Goal: Task Accomplishment & Management: Complete application form

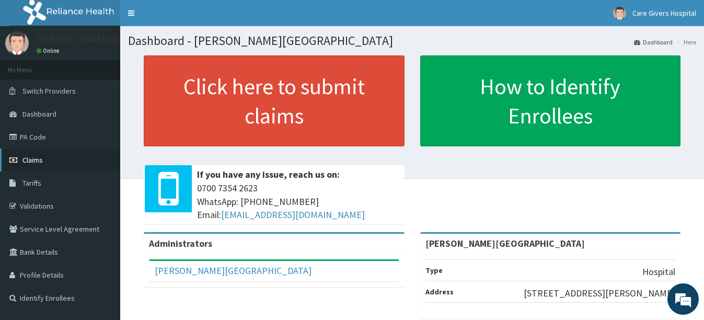
click at [39, 163] on span "Claims" at bounding box center [32, 159] width 20 height 9
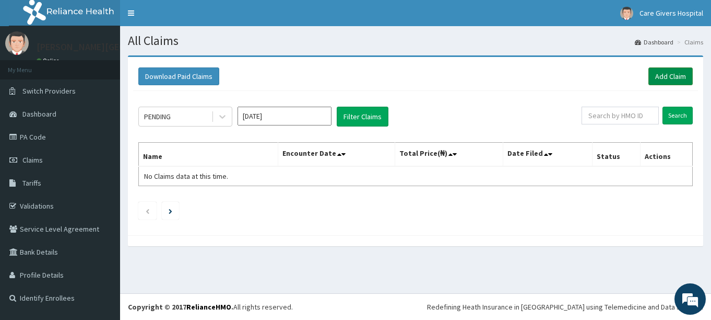
click at [664, 76] on link "Add Claim" at bounding box center [671, 76] width 44 height 18
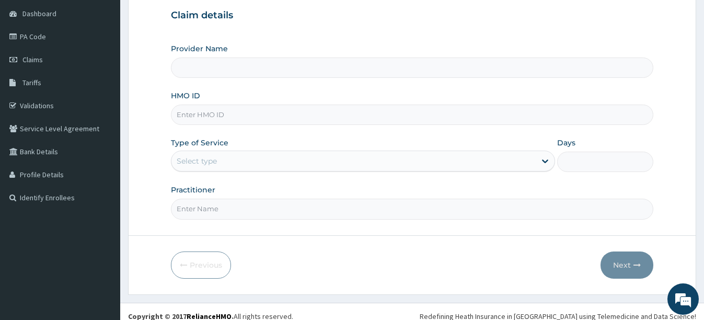
scroll to position [104, 0]
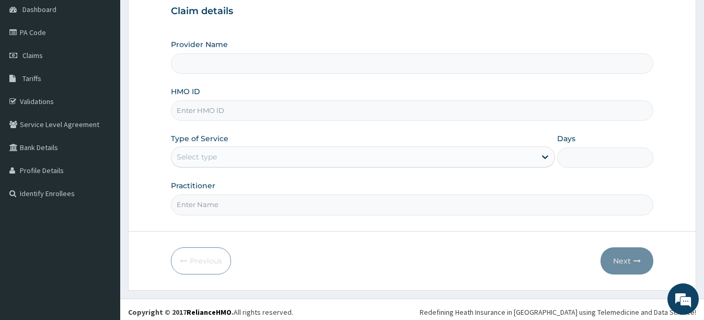
type input "[PERSON_NAME][GEOGRAPHIC_DATA]"
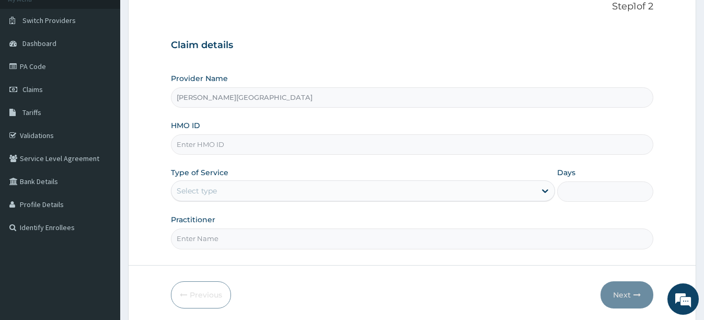
scroll to position [52, 0]
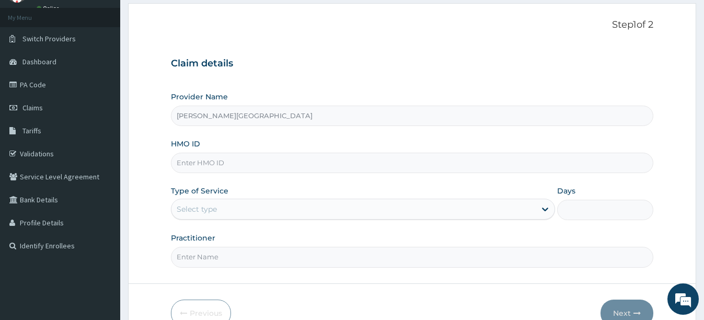
click at [275, 165] on input "HMO ID" at bounding box center [412, 163] width 482 height 20
type input "ELN/10414/A"
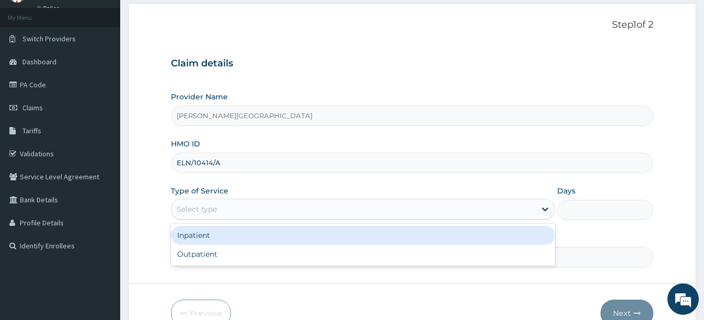
click at [213, 207] on div "Select type" at bounding box center [197, 209] width 40 height 10
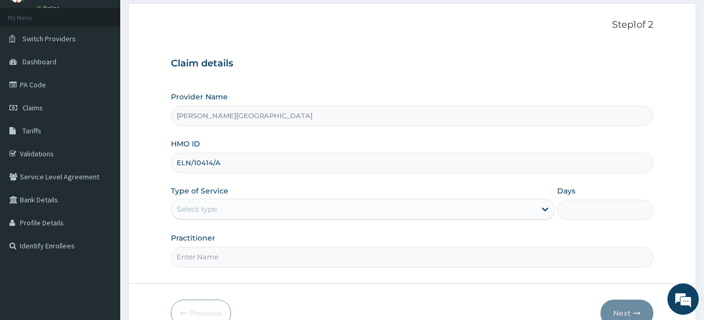
click at [252, 183] on div "Provider Name CHRIST FOUNDATION HOSPITAL HMO ID ELN/10414/A Type of Service Sel…" at bounding box center [412, 179] width 482 height 176
click at [258, 205] on div "Select type" at bounding box center [353, 209] width 364 height 17
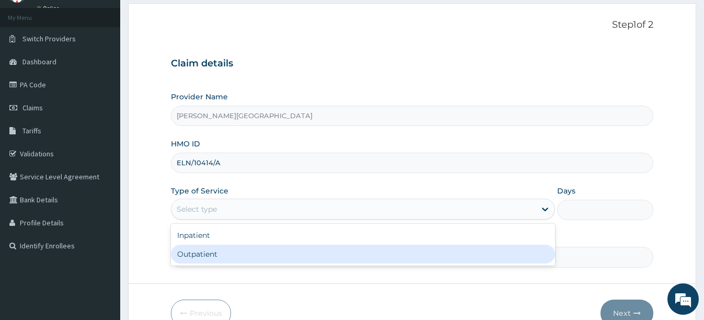
click at [208, 255] on div "Outpatient" at bounding box center [363, 253] width 384 height 19
type input "1"
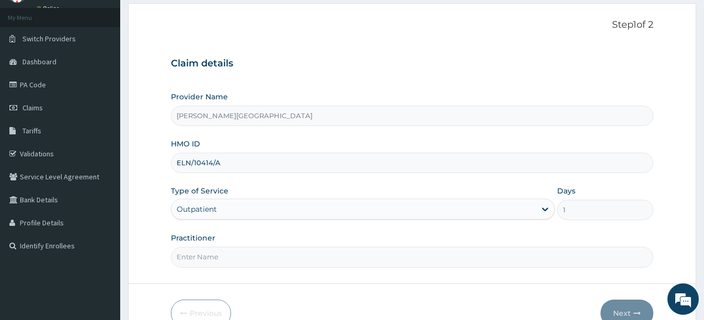
scroll to position [110, 0]
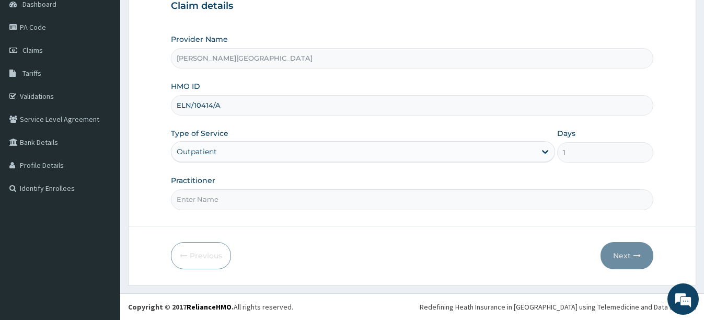
click at [229, 198] on input "Practitioner" at bounding box center [412, 199] width 482 height 20
click at [201, 200] on input "Practitioner" at bounding box center [412, 199] width 482 height 20
type input "DR. PATRICK"
click at [618, 259] on button "Next" at bounding box center [626, 255] width 53 height 27
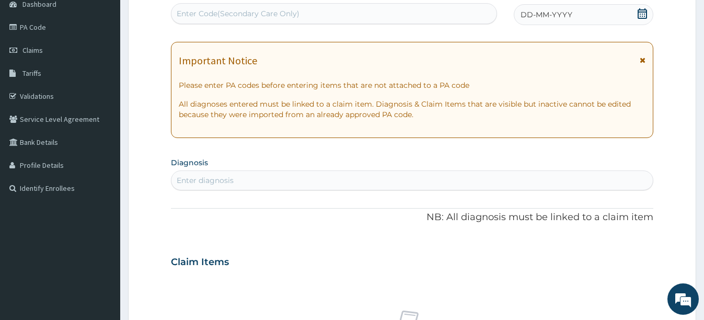
click at [272, 177] on div "Enter diagnosis" at bounding box center [411, 180] width 481 height 17
type input "M"
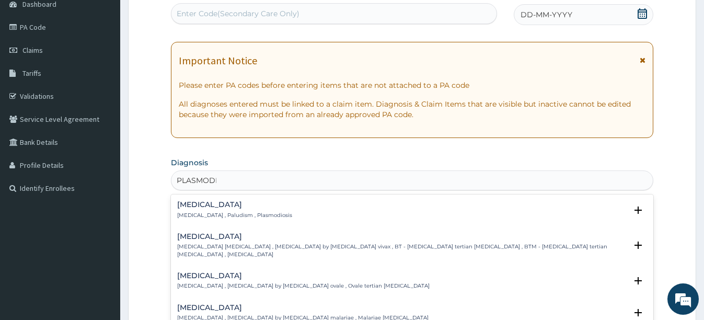
type input "PLASMODIU"
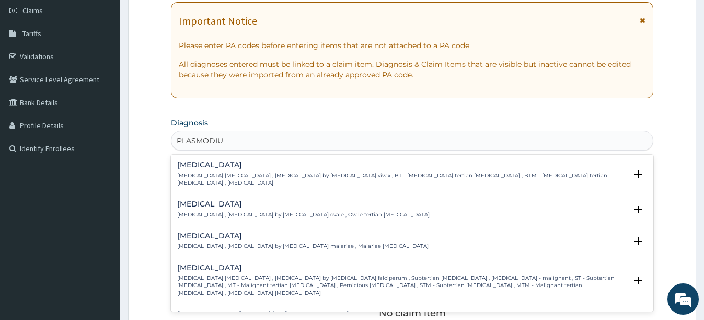
scroll to position [214, 0]
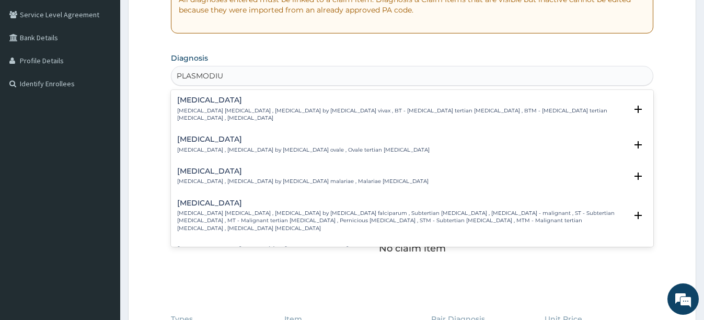
click at [271, 209] on p "Falciparum malaria , Malignant tertian malaria , Malaria by Plasmodium falcipar…" at bounding box center [401, 220] width 449 height 22
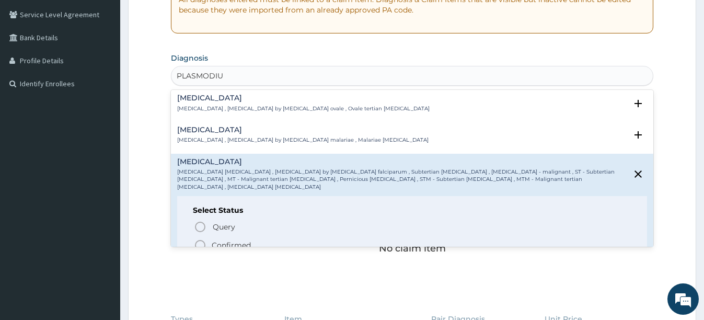
scroll to position [52, 0]
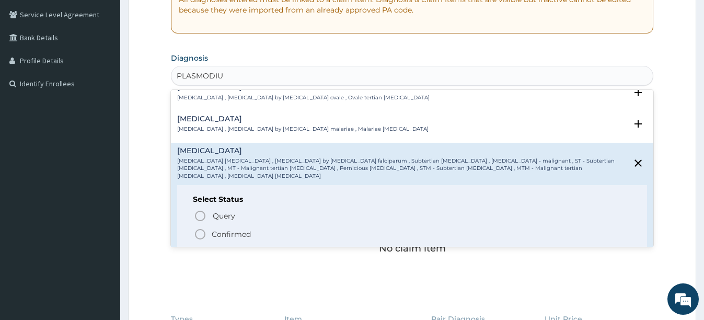
click at [200, 228] on icon "status option filled" at bounding box center [200, 234] width 13 height 13
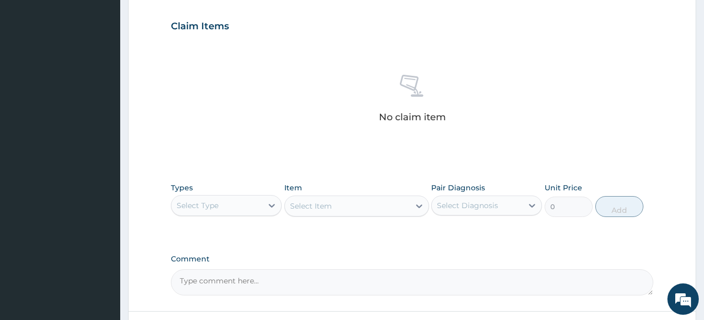
scroll to position [371, 0]
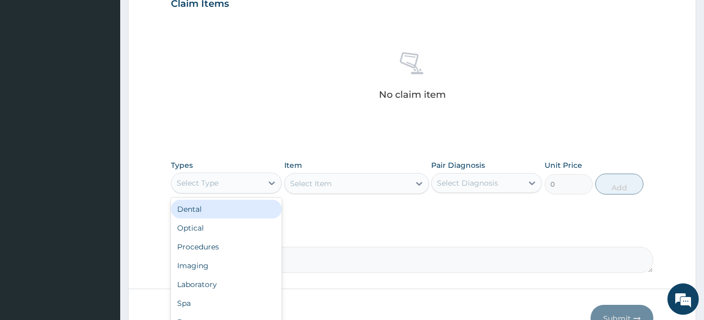
click at [214, 185] on div "Select Type" at bounding box center [198, 183] width 42 height 10
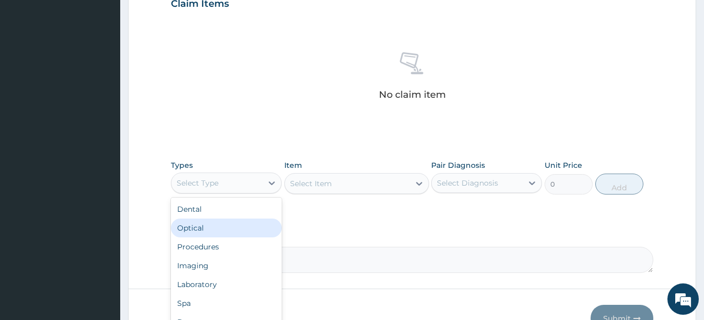
scroll to position [434, 0]
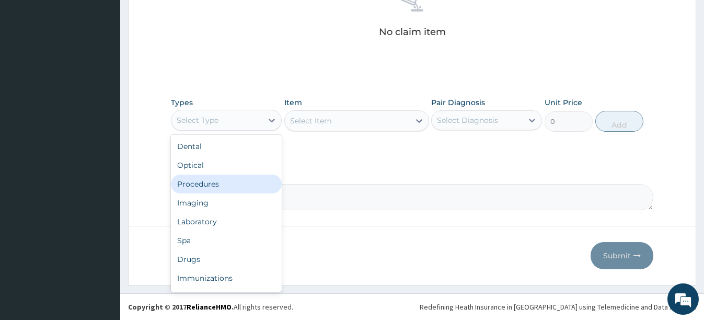
drag, startPoint x: 221, startPoint y: 186, endPoint x: 227, endPoint y: 181, distance: 8.5
click at [222, 185] on div "Procedures" at bounding box center [226, 183] width 111 height 19
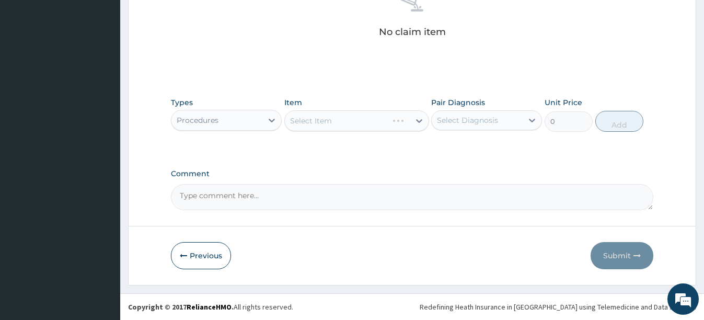
click at [342, 126] on div "Select Item" at bounding box center [356, 120] width 145 height 21
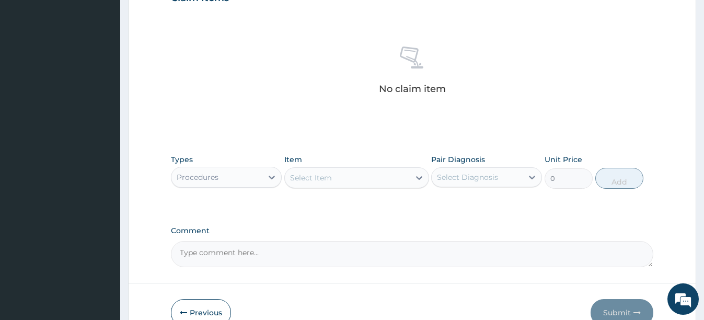
scroll to position [381, 0]
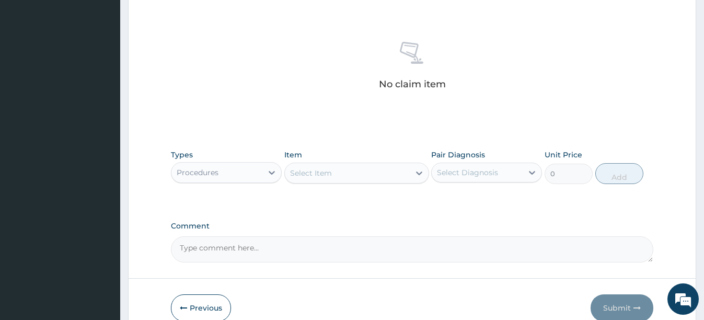
click at [333, 176] on div "Select Item" at bounding box center [347, 173] width 125 height 17
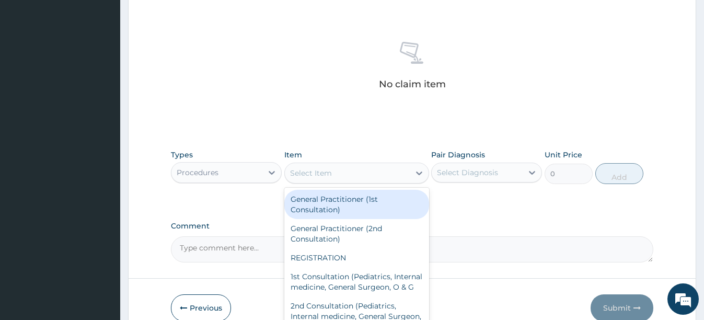
click at [341, 204] on div "General Practitioner (1st Consultation)" at bounding box center [356, 204] width 145 height 29
type input "2500"
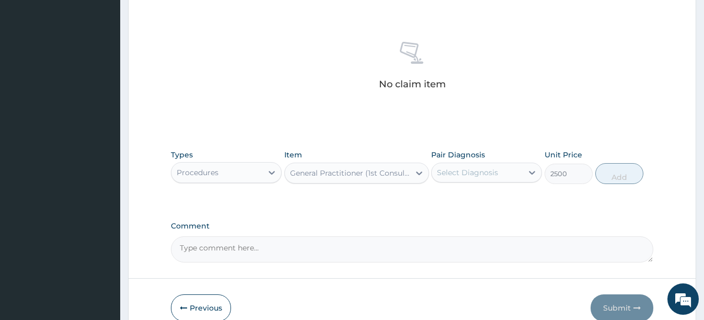
click at [497, 176] on div "Select Diagnosis" at bounding box center [467, 172] width 61 height 10
click at [443, 197] on input "checkbox" at bounding box center [440, 198] width 7 height 7
checkbox input "true"
click at [619, 175] on button "Add" at bounding box center [619, 173] width 48 height 21
type input "0"
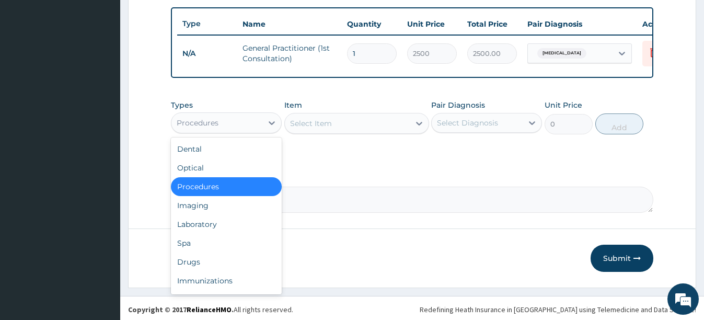
click at [235, 131] on div "Procedures" at bounding box center [216, 122] width 91 height 17
click at [215, 229] on div "Laboratory" at bounding box center [226, 224] width 111 height 19
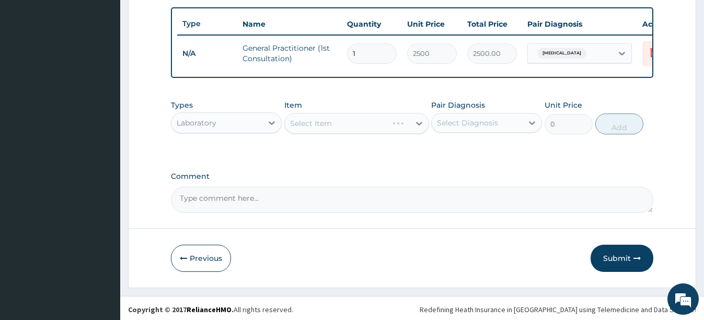
click at [375, 133] on div "Select Item" at bounding box center [356, 123] width 145 height 21
click at [366, 132] on div "Select Item" at bounding box center [347, 123] width 125 height 17
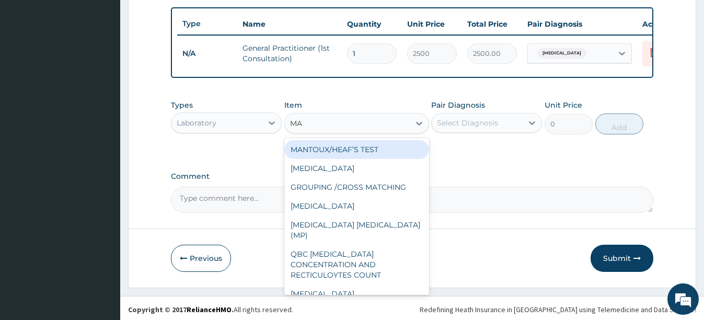
type input "MAL"
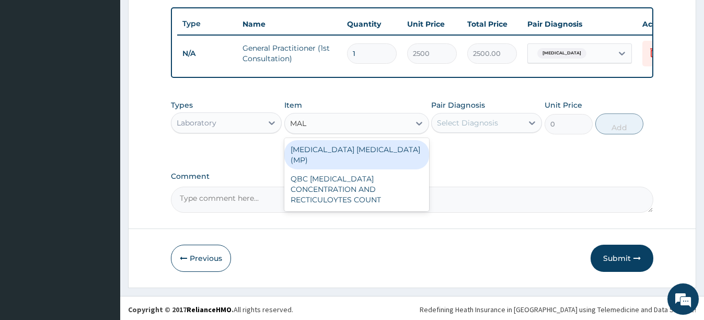
click at [354, 155] on div "[MEDICAL_DATA] [MEDICAL_DATA] (MP)" at bounding box center [356, 154] width 145 height 29
type input "1500"
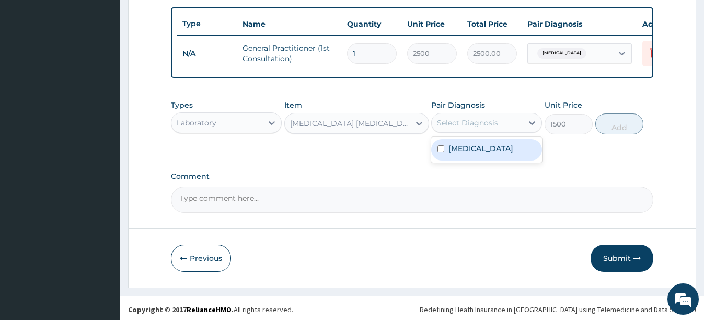
click at [497, 129] on div "Select Diagnosis" at bounding box center [476, 122] width 91 height 17
click at [440, 152] on input "checkbox" at bounding box center [440, 148] width 7 height 7
checkbox input "true"
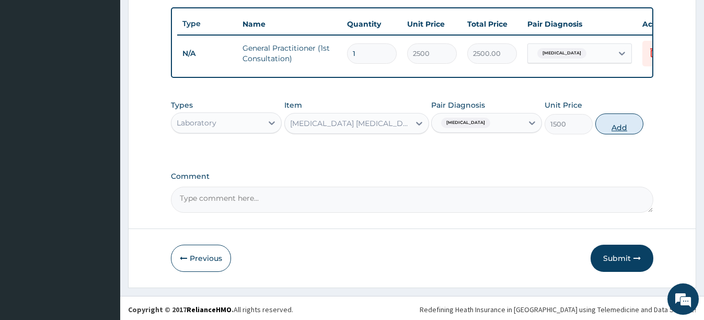
click at [619, 134] on button "Add" at bounding box center [619, 123] width 48 height 21
type input "0"
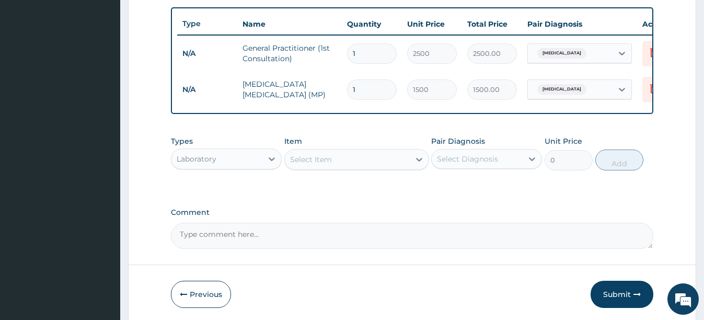
click at [231, 167] on div "Laboratory" at bounding box center [216, 158] width 91 height 17
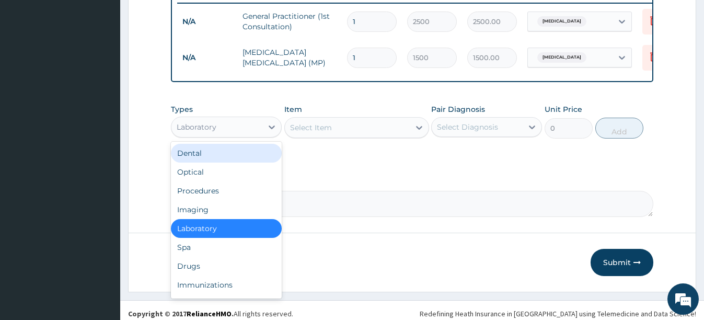
scroll to position [428, 0]
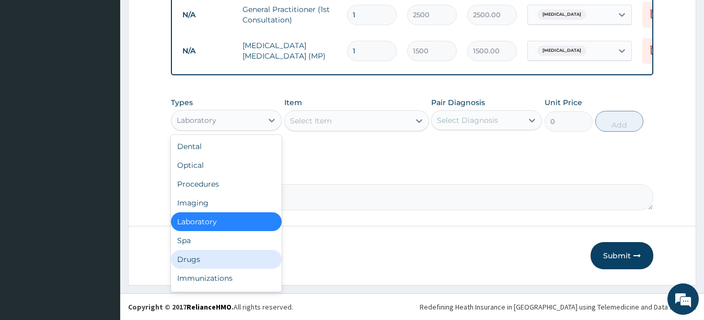
click at [197, 261] on div "Drugs" at bounding box center [226, 259] width 111 height 19
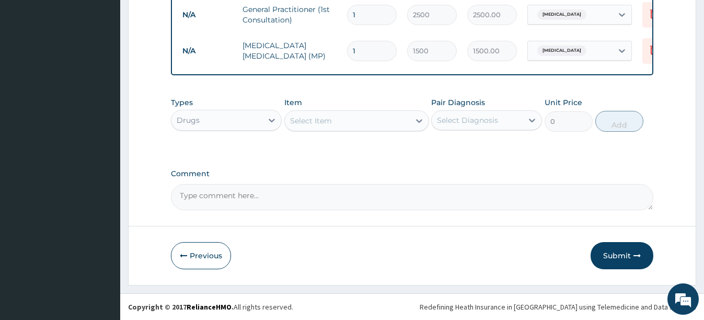
click at [378, 123] on div "Select Item" at bounding box center [347, 120] width 125 height 17
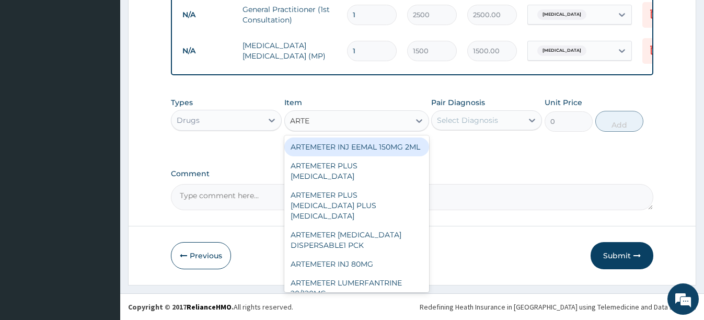
type input "ARTEM"
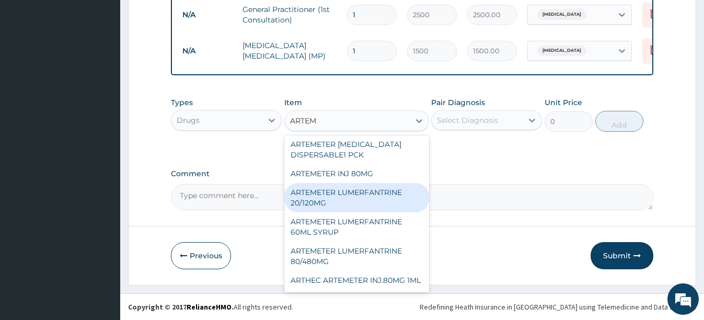
scroll to position [104, 0]
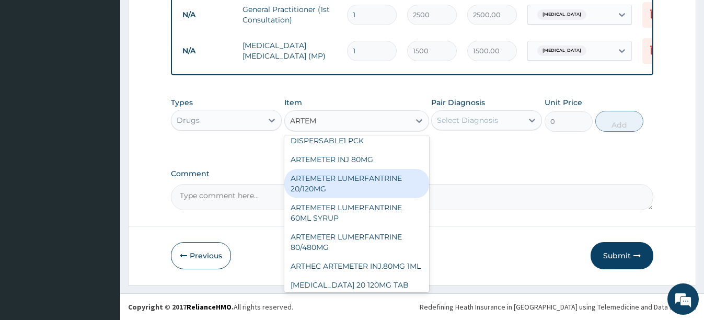
click at [319, 192] on div "ARTEMETER LUMERFANTRINE 20/120MG" at bounding box center [356, 183] width 145 height 29
type input "210"
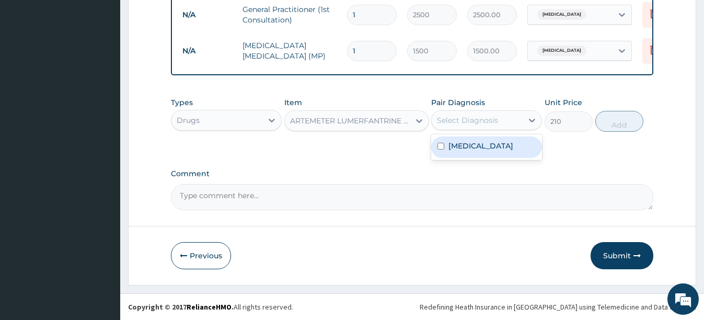
click at [485, 121] on div "Select Diagnosis" at bounding box center [467, 120] width 61 height 10
click at [438, 145] on input "checkbox" at bounding box center [440, 146] width 7 height 7
checkbox input "true"
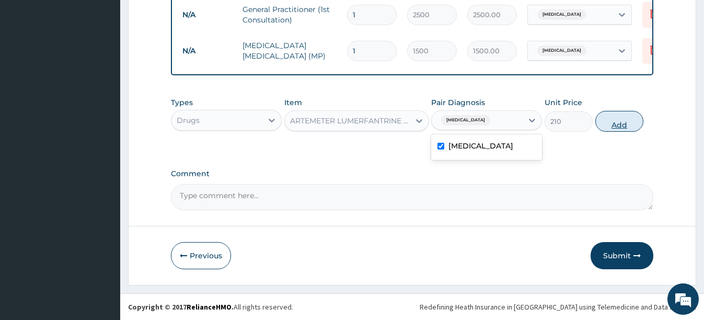
click at [613, 123] on button "Add" at bounding box center [619, 121] width 48 height 21
type input "0"
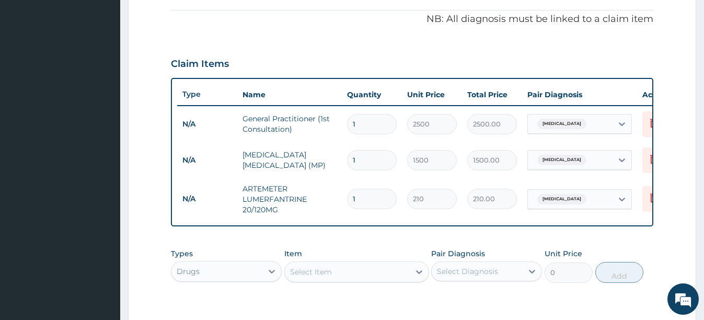
scroll to position [271, 0]
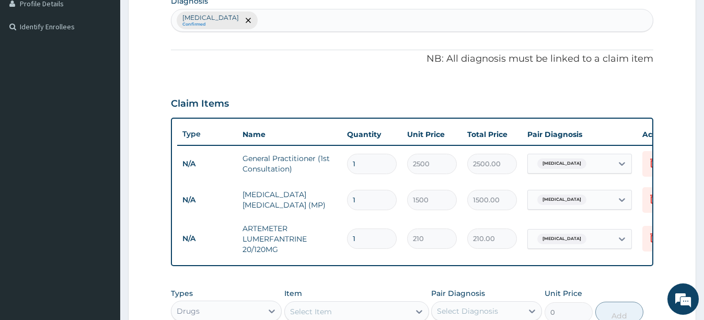
click at [367, 237] on input "1" at bounding box center [372, 238] width 50 height 20
type input "0.00"
type input "2"
type input "420.00"
type input "24"
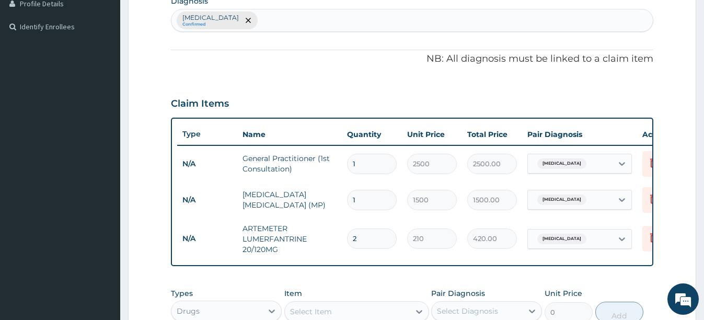
type input "5040.00"
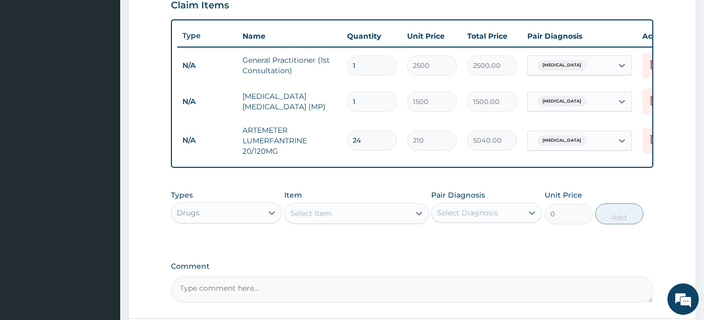
scroll to position [376, 0]
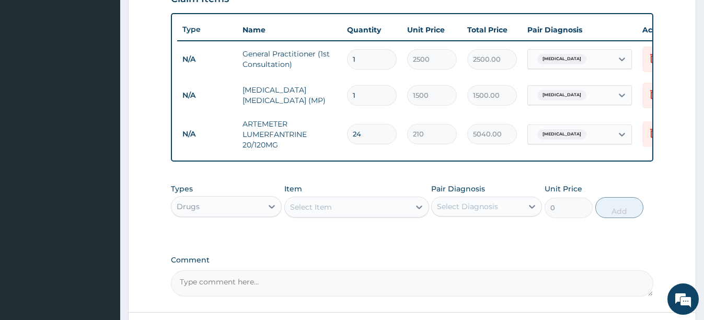
type input "24"
click at [323, 212] on div "Select Item" at bounding box center [311, 207] width 42 height 10
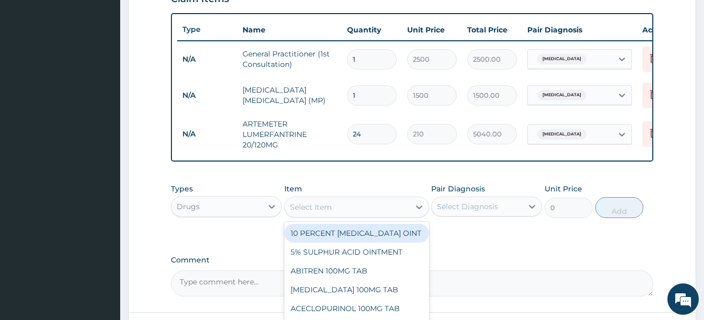
scroll to position [470, 0]
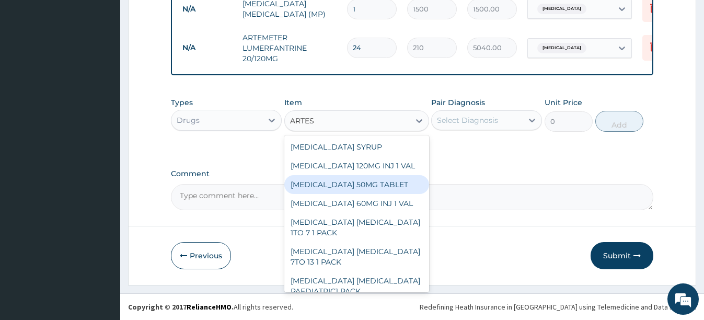
type input "ARTESU"
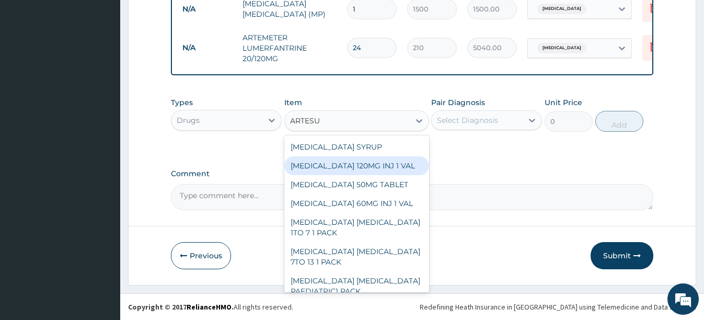
click at [359, 167] on div "[MEDICAL_DATA] 120MG INJ 1 VAL" at bounding box center [356, 165] width 145 height 19
type input "560"
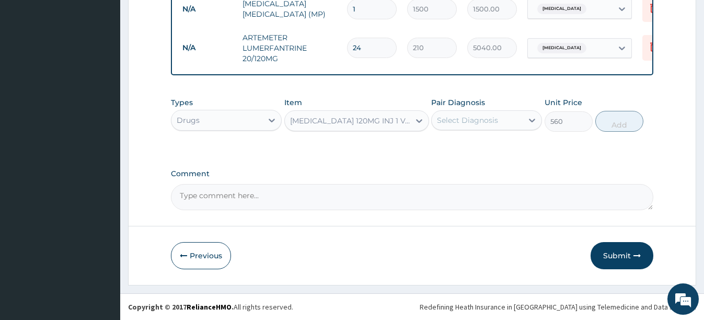
click at [497, 118] on div "Select Diagnosis" at bounding box center [467, 120] width 61 height 10
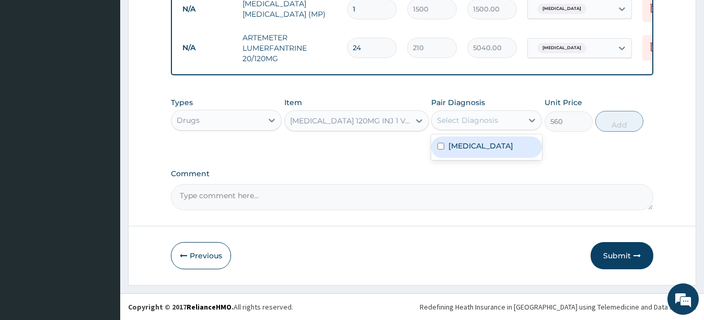
click at [441, 146] on input "checkbox" at bounding box center [440, 146] width 7 height 7
checkbox input "true"
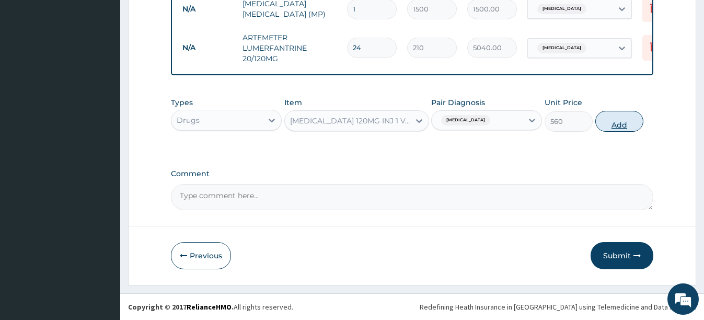
click at [617, 124] on button "Add" at bounding box center [619, 121] width 48 height 21
type input "0"
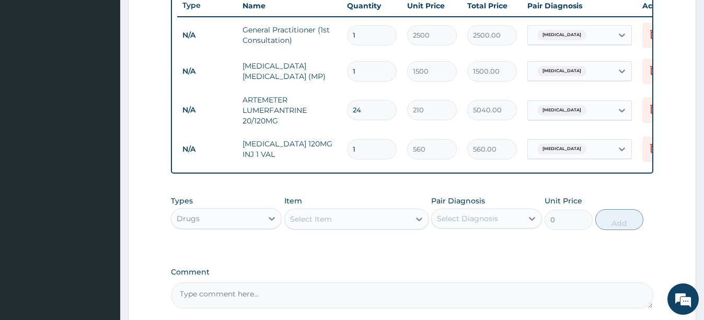
scroll to position [365, 0]
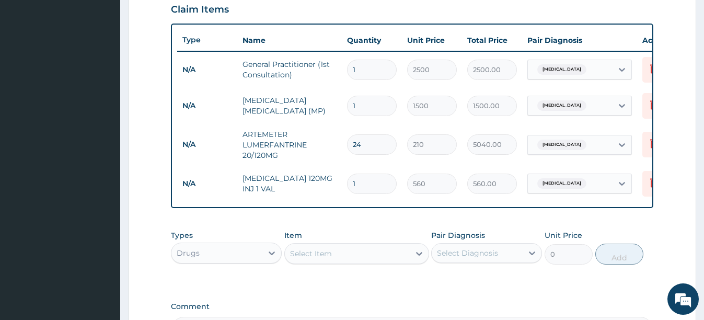
drag, startPoint x: 362, startPoint y: 183, endPoint x: 363, endPoint y: 177, distance: 6.4
click at [363, 178] on input "1" at bounding box center [372, 183] width 50 height 20
type input "0.00"
type input "3"
type input "1680.00"
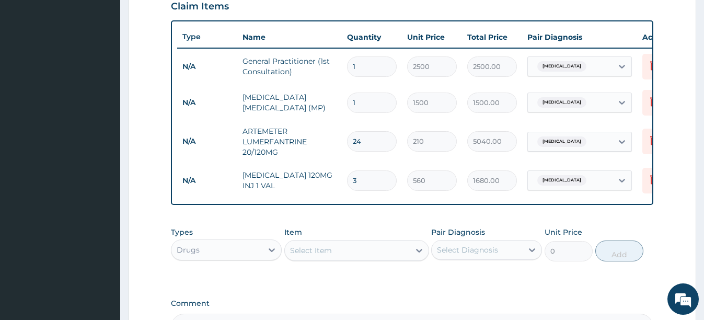
scroll to position [470, 0]
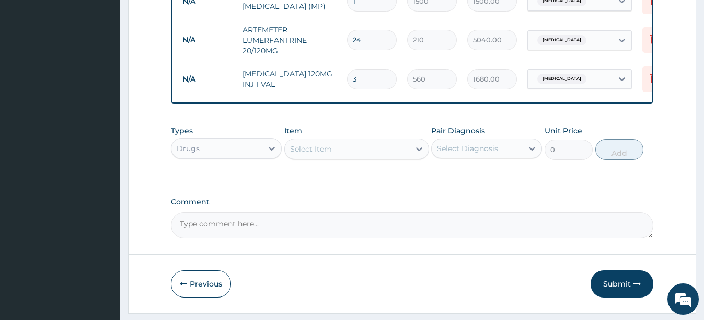
type input "3"
click at [330, 157] on div "Select Item" at bounding box center [347, 149] width 125 height 17
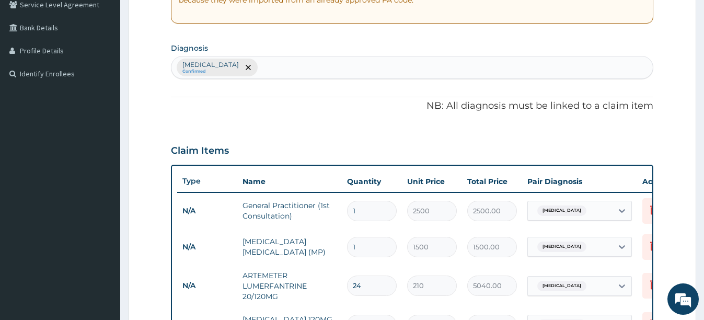
scroll to position [208, 0]
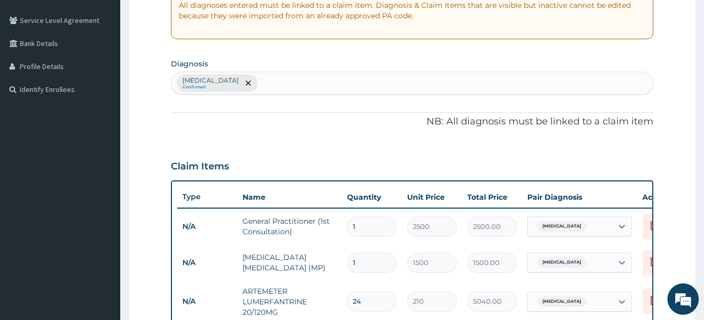
click at [300, 81] on div "Falciparum malaria Confirmed" at bounding box center [411, 83] width 481 height 22
type input "TYPHOI"
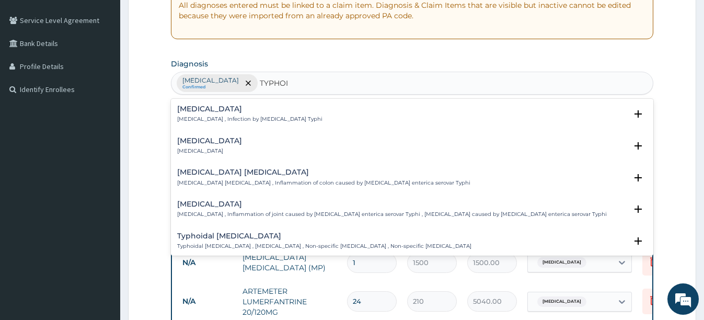
click at [238, 114] on div "Typhoid fever Typhoid fever , Infection by Salmonella Typhi" at bounding box center [249, 114] width 145 height 18
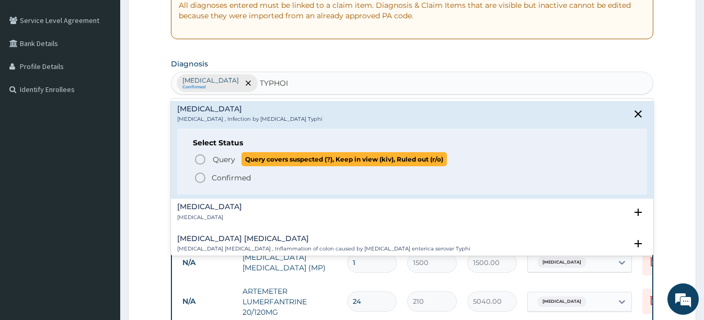
click at [201, 158] on icon "status option query" at bounding box center [200, 159] width 13 height 13
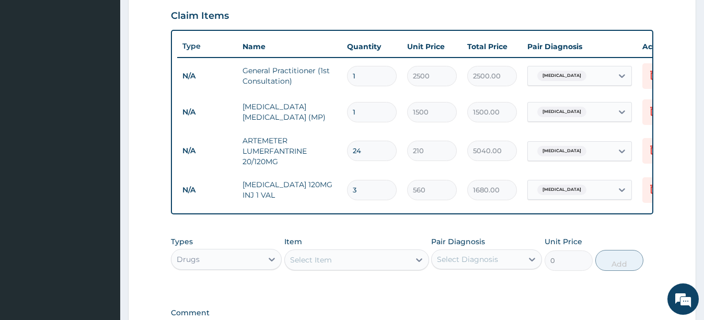
scroll to position [365, 0]
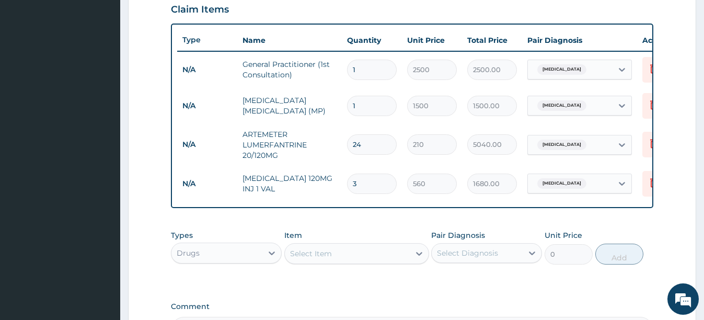
click at [319, 259] on div "Select Item" at bounding box center [311, 253] width 42 height 10
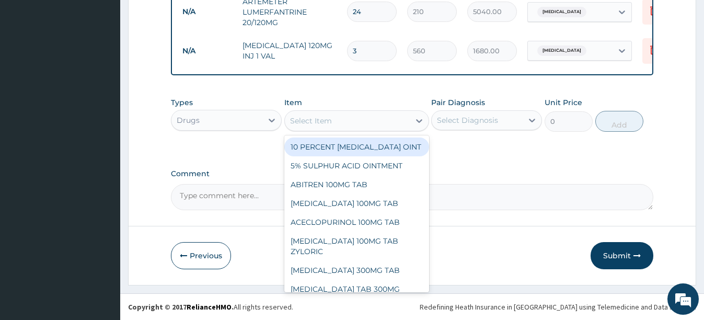
scroll to position [506, 0]
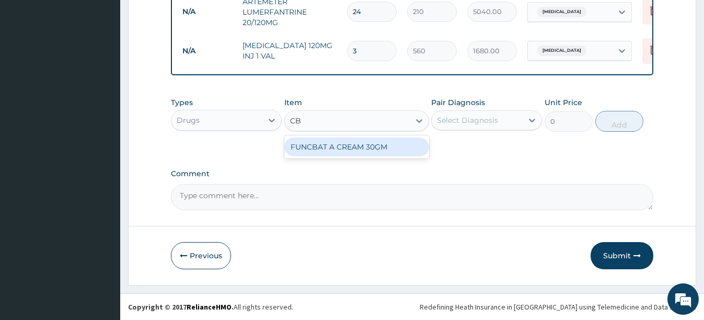
type input "C"
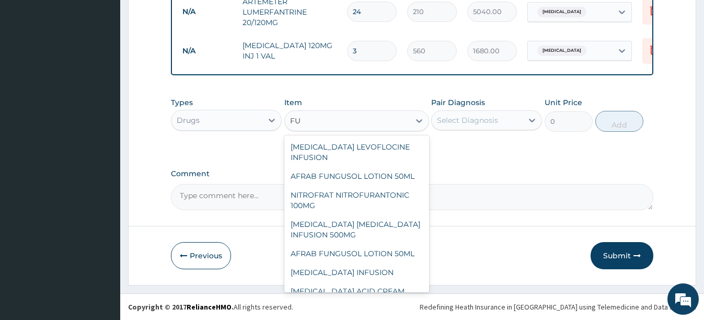
type input "F"
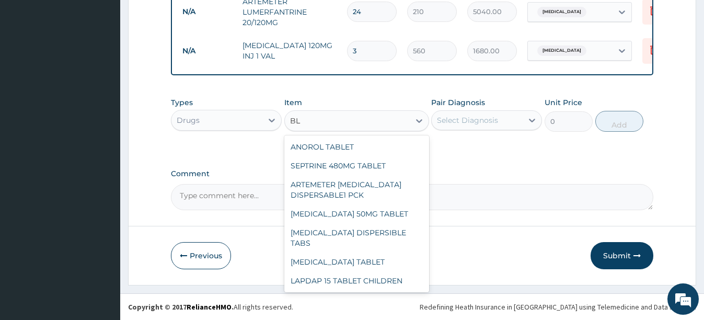
type input "B"
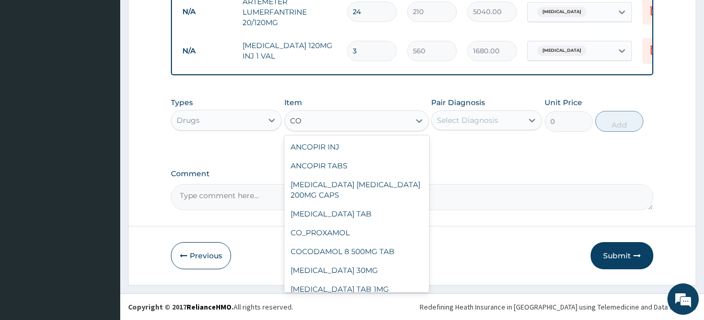
type input "C"
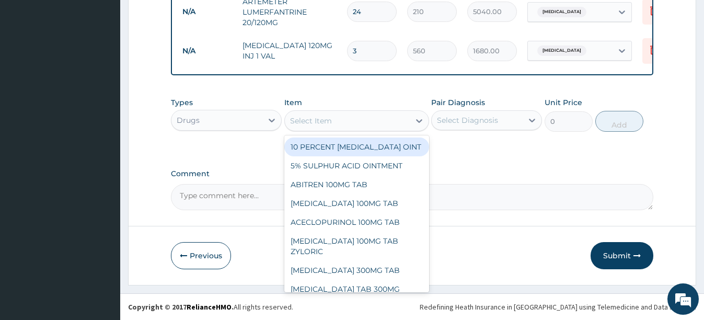
type input "B"
type input "C"
click at [217, 120] on div "Drugs" at bounding box center [216, 120] width 91 height 17
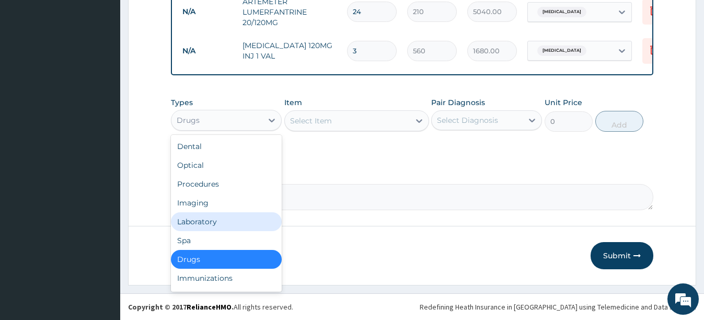
click at [207, 222] on div "Laboratory" at bounding box center [226, 221] width 111 height 19
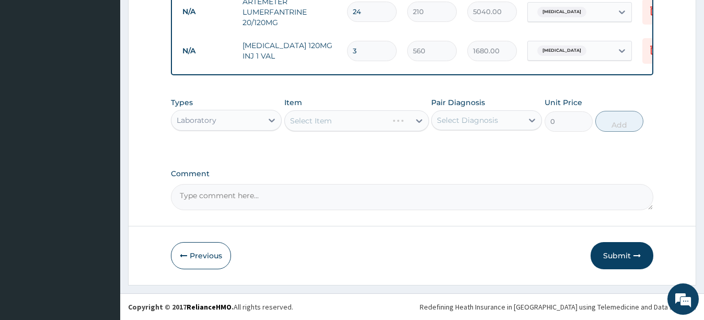
click at [333, 112] on div "Select Item" at bounding box center [356, 120] width 145 height 21
click at [330, 122] on div "Select Item" at bounding box center [356, 120] width 145 height 21
click at [329, 124] on div "Select Item" at bounding box center [311, 120] width 42 height 10
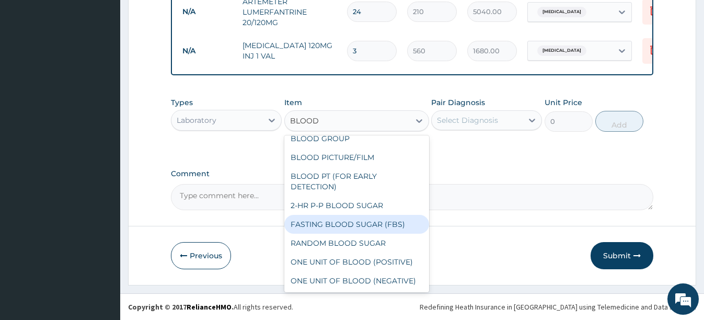
scroll to position [0, 0]
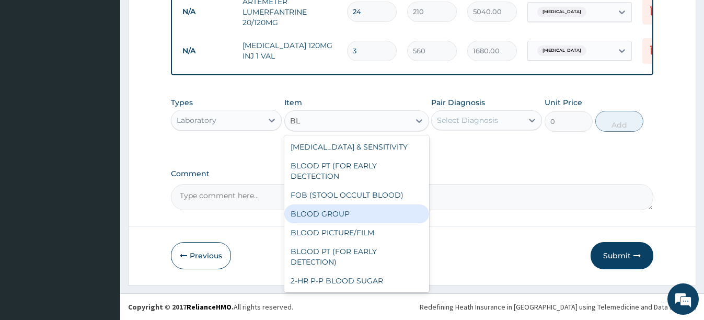
type input "B"
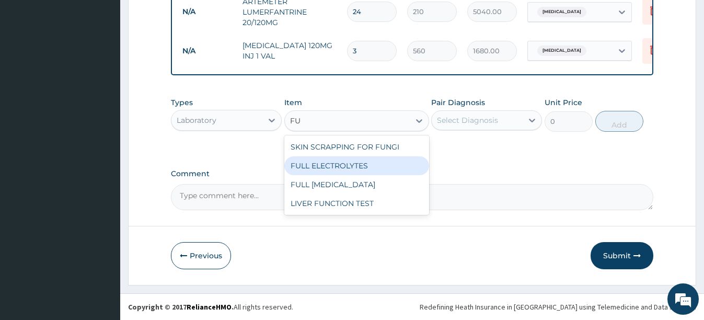
type input "F"
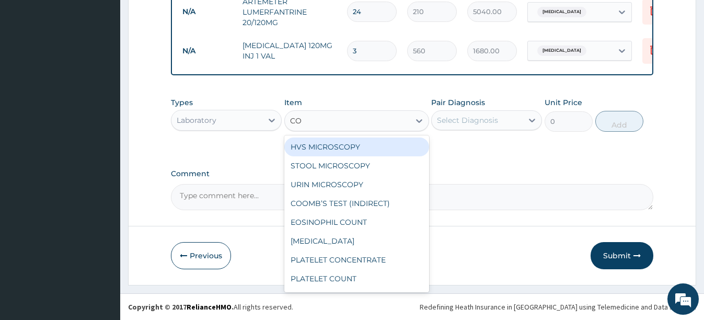
type input "C"
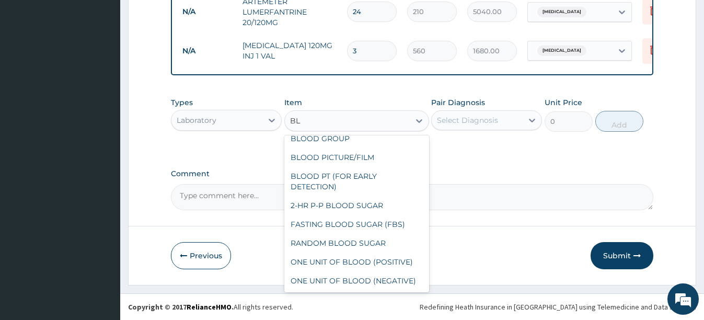
scroll to position [75, 0]
type input "BLOOD C"
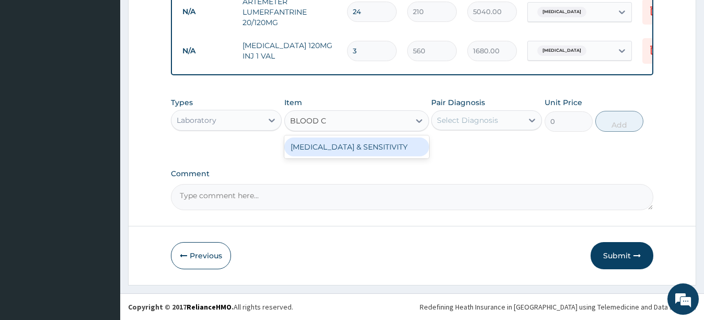
scroll to position [0, 0]
click at [358, 147] on div "[MEDICAL_DATA] & SENSITIVITY" at bounding box center [356, 146] width 145 height 19
type input "6000"
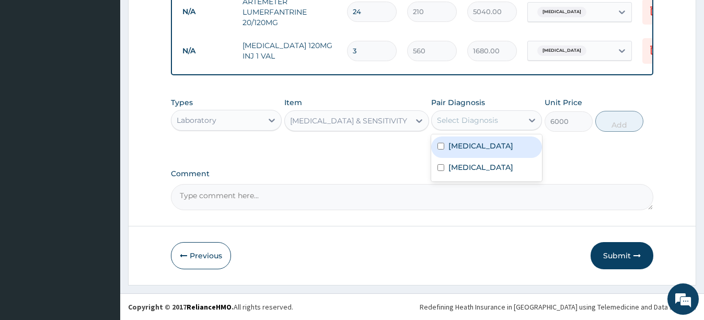
click at [473, 125] on div "Select Diagnosis" at bounding box center [467, 120] width 61 height 10
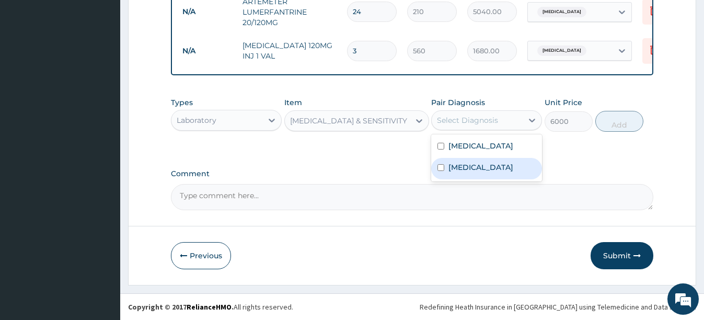
click at [439, 170] on input "checkbox" at bounding box center [440, 167] width 7 height 7
checkbox input "true"
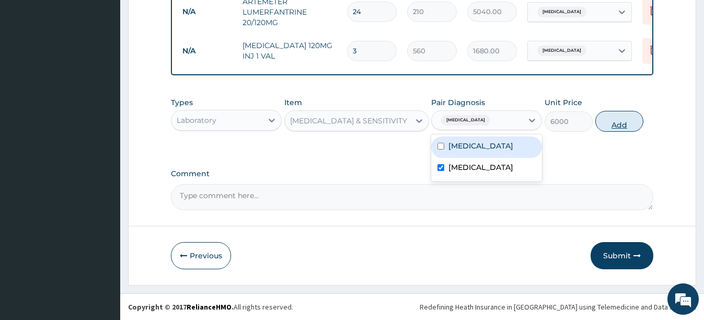
click at [612, 121] on button "Add" at bounding box center [619, 121] width 48 height 21
type input "0"
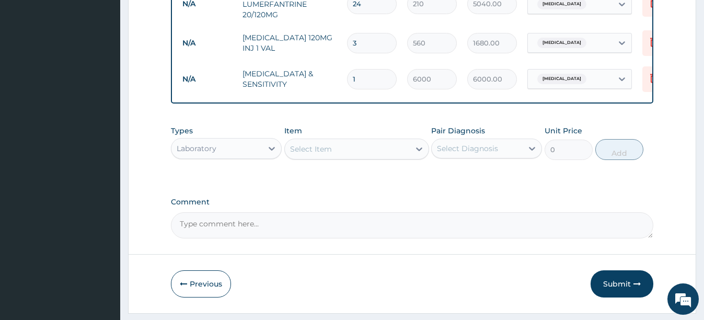
click at [335, 156] on div "Select Item" at bounding box center [347, 149] width 125 height 17
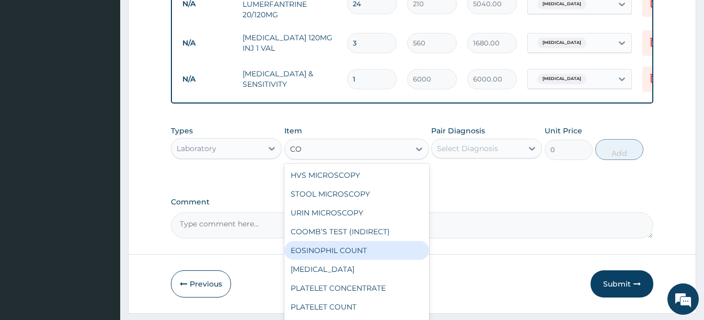
type input "C"
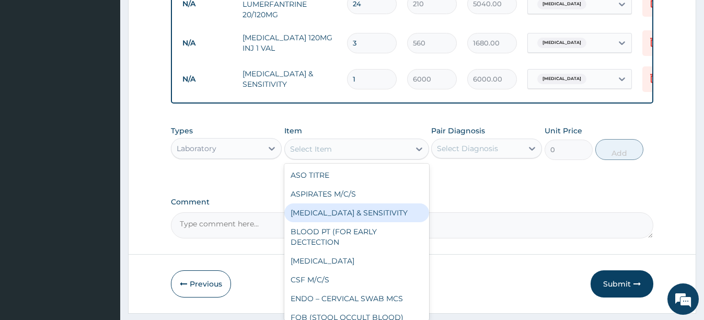
click at [217, 157] on div "Laboratory" at bounding box center [216, 148] width 91 height 17
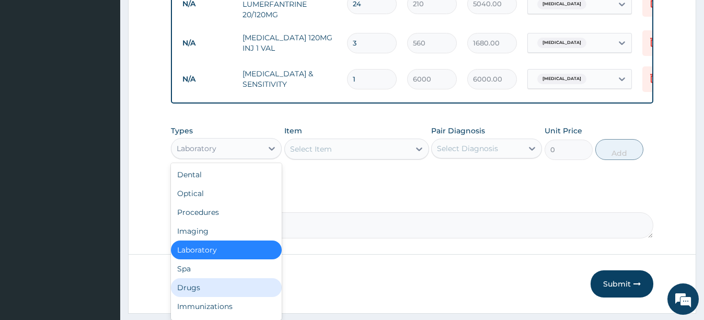
click at [198, 295] on div "Drugs" at bounding box center [226, 287] width 111 height 19
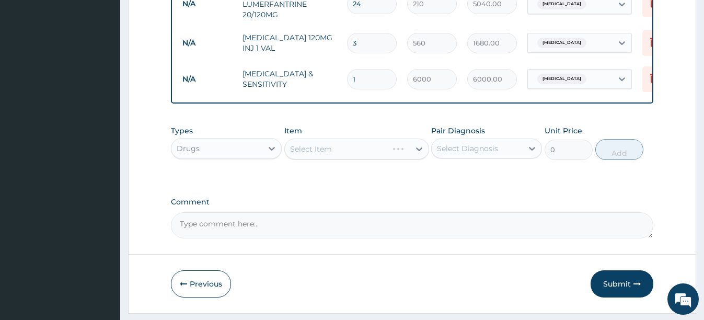
click at [343, 157] on div "Select Item" at bounding box center [356, 148] width 145 height 21
click div "Select Item"
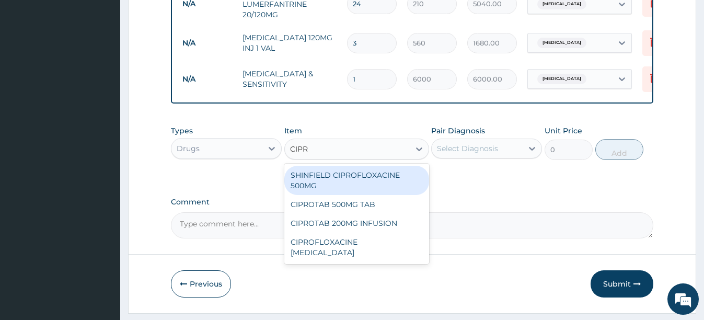
type input "[MEDICAL_DATA]"
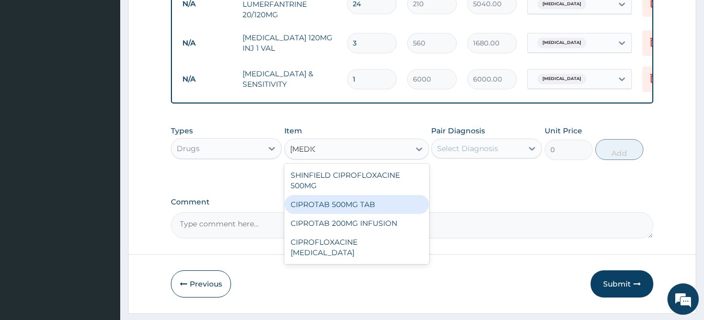
click div "CIPROTAB 500MG TAB"
type input "112"
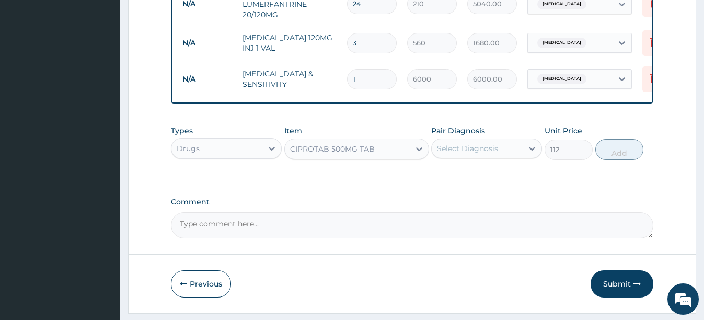
click div "Select Diagnosis"
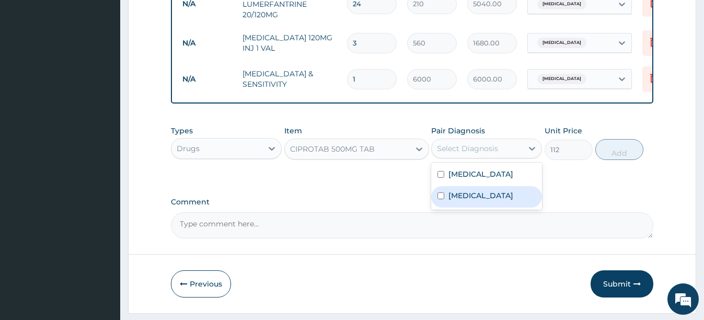
click input "checkbox"
checkbox input "true"
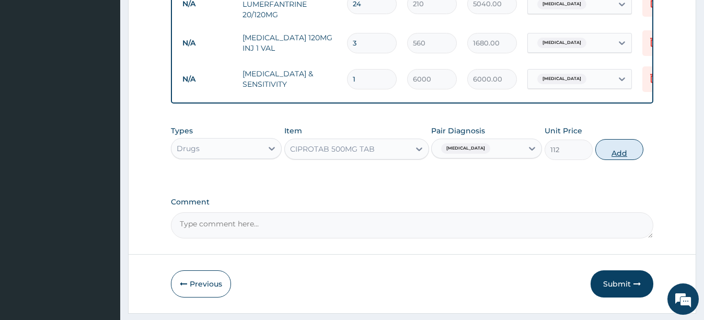
click button "Add"
type input "0"
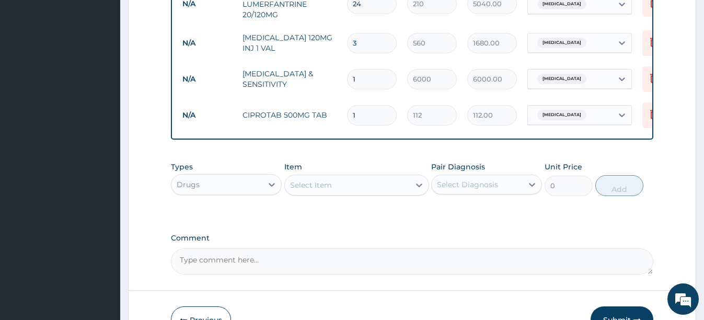
type input "14"
type input "1568.00"
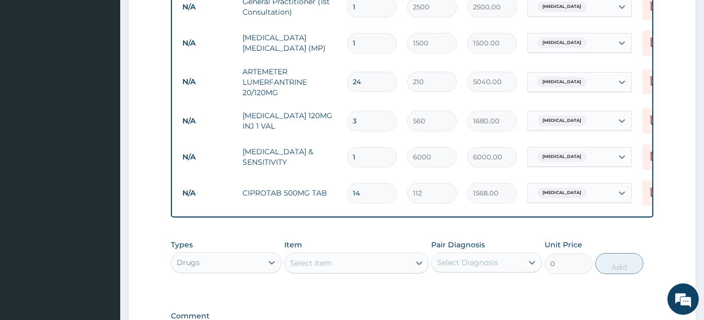
scroll to position [453, 0]
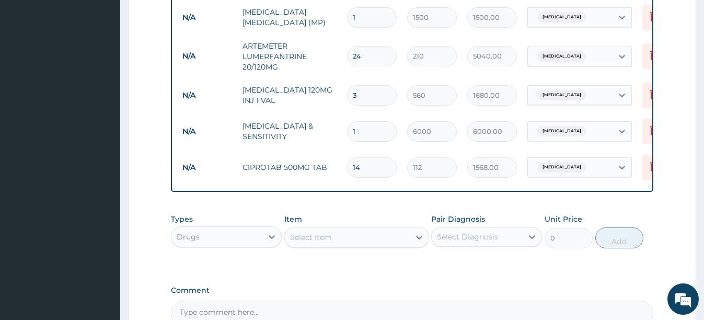
type input "15"
type input "1680.00"
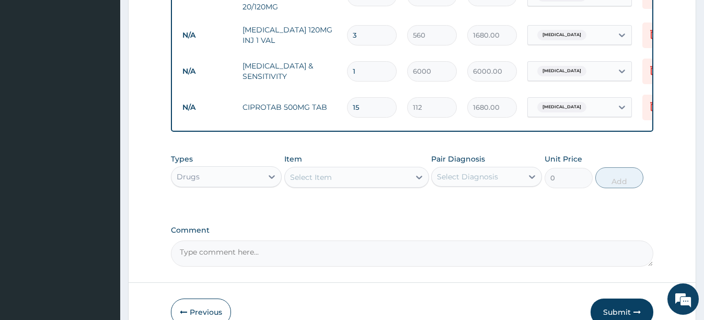
scroll to position [473, 0]
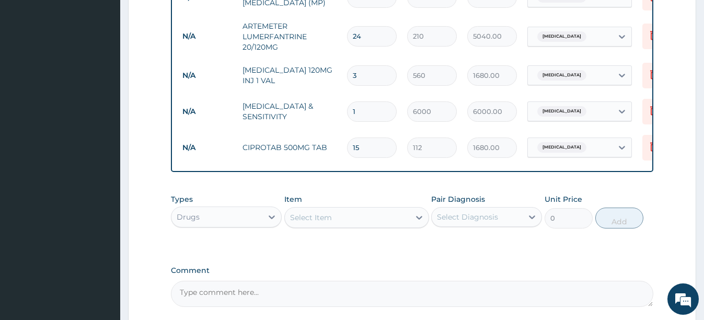
type input "1"
type input "112.00"
type input "14"
type input "1568.00"
type input "14"
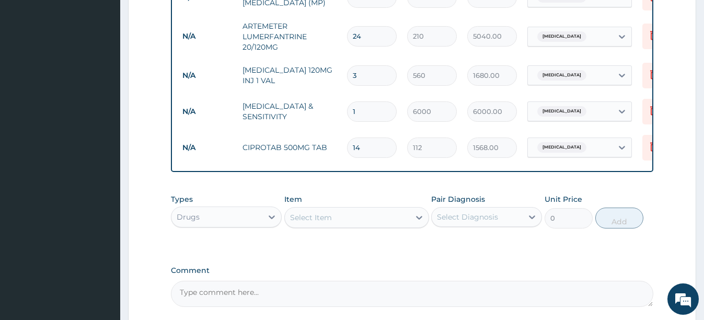
click div "Select Item"
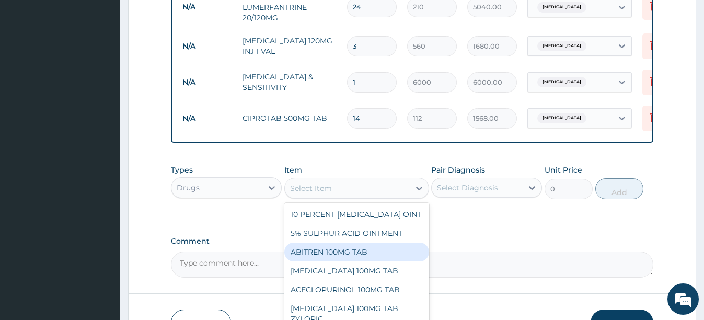
scroll to position [578, 0]
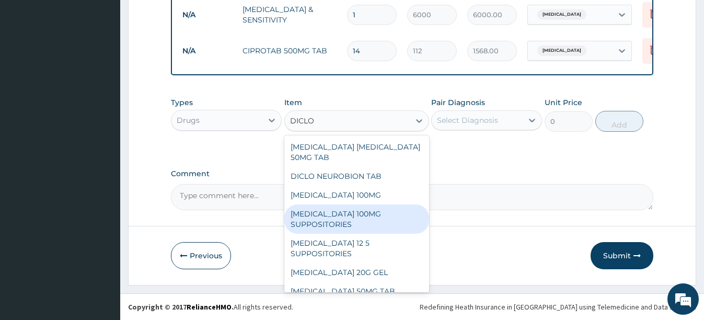
type input "DICLOM"
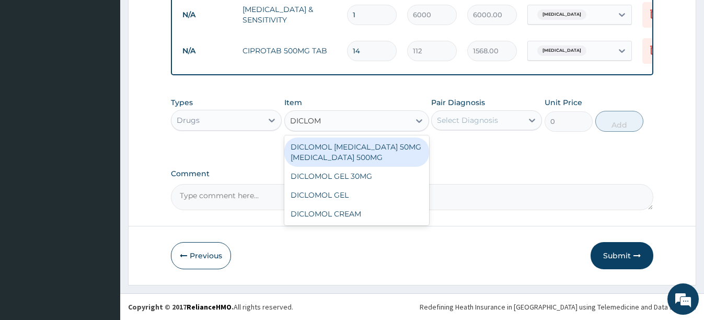
click div "DICLOMOL [MEDICAL_DATA] 50MG [MEDICAL_DATA] 500MG"
type input "21"
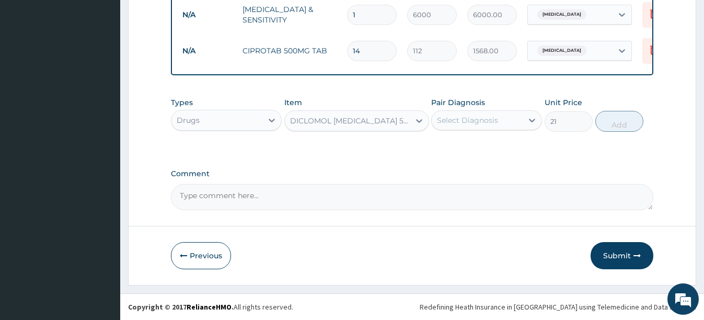
click div "DICLOMOL [MEDICAL_DATA] 50MG [MEDICAL_DATA] 500MG"
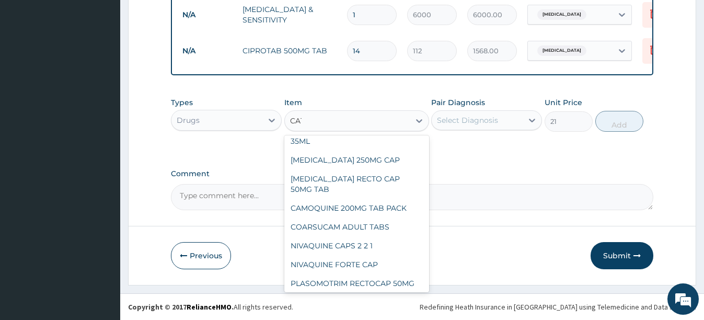
scroll to position [31, 0]
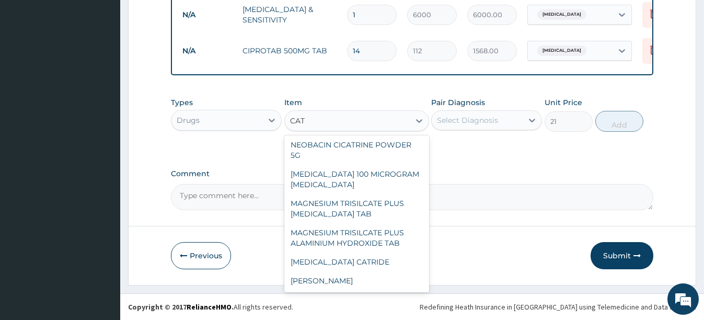
type input "CATA"
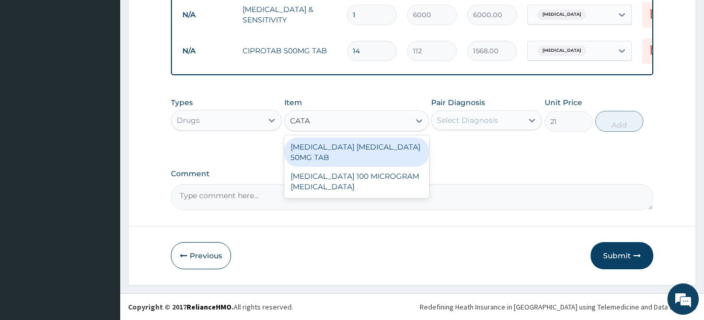
scroll to position [0, 0]
click div "[MEDICAL_DATA] [MEDICAL_DATA] 50MG TAB"
type input "105"
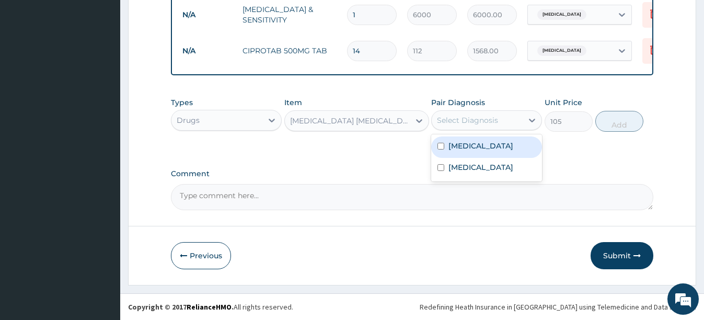
click div "Select Diagnosis"
click input "checkbox"
checkbox input "true"
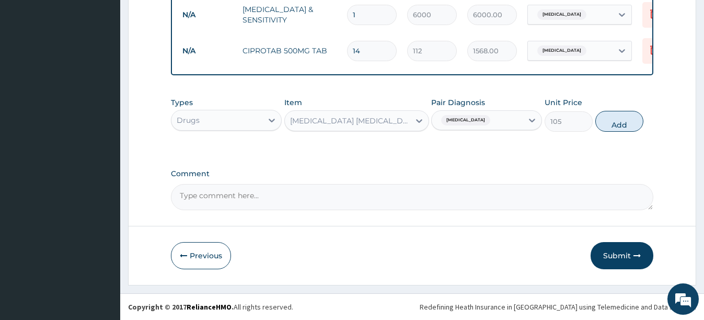
drag, startPoint x: 612, startPoint y: 121, endPoint x: 583, endPoint y: 125, distance: 29.0
click button "Add"
type input "0"
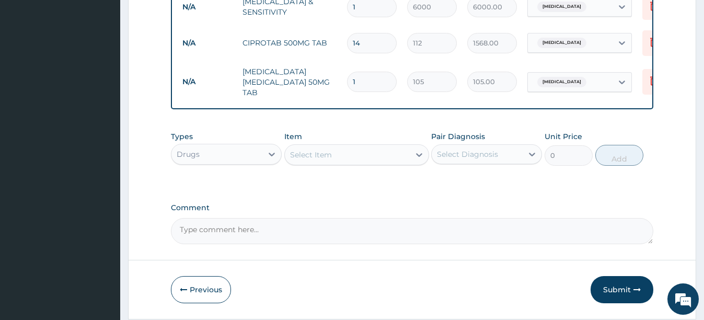
type input "10"
type input "1050.00"
type input "10"
click div "Select Item"
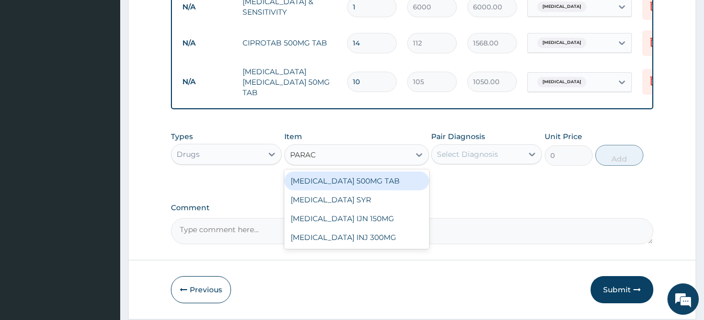
type input "PARACE"
click div "[MEDICAL_DATA] 500MG TAB"
type input "70"
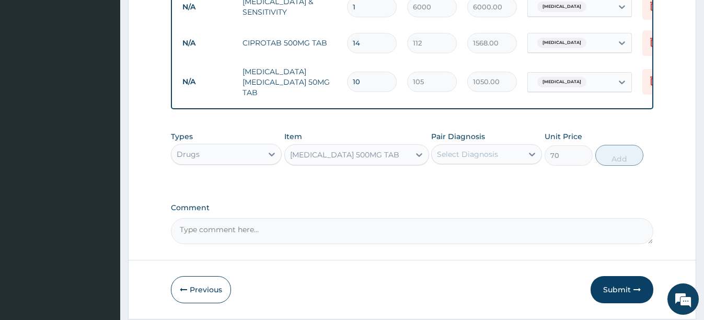
click div "Select Diagnosis"
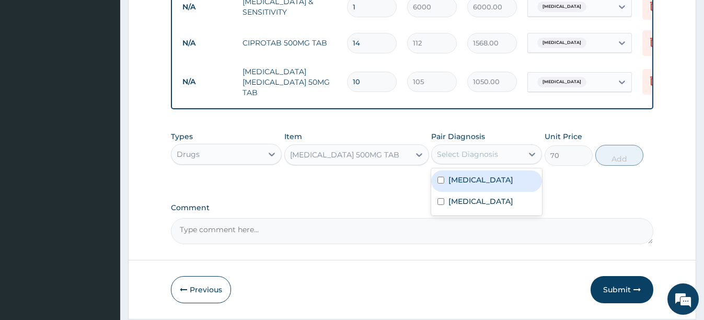
click input "checkbox"
checkbox input "true"
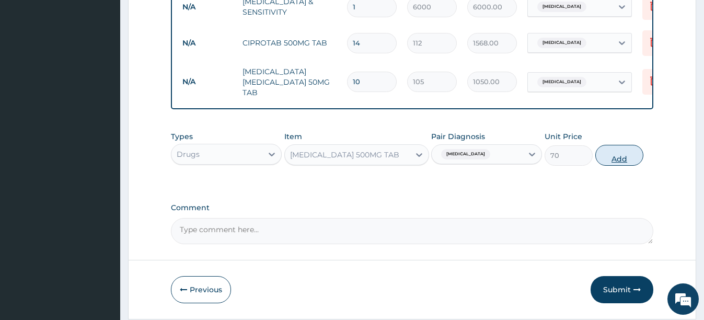
click button "Add"
type input "0"
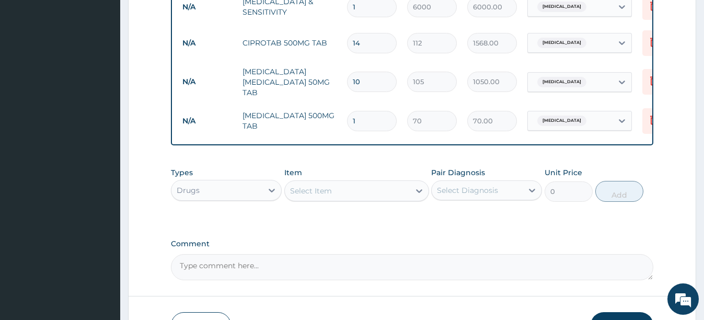
type input "18"
type input "1260.00"
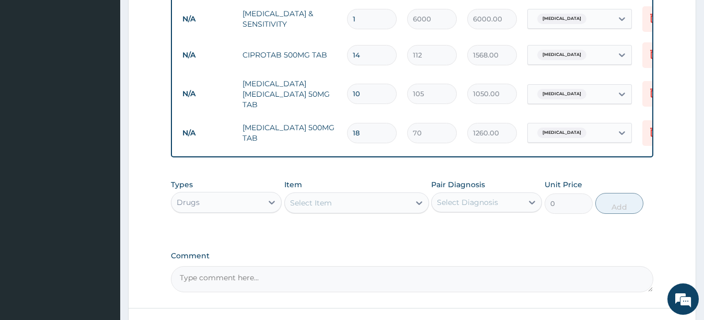
scroll to position [650, 0]
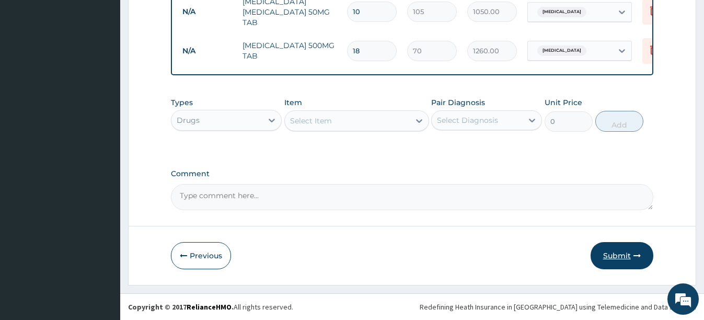
type input "18"
click button "Submit"
click icon "button"
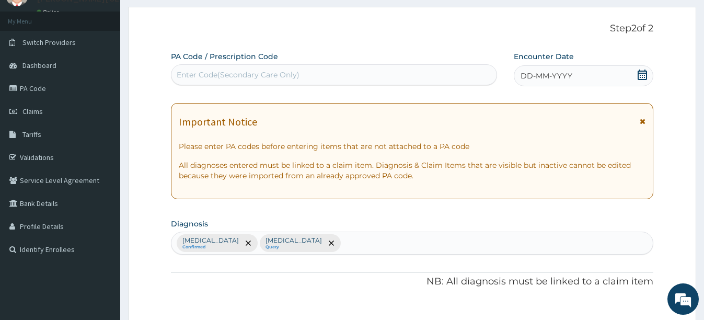
scroll to position [23, 0]
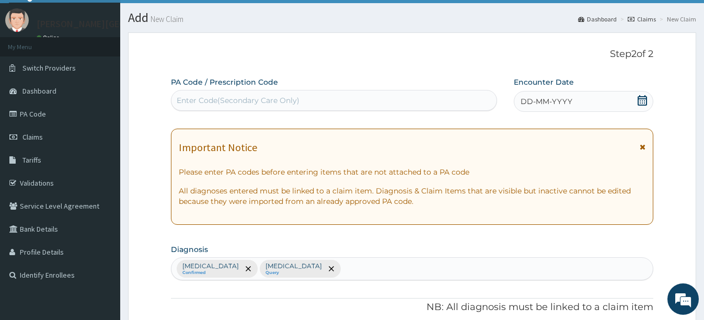
click div "Enter Code(Secondary Care Only)"
click icon
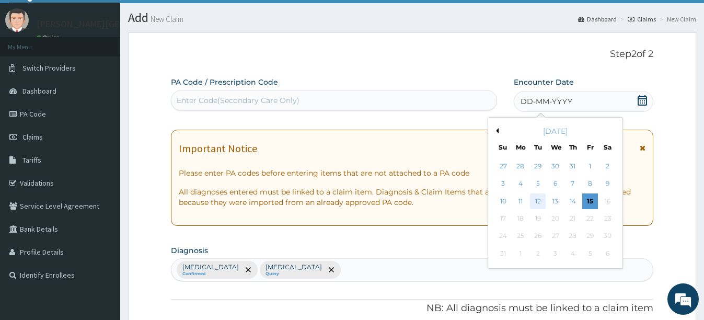
click div "12"
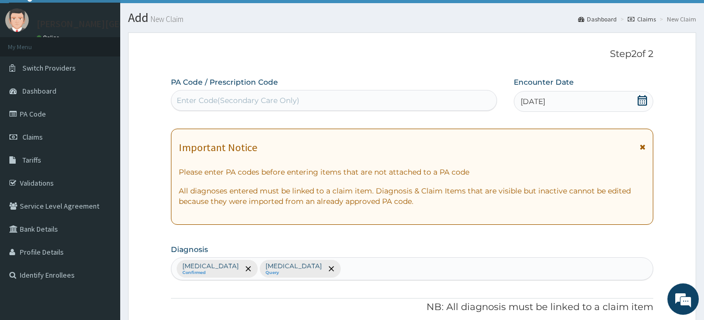
click div "Enter Code(Secondary Care Only)"
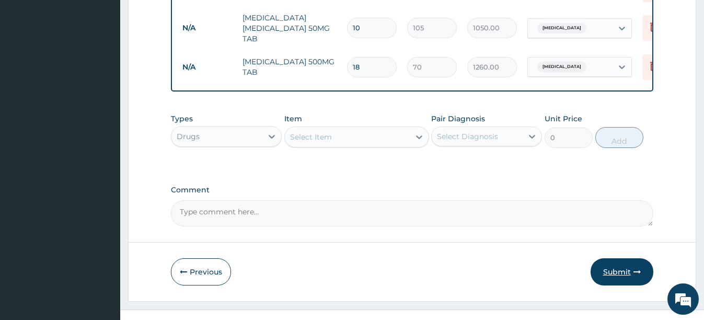
scroll to position [650, 0]
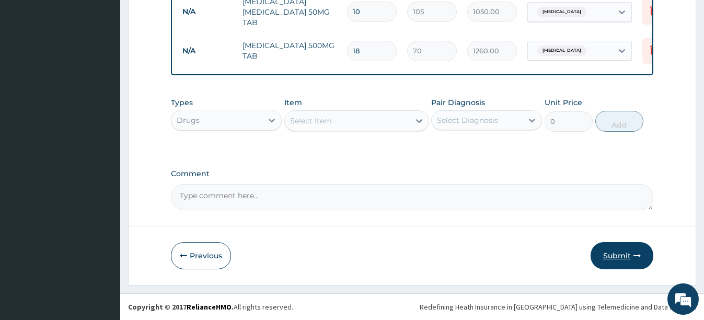
click button "Submit"
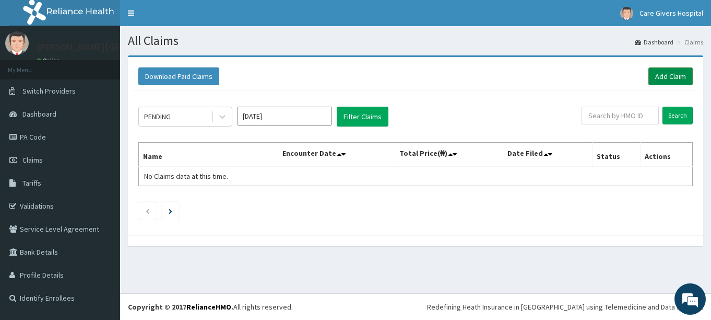
click at [665, 75] on link "Add Claim" at bounding box center [671, 76] width 44 height 18
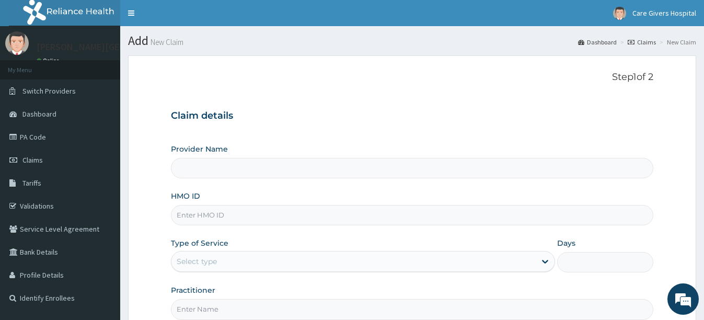
type input "[PERSON_NAME][GEOGRAPHIC_DATA]"
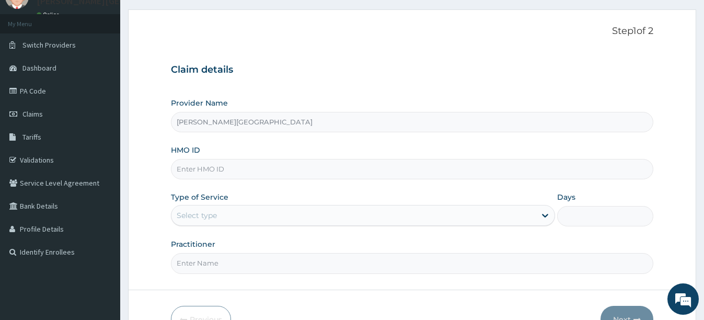
scroll to position [104, 0]
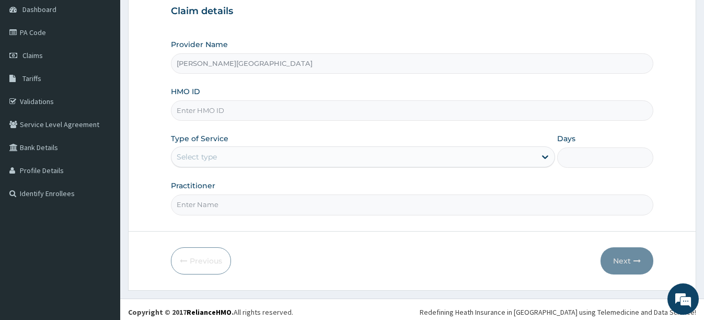
click at [358, 103] on input "HMO ID" at bounding box center [412, 110] width 482 height 20
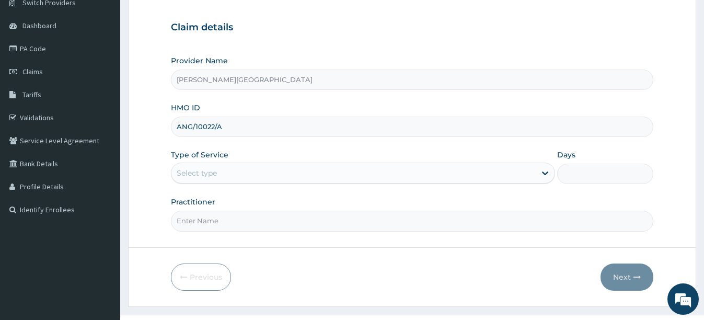
scroll to position [110, 0]
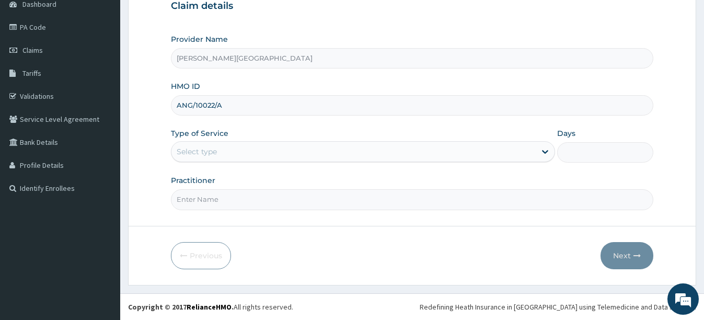
type input "ANG/10022/A"
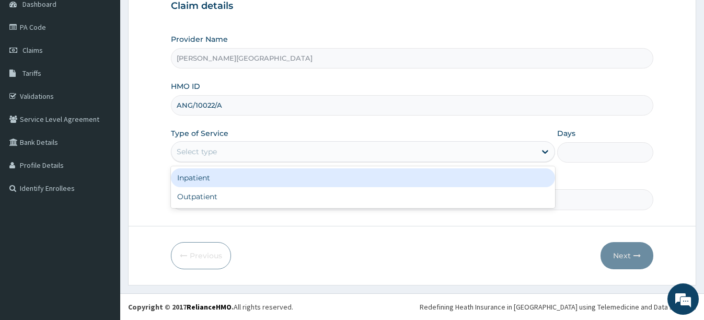
click at [226, 151] on div "Select type" at bounding box center [353, 151] width 364 height 17
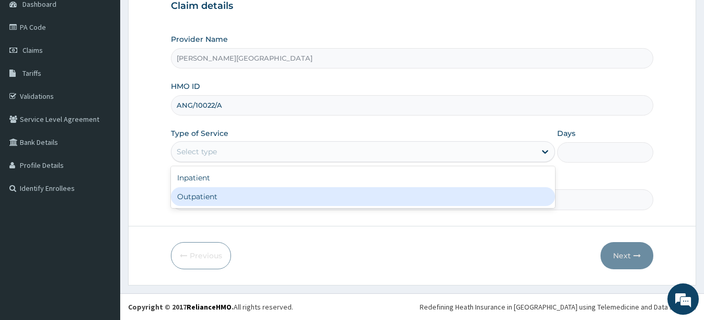
click at [209, 197] on div "Outpatient" at bounding box center [363, 196] width 384 height 19
type input "1"
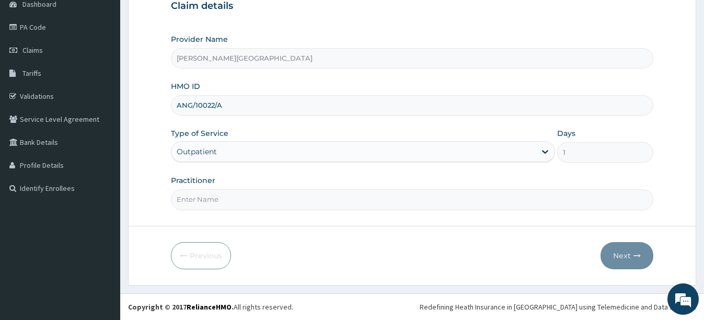
click at [221, 197] on input "Practitioner" at bounding box center [412, 199] width 482 height 20
type input "DR. PATRICK"
click at [627, 251] on button "Next" at bounding box center [626, 255] width 53 height 27
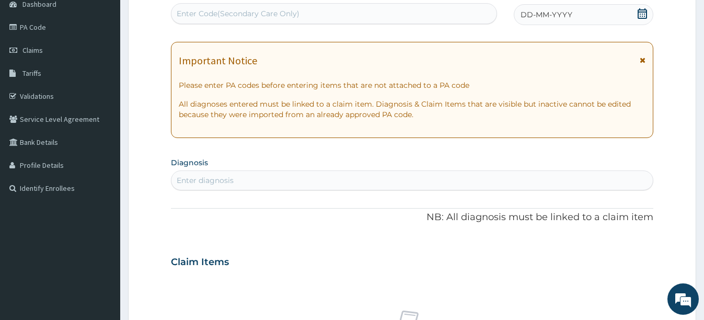
click at [641, 16] on icon at bounding box center [641, 13] width 9 height 10
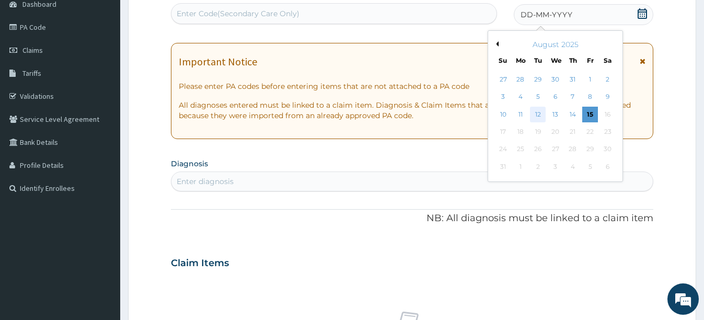
click at [540, 113] on div "12" at bounding box center [538, 115] width 16 height 16
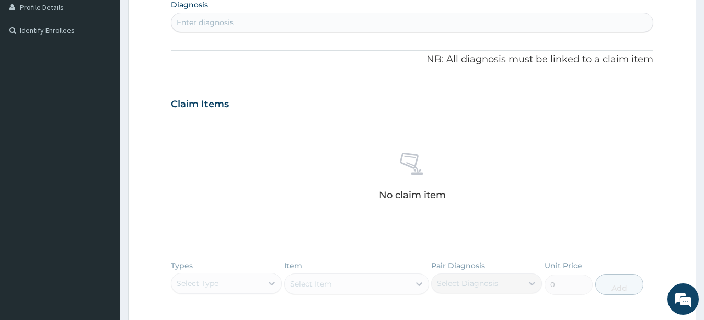
scroll to position [366, 0]
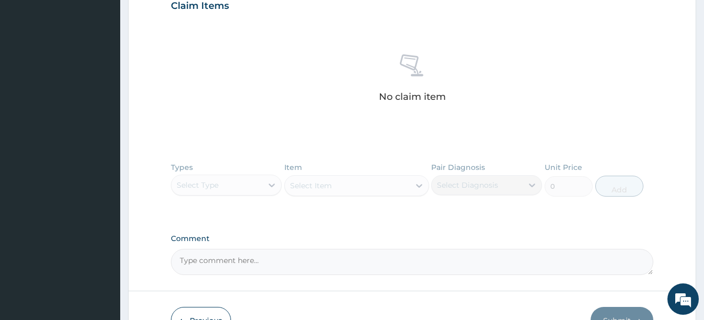
click at [251, 187] on div "Types Select Type Item Select Item Pair Diagnosis Select Diagnosis Unit Price 0…" at bounding box center [412, 187] width 482 height 61
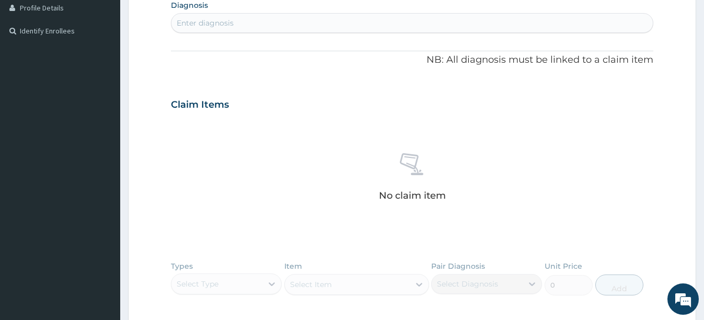
scroll to position [261, 0]
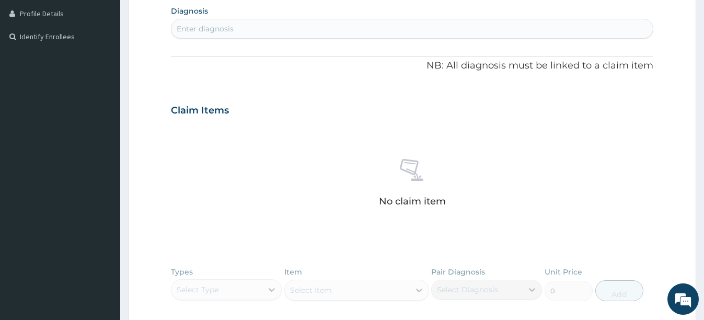
click at [364, 30] on div "Enter diagnosis" at bounding box center [411, 28] width 481 height 17
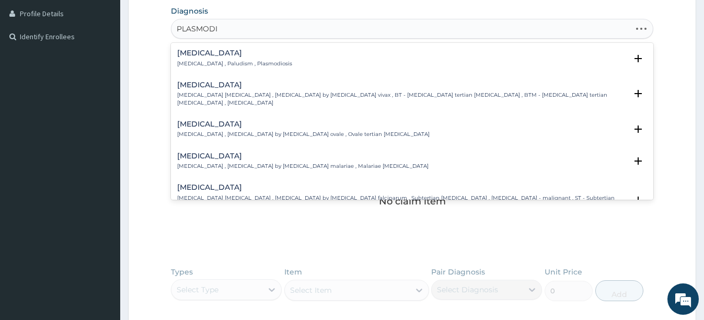
type input "PLASMODIU"
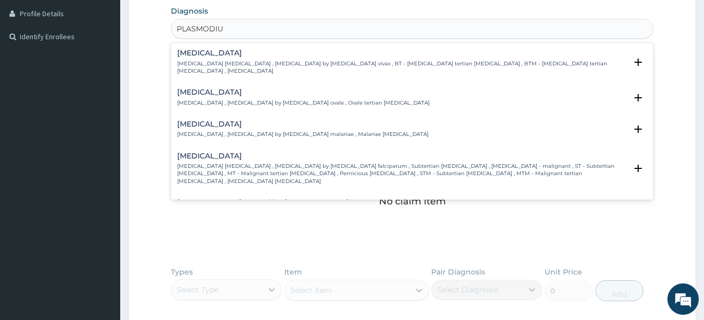
click at [259, 162] on p "Falciparum malaria , Malignant tertian malaria , Malaria by Plasmodium falcipar…" at bounding box center [401, 173] width 449 height 22
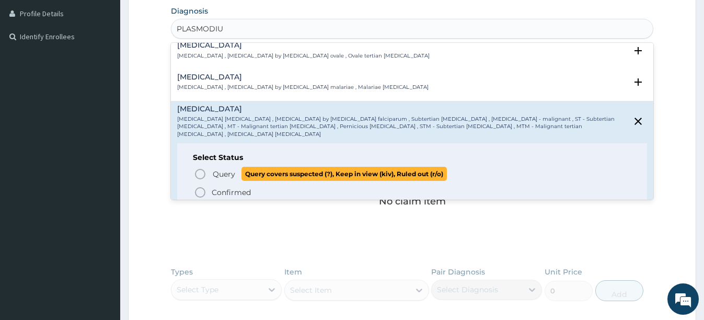
scroll to position [104, 0]
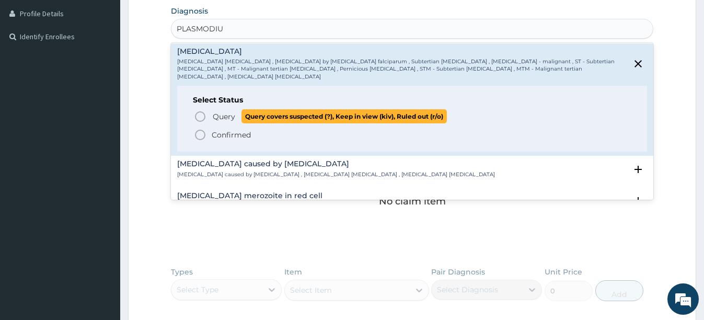
click at [200, 110] on icon "status option query" at bounding box center [200, 116] width 13 height 13
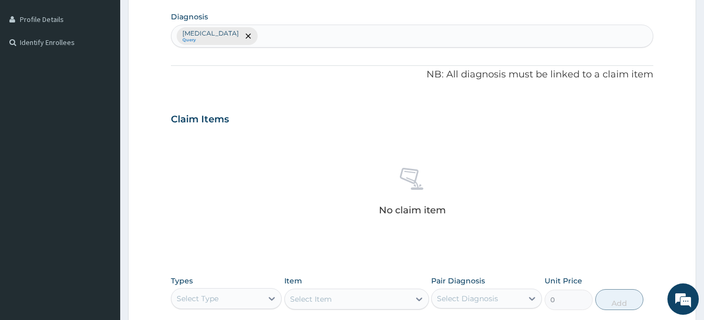
scroll to position [209, 0]
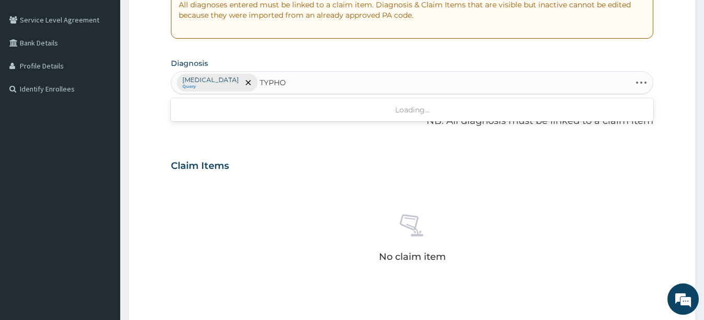
type input "TYPHOI"
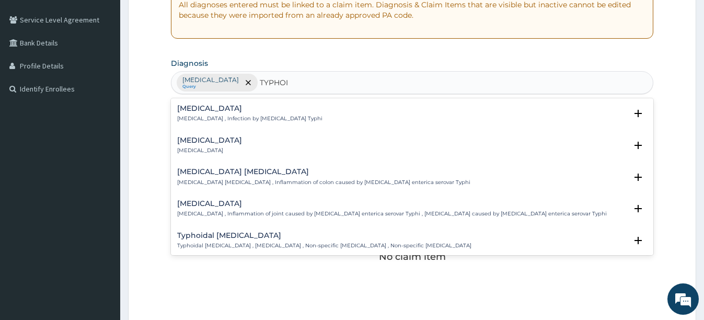
click at [238, 112] on h4 "Typhoid fever" at bounding box center [249, 108] width 145 height 8
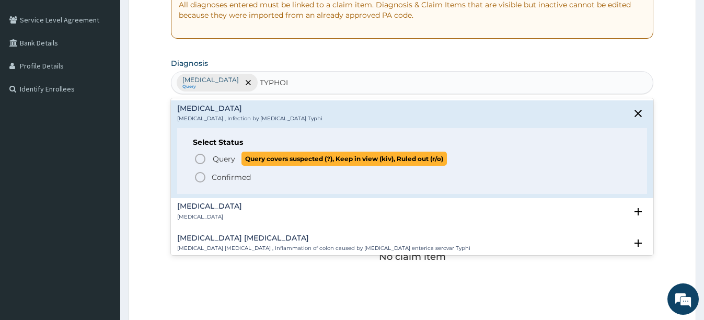
click at [201, 158] on icon "status option query" at bounding box center [200, 159] width 13 height 13
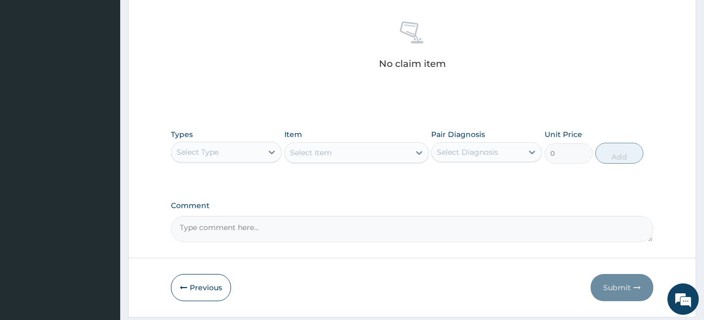
scroll to position [418, 0]
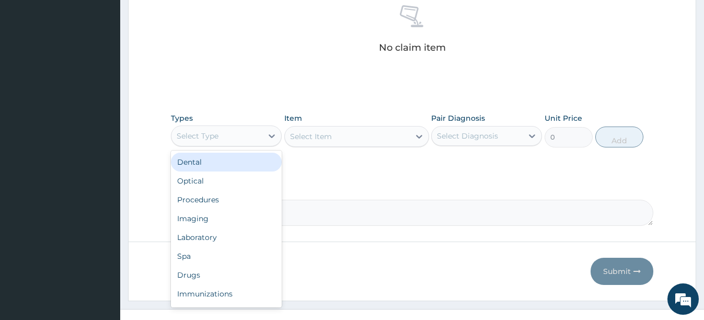
click at [248, 127] on div "Select Type" at bounding box center [216, 135] width 91 height 17
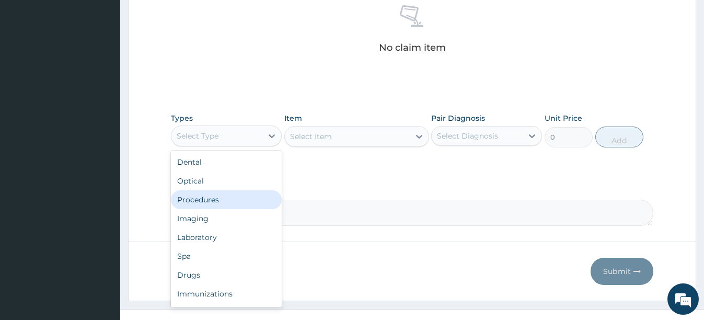
click at [221, 201] on div "Procedures" at bounding box center [226, 199] width 111 height 19
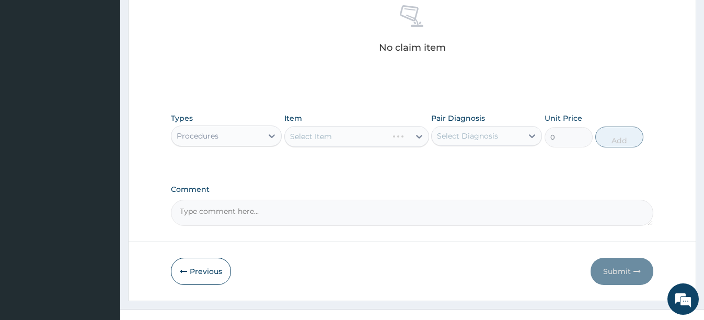
click at [342, 136] on div "Select Item" at bounding box center [356, 136] width 145 height 21
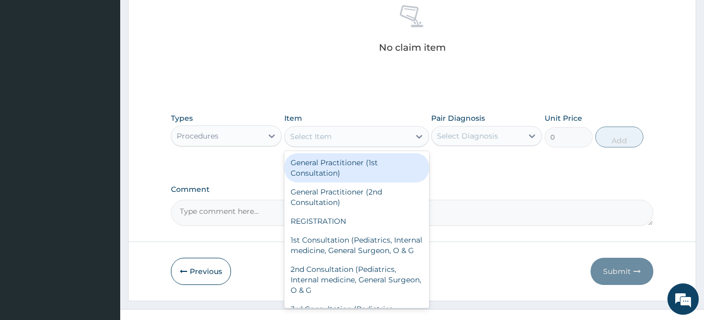
click at [390, 143] on div "Select Item" at bounding box center [347, 136] width 125 height 17
click at [349, 165] on div "General Practitioner (1st Consultation)" at bounding box center [356, 167] width 145 height 29
type input "2500"
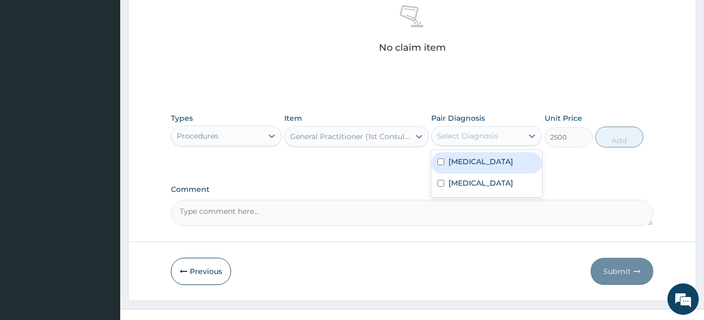
click at [472, 143] on div "Select Diagnosis" at bounding box center [476, 135] width 91 height 17
click at [442, 161] on input "checkbox" at bounding box center [440, 161] width 7 height 7
checkbox input "true"
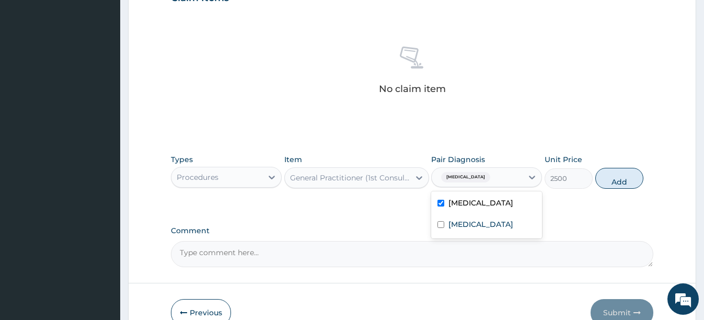
scroll to position [261, 0]
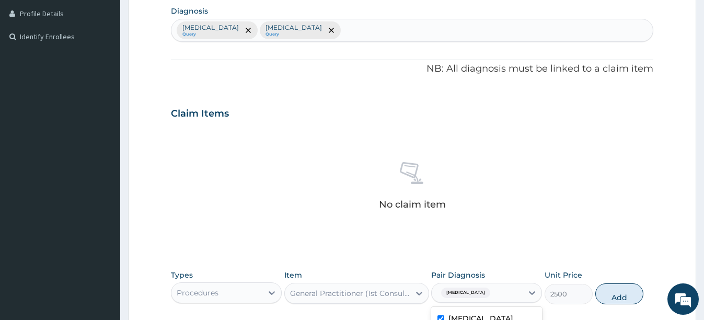
click at [383, 32] on div "Falciparum malaria Query Typhoid fever Query" at bounding box center [411, 30] width 481 height 22
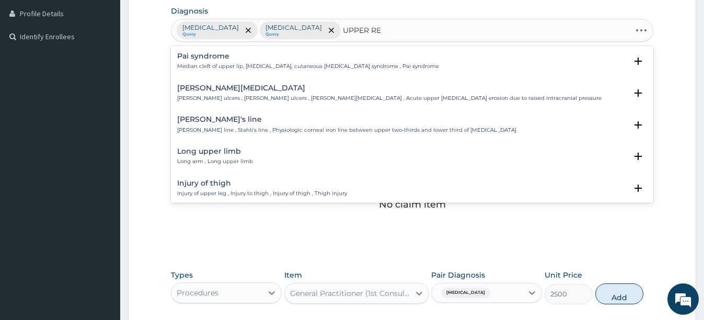
type input "UPPER RES"
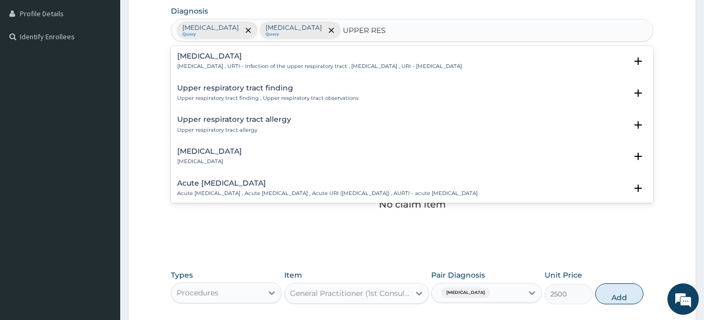
click at [266, 59] on h4 "Upper respiratory infection" at bounding box center [319, 56] width 285 height 8
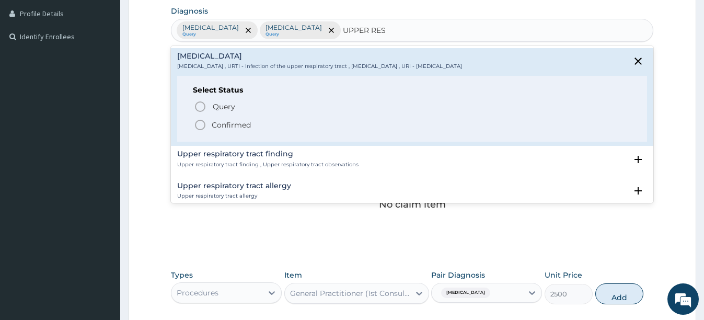
click at [196, 121] on icon "status option filled" at bounding box center [200, 125] width 13 height 13
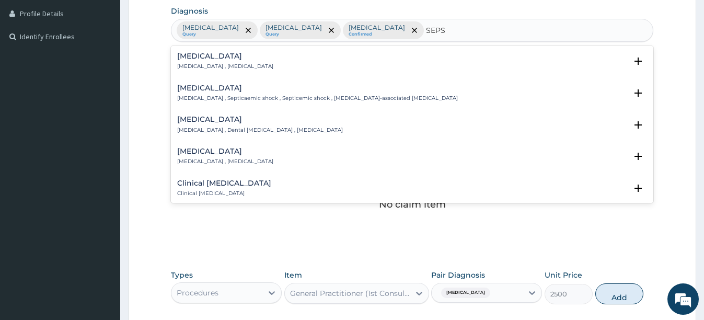
type input "SEPSI"
click at [195, 55] on h4 "[MEDICAL_DATA]" at bounding box center [225, 56] width 96 height 8
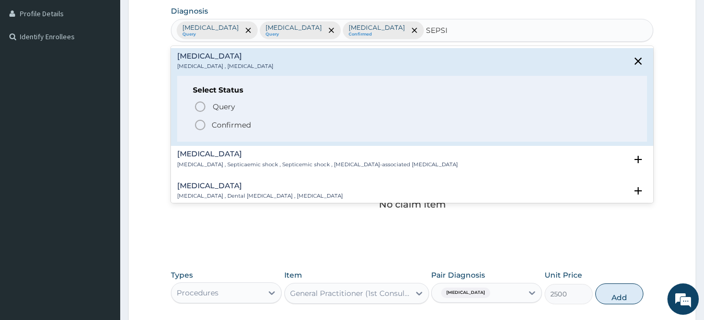
click at [201, 125] on icon "status option filled" at bounding box center [200, 125] width 13 height 13
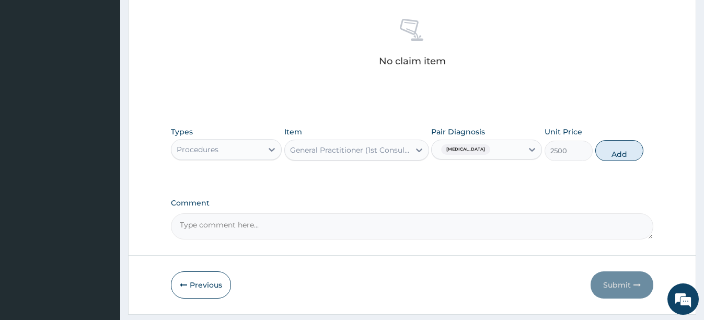
scroll to position [418, 0]
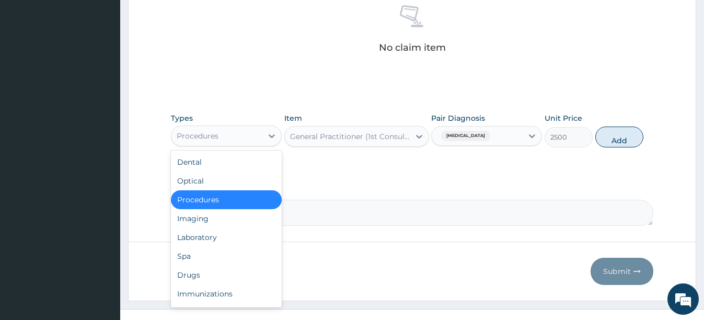
click at [233, 141] on div "Procedures" at bounding box center [216, 135] width 91 height 17
click at [377, 89] on div "No claim item" at bounding box center [412, 31] width 482 height 120
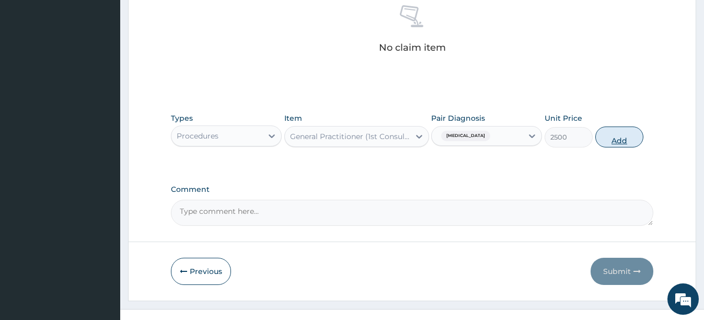
click at [619, 138] on button "Add" at bounding box center [619, 136] width 48 height 21
type input "0"
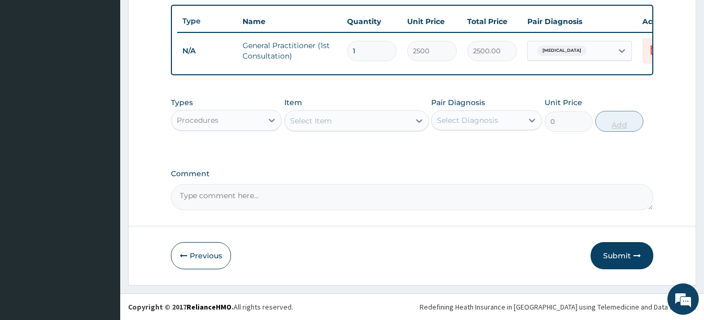
scroll to position [392, 0]
click at [237, 126] on div "Procedures" at bounding box center [216, 120] width 91 height 17
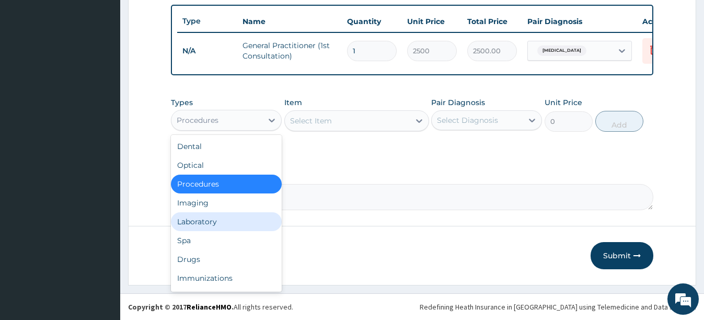
click at [206, 216] on div "Laboratory" at bounding box center [226, 221] width 111 height 19
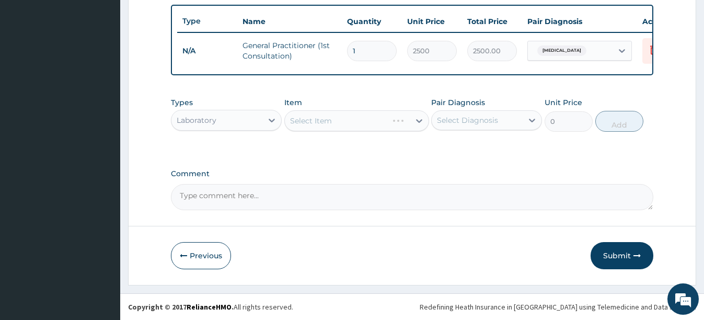
click at [338, 119] on div "Select Item" at bounding box center [356, 120] width 145 height 21
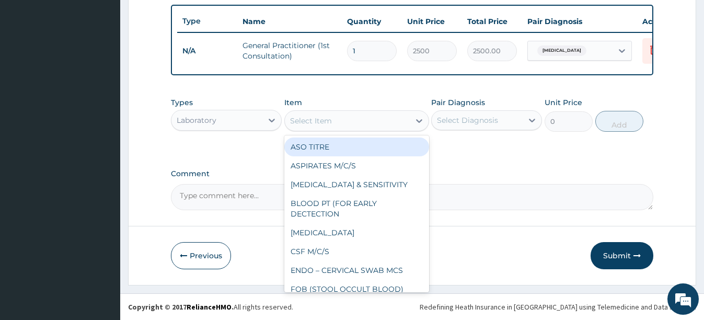
click at [366, 122] on div "Select Item" at bounding box center [347, 120] width 125 height 17
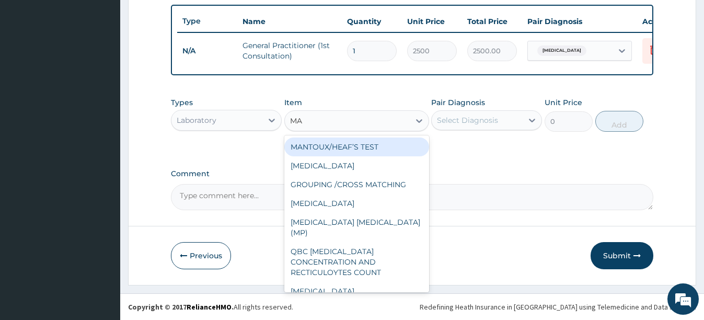
type input "MAL"
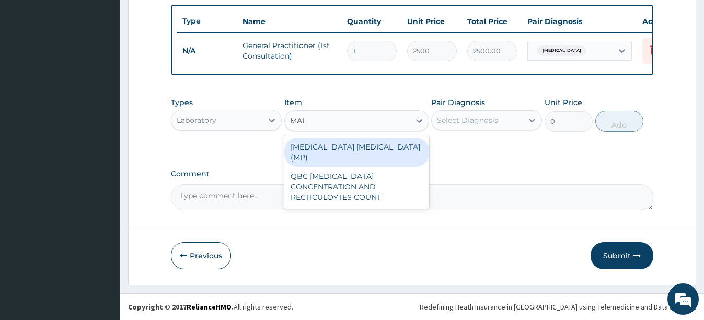
click at [361, 143] on div "[MEDICAL_DATA] [MEDICAL_DATA] (MP)" at bounding box center [356, 151] width 145 height 29
type input "1500"
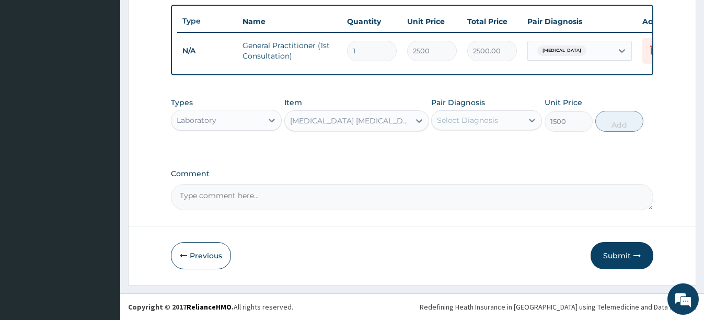
click at [471, 124] on div "Select Diagnosis" at bounding box center [467, 120] width 61 height 10
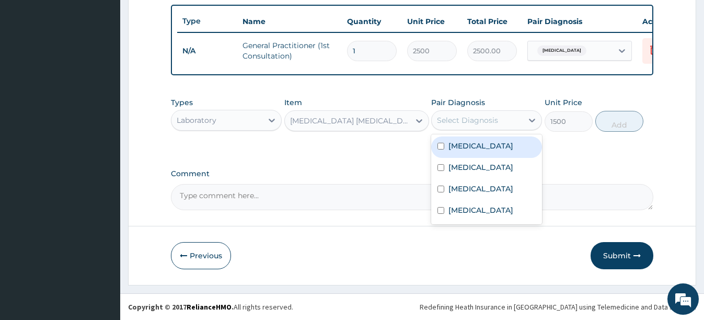
click at [440, 149] on input "checkbox" at bounding box center [440, 146] width 7 height 7
checkbox input "true"
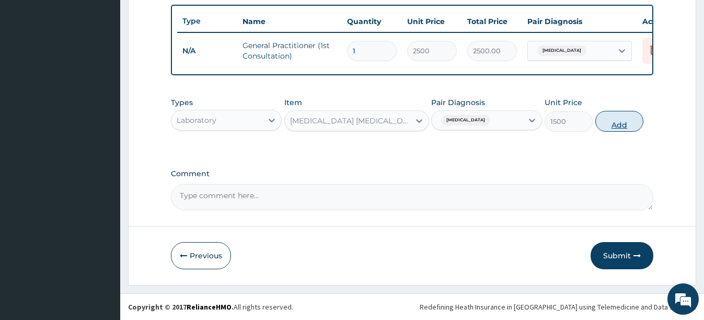
click at [621, 124] on button "Add" at bounding box center [619, 121] width 48 height 21
type input "0"
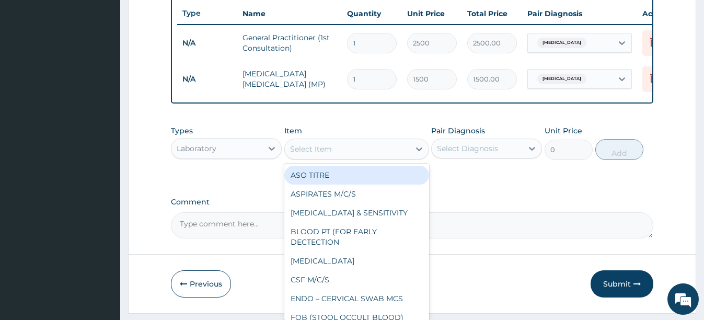
click at [319, 157] on div "Select Item" at bounding box center [347, 149] width 125 height 17
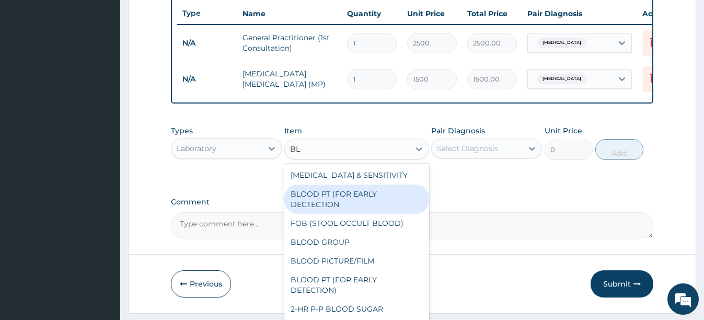
type input "B"
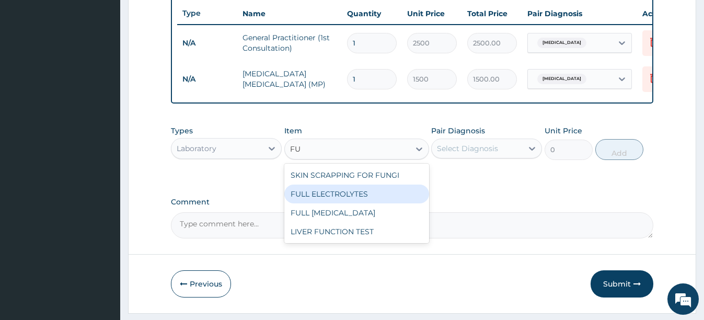
type input "F"
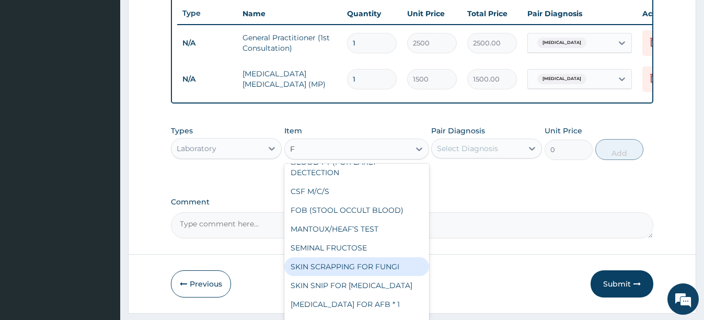
scroll to position [0, 0]
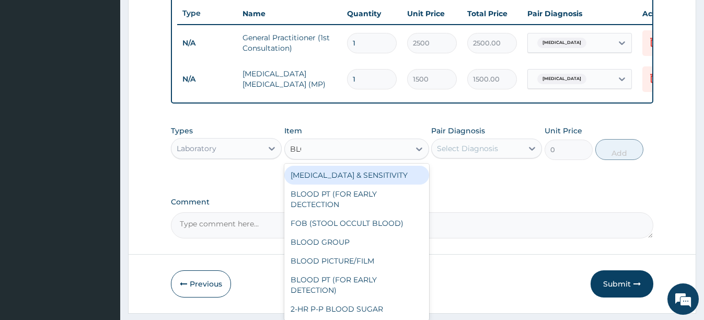
type input "BLOO"
click at [368, 183] on div "BLOOD CULTURE & SENSITIVITY" at bounding box center [356, 175] width 145 height 19
type input "6000"
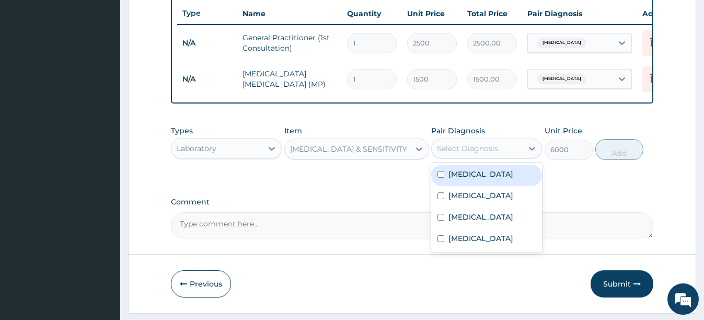
drag, startPoint x: 489, startPoint y: 146, endPoint x: 486, endPoint y: 151, distance: 6.5
click at [487, 150] on div "Select Diagnosis" at bounding box center [486, 148] width 111 height 20
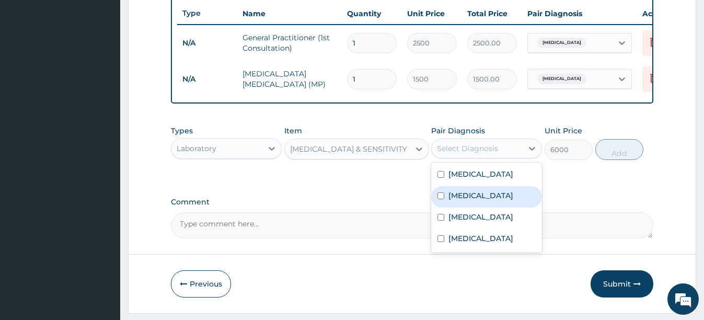
click at [438, 199] on input "checkbox" at bounding box center [440, 195] width 7 height 7
checkbox input "true"
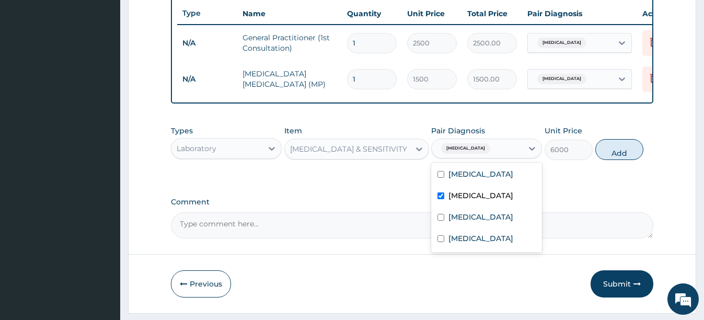
click at [630, 158] on button "Add" at bounding box center [619, 149] width 48 height 21
type input "0"
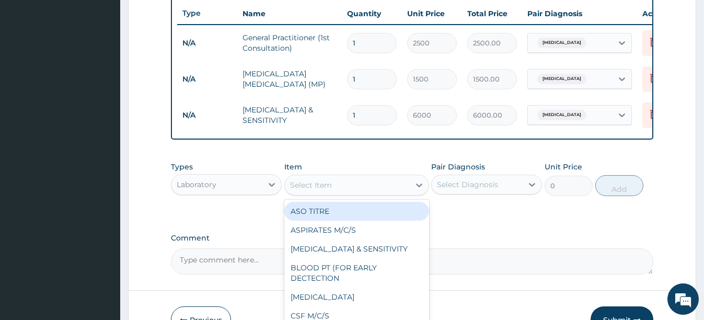
click at [332, 193] on div "Select Item" at bounding box center [347, 185] width 125 height 17
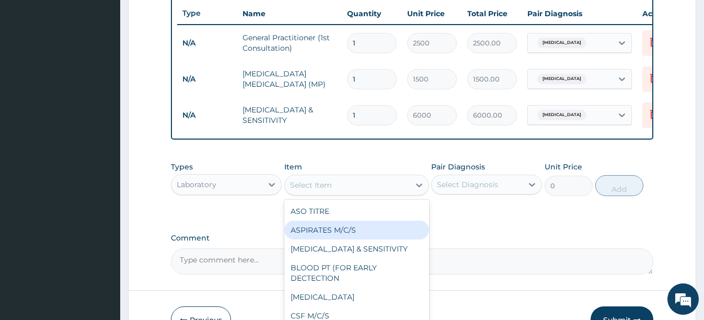
type input "A"
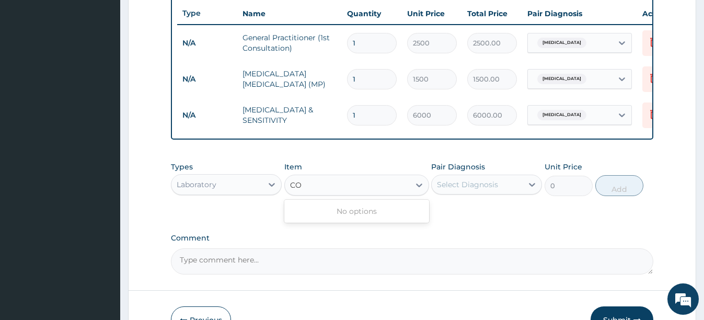
type input "C"
type input "ARTEM"
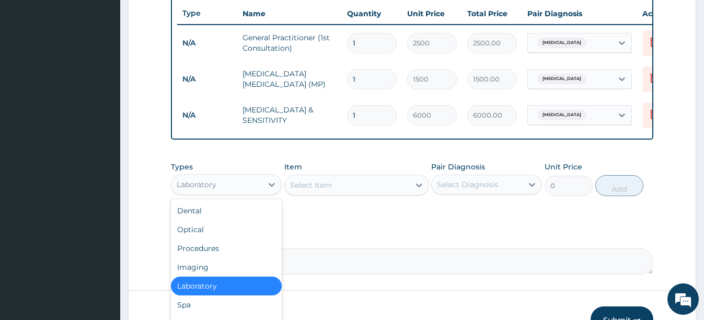
click at [249, 185] on div "Laboratory" at bounding box center [216, 184] width 91 height 17
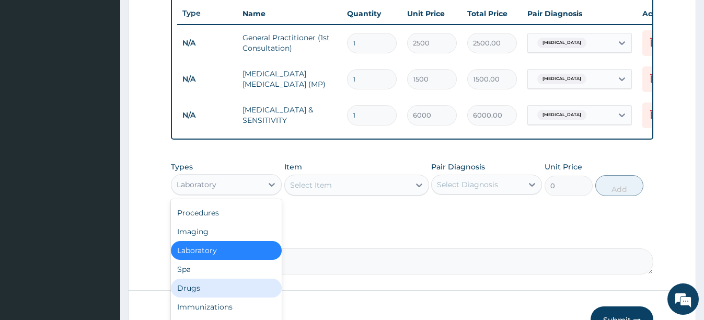
click at [207, 296] on div "Drugs" at bounding box center [226, 287] width 111 height 19
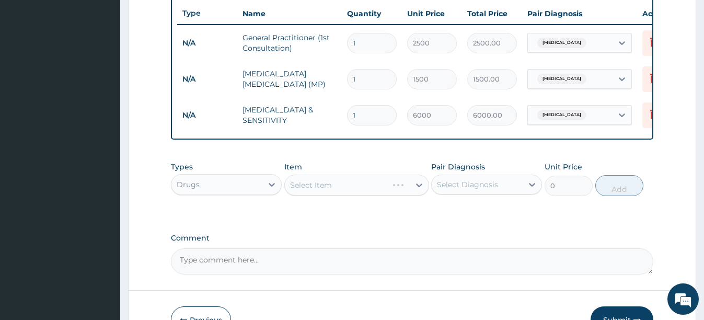
click at [333, 195] on div "Select Item" at bounding box center [356, 184] width 145 height 21
click at [332, 191] on div "Select Item" at bounding box center [347, 185] width 125 height 17
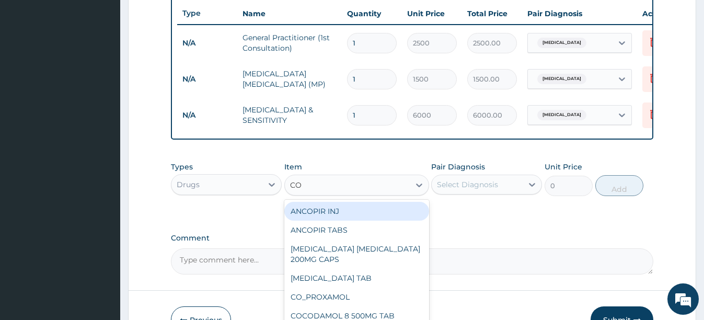
type input "CO"
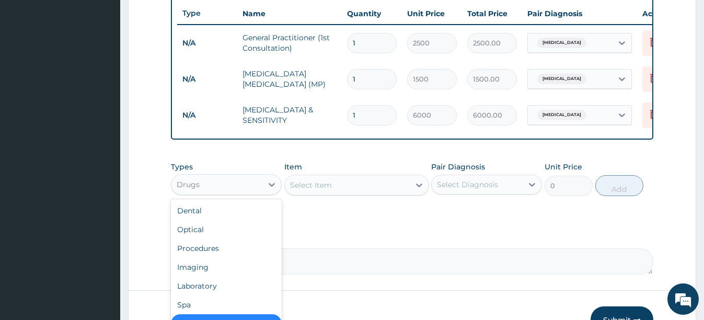
click at [214, 193] on div "Drugs" at bounding box center [216, 184] width 91 height 17
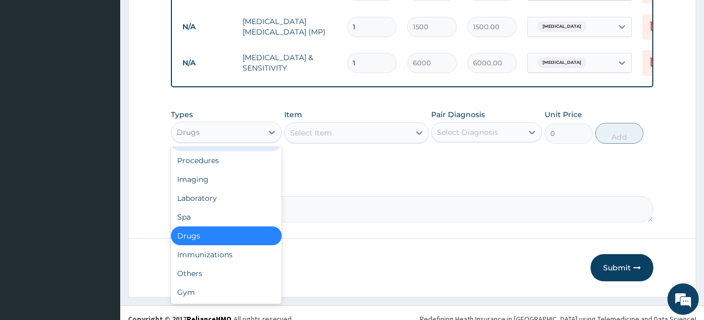
scroll to position [464, 0]
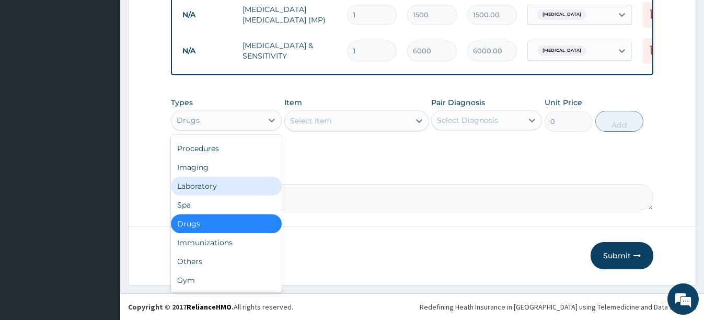
drag, startPoint x: 356, startPoint y: 167, endPoint x: 333, endPoint y: 168, distance: 23.5
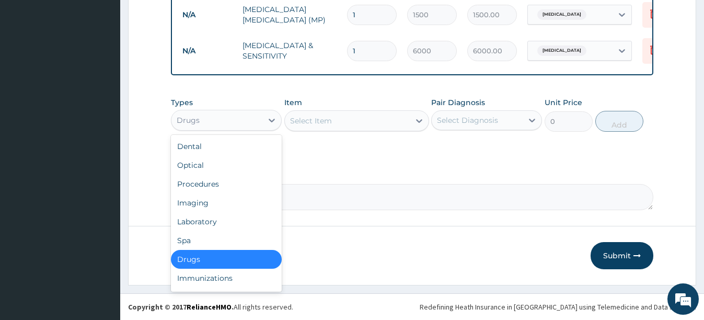
click at [227, 119] on div "Drugs" at bounding box center [216, 120] width 91 height 17
click at [364, 132] on div "Types option Drugs, selected. option Imaging focused, 4 of 10. 10 results avail…" at bounding box center [412, 114] width 482 height 45
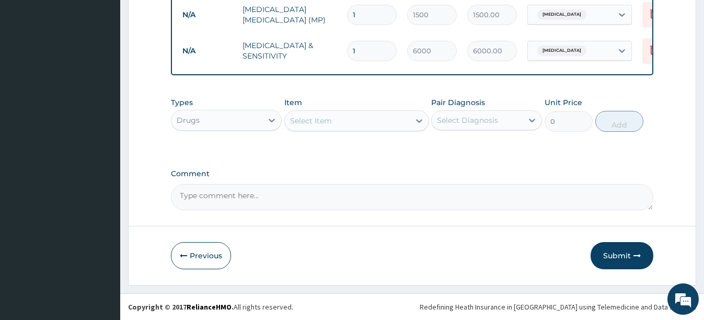
drag, startPoint x: 235, startPoint y: 123, endPoint x: 230, endPoint y: 131, distance: 9.1
click at [235, 123] on div "Drugs" at bounding box center [216, 120] width 91 height 17
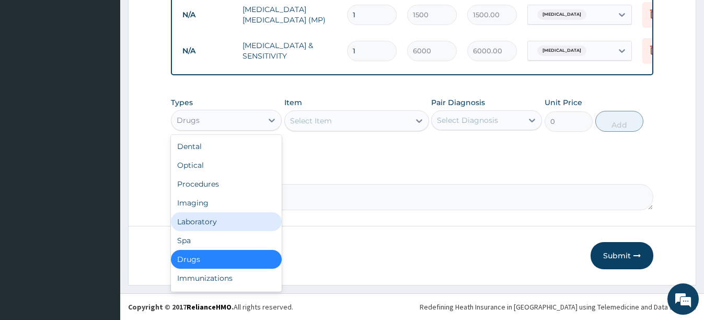
click at [218, 218] on div "Laboratory" at bounding box center [226, 221] width 111 height 19
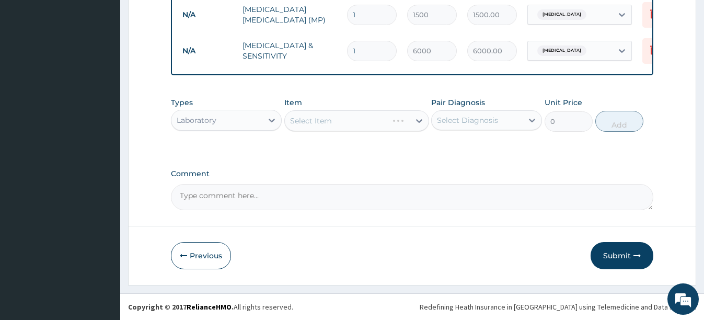
click at [335, 127] on div "Select Item" at bounding box center [356, 120] width 145 height 21
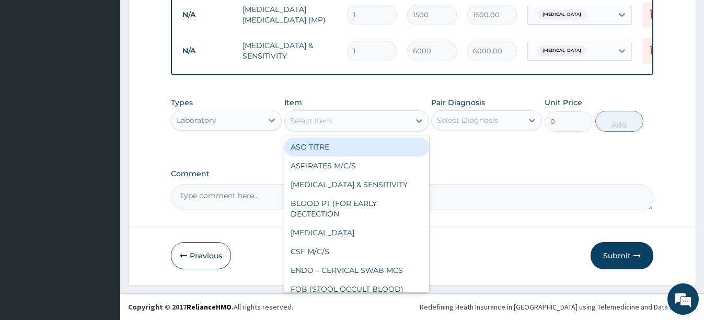
click at [335, 125] on div "Select Item" at bounding box center [347, 120] width 125 height 17
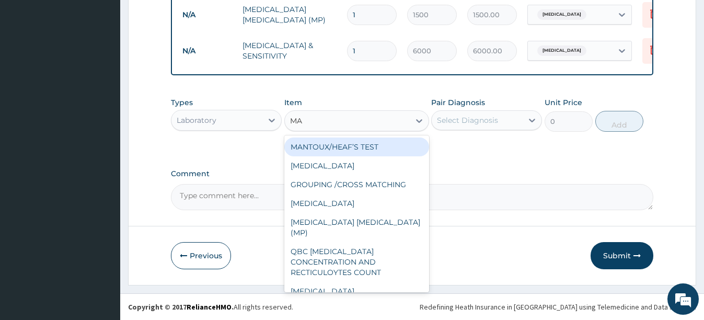
type input "MAL"
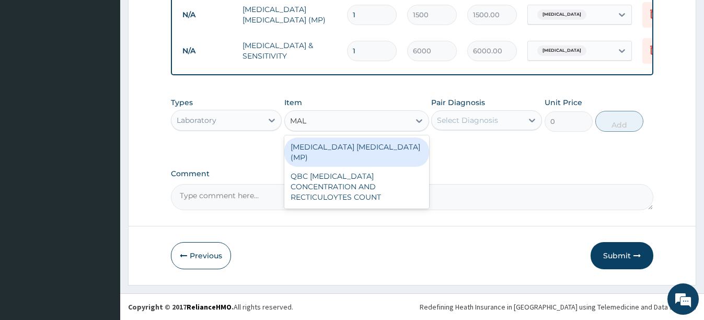
click at [379, 147] on div "MALARIA PARASITE (MP)" at bounding box center [356, 151] width 145 height 29
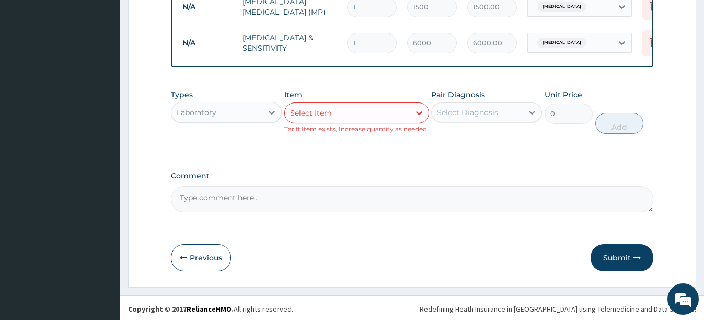
click at [252, 121] on div "Laboratory" at bounding box center [216, 112] width 91 height 17
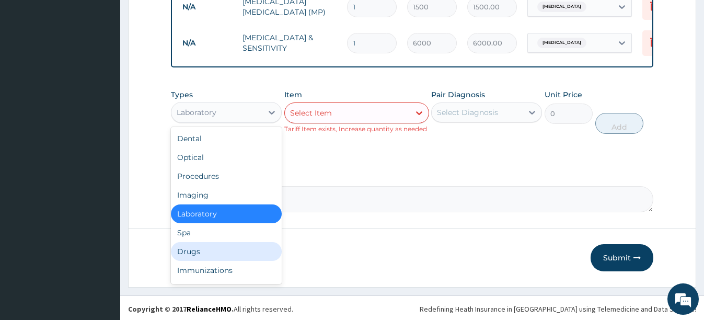
click at [196, 259] on div "Drugs" at bounding box center [226, 251] width 111 height 19
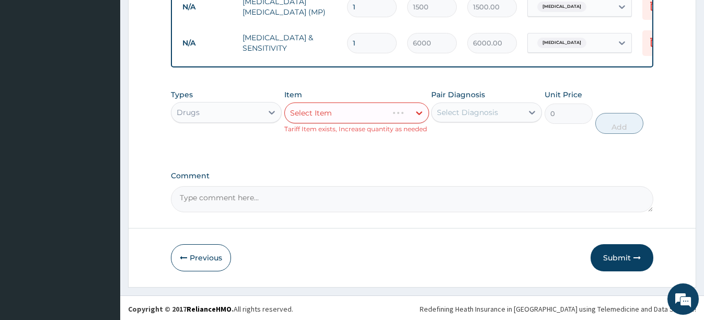
click at [373, 122] on div "Select Item" at bounding box center [356, 112] width 145 height 21
click at [418, 115] on icon at bounding box center [419, 113] width 6 height 4
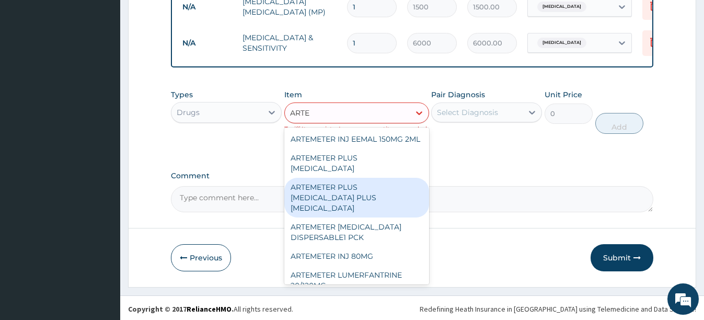
type input "ARTEM"
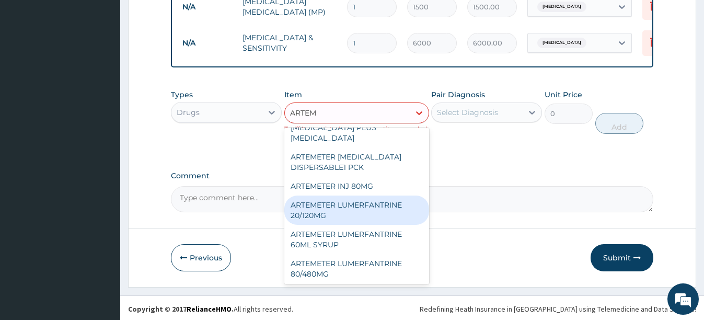
scroll to position [52, 0]
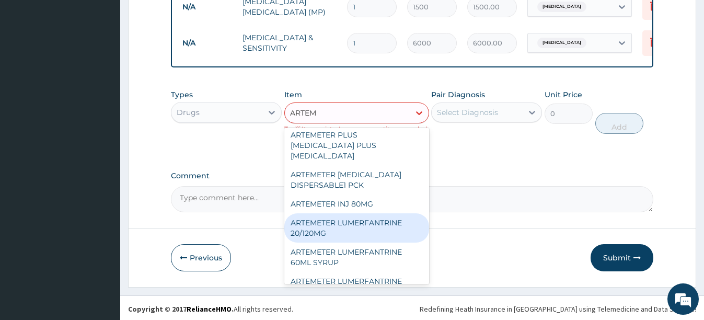
click at [345, 242] on div "ARTEMETER LUMERFANTRINE 20/120MG" at bounding box center [356, 227] width 145 height 29
type input "210"
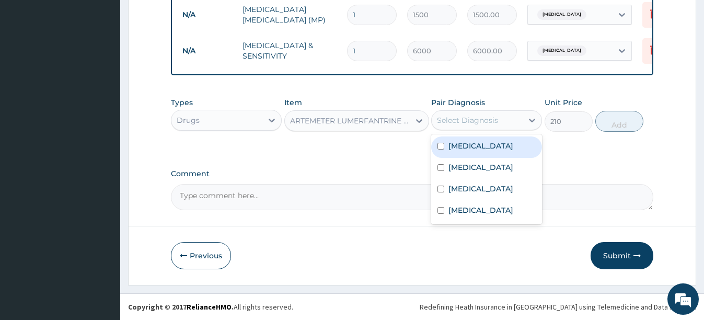
click at [480, 124] on div "Select Diagnosis" at bounding box center [467, 120] width 61 height 10
click at [438, 145] on input "checkbox" at bounding box center [440, 146] width 7 height 7
checkbox input "true"
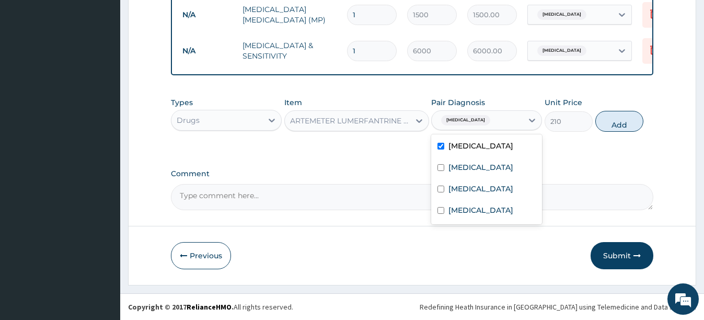
drag, startPoint x: 621, startPoint y: 120, endPoint x: 588, endPoint y: 125, distance: 32.8
click at [614, 123] on button "Add" at bounding box center [619, 121] width 48 height 21
type input "0"
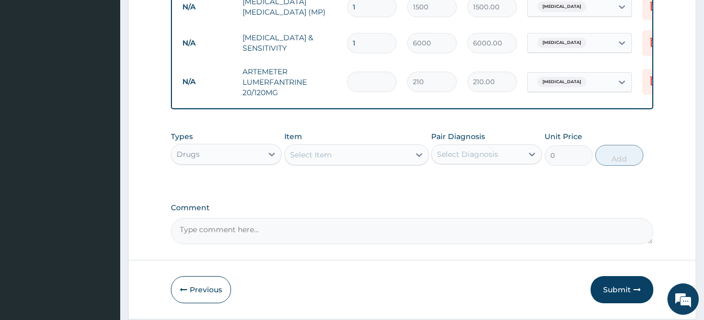
type input "0.00"
type input "2"
type input "420.00"
type input "24"
type input "5040.00"
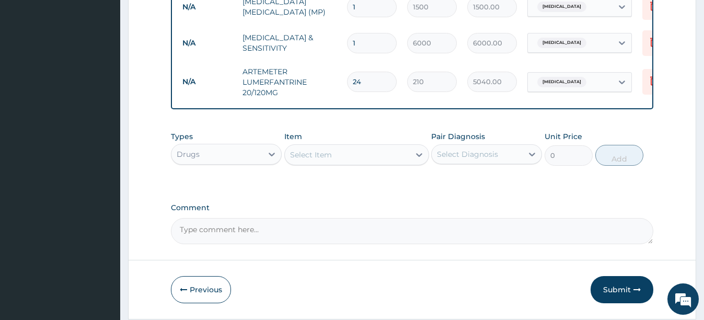
type input "24"
click at [325, 160] on div "Select Item" at bounding box center [311, 154] width 42 height 10
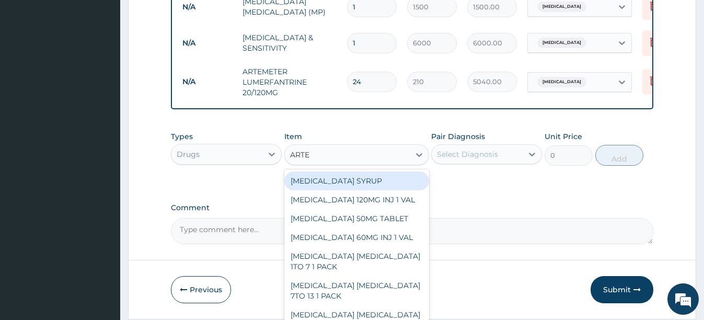
type input "ARTES"
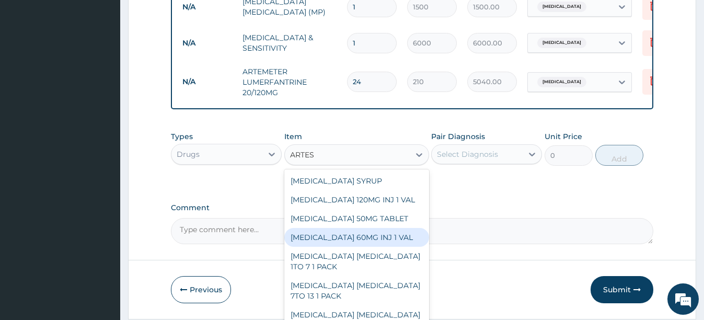
click at [353, 241] on div "ARTESUNATE 60MG INJ 1 VAL" at bounding box center [356, 237] width 145 height 19
type input "595"
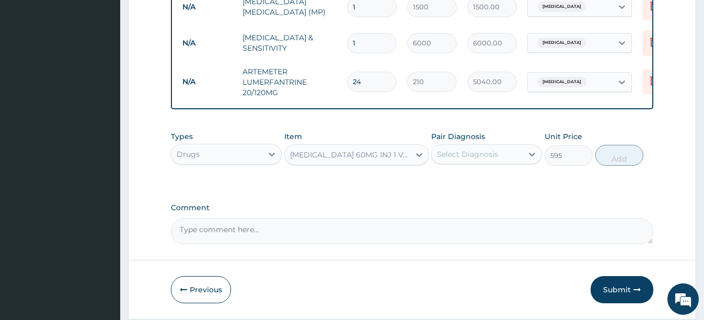
click at [463, 159] on div "Select Diagnosis" at bounding box center [467, 154] width 61 height 10
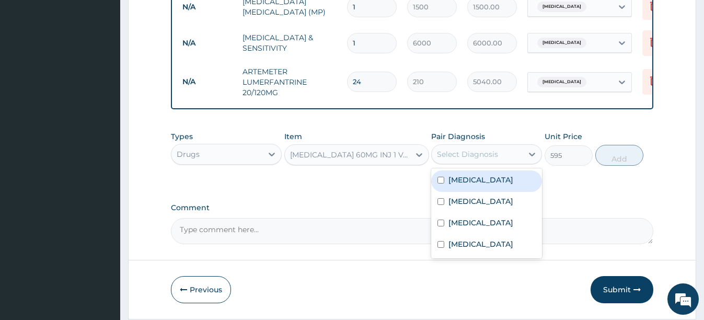
drag, startPoint x: 441, startPoint y: 189, endPoint x: 448, endPoint y: 188, distance: 6.9
click at [441, 183] on input "checkbox" at bounding box center [440, 180] width 7 height 7
checkbox input "true"
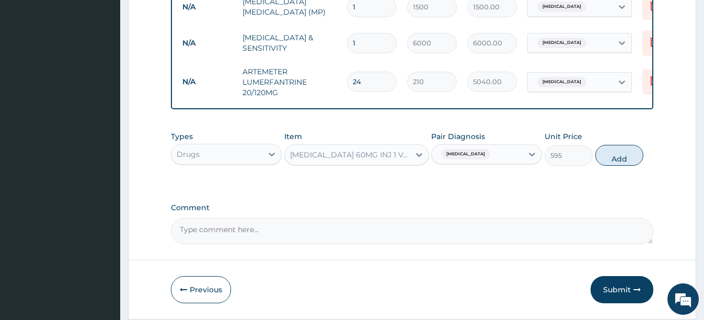
drag, startPoint x: 615, startPoint y: 155, endPoint x: 528, endPoint y: 148, distance: 87.5
click at [611, 157] on button "Add" at bounding box center [619, 155] width 48 height 21
type input "0"
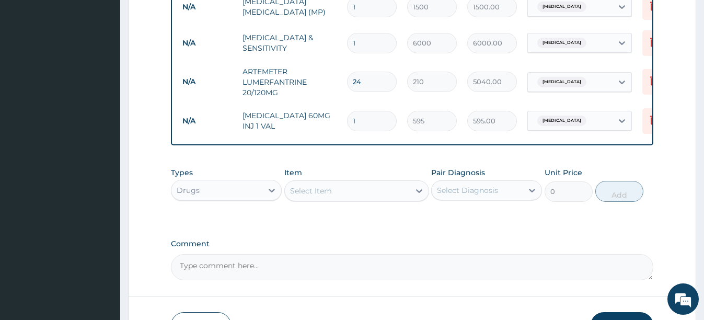
type input "0.00"
type input "6"
type input "3570.00"
type input "6"
click at [348, 199] on div "Select Item" at bounding box center [347, 190] width 125 height 17
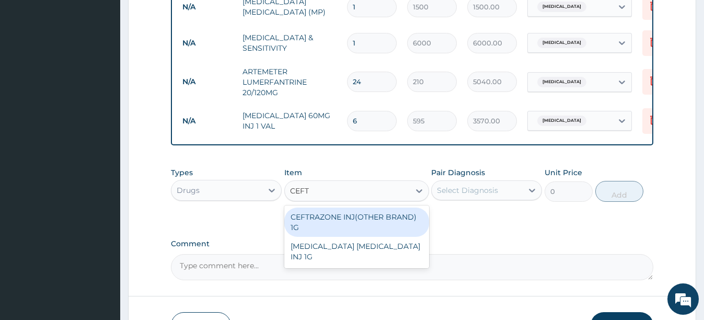
type input "CEFTR"
click at [349, 225] on div "CEFTRAZONE INJ(OTHER BRAND) 1G" at bounding box center [356, 221] width 145 height 29
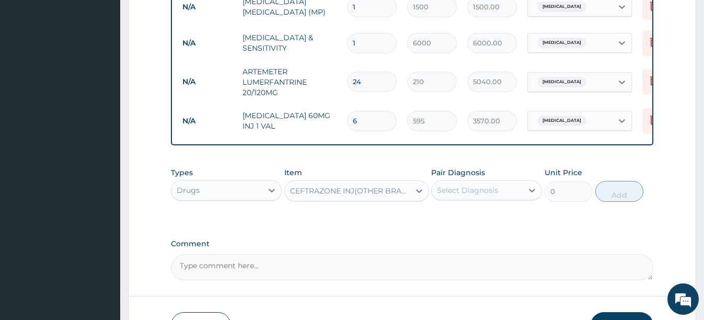
type input "1050"
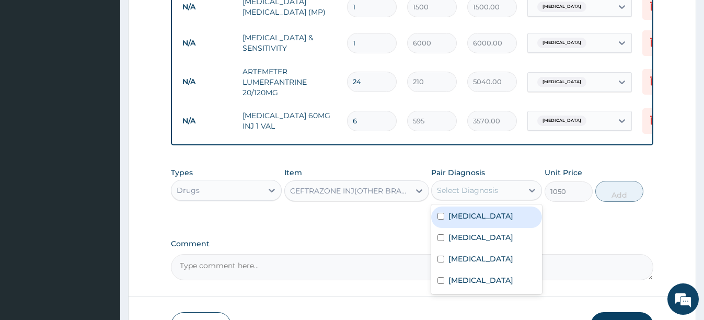
click at [520, 198] on div "Select Diagnosis" at bounding box center [476, 190] width 91 height 17
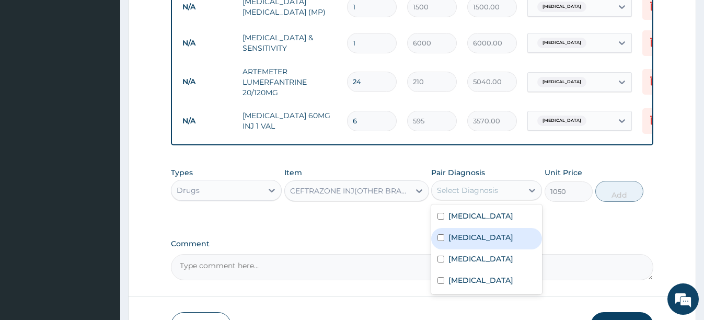
click at [440, 241] on input "checkbox" at bounding box center [440, 237] width 7 height 7
checkbox input "true"
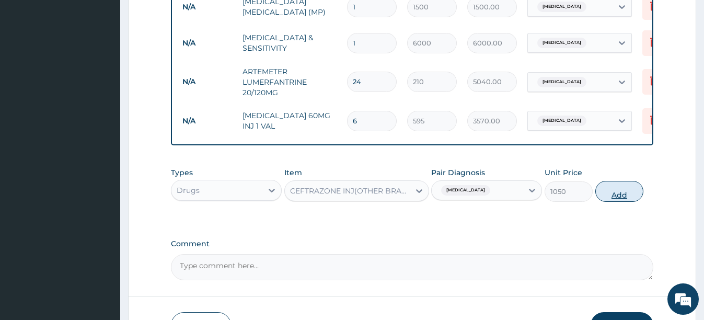
click at [619, 201] on button "Add" at bounding box center [619, 191] width 48 height 21
type input "0"
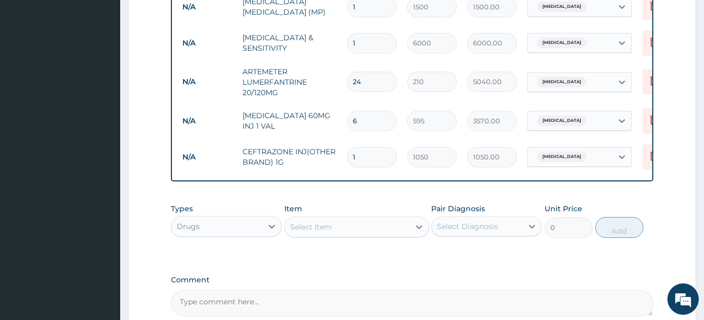
type input "0.00"
type input "3"
type input "3150.00"
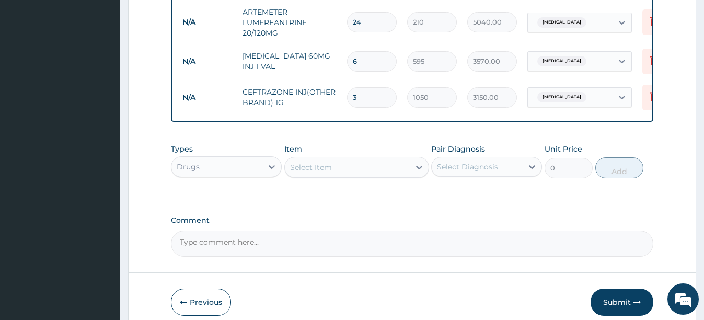
scroll to position [568, 0]
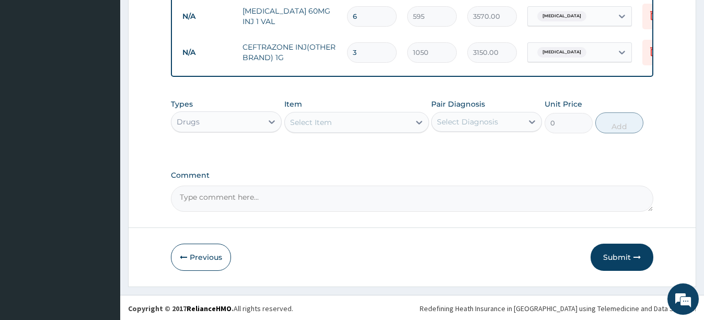
type input "3"
click at [360, 130] on div "Select Item" at bounding box center [347, 122] width 125 height 17
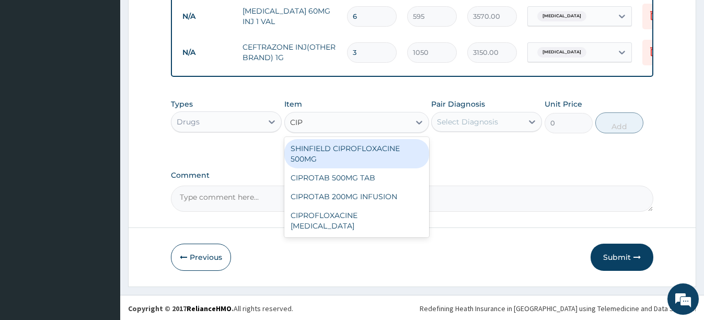
type input "CIPR"
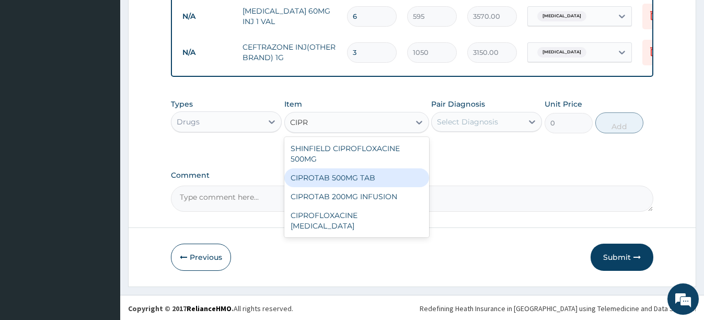
click at [339, 183] on div "CIPROTAB 500MG TAB" at bounding box center [356, 177] width 145 height 19
type input "112"
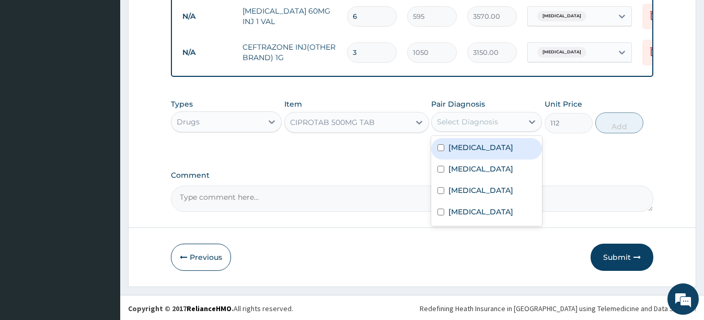
click at [510, 130] on div "Select Diagnosis" at bounding box center [476, 121] width 91 height 17
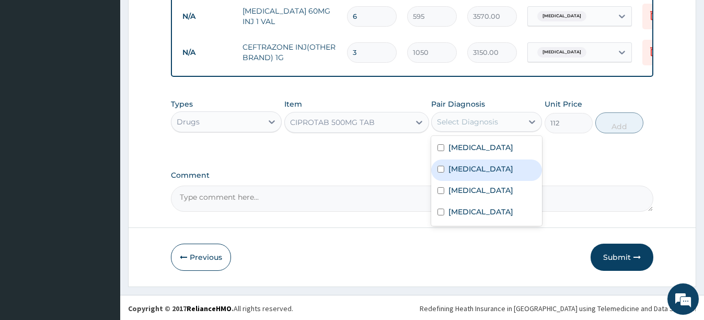
click at [439, 172] on input "checkbox" at bounding box center [440, 169] width 7 height 7
checkbox input "true"
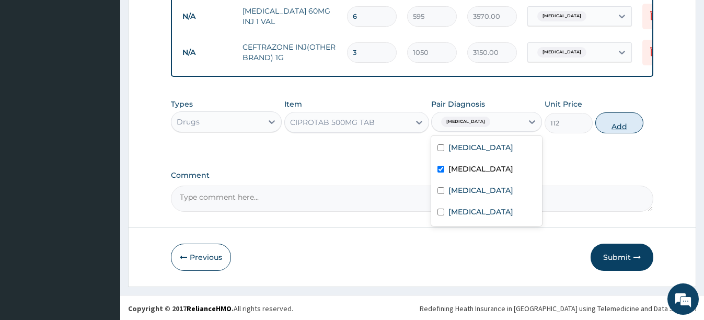
click at [618, 132] on button "Add" at bounding box center [619, 122] width 48 height 21
type input "0"
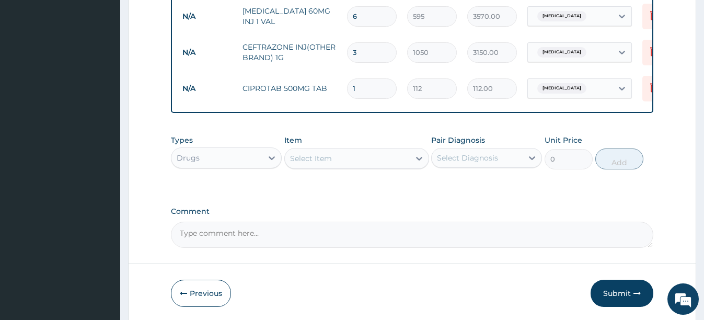
type input "14"
type input "1568.00"
type input "14"
click at [337, 167] on div "Select Item" at bounding box center [347, 158] width 125 height 17
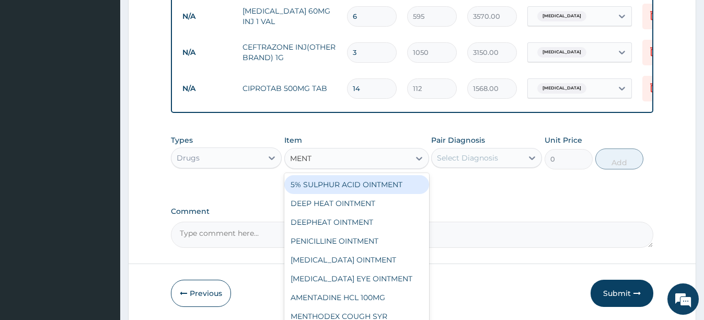
type input "MENTH"
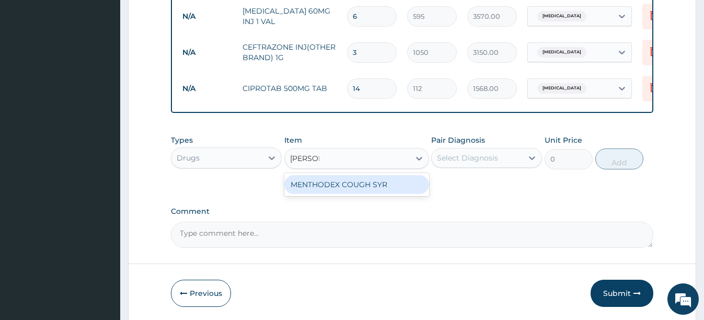
drag, startPoint x: 340, startPoint y: 191, endPoint x: 389, endPoint y: 182, distance: 49.9
click at [341, 191] on div "MENTHODEX COUGH SYR" at bounding box center [356, 184] width 145 height 19
type input "630"
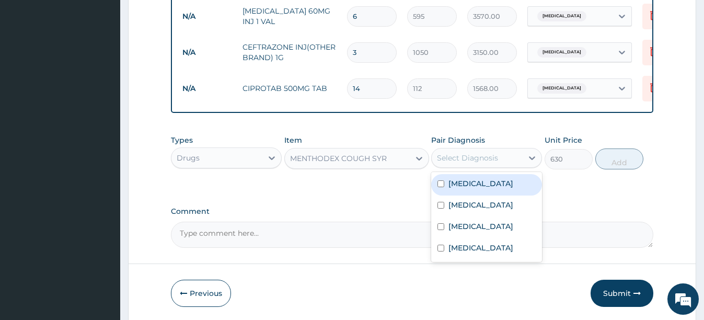
click at [465, 163] on div "Select Diagnosis" at bounding box center [467, 158] width 61 height 10
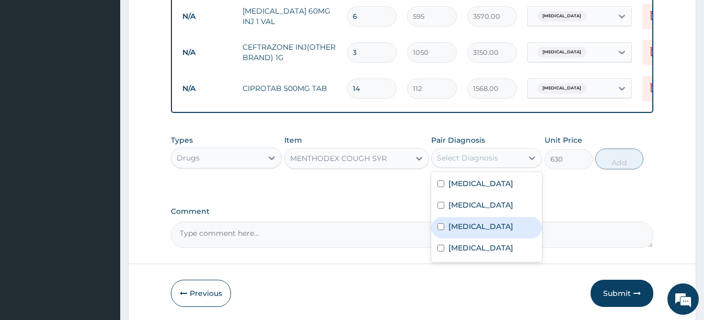
click at [441, 230] on input "checkbox" at bounding box center [440, 226] width 7 height 7
checkbox input "true"
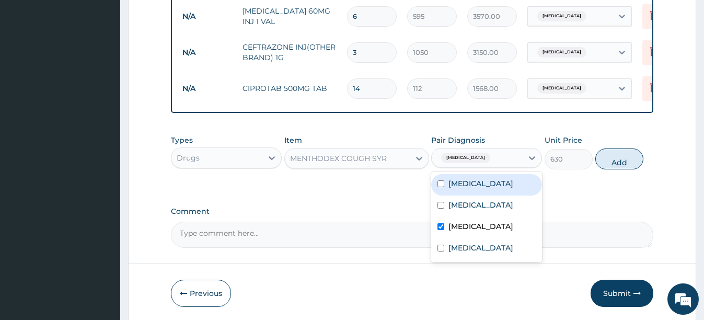
click at [620, 169] on button "Add" at bounding box center [619, 158] width 48 height 21
type input "0"
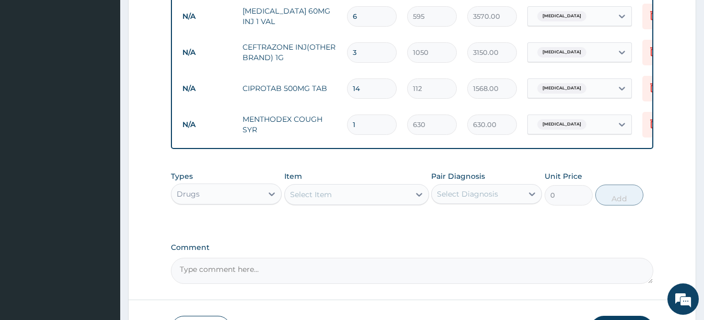
click at [357, 202] on div "Select Item" at bounding box center [347, 194] width 125 height 17
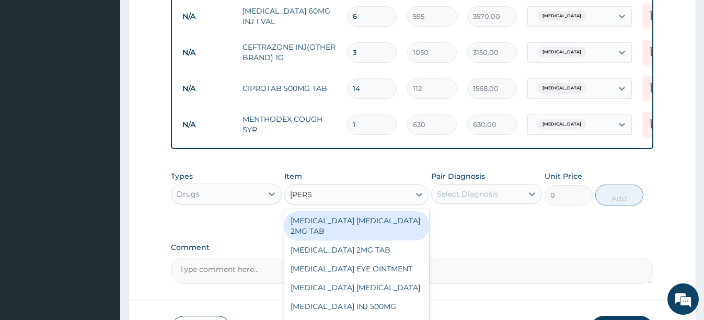
type input "LORAT"
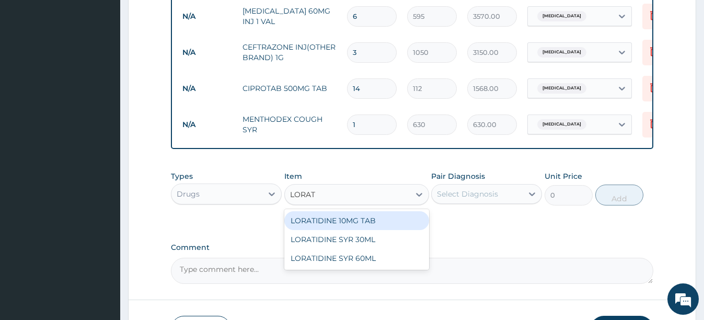
click at [365, 230] on div "LORATIDINE 10MG TAB" at bounding box center [356, 220] width 145 height 19
type input "105"
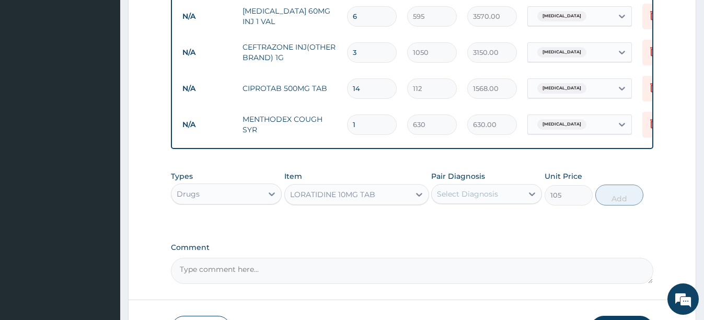
click at [495, 199] on div "Select Diagnosis" at bounding box center [467, 194] width 61 height 10
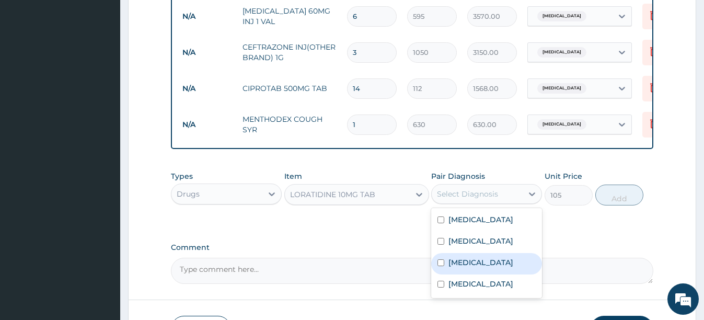
click at [441, 266] on input "checkbox" at bounding box center [440, 262] width 7 height 7
checkbox input "true"
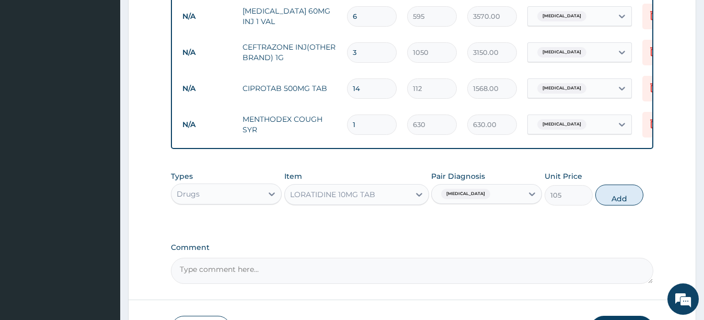
drag, startPoint x: 625, startPoint y: 205, endPoint x: 554, endPoint y: 205, distance: 70.5
click at [624, 205] on button "Add" at bounding box center [619, 194] width 48 height 21
type input "0"
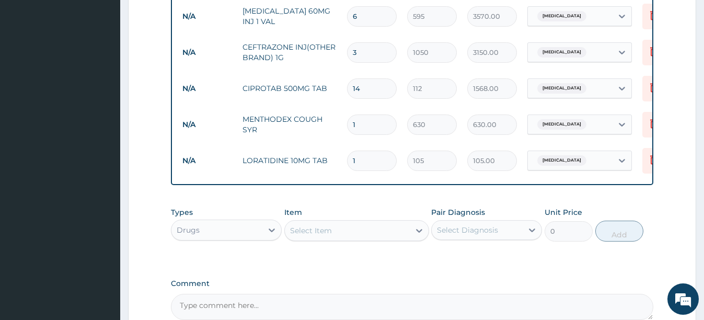
type input "10"
type input "1050.00"
type input "10"
click at [324, 236] on div "Select Item" at bounding box center [311, 230] width 42 height 10
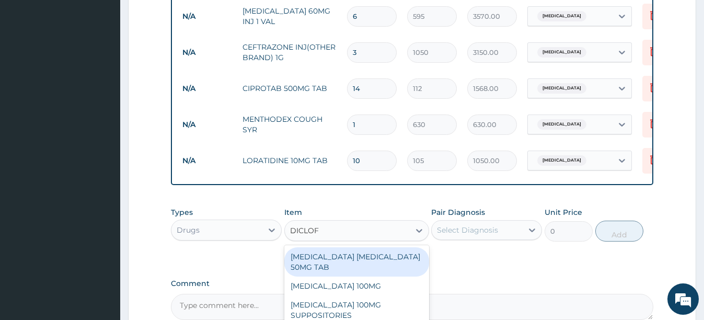
type input "DICLOFE"
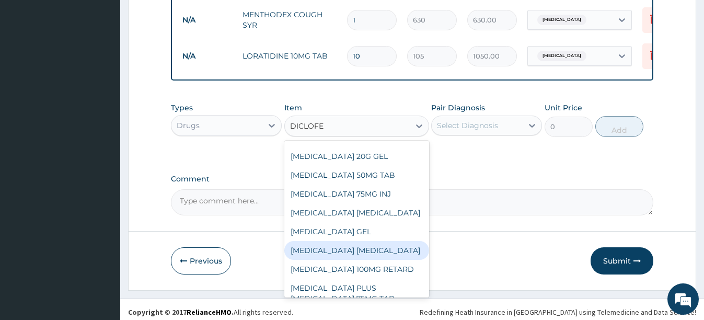
scroll to position [104, 0]
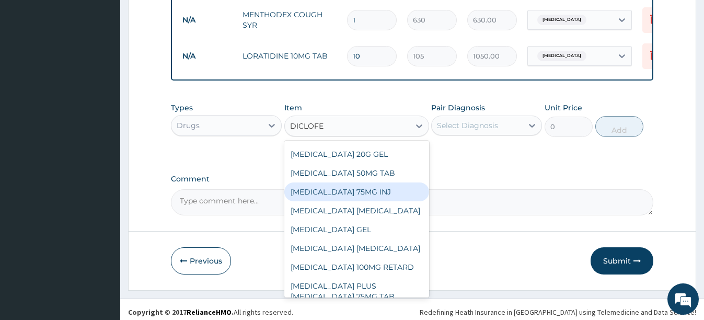
click at [357, 201] on div "[MEDICAL_DATA] 75MG INJ" at bounding box center [356, 191] width 145 height 19
type input "140"
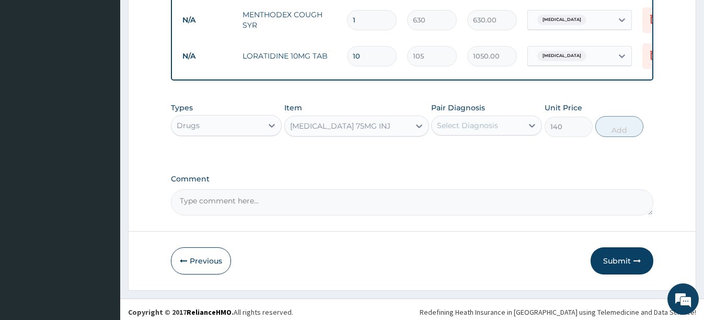
click at [498, 132] on div "Select Diagnosis" at bounding box center [476, 125] width 91 height 17
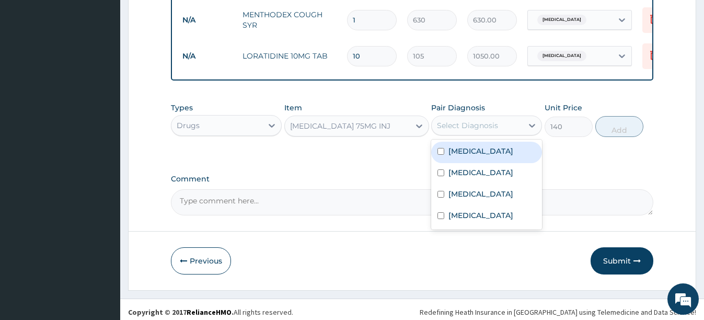
click at [442, 155] on input "checkbox" at bounding box center [440, 151] width 7 height 7
checkbox input "true"
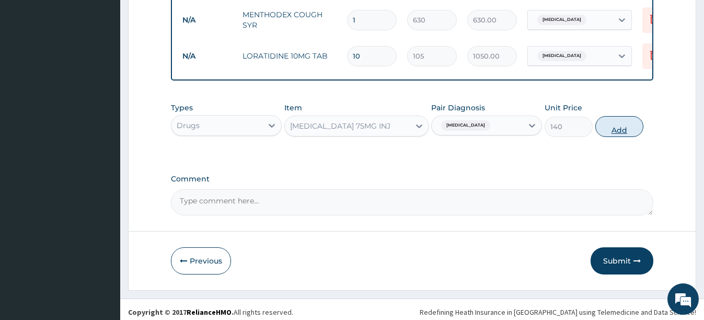
click at [609, 133] on button "Add" at bounding box center [619, 126] width 48 height 21
type input "0"
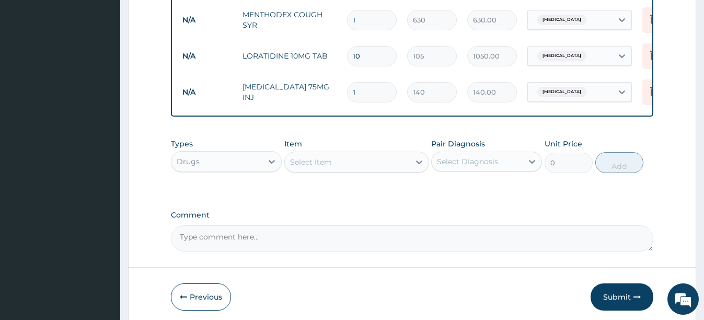
click at [369, 170] on div "Select Item" at bounding box center [347, 162] width 125 height 17
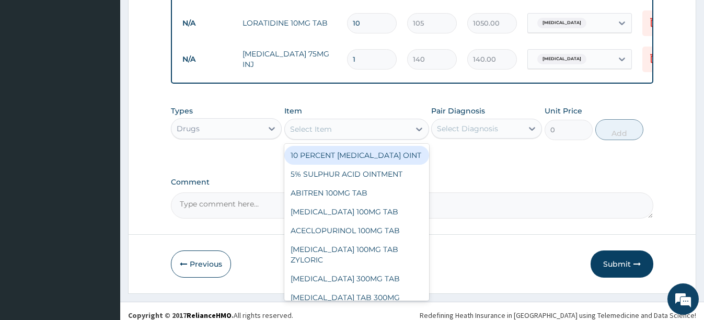
scroll to position [722, 0]
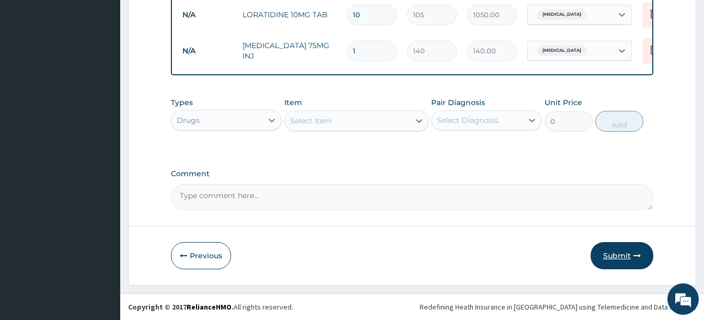
click at [617, 255] on button "Submit" at bounding box center [621, 255] width 63 height 27
click at [614, 248] on button "Submit" at bounding box center [621, 255] width 63 height 27
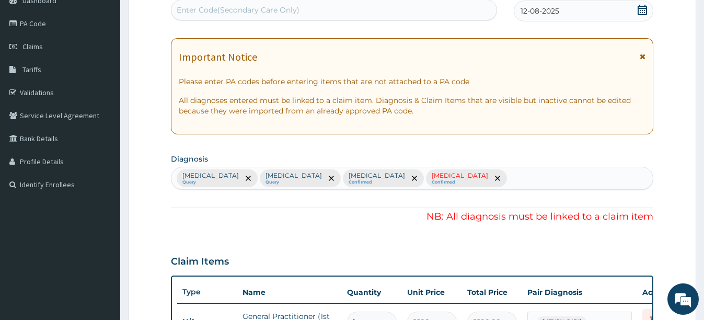
scroll to position [95, 0]
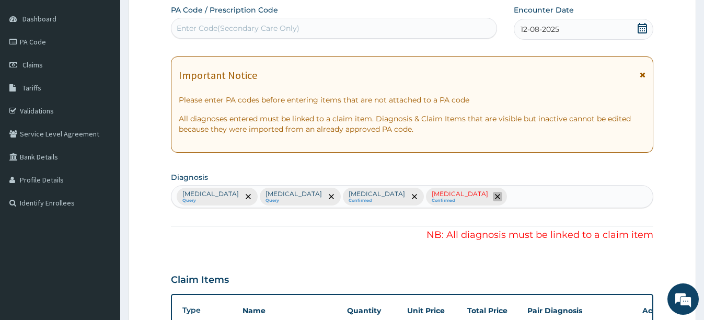
click at [495, 194] on icon "remove selection option" at bounding box center [497, 196] width 5 height 5
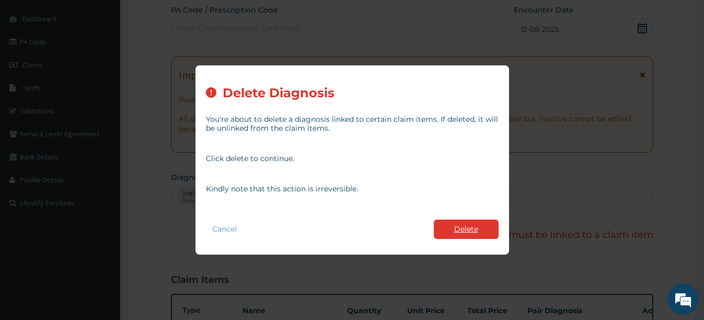
click at [465, 230] on button "Delete" at bounding box center [466, 228] width 65 height 19
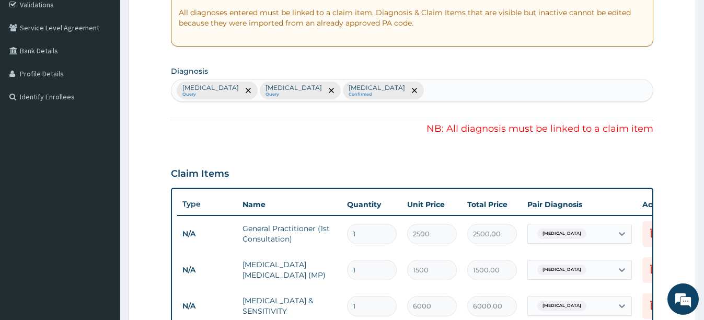
scroll to position [200, 0]
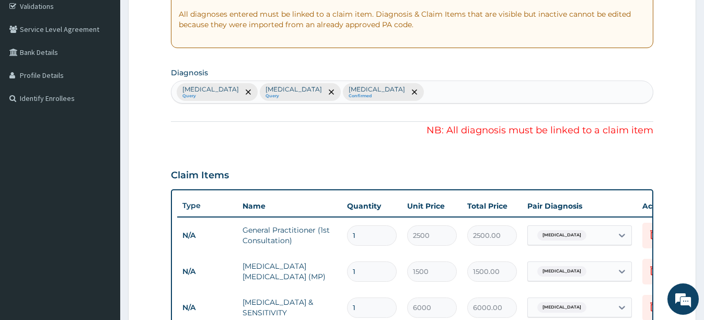
click at [393, 95] on small "Confirmed" at bounding box center [376, 95] width 56 height 5
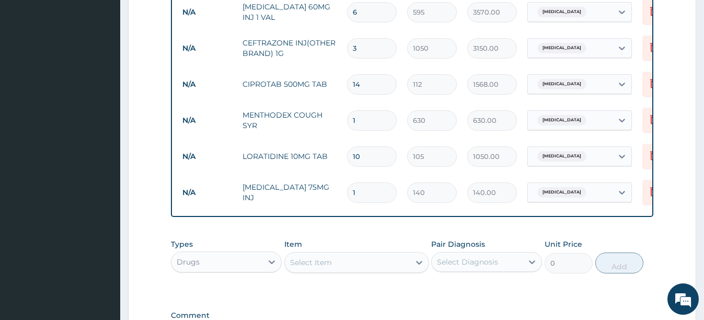
scroll to position [722, 0]
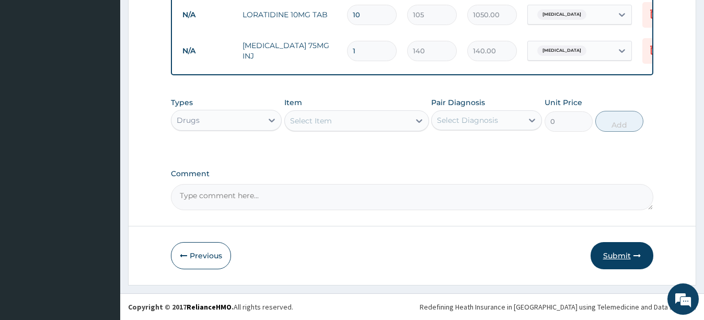
click at [626, 251] on button "Submit" at bounding box center [621, 255] width 63 height 27
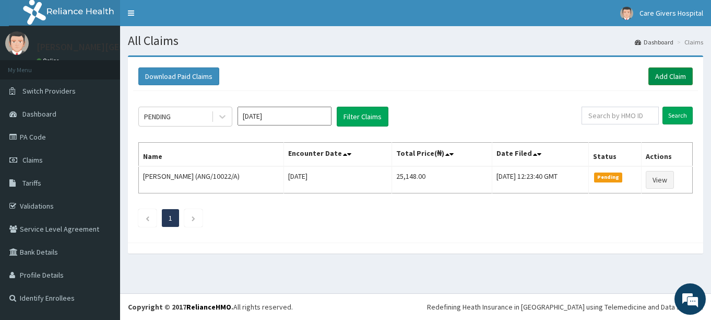
click at [679, 76] on link "Add Claim" at bounding box center [671, 76] width 44 height 18
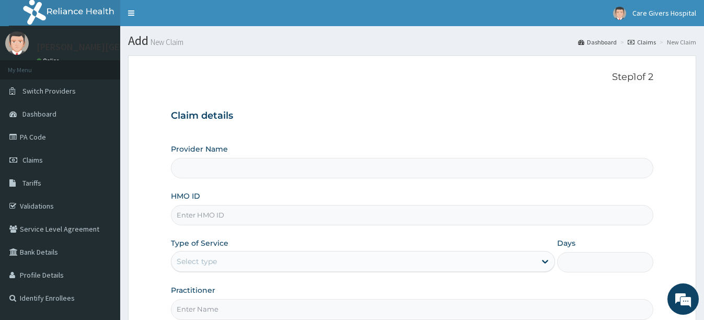
type input "[PERSON_NAME][GEOGRAPHIC_DATA]"
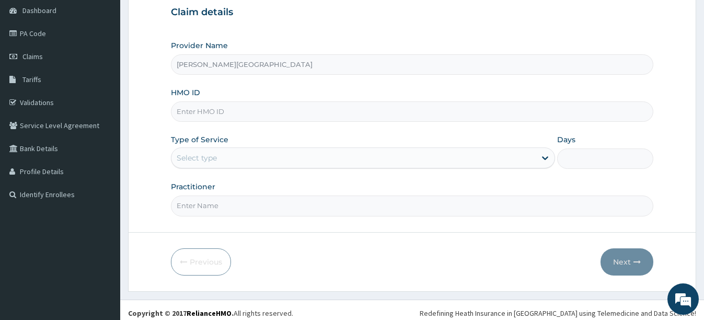
scroll to position [104, 0]
click at [274, 113] on input "HMO ID" at bounding box center [412, 110] width 482 height 20
type input "GTC/10314/A"
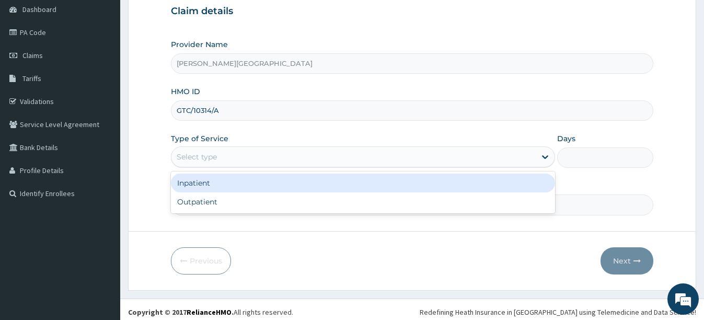
click at [334, 159] on div "Select type" at bounding box center [353, 156] width 364 height 17
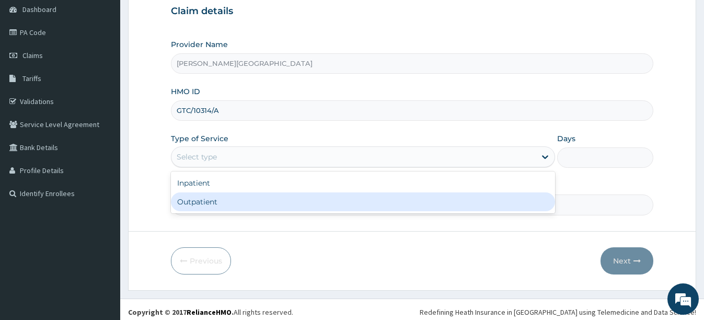
click at [248, 197] on div "Outpatient" at bounding box center [363, 201] width 384 height 19
type input "1"
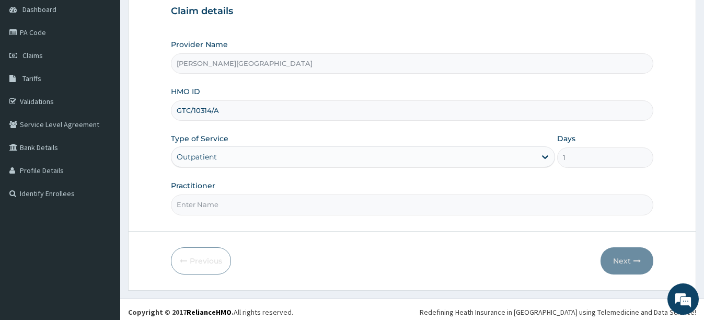
click at [312, 209] on input "Practitioner" at bounding box center [412, 204] width 482 height 20
type input "DR. PAT"
click at [629, 258] on button "Next" at bounding box center [626, 260] width 53 height 27
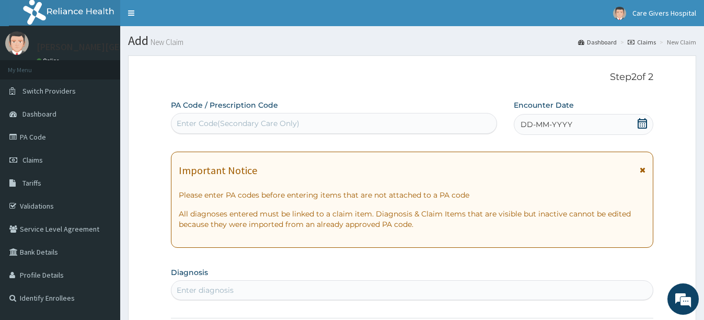
click at [641, 122] on icon at bounding box center [642, 123] width 10 height 10
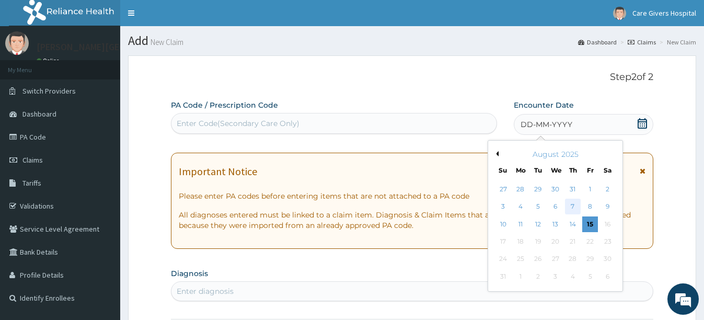
click at [572, 206] on div "7" at bounding box center [572, 207] width 16 height 16
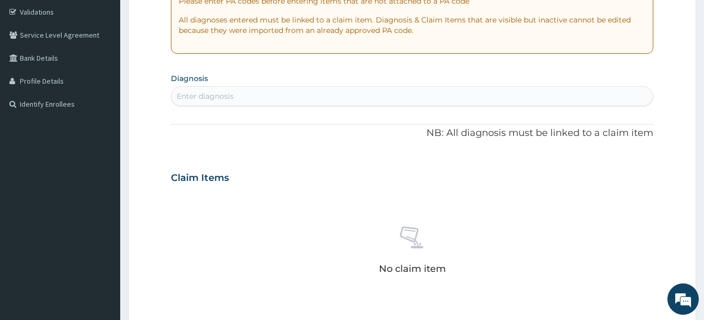
scroll to position [261, 0]
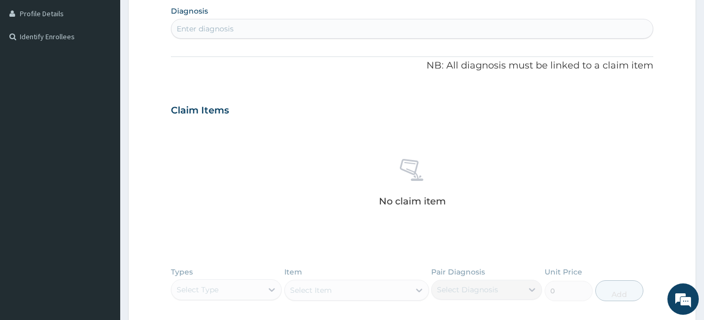
click at [492, 32] on div "Enter diagnosis" at bounding box center [411, 28] width 481 height 17
click at [461, 25] on div "Enter diagnosis" at bounding box center [411, 28] width 481 height 17
type input "PLASMODIU"
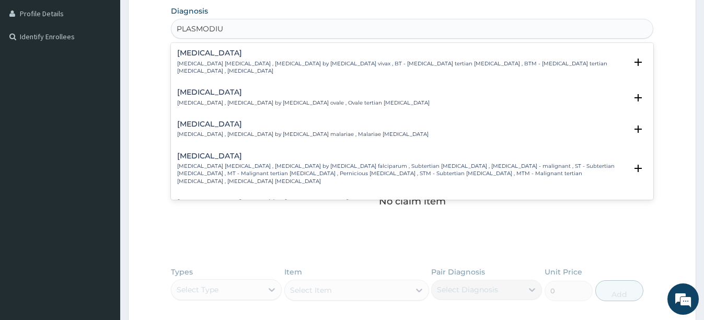
click at [226, 152] on h4 "[MEDICAL_DATA]" at bounding box center [401, 156] width 449 height 8
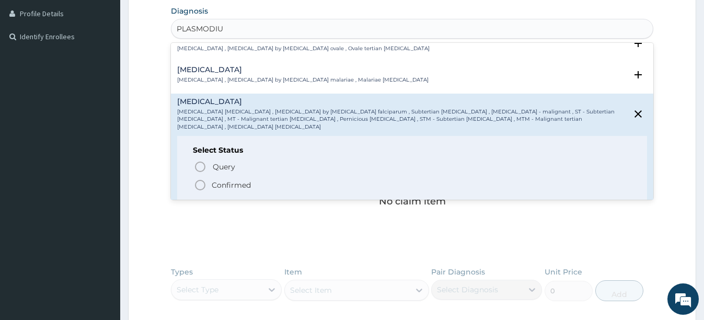
scroll to position [104, 0]
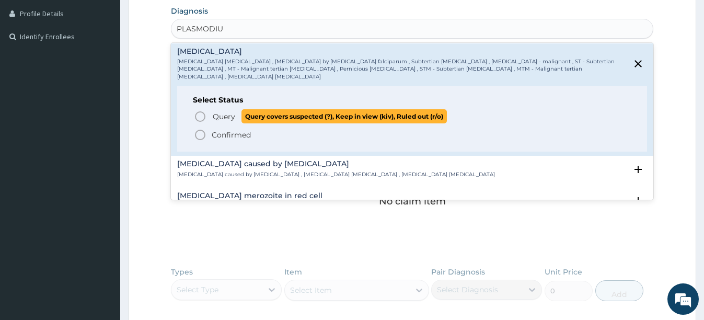
click at [202, 110] on icon "status option query" at bounding box center [200, 116] width 13 height 13
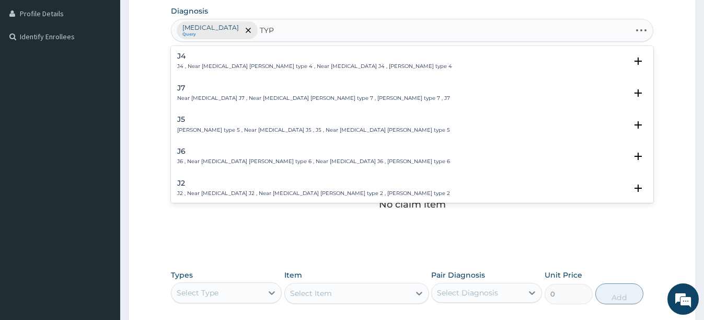
type input "TYPH"
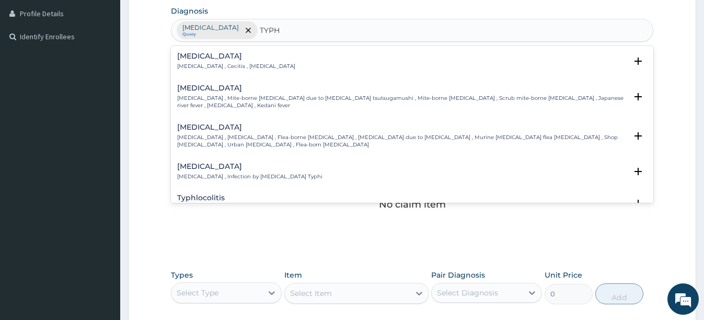
click at [221, 162] on h4 "[MEDICAL_DATA]" at bounding box center [249, 166] width 145 height 8
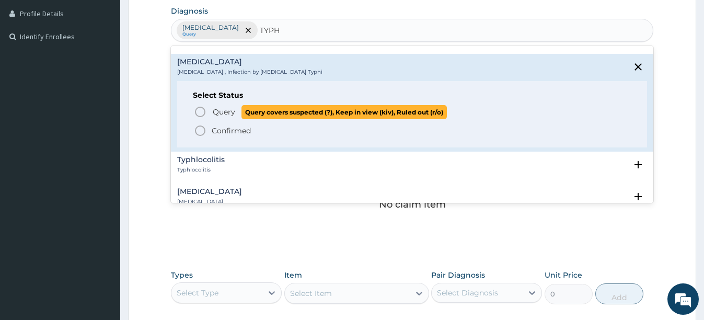
click at [203, 106] on icon "status option query" at bounding box center [200, 112] width 13 height 13
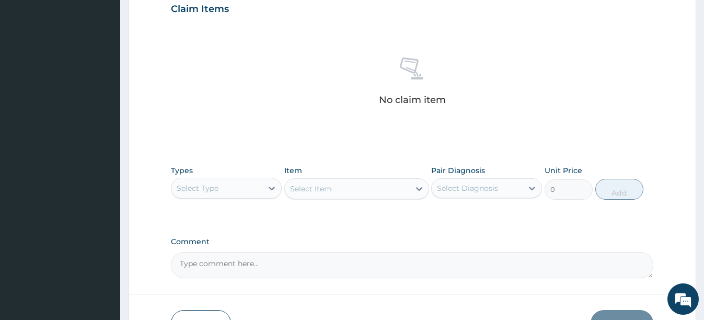
scroll to position [287, 0]
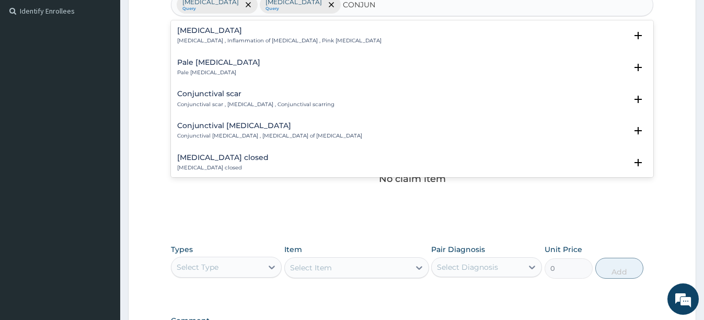
type input "CONJUNC"
click at [222, 40] on p "Conjunctivitis , Inflammation of conjunctiva , Pink eye disease" at bounding box center [279, 40] width 204 height 7
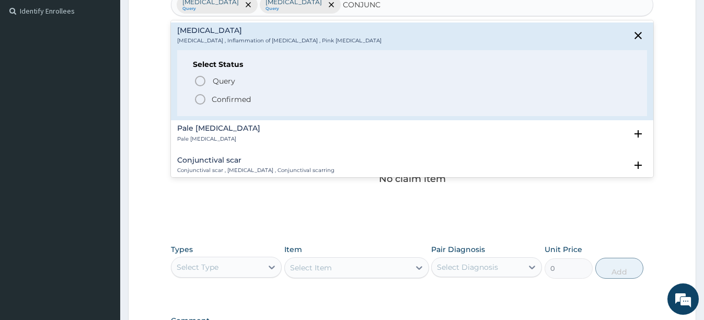
click at [198, 97] on icon "status option filled" at bounding box center [200, 99] width 13 height 13
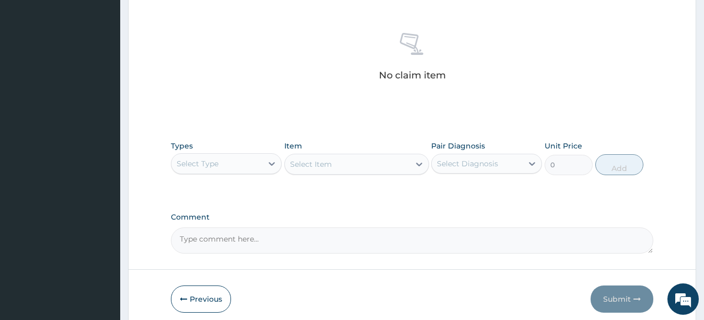
scroll to position [391, 0]
click at [254, 165] on div "Select Type" at bounding box center [216, 162] width 91 height 17
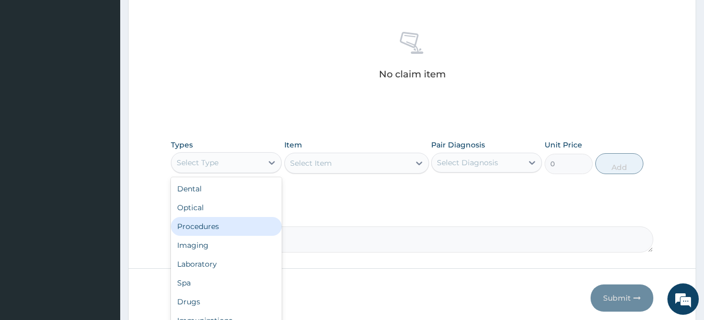
click at [239, 231] on div "Procedures" at bounding box center [226, 226] width 111 height 19
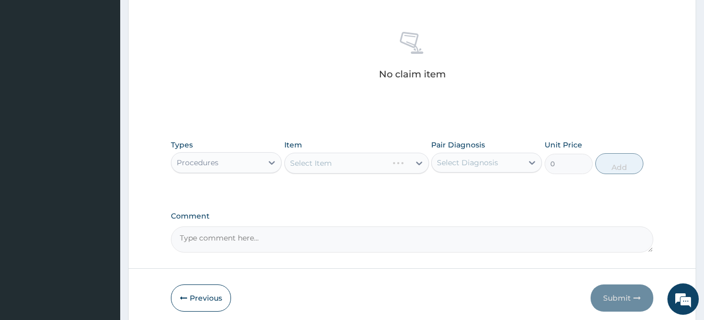
click at [359, 166] on div "Select Item" at bounding box center [356, 163] width 145 height 21
click at [360, 166] on div "Select Item" at bounding box center [347, 163] width 125 height 17
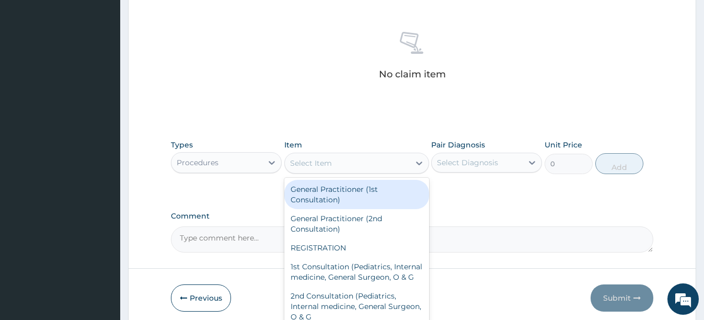
click at [338, 200] on div "General Practitioner (1st Consultation)" at bounding box center [356, 194] width 145 height 29
type input "2500"
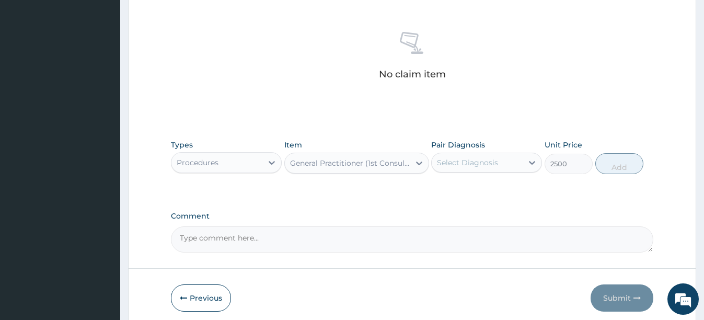
click at [484, 164] on div "Select Diagnosis" at bounding box center [467, 162] width 61 height 10
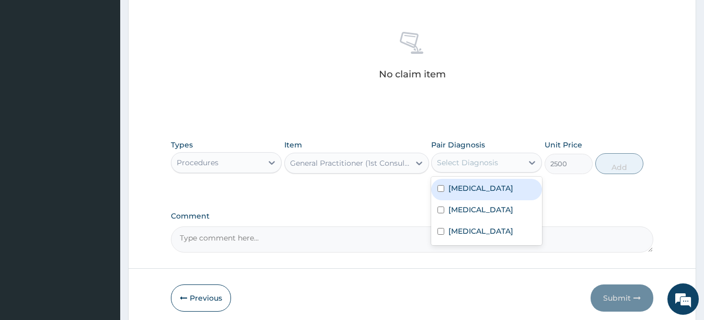
click at [437, 187] on div "Falciparum malaria" at bounding box center [486, 189] width 111 height 21
checkbox input "true"
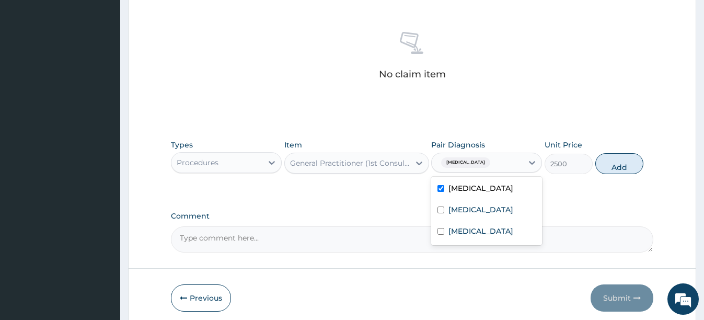
click at [627, 162] on button "Add" at bounding box center [619, 163] width 48 height 21
type input "0"
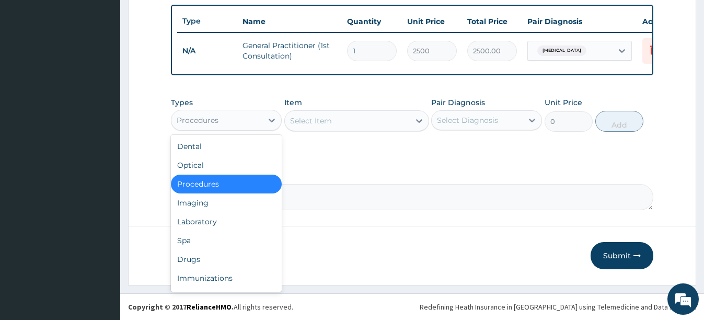
click at [250, 122] on div "Procedures" at bounding box center [216, 120] width 91 height 17
click at [228, 220] on div "Laboratory" at bounding box center [226, 221] width 111 height 19
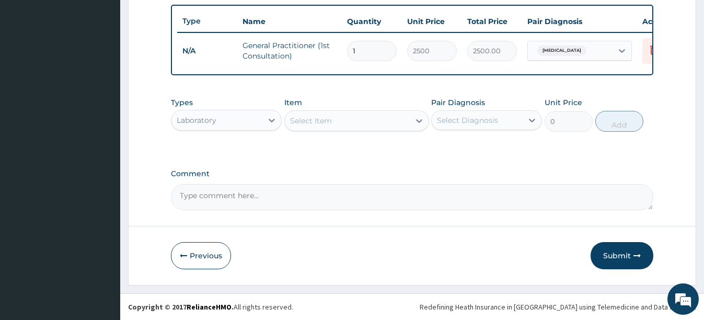
click at [360, 122] on div "Select Item" at bounding box center [347, 120] width 125 height 17
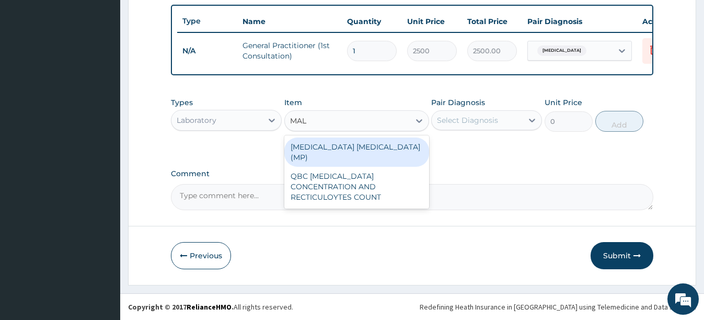
type input "MALA"
click at [334, 146] on div "MALARIA PARASITE (MP)" at bounding box center [356, 151] width 145 height 29
type input "1500"
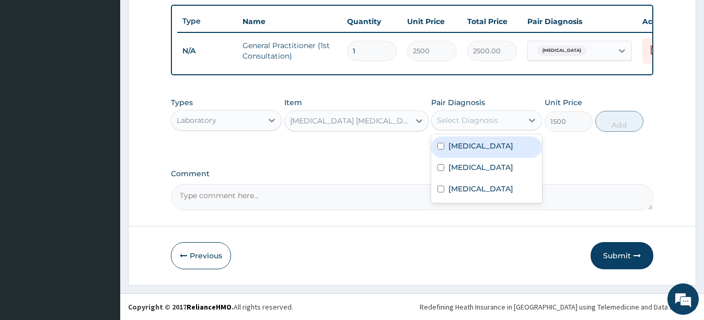
click at [456, 123] on div "Select Diagnosis" at bounding box center [467, 120] width 61 height 10
click at [442, 149] on input "checkbox" at bounding box center [440, 146] width 7 height 7
checkbox input "true"
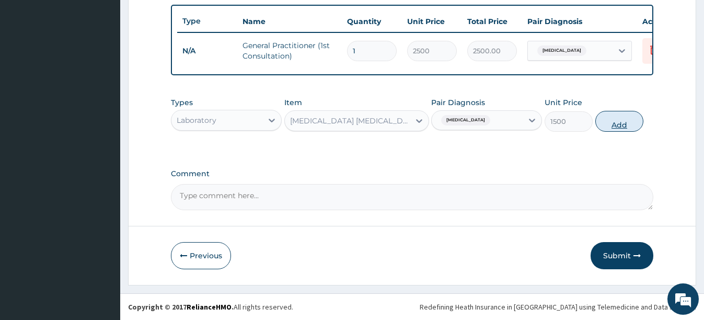
click at [630, 127] on button "Add" at bounding box center [619, 121] width 48 height 21
type input "0"
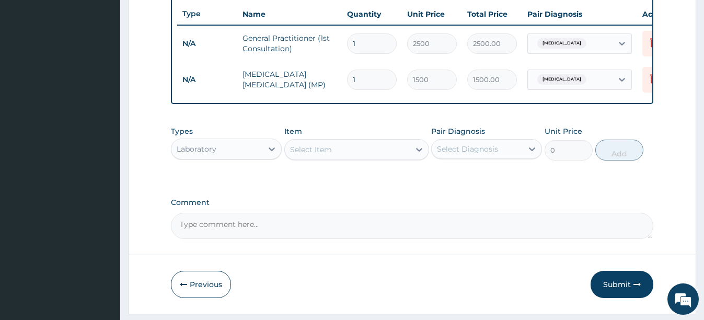
click at [336, 158] on div "Select Item" at bounding box center [347, 149] width 125 height 17
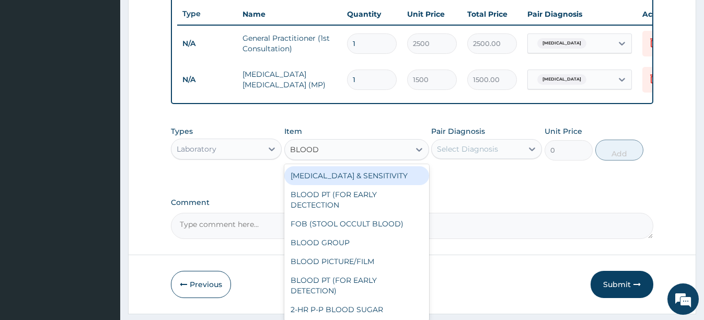
type input "BLOOD C"
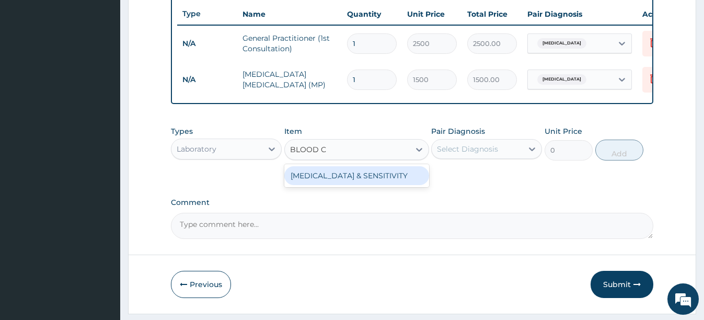
click at [359, 182] on div "BLOOD CULTURE & SENSITIVITY" at bounding box center [356, 175] width 145 height 19
type input "6000"
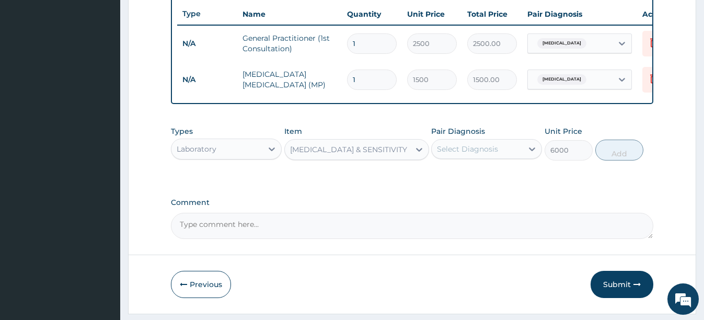
click at [512, 156] on div "Select Diagnosis" at bounding box center [476, 149] width 91 height 17
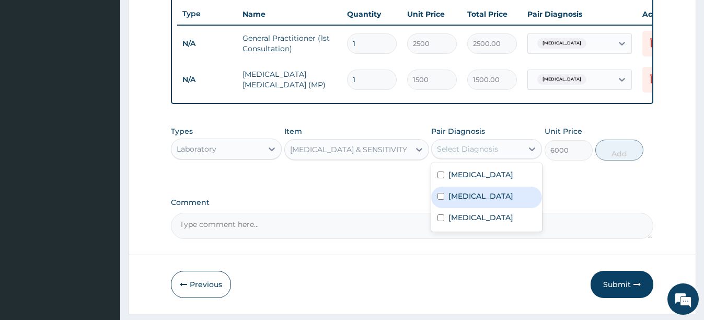
drag, startPoint x: 442, startPoint y: 203, endPoint x: 448, endPoint y: 202, distance: 6.4
click at [442, 200] on input "checkbox" at bounding box center [440, 196] width 7 height 7
checkbox input "true"
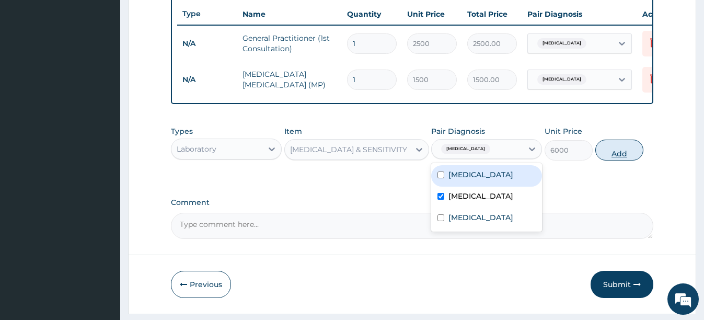
click at [602, 160] on button "Add" at bounding box center [619, 149] width 48 height 21
type input "0"
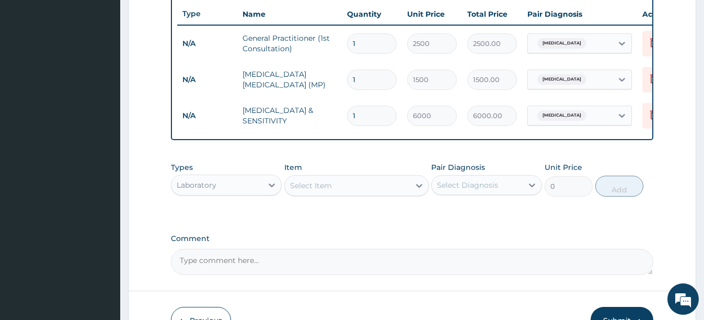
click at [352, 196] on div "Select Item" at bounding box center [356, 185] width 145 height 21
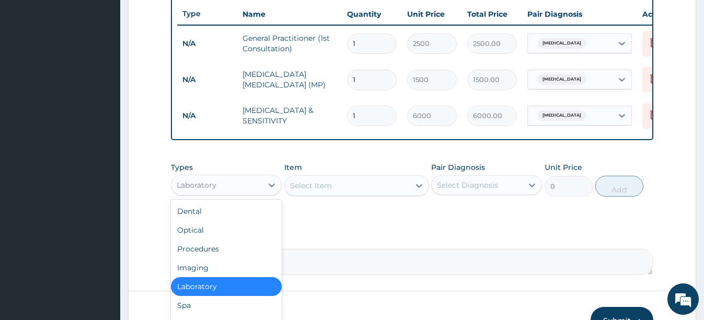
click at [221, 188] on div "Laboratory" at bounding box center [216, 185] width 91 height 17
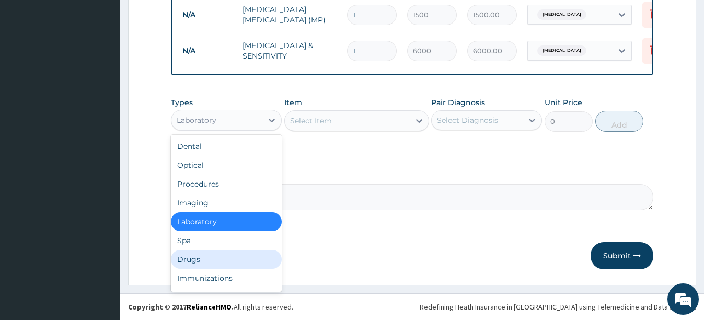
click at [199, 264] on div "Drugs" at bounding box center [226, 259] width 111 height 19
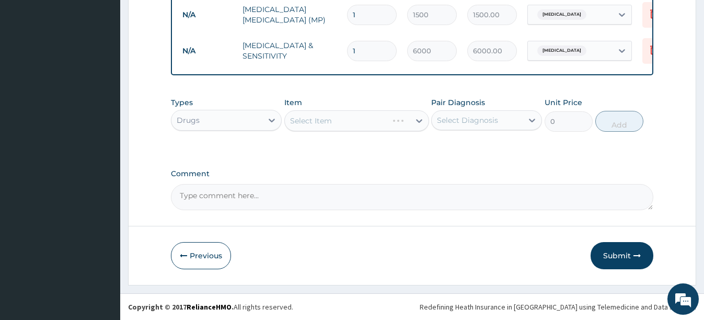
click at [373, 121] on div "Select Item" at bounding box center [356, 120] width 145 height 21
click at [371, 123] on div "Select Item" at bounding box center [347, 120] width 125 height 17
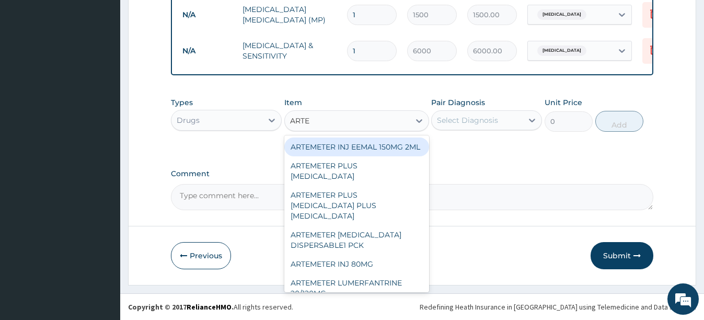
type input "ARTEM"
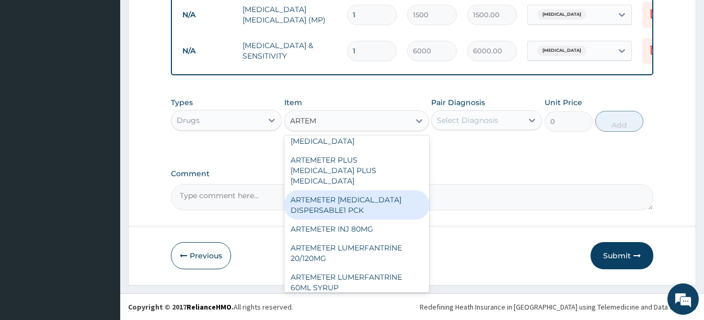
scroll to position [52, 0]
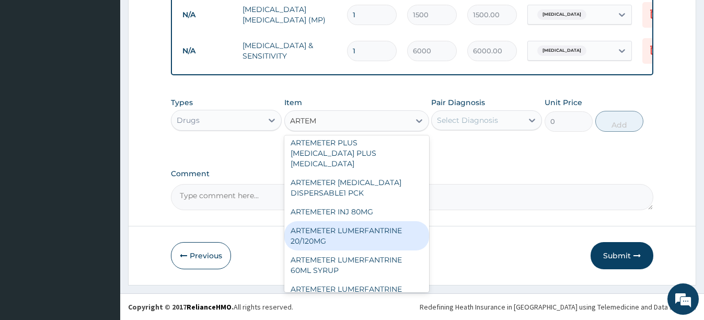
click at [354, 235] on div "ARTEMETER LUMERFANTRINE 20/120MG" at bounding box center [356, 235] width 145 height 29
type input "210"
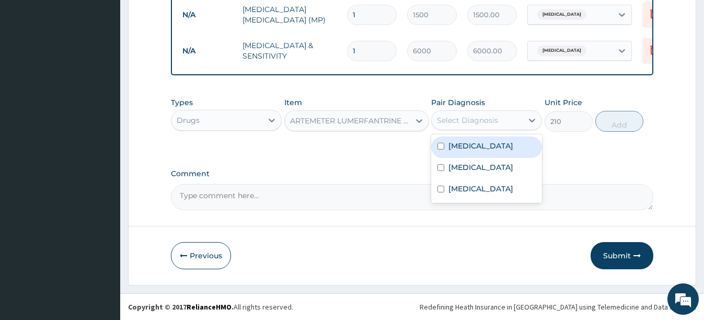
click at [485, 120] on div "Select Diagnosis" at bounding box center [467, 120] width 61 height 10
drag, startPoint x: 439, startPoint y: 145, endPoint x: 482, endPoint y: 134, distance: 44.1
click at [439, 145] on input "checkbox" at bounding box center [440, 146] width 7 height 7
checkbox input "true"
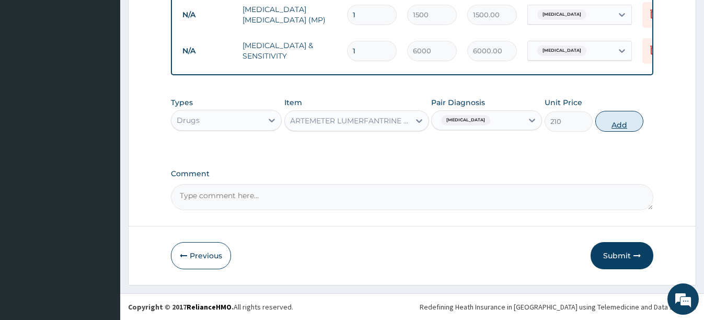
click at [613, 121] on button "Add" at bounding box center [619, 121] width 48 height 21
type input "0"
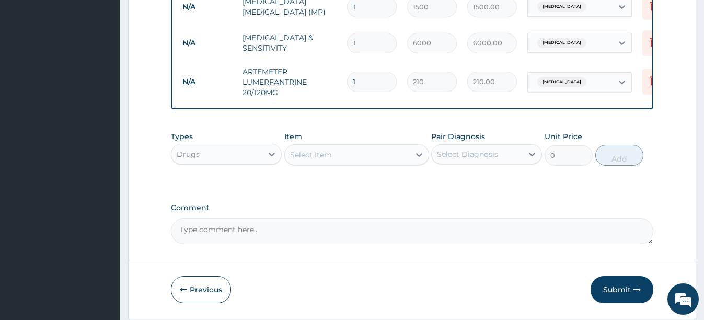
type input "0.00"
type input "2"
type input "420.00"
type input "24"
type input "5040.00"
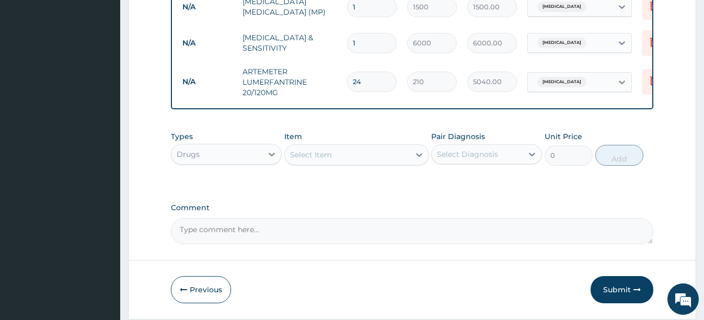
type input "24"
click at [347, 160] on div "Select Item" at bounding box center [347, 154] width 125 height 17
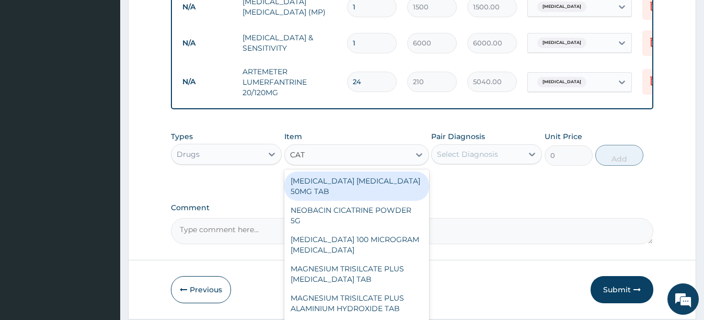
type input "CATA"
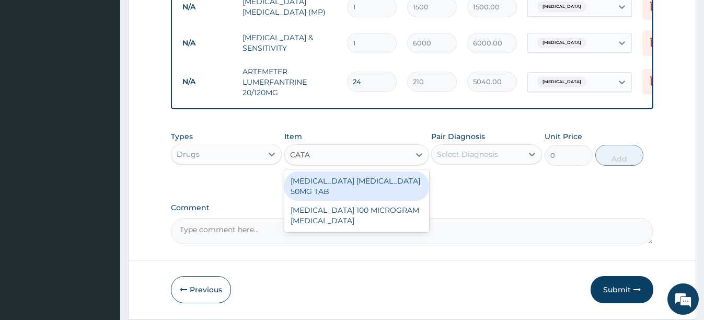
click at [405, 198] on div "CATAFLAM DICLOFENAC 50MG TAB" at bounding box center [356, 185] width 145 height 29
type input "105"
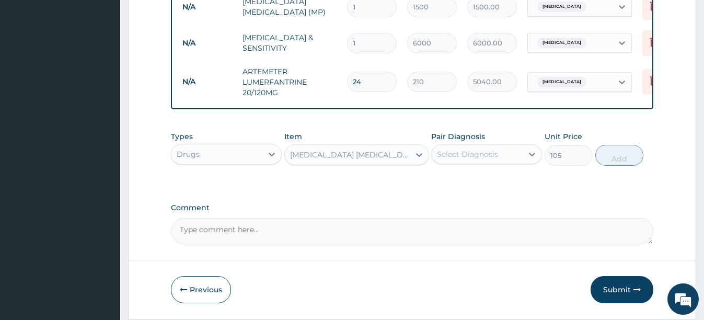
click at [476, 159] on div "Select Diagnosis" at bounding box center [467, 154] width 61 height 10
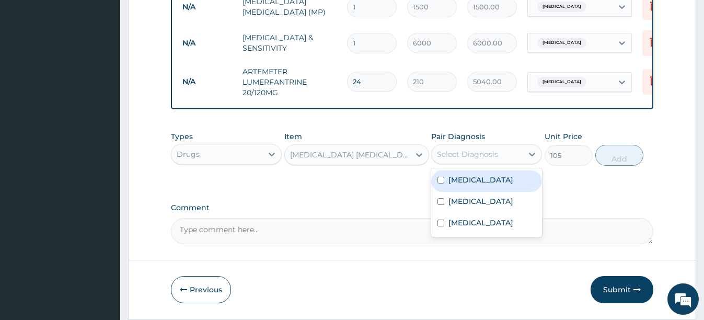
drag, startPoint x: 441, startPoint y: 186, endPoint x: 474, endPoint y: 176, distance: 35.0
click at [441, 183] on input "checkbox" at bounding box center [440, 180] width 7 height 7
checkbox input "true"
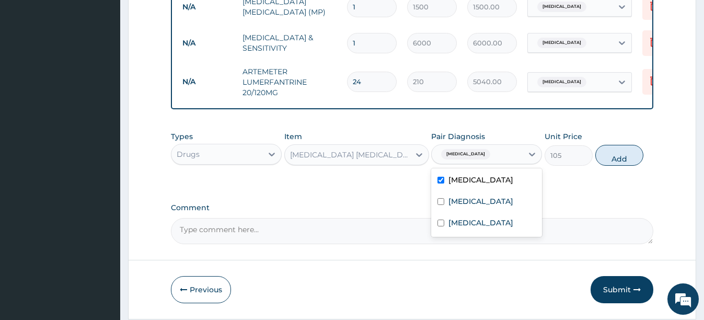
drag, startPoint x: 620, startPoint y: 163, endPoint x: 585, endPoint y: 161, distance: 35.1
click at [617, 162] on button "Add" at bounding box center [619, 155] width 48 height 21
type input "0"
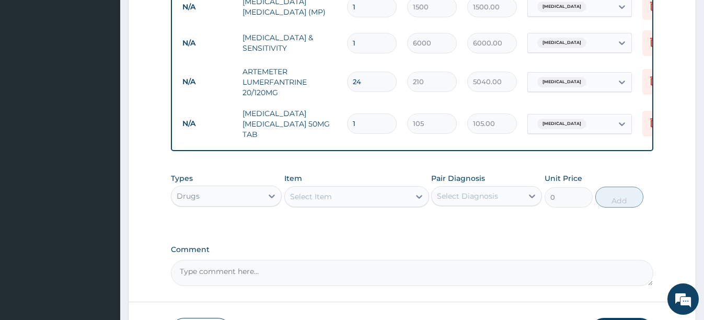
type input "10"
type input "1050.00"
type input "10"
click at [305, 204] on div "Select Item" at bounding box center [347, 196] width 125 height 17
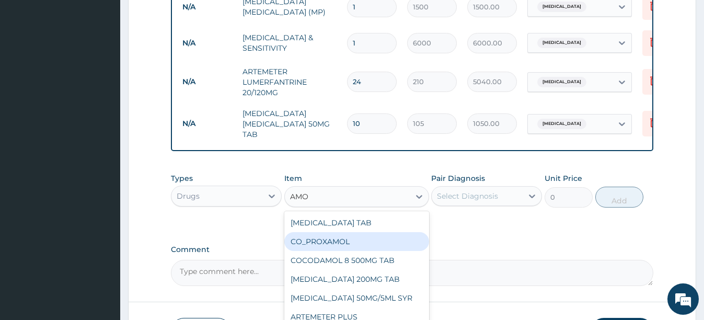
type input "AMOX"
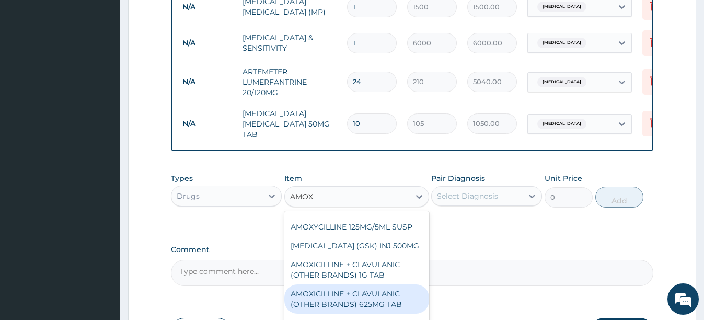
click at [365, 301] on div "AMOXICILLINE + CLAVULANIC (OTHER BRANDS) 625MG TAB" at bounding box center [356, 298] width 145 height 29
type input "119"
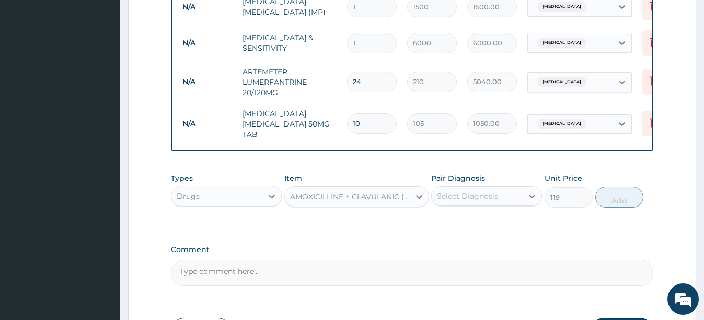
click at [501, 196] on div "Select Diagnosis" at bounding box center [476, 196] width 91 height 17
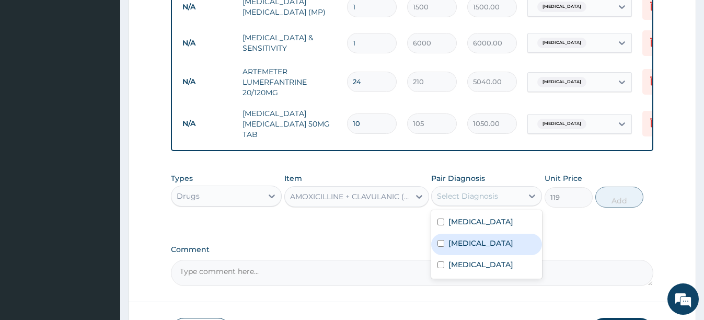
click at [438, 244] on input "checkbox" at bounding box center [440, 243] width 7 height 7
checkbox input "true"
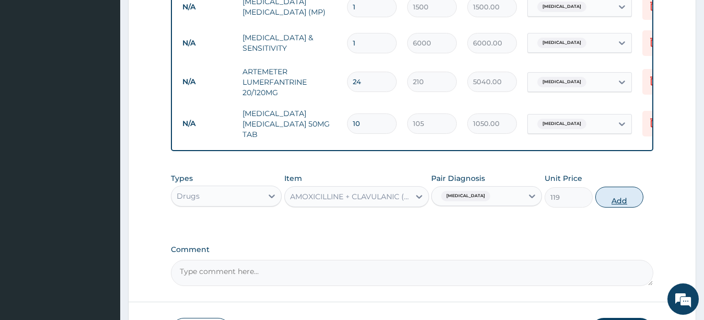
click at [604, 199] on button "Add" at bounding box center [619, 196] width 48 height 21
type input "0"
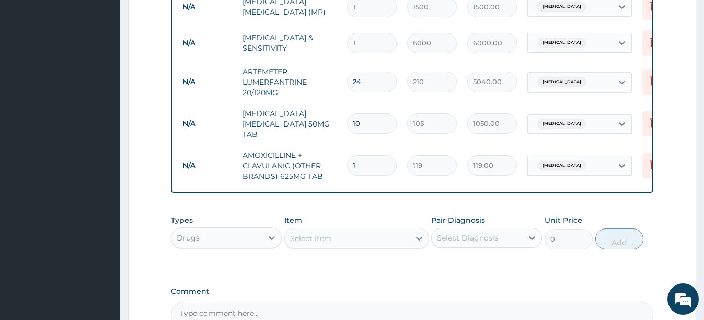
type input "14"
type input "1666.00"
type input "14"
click at [369, 236] on div "Select Item" at bounding box center [347, 238] width 125 height 17
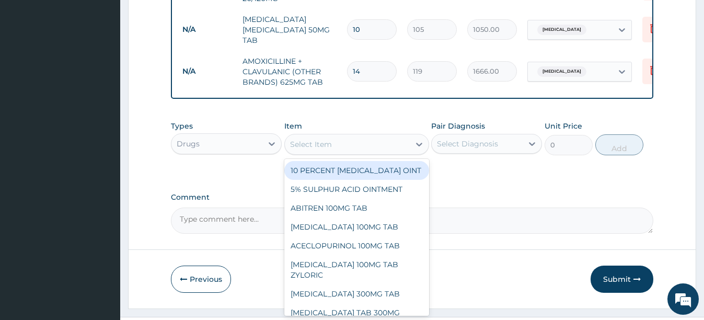
scroll to position [568, 0]
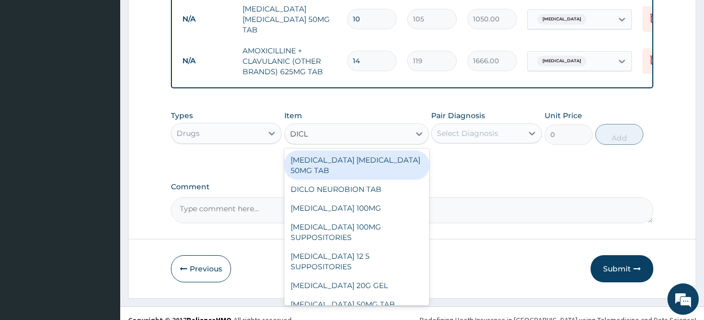
type input "DICLO"
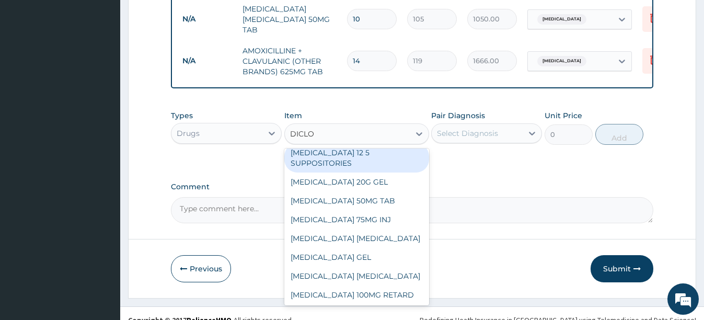
scroll to position [104, 0]
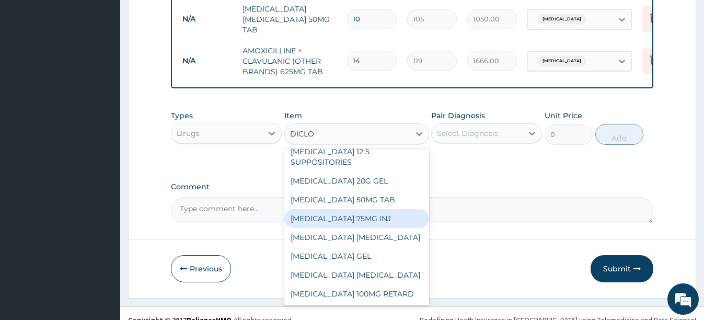
click at [360, 220] on div "DICLOFENAC 75MG INJ" at bounding box center [356, 218] width 145 height 19
type input "140"
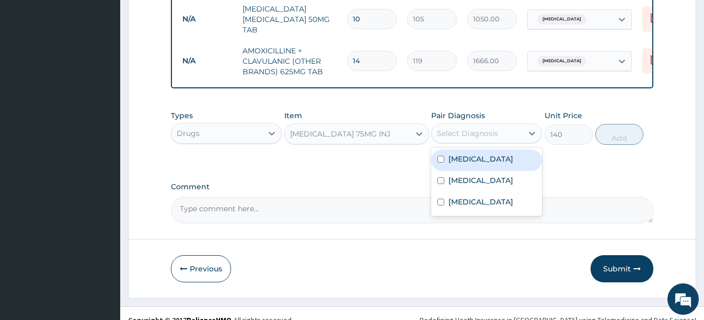
click at [477, 142] on div "Select Diagnosis" at bounding box center [476, 133] width 91 height 17
click at [473, 156] on label "Falciparum malaria" at bounding box center [480, 159] width 65 height 10
checkbox input "true"
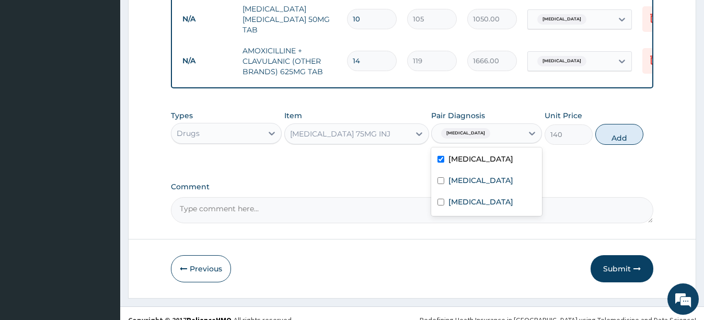
drag, startPoint x: 611, startPoint y: 139, endPoint x: 604, endPoint y: 139, distance: 6.8
click at [610, 139] on button "Add" at bounding box center [619, 134] width 48 height 21
type input "0"
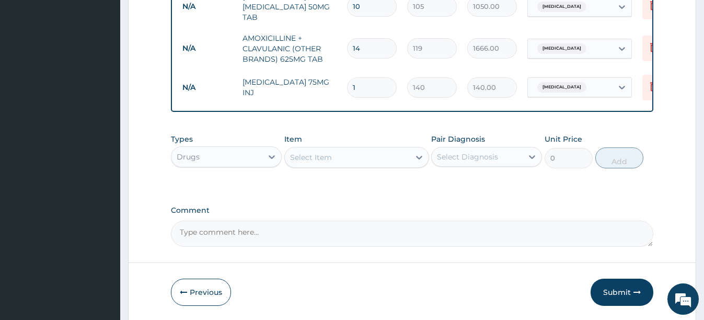
scroll to position [619, 0]
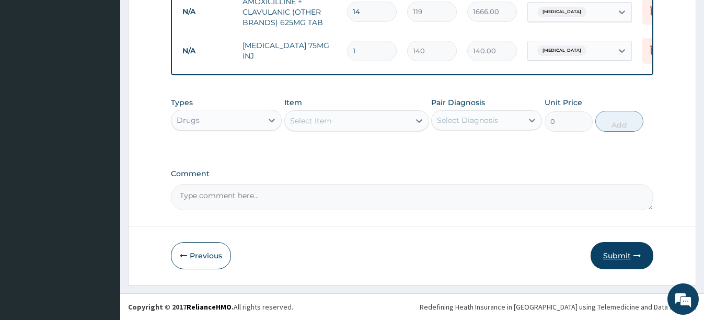
click at [632, 255] on button "Submit" at bounding box center [621, 255] width 63 height 27
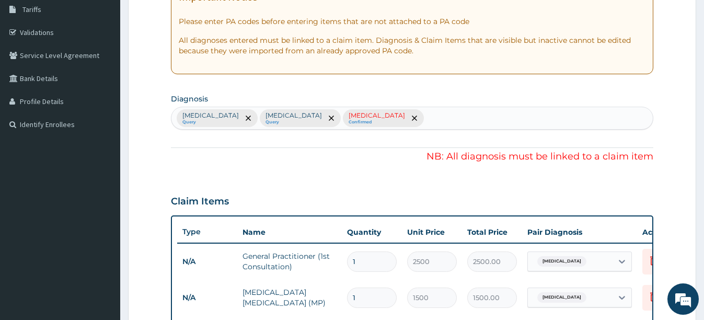
scroll to position [149, 0]
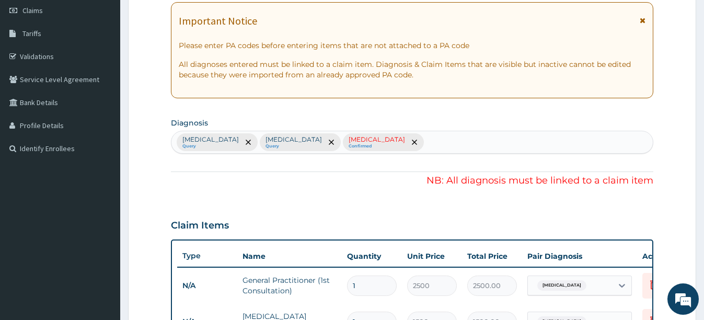
click at [375, 145] on small "Confirmed" at bounding box center [376, 146] width 56 height 5
click at [412, 141] on icon "remove selection option" at bounding box center [414, 141] width 5 height 5
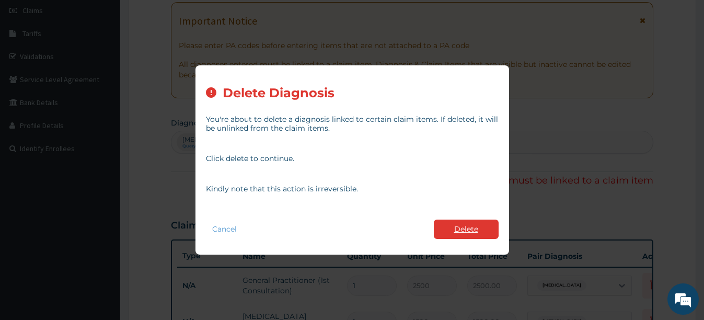
click at [459, 225] on button "Delete" at bounding box center [466, 228] width 65 height 19
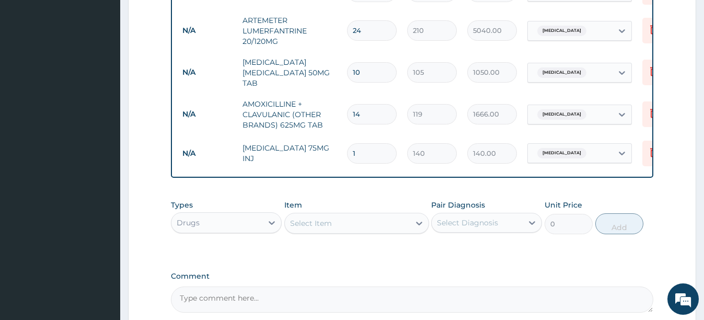
scroll to position [619, 0]
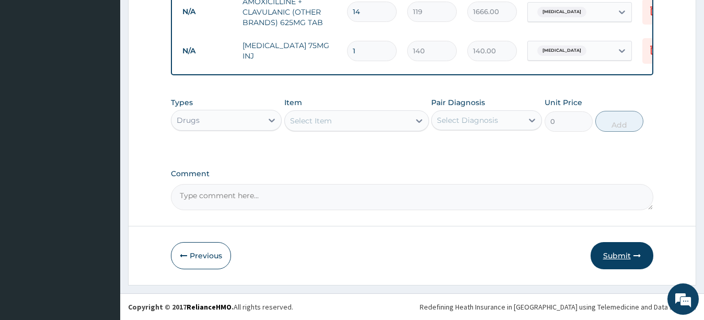
click at [616, 259] on button "Submit" at bounding box center [621, 255] width 63 height 27
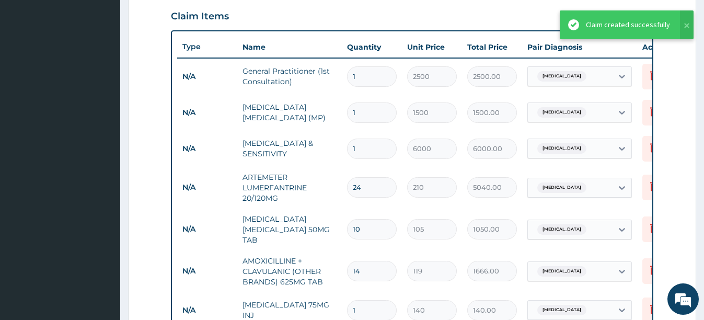
scroll to position [254, 0]
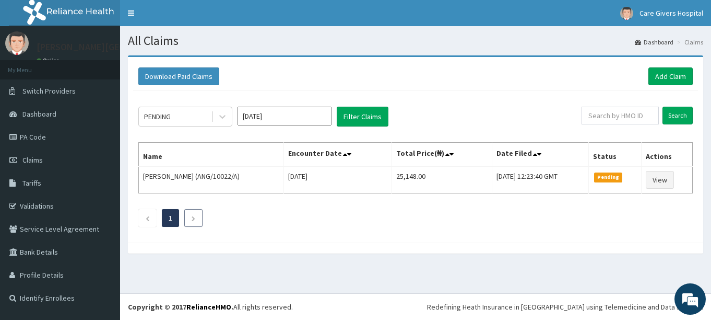
click at [194, 215] on link "Next page" at bounding box center [193, 217] width 5 height 9
click at [151, 218] on li at bounding box center [147, 218] width 18 height 18
click at [52, 159] on link "Claims" at bounding box center [60, 159] width 120 height 23
click at [197, 74] on button "Download Paid Claims" at bounding box center [178, 76] width 81 height 18
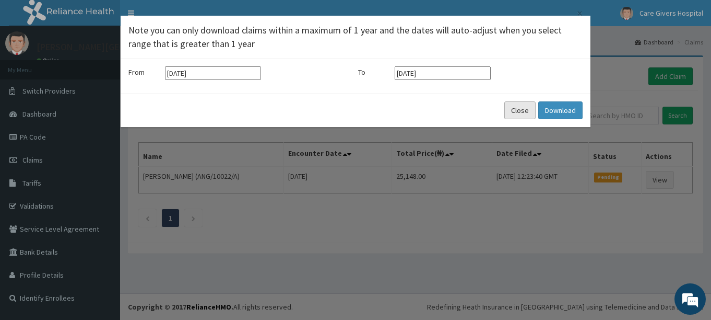
click at [523, 111] on button "Close" at bounding box center [520, 110] width 31 height 18
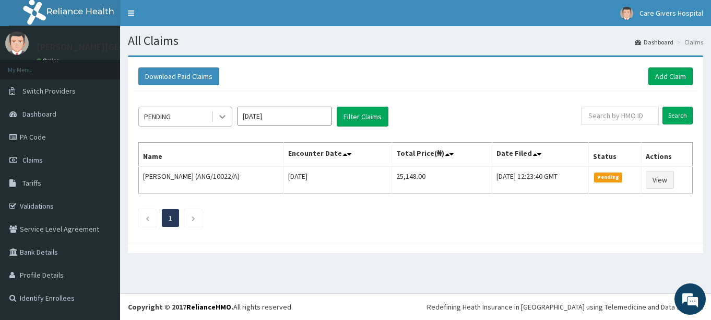
click at [226, 115] on icon at bounding box center [222, 116] width 10 height 10
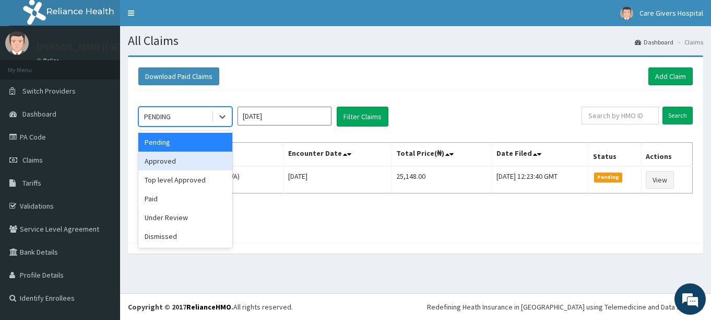
click at [184, 162] on div "Approved" at bounding box center [185, 160] width 94 height 19
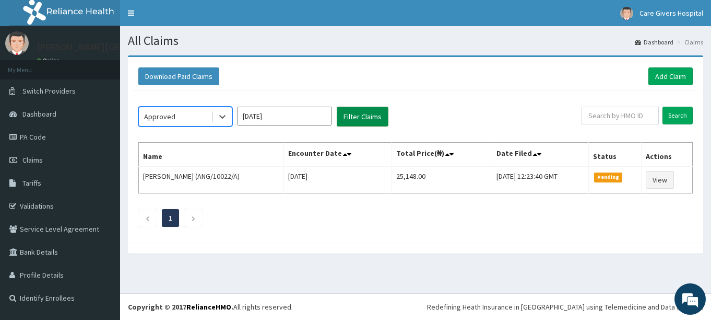
click at [366, 114] on button "Filter Claims" at bounding box center [363, 117] width 52 height 20
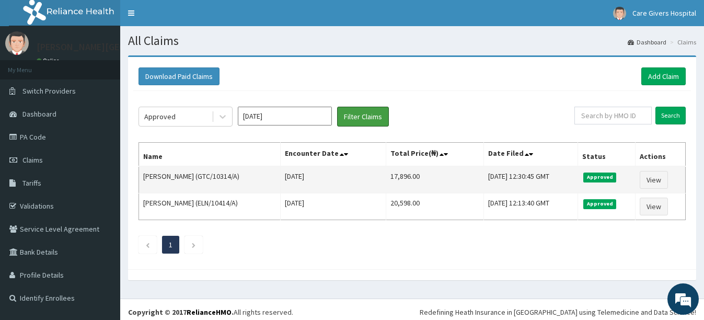
scroll to position [5, 0]
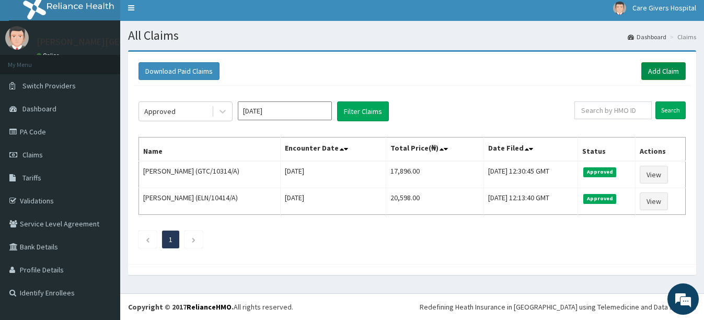
click at [667, 69] on link "Add Claim" at bounding box center [663, 71] width 44 height 18
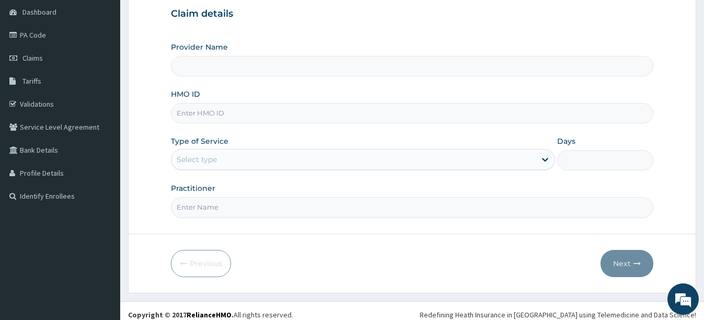
scroll to position [110, 0]
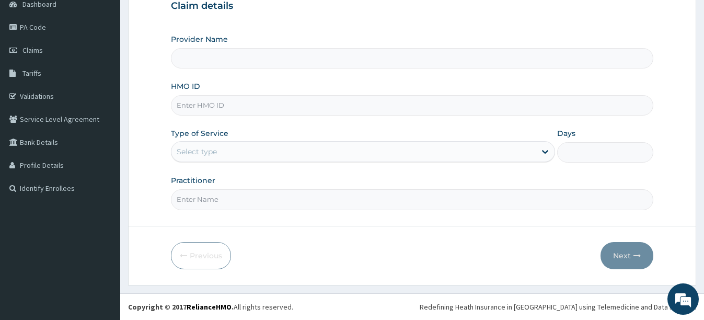
click at [266, 108] on input "HMO ID" at bounding box center [412, 105] width 482 height 20
type input "BLO/10019/A"
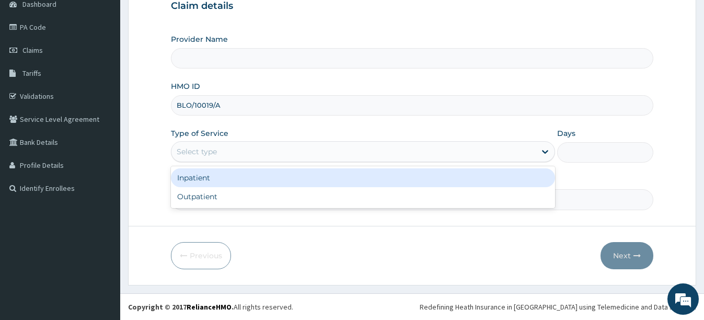
drag, startPoint x: 249, startPoint y: 146, endPoint x: 237, endPoint y: 165, distance: 22.2
click at [244, 154] on div "Select type" at bounding box center [353, 151] width 364 height 17
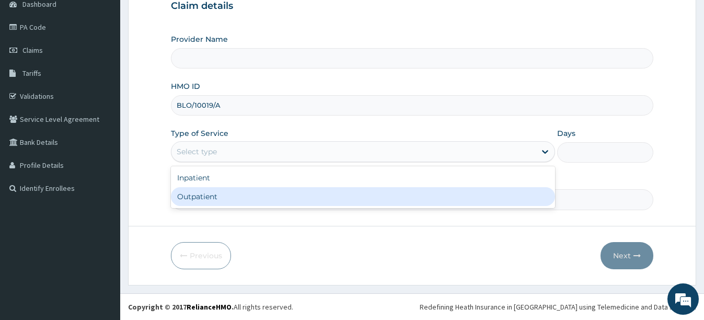
click at [210, 191] on div "Outpatient" at bounding box center [363, 196] width 384 height 19
type input "1"
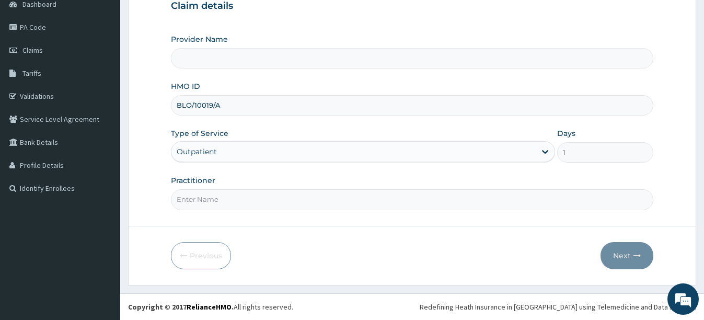
click at [235, 197] on input "Practitioner" at bounding box center [412, 199] width 482 height 20
click at [188, 198] on input "DR [PERSON_NAME]" at bounding box center [412, 199] width 482 height 20
type input "DR. PAT"
click at [625, 250] on button "Next" at bounding box center [626, 255] width 53 height 27
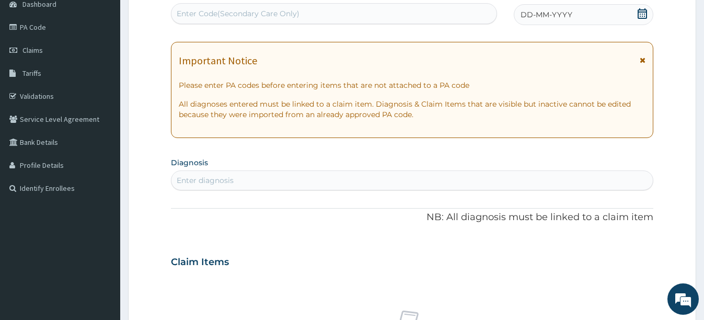
click at [645, 16] on icon at bounding box center [642, 13] width 10 height 10
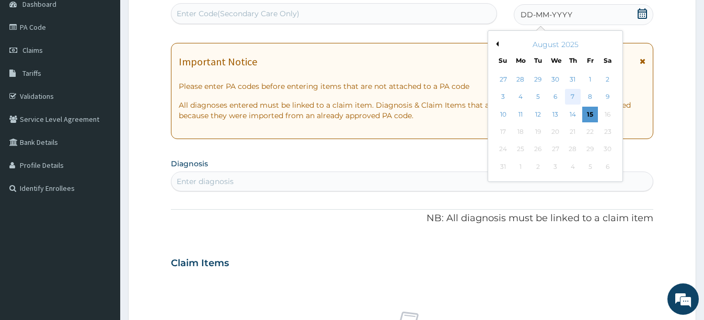
click at [569, 91] on div "7" at bounding box center [572, 97] width 16 height 16
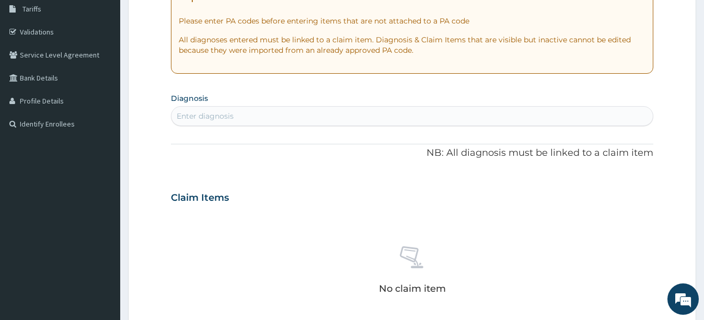
scroll to position [266, 0]
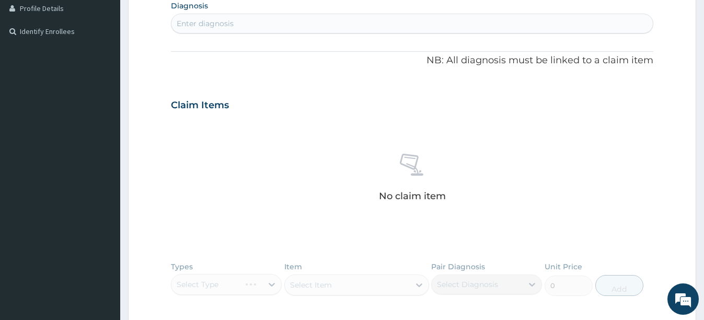
click at [366, 29] on div "Enter diagnosis" at bounding box center [411, 23] width 481 height 17
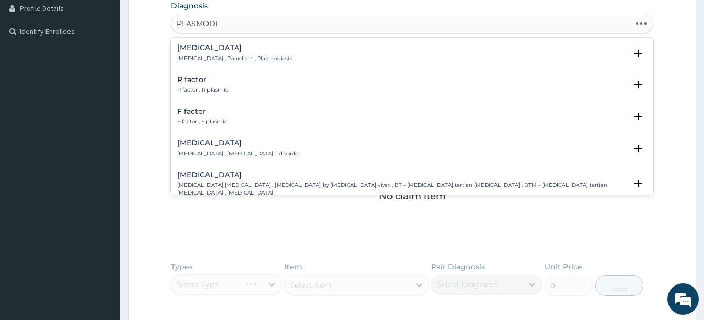
type input "PLASMODIU"
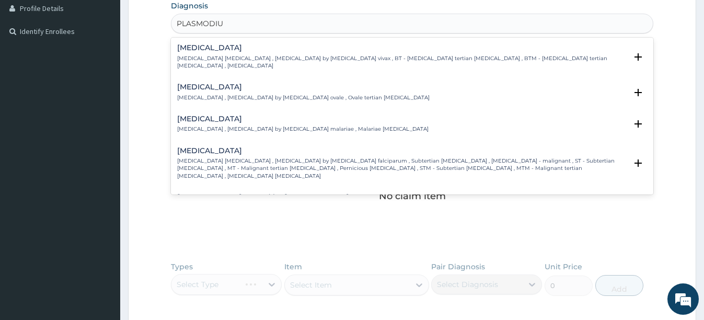
click at [242, 157] on p "[MEDICAL_DATA] [MEDICAL_DATA] , [MEDICAL_DATA] by [MEDICAL_DATA] falciparum , S…" at bounding box center [401, 168] width 449 height 22
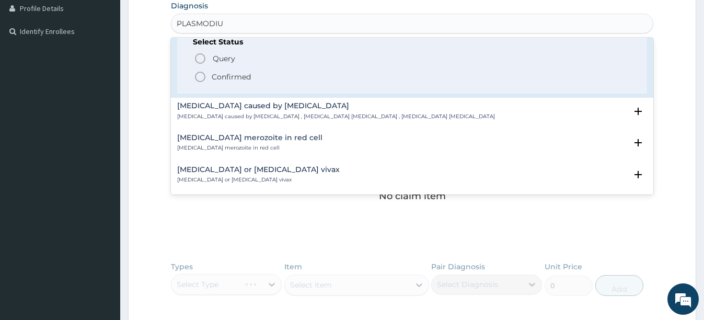
scroll to position [157, 0]
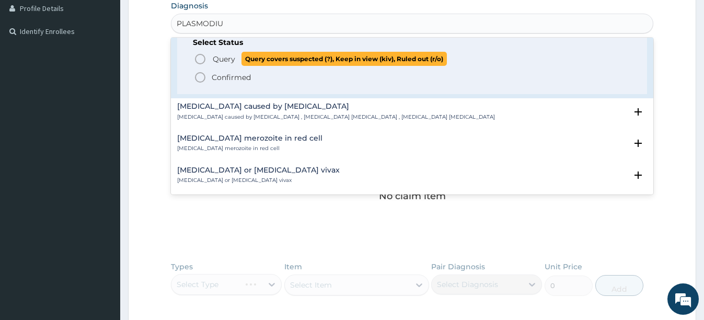
click at [201, 53] on icon "status option query" at bounding box center [200, 59] width 13 height 13
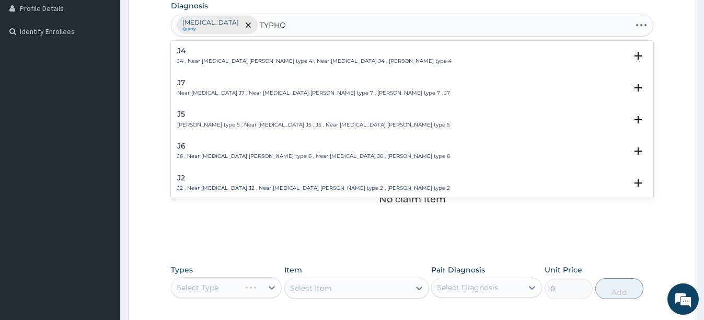
type input "TYPHOI"
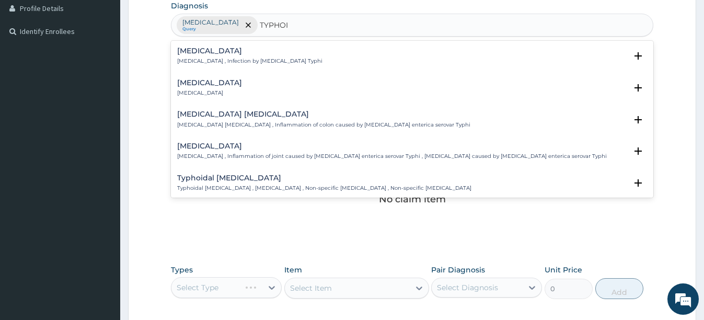
click at [259, 55] on div "[MEDICAL_DATA] [MEDICAL_DATA] , Infection by [MEDICAL_DATA] Typhi" at bounding box center [249, 56] width 145 height 18
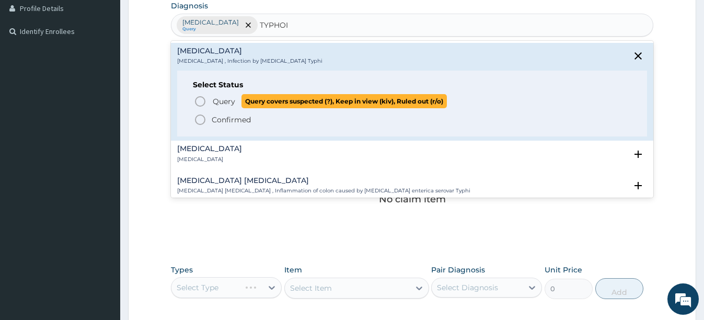
click at [198, 96] on icon "status option query" at bounding box center [200, 101] width 13 height 13
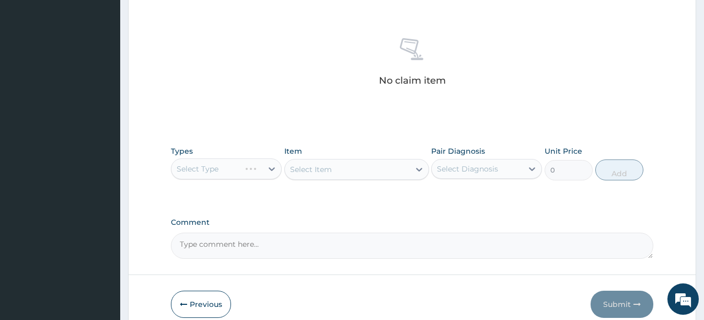
scroll to position [225, 0]
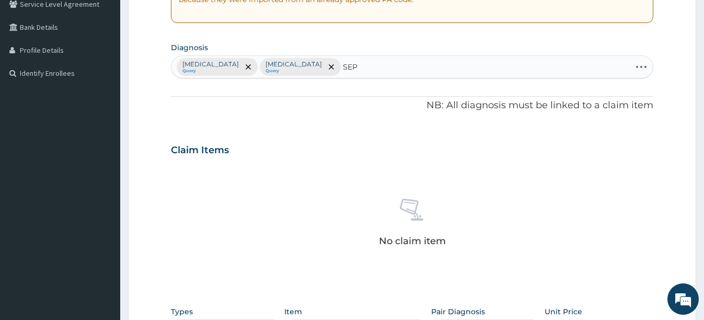
type input "SEPS"
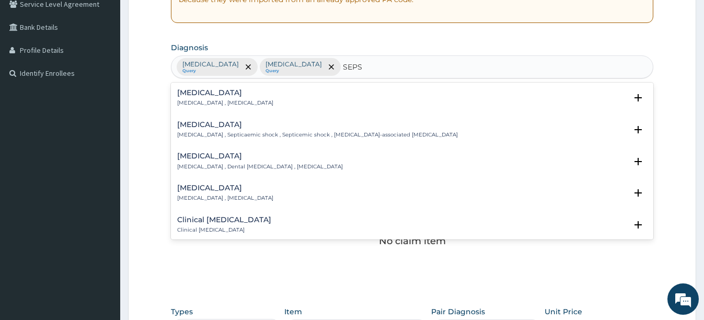
click at [285, 96] on div "[MEDICAL_DATA] [MEDICAL_DATA] , [MEDICAL_DATA]" at bounding box center [411, 98] width 469 height 18
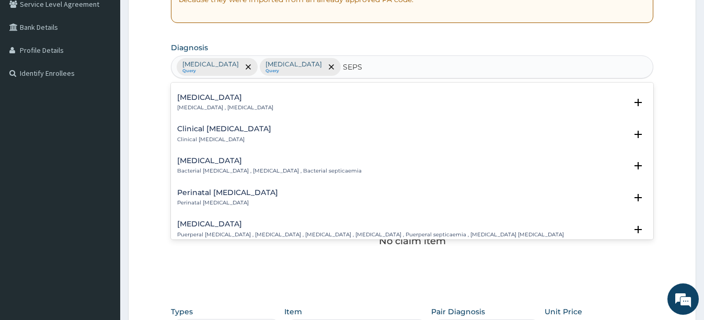
scroll to position [52, 0]
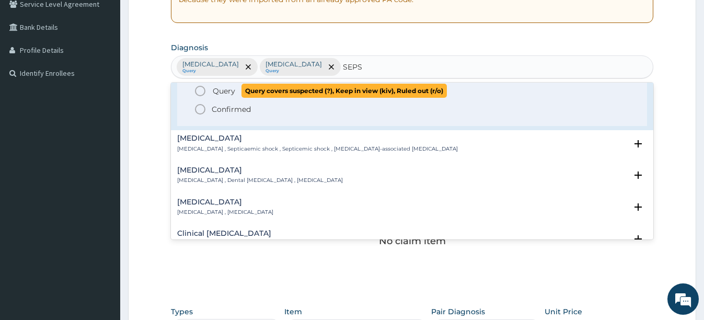
click at [202, 92] on icon "status option query" at bounding box center [200, 91] width 13 height 13
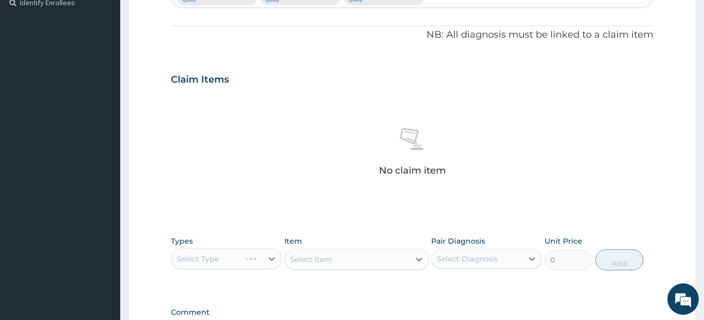
scroll to position [329, 0]
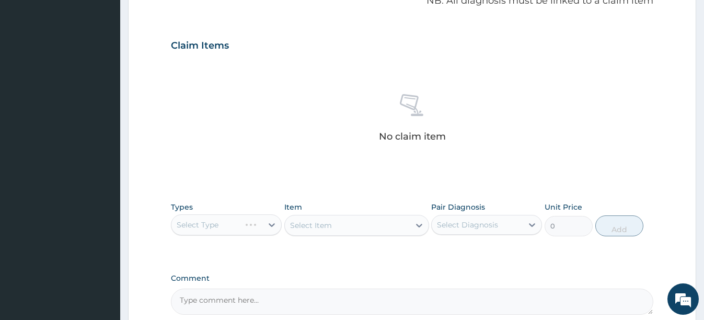
click at [233, 225] on div "Select Type" at bounding box center [226, 224] width 111 height 21
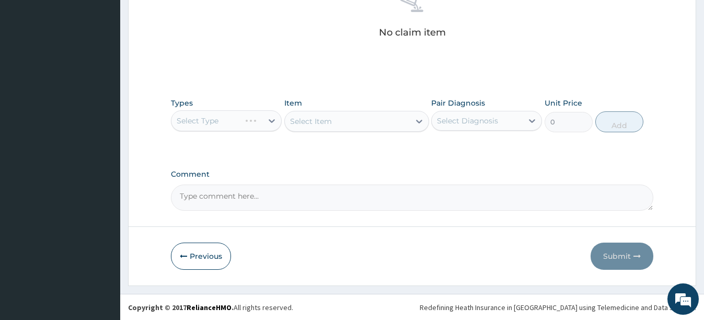
scroll to position [434, 0]
click at [256, 122] on div "Select Type" at bounding box center [226, 120] width 111 height 21
click at [221, 120] on div "Select Type" at bounding box center [226, 120] width 111 height 21
click at [349, 119] on div "Select Item" at bounding box center [356, 120] width 145 height 21
click at [228, 133] on div "Types Select Type Item Select Item Pair Diagnosis Select Diagnosis Unit Price 0…" at bounding box center [412, 114] width 482 height 45
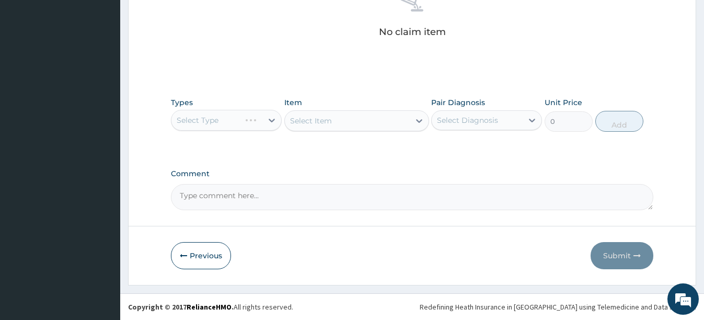
click at [235, 126] on div "Select Type" at bounding box center [226, 120] width 111 height 21
click at [230, 121] on div "Select Type" at bounding box center [226, 120] width 111 height 21
click at [231, 116] on div "Select Type" at bounding box center [226, 120] width 111 height 21
click at [314, 64] on div "No claim item" at bounding box center [412, 15] width 482 height 120
click at [262, 121] on div "Select Type" at bounding box center [226, 120] width 111 height 21
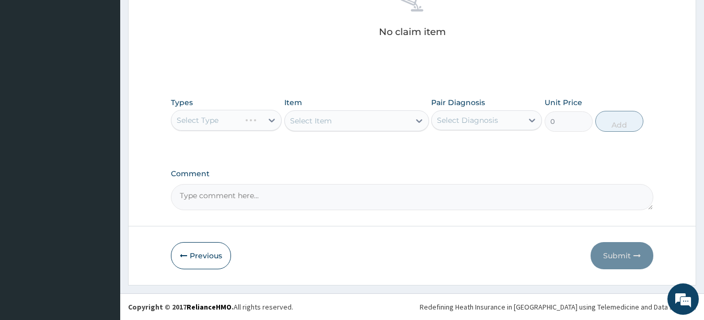
click at [334, 120] on div "Select Item" at bounding box center [356, 120] width 145 height 21
click at [273, 70] on div "No claim item" at bounding box center [412, 15] width 482 height 120
click at [220, 121] on div "Select Type" at bounding box center [226, 120] width 111 height 21
click at [356, 126] on div "Select Item" at bounding box center [356, 120] width 145 height 21
click at [345, 120] on div "Select Item" at bounding box center [356, 120] width 145 height 21
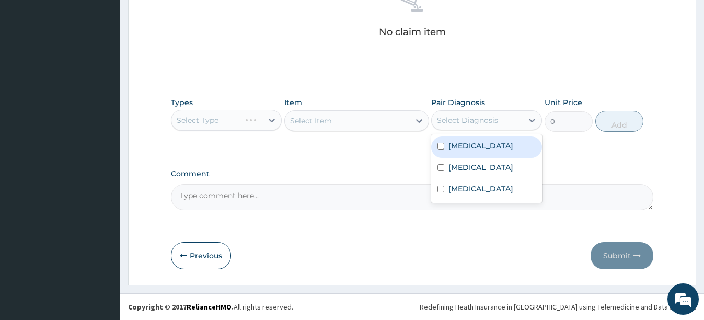
click at [496, 121] on div "Select Diagnosis" at bounding box center [467, 120] width 61 height 10
click at [441, 145] on input "checkbox" at bounding box center [440, 146] width 7 height 7
checkbox input "true"
click at [371, 117] on div "Select Item" at bounding box center [356, 120] width 145 height 21
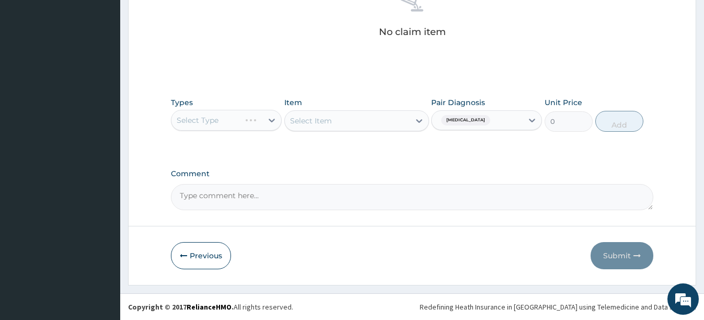
click at [207, 122] on div "Select Type" at bounding box center [226, 120] width 111 height 21
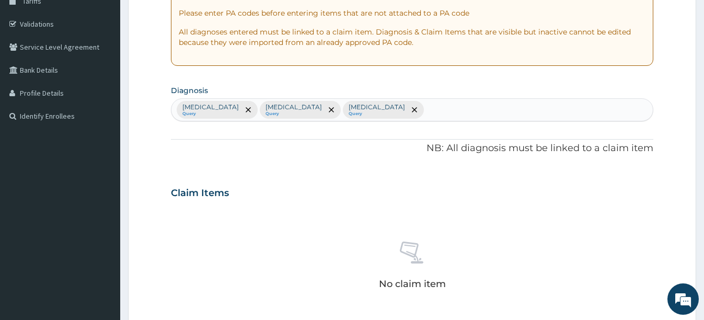
scroll to position [209, 0]
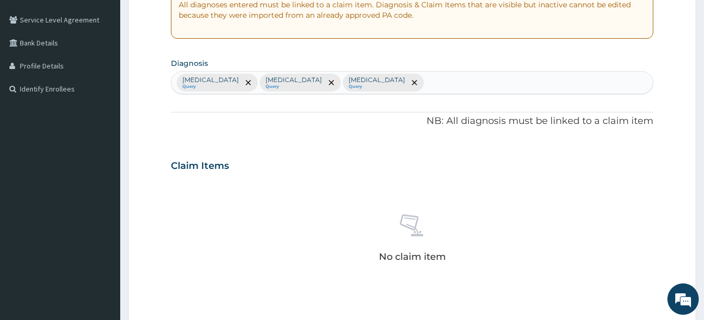
click at [445, 86] on div "Falciparum malaria Query Typhoid fever Query Sepsis Query" at bounding box center [411, 83] width 481 height 22
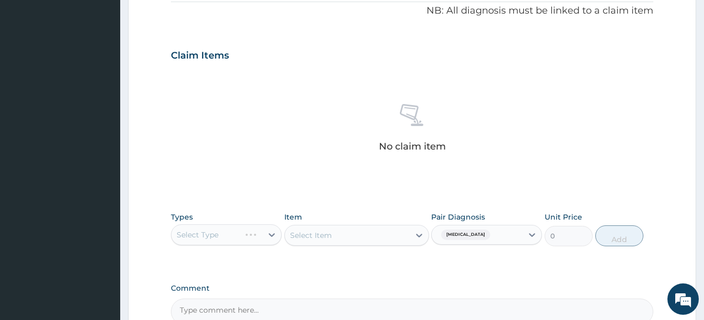
scroll to position [434, 0]
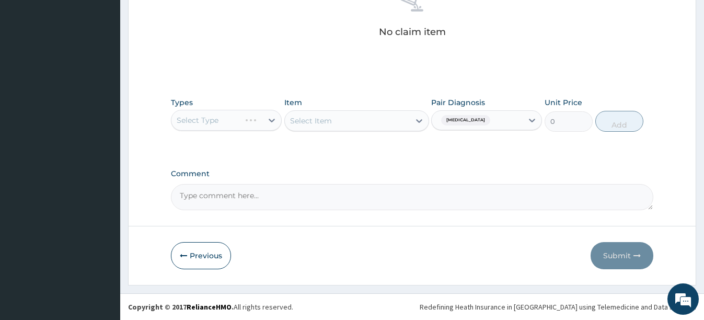
click at [341, 120] on div "Select Item" at bounding box center [356, 120] width 145 height 21
click at [271, 120] on div "Select Type" at bounding box center [226, 120] width 111 height 21
drag, startPoint x: 271, startPoint y: 120, endPoint x: 255, endPoint y: 127, distance: 17.3
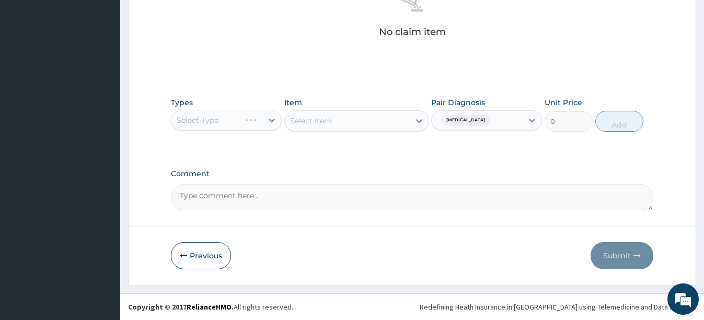
click at [255, 127] on div "Select Type" at bounding box center [226, 120] width 111 height 21
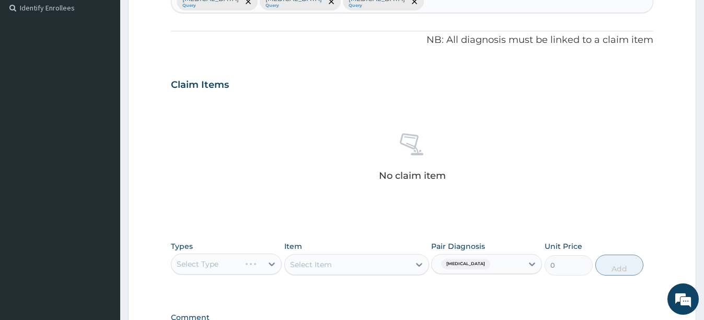
scroll to position [172, 0]
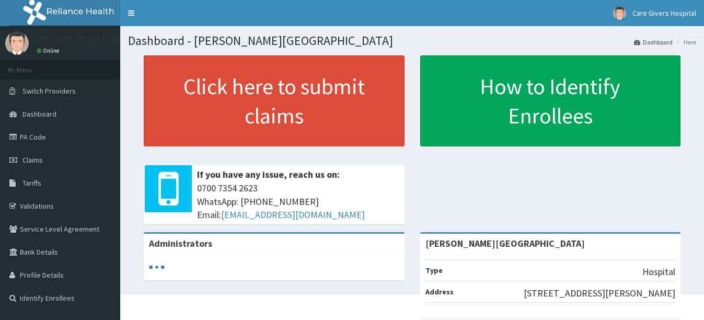
click at [44, 159] on link "Claims" at bounding box center [60, 159] width 120 height 23
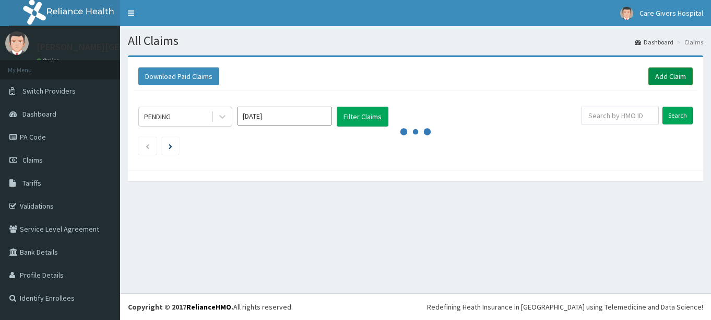
click at [664, 74] on link "Add Claim" at bounding box center [671, 76] width 44 height 18
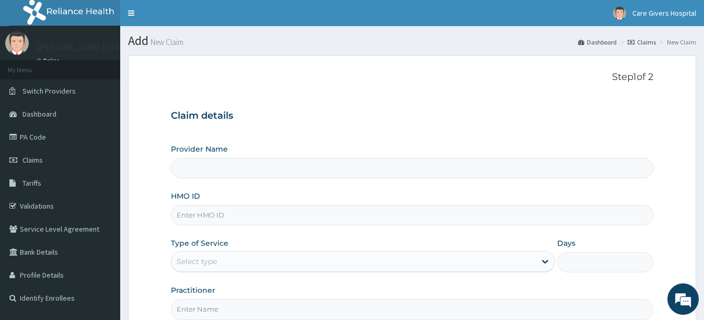
scroll to position [104, 0]
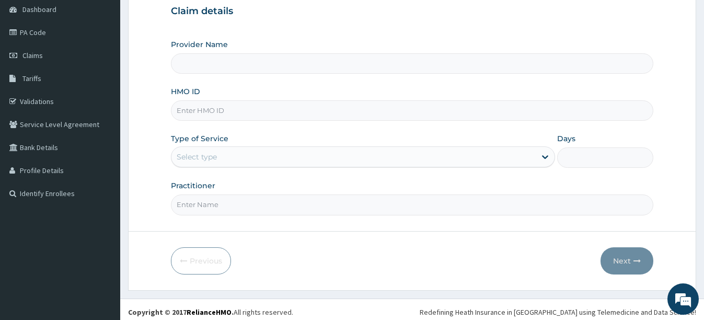
type input "[PERSON_NAME][GEOGRAPHIC_DATA]"
click at [271, 112] on input "HMO ID" at bounding box center [412, 110] width 482 height 20
type input "BLO/10019/A"
click at [244, 158] on div "Select type" at bounding box center [353, 156] width 364 height 17
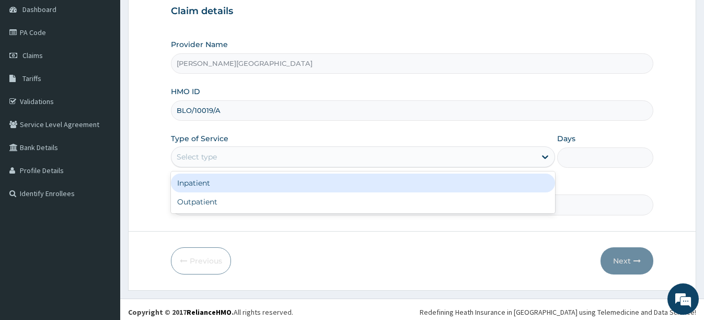
click at [218, 192] on div "Inpatient" at bounding box center [363, 182] width 384 height 19
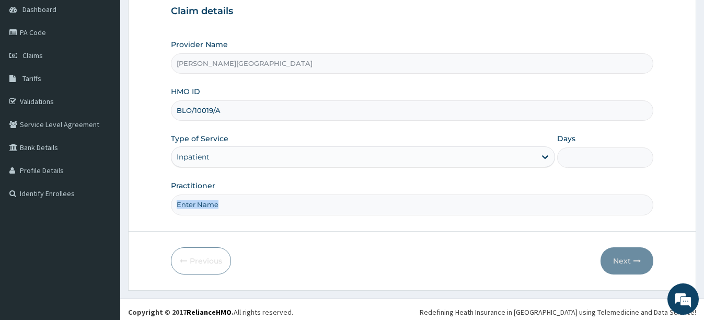
click at [218, 192] on div "Practitioner" at bounding box center [412, 197] width 482 height 34
drag, startPoint x: 218, startPoint y: 192, endPoint x: 194, endPoint y: 153, distance: 45.8
click at [194, 153] on div "Inpatient" at bounding box center [193, 156] width 33 height 10
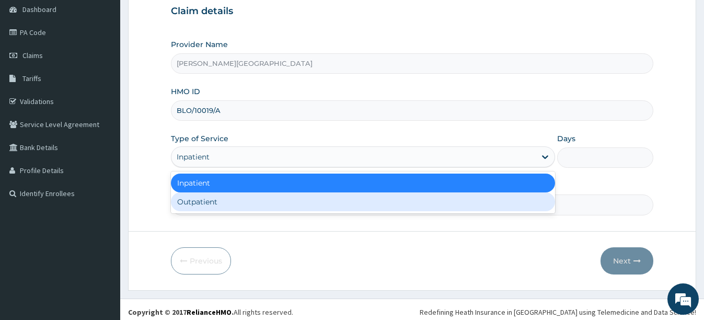
click at [196, 203] on div "Outpatient" at bounding box center [363, 201] width 384 height 19
type input "1"
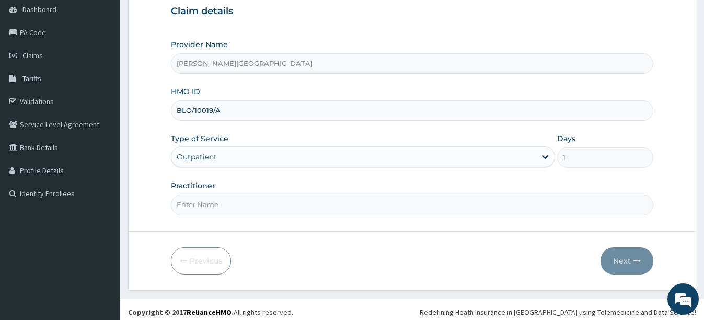
click at [248, 208] on input "Practitioner" at bounding box center [412, 204] width 482 height 20
type input "DR PAT"
click at [632, 255] on button "Next" at bounding box center [626, 260] width 53 height 27
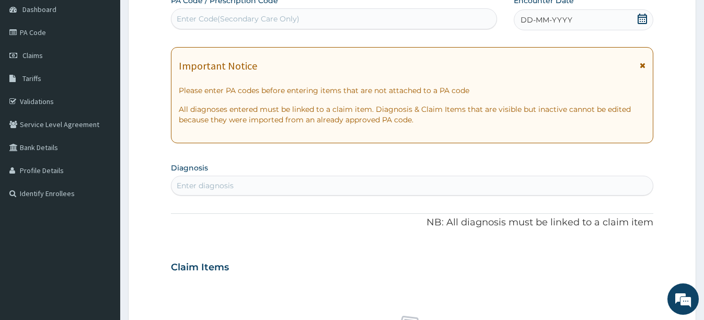
click at [639, 21] on icon at bounding box center [641, 19] width 9 height 10
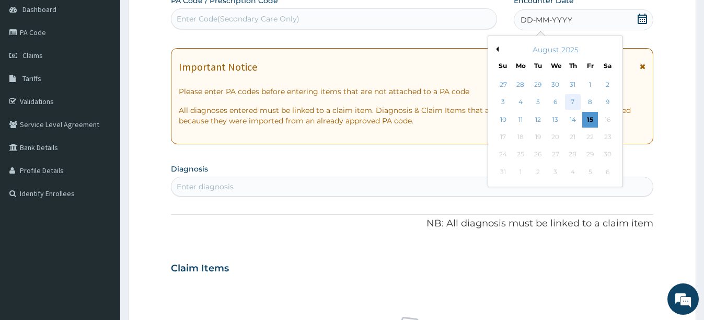
click at [572, 99] on div "7" at bounding box center [572, 103] width 16 height 16
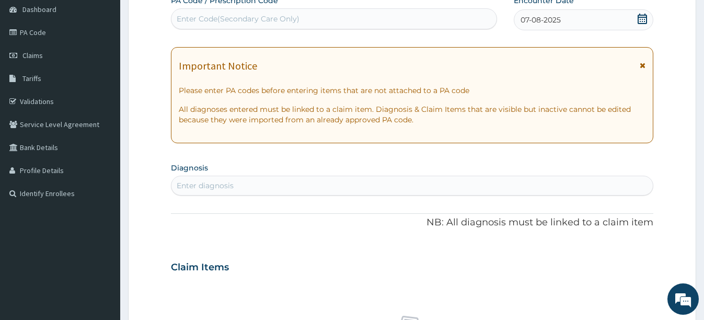
click at [215, 183] on div "Enter diagnosis" at bounding box center [205, 185] width 57 height 10
type input "PLASMODIU"
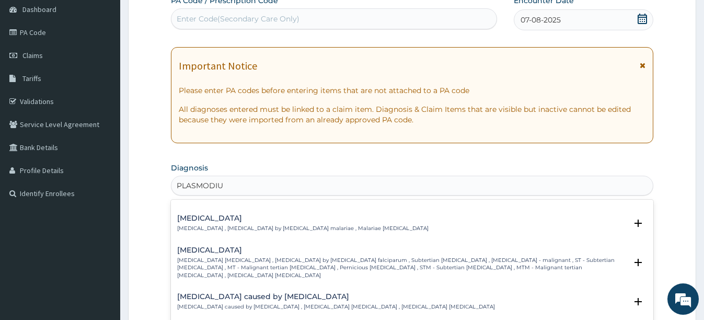
scroll to position [52, 0]
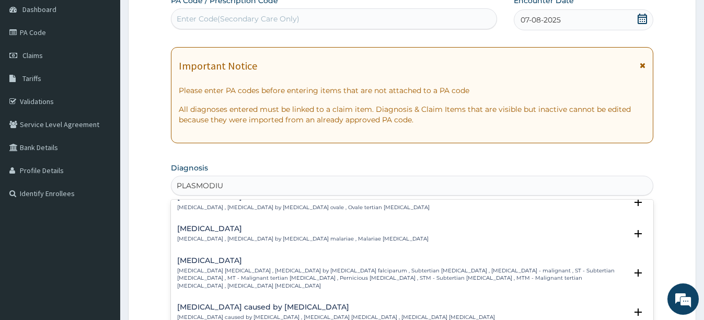
click at [219, 256] on h4 "Falciparum malaria" at bounding box center [401, 260] width 449 height 8
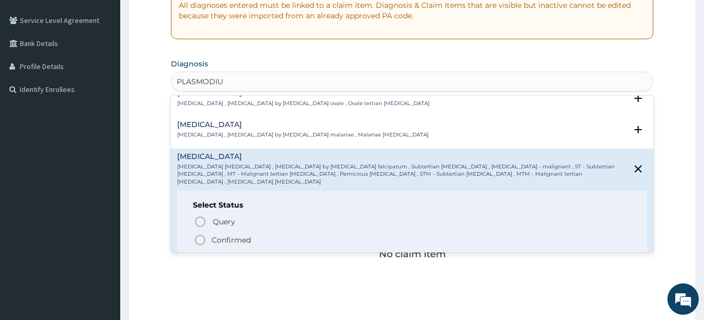
scroll to position [209, 0]
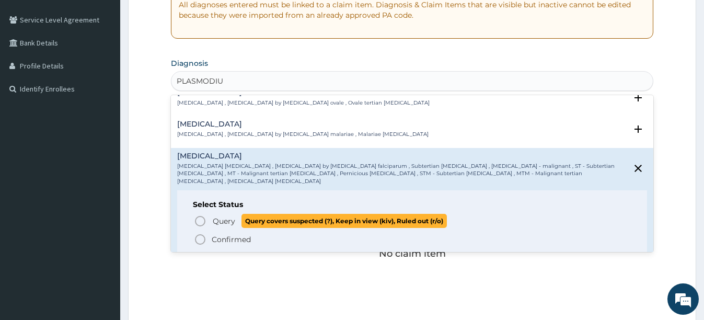
drag, startPoint x: 194, startPoint y: 206, endPoint x: 201, endPoint y: 205, distance: 6.9
click at [196, 215] on icon "status option query" at bounding box center [200, 221] width 13 height 13
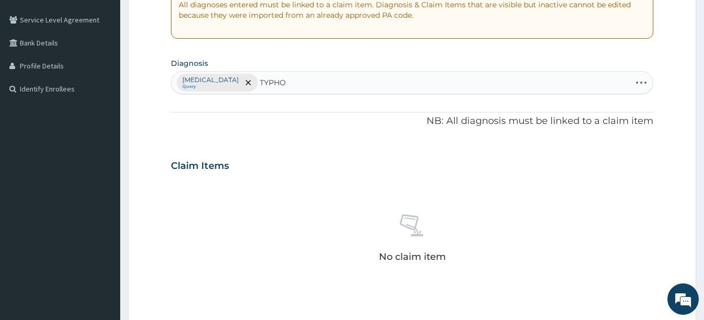
type input "TYPHOI"
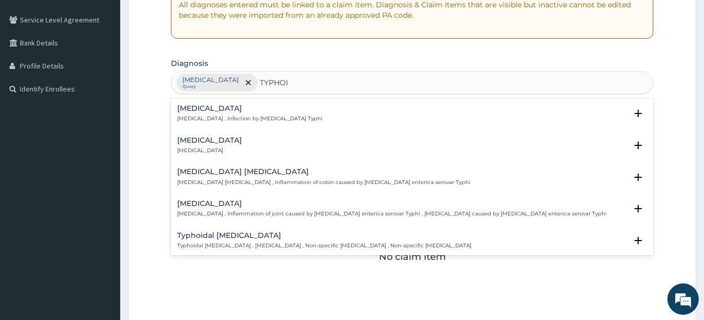
click at [215, 142] on h4 "Typhoid carrier" at bounding box center [209, 140] width 65 height 8
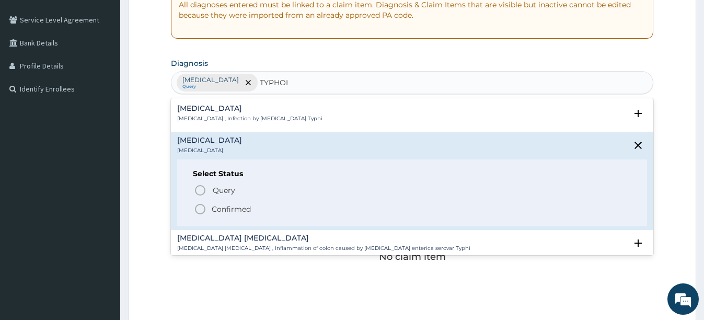
click at [215, 142] on h4 "Typhoid carrier" at bounding box center [209, 140] width 65 height 8
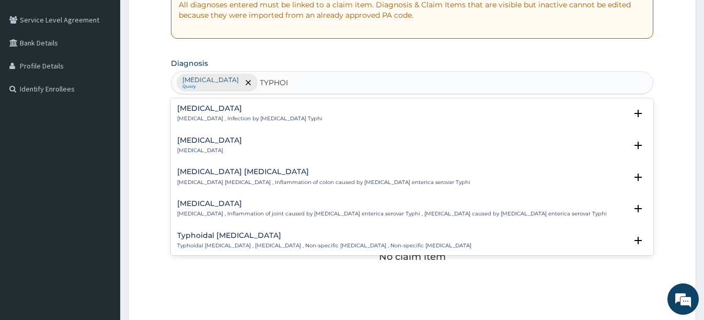
click at [213, 108] on h4 "Typhoid fever" at bounding box center [249, 108] width 145 height 8
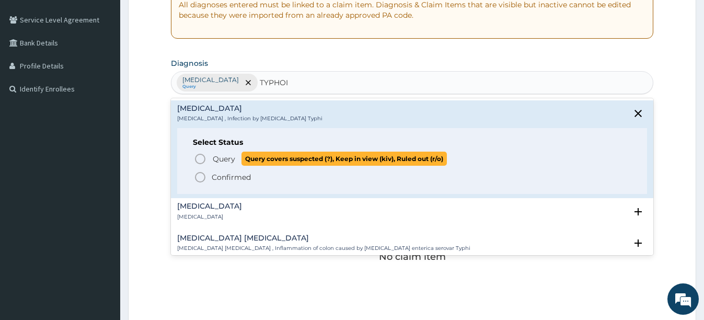
click at [201, 157] on icon "status option query" at bounding box center [200, 159] width 13 height 13
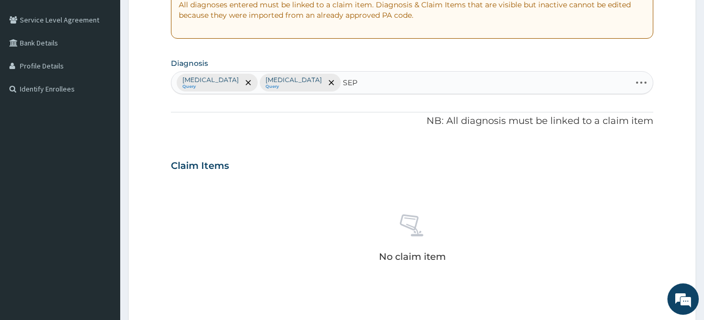
type input "SEPS"
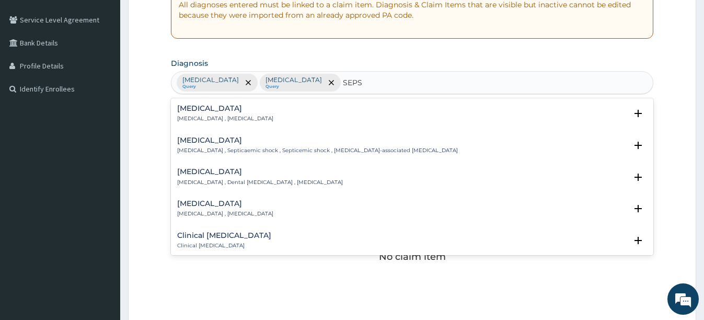
click at [242, 112] on h4 "Sepsis" at bounding box center [225, 108] width 96 height 8
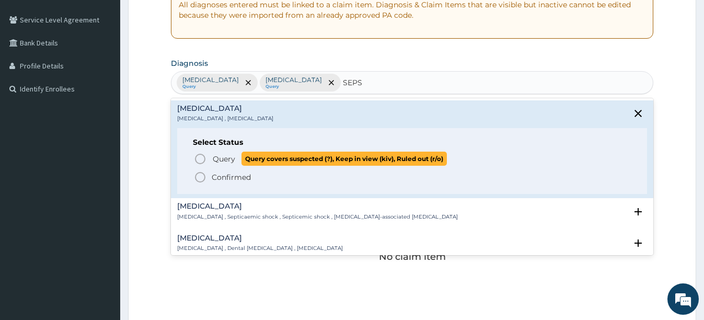
click at [200, 157] on icon "status option query" at bounding box center [200, 159] width 13 height 13
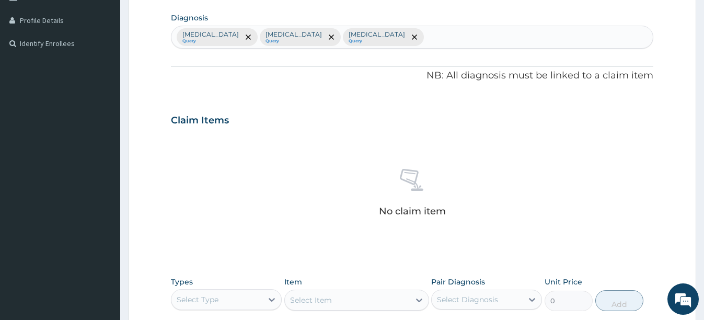
scroll to position [313, 0]
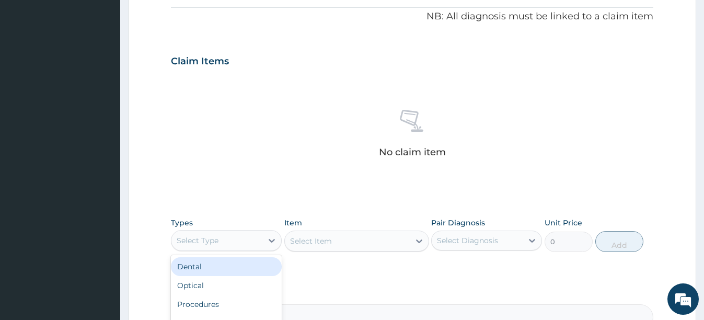
click at [227, 243] on div "Select Type" at bounding box center [216, 240] width 91 height 17
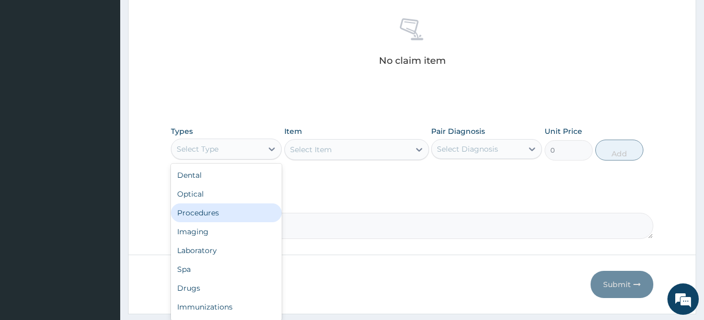
scroll to position [434, 0]
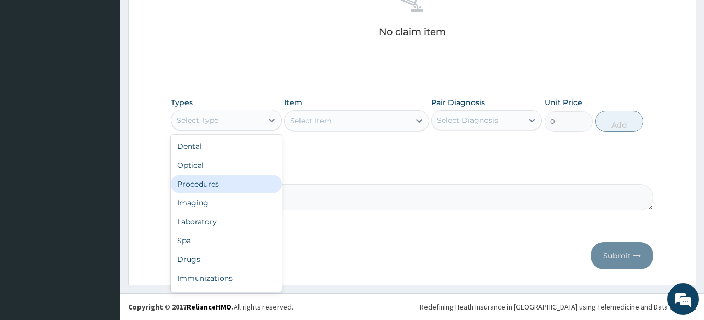
click at [217, 181] on div "Procedures" at bounding box center [226, 183] width 111 height 19
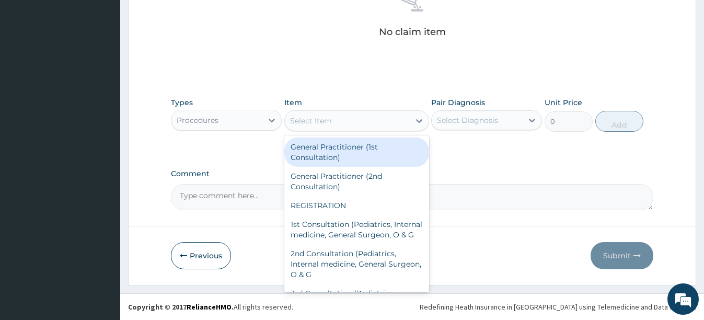
click at [331, 128] on div "Select Item" at bounding box center [347, 120] width 125 height 17
click at [333, 156] on div "General Practitioner (1st Consultation)" at bounding box center [356, 151] width 145 height 29
type input "2500"
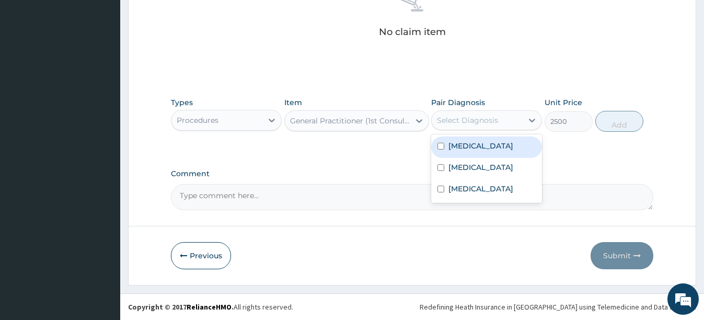
click at [491, 124] on div "Select Diagnosis" at bounding box center [467, 120] width 61 height 10
click at [439, 145] on input "checkbox" at bounding box center [440, 146] width 7 height 7
checkbox input "true"
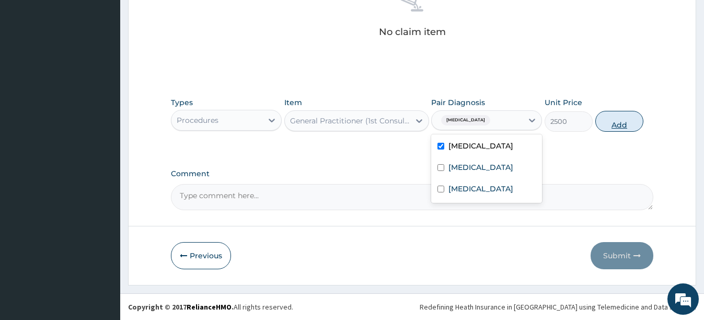
click at [614, 127] on button "Add" at bounding box center [619, 121] width 48 height 21
type input "0"
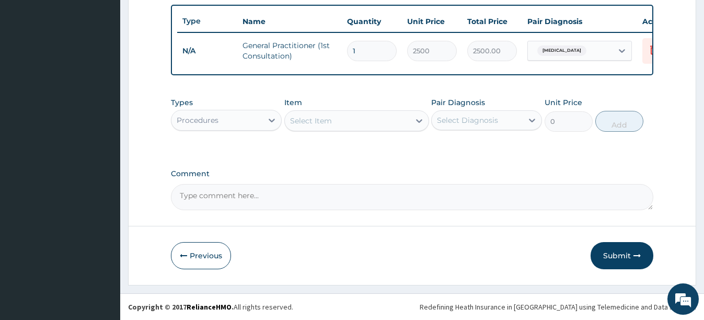
scroll to position [392, 0]
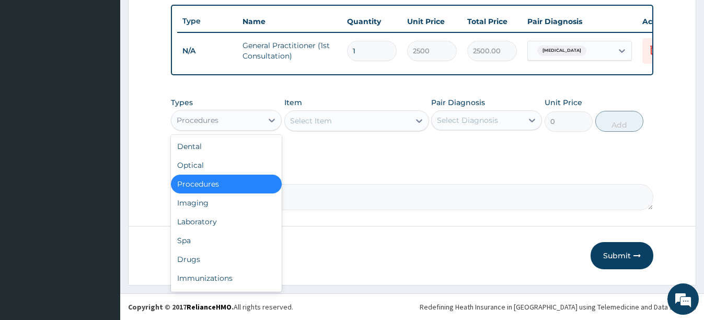
click at [245, 125] on div "Procedures" at bounding box center [216, 120] width 91 height 17
click at [197, 220] on div "Laboratory" at bounding box center [226, 221] width 111 height 19
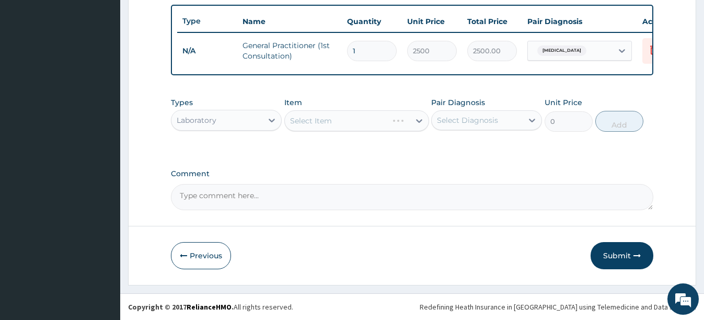
click at [366, 124] on div "Select Item" at bounding box center [356, 120] width 145 height 21
click at [366, 126] on div "Select Item" at bounding box center [347, 120] width 125 height 17
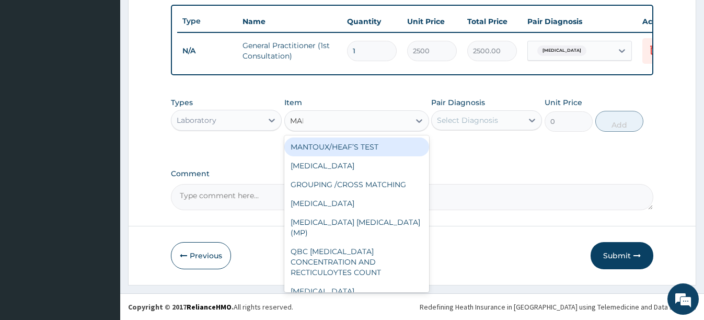
type input "MALA"
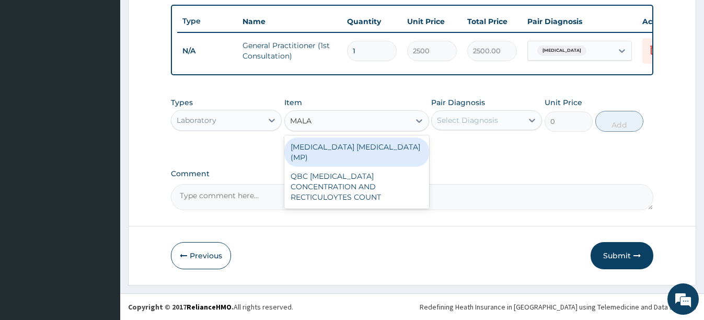
click at [373, 144] on div "[MEDICAL_DATA] [MEDICAL_DATA] (MP)" at bounding box center [356, 151] width 145 height 29
type input "1500"
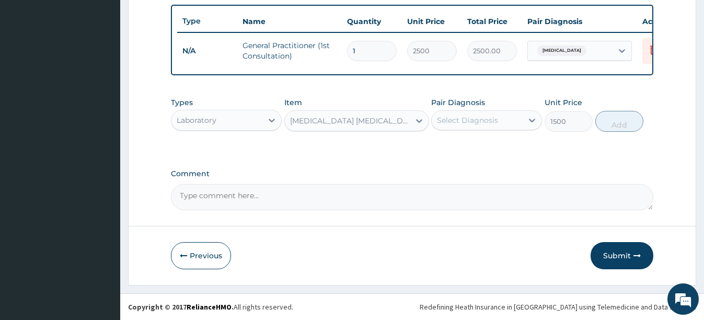
click at [466, 113] on div "Select Diagnosis" at bounding box center [476, 120] width 91 height 17
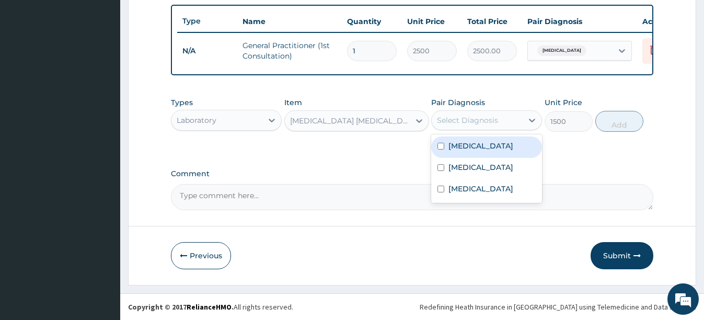
click at [441, 147] on input "checkbox" at bounding box center [440, 146] width 7 height 7
checkbox input "true"
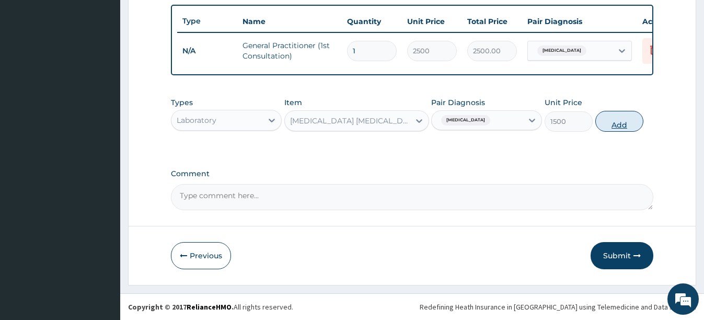
click at [628, 122] on button "Add" at bounding box center [619, 121] width 48 height 21
type input "0"
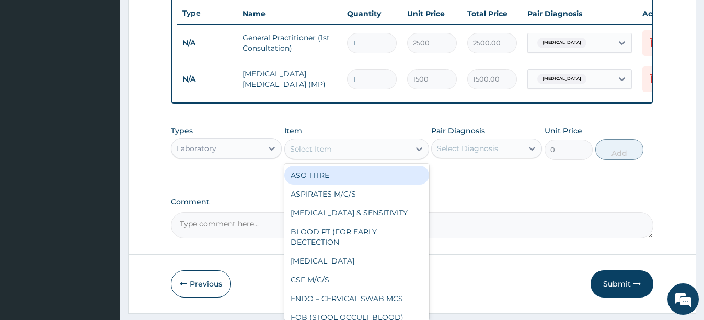
click at [357, 157] on div "Select Item" at bounding box center [347, 149] width 125 height 17
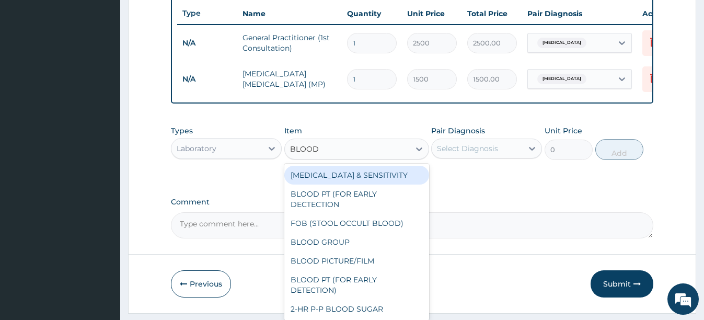
type input "BLOOD C"
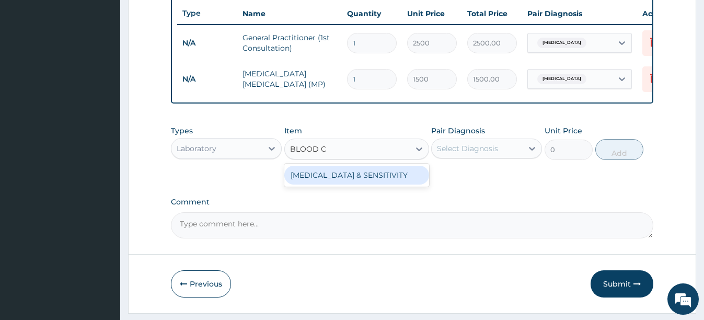
click at [357, 176] on div "[MEDICAL_DATA] & SENSITIVITY" at bounding box center [356, 175] width 145 height 19
type input "6000"
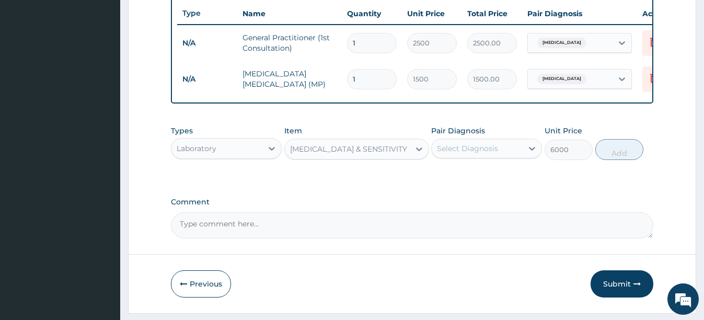
click at [466, 149] on div "Select Diagnosis" at bounding box center [476, 148] width 91 height 17
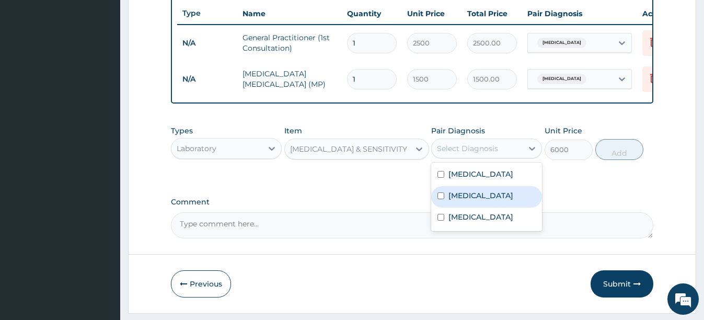
drag, startPoint x: 438, startPoint y: 203, endPoint x: 470, endPoint y: 190, distance: 33.8
click at [438, 199] on input "checkbox" at bounding box center [440, 195] width 7 height 7
checkbox input "true"
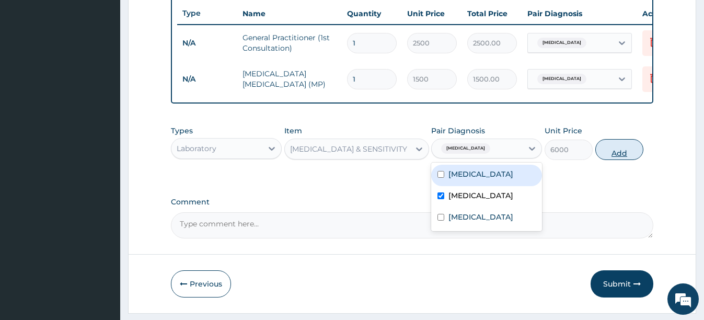
click at [635, 154] on button "Add" at bounding box center [619, 149] width 48 height 21
type input "0"
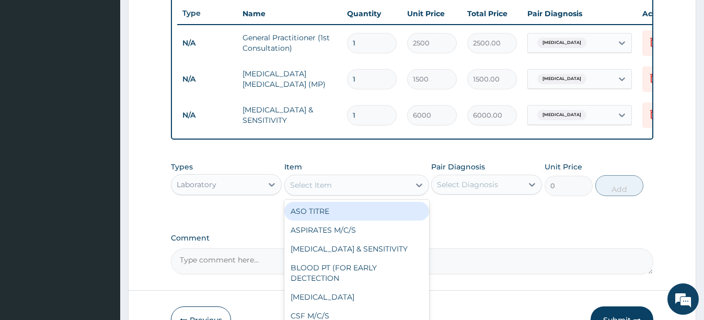
click at [312, 186] on div "Select Item" at bounding box center [347, 185] width 125 height 17
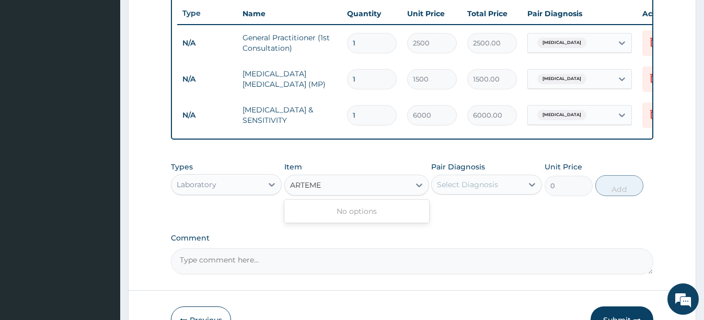
type input "ARTEME"
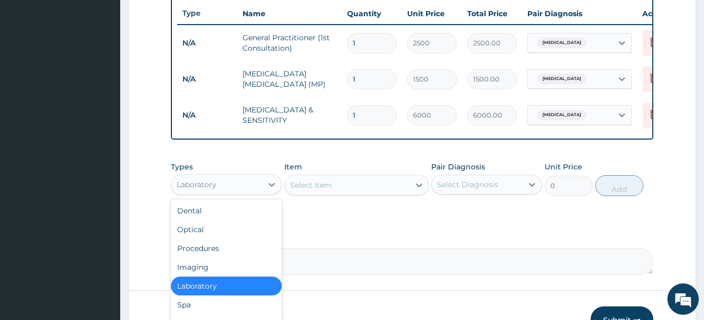
click at [229, 193] on div "Laboratory" at bounding box center [216, 184] width 91 height 17
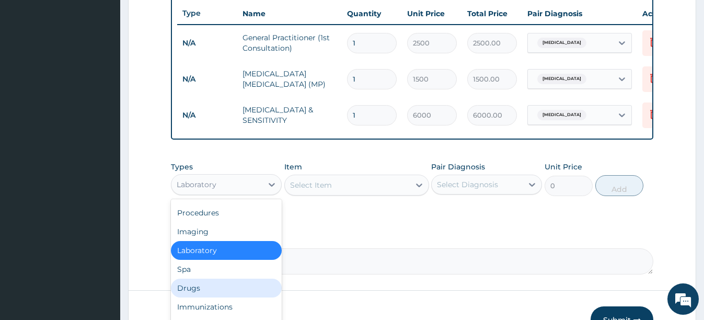
click at [201, 295] on div "Drugs" at bounding box center [226, 287] width 111 height 19
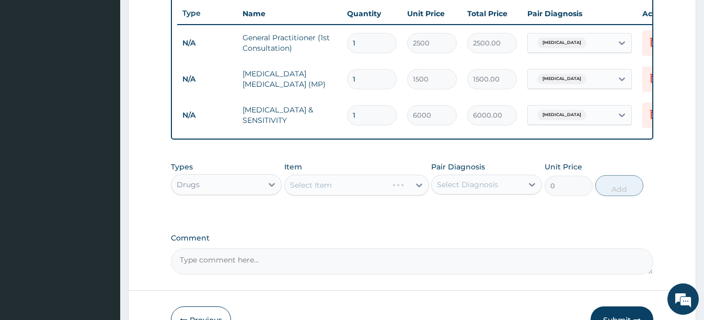
click at [363, 188] on div "Select Item" at bounding box center [356, 184] width 145 height 21
click at [356, 192] on div "Select Item" at bounding box center [356, 184] width 145 height 21
click at [394, 193] on div "Select Item" at bounding box center [347, 185] width 125 height 17
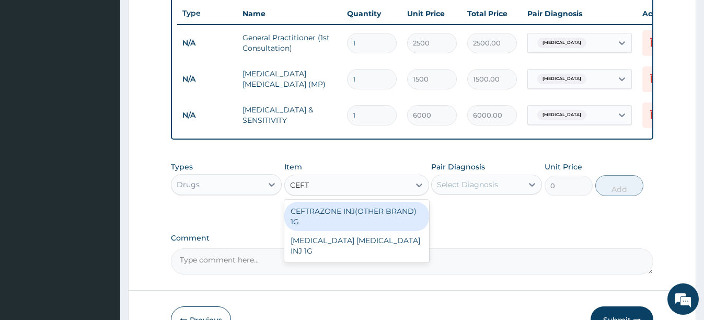
type input "CEFTR"
click at [375, 218] on div "CEFTRAZONE INJ(OTHER BRAND) 1G" at bounding box center [356, 216] width 145 height 29
type input "1050"
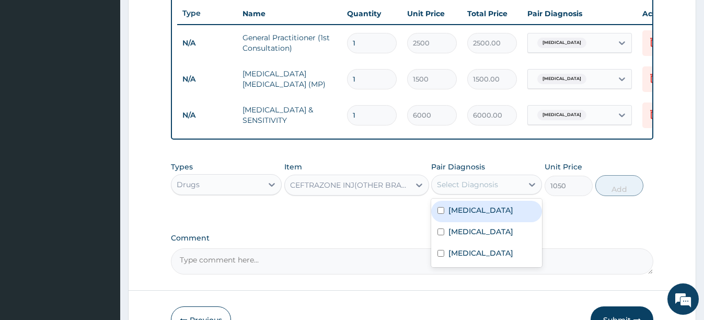
click at [507, 193] on div "Select Diagnosis" at bounding box center [476, 184] width 91 height 17
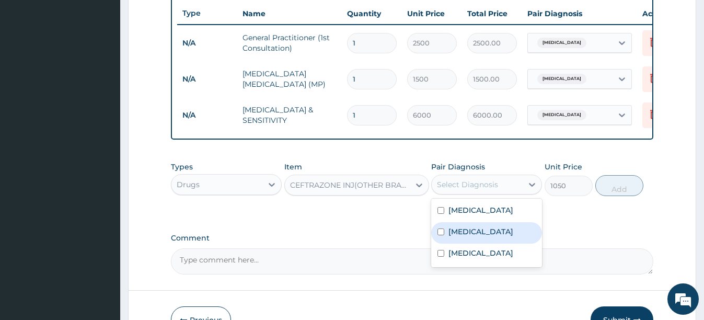
drag, startPoint x: 440, startPoint y: 237, endPoint x: 530, endPoint y: 224, distance: 90.3
click at [441, 235] on input "checkbox" at bounding box center [440, 231] width 7 height 7
checkbox input "true"
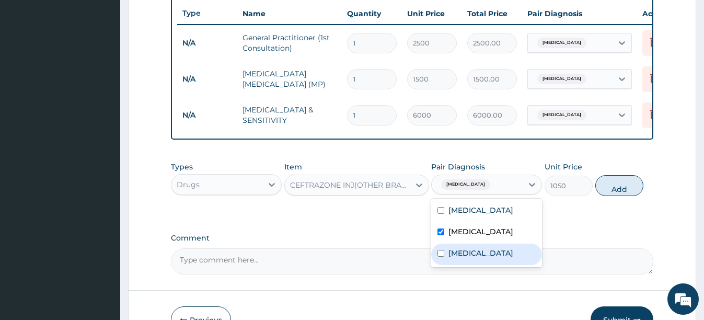
click at [440, 256] on input "checkbox" at bounding box center [440, 253] width 7 height 7
checkbox input "true"
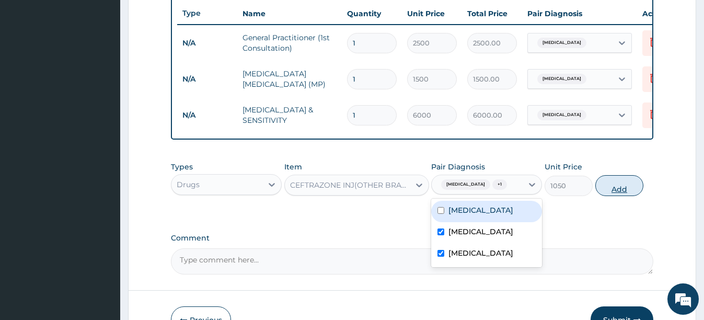
drag, startPoint x: 624, startPoint y: 198, endPoint x: 611, endPoint y: 193, distance: 13.9
click at [624, 196] on button "Add" at bounding box center [619, 185] width 48 height 21
type input "0"
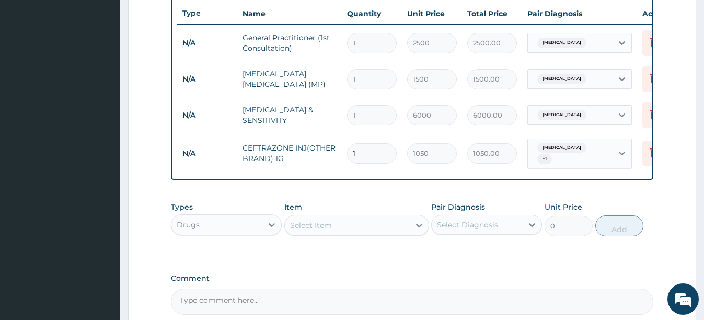
type input "0.00"
type input "3"
type input "3150.00"
type input "3"
click at [311, 228] on div "Select Item" at bounding box center [311, 225] width 42 height 10
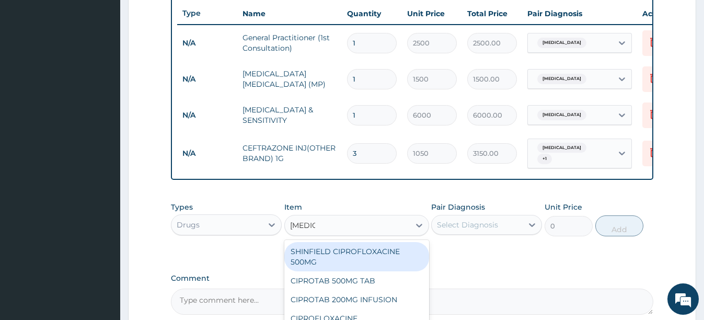
type input "CIPROT"
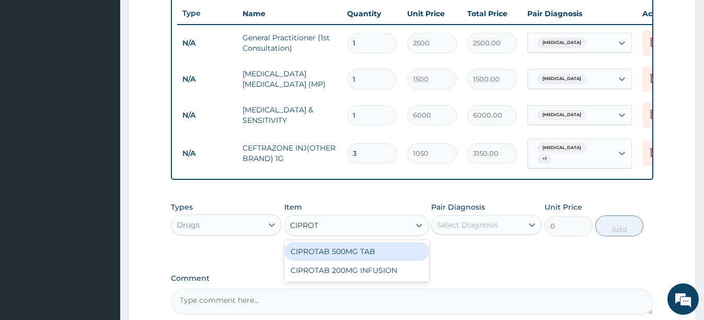
click at [390, 261] on div "CIPROTAB 500MG TAB" at bounding box center [356, 251] width 145 height 19
type input "112"
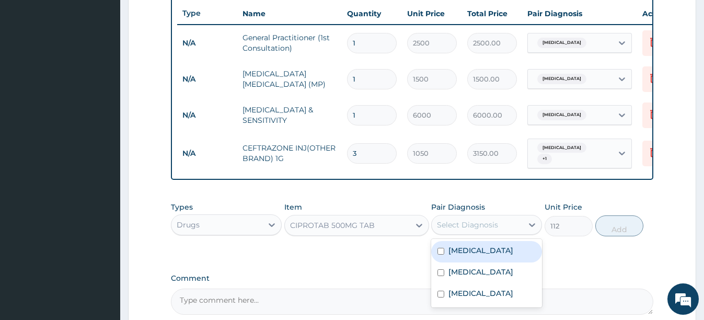
click at [514, 232] on div "Select Diagnosis" at bounding box center [476, 224] width 91 height 17
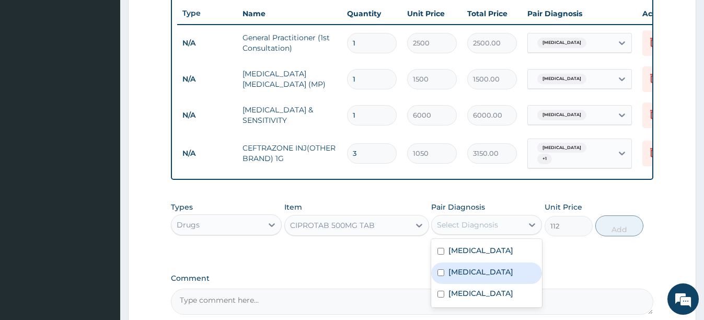
click at [440, 274] on input "checkbox" at bounding box center [440, 272] width 7 height 7
checkbox input "true"
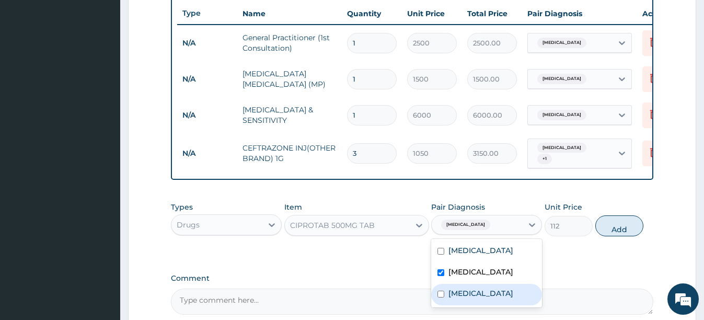
click at [445, 303] on div "[MEDICAL_DATA]" at bounding box center [486, 294] width 111 height 21
checkbox input "true"
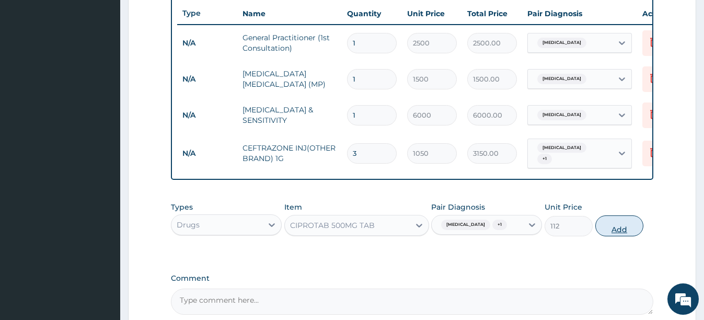
click at [612, 232] on button "Add" at bounding box center [619, 225] width 48 height 21
type input "0"
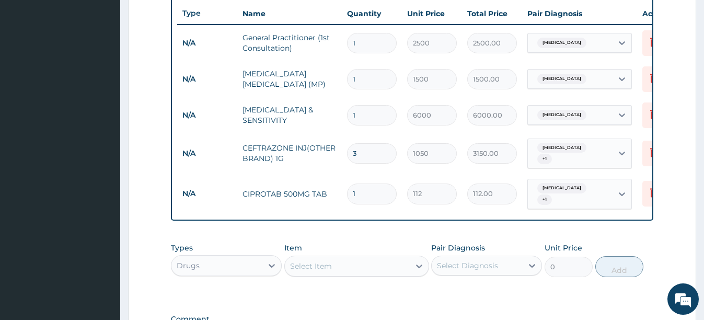
type input "14"
type input "1568.00"
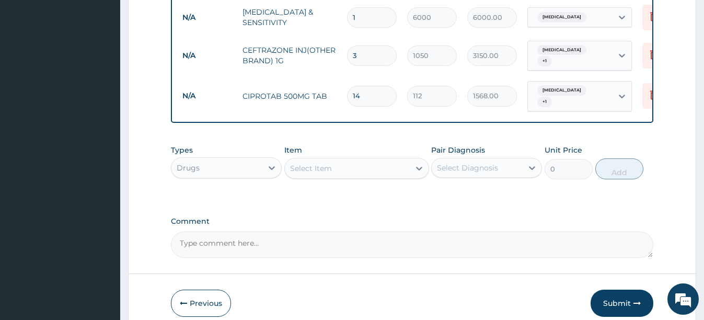
scroll to position [496, 0]
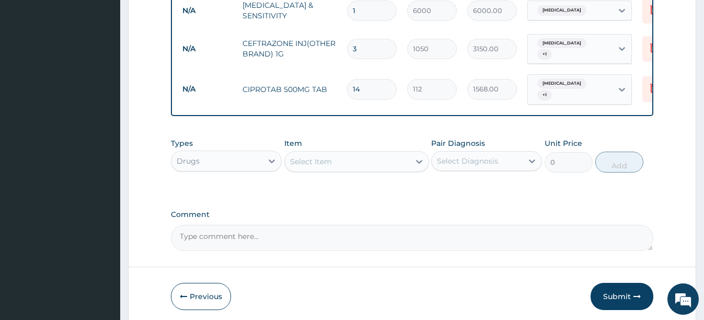
type input "14"
click at [358, 172] on div "Types Drugs Item Select Item Pair Diagnosis Select Diagnosis Unit Price 0 Add" at bounding box center [412, 155] width 482 height 45
drag, startPoint x: 344, startPoint y: 153, endPoint x: 336, endPoint y: 153, distance: 8.4
click at [337, 153] on div "Select Item" at bounding box center [347, 161] width 125 height 17
click at [314, 159] on input "DICLOOFE" at bounding box center [310, 161] width 41 height 10
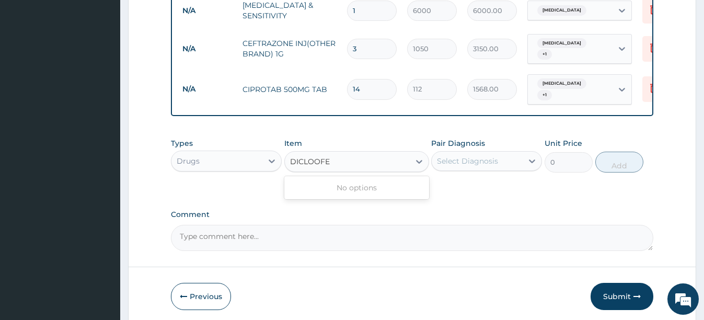
type input "DICLOFE"
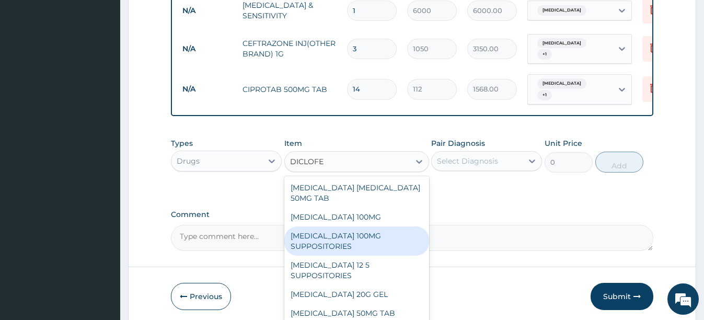
scroll to position [52, 0]
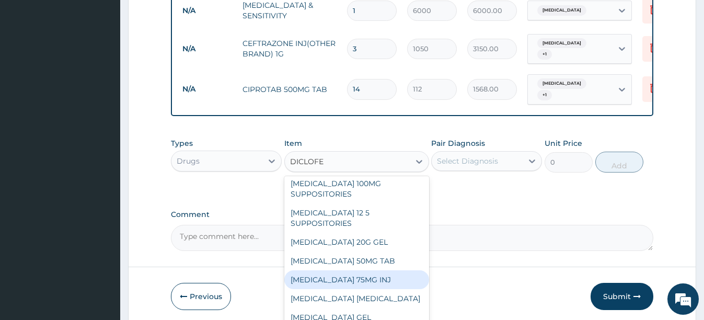
click at [330, 276] on div "[MEDICAL_DATA] 75MG INJ" at bounding box center [356, 279] width 145 height 19
type input "140"
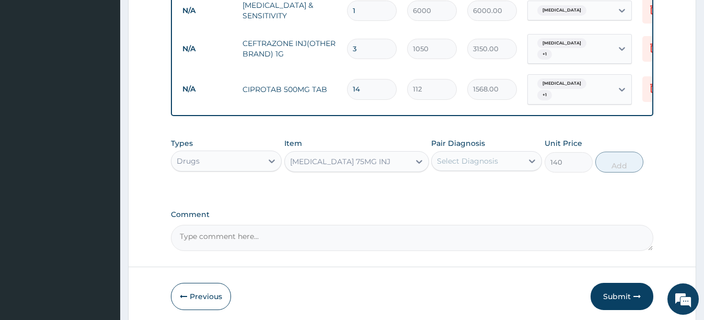
click at [483, 162] on div "Select Diagnosis" at bounding box center [467, 161] width 61 height 10
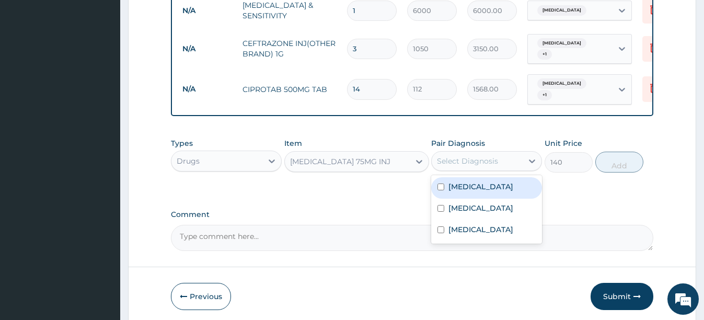
click at [444, 180] on div "[MEDICAL_DATA]" at bounding box center [486, 187] width 111 height 21
checkbox input "true"
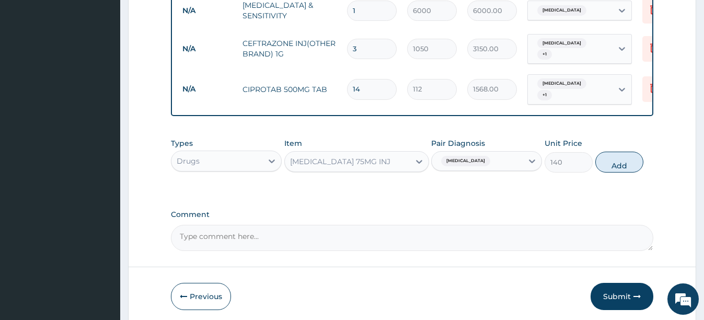
drag, startPoint x: 622, startPoint y: 161, endPoint x: 524, endPoint y: 165, distance: 97.2
click at [617, 163] on button "Add" at bounding box center [619, 161] width 48 height 21
type input "0"
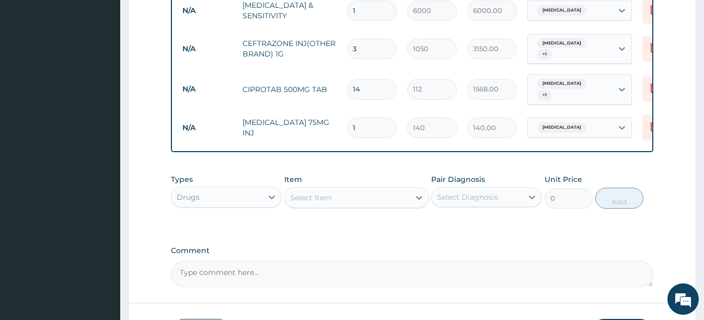
click at [347, 194] on div "Select Item" at bounding box center [347, 197] width 125 height 17
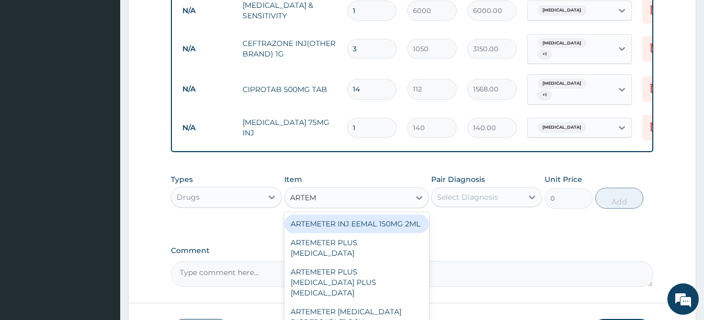
type input "ARTEME"
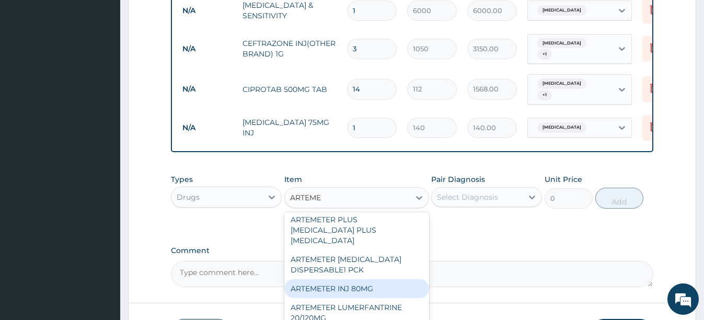
scroll to position [104, 0]
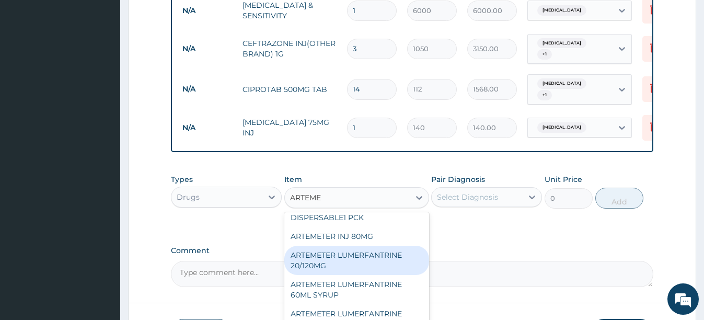
click at [347, 271] on div "ARTEMETER LUMERFANTRINE 20/120MG" at bounding box center [356, 259] width 145 height 29
type input "210"
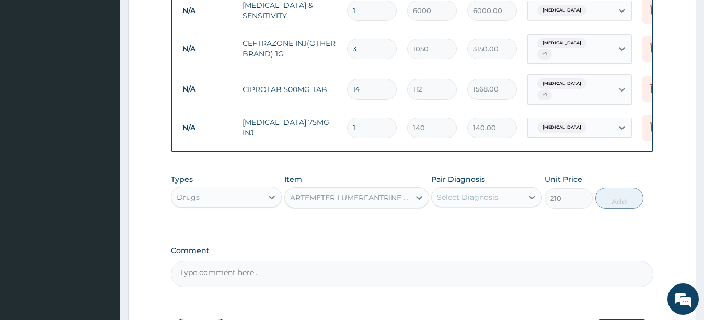
click at [508, 195] on div "Select Diagnosis" at bounding box center [476, 197] width 91 height 17
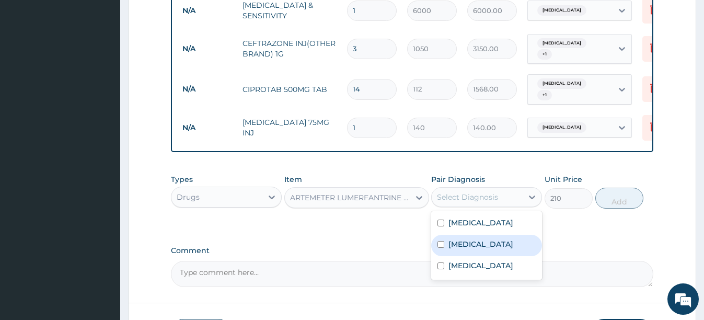
click at [440, 241] on input "checkbox" at bounding box center [440, 244] width 7 height 7
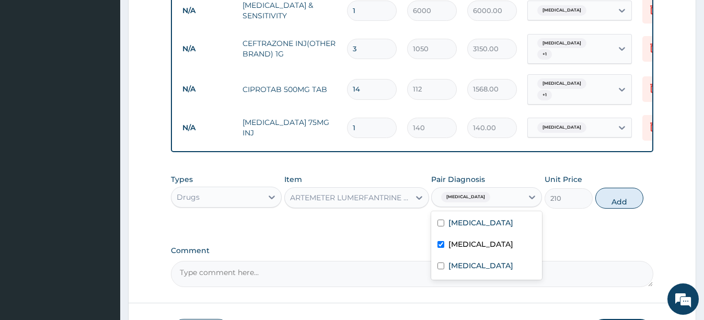
click at [440, 241] on input "checkbox" at bounding box center [440, 244] width 7 height 7
checkbox input "false"
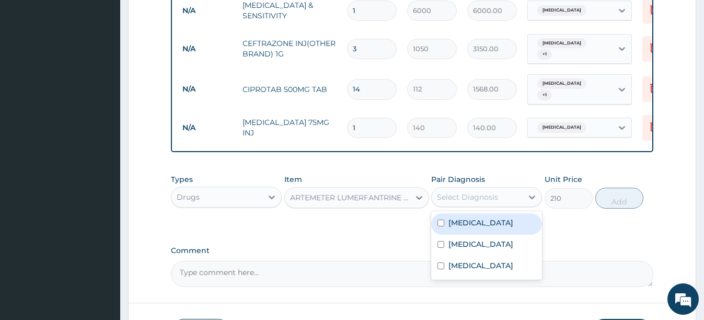
click at [447, 218] on div "[MEDICAL_DATA]" at bounding box center [486, 223] width 111 height 21
checkbox input "true"
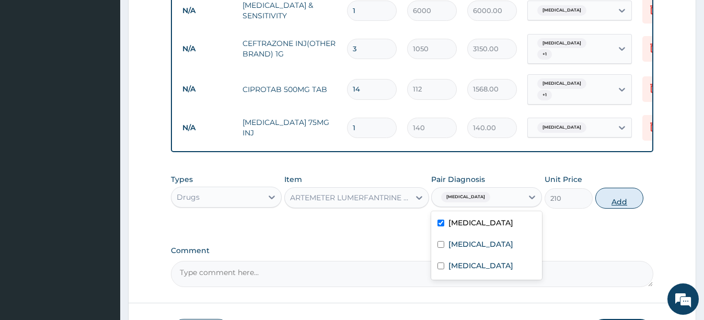
click at [613, 199] on button "Add" at bounding box center [619, 198] width 48 height 21
type input "0"
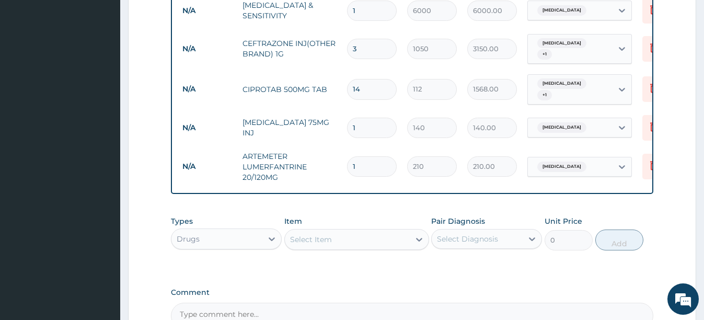
type input "0.00"
type input "2"
type input "420.00"
type input "24"
type input "5040.00"
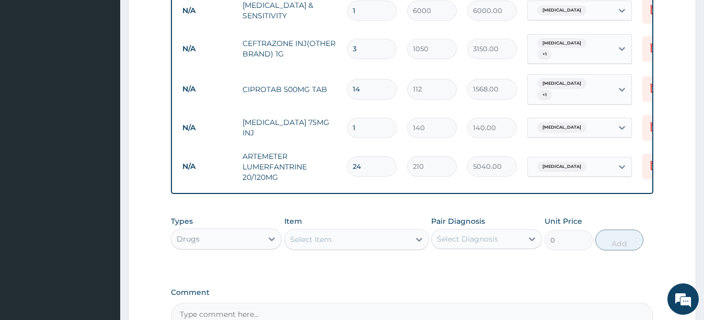
type input "24"
click at [345, 243] on div "Select Item" at bounding box center [347, 239] width 125 height 17
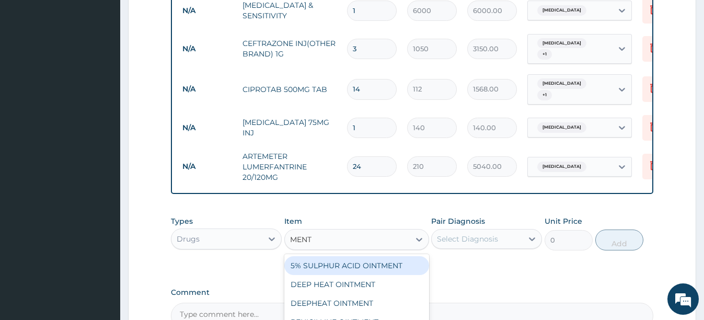
type input "MENTH"
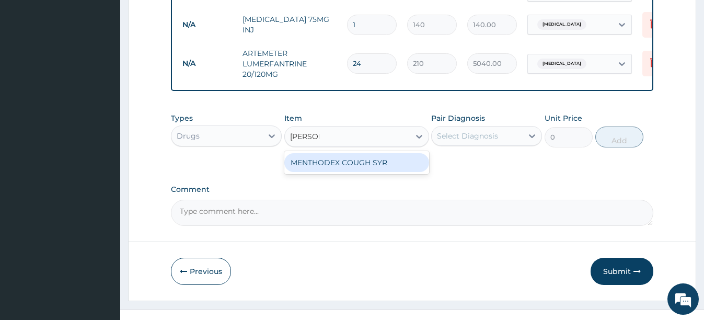
scroll to position [601, 0]
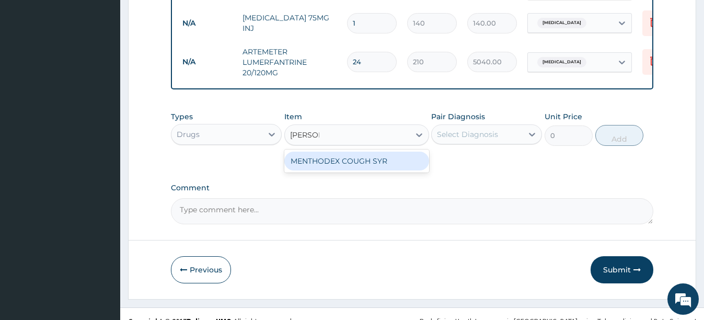
click at [380, 165] on div "MENTHODEX COUGH SYR" at bounding box center [356, 160] width 145 height 19
type input "630"
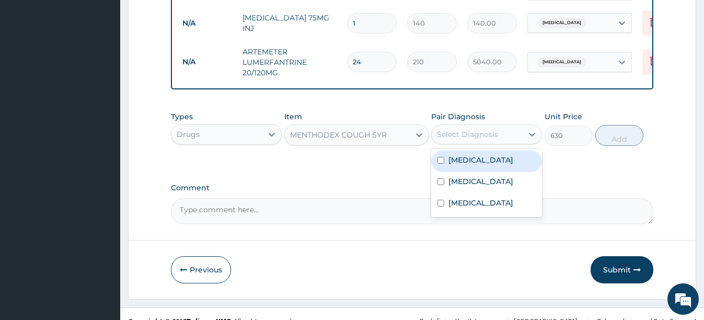
click at [499, 138] on div "Select Diagnosis" at bounding box center [476, 134] width 91 height 17
click at [389, 137] on div "MENTHODEX COUGH SYR" at bounding box center [347, 134] width 125 height 17
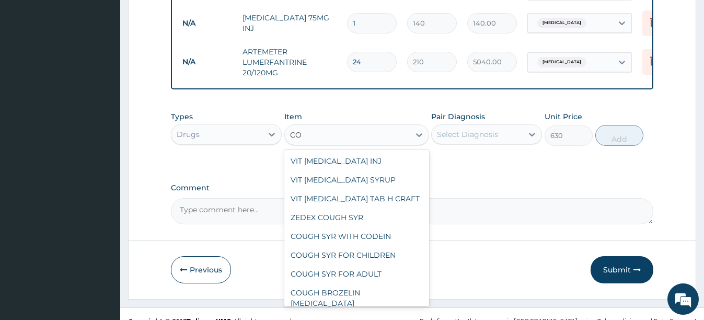
scroll to position [0, 0]
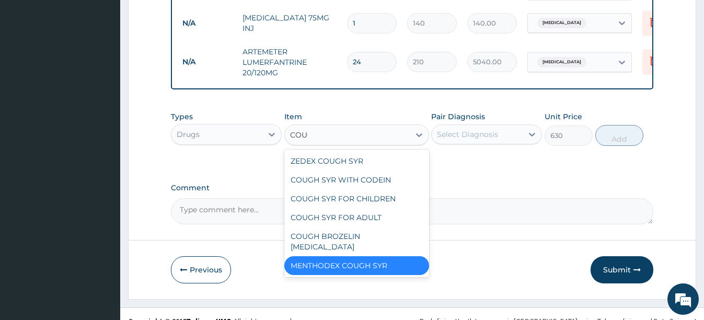
type input "COUGH"
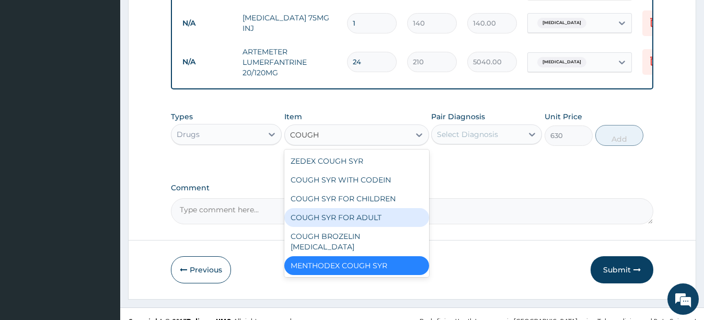
click at [353, 218] on div "COUGH SYR FOR ADULT" at bounding box center [356, 217] width 145 height 19
type input "560"
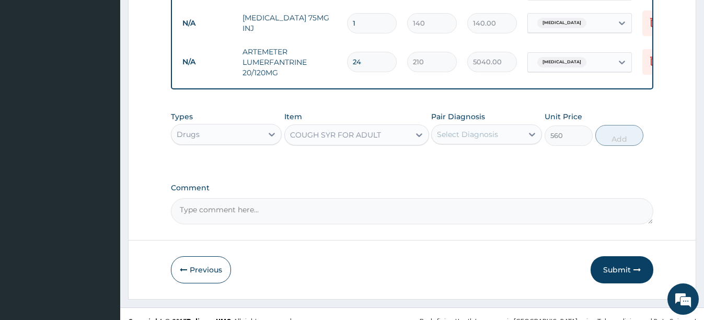
click at [387, 133] on div "COUGH SYR FOR ADULT" at bounding box center [347, 134] width 125 height 17
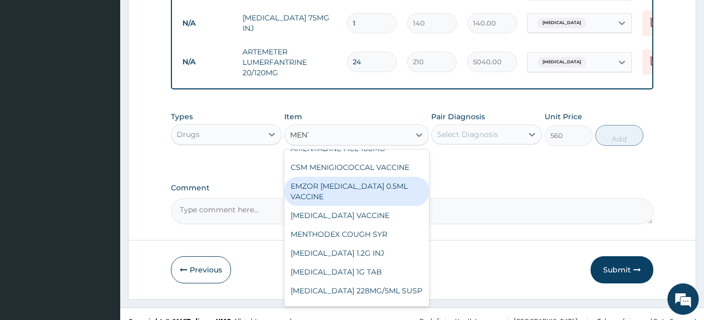
scroll to position [59, 0]
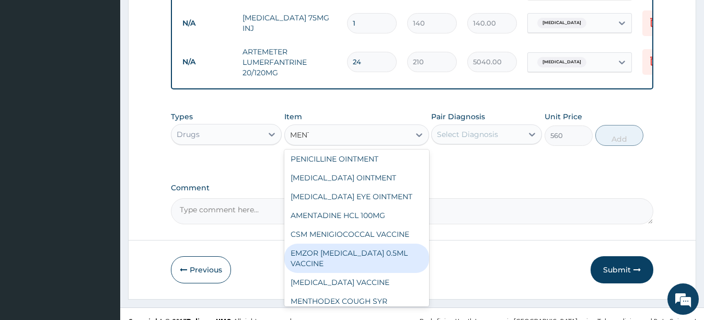
type input "MENTH"
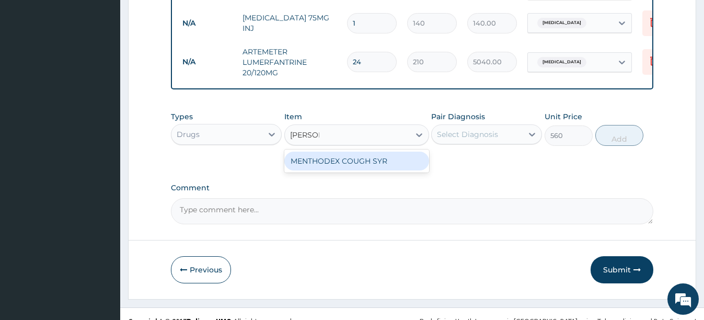
scroll to position [0, 0]
click at [361, 163] on div "MENTHODEX COUGH SYR" at bounding box center [356, 160] width 145 height 19
type input "630"
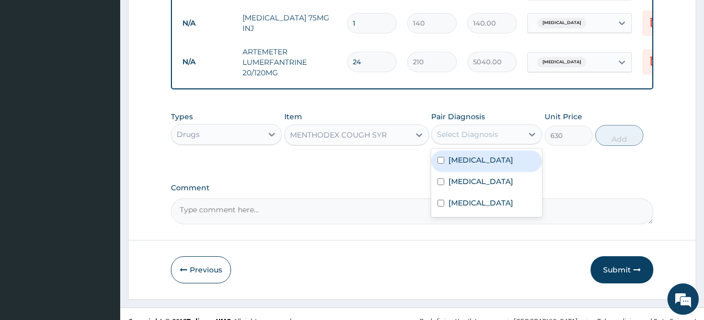
click at [494, 134] on div "Select Diagnosis" at bounding box center [467, 134] width 61 height 10
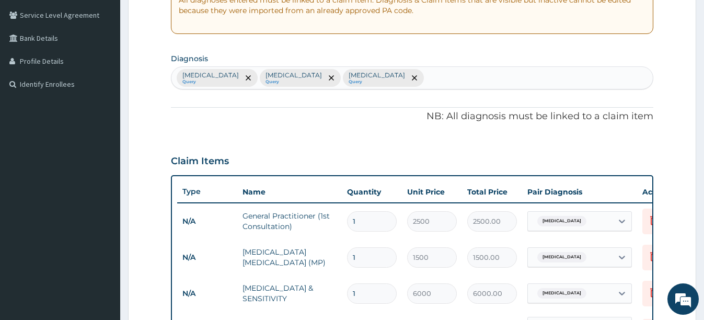
scroll to position [183, 0]
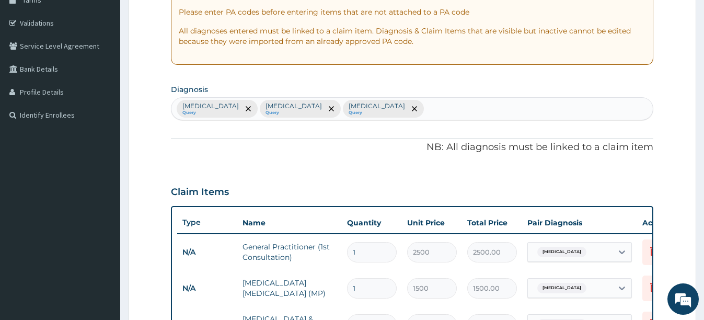
click at [410, 111] on div "Falciparum malaria Query Typhoid fever Query Sepsis Query" at bounding box center [411, 109] width 481 height 22
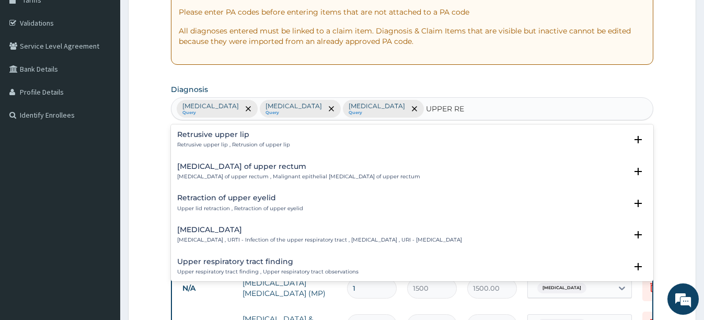
type input "UPPER RES"
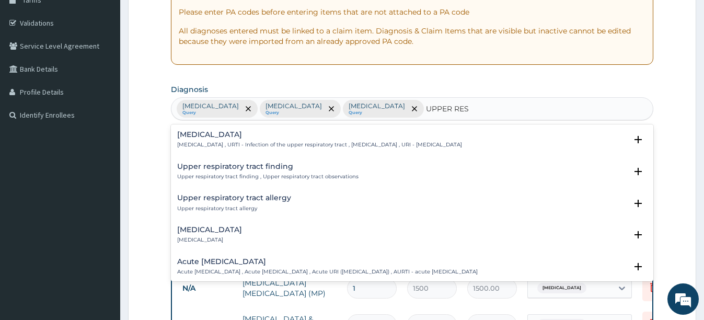
click at [285, 145] on p "Upper respiratory infection , URTI - Infection of the upper respiratory tract ,…" at bounding box center [319, 144] width 285 height 7
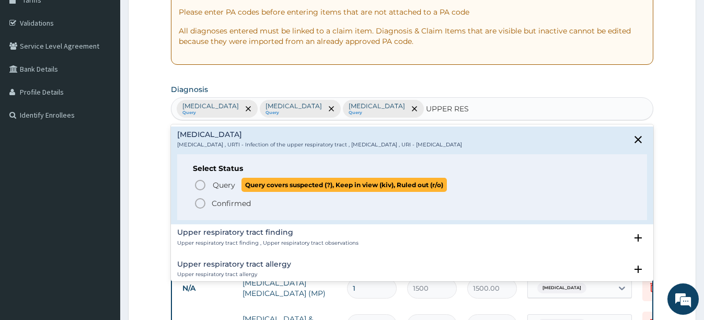
click at [200, 184] on icon "status option query" at bounding box center [200, 185] width 13 height 13
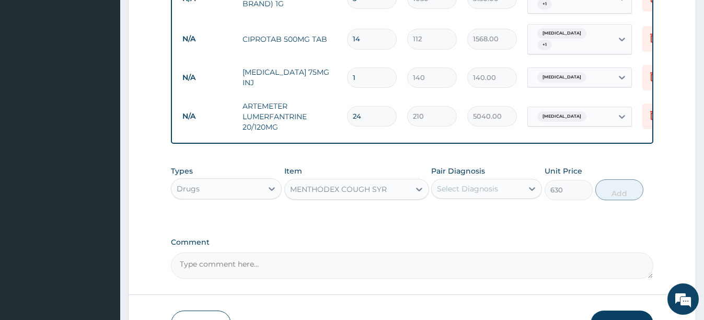
scroll to position [548, 0]
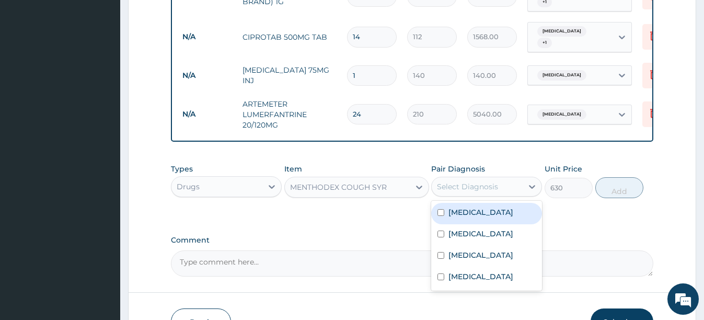
click at [475, 191] on div "Select Diagnosis" at bounding box center [476, 186] width 91 height 17
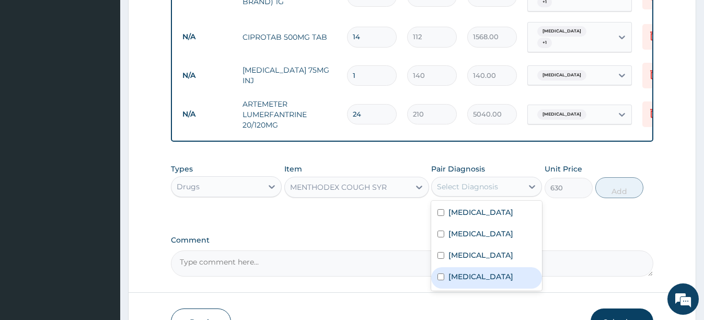
click at [445, 279] on div "Upper respiratory infection" at bounding box center [486, 277] width 111 height 21
checkbox input "true"
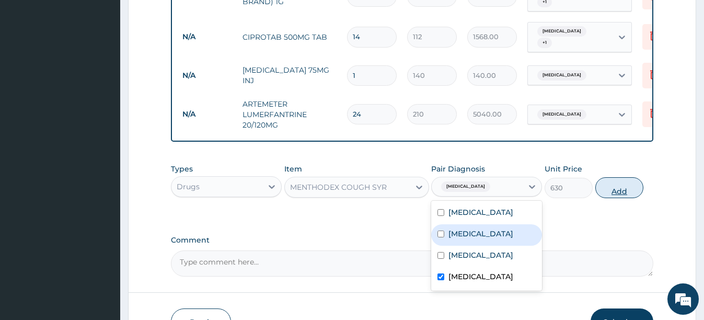
click at [620, 182] on button "Add" at bounding box center [619, 187] width 48 height 21
type input "0"
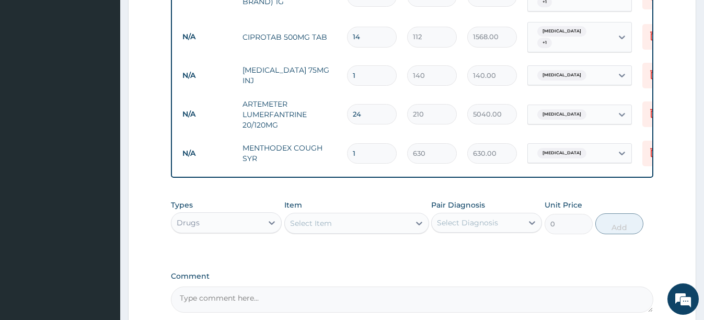
click at [337, 226] on div "Select Item" at bounding box center [347, 223] width 125 height 17
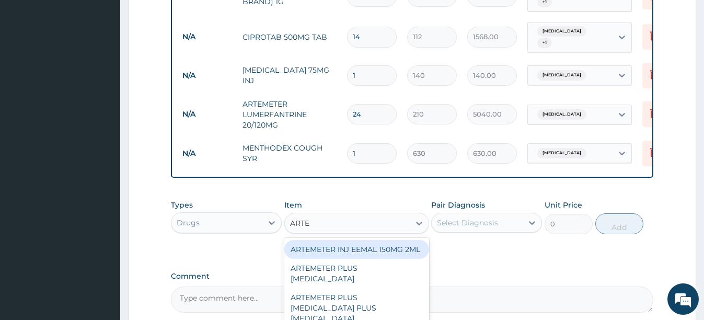
type input "ARTES"
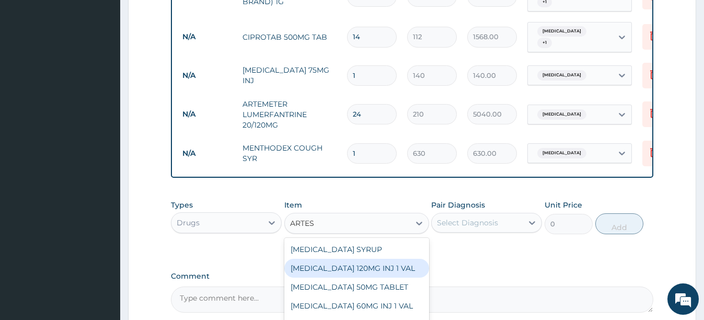
drag, startPoint x: 365, startPoint y: 266, endPoint x: 358, endPoint y: 275, distance: 11.5
click at [358, 275] on div "[MEDICAL_DATA] 120MG INJ 1 VAL" at bounding box center [356, 268] width 145 height 19
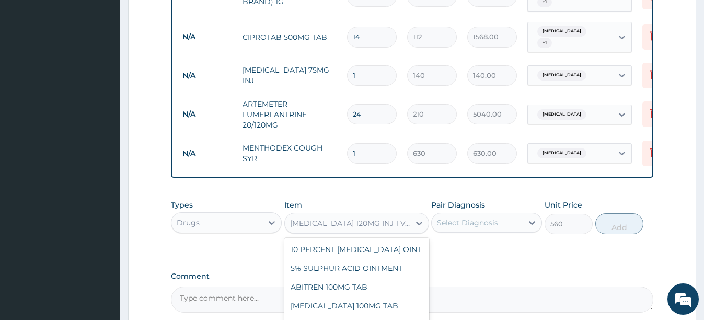
click at [383, 222] on div "ARTESUNATE 120MG INJ 1 VAL" at bounding box center [350, 223] width 121 height 10
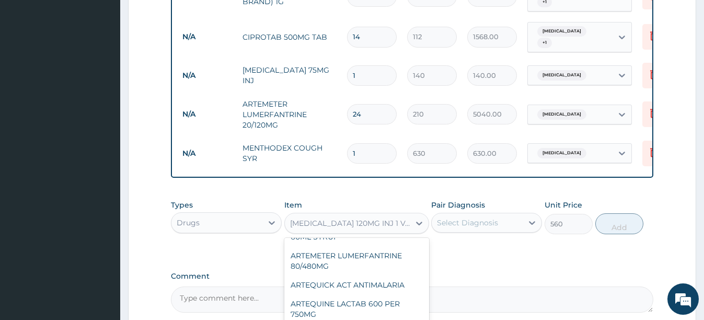
scroll to position [6529, 0]
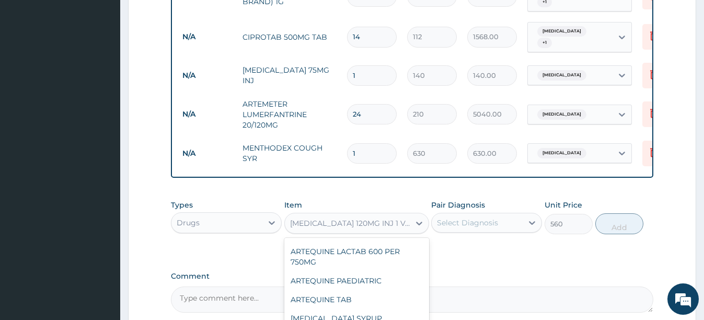
type input "595"
click at [479, 217] on div "Select Diagnosis" at bounding box center [467, 222] width 61 height 10
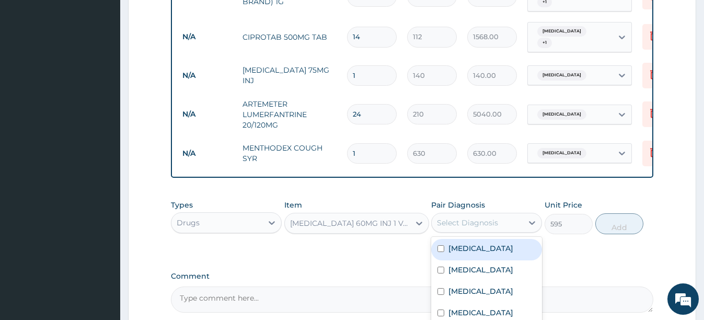
click at [443, 249] on input "checkbox" at bounding box center [440, 248] width 7 height 7
checkbox input "true"
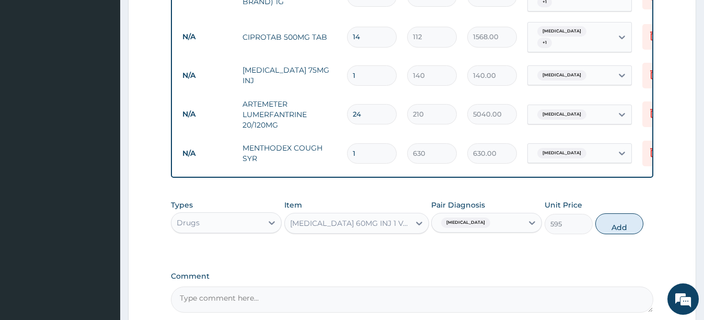
drag, startPoint x: 621, startPoint y: 229, endPoint x: 545, endPoint y: 224, distance: 75.9
click at [620, 229] on button "Add" at bounding box center [619, 223] width 48 height 21
type input "0"
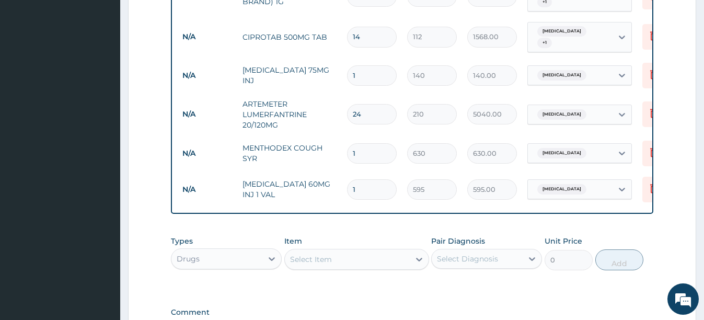
type input "0.00"
type input "6"
type input "3570.00"
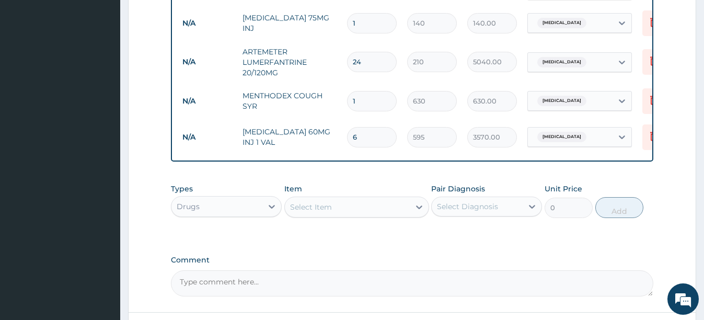
scroll to position [634, 0]
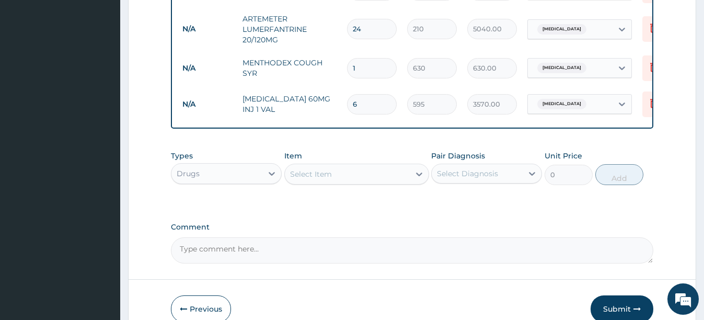
type input "6"
click at [383, 163] on div "Select Item" at bounding box center [356, 173] width 145 height 21
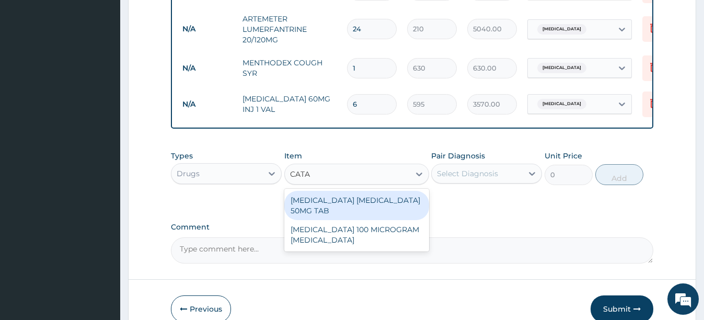
type input "CATAF"
click at [358, 209] on div "[MEDICAL_DATA] [MEDICAL_DATA] 50MG TAB" at bounding box center [356, 205] width 145 height 29
type input "105"
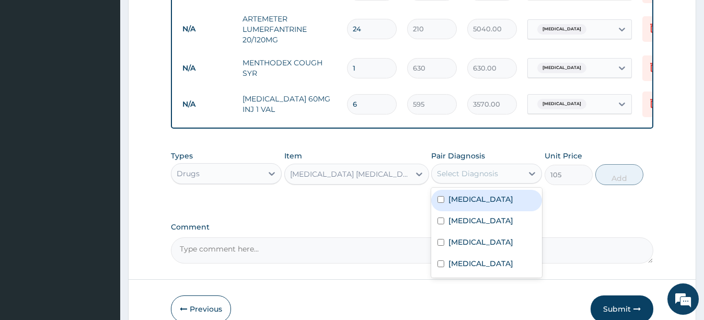
click at [489, 170] on div "Select Diagnosis" at bounding box center [467, 173] width 61 height 10
click at [439, 197] on input "checkbox" at bounding box center [440, 199] width 7 height 7
checkbox input "true"
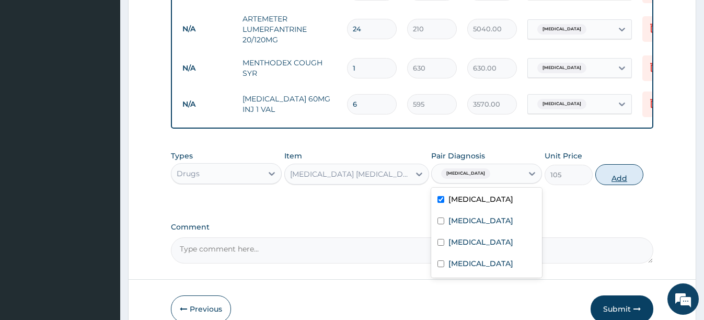
click at [613, 174] on button "Add" at bounding box center [619, 174] width 48 height 21
type input "0"
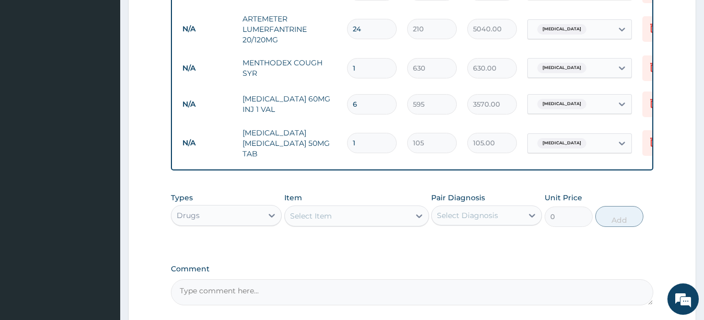
type input "10"
type input "1050.00"
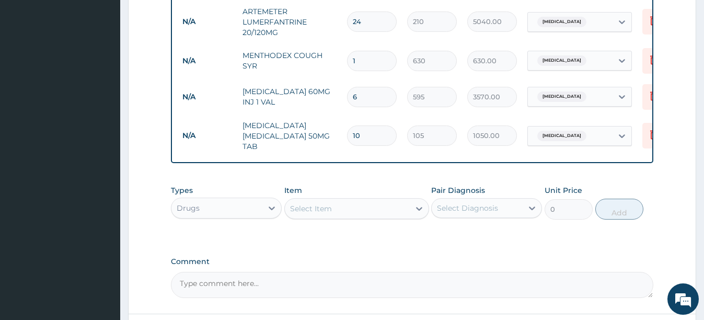
scroll to position [722, 0]
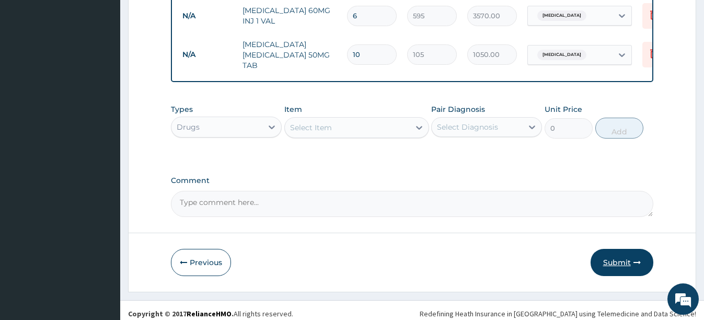
type input "10"
click at [619, 257] on button "Submit" at bounding box center [621, 262] width 63 height 27
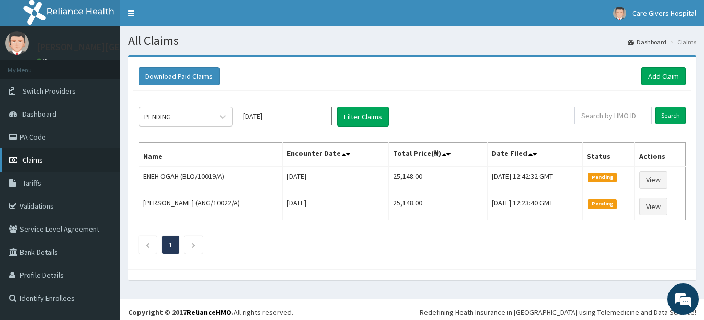
click at [42, 156] on span "Claims" at bounding box center [32, 159] width 20 height 9
click at [68, 164] on link "Claims" at bounding box center [60, 159] width 120 height 23
click at [194, 239] on li at bounding box center [193, 245] width 18 height 18
click at [136, 241] on div "PENDING [DATE] Filter Claims Search Name Encounter Date Total Price(₦) Date Fil…" at bounding box center [411, 177] width 557 height 173
drag, startPoint x: 146, startPoint y: 241, endPoint x: 168, endPoint y: 236, distance: 22.4
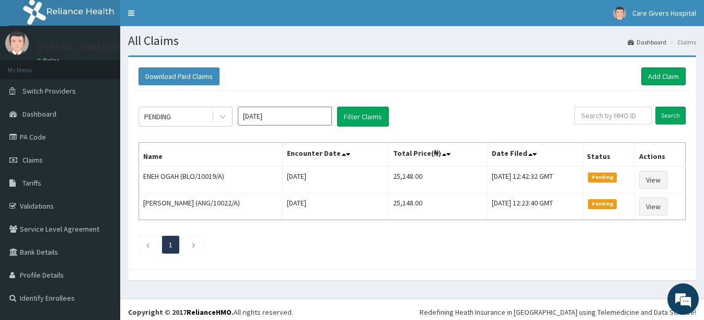
click at [148, 241] on link "Previous page" at bounding box center [147, 244] width 5 height 9
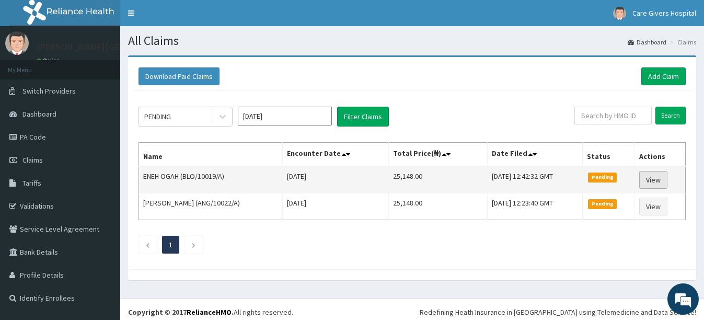
click at [659, 173] on link "View" at bounding box center [653, 180] width 28 height 18
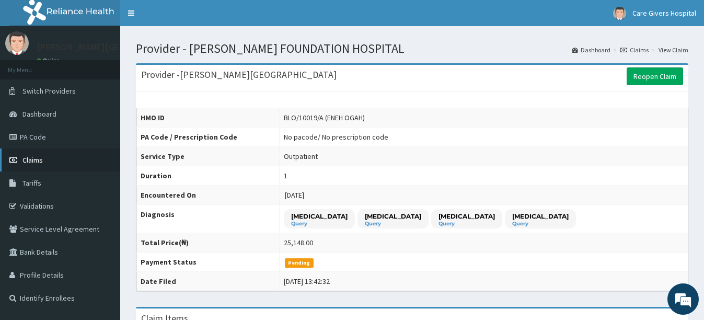
click at [44, 163] on link "Claims" at bounding box center [60, 159] width 120 height 23
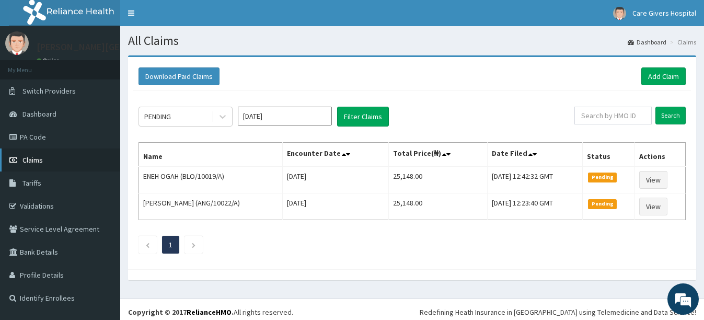
click at [41, 158] on span "Claims" at bounding box center [32, 159] width 20 height 9
click at [663, 73] on link "Add Claim" at bounding box center [663, 76] width 44 height 18
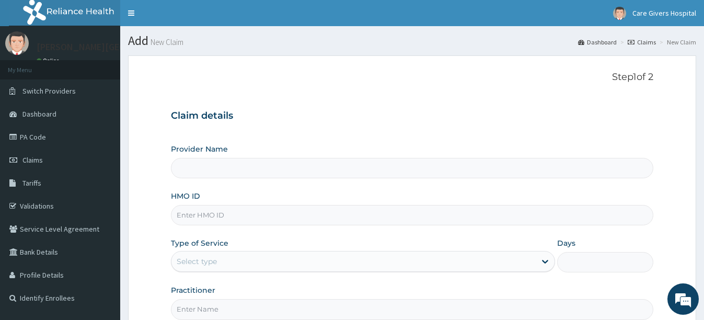
type input "[PERSON_NAME][GEOGRAPHIC_DATA]"
click at [244, 213] on input "HMO ID" at bounding box center [412, 215] width 482 height 20
type input "EL/10272/A"
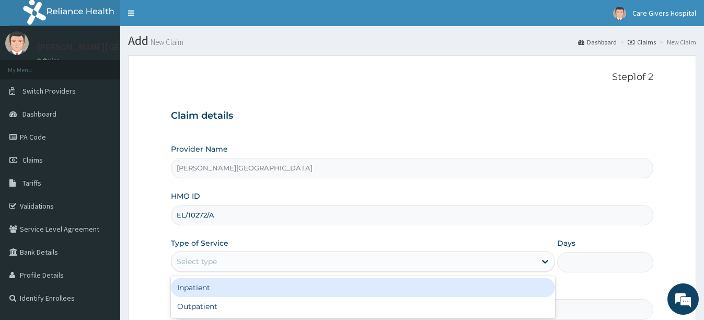
click at [196, 263] on div "Select type" at bounding box center [197, 261] width 40 height 10
click at [191, 288] on div "Inpatient" at bounding box center [363, 287] width 384 height 19
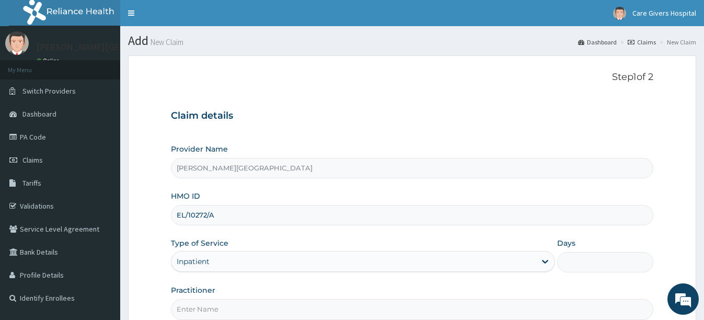
drag, startPoint x: 677, startPoint y: 188, endPoint x: 597, endPoint y: 197, distance: 81.0
click at [597, 197] on form "Step 1 of 2 Claim details Provider Name [PERSON_NAME] FOUNDATION HOSPITAL HMO I…" at bounding box center [412, 224] width 568 height 339
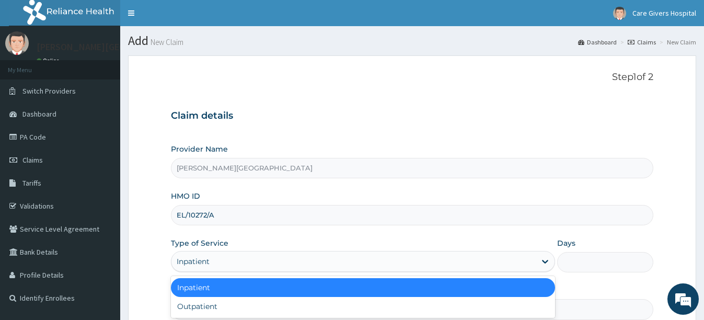
click at [485, 261] on div "Inpatient" at bounding box center [353, 261] width 364 height 17
click at [225, 288] on div "Inpatient" at bounding box center [363, 287] width 384 height 19
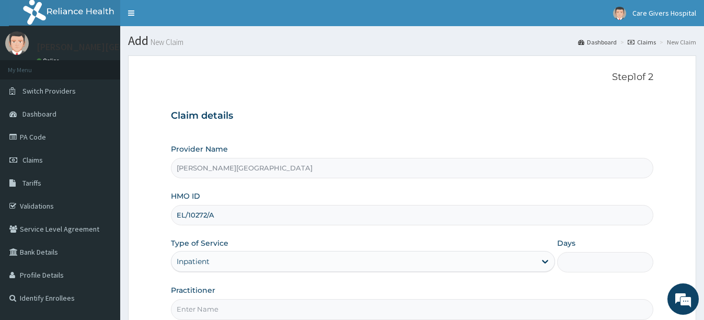
click at [664, 276] on form "Step 1 of 2 Claim details Provider Name [PERSON_NAME] FOUNDATION HOSPITAL HMO I…" at bounding box center [412, 224] width 568 height 339
drag, startPoint x: 664, startPoint y: 276, endPoint x: 619, endPoint y: 291, distance: 47.4
click at [619, 291] on div "Practitioner" at bounding box center [412, 302] width 482 height 34
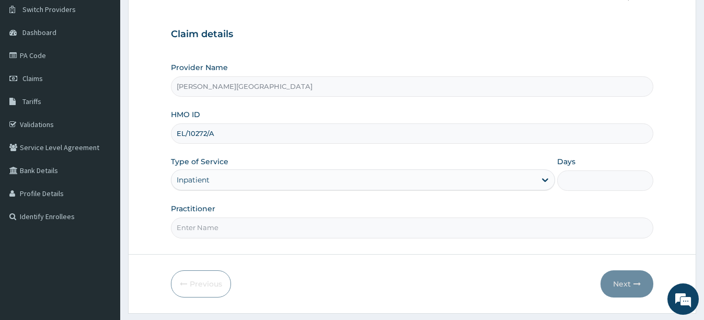
scroll to position [84, 0]
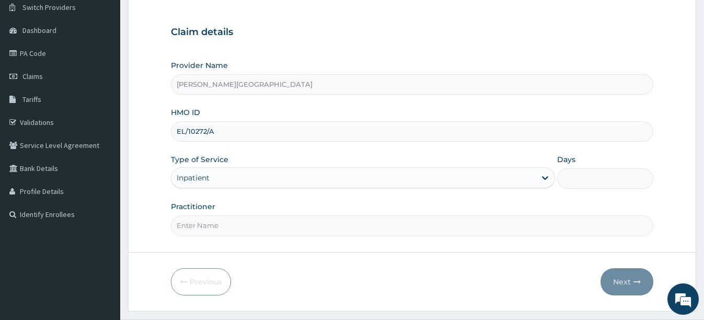
click at [493, 225] on input "Practitioner" at bounding box center [412, 225] width 482 height 20
type input "DR.PAT"
click at [582, 182] on input "Days" at bounding box center [605, 178] width 96 height 20
type input "2"
click at [617, 277] on button "Next" at bounding box center [626, 281] width 53 height 27
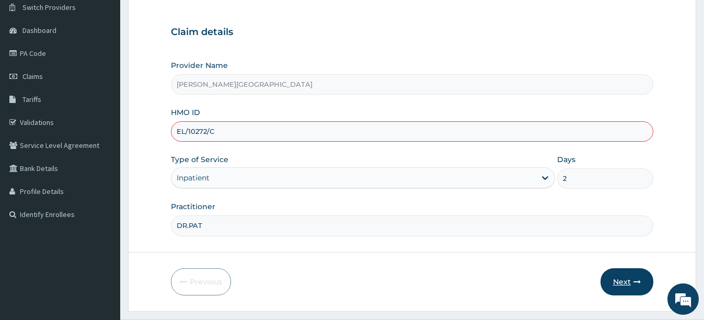
type input "EL/10272/C"
click at [628, 283] on button "Next" at bounding box center [626, 281] width 53 height 27
click at [83, 290] on aside "[PERSON_NAME][GEOGRAPHIC_DATA] Online My Menu Switch Providers Dashboard PA Cod…" at bounding box center [60, 130] width 120 height 429
click at [41, 77] on span "Claims" at bounding box center [32, 76] width 20 height 9
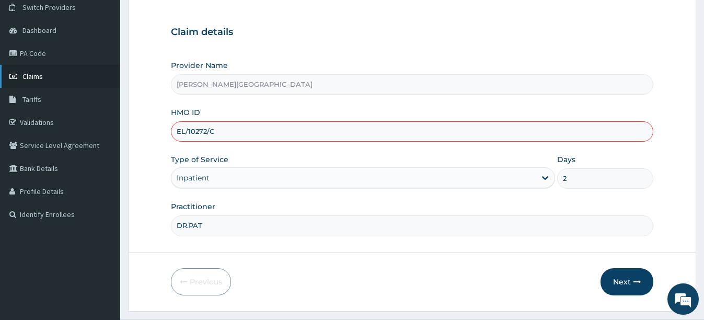
click at [41, 77] on span "Claims" at bounding box center [32, 76] width 20 height 9
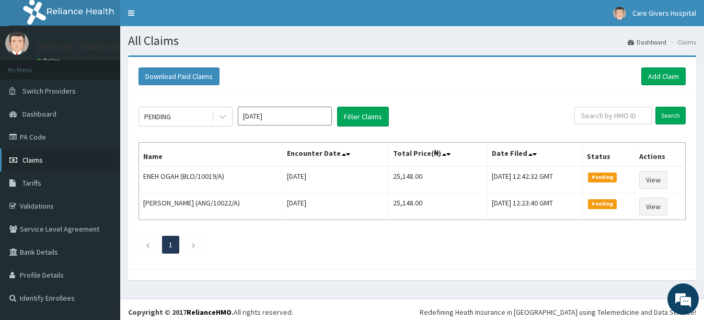
click at [39, 157] on span "Claims" at bounding box center [32, 159] width 20 height 9
click at [652, 75] on link "Add Claim" at bounding box center [663, 76] width 44 height 18
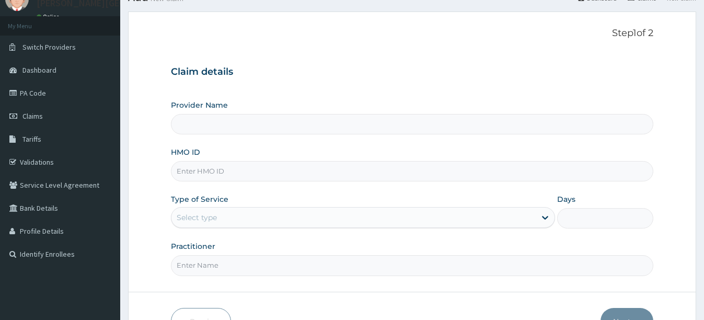
scroll to position [104, 0]
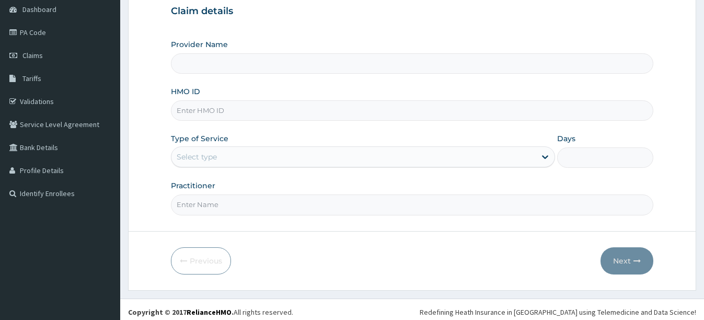
click at [275, 66] on input "Provider Name" at bounding box center [412, 63] width 482 height 20
type input "[PERSON_NAME][GEOGRAPHIC_DATA]"
click at [234, 113] on input "HMO ID" at bounding box center [412, 110] width 482 height 20
type input "ELN/10272/A"
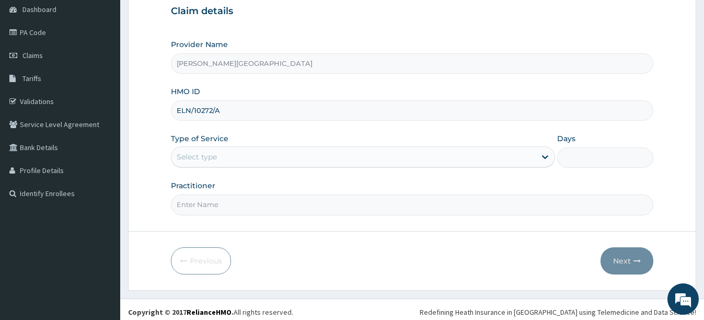
click at [227, 161] on div "Select type" at bounding box center [353, 156] width 364 height 17
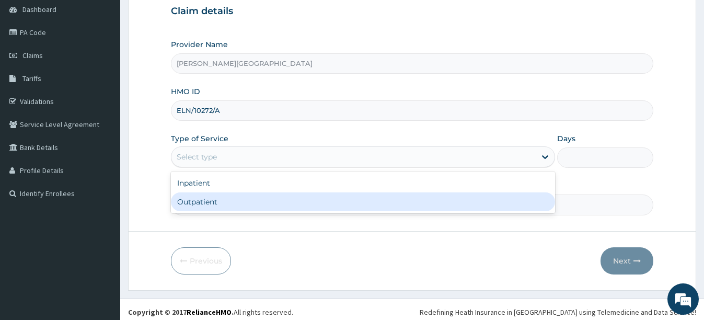
click at [221, 199] on div "Outpatient" at bounding box center [363, 201] width 384 height 19
type input "1"
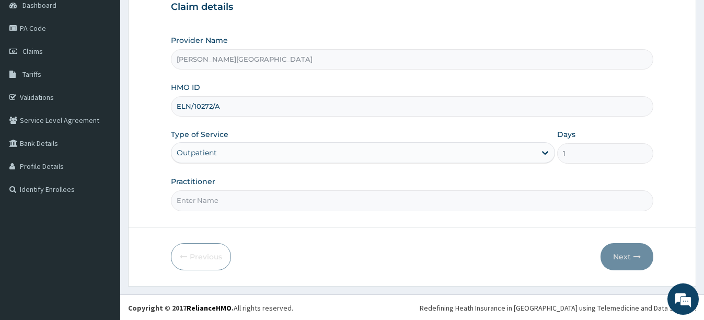
scroll to position [110, 0]
click at [234, 194] on input "Practitioner" at bounding box center [412, 199] width 482 height 20
type input "[PERSON_NAME]"
click at [624, 248] on button "Next" at bounding box center [626, 255] width 53 height 27
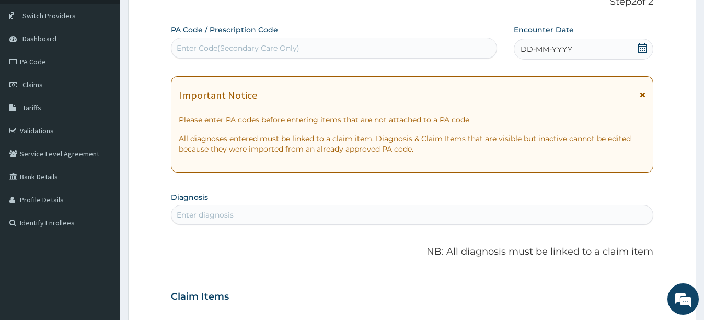
scroll to position [57, 0]
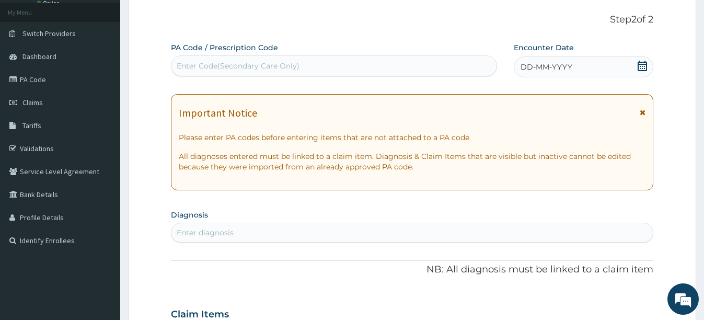
click at [640, 64] on icon at bounding box center [641, 66] width 9 height 10
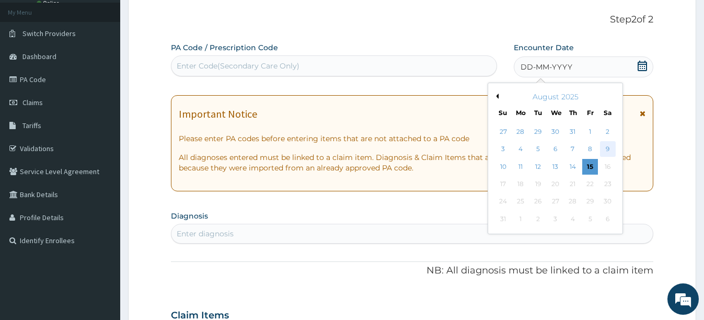
click at [606, 144] on div "9" at bounding box center [607, 150] width 16 height 16
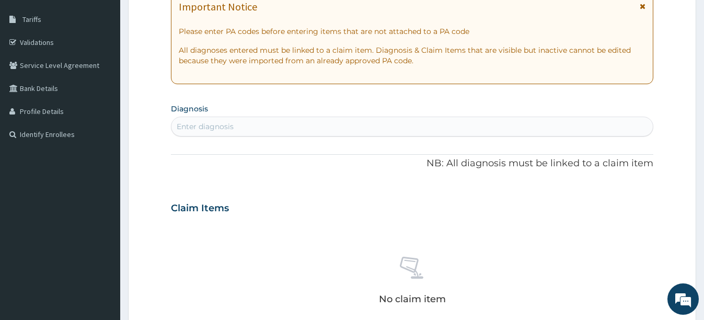
scroll to position [266, 0]
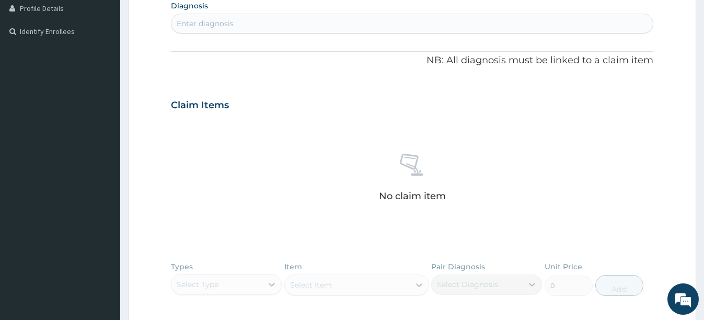
click at [321, 27] on div "Enter diagnosis" at bounding box center [411, 23] width 481 height 17
type input "M"
type input "PLASMODIU"
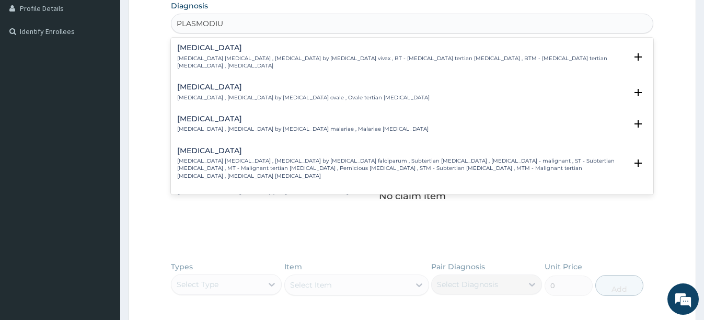
click at [238, 147] on h4 "[MEDICAL_DATA]" at bounding box center [401, 151] width 449 height 8
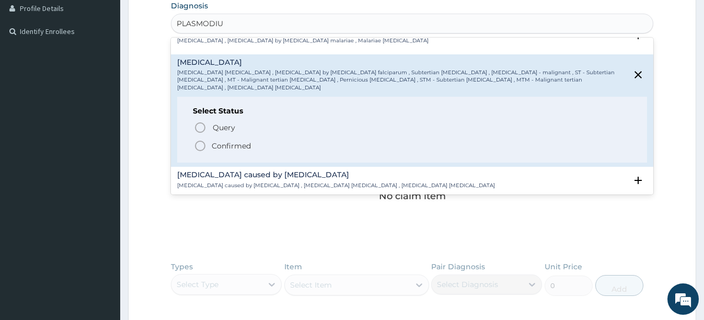
scroll to position [104, 0]
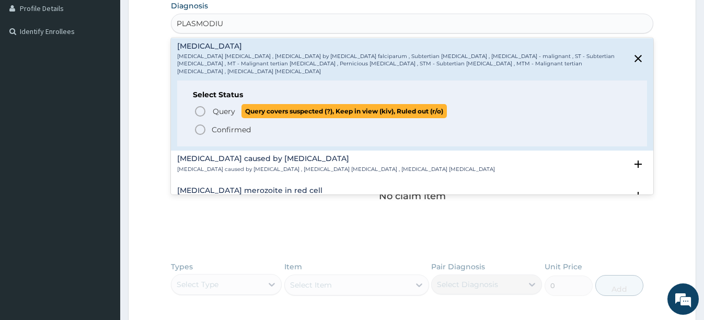
drag, startPoint x: 198, startPoint y: 93, endPoint x: 206, endPoint y: 97, distance: 8.9
click at [198, 105] on icon "status option query" at bounding box center [200, 111] width 13 height 13
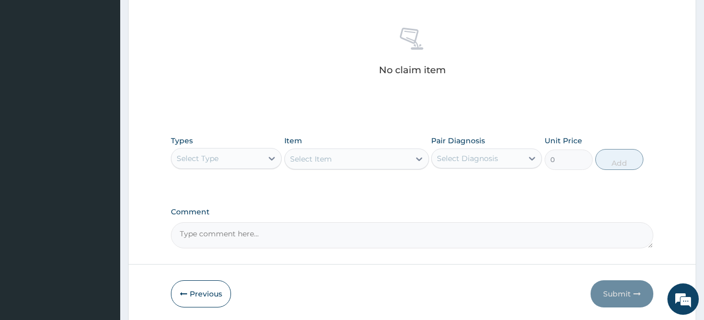
scroll to position [423, 0]
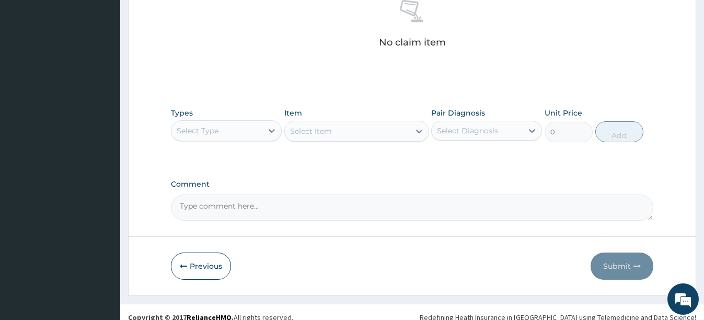
click at [240, 135] on div "Select Type" at bounding box center [216, 130] width 91 height 17
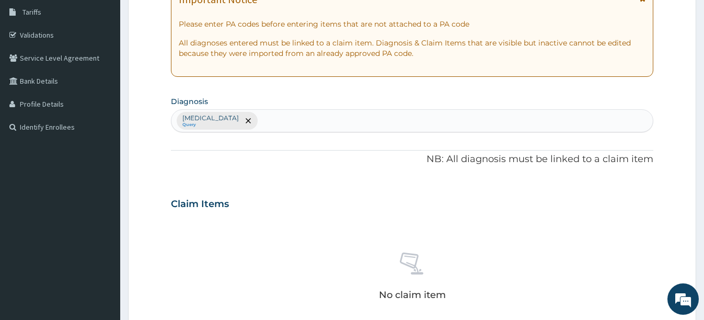
scroll to position [162, 0]
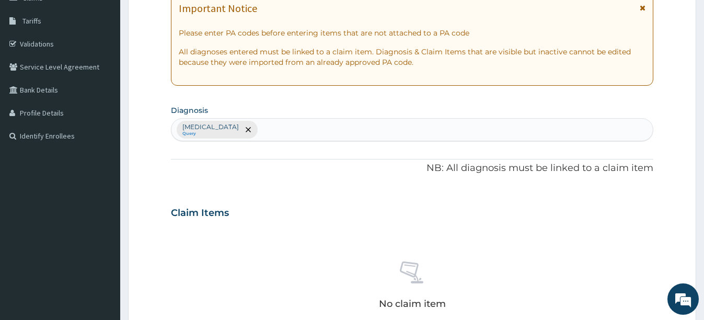
click at [282, 130] on div "Falciparum malaria Query" at bounding box center [411, 130] width 481 height 22
type input "TYPHOI"
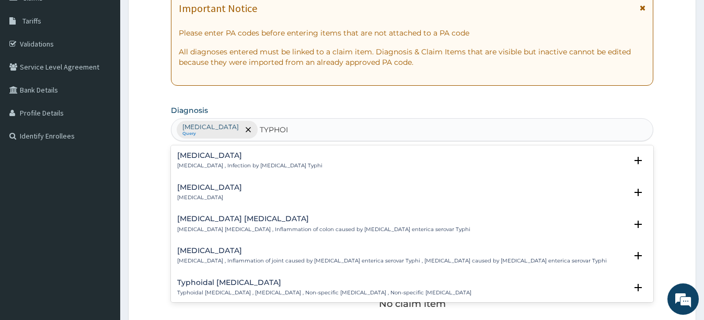
click at [262, 161] on div "Typhoid fever Typhoid fever , Infection by Salmonella Typhi" at bounding box center [249, 160] width 145 height 18
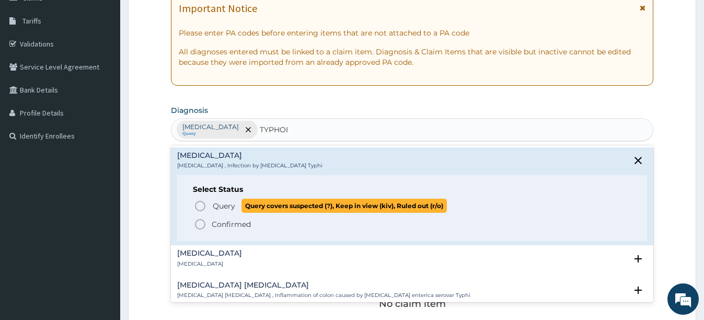
drag, startPoint x: 197, startPoint y: 205, endPoint x: 205, endPoint y: 201, distance: 9.1
click at [198, 205] on icon "status option query" at bounding box center [200, 206] width 13 height 13
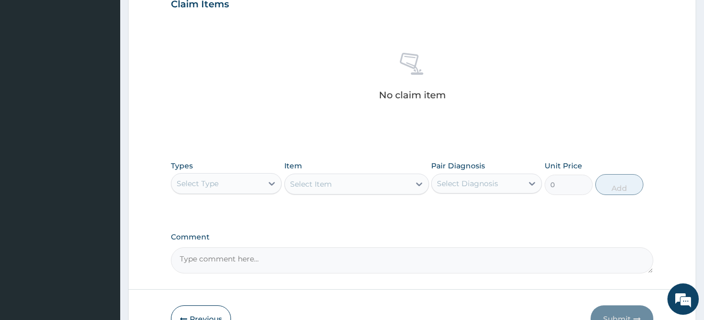
scroll to position [371, 0]
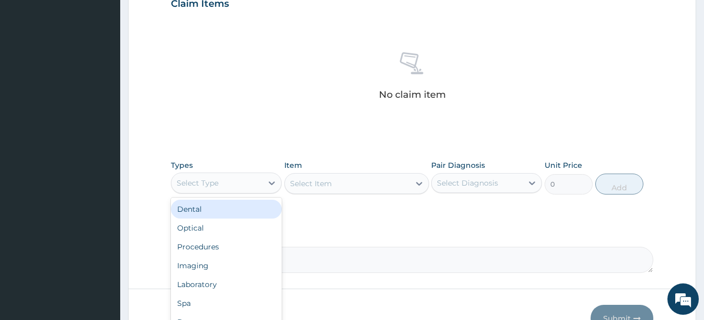
click at [238, 184] on div "Select Type" at bounding box center [216, 182] width 91 height 17
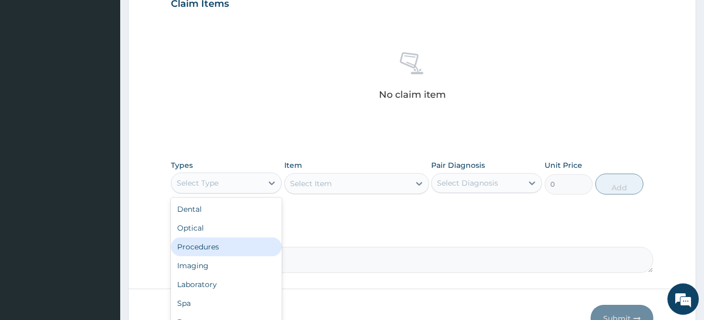
drag, startPoint x: 211, startPoint y: 248, endPoint x: 272, endPoint y: 218, distance: 67.7
click at [211, 248] on div "Procedures" at bounding box center [226, 246] width 111 height 19
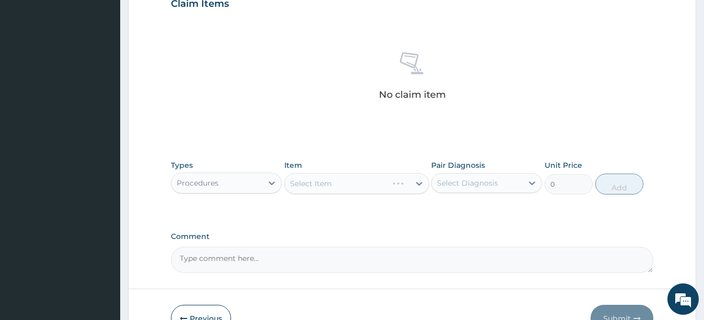
click at [352, 183] on div "Select Item" at bounding box center [356, 183] width 145 height 21
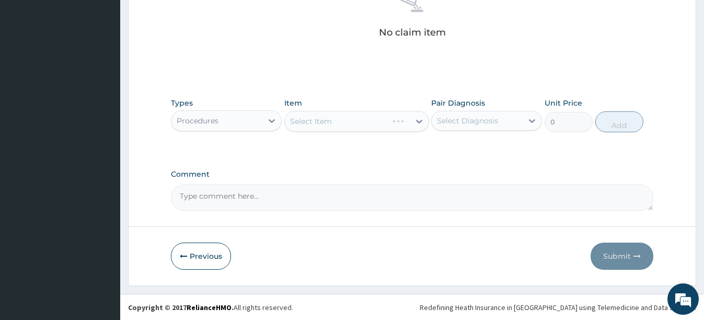
scroll to position [434, 0]
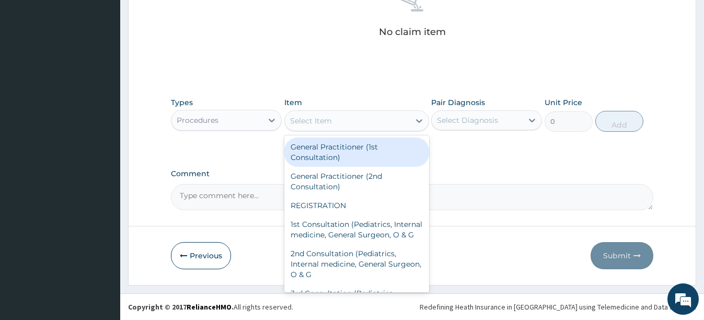
click at [355, 124] on div "Select Item" at bounding box center [347, 120] width 125 height 17
click at [300, 155] on div "General Practitioner (1st Consultation)" at bounding box center [356, 151] width 145 height 29
type input "2500"
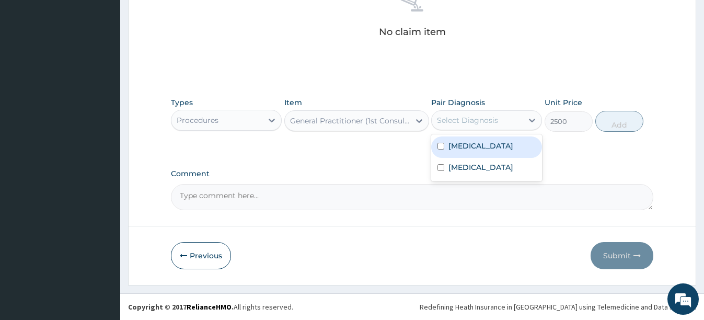
drag, startPoint x: 464, startPoint y: 122, endPoint x: 463, endPoint y: 141, distance: 18.8
click at [464, 122] on div "Select Diagnosis" at bounding box center [467, 120] width 61 height 10
click at [435, 148] on div "[MEDICAL_DATA]" at bounding box center [486, 146] width 111 height 21
checkbox input "true"
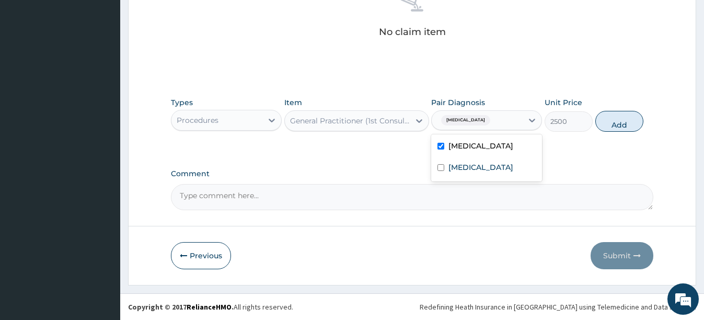
drag, startPoint x: 610, startPoint y: 125, endPoint x: 578, endPoint y: 124, distance: 31.9
click at [608, 124] on button "Add" at bounding box center [619, 121] width 48 height 21
type input "0"
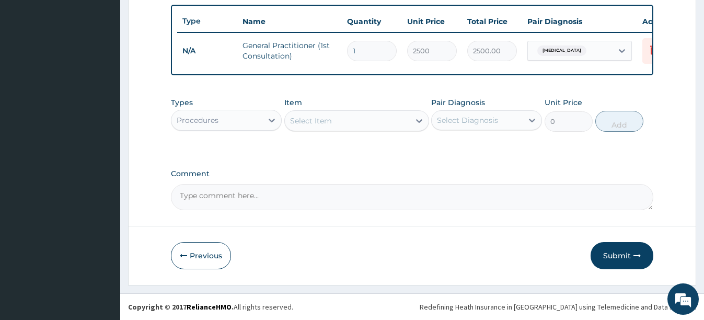
scroll to position [392, 0]
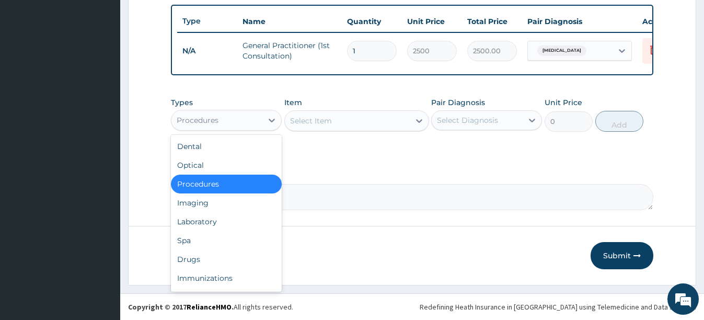
click at [220, 122] on div "Procedures" at bounding box center [216, 120] width 91 height 17
click at [202, 220] on div "Laboratory" at bounding box center [226, 221] width 111 height 19
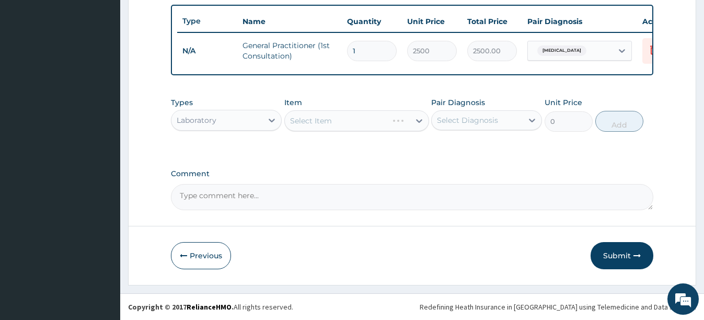
click at [366, 121] on div "Select Item" at bounding box center [356, 120] width 145 height 21
click at [399, 121] on div "Select Item" at bounding box center [347, 120] width 125 height 17
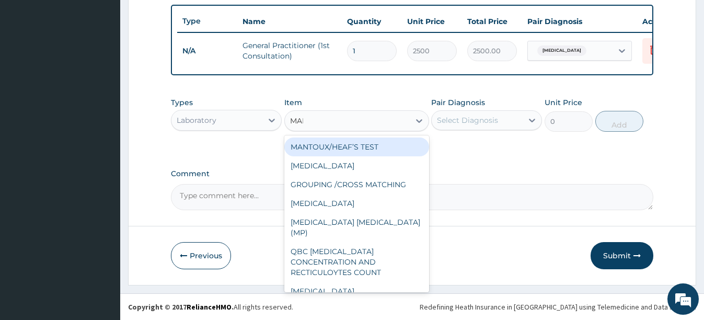
type input "MALA"
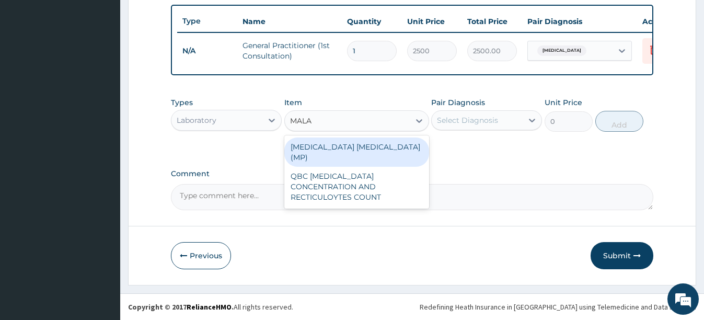
click at [376, 146] on div "[MEDICAL_DATA] [MEDICAL_DATA] (MP)" at bounding box center [356, 151] width 145 height 29
type input "1500"
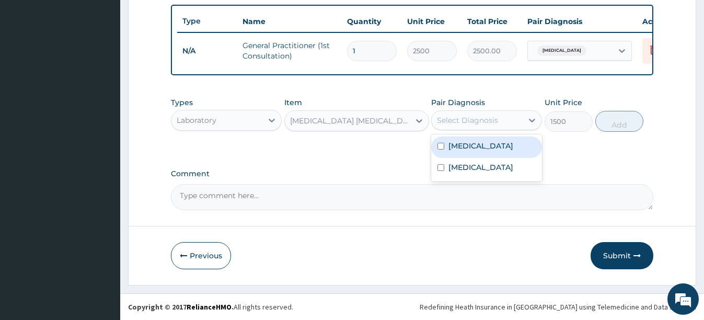
click at [490, 115] on div "Select Diagnosis" at bounding box center [467, 120] width 61 height 10
click at [442, 147] on input "checkbox" at bounding box center [440, 146] width 7 height 7
checkbox input "true"
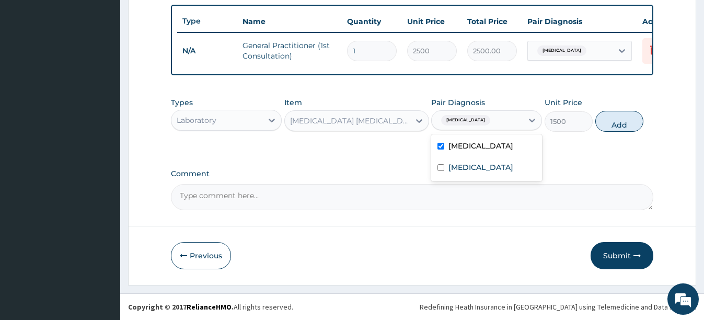
click at [629, 118] on button "Add" at bounding box center [619, 121] width 48 height 21
type input "0"
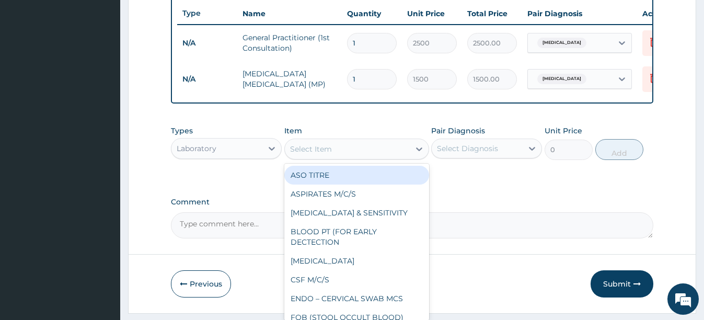
click at [341, 157] on div "Select Item" at bounding box center [347, 149] width 125 height 17
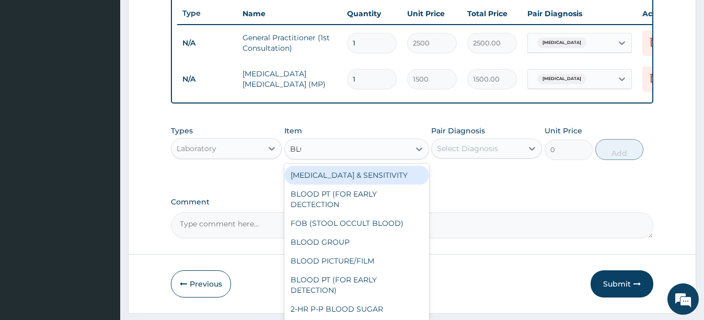
type input "BLOO"
click at [364, 181] on div "[MEDICAL_DATA] & SENSITIVITY" at bounding box center [356, 175] width 145 height 19
type input "6000"
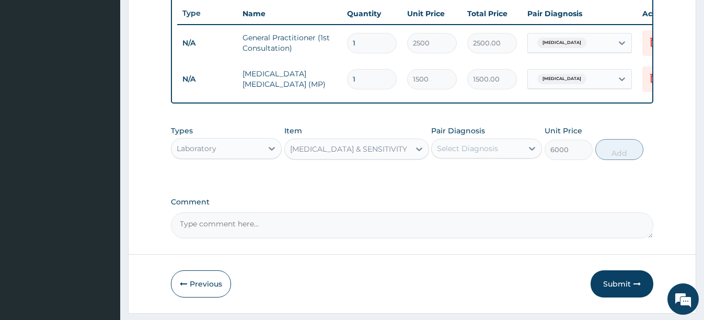
click at [469, 154] on div "Select Diagnosis" at bounding box center [467, 148] width 61 height 10
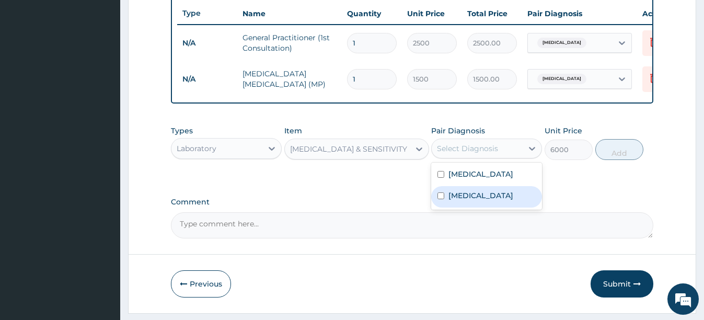
drag, startPoint x: 438, startPoint y: 202, endPoint x: 513, endPoint y: 184, distance: 77.7
click at [442, 199] on input "checkbox" at bounding box center [440, 195] width 7 height 7
checkbox input "true"
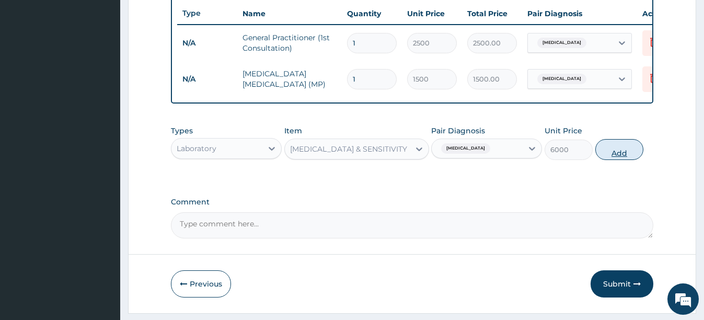
click at [627, 160] on button "Add" at bounding box center [619, 149] width 48 height 21
type input "0"
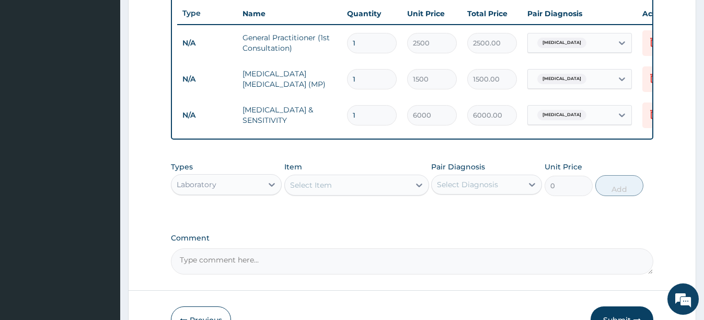
click at [346, 193] on div "Select Item" at bounding box center [347, 185] width 125 height 17
type input "DICLOFE"
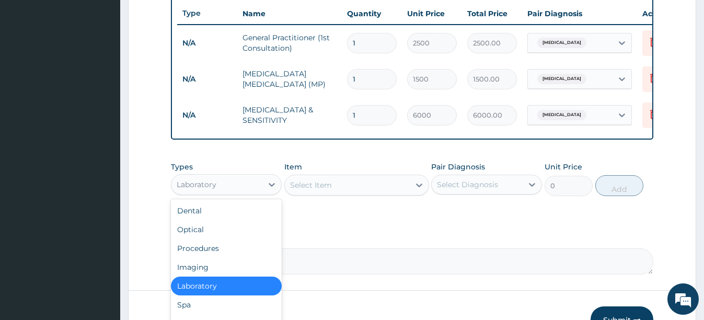
click at [219, 182] on div "Laboratory" at bounding box center [226, 184] width 111 height 21
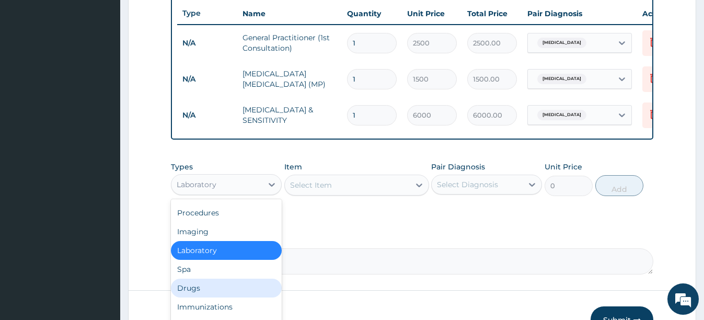
drag, startPoint x: 180, startPoint y: 296, endPoint x: 189, endPoint y: 289, distance: 11.5
click at [180, 296] on div "Drugs" at bounding box center [226, 287] width 111 height 19
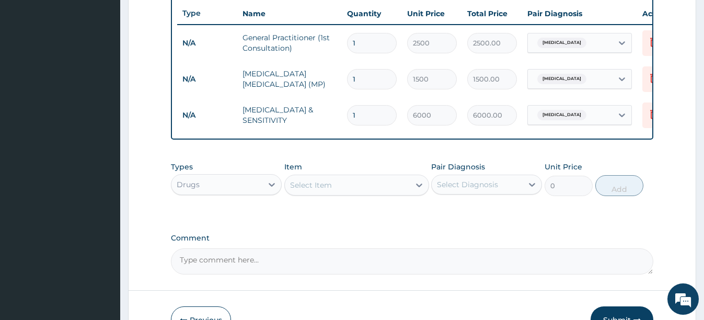
click at [357, 193] on div "Select Item" at bounding box center [347, 185] width 125 height 17
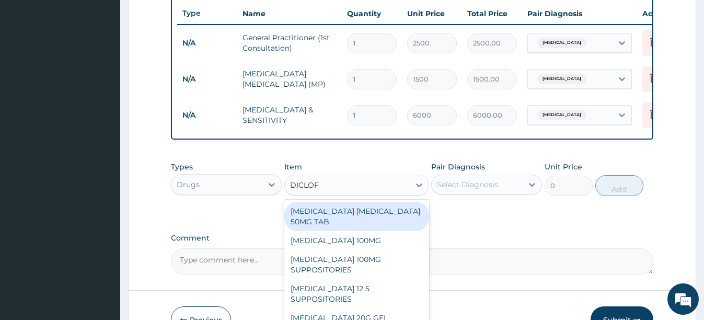
type input "DICLOFE"
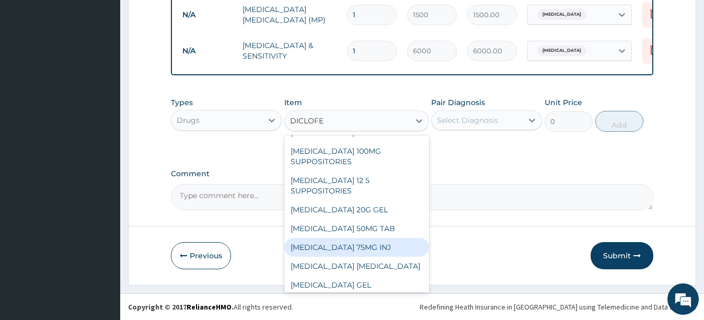
scroll to position [52, 0]
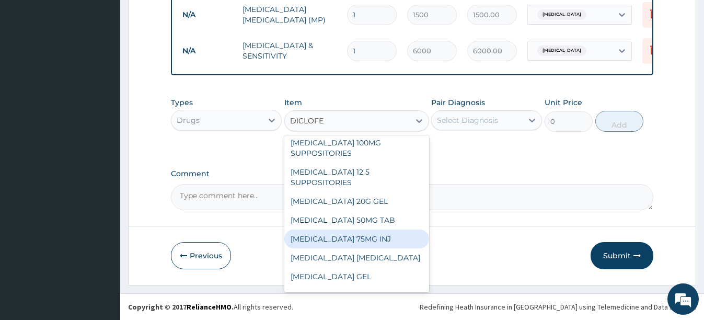
click at [358, 241] on div "DICLOFENAC 75MG INJ" at bounding box center [356, 238] width 145 height 19
type input "140"
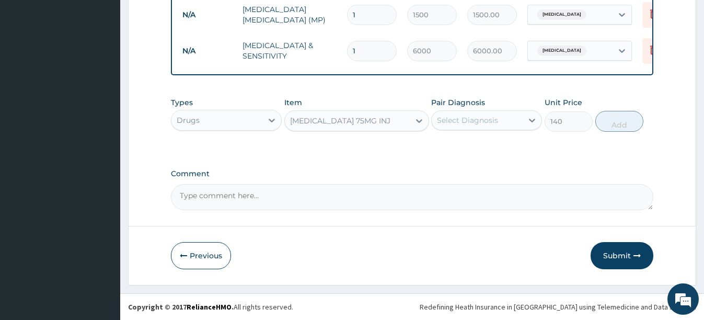
click at [483, 131] on div "Pair Diagnosis Select Diagnosis" at bounding box center [486, 114] width 111 height 34
click at [467, 125] on div "Select Diagnosis" at bounding box center [476, 120] width 91 height 17
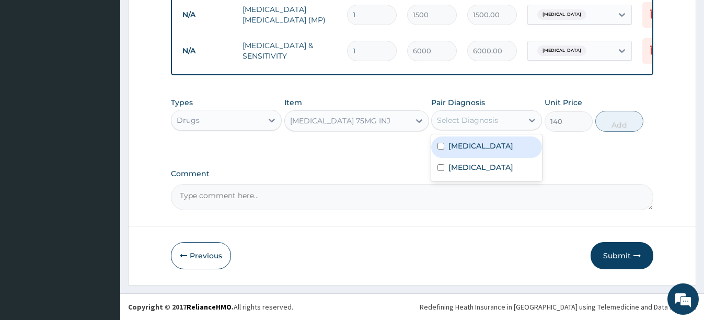
drag, startPoint x: 440, startPoint y: 146, endPoint x: 447, endPoint y: 145, distance: 6.9
click at [440, 146] on input "checkbox" at bounding box center [440, 146] width 7 height 7
checkbox input "true"
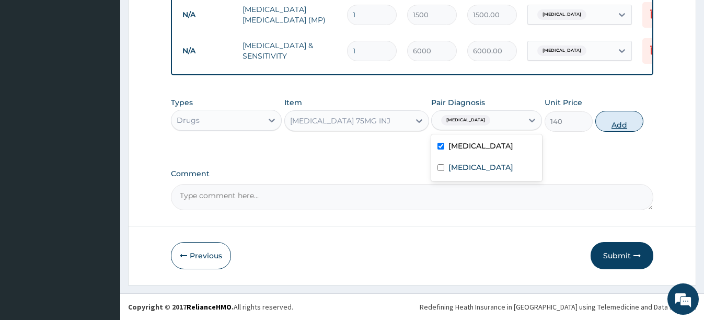
click at [610, 124] on button "Add" at bounding box center [619, 121] width 48 height 21
type input "0"
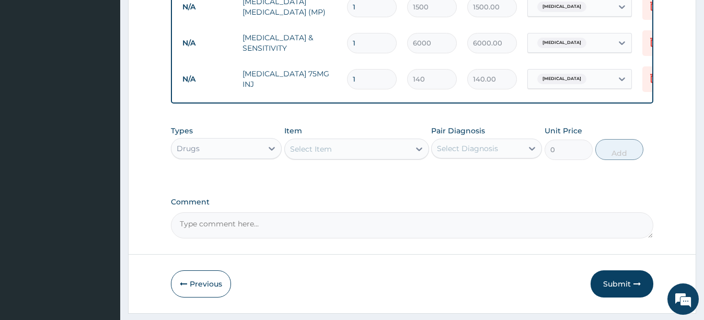
click at [343, 154] on div "Select Item" at bounding box center [347, 149] width 125 height 17
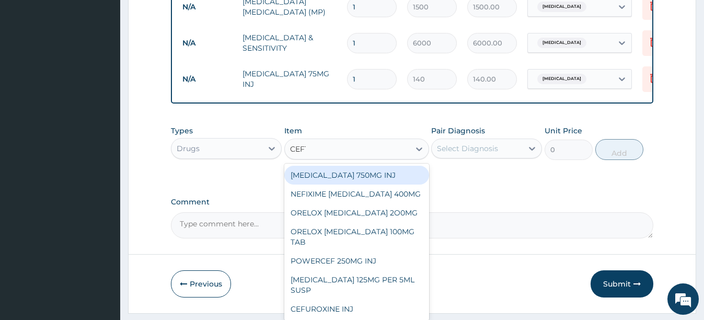
type input "CEFTR"
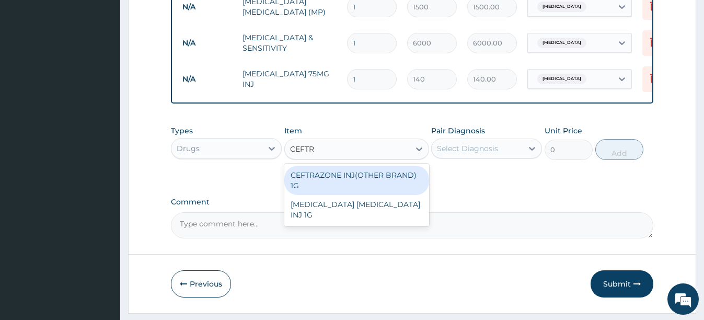
click at [382, 182] on div "CEFTRAZONE INJ(OTHER BRAND) 1G" at bounding box center [356, 180] width 145 height 29
type input "1050"
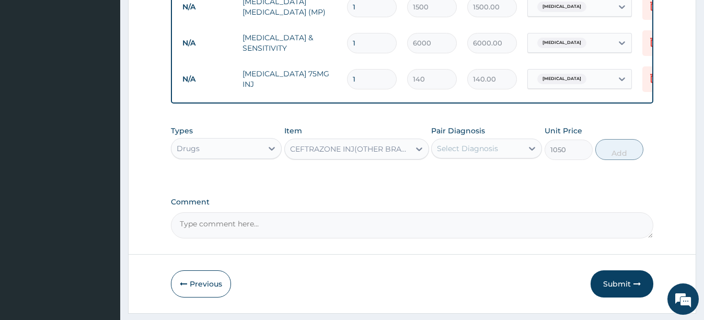
click at [480, 154] on div "Select Diagnosis" at bounding box center [467, 148] width 61 height 10
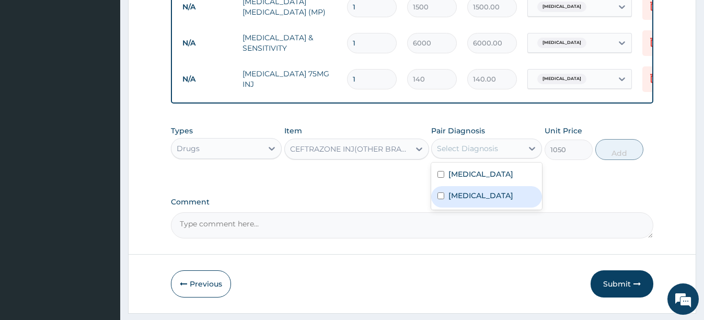
drag, startPoint x: 439, startPoint y: 205, endPoint x: 471, endPoint y: 191, distance: 34.8
click at [439, 199] on input "checkbox" at bounding box center [440, 195] width 7 height 7
checkbox input "true"
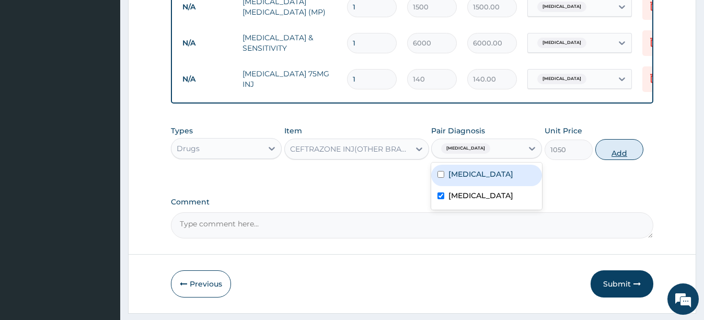
click at [611, 160] on button "Add" at bounding box center [619, 149] width 48 height 21
type input "0"
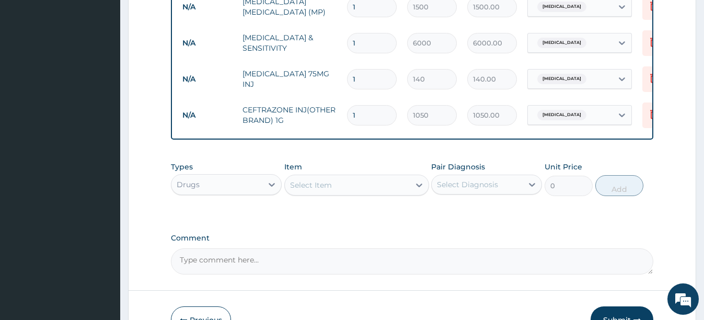
type input "0.00"
type input "3"
type input "3150.00"
type input "3"
click at [323, 190] on div "Select Item" at bounding box center [311, 185] width 42 height 10
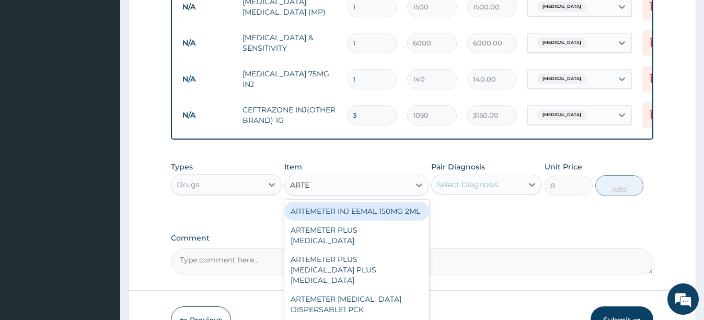
type input "ARTES"
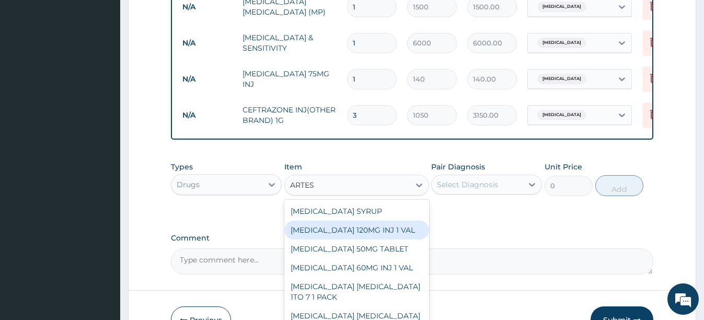
click at [388, 235] on div "ARTESUNATE 120MG INJ 1 VAL" at bounding box center [356, 229] width 145 height 19
type input "560"
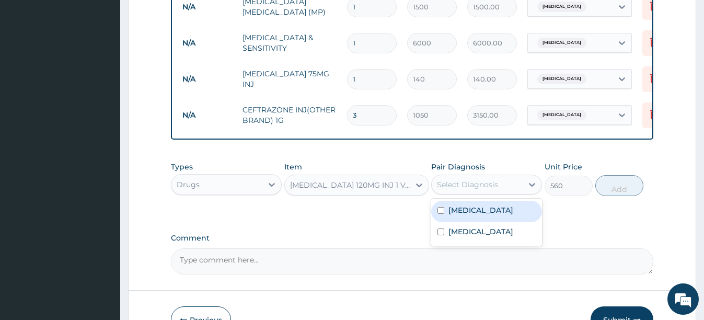
click at [465, 190] on div "Select Diagnosis" at bounding box center [467, 184] width 61 height 10
drag, startPoint x: 448, startPoint y: 218, endPoint x: 453, endPoint y: 217, distance: 5.2
click at [450, 215] on label "[MEDICAL_DATA]" at bounding box center [480, 210] width 65 height 10
checkbox input "true"
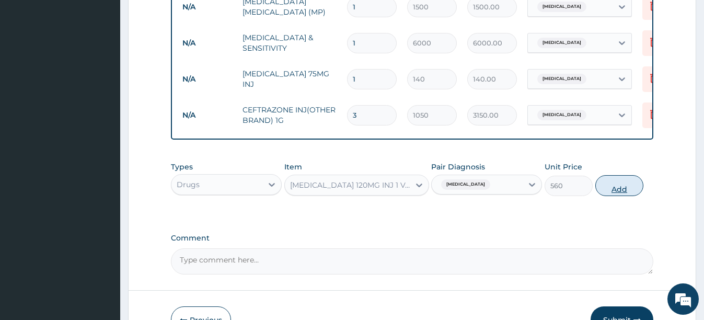
click at [604, 196] on button "Add" at bounding box center [619, 185] width 48 height 21
type input "0"
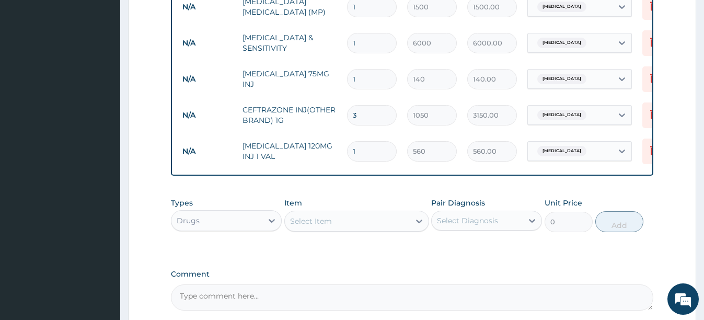
type input "0.00"
type input "3"
type input "1680.00"
type input "3"
click at [324, 226] on div "Select Item" at bounding box center [311, 221] width 42 height 10
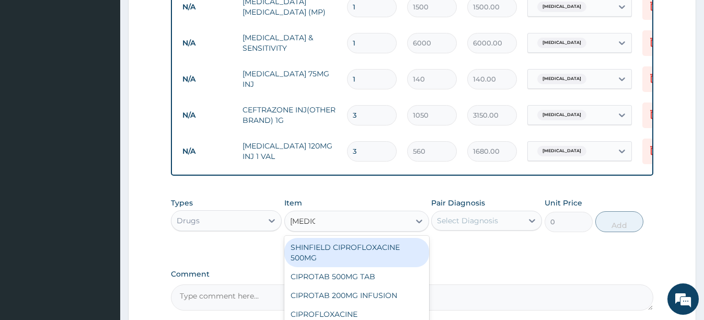
type input "CIPROT"
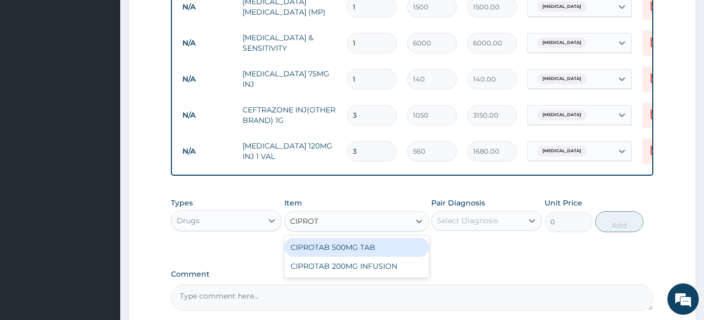
click at [349, 253] on div "CIPROTAB 500MG TAB" at bounding box center [356, 247] width 145 height 19
type input "112"
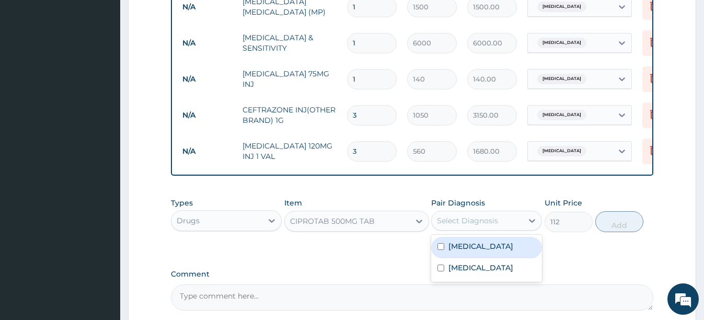
click at [495, 229] on div "Select Diagnosis" at bounding box center [476, 220] width 91 height 17
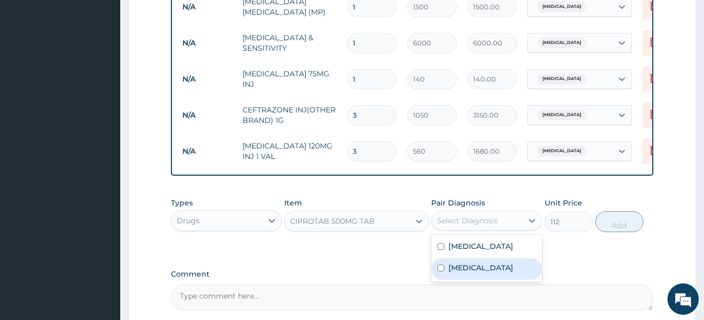
click at [439, 271] on div "[MEDICAL_DATA]" at bounding box center [486, 268] width 111 height 21
checkbox input "true"
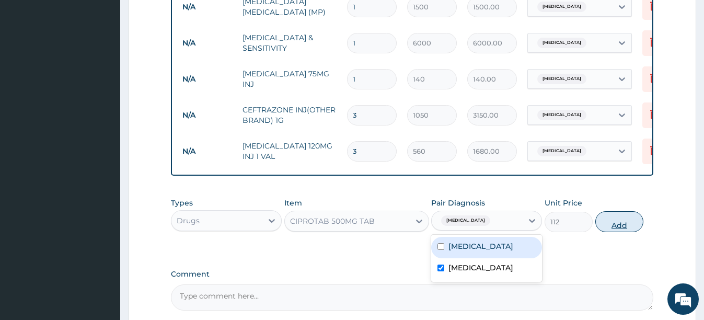
click at [625, 231] on button "Add" at bounding box center [619, 221] width 48 height 21
type input "0"
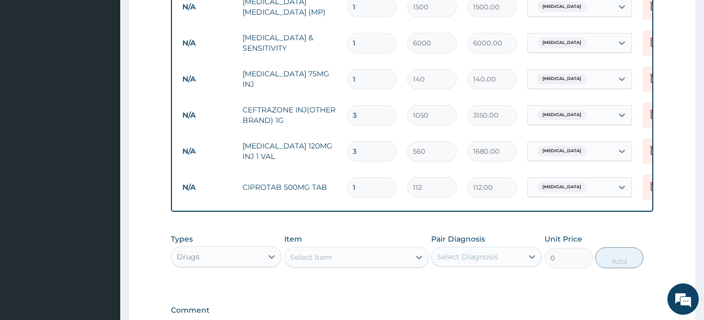
type input "14"
type input "1568.00"
type input "13"
type input "1456.00"
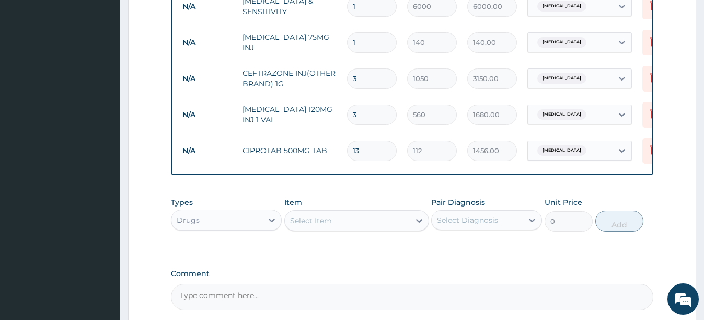
scroll to position [516, 0]
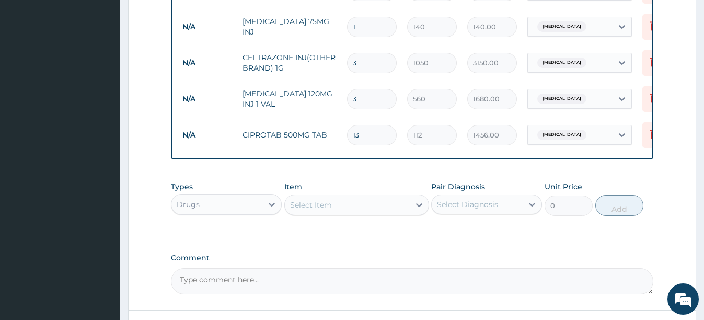
type input "13"
click at [338, 215] on div "Select Item" at bounding box center [356, 204] width 145 height 21
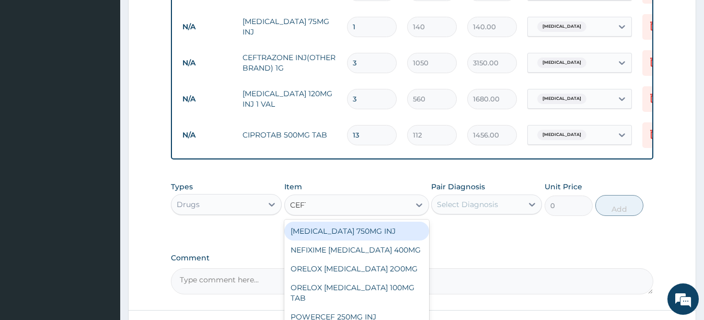
type input "CEFTR"
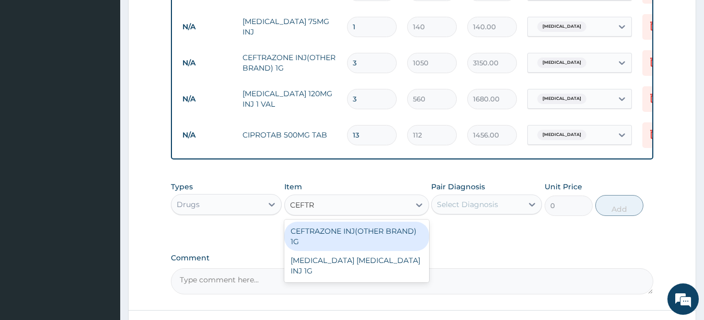
drag, startPoint x: 361, startPoint y: 234, endPoint x: 398, endPoint y: 233, distance: 36.0
click at [364, 235] on div "CEFTRAZONE INJ(OTHER BRAND) 1G" at bounding box center [356, 235] width 145 height 29
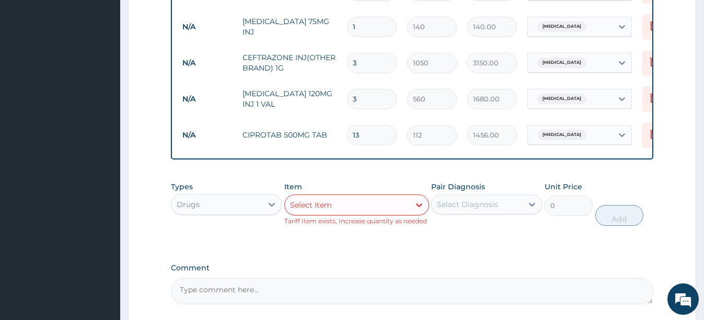
click at [345, 206] on div "Select Item" at bounding box center [347, 204] width 125 height 17
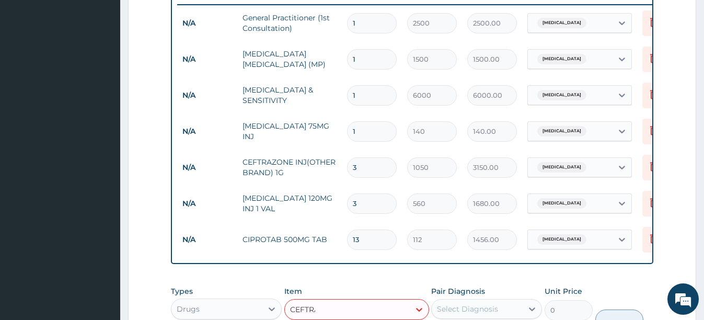
scroll to position [414, 0]
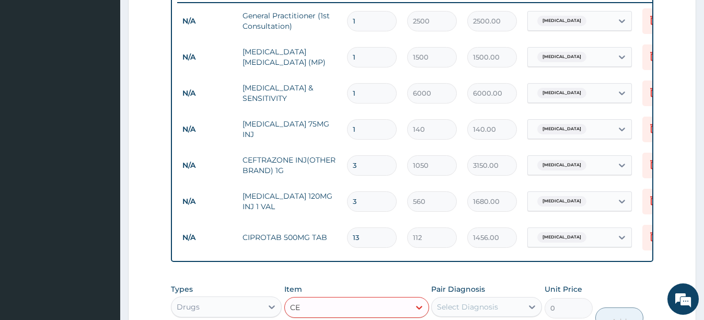
type input "C"
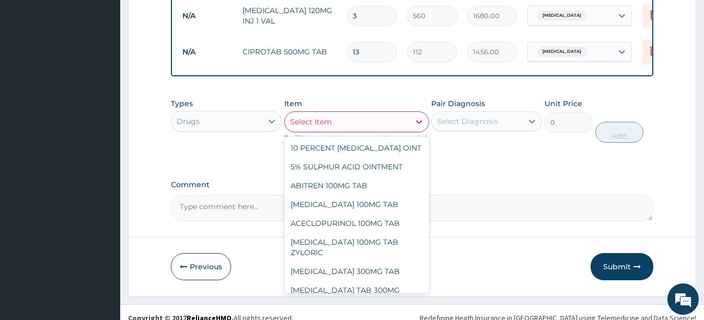
scroll to position [618, 0]
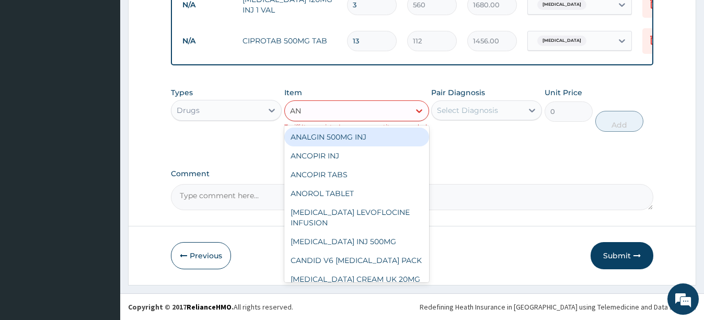
type input "ANO"
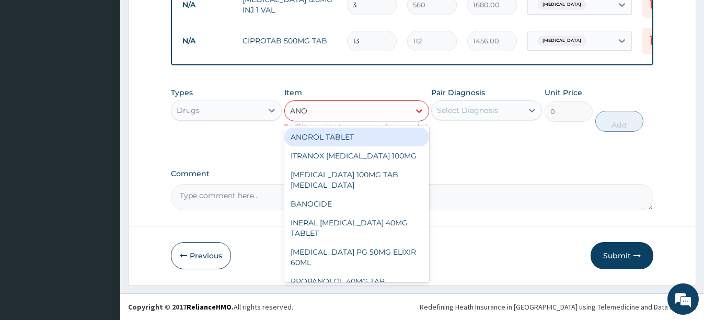
click at [366, 132] on div "ANOROL TABLET" at bounding box center [356, 136] width 145 height 19
type input "70"
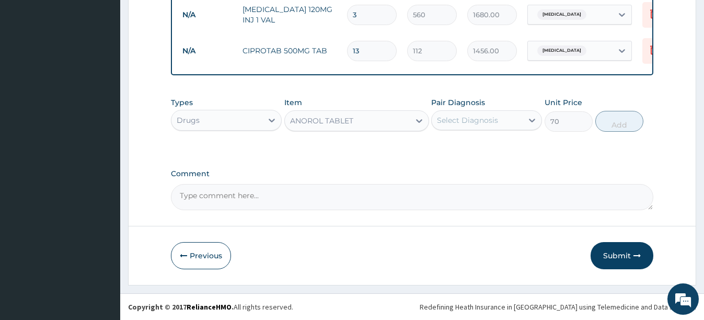
click at [472, 118] on div "Select Diagnosis" at bounding box center [467, 120] width 61 height 10
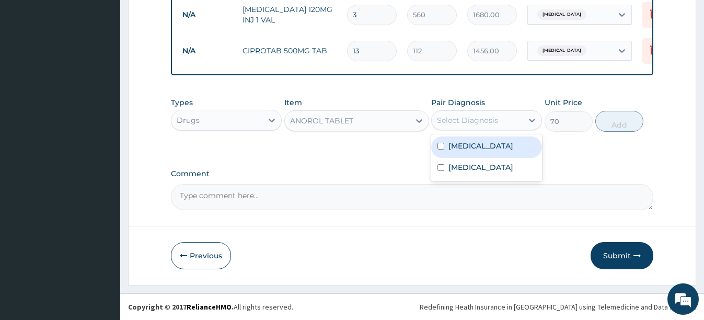
click at [452, 146] on label "Falciparum malaria" at bounding box center [480, 146] width 65 height 10
checkbox input "true"
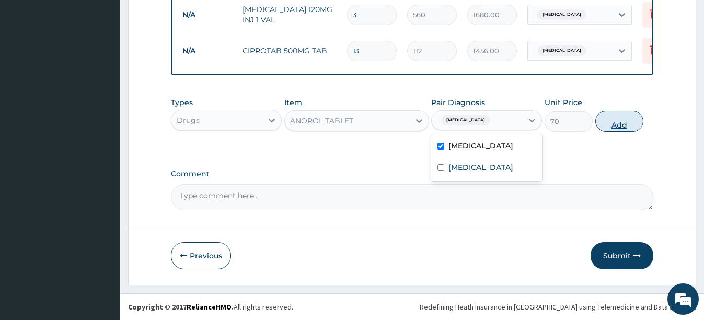
click at [616, 124] on button "Add" at bounding box center [619, 121] width 48 height 21
type input "0"
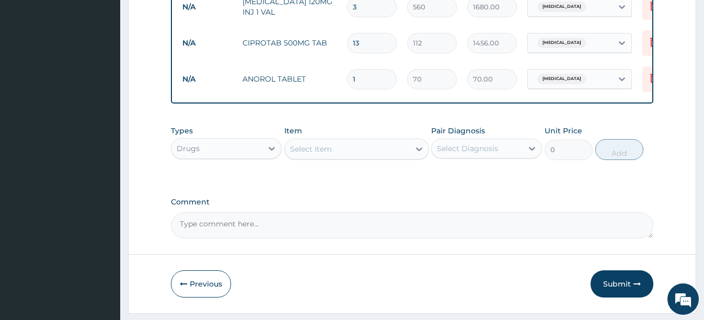
type input "0.00"
type input "2"
type input "140.00"
type input "20"
type input "1400.00"
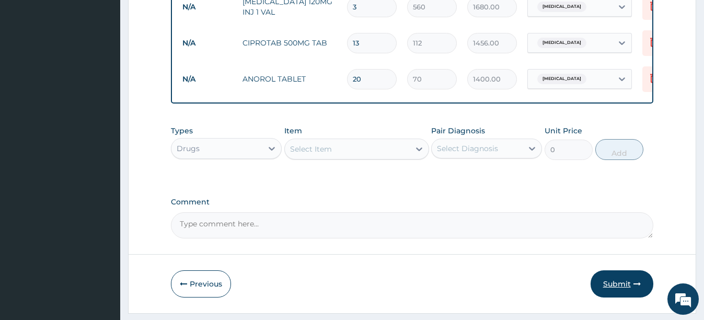
type input "20"
click at [619, 289] on button "Submit" at bounding box center [621, 283] width 63 height 27
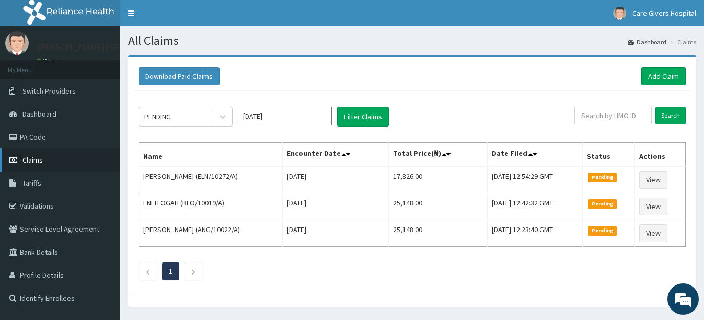
click at [44, 160] on link "Claims" at bounding box center [60, 159] width 120 height 23
click at [658, 79] on link "Add Claim" at bounding box center [663, 76] width 44 height 18
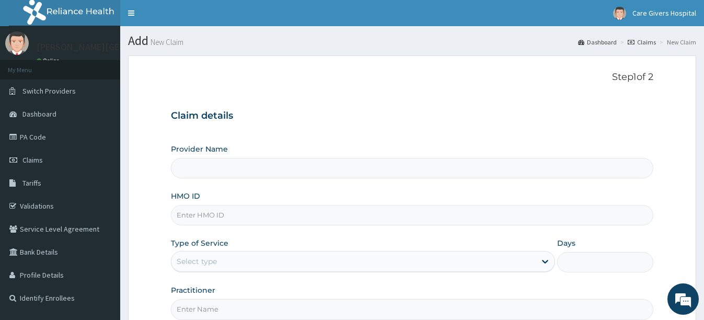
type input "[PERSON_NAME][GEOGRAPHIC_DATA]"
click at [253, 217] on input "HMO ID" at bounding box center [412, 215] width 482 height 20
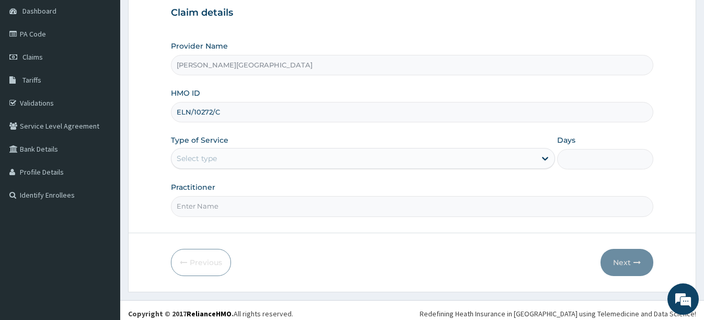
scroll to position [104, 0]
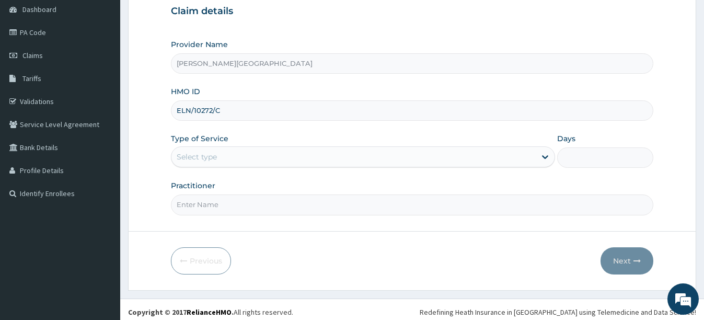
type input "ELN/10272/C"
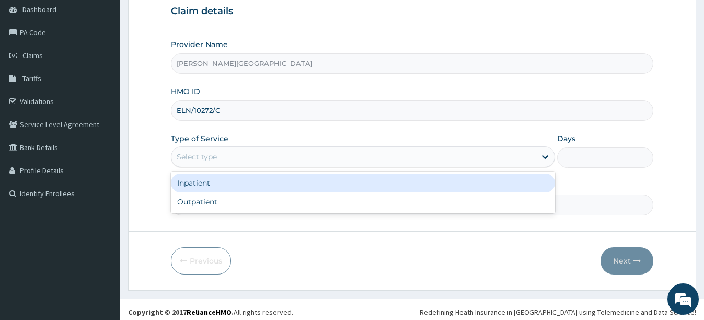
click at [274, 160] on div "Select type" at bounding box center [353, 156] width 364 height 17
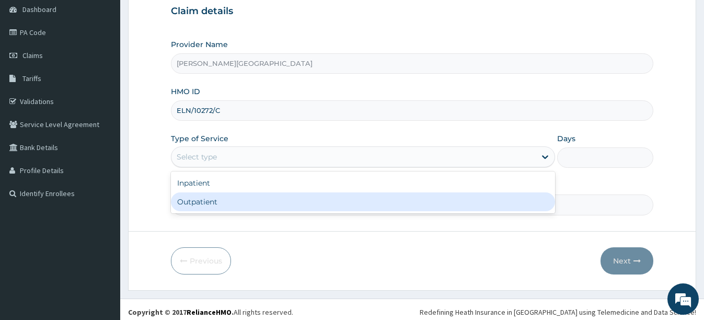
click at [222, 205] on div "Outpatient" at bounding box center [363, 201] width 384 height 19
type input "1"
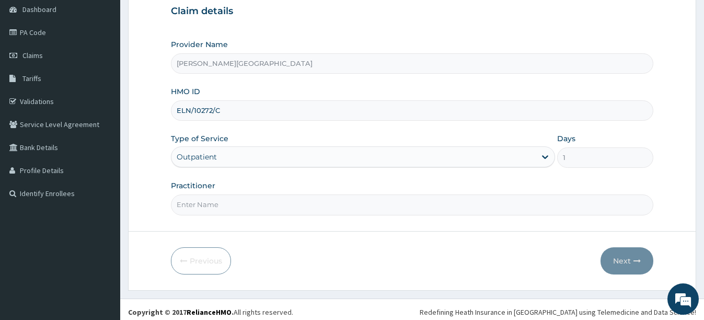
click at [238, 209] on input "Practitioner" at bounding box center [412, 204] width 482 height 20
type input "DR [PERSON_NAME]"
click at [624, 260] on button "Next" at bounding box center [626, 260] width 53 height 27
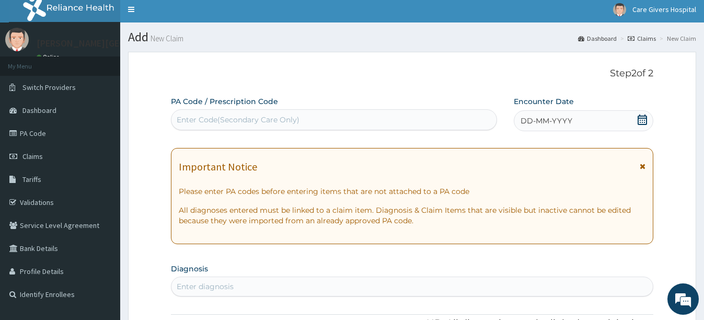
scroll to position [0, 0]
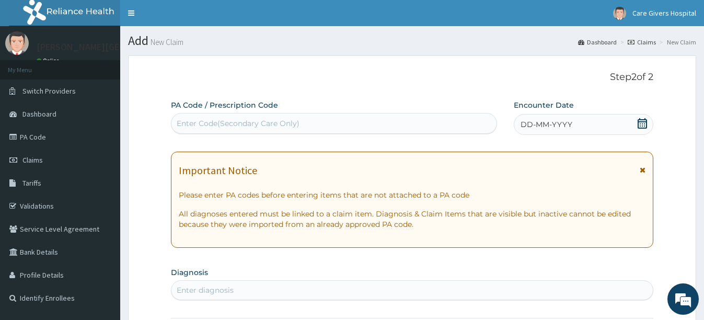
click at [637, 127] on icon at bounding box center [642, 123] width 10 height 10
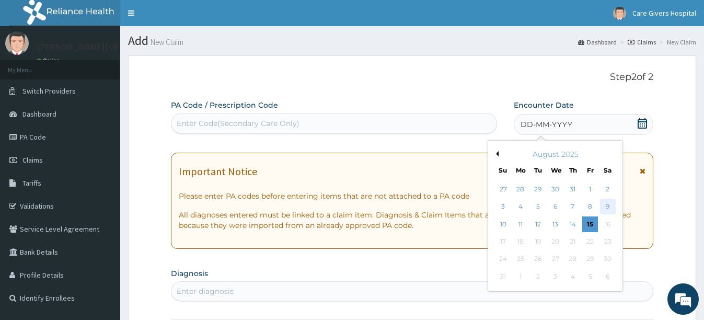
click at [612, 206] on div "9" at bounding box center [607, 207] width 16 height 16
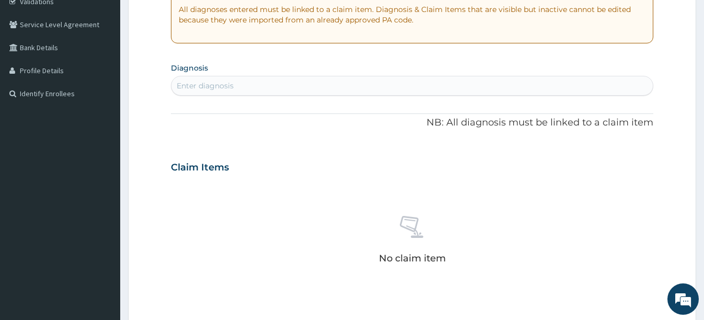
scroll to position [209, 0]
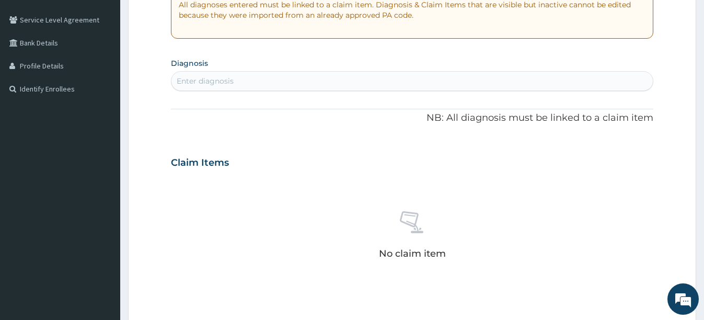
click at [237, 81] on div "Enter diagnosis" at bounding box center [411, 81] width 481 height 17
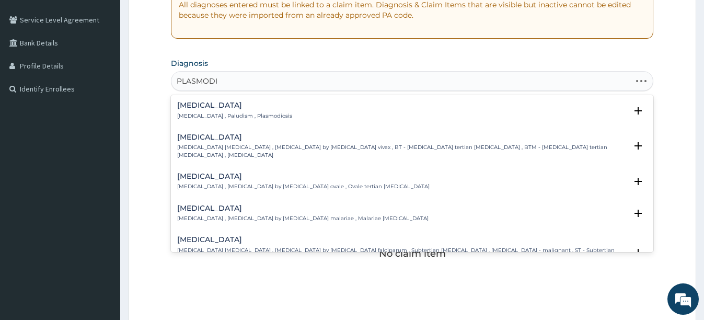
type input "PLASMODIU"
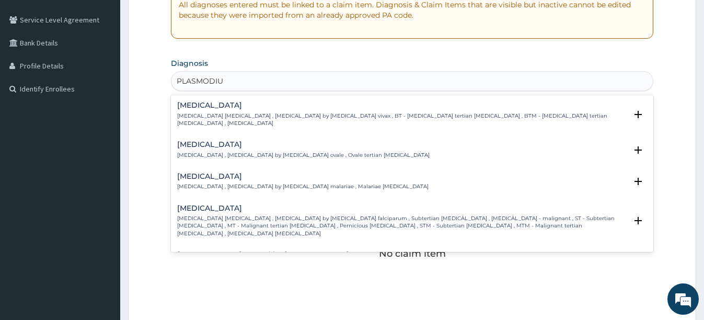
click at [249, 205] on div "[MEDICAL_DATA] [MEDICAL_DATA] [MEDICAL_DATA] , [MEDICAL_DATA] by [MEDICAL_DATA]…" at bounding box center [401, 220] width 449 height 33
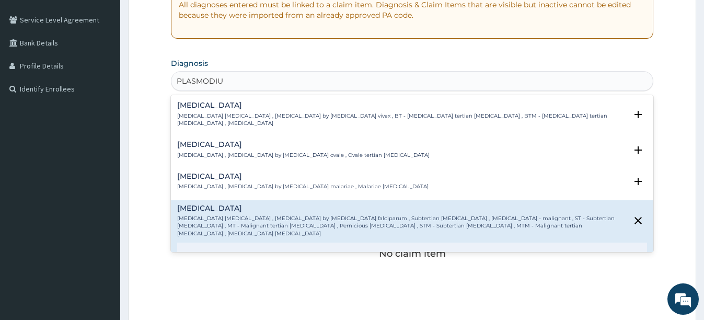
scroll to position [52, 0]
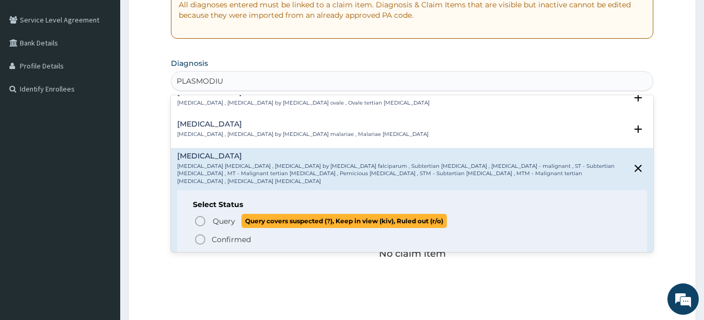
click at [196, 216] on circle "status option query" at bounding box center [199, 220] width 9 height 9
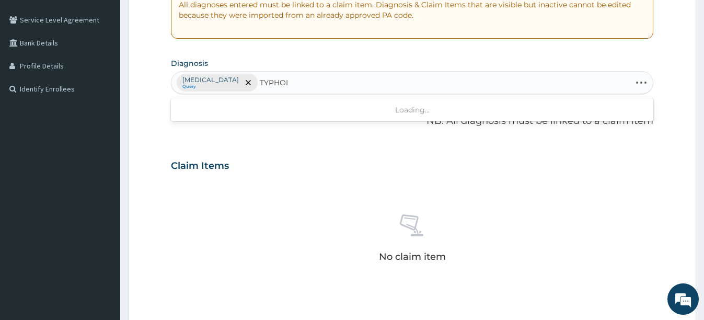
type input "[MEDICAL_DATA]"
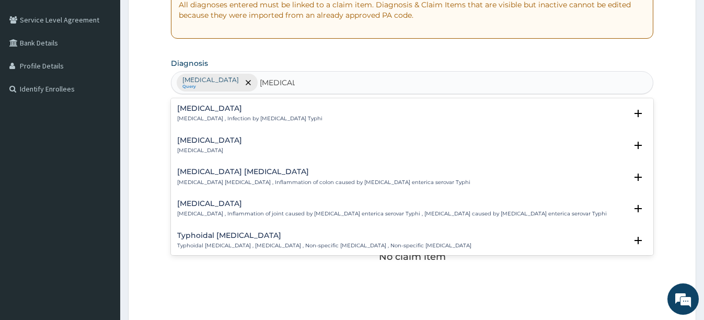
click at [242, 113] on div "[MEDICAL_DATA] [MEDICAL_DATA] , Infection by [MEDICAL_DATA] Typhi" at bounding box center [249, 113] width 145 height 18
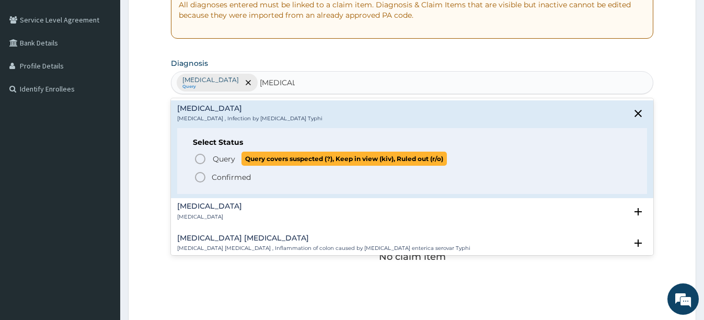
click at [201, 160] on icon "status option query" at bounding box center [200, 159] width 13 height 13
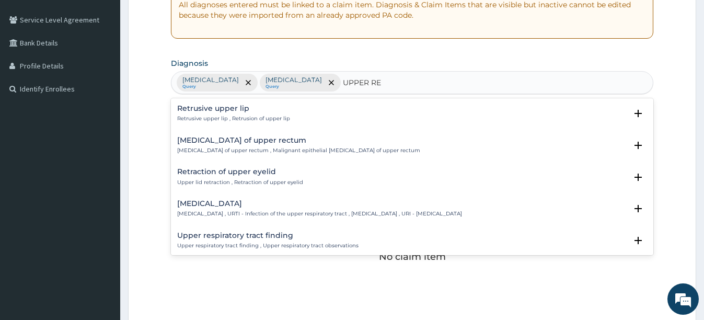
type input "UPPER RES"
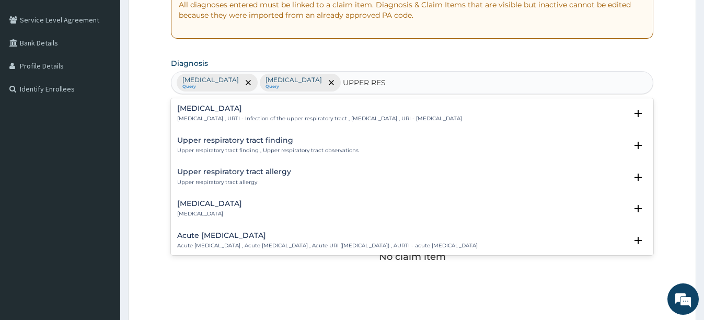
click at [284, 114] on div "[MEDICAL_DATA] [MEDICAL_DATA] , URTI - Infection of the upper respiratory tract…" at bounding box center [319, 113] width 285 height 18
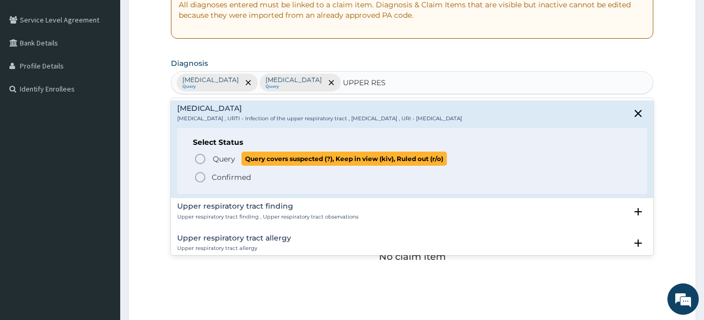
click at [200, 161] on icon "status option query" at bounding box center [200, 159] width 13 height 13
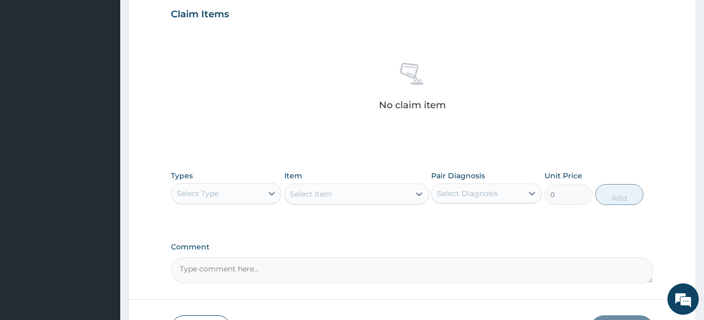
scroll to position [366, 0]
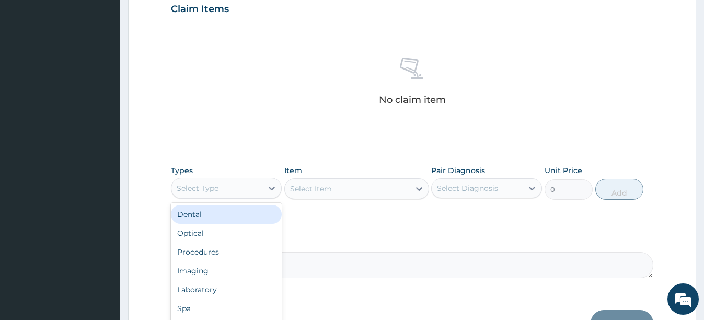
click at [229, 183] on div "Select Type" at bounding box center [216, 188] width 91 height 17
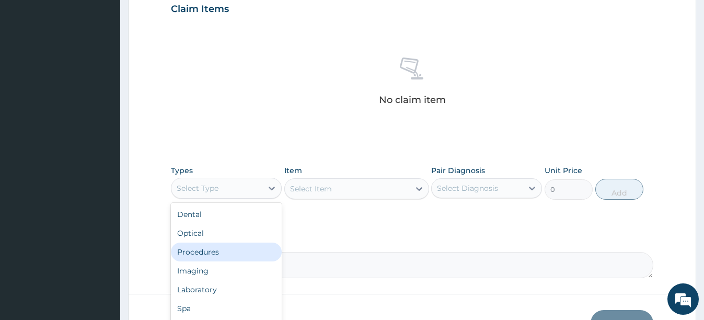
drag, startPoint x: 202, startPoint y: 251, endPoint x: 213, endPoint y: 240, distance: 15.1
click at [203, 251] on div "Procedures" at bounding box center [226, 251] width 111 height 19
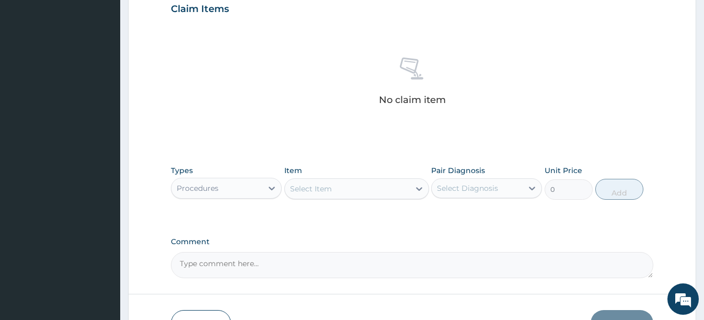
click at [370, 193] on div "Select Item" at bounding box center [347, 188] width 125 height 17
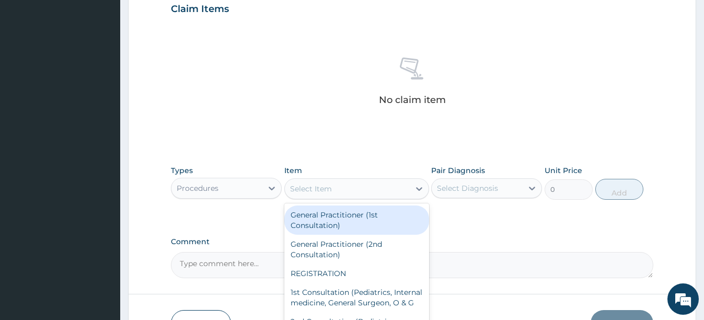
drag, startPoint x: 318, startPoint y: 215, endPoint x: 348, endPoint y: 211, distance: 30.1
click at [319, 216] on div "General Practitioner (1st Consultation)" at bounding box center [356, 219] width 145 height 29
type input "2500"
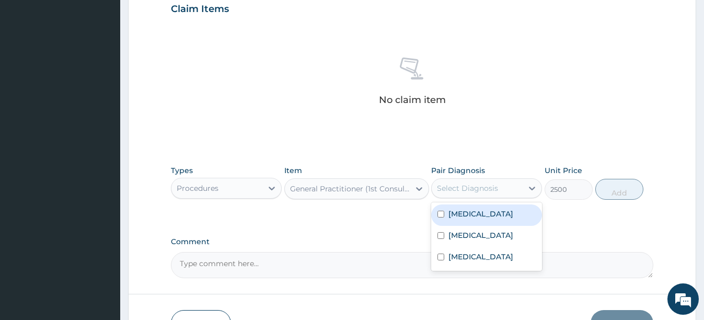
click at [450, 196] on div "Select Diagnosis" at bounding box center [486, 188] width 111 height 20
click at [441, 213] on input "checkbox" at bounding box center [440, 214] width 7 height 7
checkbox input "true"
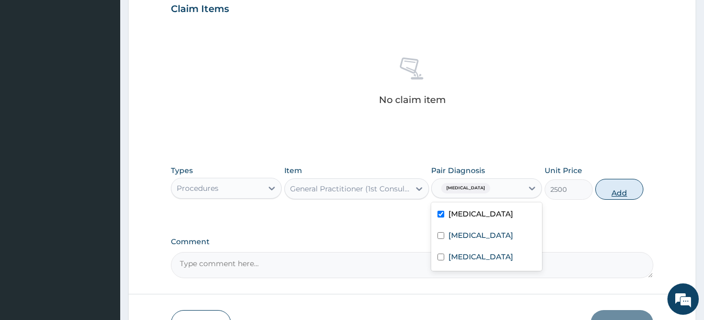
click at [614, 199] on button "Add" at bounding box center [619, 189] width 48 height 21
type input "0"
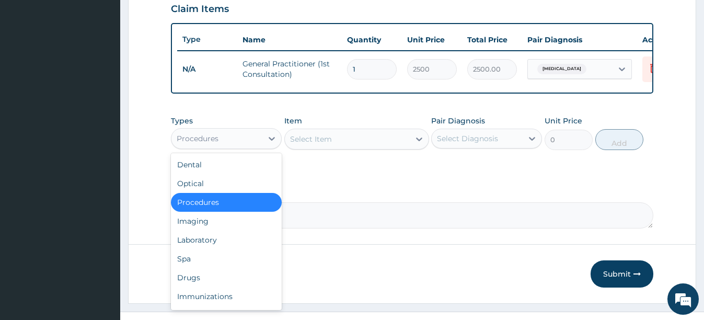
drag, startPoint x: 251, startPoint y: 143, endPoint x: 221, endPoint y: 184, distance: 50.9
click at [251, 143] on div "Procedures" at bounding box center [216, 138] width 91 height 17
drag, startPoint x: 200, startPoint y: 245, endPoint x: 228, endPoint y: 229, distance: 33.0
click at [211, 240] on div "Laboratory" at bounding box center [226, 239] width 111 height 19
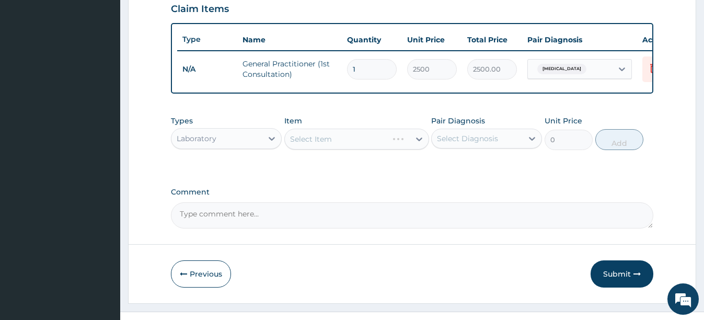
click at [364, 149] on div "Select Item" at bounding box center [356, 138] width 145 height 21
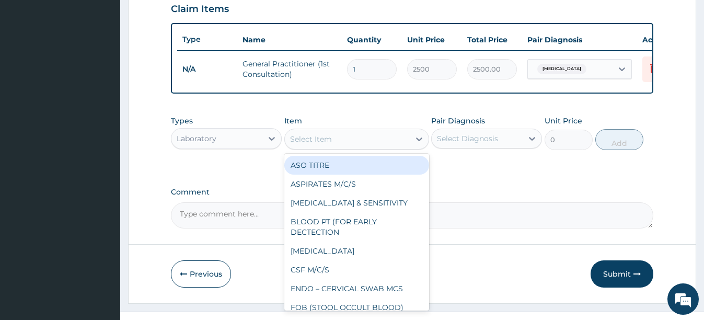
click at [340, 147] on div "Select Item" at bounding box center [347, 139] width 125 height 17
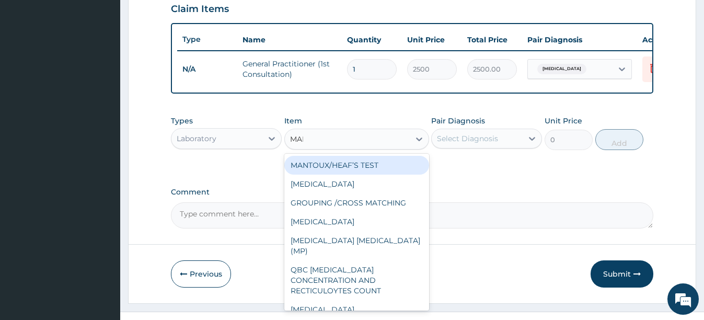
type input "MALA"
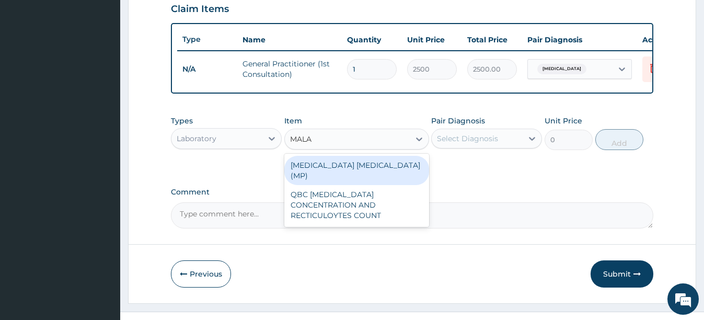
click at [375, 172] on div "[MEDICAL_DATA] [MEDICAL_DATA] (MP)" at bounding box center [356, 170] width 145 height 29
type input "1500"
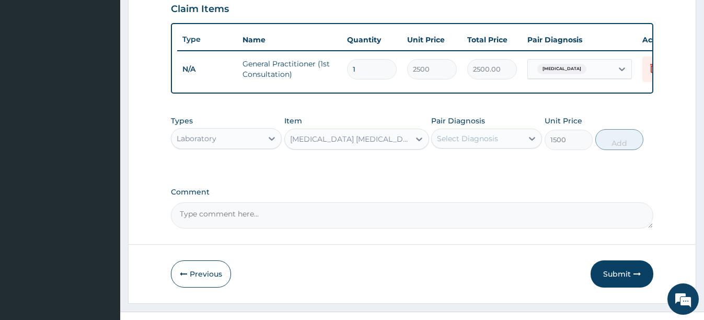
click at [478, 148] on div "Select Diagnosis" at bounding box center [486, 138] width 111 height 20
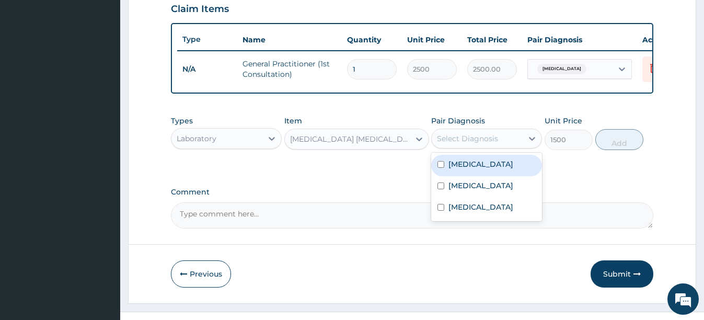
drag, startPoint x: 449, startPoint y: 175, endPoint x: 536, endPoint y: 163, distance: 88.0
click at [450, 169] on label "[MEDICAL_DATA]" at bounding box center [480, 164] width 65 height 10
checkbox input "true"
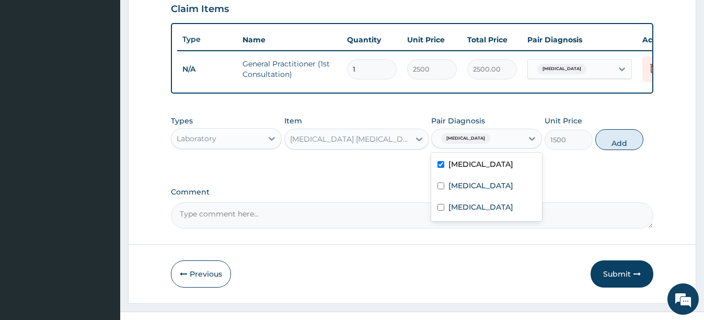
click at [623, 142] on button "Add" at bounding box center [619, 139] width 48 height 21
type input "0"
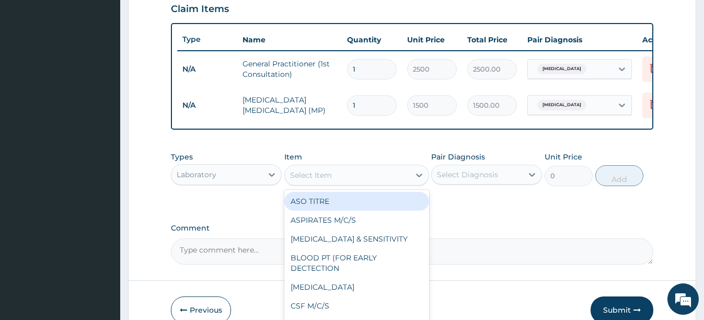
click at [333, 180] on div "Select Item" at bounding box center [347, 175] width 125 height 17
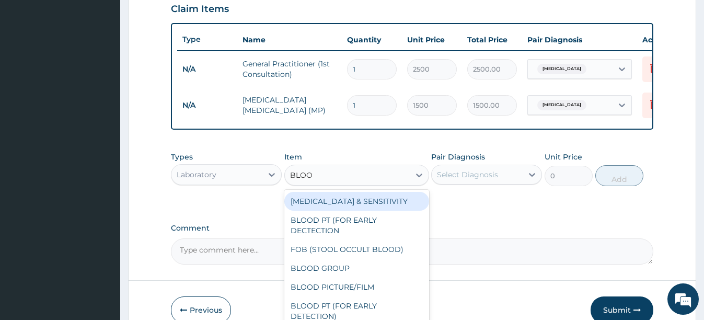
type input "BLOOD"
click at [342, 211] on div "[MEDICAL_DATA] & SENSITIVITY" at bounding box center [356, 201] width 145 height 19
type input "6000"
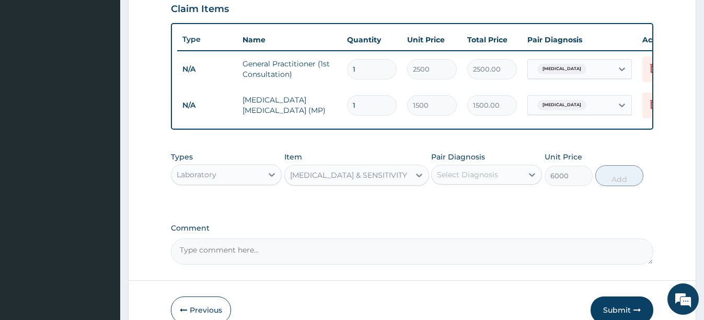
drag, startPoint x: 499, startPoint y: 180, endPoint x: 474, endPoint y: 194, distance: 28.8
click at [498, 180] on div "Select Diagnosis" at bounding box center [476, 174] width 91 height 17
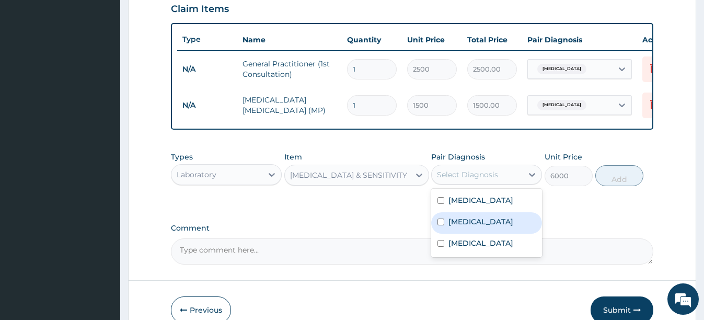
click at [445, 233] on div "[MEDICAL_DATA]" at bounding box center [486, 222] width 111 height 21
checkbox input "true"
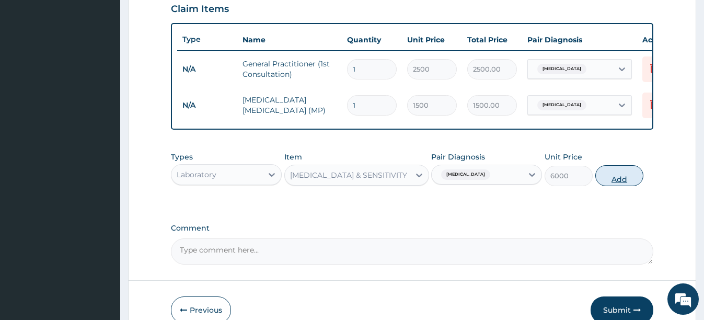
click at [624, 184] on button "Add" at bounding box center [619, 175] width 48 height 21
type input "0"
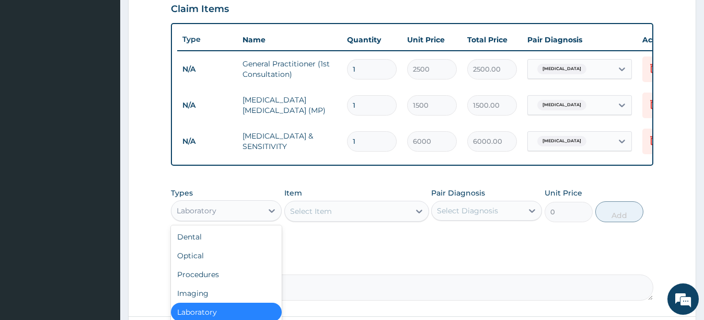
click at [239, 217] on div "Laboratory" at bounding box center [216, 210] width 91 height 17
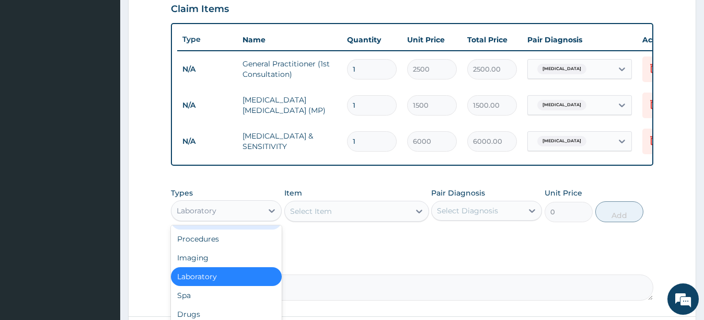
scroll to position [464, 0]
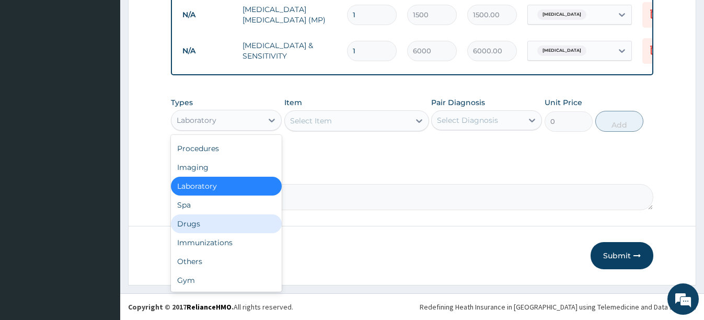
click at [199, 224] on div "Drugs" at bounding box center [226, 223] width 111 height 19
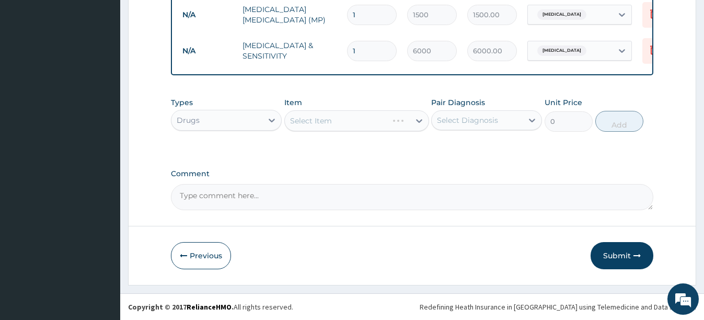
click at [360, 114] on div "Select Item" at bounding box center [356, 120] width 145 height 21
click at [340, 125] on div "Select Item" at bounding box center [347, 120] width 125 height 17
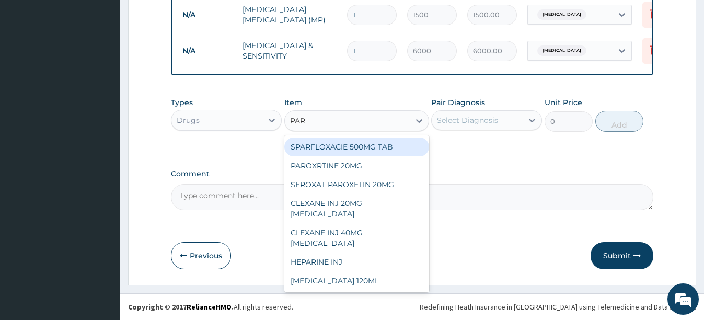
type input "PARA"
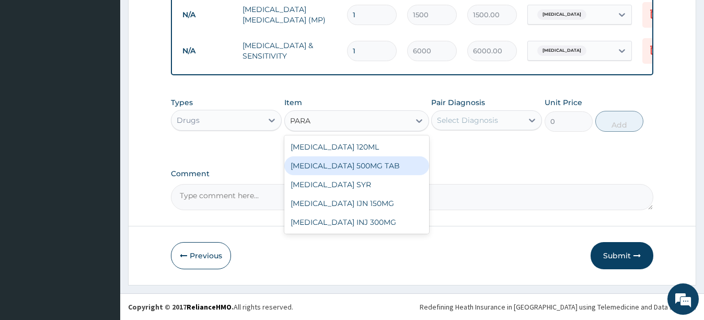
click at [387, 162] on div "[MEDICAL_DATA] 500MG TAB" at bounding box center [356, 165] width 145 height 19
type input "70"
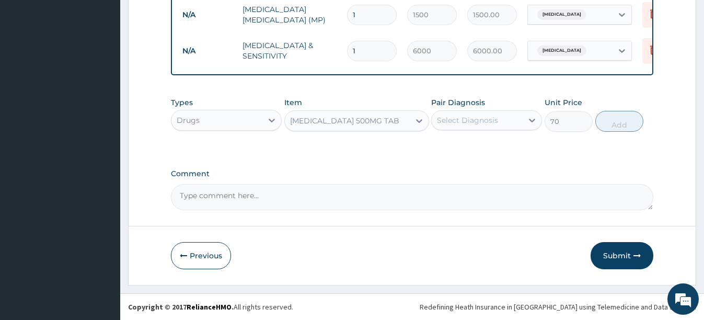
click at [469, 125] on div "Select Diagnosis" at bounding box center [476, 120] width 91 height 17
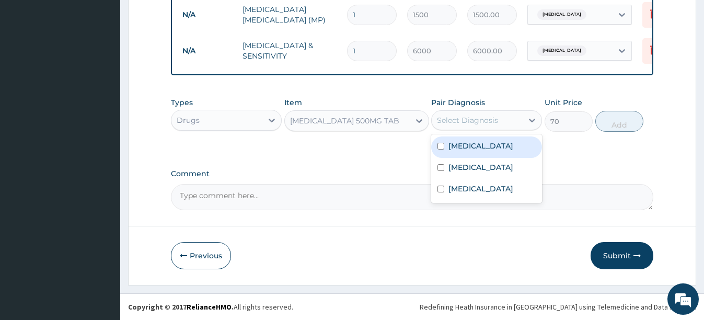
click at [441, 153] on div "[MEDICAL_DATA]" at bounding box center [486, 146] width 111 height 21
checkbox input "true"
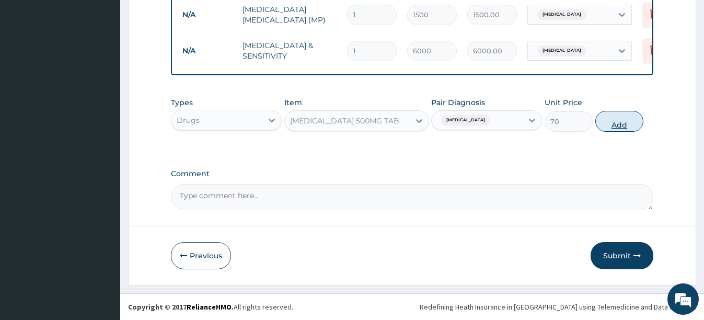
click at [619, 124] on button "Add" at bounding box center [619, 121] width 48 height 21
type input "0"
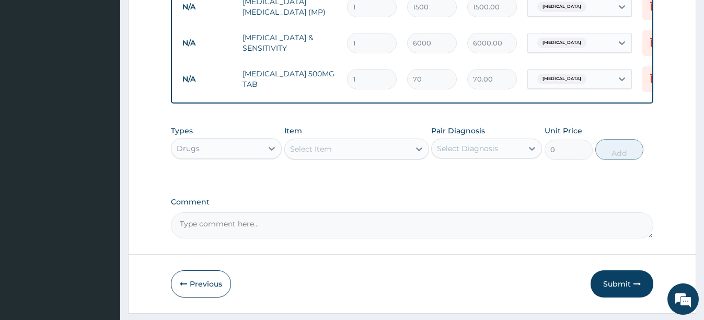
type input "18"
type input "1260.00"
type input "18"
click at [353, 153] on div "Select Item" at bounding box center [347, 149] width 125 height 17
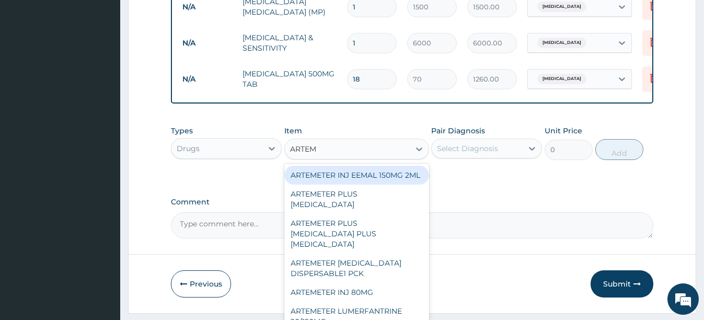
type input "ARTEME"
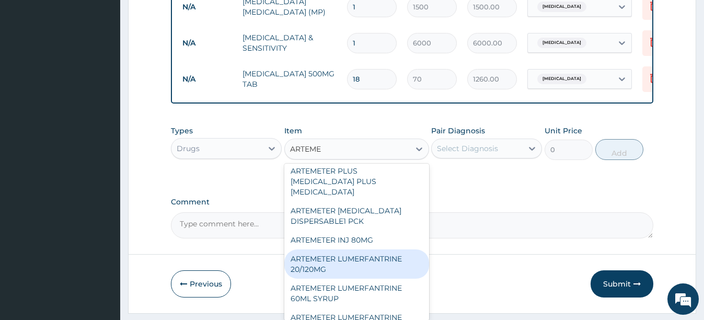
scroll to position [104, 0]
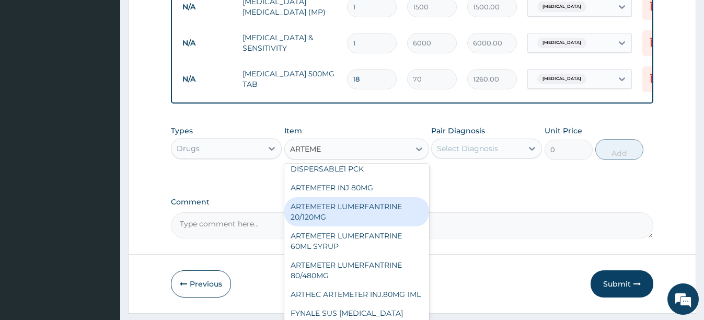
click at [345, 226] on div "ARTEMETER LUMERFANTRINE 20/120MG" at bounding box center [356, 211] width 145 height 29
type input "210"
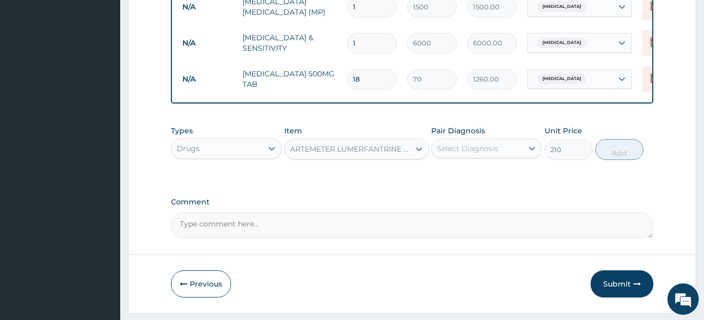
click at [498, 157] on div "Select Diagnosis" at bounding box center [476, 148] width 91 height 17
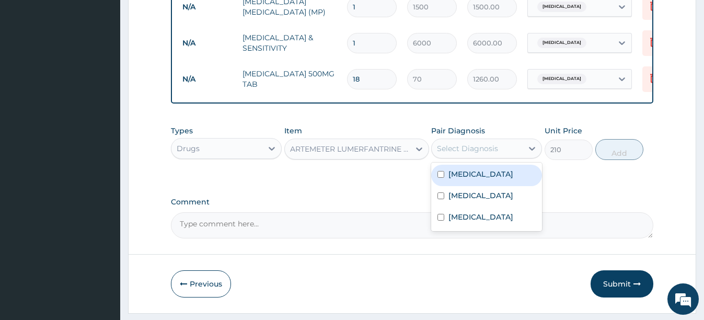
click at [439, 178] on input "checkbox" at bounding box center [440, 174] width 7 height 7
checkbox input "true"
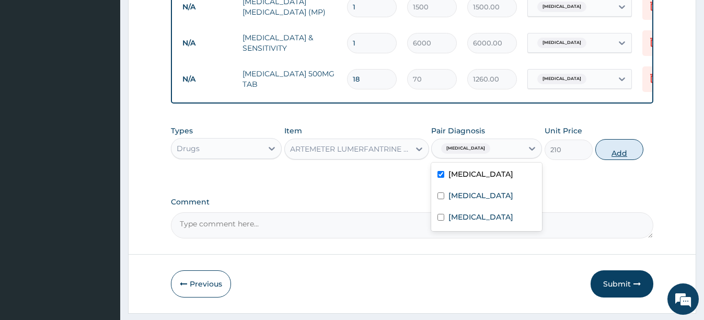
click at [605, 157] on button "Add" at bounding box center [619, 149] width 48 height 21
type input "0"
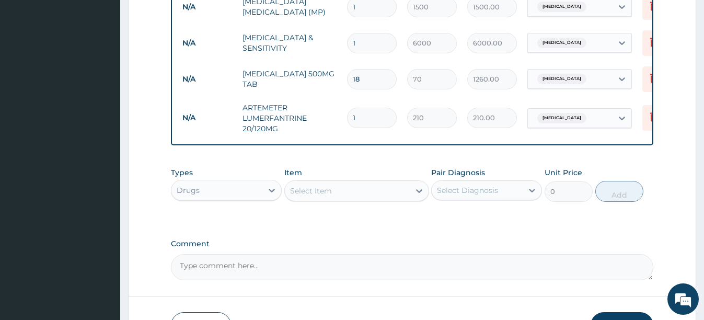
type input "0.00"
type input "2"
type input "420.00"
type input "24"
type input "5040.00"
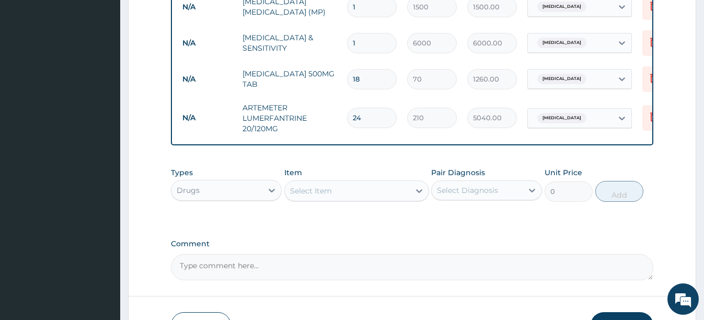
type input "24"
click at [385, 199] on div "Select Item" at bounding box center [347, 190] width 125 height 17
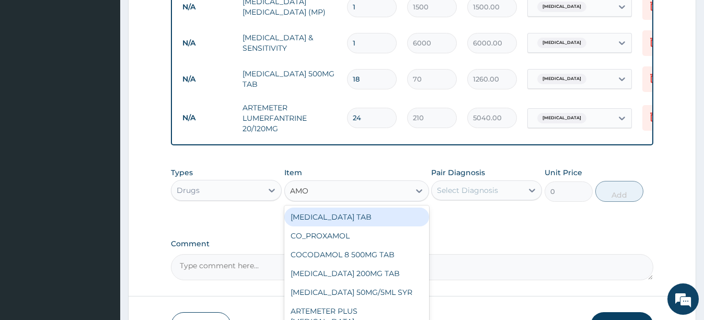
type input "AMOX"
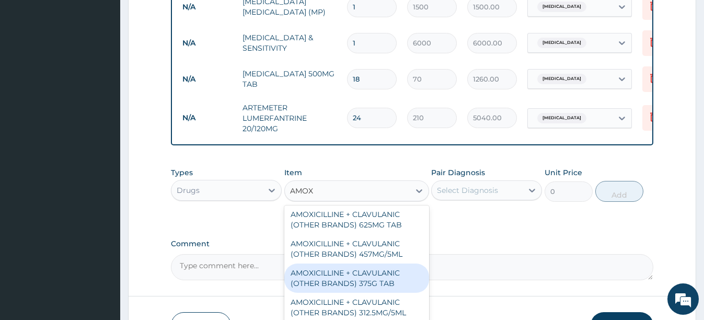
scroll to position [96, 0]
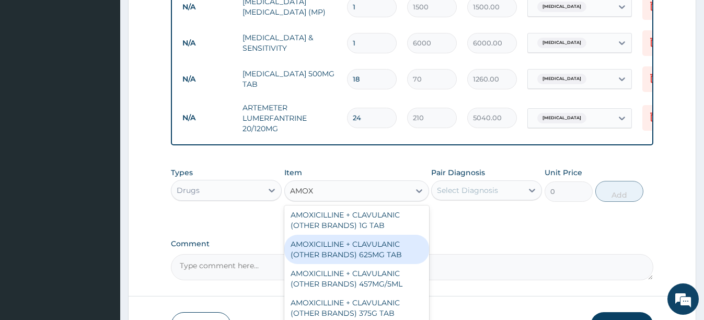
click at [360, 250] on div "AMOXICILLINE + CLAVULANIC (OTHER BRANDS) 625MG TAB" at bounding box center [356, 249] width 145 height 29
type input "119"
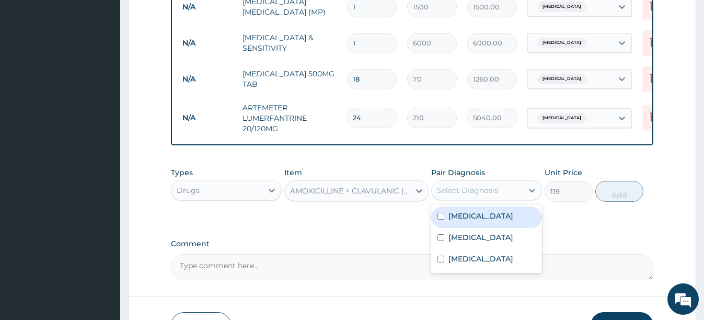
click at [475, 195] on div "Select Diagnosis" at bounding box center [467, 190] width 61 height 10
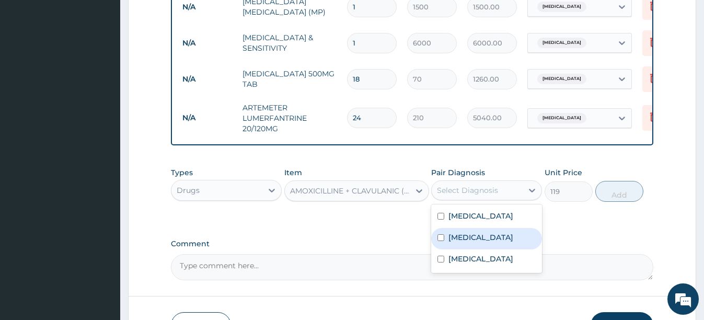
drag, startPoint x: 444, startPoint y: 245, endPoint x: 466, endPoint y: 231, distance: 26.1
click at [444, 241] on input "checkbox" at bounding box center [440, 237] width 7 height 7
checkbox input "true"
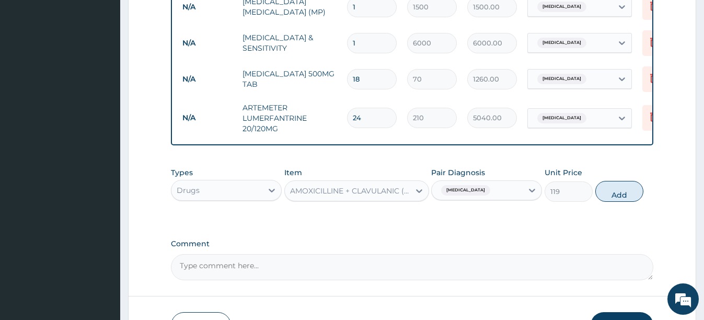
drag, startPoint x: 622, startPoint y: 198, endPoint x: 556, endPoint y: 215, distance: 67.9
click at [616, 200] on button "Add" at bounding box center [619, 191] width 48 height 21
type input "0"
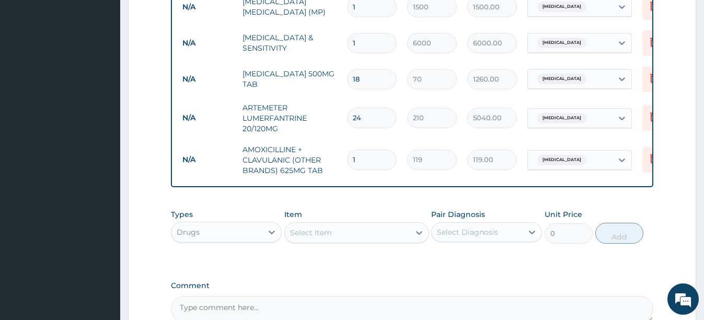
type input "14"
type input "1666.00"
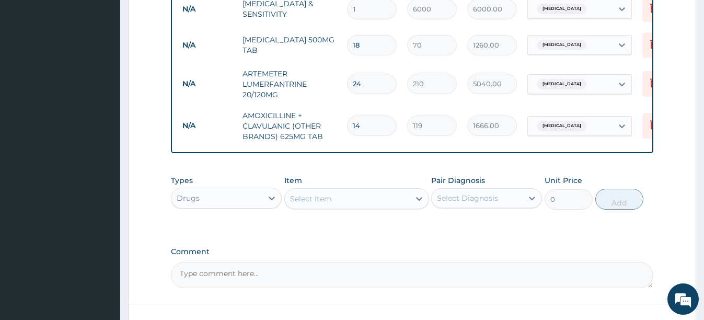
scroll to position [516, 0]
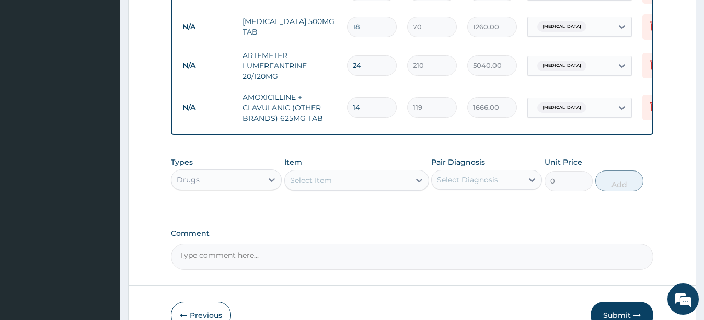
type input "14"
click at [347, 189] on div "Select Item" at bounding box center [347, 180] width 125 height 17
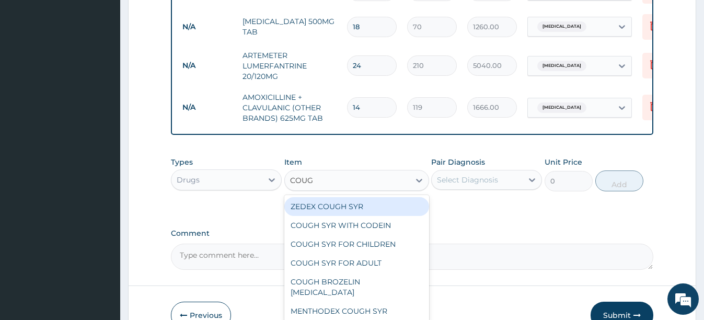
type input "COUGH"
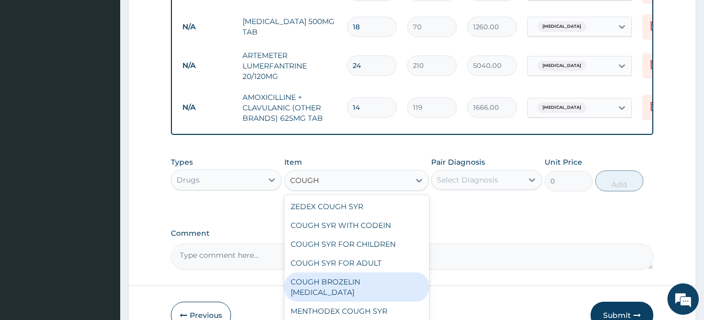
click at [377, 288] on div "COUGH BROZELIN [MEDICAL_DATA]" at bounding box center [356, 286] width 145 height 29
type input "945"
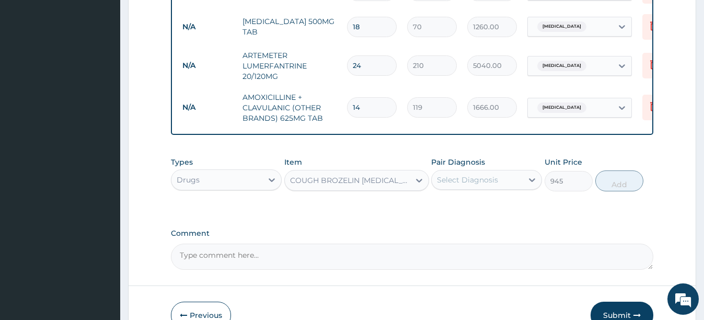
click at [492, 185] on div "Select Diagnosis" at bounding box center [467, 179] width 61 height 10
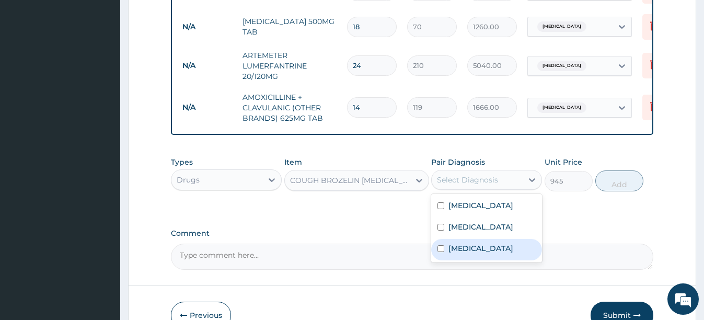
drag, startPoint x: 443, startPoint y: 262, endPoint x: 530, endPoint y: 222, distance: 95.4
click at [447, 258] on div "[MEDICAL_DATA]" at bounding box center [486, 249] width 111 height 21
checkbox input "true"
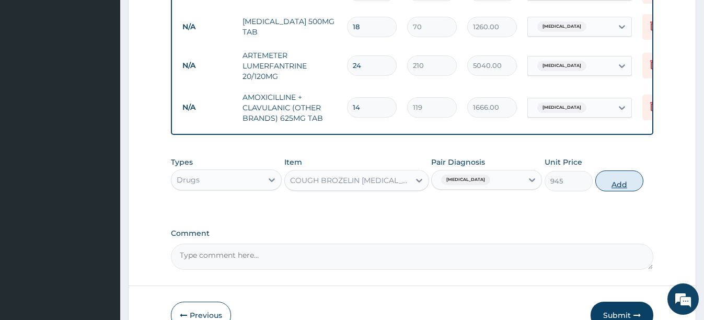
click at [622, 189] on button "Add" at bounding box center [619, 180] width 48 height 21
type input "0"
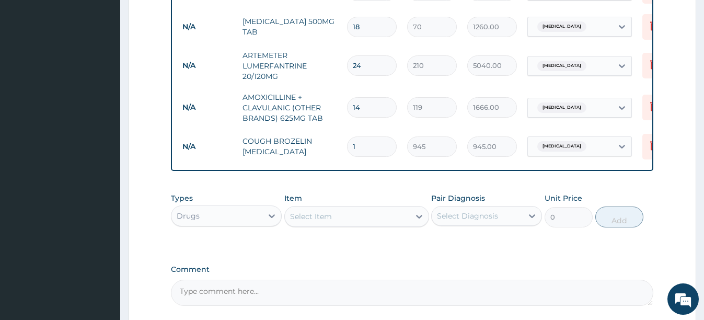
click at [336, 225] on div "Select Item" at bounding box center [347, 216] width 125 height 17
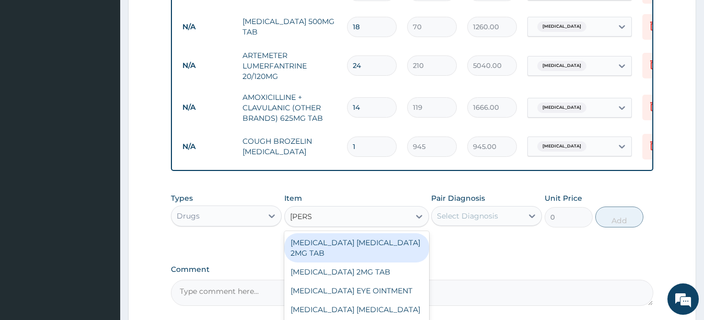
type input "LORAT"
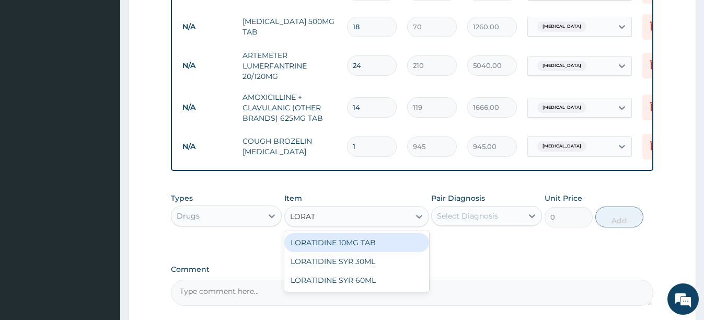
click at [357, 244] on div "LORATIDINE 10MG TAB" at bounding box center [356, 242] width 145 height 19
type input "105"
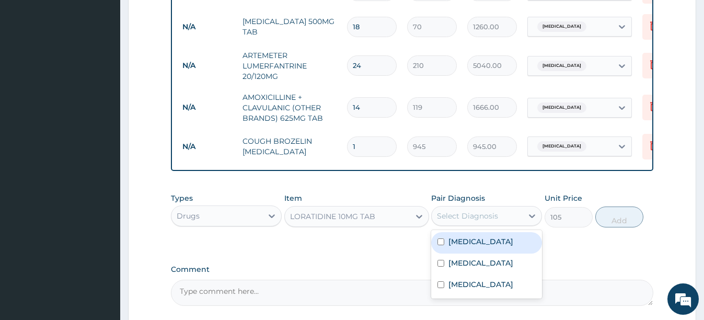
click at [463, 221] on div "Select Diagnosis" at bounding box center [467, 216] width 61 height 10
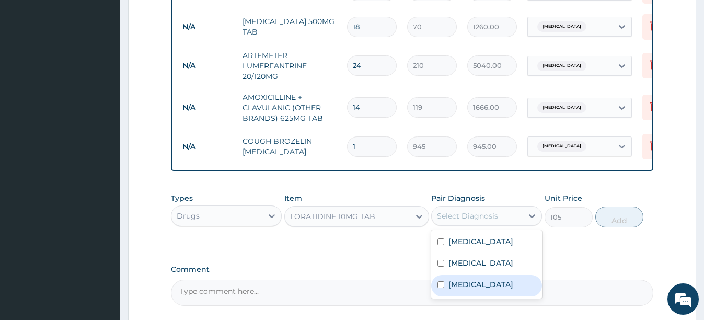
click at [441, 288] on input "checkbox" at bounding box center [440, 284] width 7 height 7
checkbox input "true"
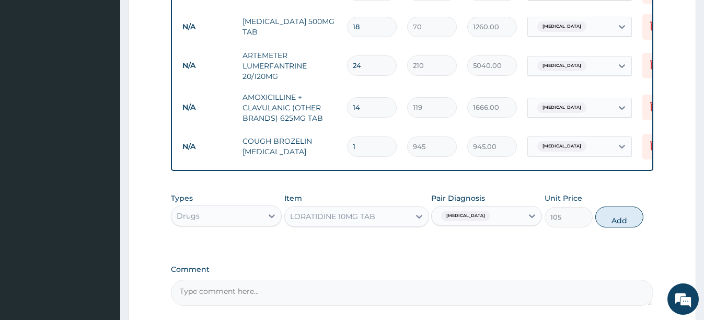
drag, startPoint x: 618, startPoint y: 229, endPoint x: 446, endPoint y: 206, distance: 173.8
click at [609, 227] on button "Add" at bounding box center [619, 216] width 48 height 21
type input "0"
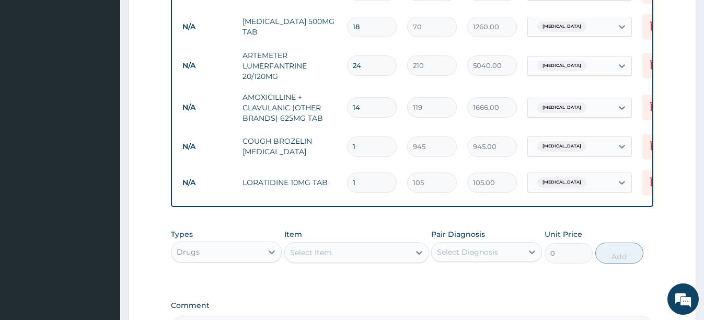
type input "10"
type input "1050.00"
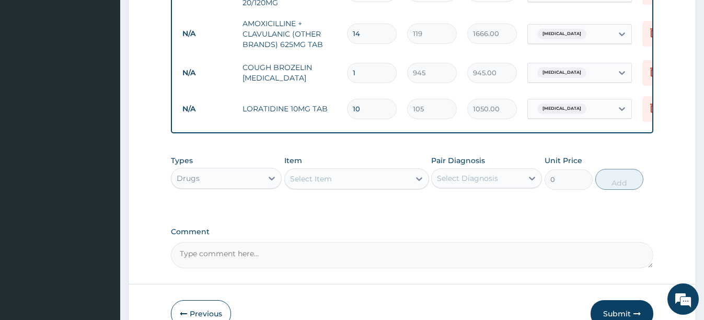
scroll to position [656, 0]
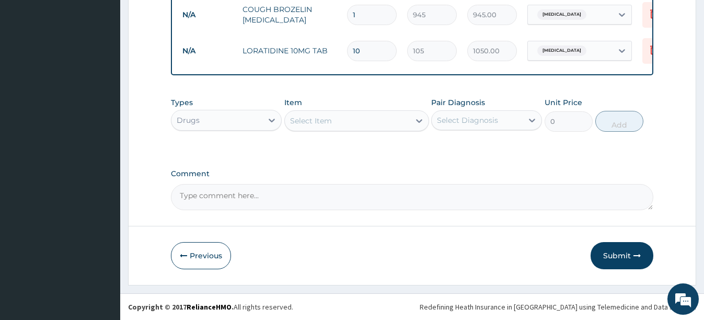
type input "10"
click at [357, 111] on div "Select Item" at bounding box center [356, 120] width 145 height 21
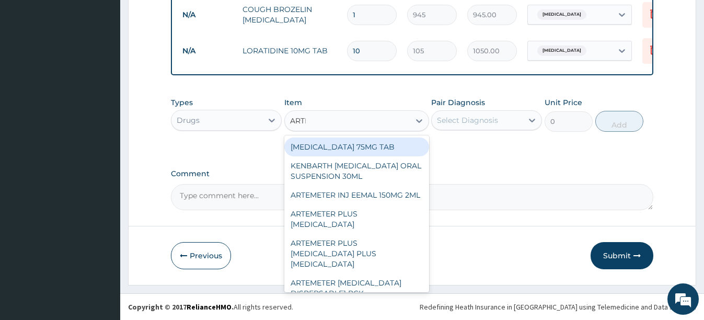
type input "ARTES"
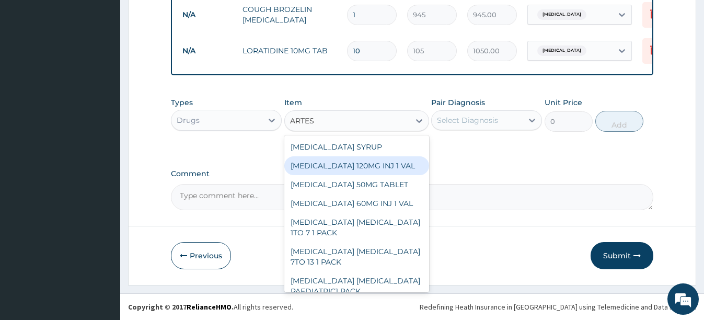
click at [379, 168] on div "[MEDICAL_DATA] 120MG INJ 1 VAL" at bounding box center [356, 165] width 145 height 19
type input "560"
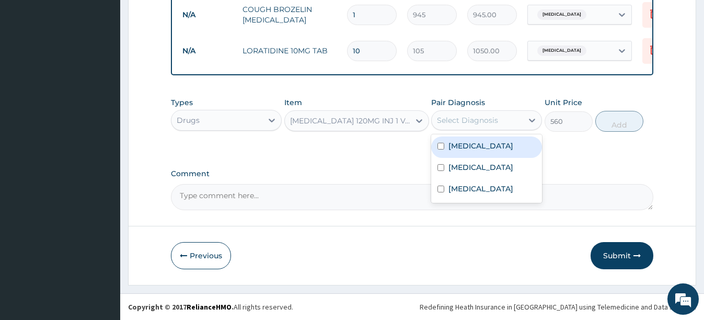
drag, startPoint x: 490, startPoint y: 121, endPoint x: 484, endPoint y: 130, distance: 11.2
click at [490, 122] on div "Select Diagnosis" at bounding box center [467, 120] width 61 height 10
click at [446, 146] on div "[MEDICAL_DATA]" at bounding box center [486, 146] width 111 height 21
checkbox input "true"
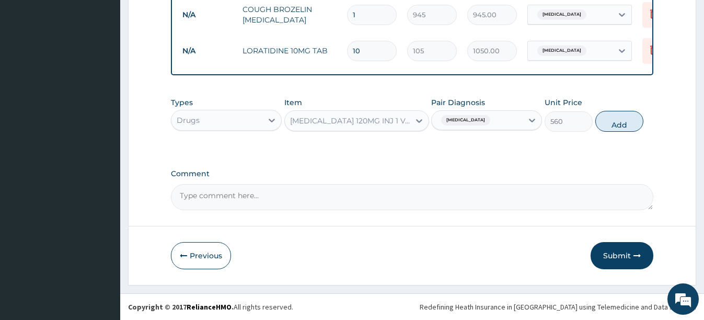
drag, startPoint x: 615, startPoint y: 127, endPoint x: 582, endPoint y: 139, distance: 35.0
click at [605, 128] on button "Add" at bounding box center [619, 121] width 48 height 21
type input "0"
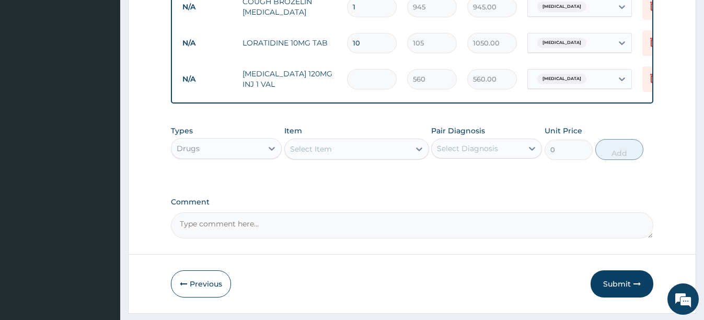
type input "0.00"
type input "3"
type input "1680.00"
type input "3"
click at [620, 287] on button "Submit" at bounding box center [621, 283] width 63 height 27
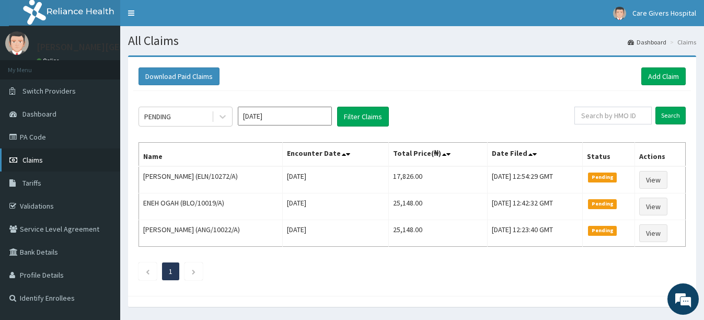
click at [49, 157] on link "Claims" at bounding box center [60, 159] width 120 height 23
click at [669, 77] on link "Add Claim" at bounding box center [663, 76] width 44 height 18
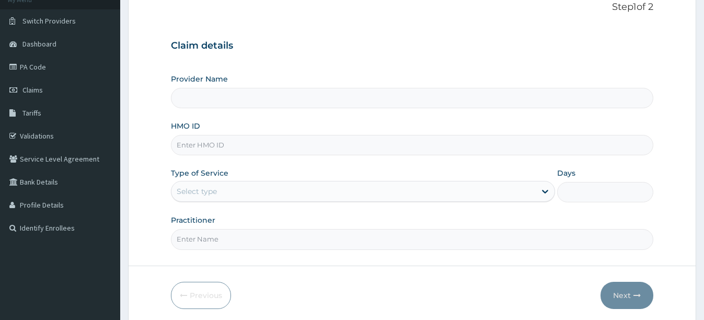
scroll to position [104, 0]
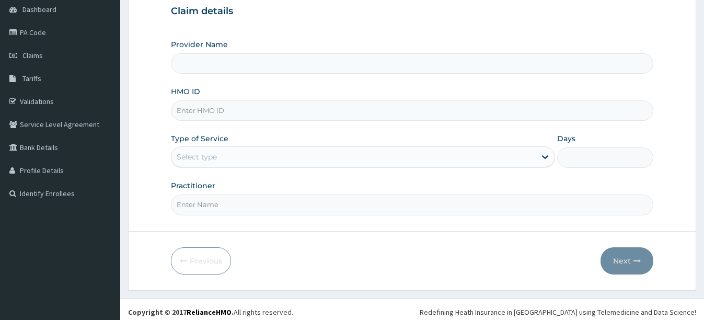
click at [303, 105] on input "HMO ID" at bounding box center [412, 110] width 482 height 20
type input "[PERSON_NAME][GEOGRAPHIC_DATA]"
type input "G"
click at [178, 110] on input "MT" at bounding box center [412, 110] width 482 height 20
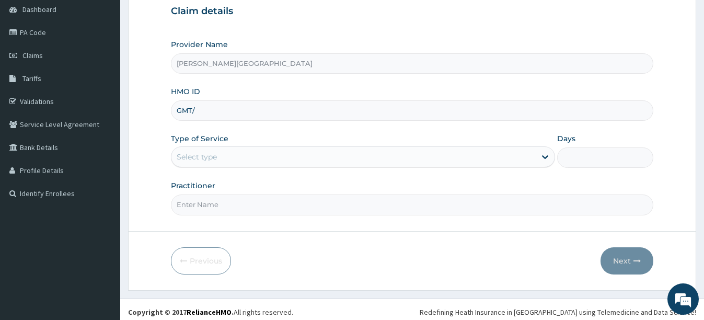
click at [287, 111] on input "GMT/" at bounding box center [412, 110] width 482 height 20
type input "GMT/10378/A"
drag, startPoint x: 326, startPoint y: 158, endPoint x: 315, endPoint y: 158, distance: 11.0
click at [325, 158] on div "Select type" at bounding box center [353, 156] width 364 height 17
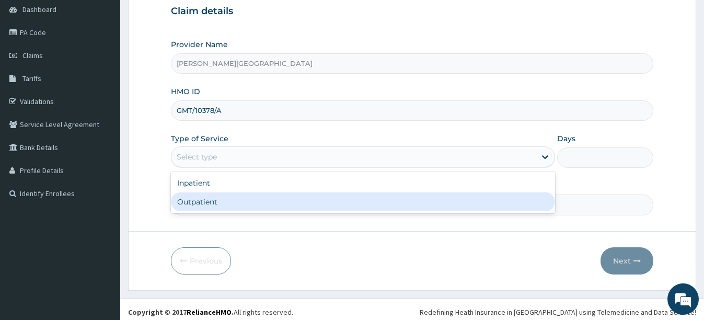
click at [223, 205] on div "Outpatient" at bounding box center [363, 201] width 384 height 19
type input "1"
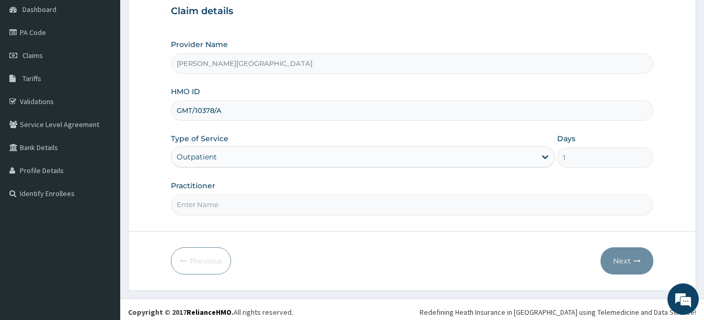
click at [217, 215] on form "Step 1 of 2 Claim details Provider Name [PERSON_NAME] FOUNDATION HOSPITAL HMO I…" at bounding box center [412, 120] width 568 height 339
click at [221, 212] on input "Practitioner" at bounding box center [412, 204] width 482 height 20
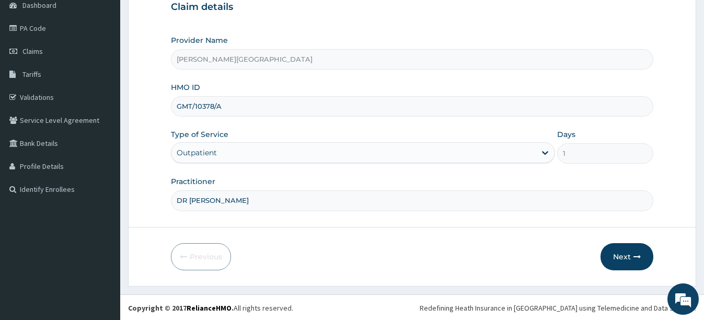
scroll to position [110, 0]
type input "DR [PERSON_NAME]"
click at [612, 259] on button "Next" at bounding box center [626, 255] width 53 height 27
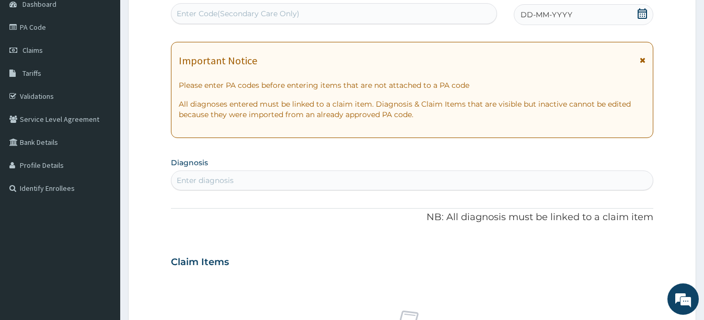
click at [639, 15] on icon at bounding box center [642, 13] width 10 height 10
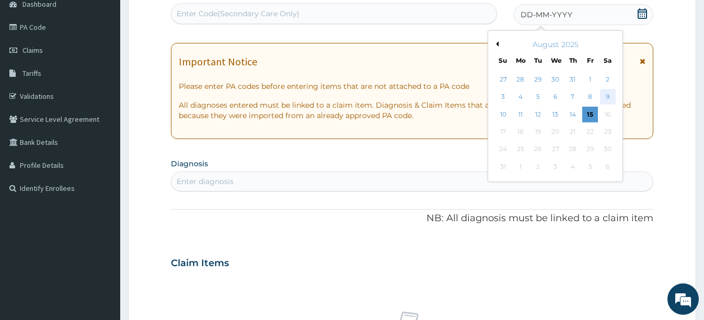
click at [606, 96] on div "9" at bounding box center [607, 97] width 16 height 16
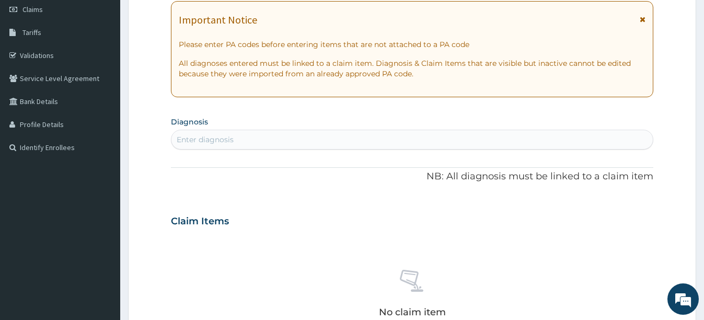
scroll to position [162, 0]
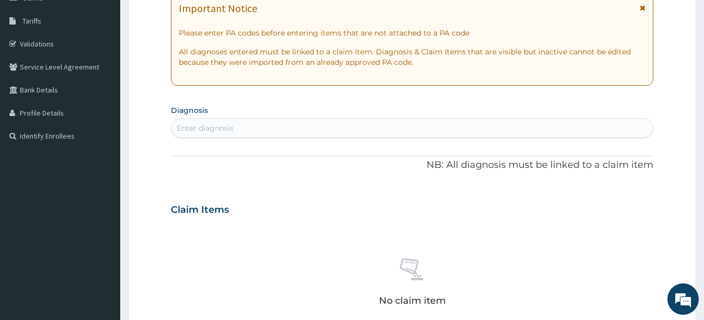
click at [258, 131] on div "Enter diagnosis" at bounding box center [411, 128] width 481 height 17
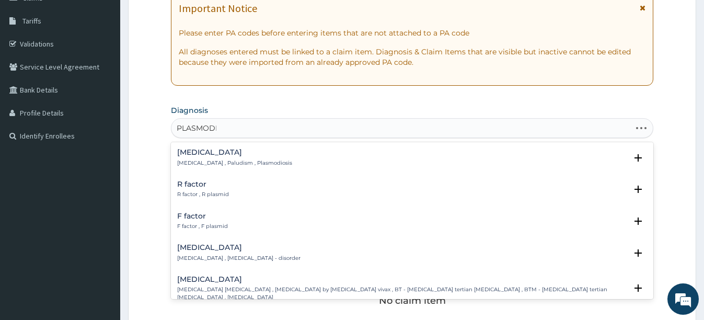
type input "PLASMODIU"
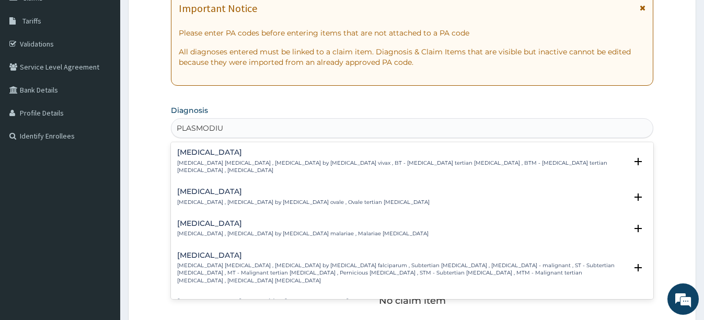
click at [201, 251] on h4 "[MEDICAL_DATA]" at bounding box center [401, 255] width 449 height 8
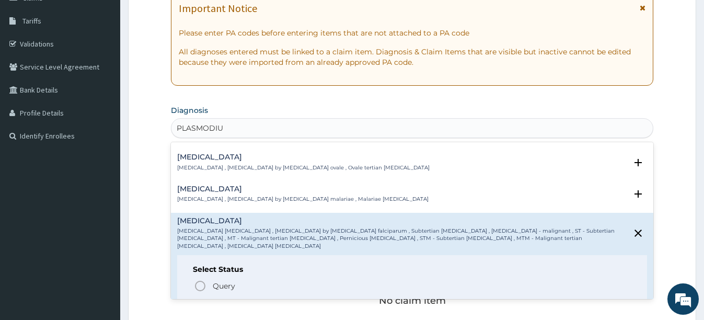
scroll to position [52, 0]
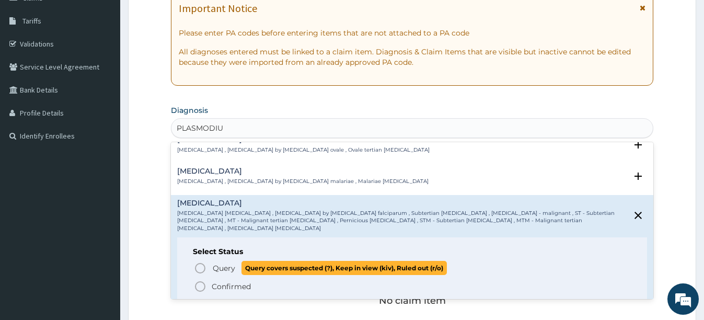
drag, startPoint x: 195, startPoint y: 249, endPoint x: 237, endPoint y: 226, distance: 47.2
click at [196, 262] on icon "status option query" at bounding box center [200, 268] width 13 height 13
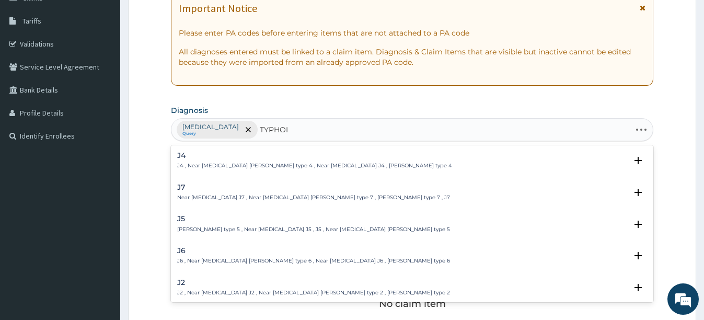
type input "[MEDICAL_DATA]"
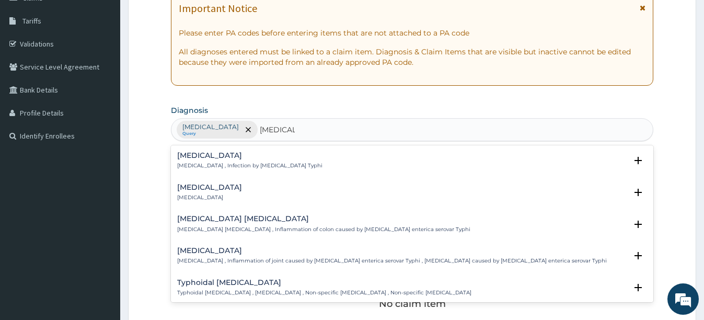
click at [241, 166] on p "[MEDICAL_DATA] , Infection by [MEDICAL_DATA] Typhi" at bounding box center [249, 165] width 145 height 7
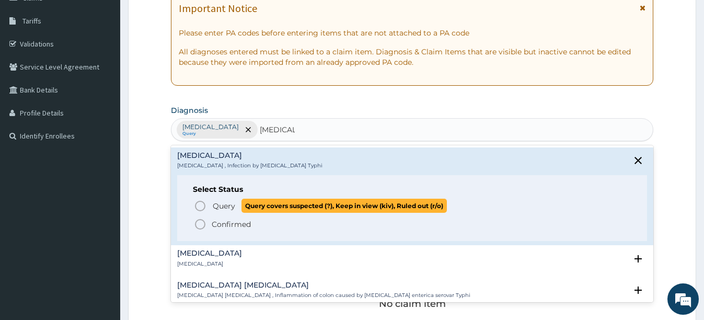
drag, startPoint x: 200, startPoint y: 205, endPoint x: 244, endPoint y: 184, distance: 49.1
click at [201, 205] on icon "status option query" at bounding box center [200, 206] width 13 height 13
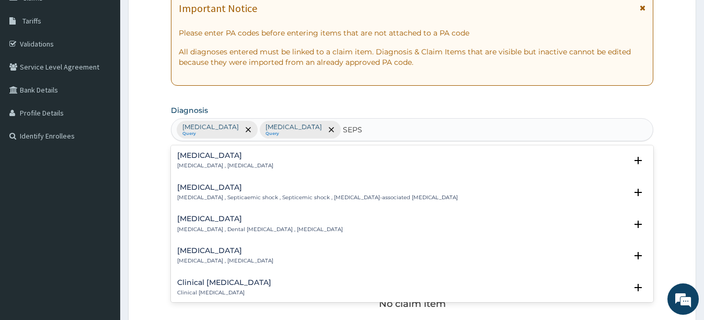
type input "SEPSI"
click at [219, 162] on p "[MEDICAL_DATA] , [MEDICAL_DATA]" at bounding box center [225, 165] width 96 height 7
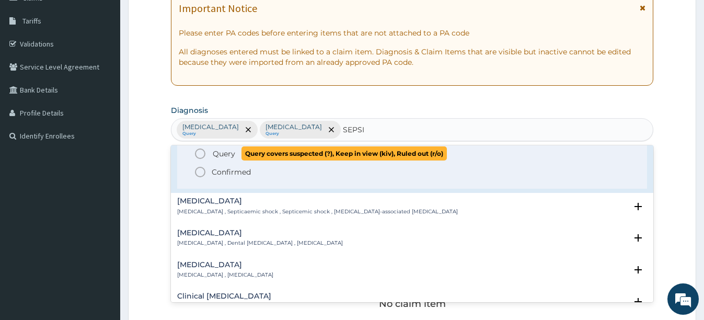
click at [205, 159] on icon "status option query" at bounding box center [200, 153] width 13 height 13
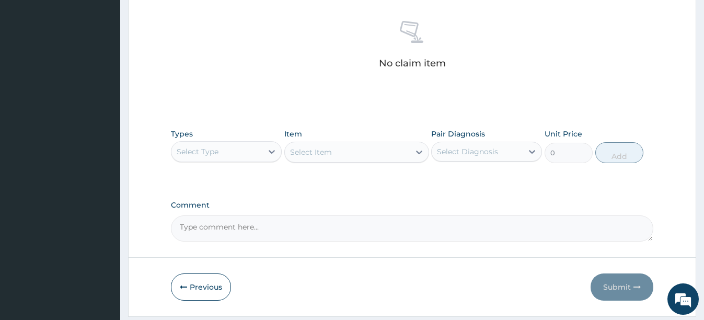
scroll to position [423, 0]
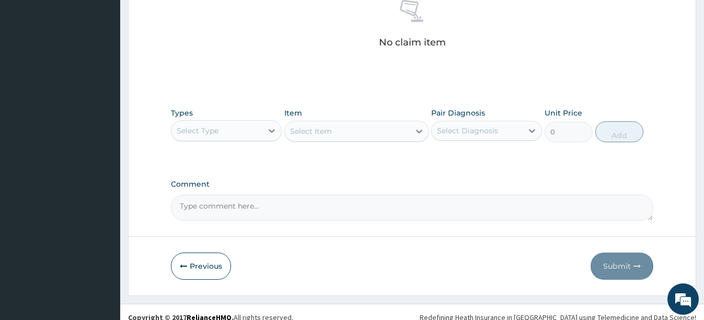
click at [227, 141] on div "Types Select Type" at bounding box center [226, 125] width 111 height 34
click at [230, 139] on div "Select Type" at bounding box center [226, 130] width 111 height 21
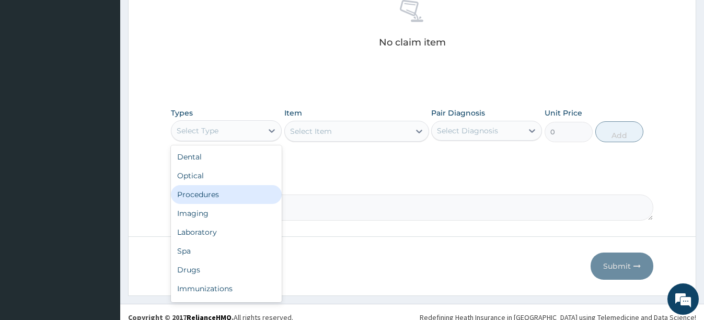
click at [218, 188] on div "Procedures" at bounding box center [226, 194] width 111 height 19
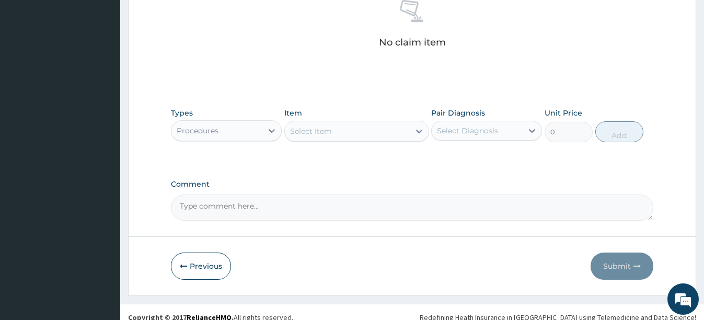
click at [390, 137] on div "Select Item" at bounding box center [347, 131] width 125 height 17
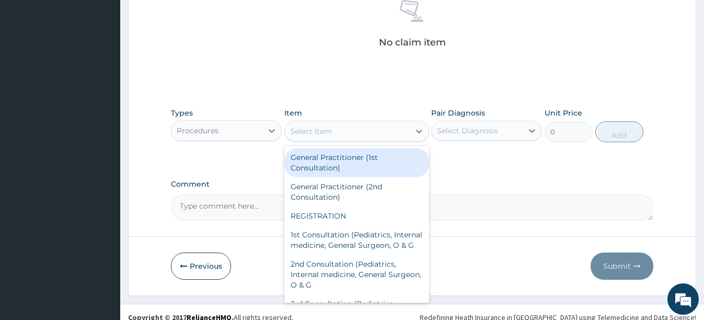
drag, startPoint x: 331, startPoint y: 167, endPoint x: 431, endPoint y: 144, distance: 102.8
click at [332, 166] on div "General Practitioner (1st Consultation)" at bounding box center [356, 162] width 145 height 29
type input "2500"
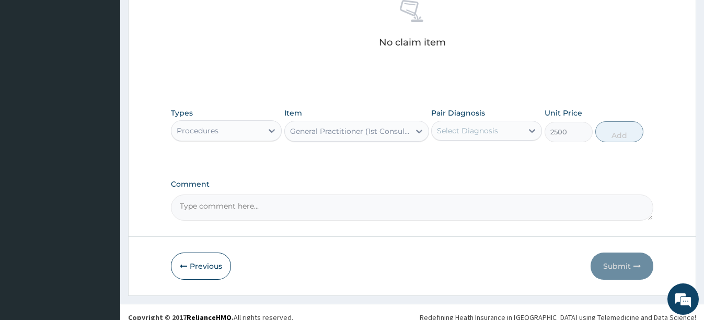
click at [448, 136] on div "Select Diagnosis" at bounding box center [476, 130] width 91 height 17
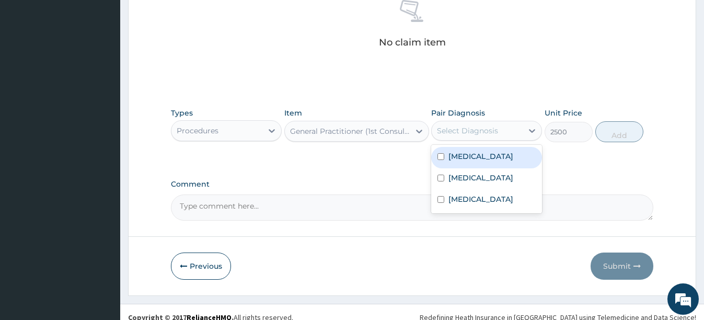
click at [442, 160] on input "checkbox" at bounding box center [440, 156] width 7 height 7
checkbox input "true"
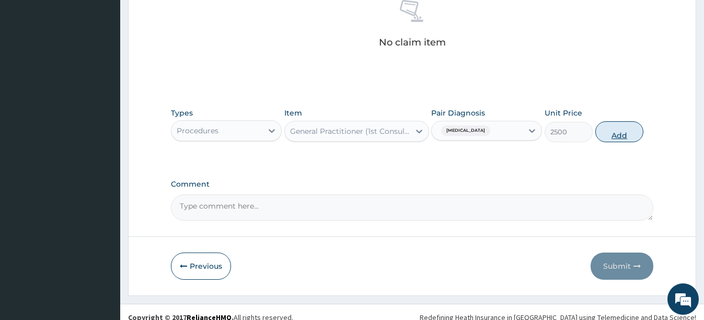
click at [611, 133] on button "Add" at bounding box center [619, 131] width 48 height 21
type input "0"
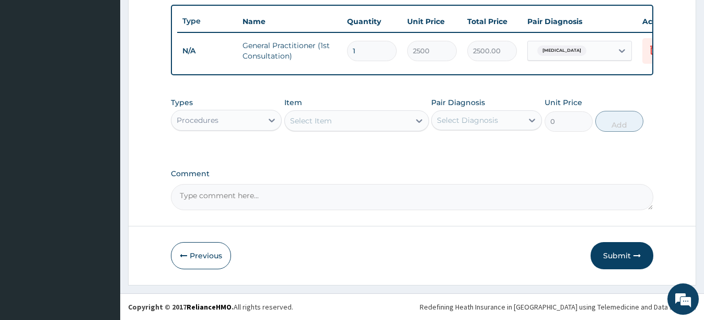
click at [337, 124] on div "Select Item" at bounding box center [347, 120] width 125 height 17
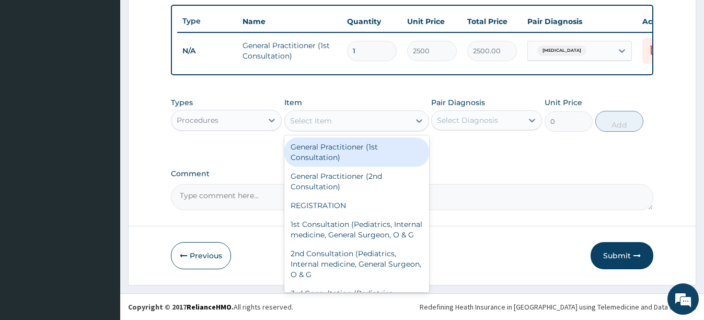
drag, startPoint x: 221, startPoint y: 119, endPoint x: 215, endPoint y: 131, distance: 13.3
click at [220, 121] on div "Procedures" at bounding box center [216, 120] width 91 height 17
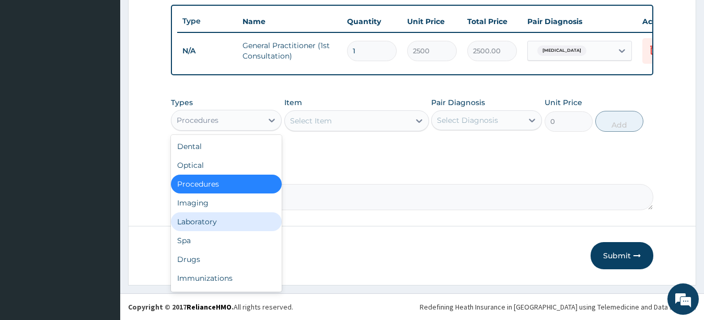
click at [199, 222] on div "Laboratory" at bounding box center [226, 221] width 111 height 19
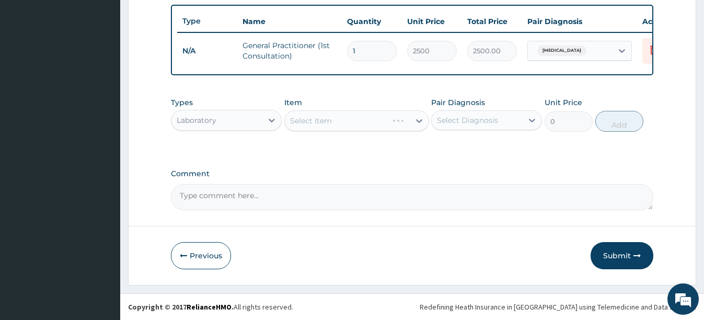
click at [384, 119] on div "Select Item" at bounding box center [356, 120] width 145 height 21
click at [357, 126] on div "Select Item" at bounding box center [347, 120] width 125 height 17
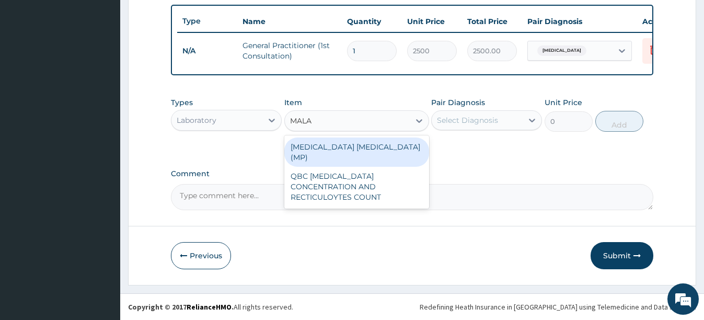
type input "MALAR"
click at [389, 142] on div "[MEDICAL_DATA] [MEDICAL_DATA] (MP)" at bounding box center [356, 151] width 145 height 29
type input "1500"
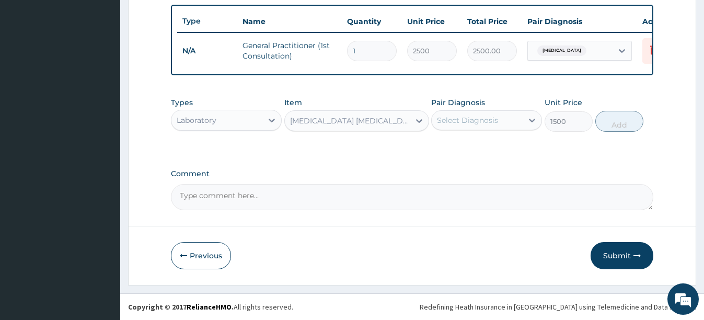
click at [472, 126] on div "Select Diagnosis" at bounding box center [476, 120] width 91 height 17
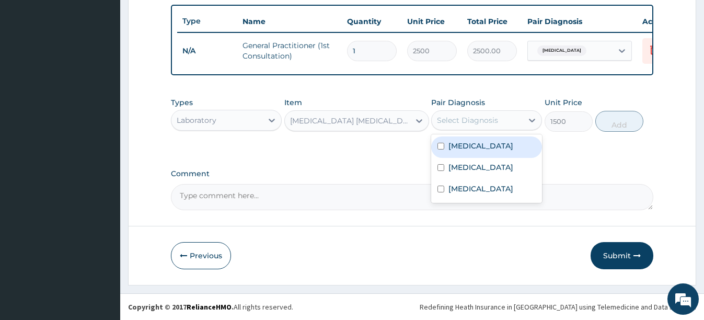
click at [444, 148] on input "checkbox" at bounding box center [440, 146] width 7 height 7
checkbox input "true"
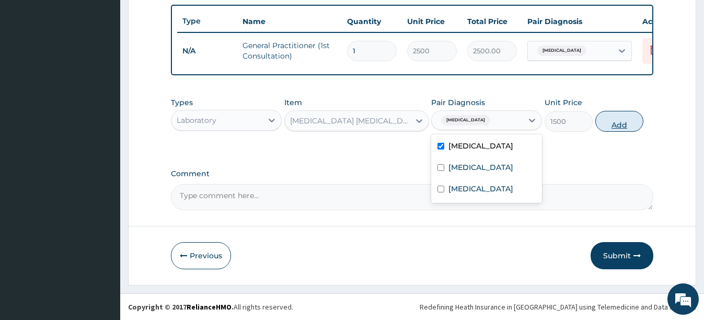
drag, startPoint x: 627, startPoint y: 124, endPoint x: 617, endPoint y: 124, distance: 9.4
click at [627, 124] on button "Add" at bounding box center [619, 121] width 48 height 21
type input "0"
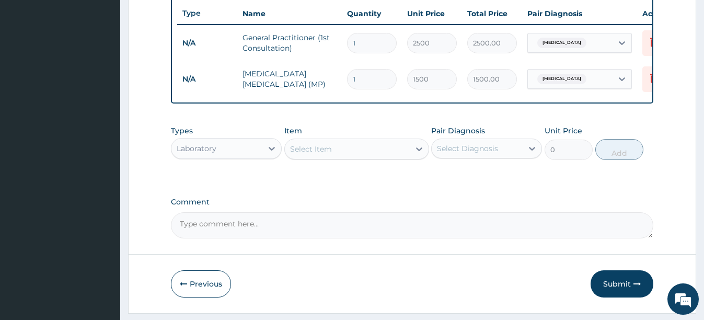
click at [312, 154] on div "Select Item" at bounding box center [311, 149] width 42 height 10
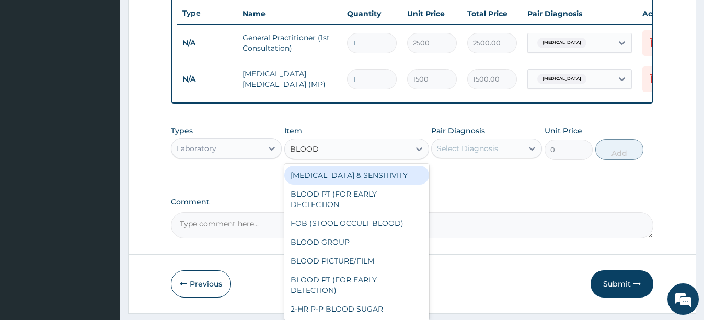
type input "BLOOD C"
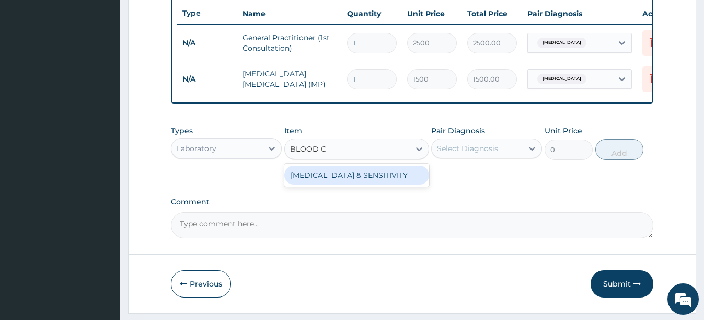
click at [373, 180] on div "[MEDICAL_DATA] & SENSITIVITY" at bounding box center [356, 175] width 145 height 19
type input "6000"
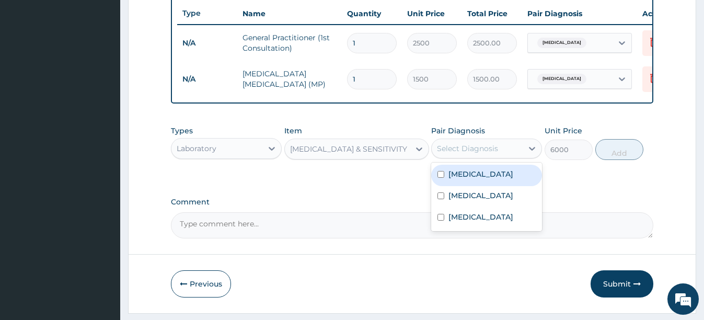
click at [476, 153] on div "Select Diagnosis" at bounding box center [467, 148] width 61 height 10
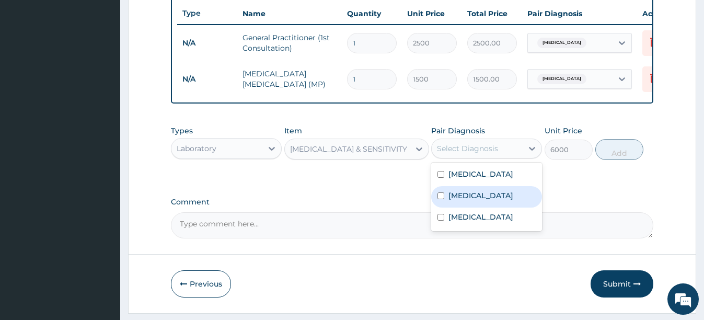
drag, startPoint x: 451, startPoint y: 204, endPoint x: 517, endPoint y: 197, distance: 66.2
click at [450, 201] on label "[MEDICAL_DATA]" at bounding box center [480, 195] width 65 height 10
checkbox input "true"
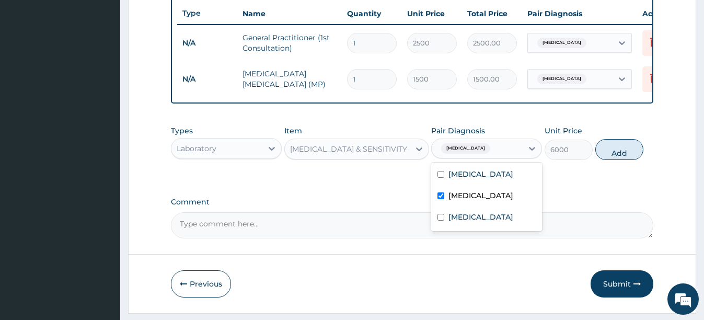
drag, startPoint x: 625, startPoint y: 159, endPoint x: 527, endPoint y: 164, distance: 97.8
click at [623, 159] on button "Add" at bounding box center [619, 149] width 48 height 21
type input "0"
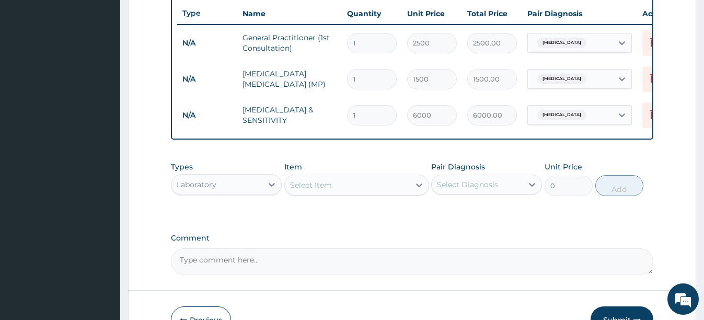
click at [319, 190] on div "Select Item" at bounding box center [311, 185] width 42 height 10
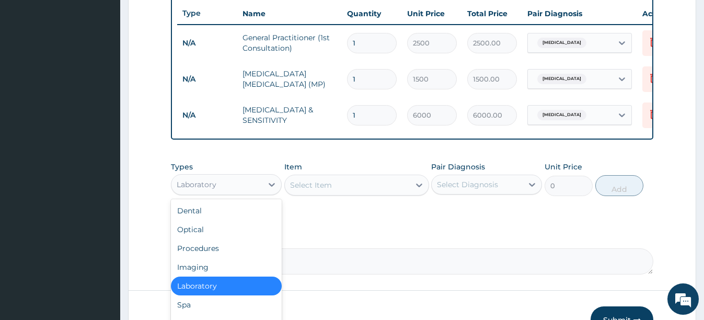
click at [219, 190] on div "Laboratory" at bounding box center [216, 184] width 91 height 17
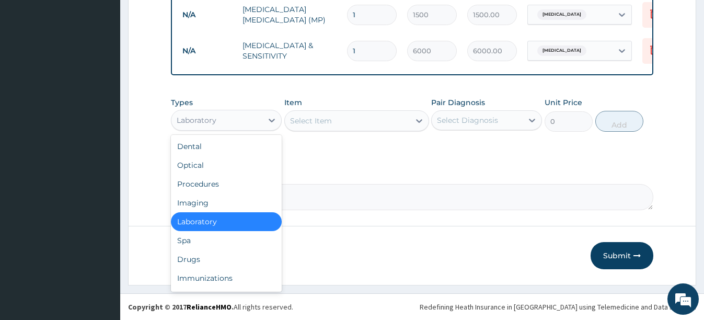
scroll to position [464, 0]
click at [200, 261] on div "Drugs" at bounding box center [226, 259] width 111 height 19
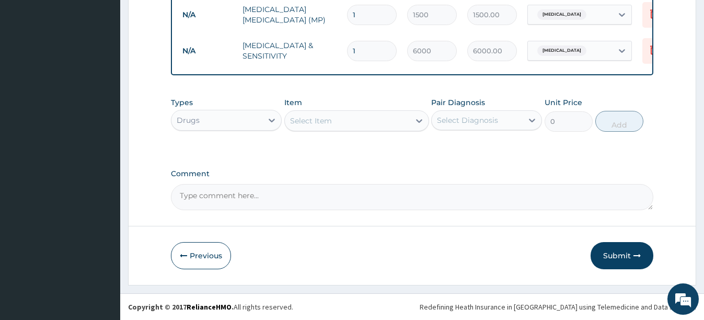
click at [317, 119] on div "Select Item" at bounding box center [311, 120] width 42 height 10
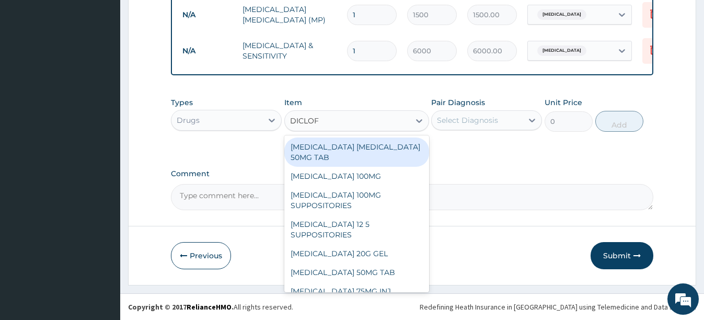
type input "DICLOFE"
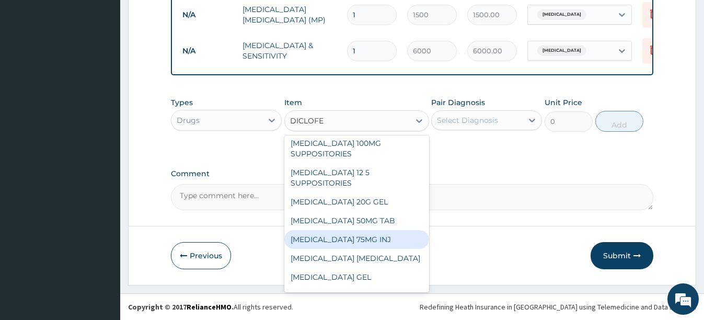
scroll to position [52, 0]
click at [348, 238] on div "[MEDICAL_DATA] 75MG INJ" at bounding box center [356, 238] width 145 height 19
type input "140"
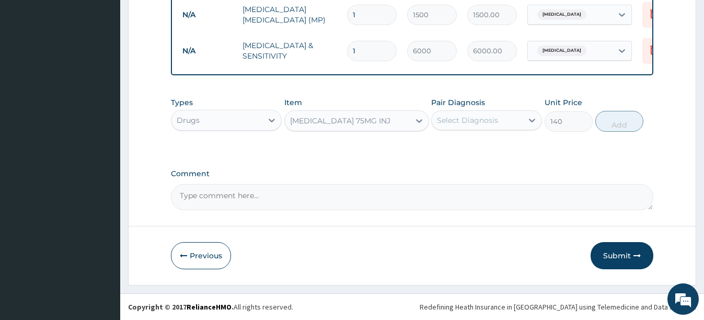
drag, startPoint x: 495, startPoint y: 115, endPoint x: 491, endPoint y: 131, distance: 16.2
click at [491, 131] on div "Pair Diagnosis Select Diagnosis" at bounding box center [486, 114] width 111 height 34
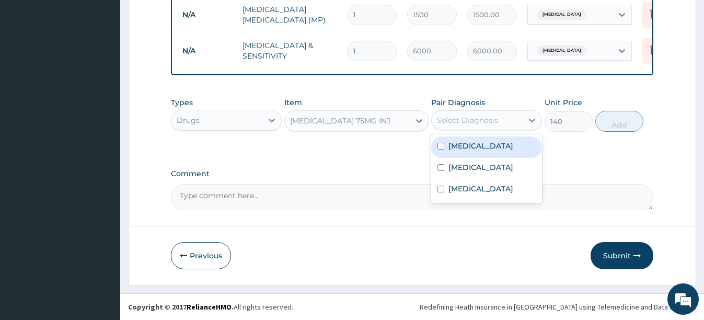
click at [445, 146] on div "[MEDICAL_DATA]" at bounding box center [486, 146] width 111 height 21
checkbox input "true"
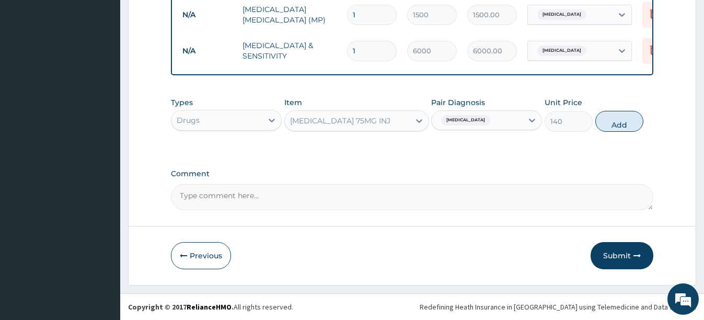
drag, startPoint x: 613, startPoint y: 124, endPoint x: 525, endPoint y: 121, distance: 87.8
click at [605, 129] on button "Add" at bounding box center [619, 121] width 48 height 21
type input "0"
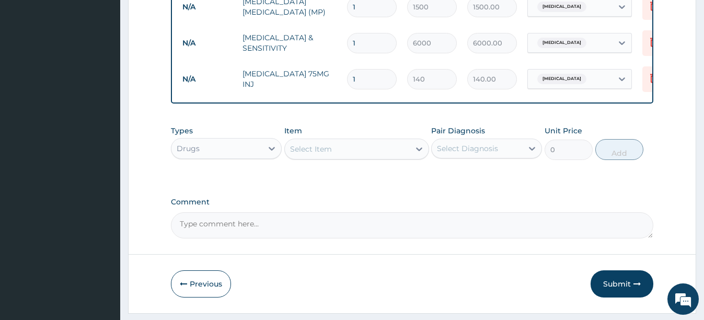
click at [316, 154] on div "Select Item" at bounding box center [311, 149] width 42 height 10
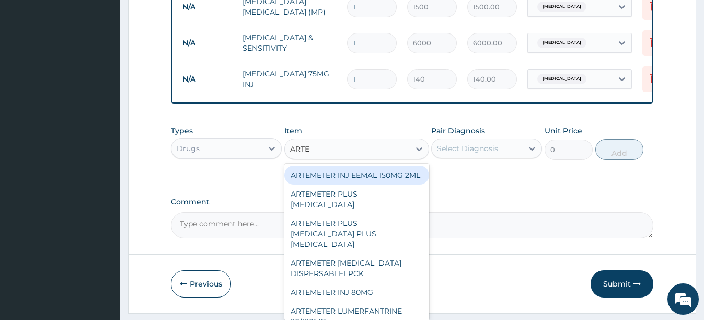
type input "ARTEM"
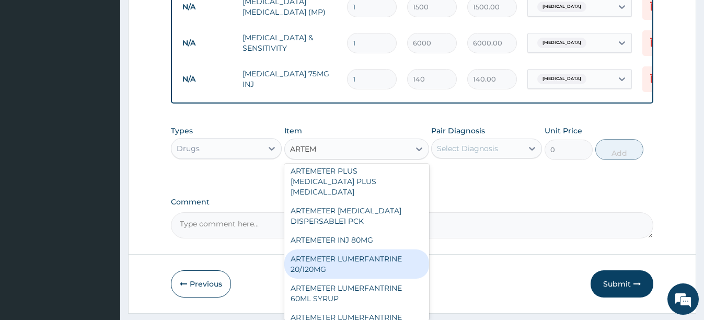
click at [347, 278] on div "ARTEMETER LUMERFANTRINE 20/120MG" at bounding box center [356, 263] width 145 height 29
type input "210"
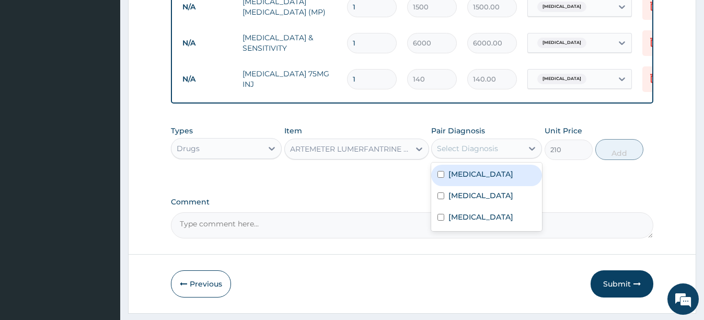
click at [492, 151] on div "Select Diagnosis" at bounding box center [467, 148] width 61 height 10
click at [435, 186] on div "[MEDICAL_DATA]" at bounding box center [486, 175] width 111 height 21
checkbox input "true"
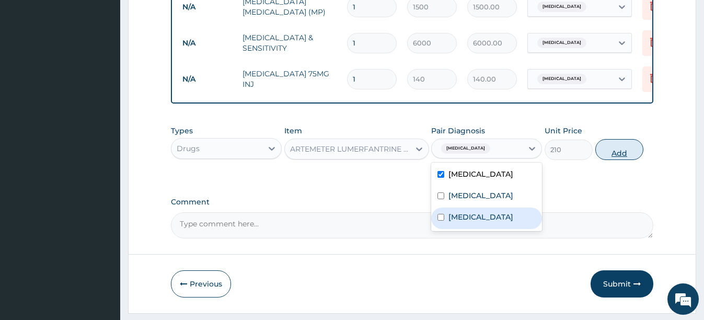
click at [623, 160] on button "Add" at bounding box center [619, 149] width 48 height 21
type input "0"
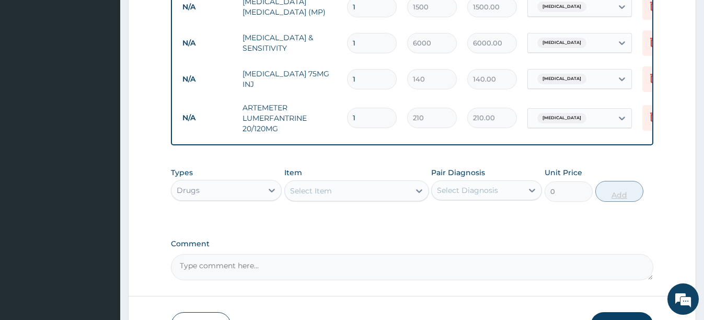
type input "0.00"
type input "2"
type input "420.00"
type input "24"
type input "5040.00"
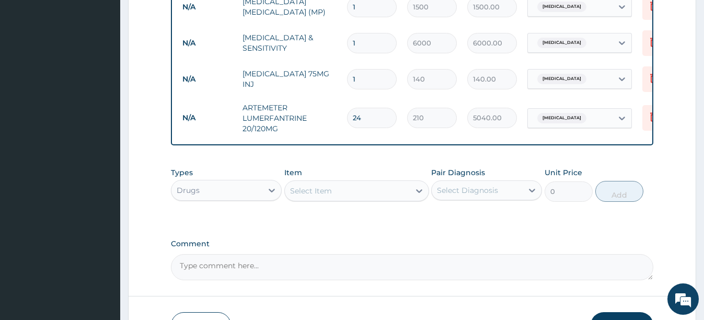
type input "24"
click at [362, 199] on div "Select Item" at bounding box center [347, 190] width 125 height 17
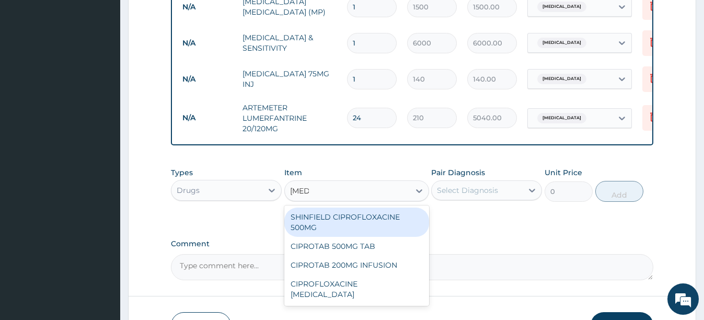
type input "CIPROT"
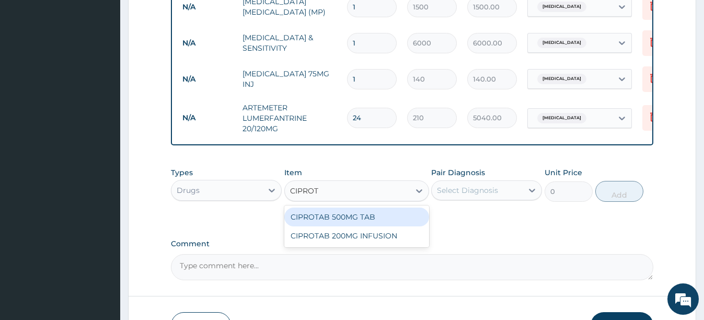
click at [348, 226] on div "CIPROTAB 500MG TAB" at bounding box center [356, 216] width 145 height 19
type input "112"
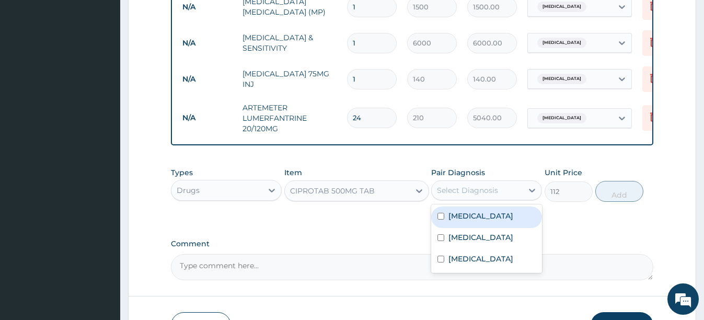
click at [463, 195] on div "Select Diagnosis" at bounding box center [467, 190] width 61 height 10
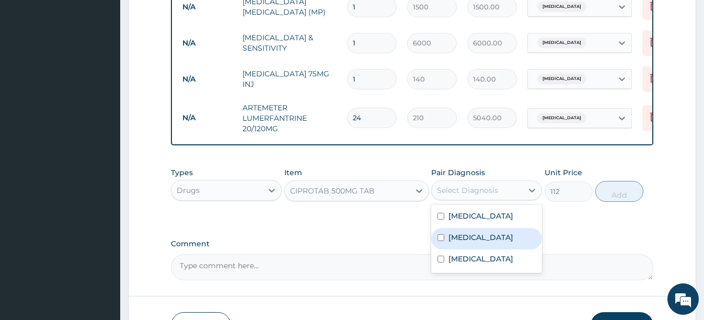
click at [442, 241] on input "checkbox" at bounding box center [440, 237] width 7 height 7
checkbox input "true"
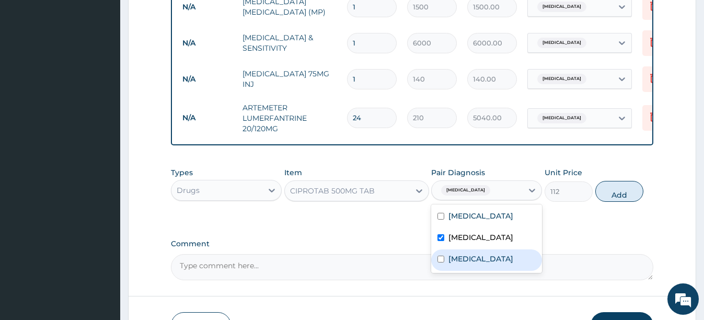
click at [446, 263] on div "[MEDICAL_DATA]" at bounding box center [486, 259] width 111 height 21
checkbox input "true"
click at [464, 239] on label "[MEDICAL_DATA]" at bounding box center [480, 237] width 65 height 10
checkbox input "false"
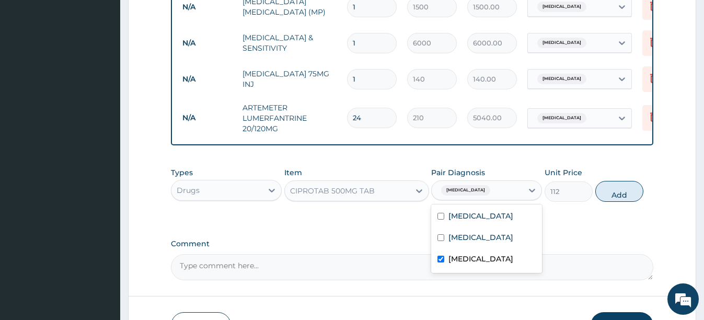
drag, startPoint x: 439, startPoint y: 264, endPoint x: 456, endPoint y: 245, distance: 24.8
click at [440, 262] on input "checkbox" at bounding box center [440, 258] width 7 height 7
checkbox input "false"
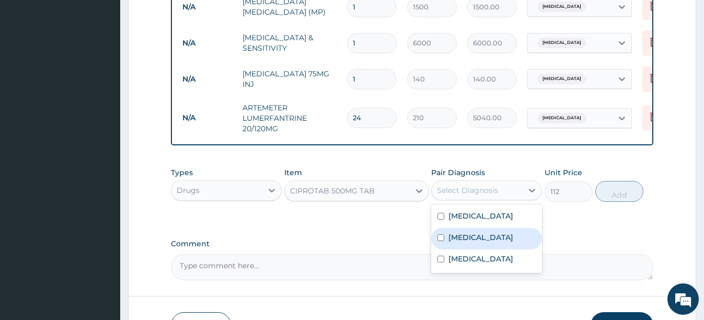
click at [457, 242] on label "[MEDICAL_DATA]" at bounding box center [480, 237] width 65 height 10
checkbox input "true"
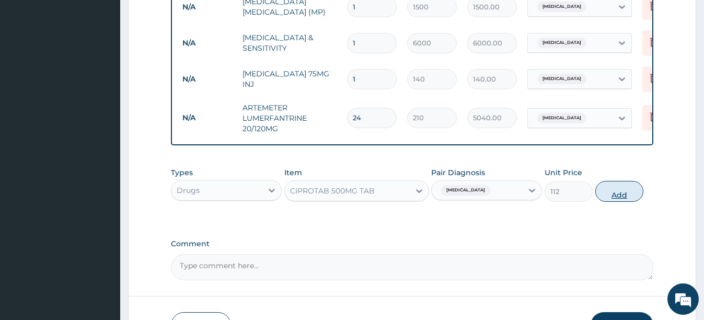
click at [613, 197] on button "Add" at bounding box center [619, 191] width 48 height 21
type input "0"
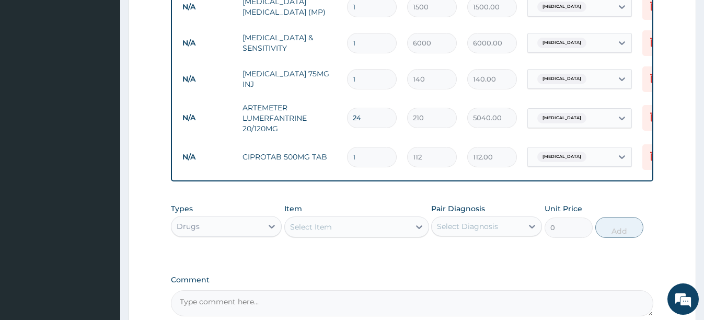
type input "14"
type input "1568.00"
type input "14"
click at [326, 232] on div "Select Item" at bounding box center [311, 226] width 42 height 10
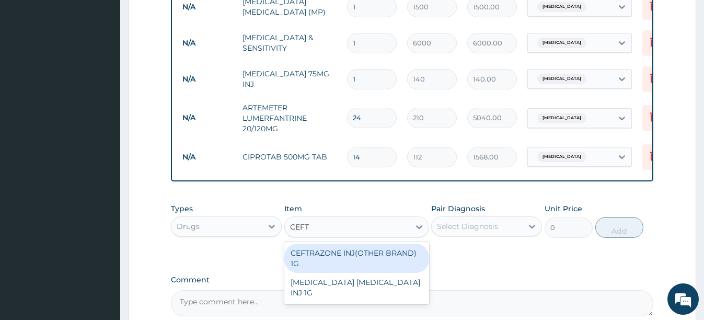
type input "CEFTR"
drag, startPoint x: 359, startPoint y: 262, endPoint x: 443, endPoint y: 240, distance: 87.3
click at [360, 262] on div "CEFTRAZONE INJ(OTHER BRAND) 1G" at bounding box center [356, 257] width 145 height 29
type input "1050"
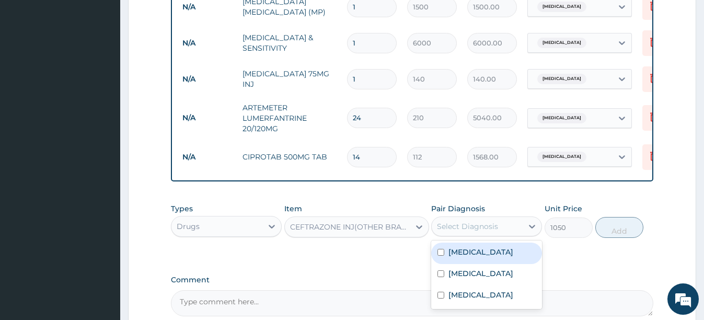
click at [487, 227] on div "Select Diagnosis" at bounding box center [476, 226] width 91 height 17
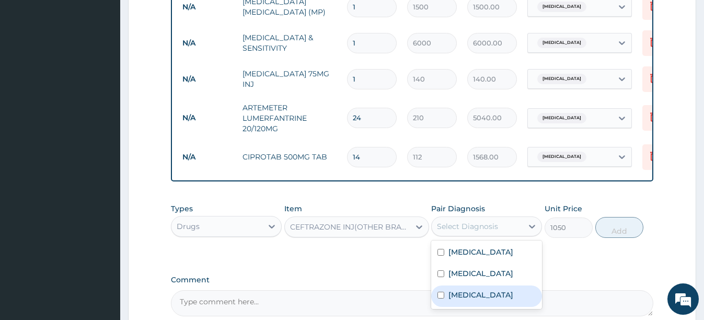
drag, startPoint x: 443, startPoint y: 301, endPoint x: 546, endPoint y: 263, distance: 109.1
click at [471, 287] on div "Falciparum malaria Typhoid fever Sepsis" at bounding box center [486, 274] width 111 height 68
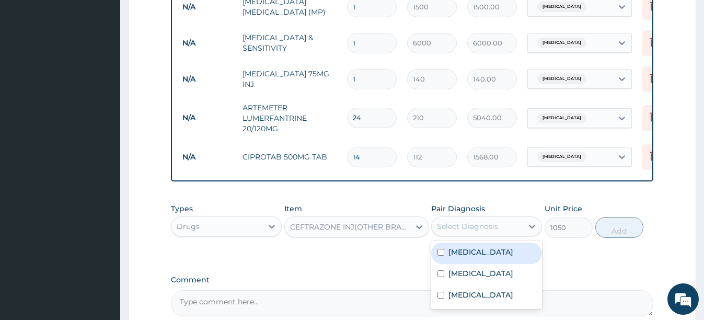
click at [479, 231] on div "Select Diagnosis" at bounding box center [467, 226] width 61 height 10
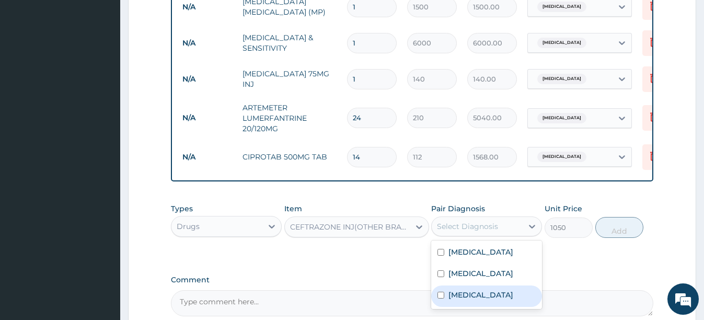
click at [441, 298] on input "checkbox" at bounding box center [440, 294] width 7 height 7
checkbox input "true"
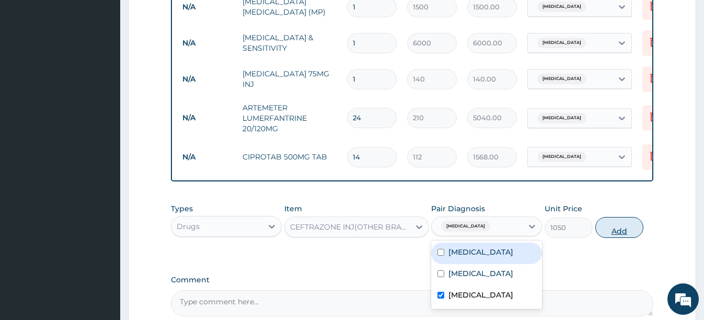
click at [619, 235] on button "Add" at bounding box center [619, 227] width 48 height 21
type input "0"
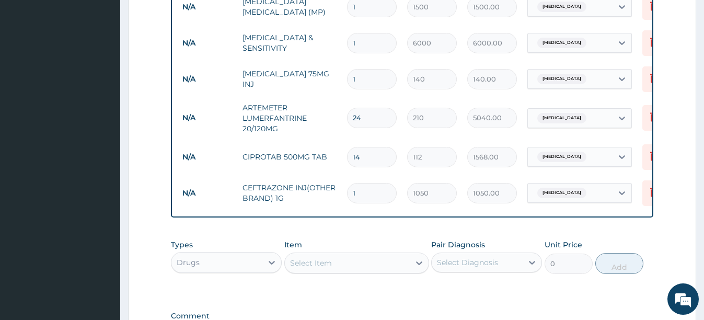
type input "0.00"
type input "3"
type input "3150.00"
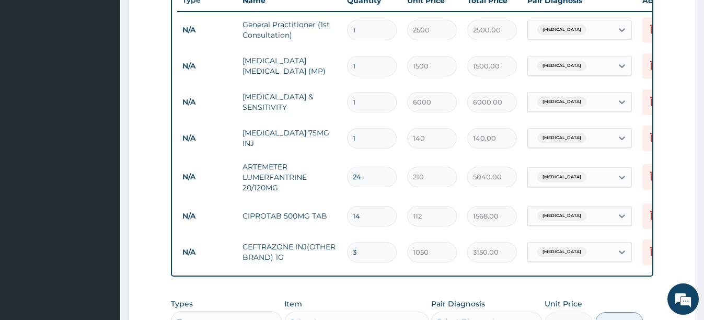
type input "2"
type input "2100.00"
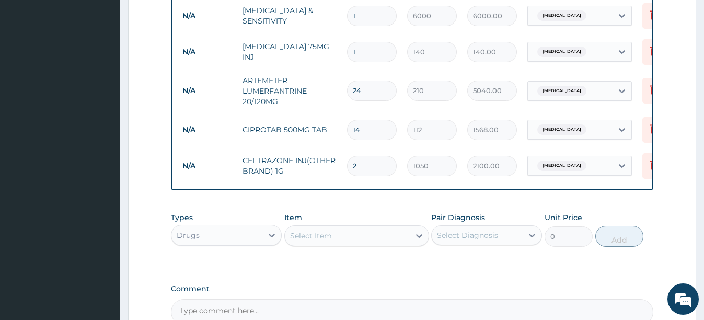
scroll to position [509, 0]
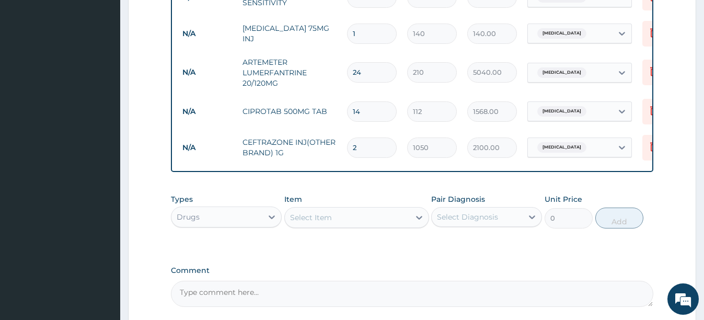
type input "2"
click at [374, 222] on div "Select Item" at bounding box center [347, 217] width 125 height 17
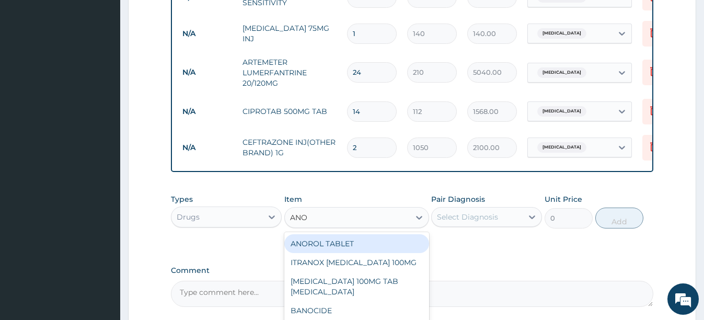
type input "ANOR"
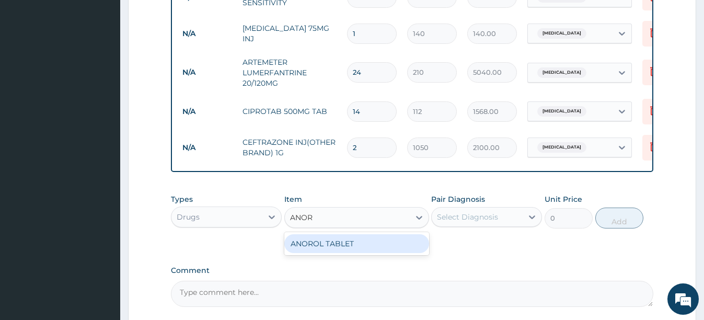
click at [381, 241] on div "ANOROL TABLET" at bounding box center [356, 243] width 145 height 19
type input "70"
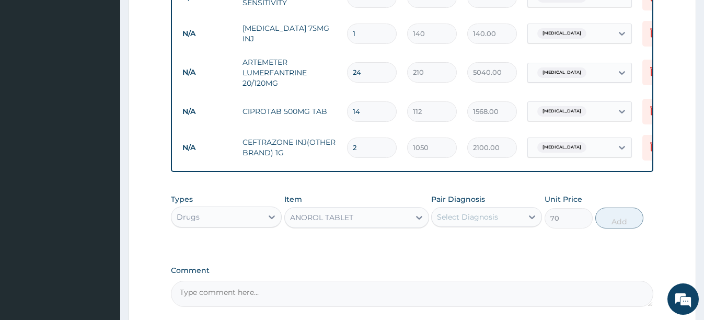
click at [483, 222] on div "Select Diagnosis" at bounding box center [467, 217] width 61 height 10
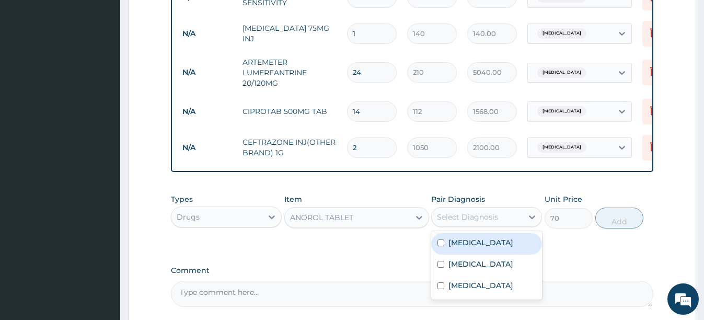
click at [442, 246] on input "checkbox" at bounding box center [440, 242] width 7 height 7
checkbox input "true"
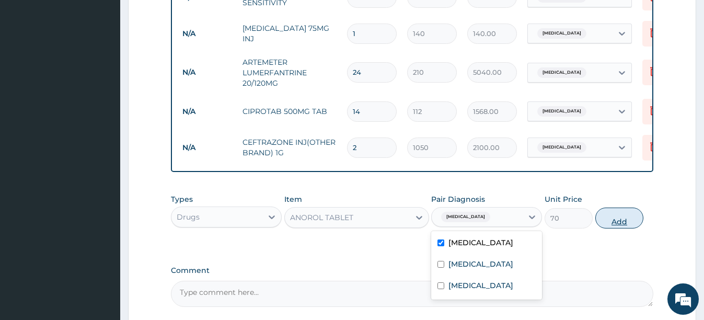
click at [621, 228] on button "Add" at bounding box center [619, 217] width 48 height 21
type input "0"
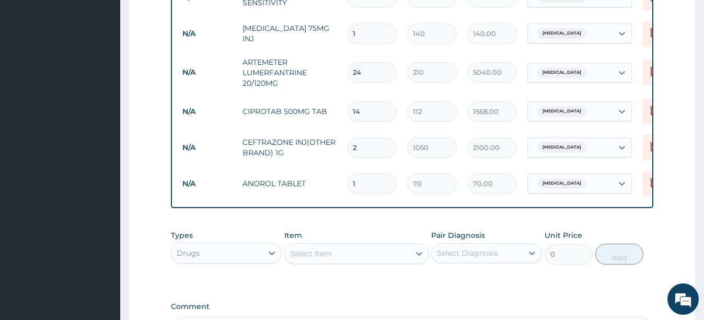
type input "0.00"
type input "2"
type input "140.00"
type input "20"
type input "1400.00"
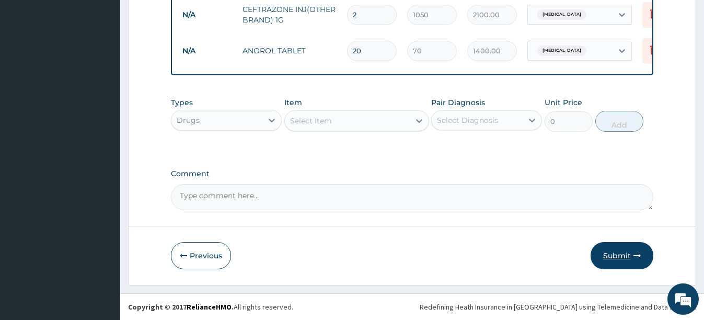
type input "20"
click at [610, 252] on button "Submit" at bounding box center [621, 255] width 63 height 27
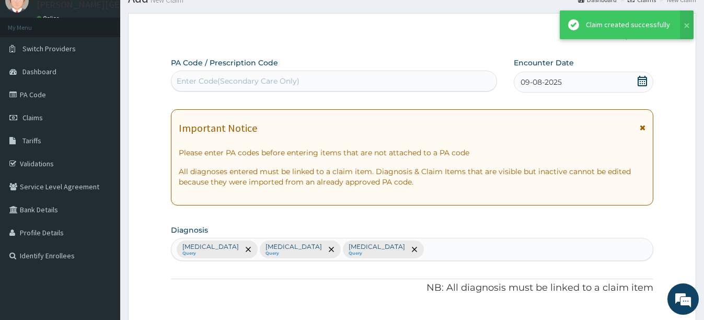
scroll to position [650, 0]
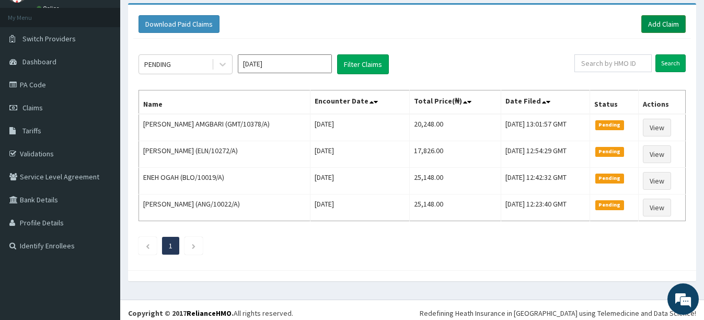
click at [656, 22] on link "Add Claim" at bounding box center [663, 24] width 44 height 18
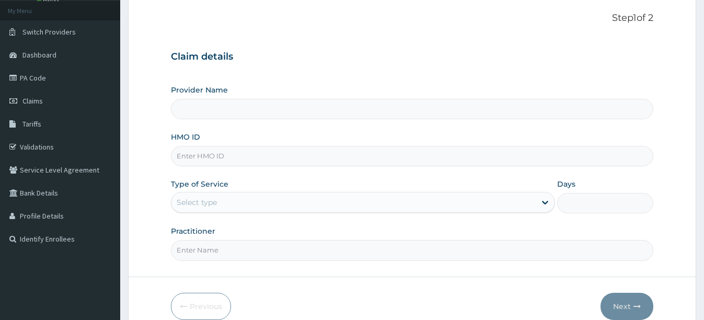
scroll to position [104, 0]
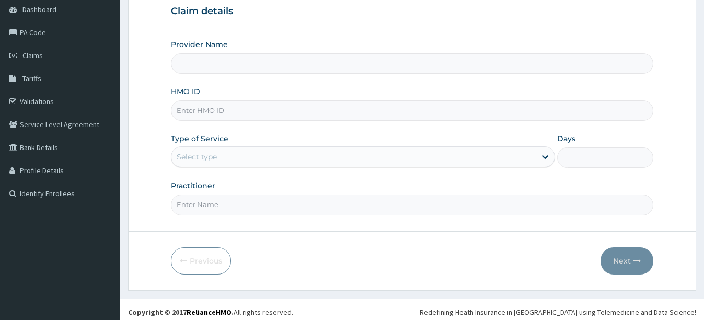
type input "[PERSON_NAME][GEOGRAPHIC_DATA]"
click at [207, 111] on input "HMO ID" at bounding box center [412, 110] width 482 height 20
type input "FMC/11907/A"
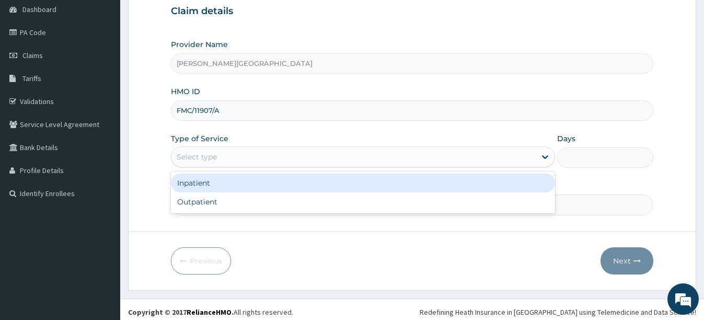
click at [228, 157] on div "Select type" at bounding box center [353, 156] width 364 height 17
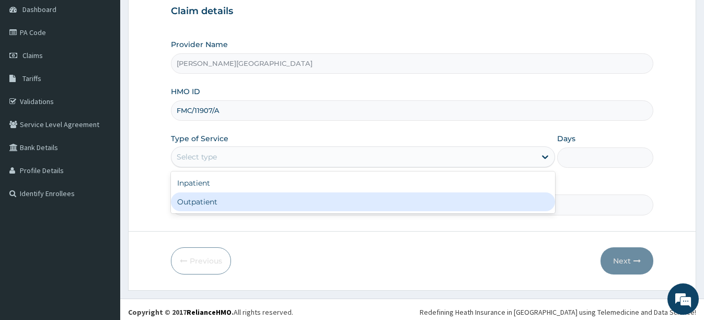
click at [240, 203] on div "Outpatient" at bounding box center [363, 201] width 384 height 19
type input "1"
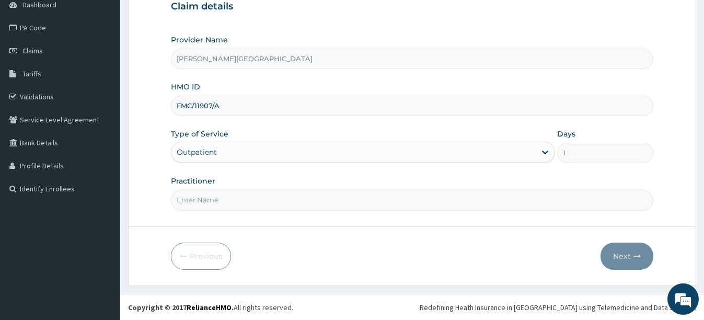
scroll to position [110, 0]
click at [256, 203] on input "Practitioner" at bounding box center [412, 199] width 482 height 20
type input "DR [PERSON_NAME]"
click at [627, 256] on button "Next" at bounding box center [626, 255] width 53 height 27
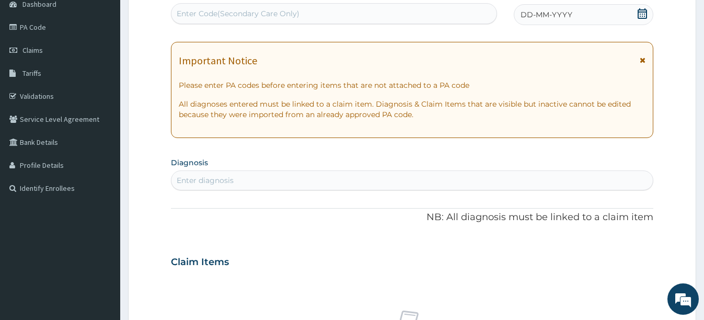
click at [642, 16] on icon at bounding box center [642, 13] width 10 height 10
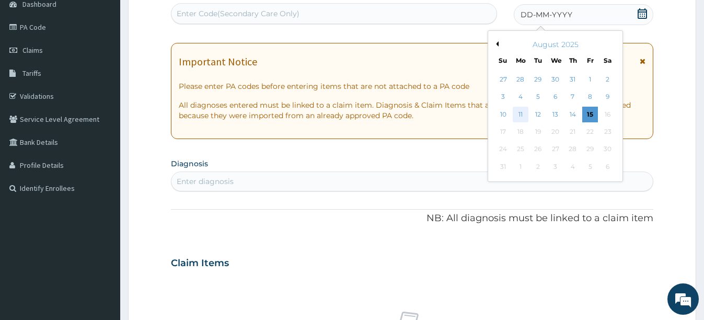
click at [518, 113] on div "11" at bounding box center [520, 115] width 16 height 16
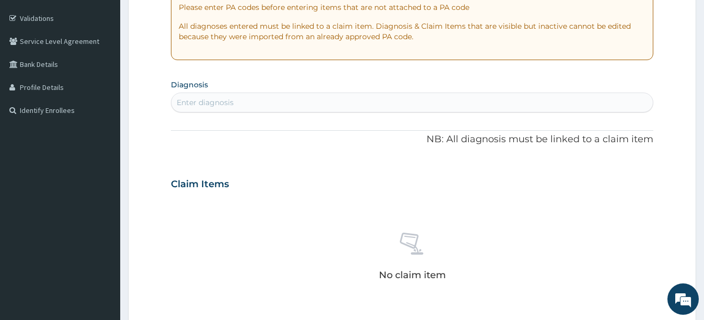
scroll to position [214, 0]
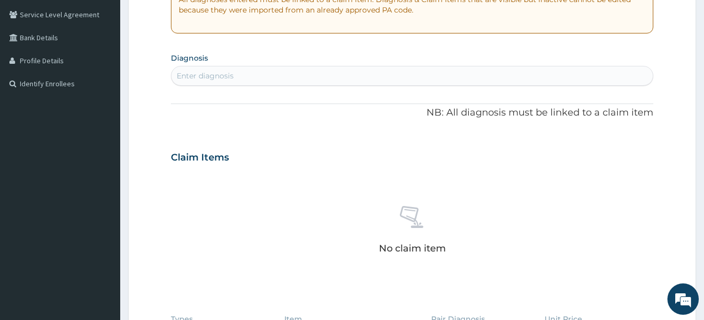
click at [244, 58] on section "Diagnosis Enter diagnosis" at bounding box center [412, 68] width 482 height 36
click at [228, 64] on section "Diagnosis Enter diagnosis" at bounding box center [412, 68] width 482 height 36
click at [252, 78] on div "Enter diagnosis" at bounding box center [411, 75] width 481 height 17
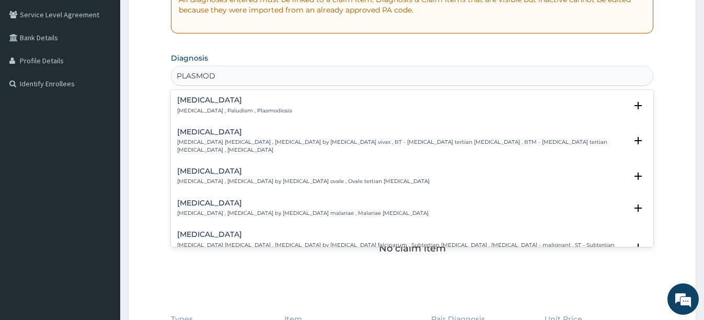
type input "PLASMODI"
click at [212, 230] on h4 "[MEDICAL_DATA]" at bounding box center [401, 234] width 449 height 8
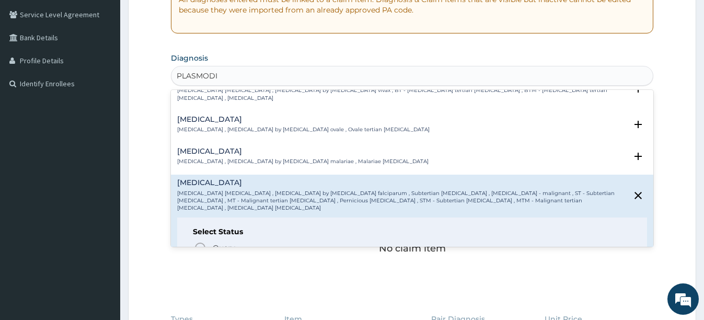
scroll to position [52, 0]
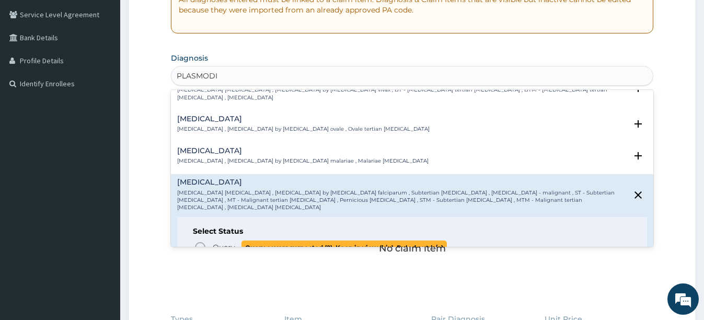
click at [201, 241] on icon "status option query" at bounding box center [200, 247] width 13 height 13
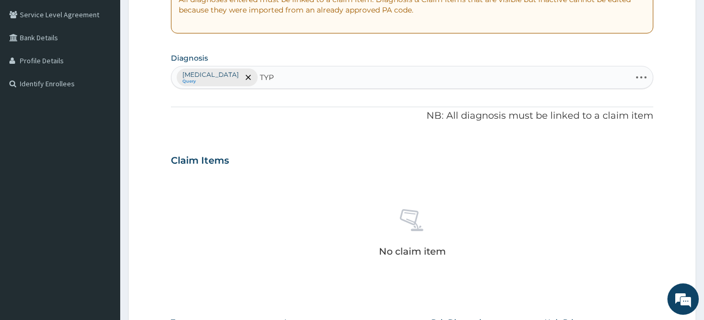
type input "TYPH"
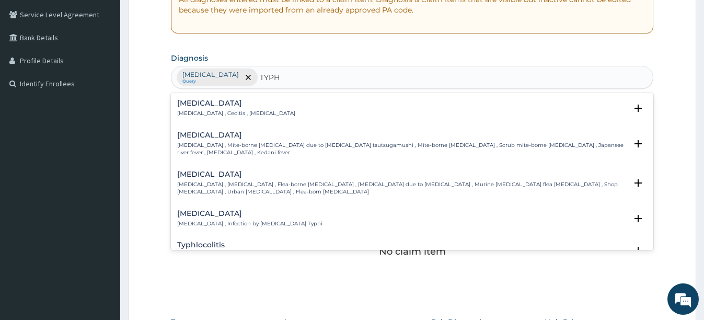
click at [205, 209] on h4 "[MEDICAL_DATA]" at bounding box center [249, 213] width 145 height 8
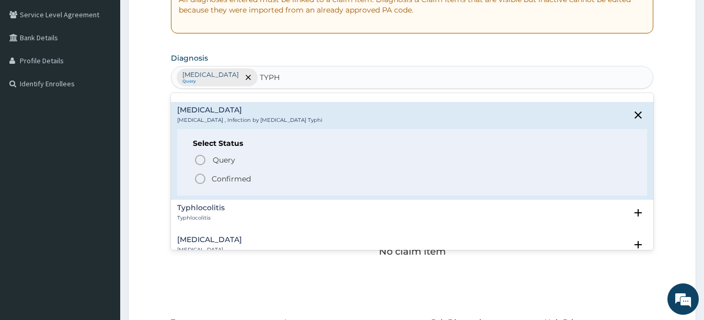
scroll to position [104, 0]
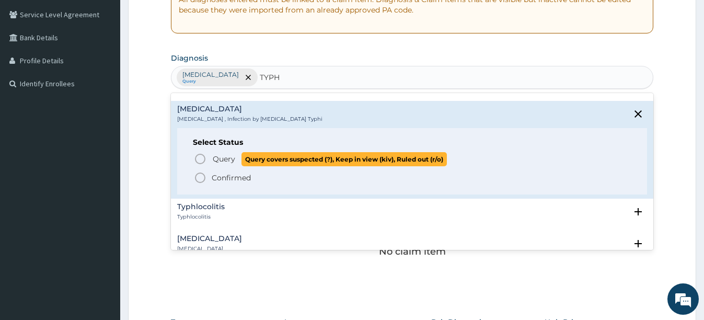
click at [202, 153] on icon "status option query" at bounding box center [200, 159] width 13 height 13
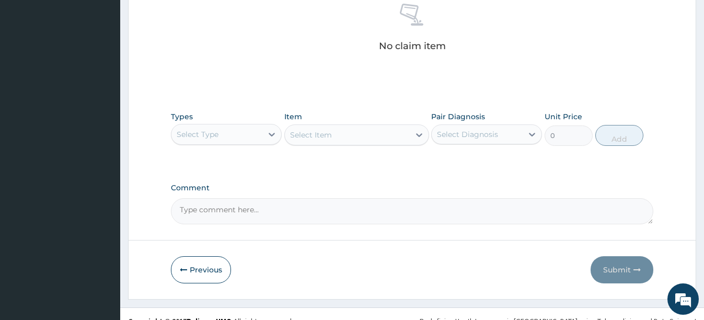
scroll to position [423, 0]
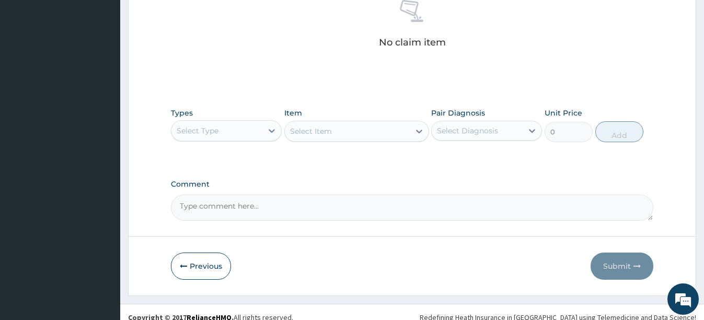
click at [229, 132] on div "Select Type" at bounding box center [216, 130] width 91 height 17
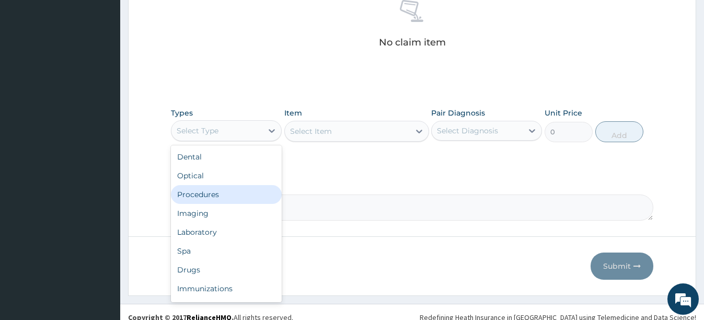
drag, startPoint x: 208, startPoint y: 195, endPoint x: 268, endPoint y: 169, distance: 64.8
click at [210, 194] on div "Procedures" at bounding box center [226, 194] width 111 height 19
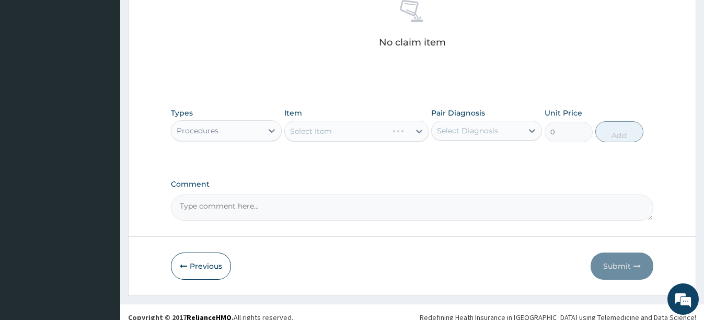
click at [375, 134] on div "Select Item" at bounding box center [356, 131] width 145 height 21
click at [360, 135] on div "Select Item" at bounding box center [347, 131] width 125 height 17
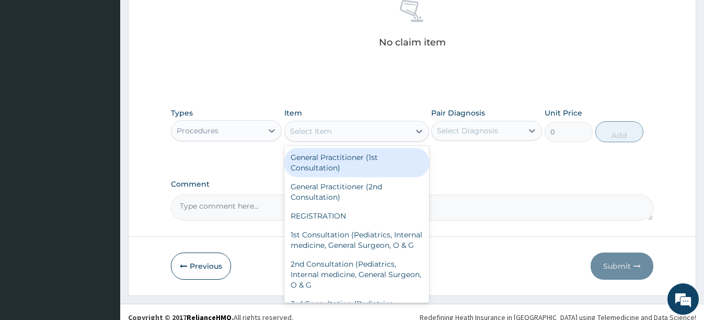
click at [346, 164] on div "General Practitioner (1st Consultation)" at bounding box center [356, 162] width 145 height 29
type input "2500"
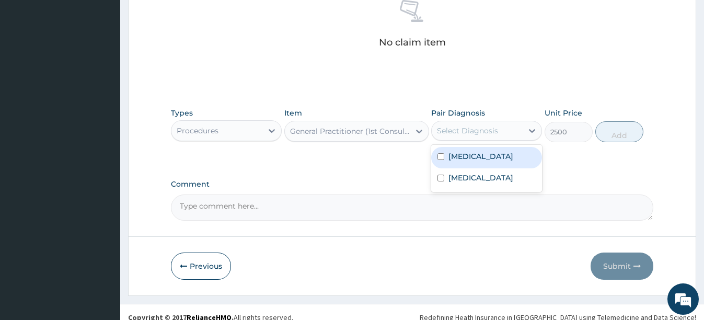
click at [489, 130] on div "Select Diagnosis" at bounding box center [467, 130] width 61 height 10
click at [449, 157] on label "[MEDICAL_DATA]" at bounding box center [480, 156] width 65 height 10
checkbox input "true"
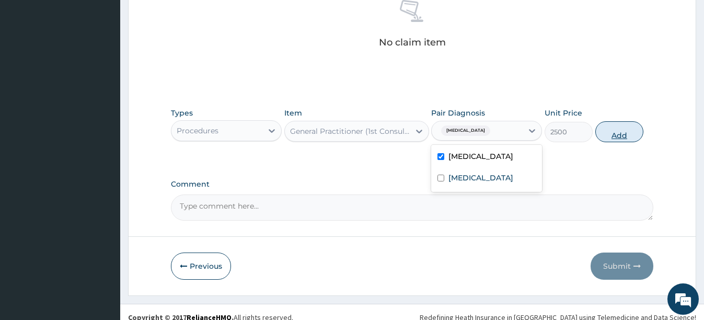
click at [630, 133] on button "Add" at bounding box center [619, 131] width 48 height 21
type input "0"
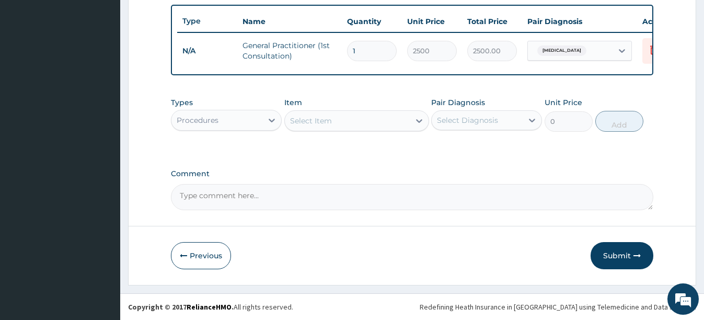
scroll to position [392, 0]
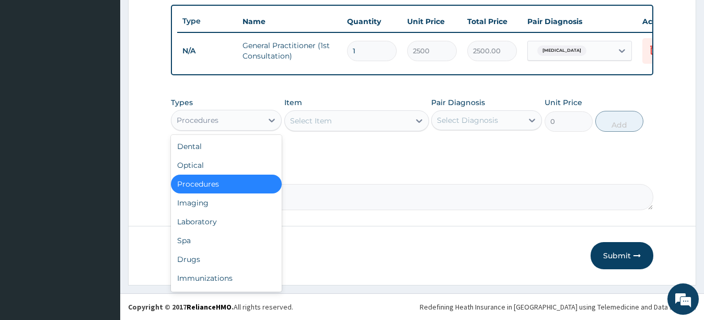
click at [243, 119] on div "Procedures" at bounding box center [216, 120] width 91 height 17
drag, startPoint x: 195, startPoint y: 219, endPoint x: 278, endPoint y: 170, distance: 96.5
click at [199, 214] on div "Laboratory" at bounding box center [226, 221] width 111 height 19
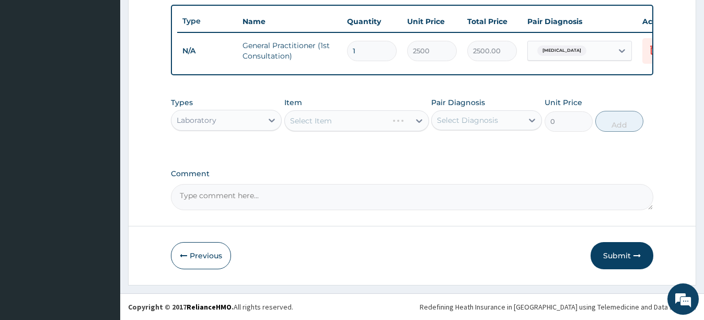
click at [347, 119] on div "Select Item" at bounding box center [356, 120] width 145 height 21
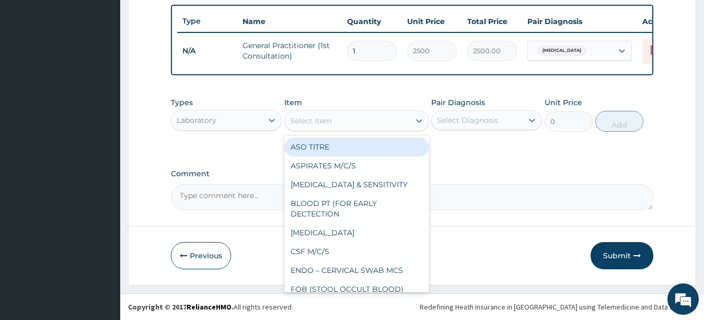
click at [323, 121] on div "Select Item" at bounding box center [311, 120] width 42 height 10
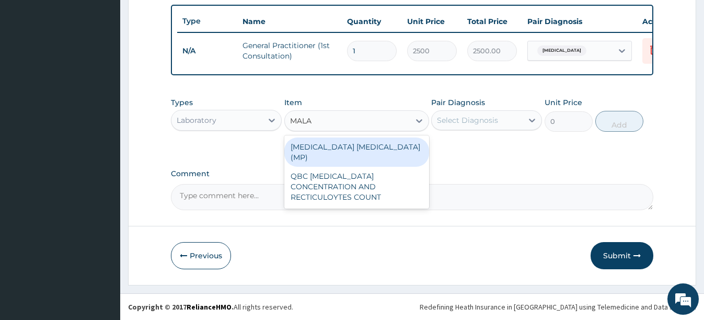
type input "MALAR"
click at [312, 144] on div "[MEDICAL_DATA] [MEDICAL_DATA] (MP)" at bounding box center [356, 151] width 145 height 29
type input "1500"
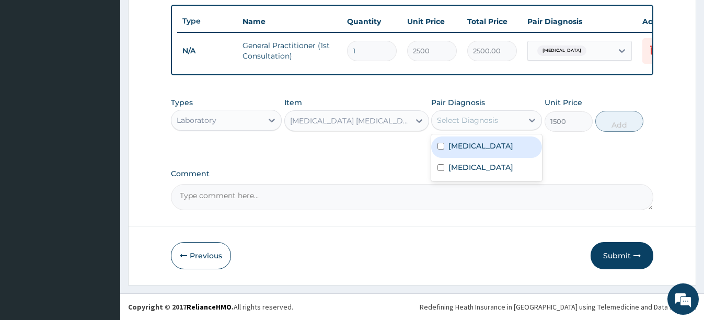
click at [459, 123] on div "Select Diagnosis" at bounding box center [467, 120] width 61 height 10
drag, startPoint x: 447, startPoint y: 145, endPoint x: 458, endPoint y: 143, distance: 11.1
click at [448, 144] on div "[MEDICAL_DATA]" at bounding box center [486, 146] width 111 height 21
checkbox input "true"
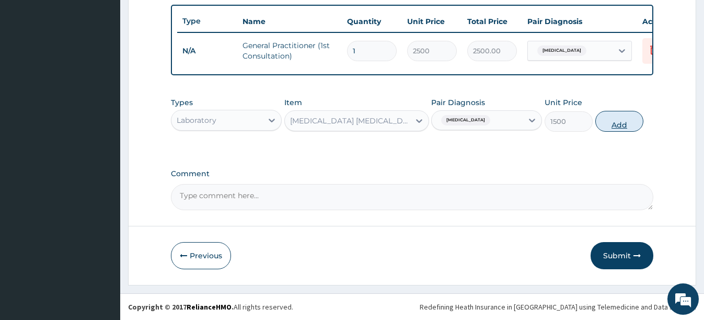
click at [620, 121] on button "Add" at bounding box center [619, 121] width 48 height 21
type input "0"
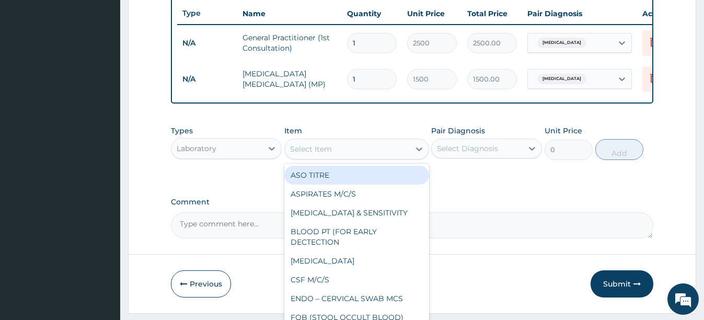
click at [332, 157] on div "Select Item" at bounding box center [347, 149] width 125 height 17
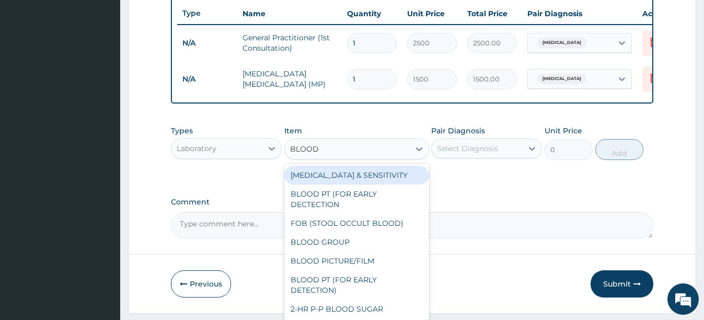
type input "BLOOD C"
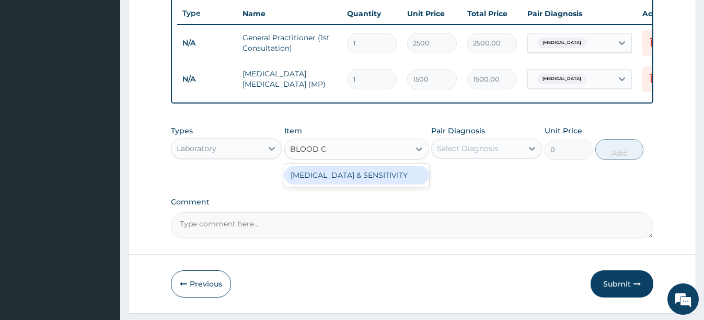
click at [308, 184] on div "[MEDICAL_DATA] & SENSITIVITY" at bounding box center [356, 175] width 145 height 19
type input "6000"
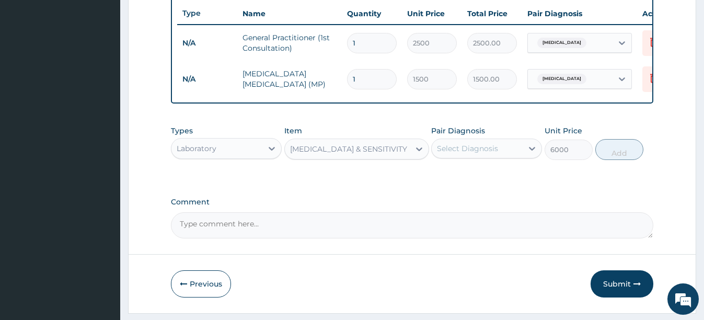
click at [447, 154] on div "Select Diagnosis" at bounding box center [467, 148] width 61 height 10
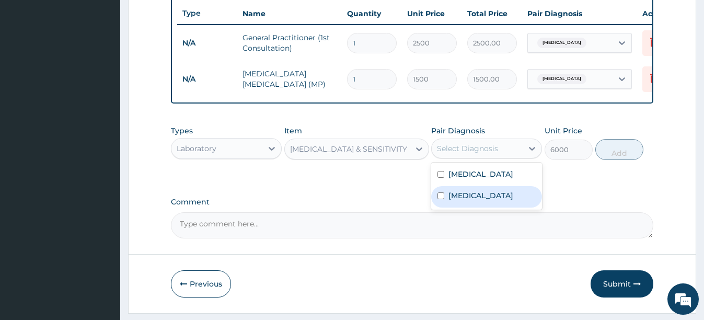
drag, startPoint x: 439, startPoint y: 200, endPoint x: 480, endPoint y: 193, distance: 41.3
click at [439, 200] on div "[MEDICAL_DATA]" at bounding box center [486, 196] width 111 height 21
checkbox input "true"
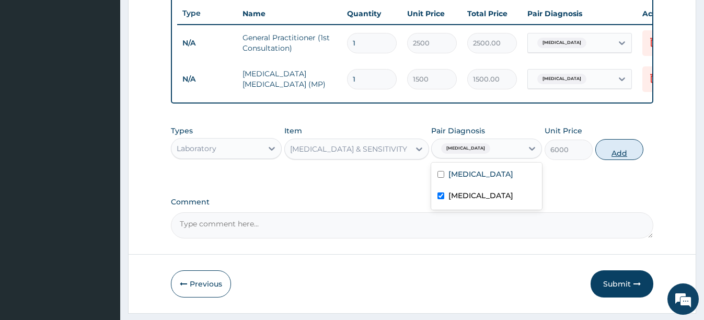
click at [634, 153] on button "Add" at bounding box center [619, 149] width 48 height 21
type input "0"
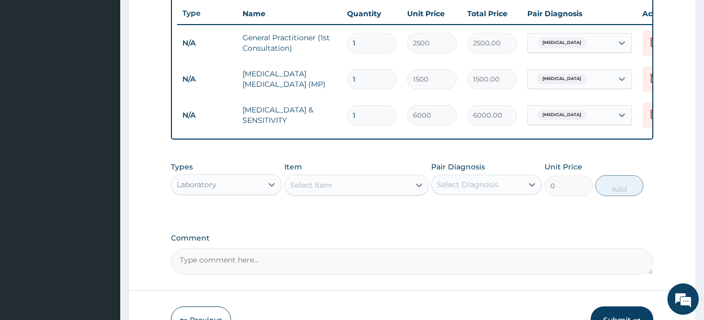
click at [320, 190] on div "Select Item" at bounding box center [311, 185] width 42 height 10
type input "ARTEME"
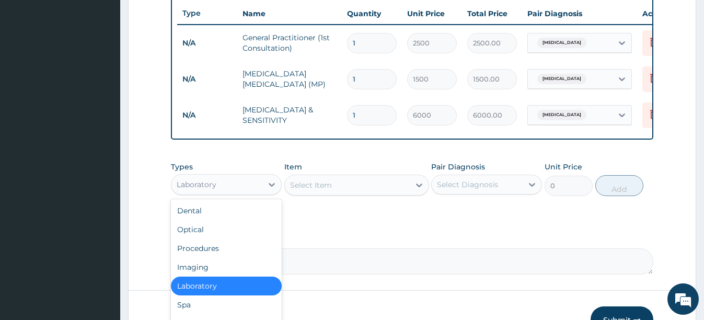
drag, startPoint x: 221, startPoint y: 189, endPoint x: 181, endPoint y: 233, distance: 59.9
click at [218, 193] on div "Laboratory" at bounding box center [216, 184] width 91 height 17
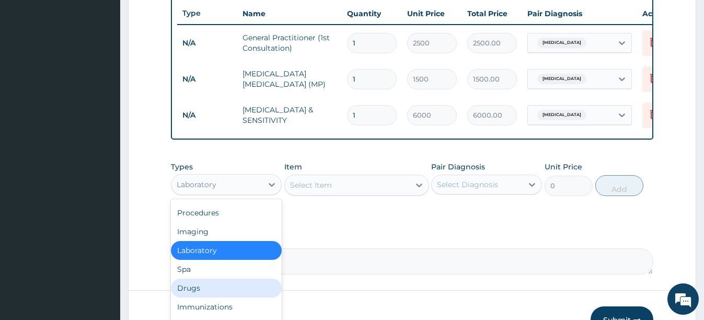
click at [203, 296] on div "Drugs" at bounding box center [226, 287] width 111 height 19
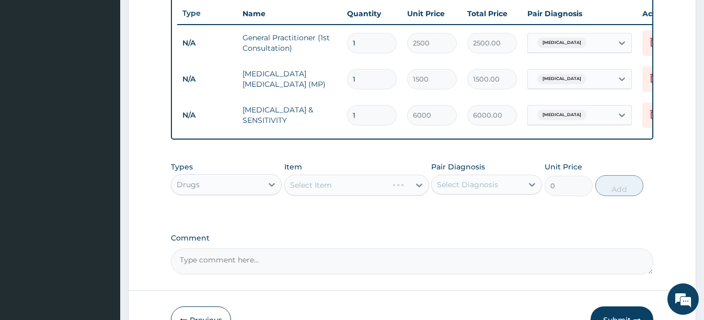
click at [353, 195] on div "Select Item" at bounding box center [356, 184] width 145 height 21
click at [360, 193] on div "Select Item" at bounding box center [347, 185] width 125 height 17
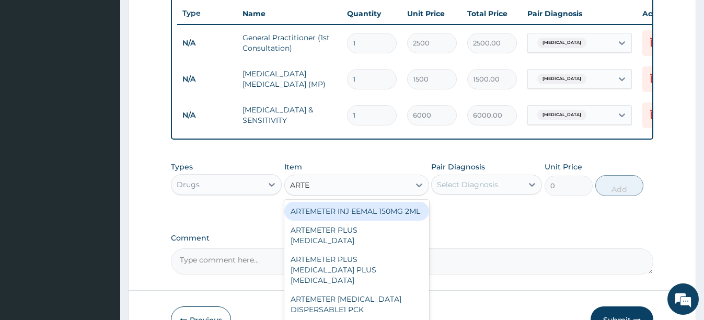
type input "ARTEM"
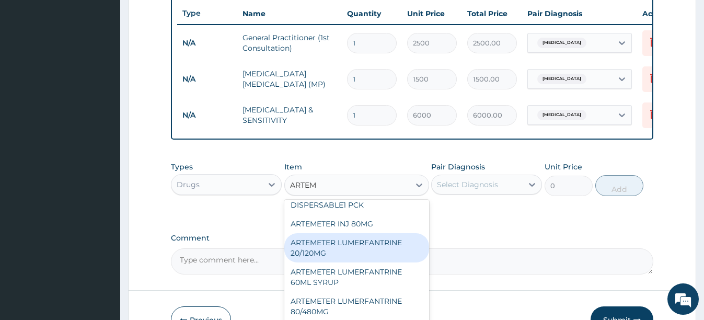
scroll to position [157, 0]
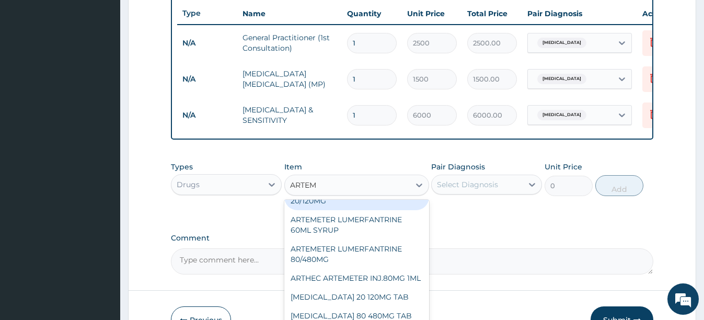
click at [333, 210] on div "ARTEMETER LUMERFANTRINE 20/120MG" at bounding box center [356, 195] width 145 height 29
type input "210"
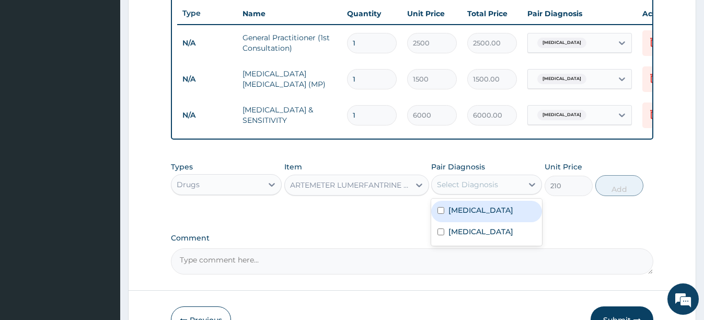
click at [477, 190] on div "Select Diagnosis" at bounding box center [467, 184] width 61 height 10
click at [442, 214] on input "checkbox" at bounding box center [440, 210] width 7 height 7
checkbox input "true"
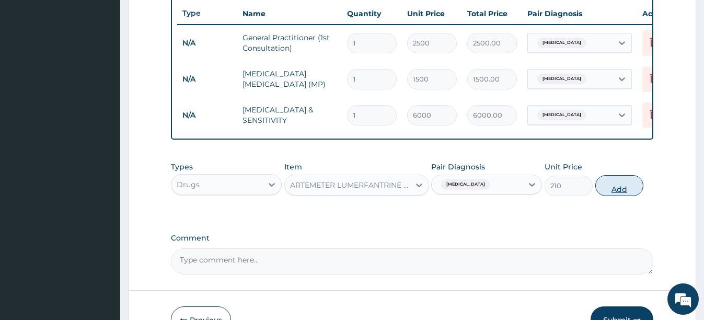
click at [623, 190] on button "Add" at bounding box center [619, 185] width 48 height 21
type input "0"
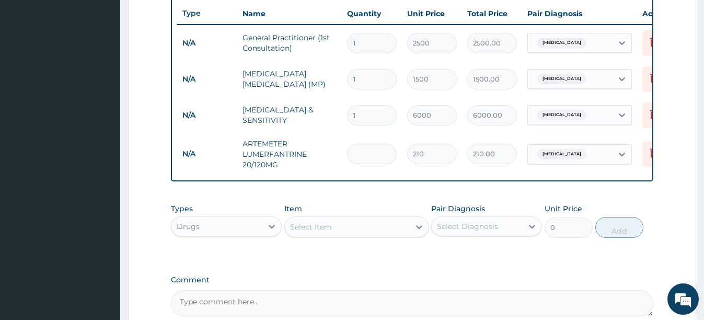
type input "0.00"
type input "2"
type input "420.00"
type input "24"
type input "5040.00"
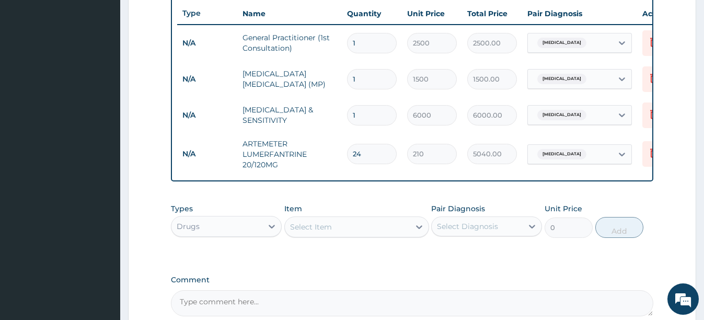
type input "24"
click at [344, 235] on div "Select Item" at bounding box center [347, 226] width 125 height 17
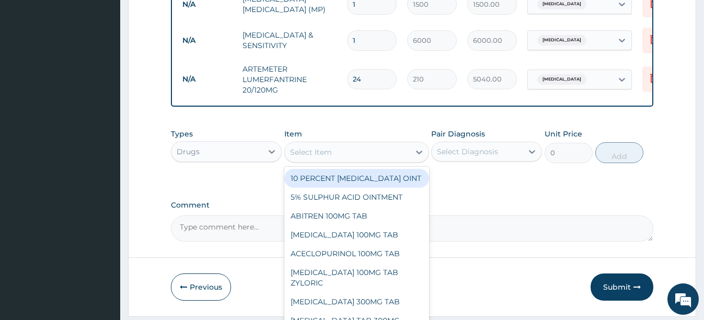
scroll to position [506, 0]
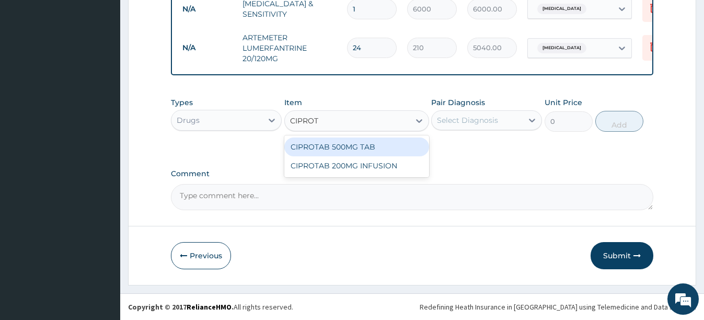
type input "CIPROTA"
click at [319, 148] on div "CIPROTAB 500MG TAB" at bounding box center [356, 146] width 145 height 19
type input "112"
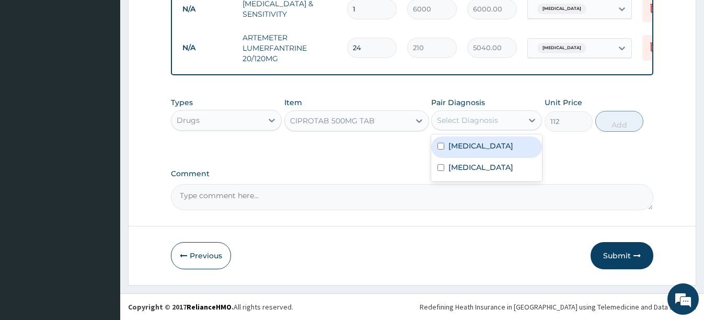
click at [519, 116] on div "Select Diagnosis" at bounding box center [476, 120] width 91 height 17
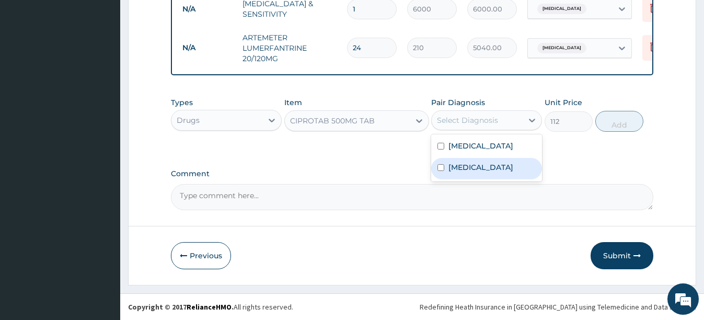
click at [467, 171] on label "Typhoid fever" at bounding box center [480, 167] width 65 height 10
checkbox input "true"
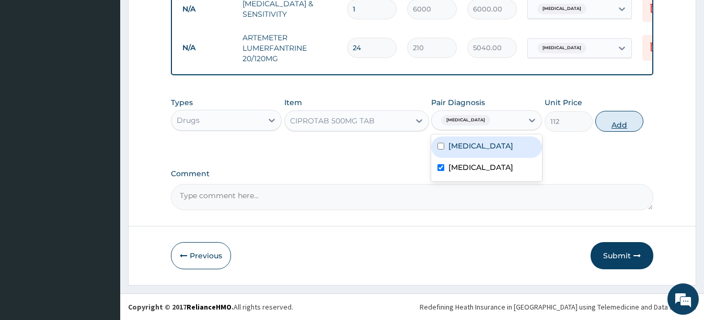
drag, startPoint x: 622, startPoint y: 121, endPoint x: 613, endPoint y: 123, distance: 8.8
click at [622, 120] on button "Add" at bounding box center [619, 121] width 48 height 21
type input "0"
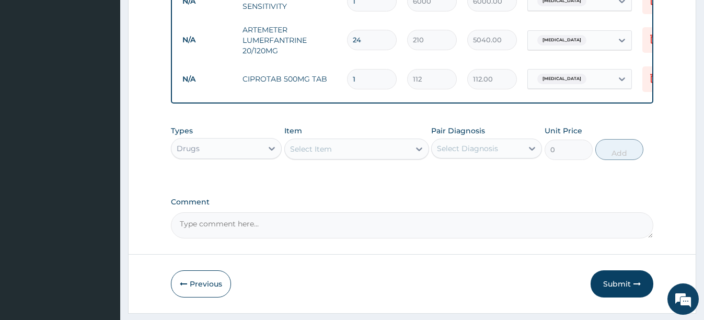
type input "14"
type input "1568.00"
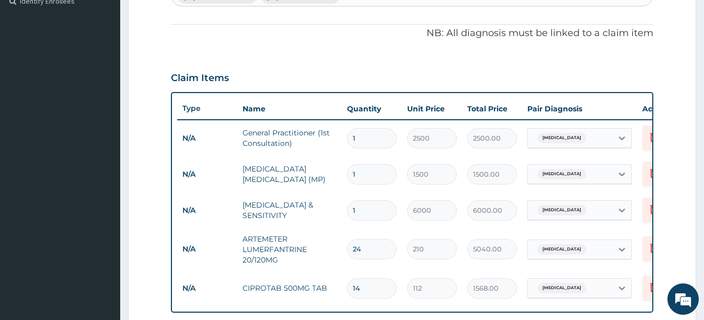
scroll to position [453, 0]
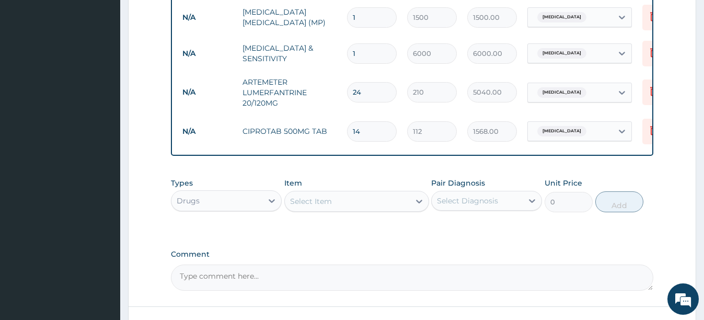
type input "14"
click at [335, 209] on div "Select Item" at bounding box center [347, 201] width 125 height 17
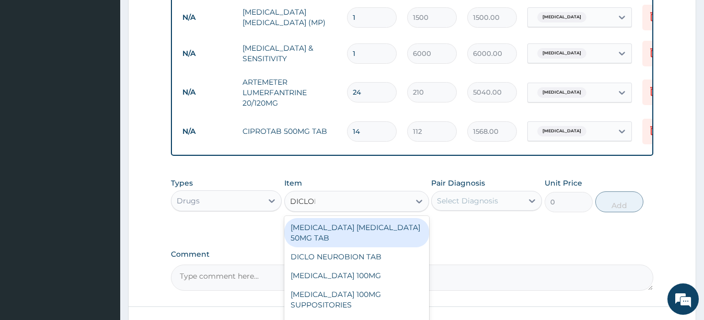
type input "DICLOFE"
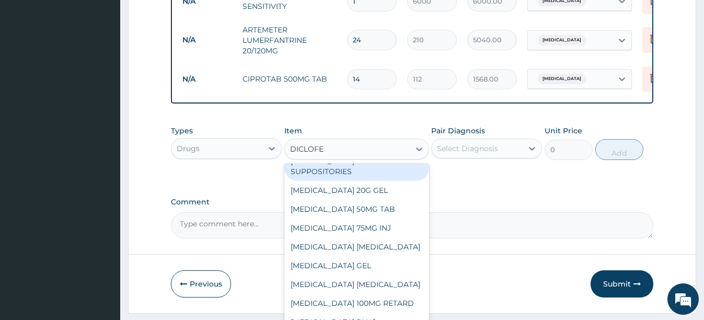
scroll to position [104, 0]
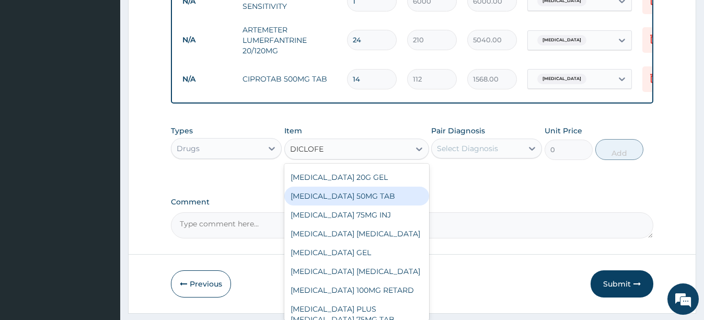
click at [354, 205] on div "DICLOFENAC 50MG TAB" at bounding box center [356, 195] width 145 height 19
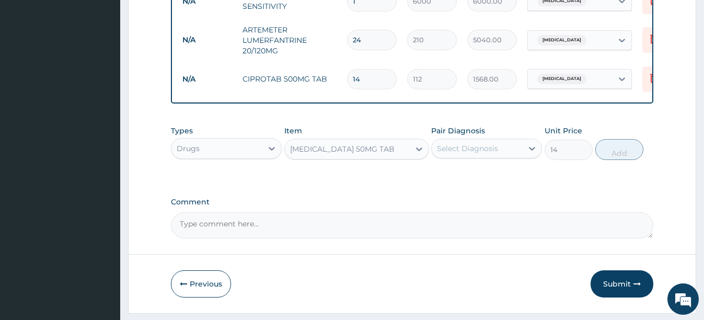
click at [368, 154] on div "DICLOFENAC 50MG TAB" at bounding box center [342, 149] width 104 height 10
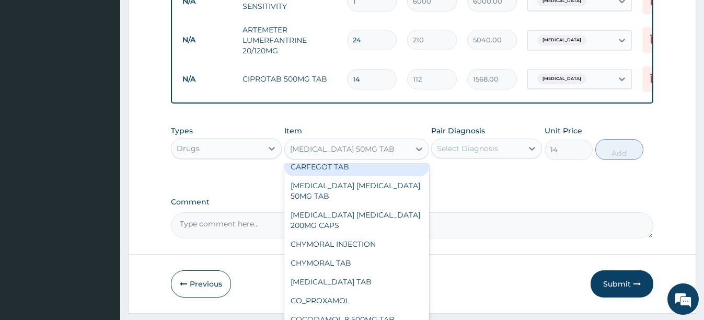
scroll to position [422, 0]
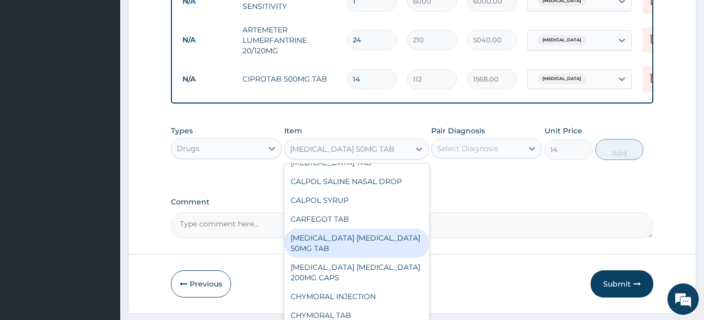
click at [360, 232] on div "CATAFLAM DICLOFENAC 50MG TAB" at bounding box center [356, 242] width 145 height 29
type input "105"
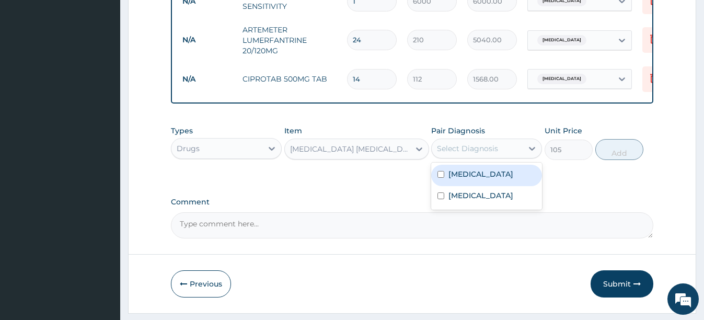
click at [461, 154] on div "Select Diagnosis" at bounding box center [467, 148] width 61 height 10
drag, startPoint x: 455, startPoint y: 184, endPoint x: 521, endPoint y: 173, distance: 66.1
click at [460, 179] on label "Falciparum malaria" at bounding box center [480, 174] width 65 height 10
checkbox input "true"
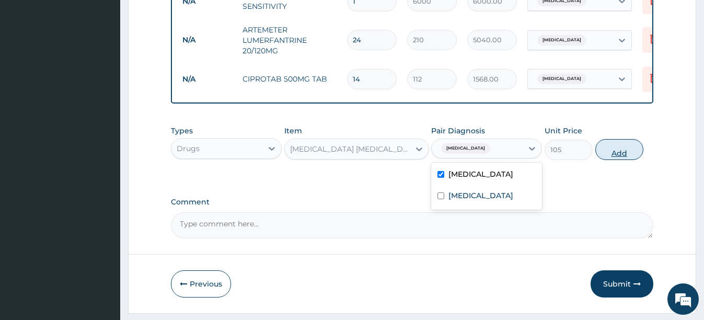
click at [614, 160] on button "Add" at bounding box center [619, 149] width 48 height 21
type input "0"
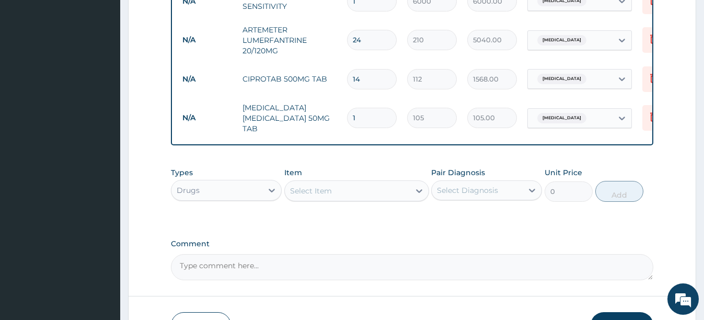
type input "19"
type input "1995.00"
type input "1"
type input "105.00"
type input "10"
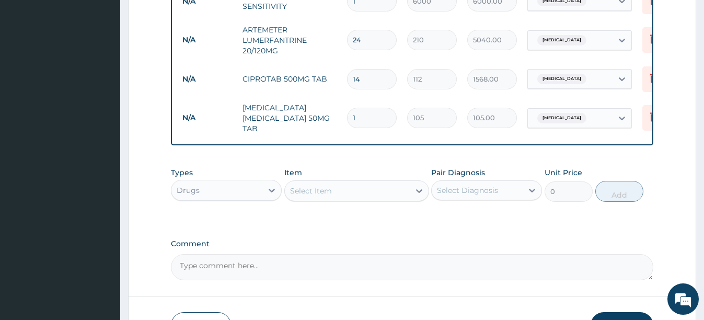
type input "1050.00"
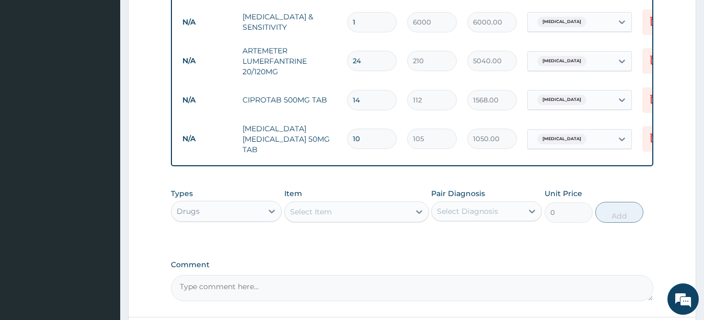
scroll to position [506, 0]
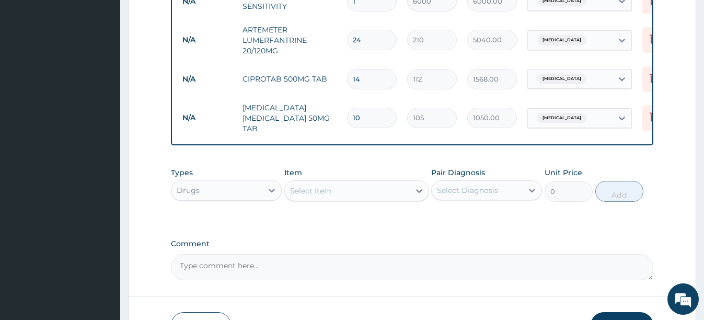
type input "10"
click at [341, 193] on div "Select Item" at bounding box center [347, 190] width 125 height 17
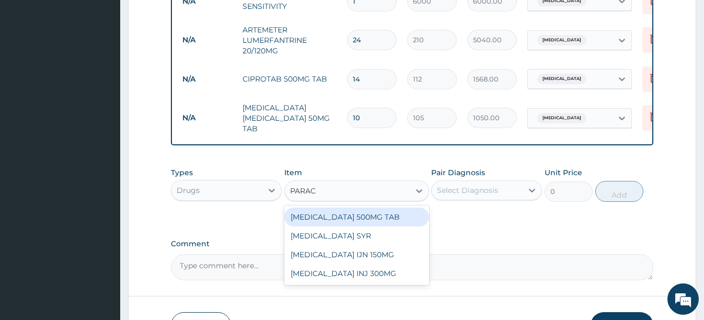
type input "PARACE"
click at [373, 217] on div "PARACETAMOL 500MG TAB" at bounding box center [356, 216] width 145 height 19
type input "70"
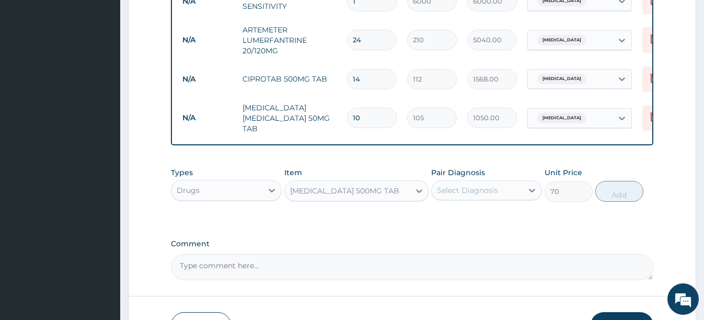
drag, startPoint x: 477, startPoint y: 187, endPoint x: 476, endPoint y: 193, distance: 5.8
click at [477, 191] on div "Select Diagnosis" at bounding box center [467, 190] width 61 height 10
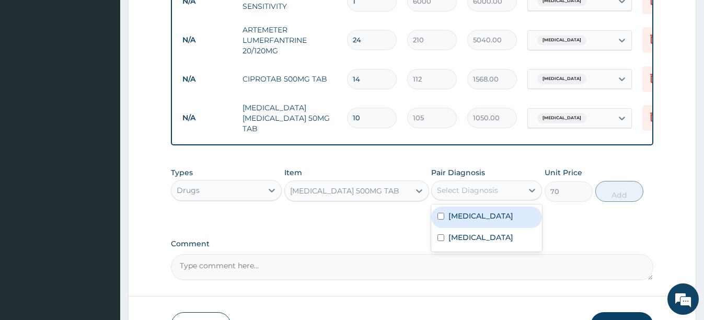
click at [445, 220] on div "Falciparum malaria" at bounding box center [486, 216] width 111 height 21
checkbox input "true"
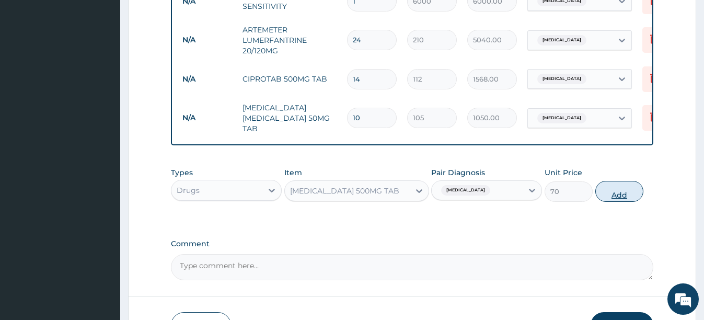
click at [616, 194] on button "Add" at bounding box center [619, 191] width 48 height 21
type input "0"
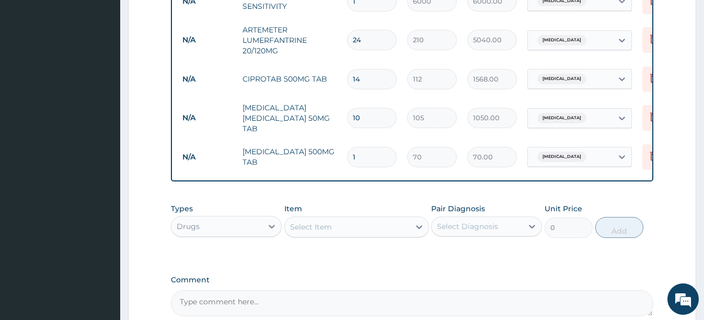
type input "18"
type input "1260.00"
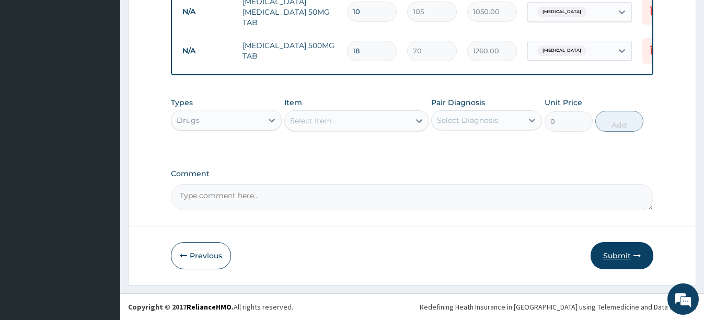
type input "18"
click at [627, 252] on button "Submit" at bounding box center [621, 255] width 63 height 27
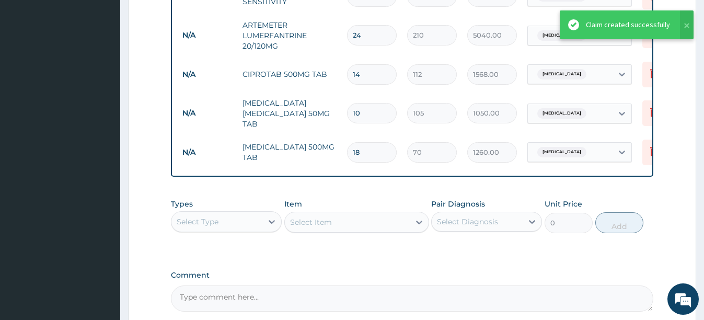
scroll to position [509, 0]
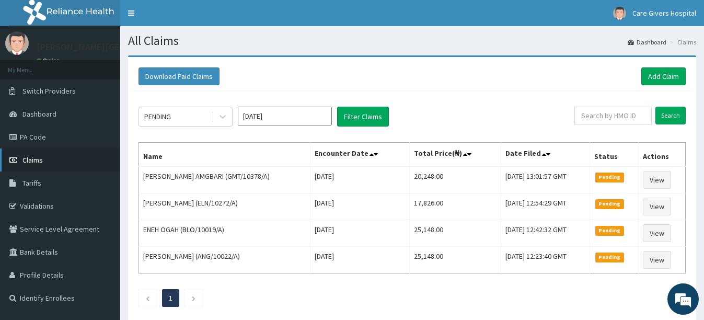
click at [44, 163] on link "Claims" at bounding box center [60, 159] width 120 height 23
click at [662, 79] on link "Add Claim" at bounding box center [663, 76] width 44 height 18
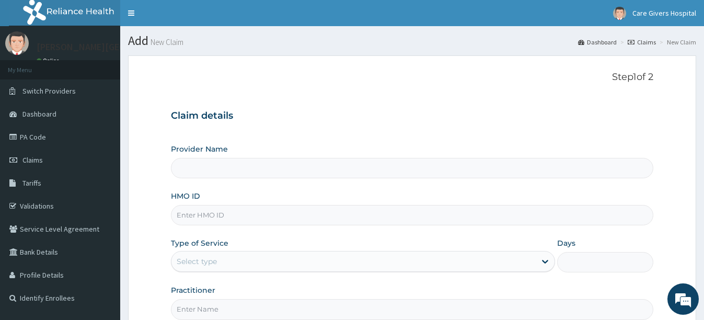
type input "[PERSON_NAME][GEOGRAPHIC_DATA]"
drag, startPoint x: 295, startPoint y: 209, endPoint x: 286, endPoint y: 218, distance: 12.6
click at [295, 209] on input "HMO ID" at bounding box center [412, 215] width 482 height 20
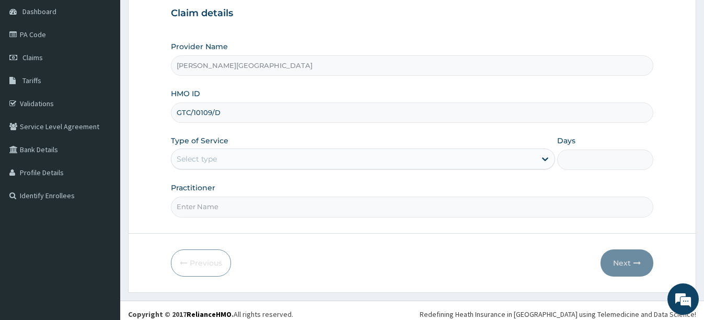
scroll to position [104, 0]
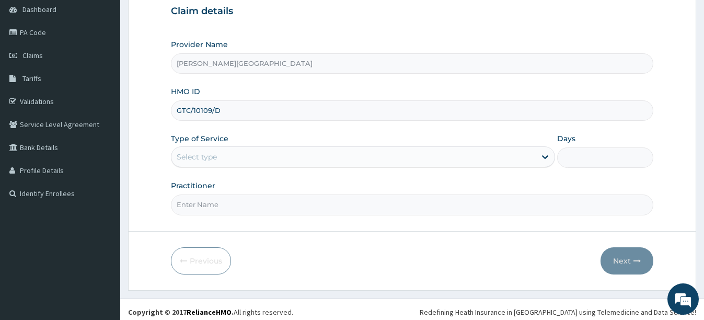
type input "GTC/10109/D"
click at [241, 155] on div "Select type" at bounding box center [353, 156] width 364 height 17
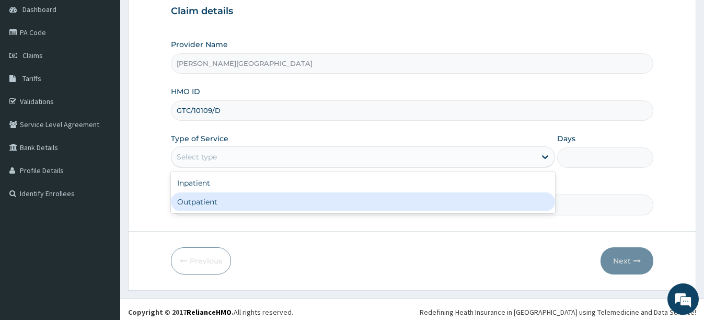
click at [205, 203] on div "Outpatient" at bounding box center [363, 201] width 384 height 19
type input "1"
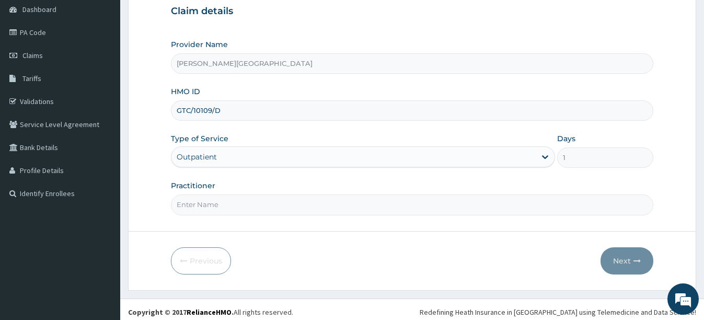
click at [540, 216] on form "Step 1 of 2 Claim details Provider Name [PERSON_NAME] FOUNDATION HOSPITAL HMO I…" at bounding box center [412, 120] width 568 height 339
click at [275, 203] on input "Practitioner" at bounding box center [412, 204] width 482 height 20
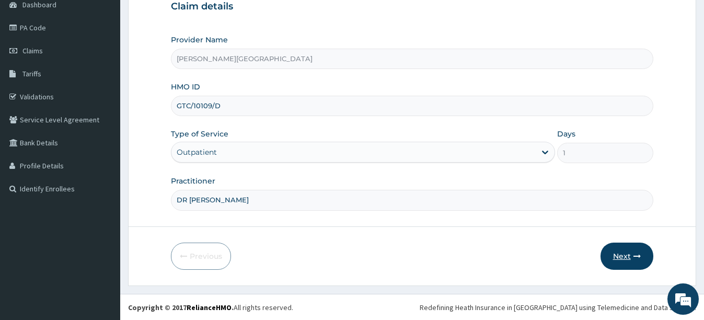
scroll to position [110, 0]
type input "DR [PERSON_NAME]"
click at [610, 259] on button "Next" at bounding box center [626, 255] width 53 height 27
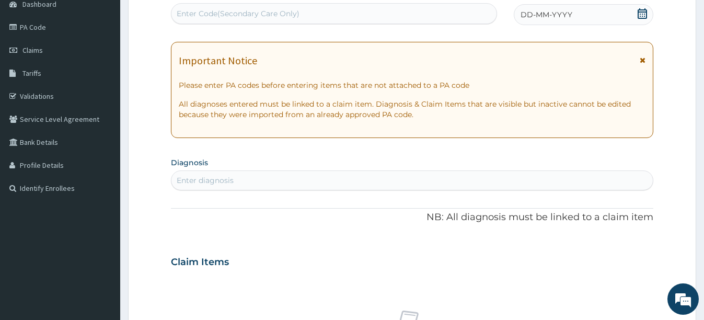
click at [641, 19] on span at bounding box center [642, 14] width 10 height 13
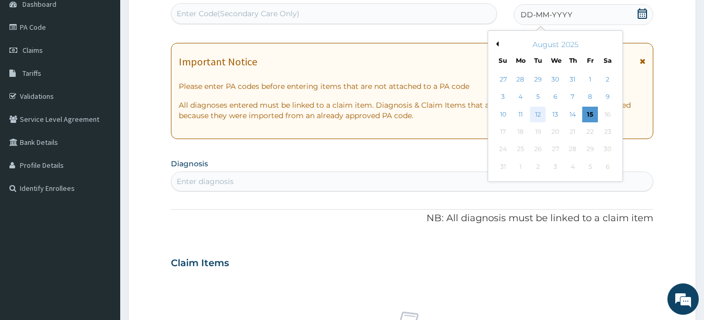
click at [533, 113] on div "12" at bounding box center [538, 115] width 16 height 16
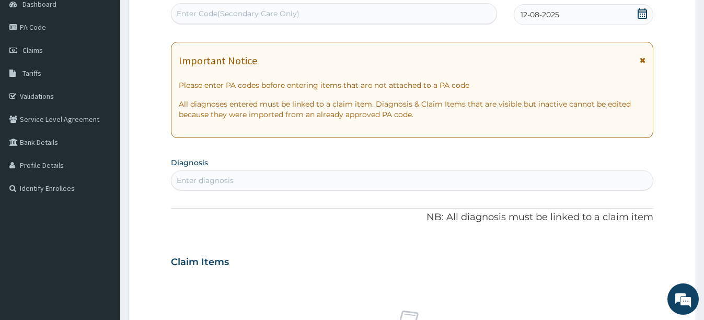
click at [322, 178] on div "Enter diagnosis" at bounding box center [411, 180] width 481 height 17
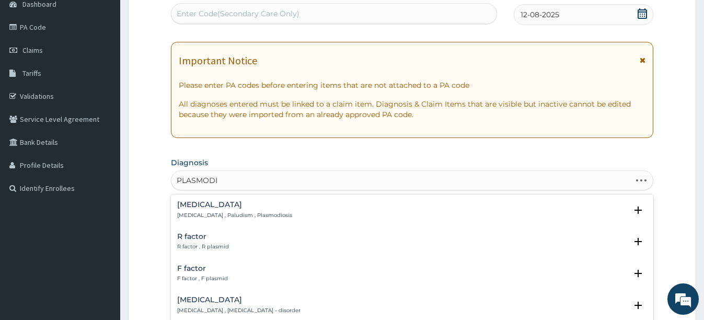
type input "PLASMODIU"
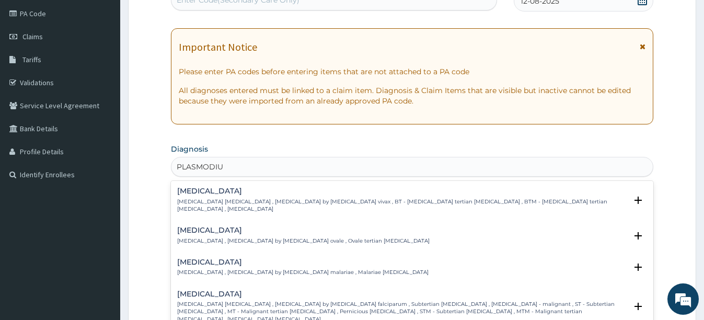
scroll to position [214, 0]
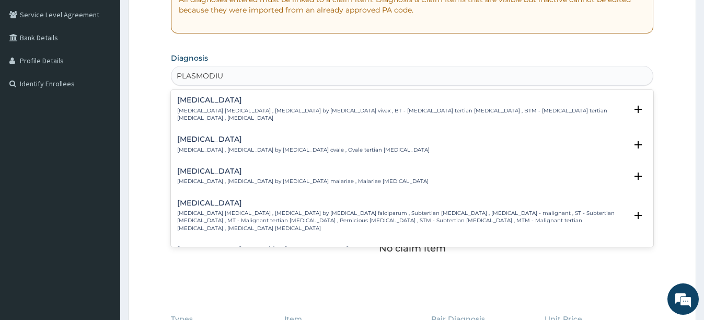
click at [216, 209] on p "[MEDICAL_DATA] [MEDICAL_DATA] , [MEDICAL_DATA] by [MEDICAL_DATA] falciparum , S…" at bounding box center [401, 220] width 449 height 22
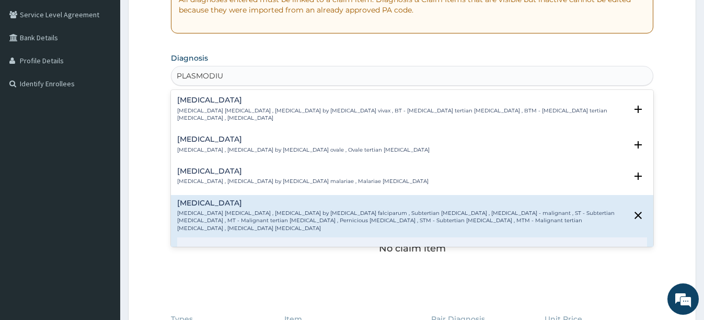
scroll to position [52, 0]
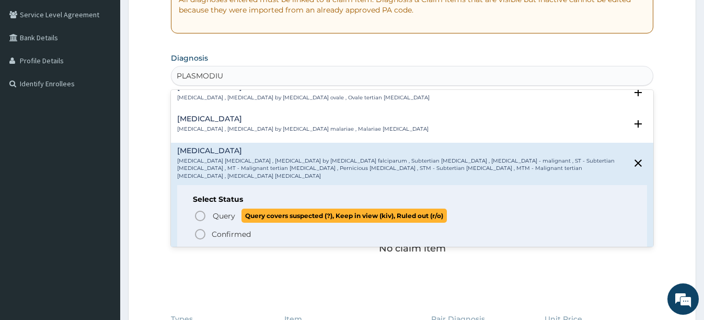
click at [196, 209] on icon "status option query" at bounding box center [200, 215] width 13 height 13
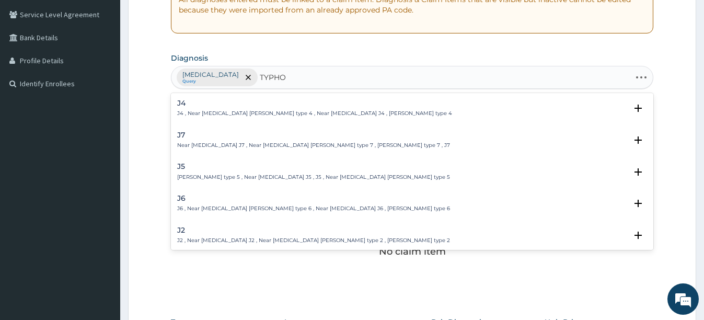
type input "TYPHOI"
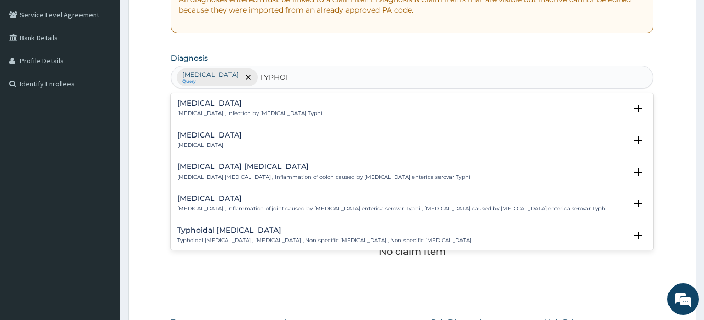
click at [271, 108] on div "[MEDICAL_DATA] [MEDICAL_DATA] , Infection by [MEDICAL_DATA] Typhi" at bounding box center [249, 108] width 145 height 18
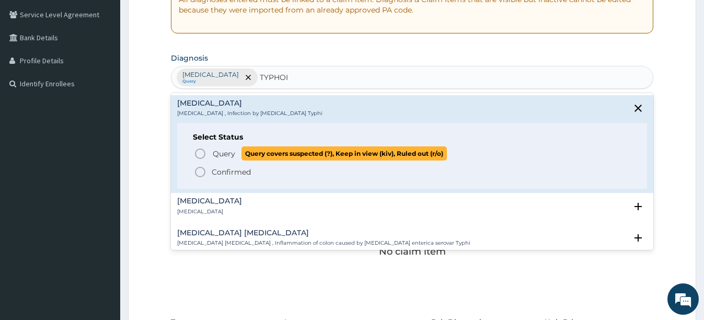
click at [197, 151] on icon "status option query" at bounding box center [200, 153] width 13 height 13
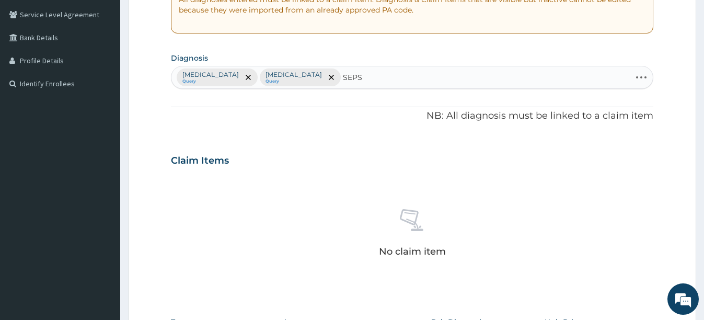
type input "SEPSI"
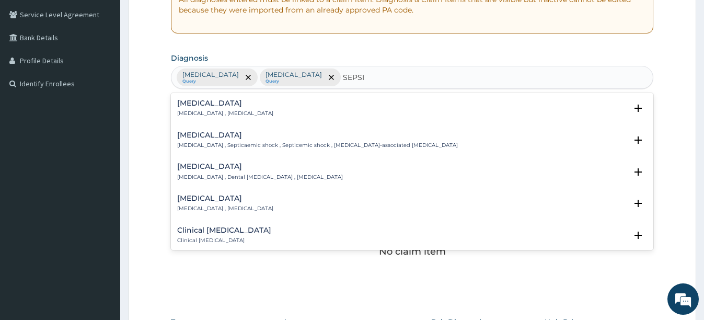
click at [219, 101] on h4 "[MEDICAL_DATA]" at bounding box center [225, 103] width 96 height 8
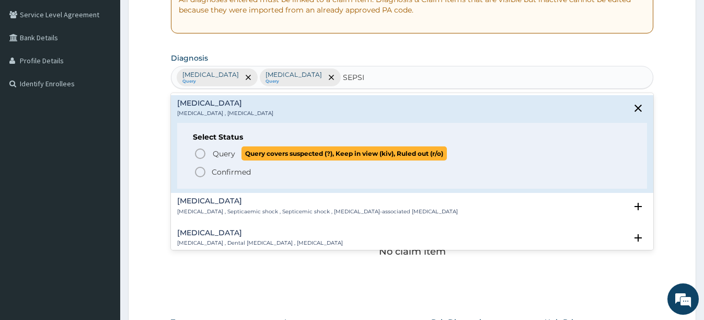
click at [197, 153] on icon "status option query" at bounding box center [200, 153] width 13 height 13
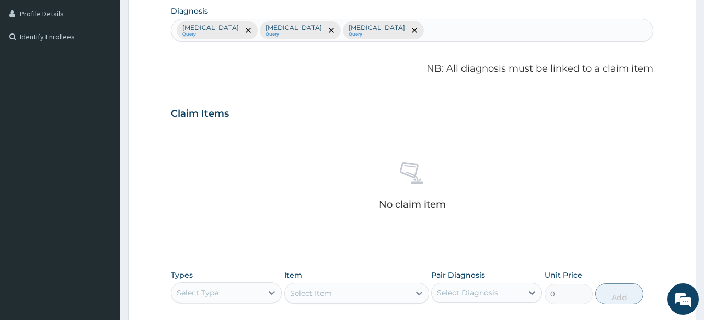
scroll to position [319, 0]
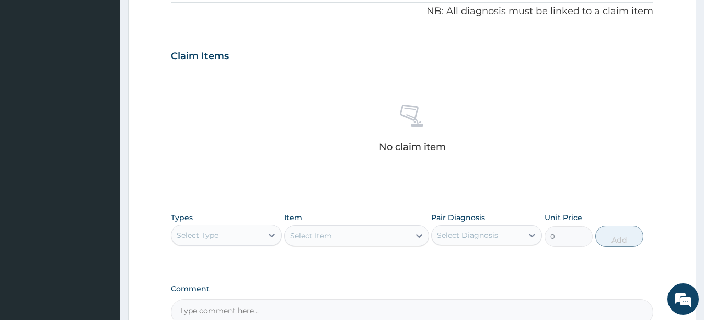
click at [223, 242] on div "Select Type" at bounding box center [216, 235] width 91 height 17
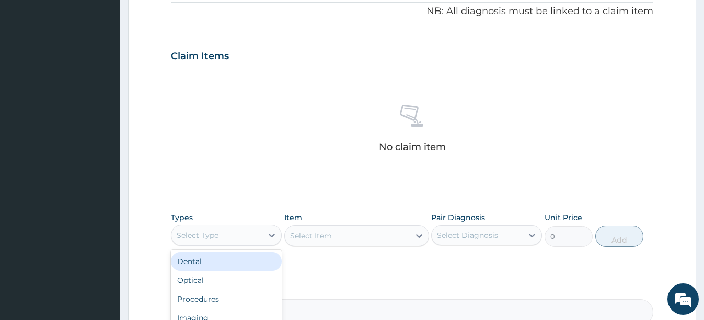
scroll to position [423, 0]
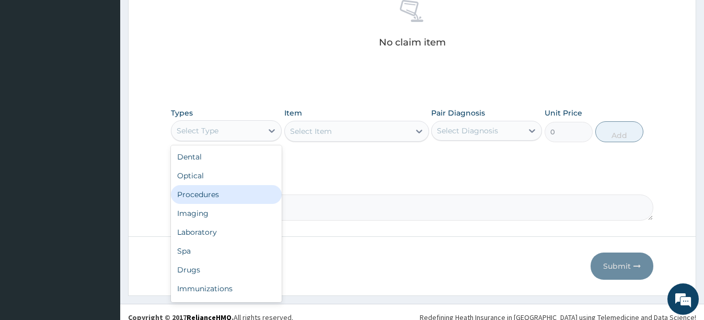
click at [220, 195] on div "Procedures" at bounding box center [226, 194] width 111 height 19
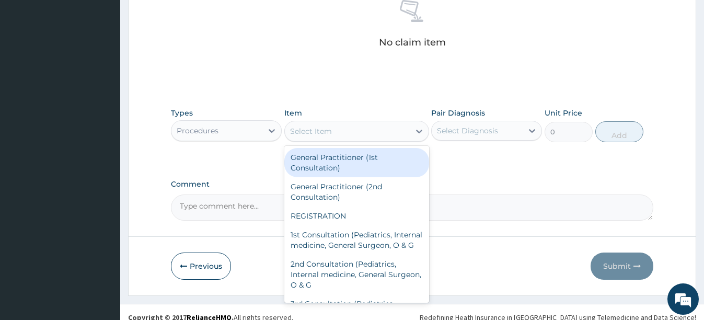
drag, startPoint x: 369, startPoint y: 131, endPoint x: 360, endPoint y: 151, distance: 21.7
click at [370, 133] on div "Select Item" at bounding box center [347, 131] width 125 height 17
click at [357, 146] on div "General Practitioner (1st Consultation) General Practitioner (2nd Consultation)…" at bounding box center [356, 224] width 145 height 157
click at [348, 160] on div "General Practitioner (1st Consultation)" at bounding box center [356, 162] width 145 height 29
type input "2500"
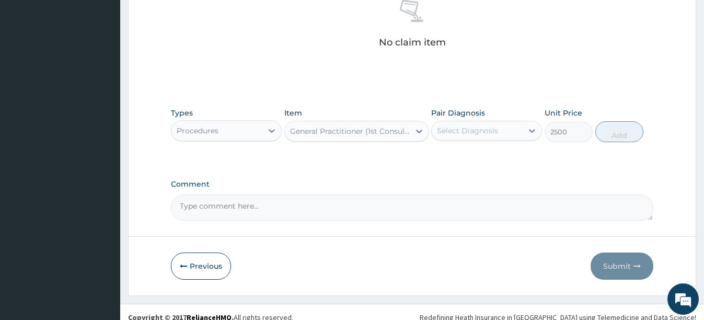
click at [436, 127] on div "Select Diagnosis" at bounding box center [476, 130] width 91 height 17
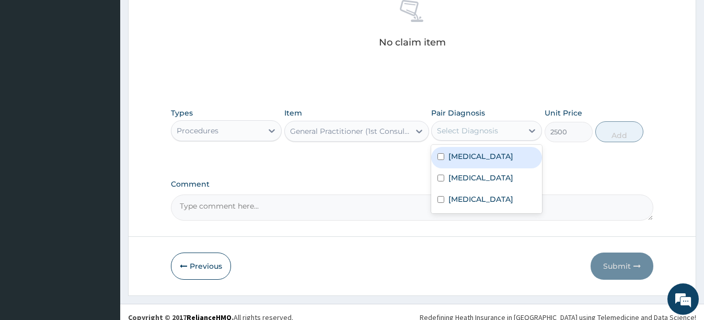
drag, startPoint x: 462, startPoint y: 161, endPoint x: 559, endPoint y: 149, distance: 97.9
click at [462, 160] on label "[MEDICAL_DATA]" at bounding box center [480, 156] width 65 height 10
checkbox input "true"
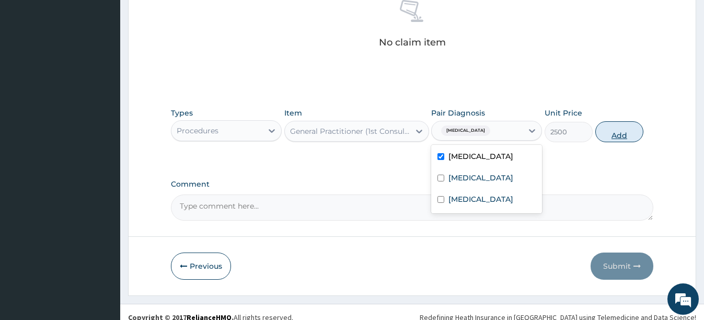
click at [626, 134] on button "Add" at bounding box center [619, 131] width 48 height 21
type input "0"
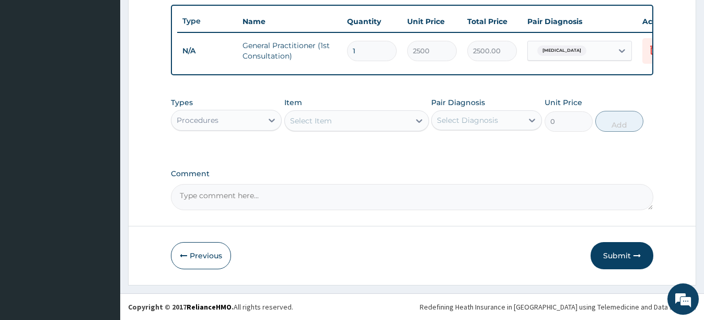
scroll to position [392, 0]
click at [225, 128] on div "Procedures" at bounding box center [216, 120] width 91 height 17
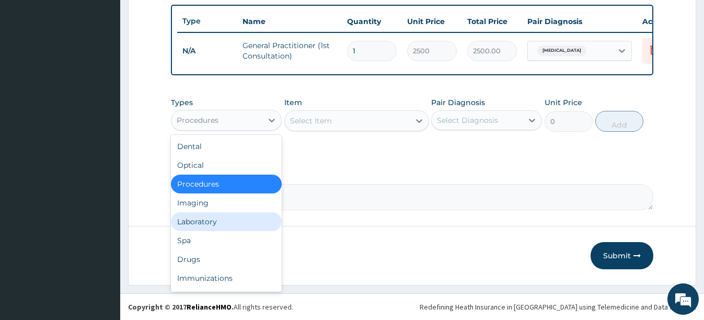
click at [210, 219] on div "Laboratory" at bounding box center [226, 221] width 111 height 19
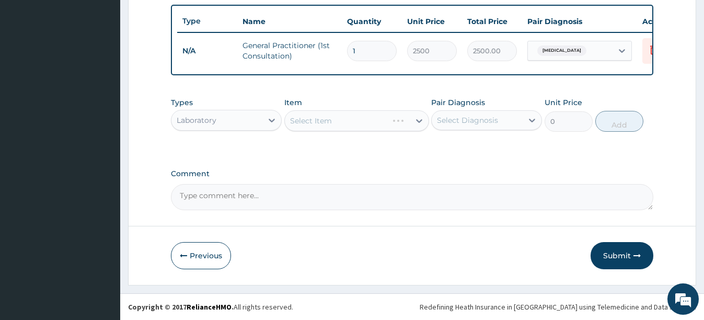
click at [356, 122] on div "Select Item" at bounding box center [356, 120] width 145 height 21
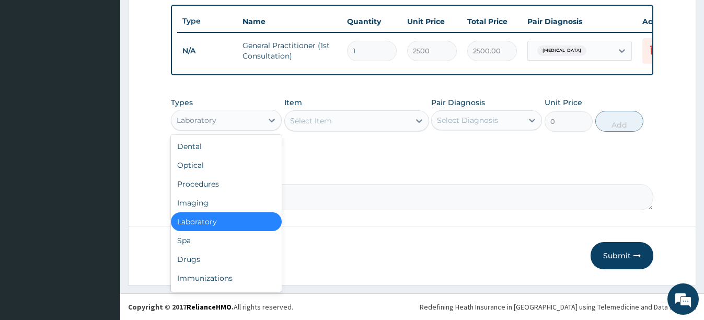
click at [253, 126] on div "Laboratory" at bounding box center [216, 120] width 91 height 17
click at [223, 178] on div "Procedures" at bounding box center [226, 183] width 111 height 19
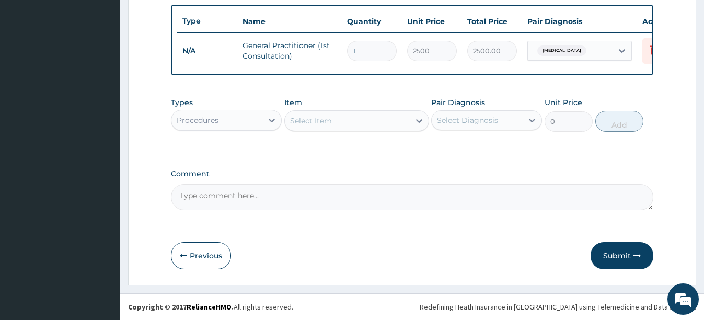
click at [378, 125] on div "Select Item" at bounding box center [347, 120] width 125 height 17
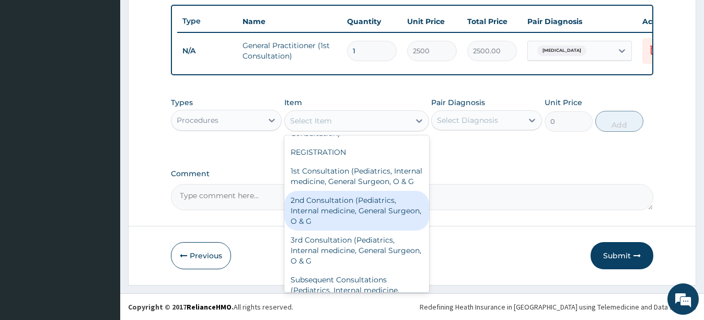
scroll to position [0, 0]
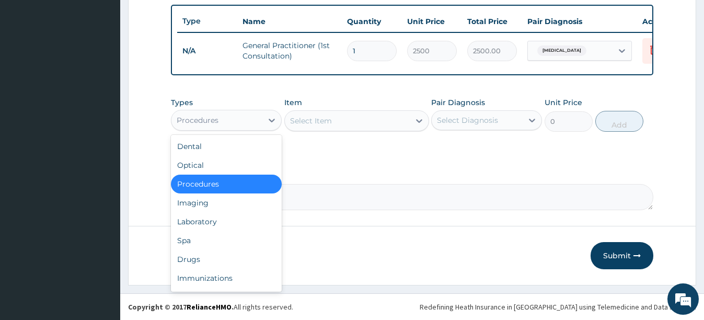
click at [233, 115] on div "Procedures" at bounding box center [216, 120] width 91 height 17
click at [206, 217] on div "Laboratory" at bounding box center [226, 221] width 111 height 19
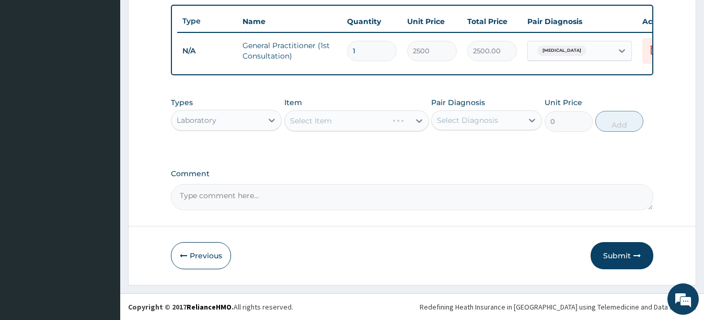
click at [352, 124] on div "Select Item" at bounding box center [356, 120] width 145 height 21
click at [347, 127] on div "Select Item" at bounding box center [347, 120] width 125 height 17
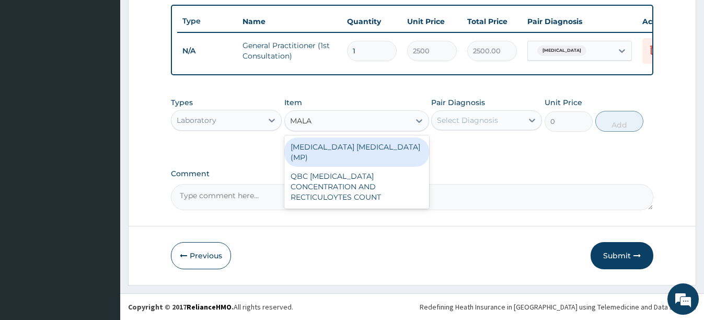
type input "MALAR"
click at [342, 148] on div "[MEDICAL_DATA] [MEDICAL_DATA] (MP)" at bounding box center [356, 151] width 145 height 29
type input "1500"
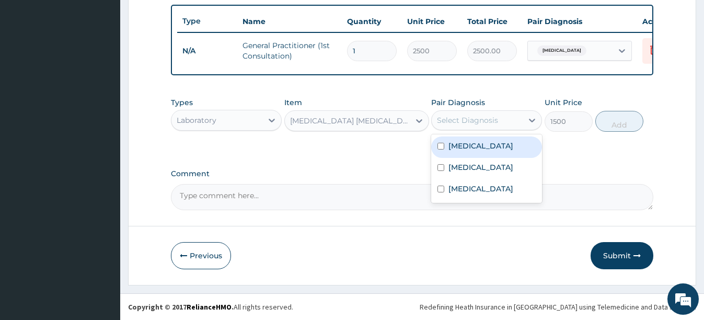
click at [487, 112] on div "Select Diagnosis" at bounding box center [476, 120] width 91 height 17
click at [465, 147] on label "[MEDICAL_DATA]" at bounding box center [480, 146] width 65 height 10
checkbox input "true"
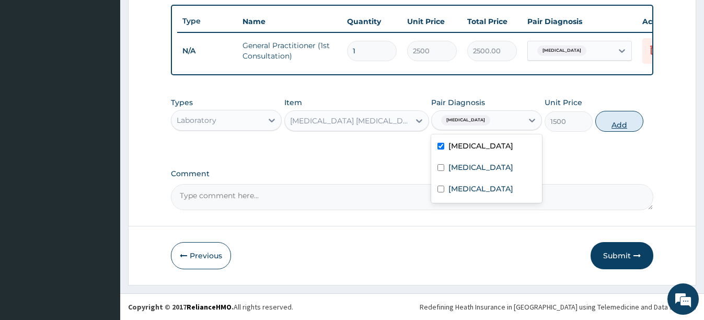
click at [613, 122] on button "Add" at bounding box center [619, 121] width 48 height 21
type input "0"
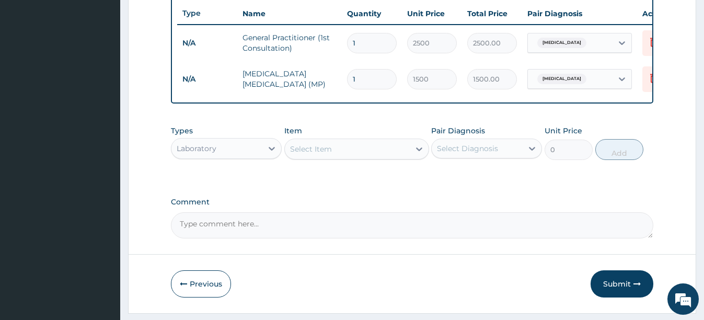
click at [346, 156] on div "Select Item" at bounding box center [347, 149] width 125 height 17
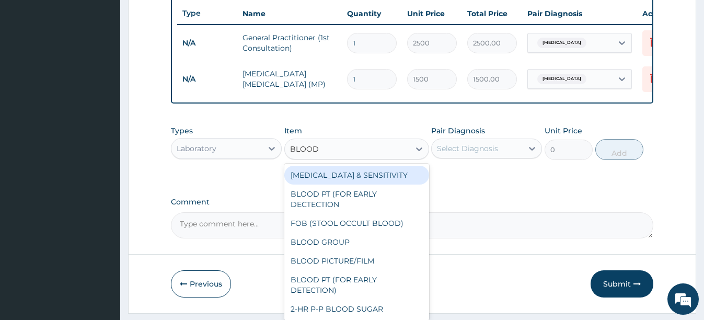
type input "BLOOD"
click at [343, 184] on div "[MEDICAL_DATA] & SENSITIVITY" at bounding box center [356, 175] width 145 height 19
type input "6000"
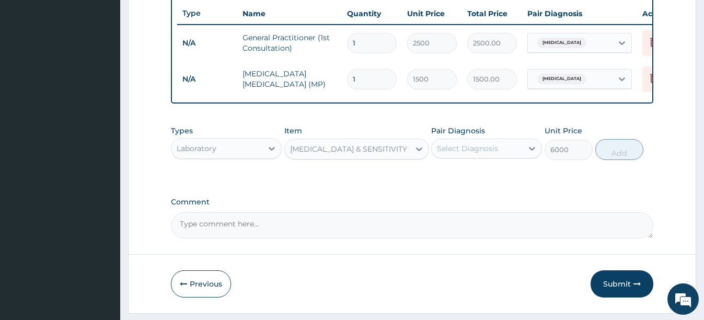
click at [460, 154] on div "Select Diagnosis" at bounding box center [467, 148] width 61 height 10
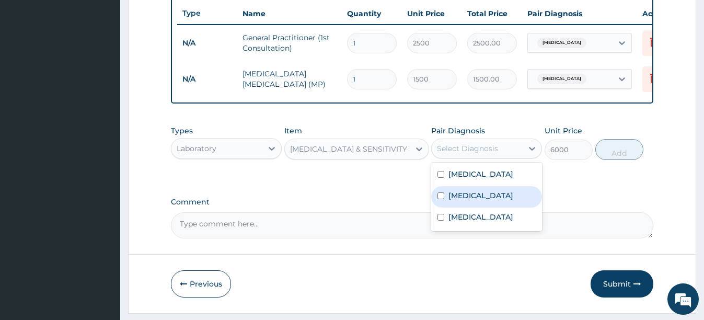
click at [444, 199] on input "checkbox" at bounding box center [440, 195] width 7 height 7
checkbox input "true"
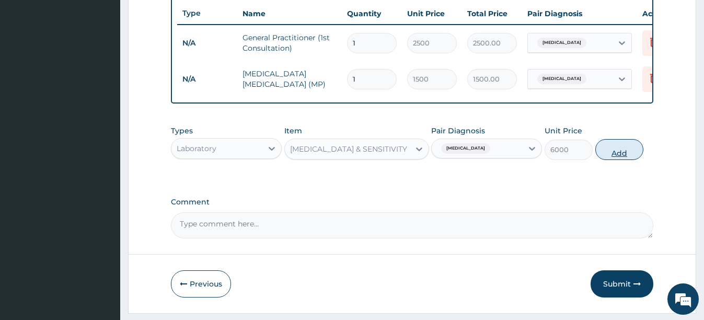
click at [640, 157] on button "Add" at bounding box center [619, 149] width 48 height 21
type input "0"
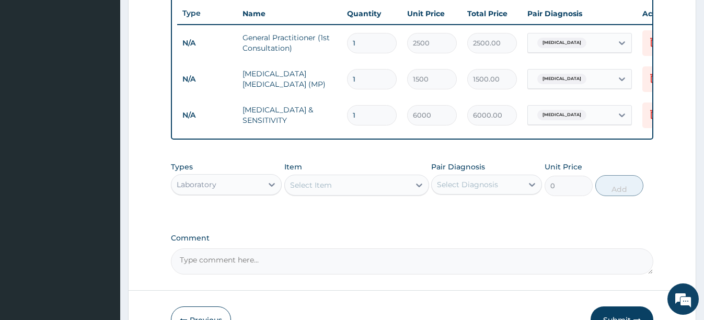
click at [328, 190] on div "Select Item" at bounding box center [311, 185] width 42 height 10
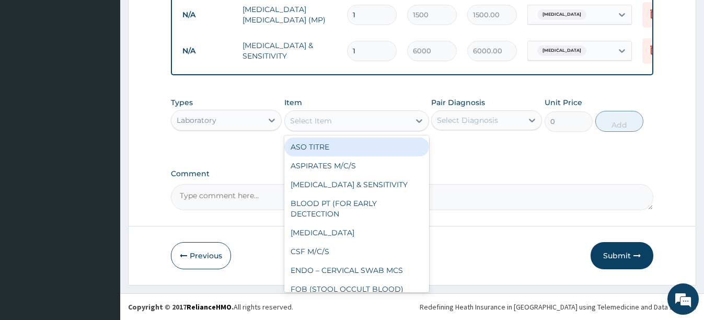
scroll to position [464, 0]
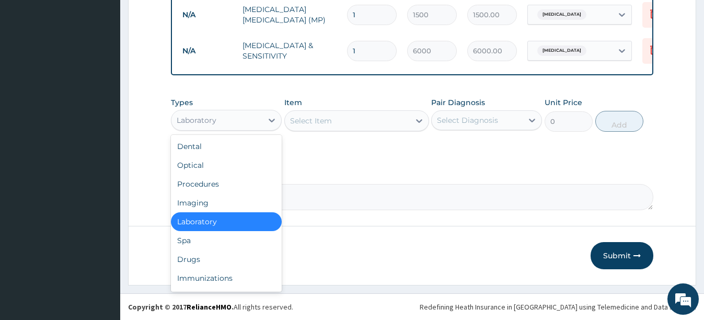
click at [224, 112] on div "Laboratory" at bounding box center [216, 120] width 91 height 17
click at [193, 261] on div "Drugs" at bounding box center [226, 259] width 111 height 19
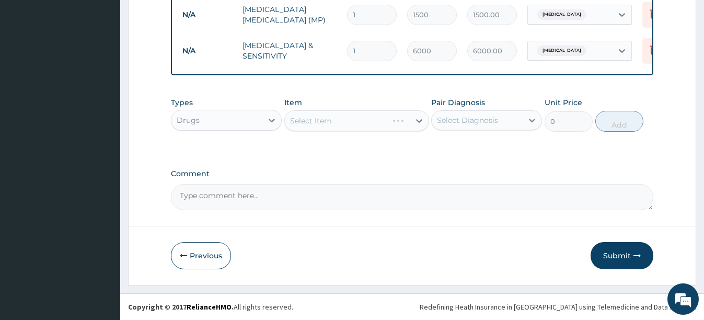
click at [376, 123] on div "Select Item" at bounding box center [356, 120] width 145 height 21
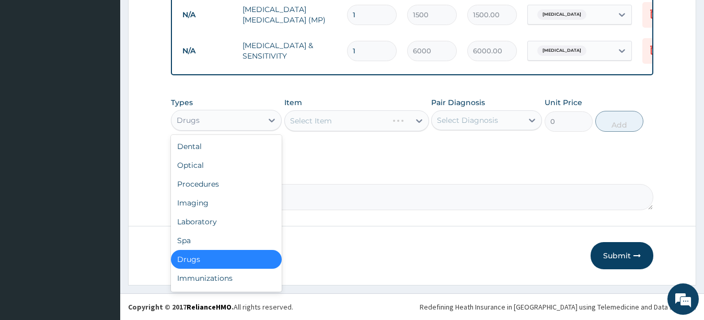
click at [244, 121] on div "Drugs" at bounding box center [216, 120] width 91 height 17
click at [231, 154] on div "Dental" at bounding box center [226, 146] width 111 height 19
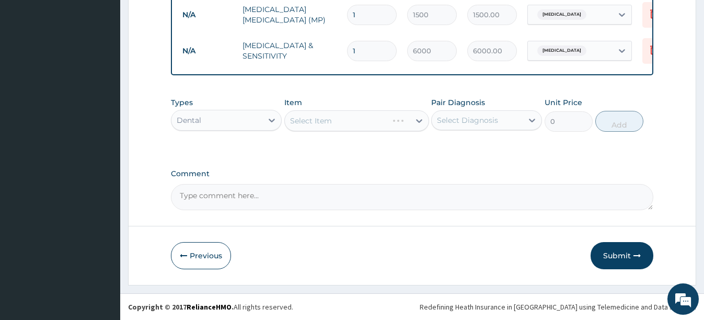
click at [235, 125] on div "Dental" at bounding box center [216, 120] width 91 height 17
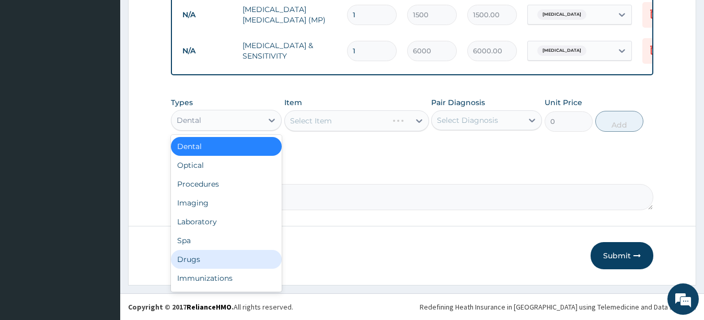
click at [194, 254] on div "Drugs" at bounding box center [226, 259] width 111 height 19
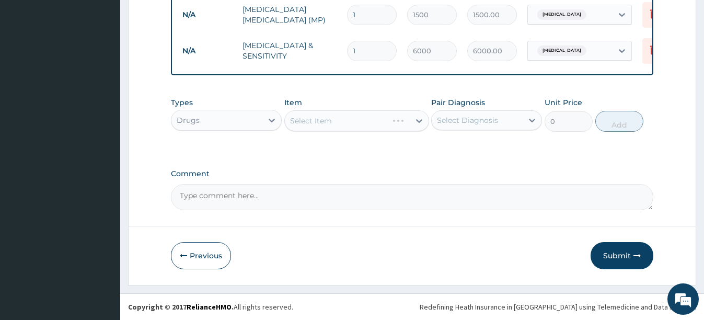
click at [324, 138] on div "Types Drugs Item Select Item Pair Diagnosis Select Diagnosis Unit Price 0 Add" at bounding box center [412, 122] width 482 height 61
drag, startPoint x: 324, startPoint y: 138, endPoint x: 306, endPoint y: 138, distance: 18.3
click at [305, 139] on div "Types Drugs Item Select Item Pair Diagnosis Select Diagnosis Unit Price 0 Add" at bounding box center [412, 122] width 482 height 61
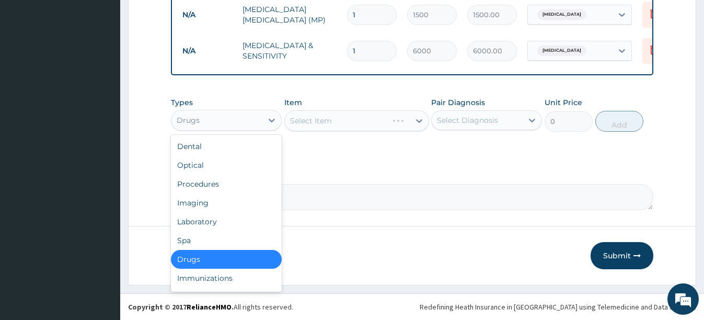
drag, startPoint x: 306, startPoint y: 138, endPoint x: 231, endPoint y: 122, distance: 76.4
click at [231, 122] on div "Drugs" at bounding box center [216, 120] width 91 height 17
click at [217, 181] on div "Procedures" at bounding box center [226, 183] width 111 height 19
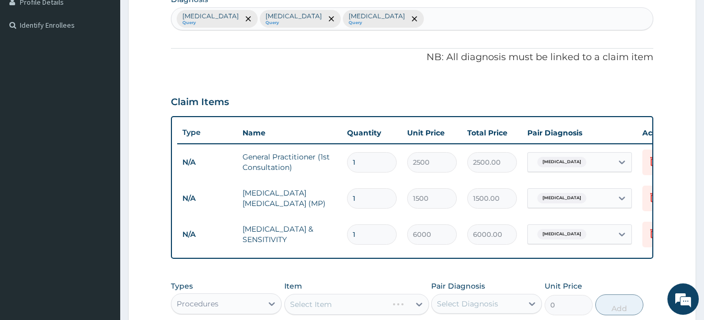
scroll to position [255, 0]
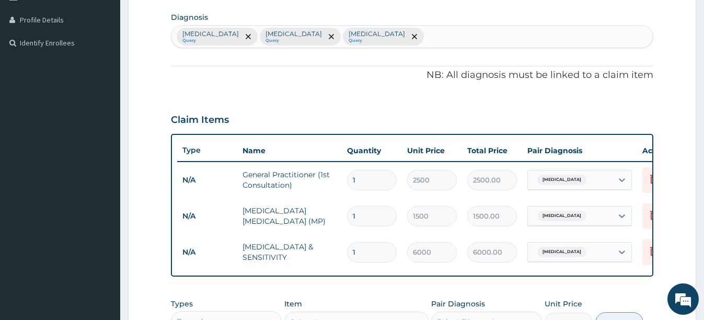
click at [394, 36] on div "[MEDICAL_DATA] Query [MEDICAL_DATA] Query [MEDICAL_DATA] Query" at bounding box center [411, 37] width 481 height 22
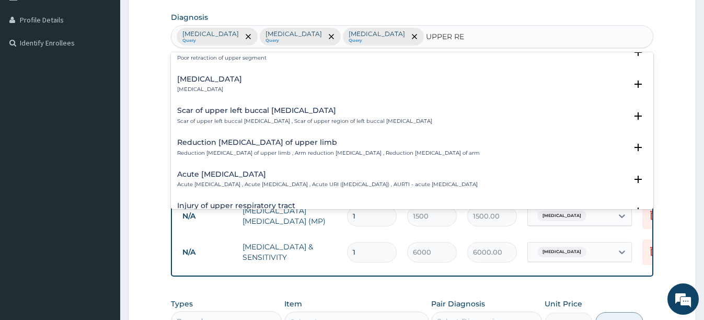
scroll to position [209, 0]
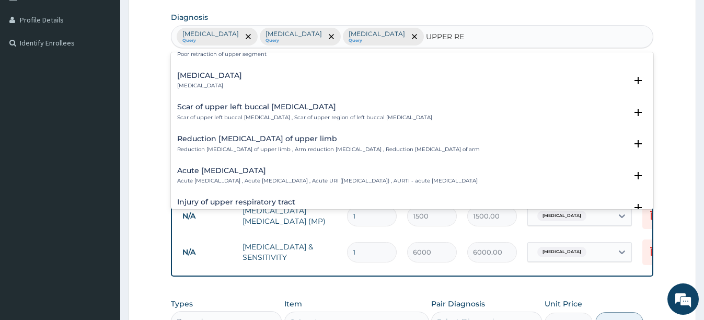
type input "UPPER RE"
click at [517, 15] on section "Diagnosis option [MEDICAL_DATA], selected. option Poor retraction of upper segm…" at bounding box center [412, 28] width 482 height 39
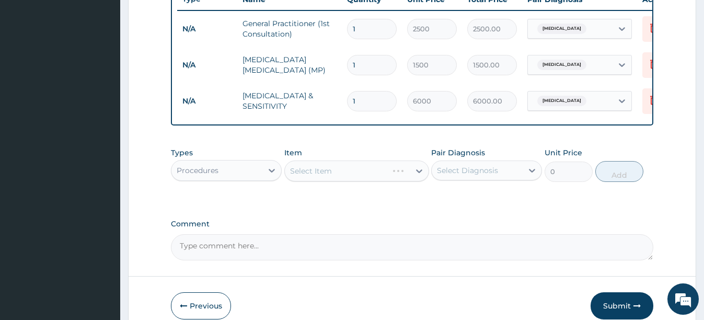
scroll to position [464, 0]
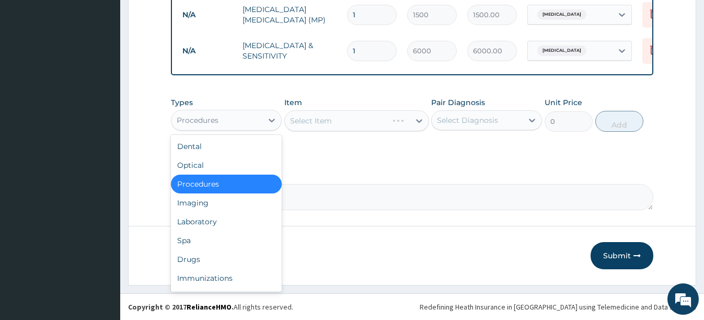
click at [230, 119] on div "Procedures" at bounding box center [216, 120] width 91 height 17
click at [224, 216] on div "Laboratory" at bounding box center [226, 221] width 111 height 19
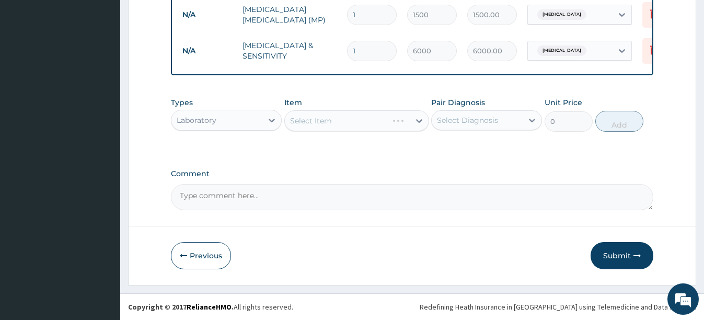
click at [414, 119] on div "Select Item" at bounding box center [356, 120] width 145 height 21
click at [343, 125] on div "Select Item" at bounding box center [356, 120] width 145 height 21
click at [231, 127] on div "Laboratory" at bounding box center [216, 120] width 91 height 17
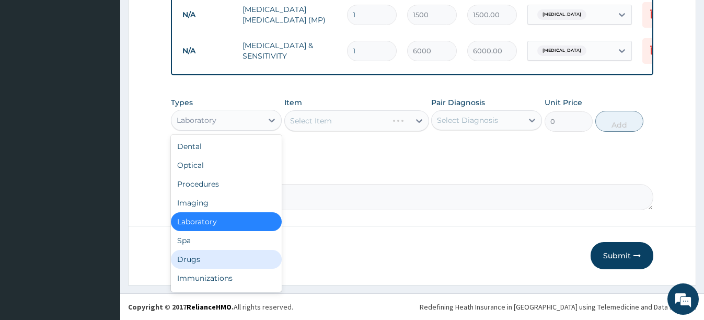
drag, startPoint x: 191, startPoint y: 260, endPoint x: 193, endPoint y: 254, distance: 6.6
click at [192, 257] on div "Drugs" at bounding box center [226, 259] width 111 height 19
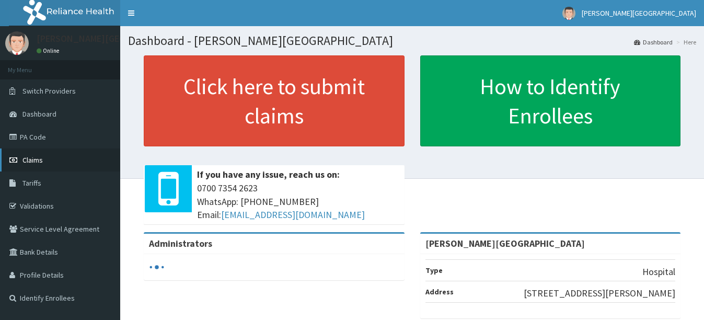
click at [34, 156] on span "Claims" at bounding box center [32, 159] width 20 height 9
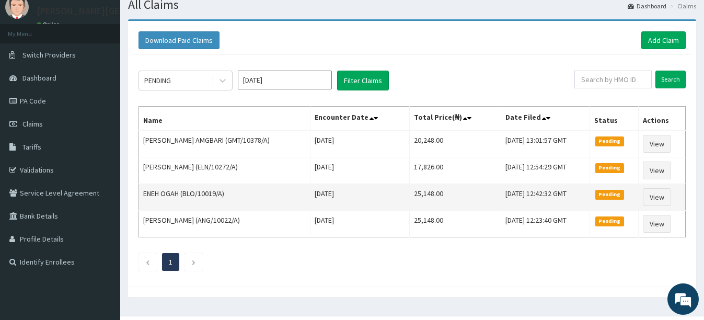
scroll to position [59, 0]
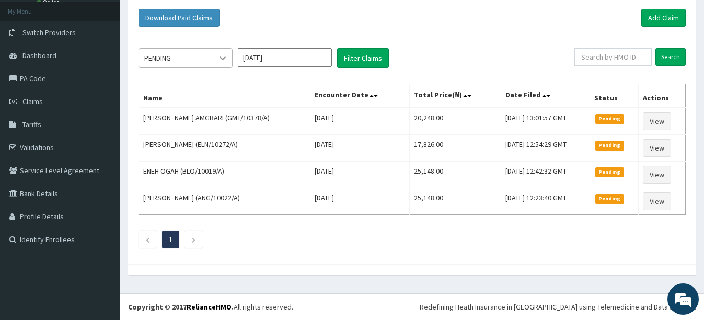
click at [221, 54] on icon at bounding box center [222, 58] width 10 height 10
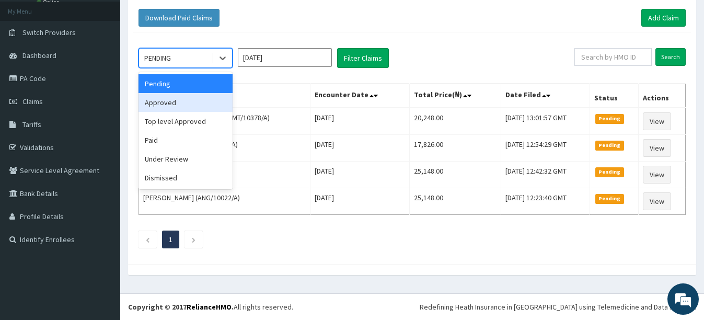
click at [180, 106] on div "Approved" at bounding box center [185, 102] width 94 height 19
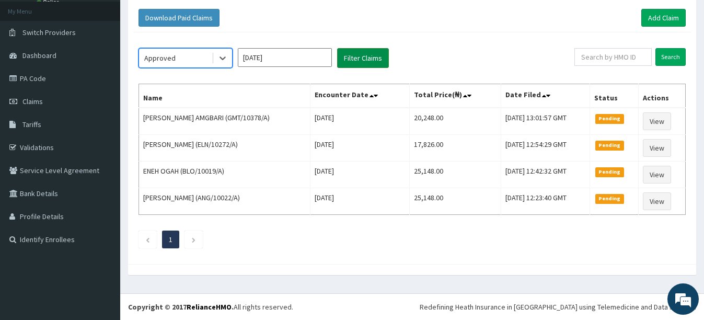
click at [356, 59] on button "Filter Claims" at bounding box center [363, 58] width 52 height 20
click at [357, 55] on button "Filter Claims" at bounding box center [363, 58] width 52 height 20
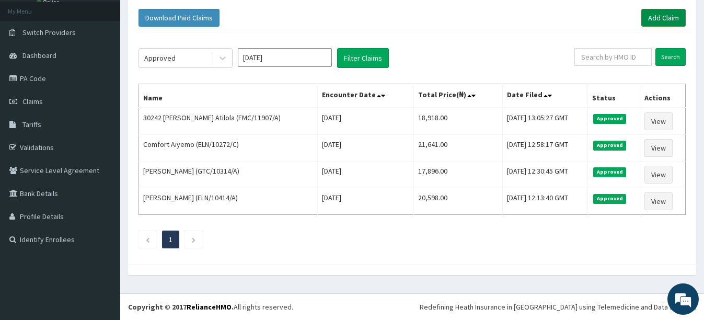
click at [653, 20] on link "Add Claim" at bounding box center [663, 18] width 44 height 18
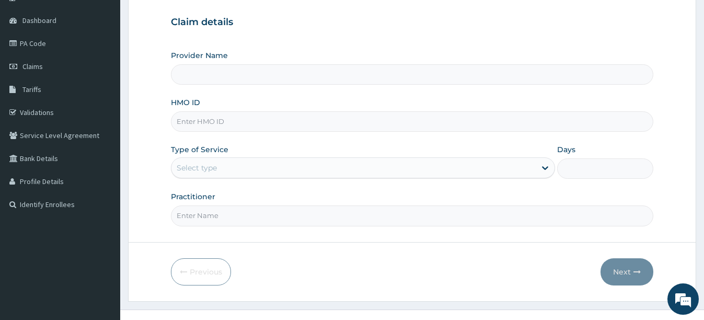
scroll to position [104, 0]
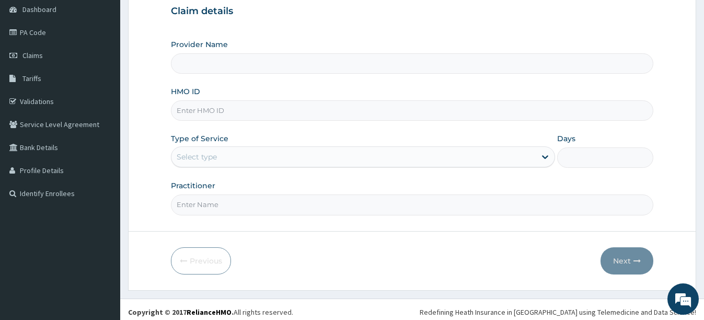
type input "[PERSON_NAME][GEOGRAPHIC_DATA]"
click at [256, 107] on input "HMO ID" at bounding box center [412, 110] width 482 height 20
type input "GTC/10109/D"
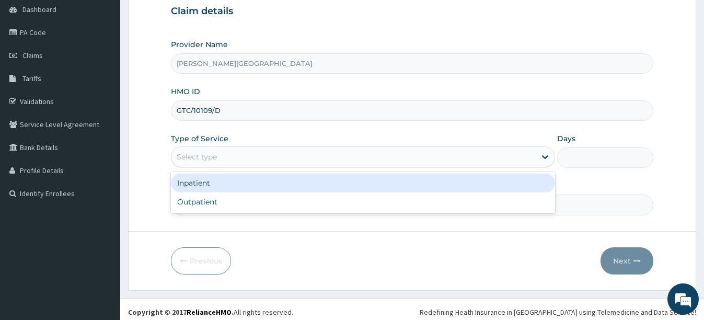
click at [218, 160] on div "Select type" at bounding box center [353, 156] width 364 height 17
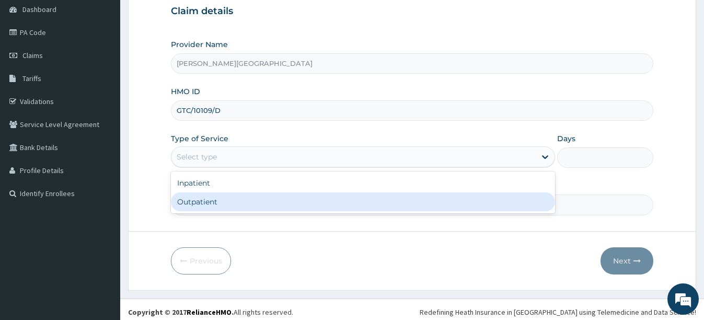
click at [203, 205] on div "Outpatient" at bounding box center [363, 201] width 384 height 19
type input "1"
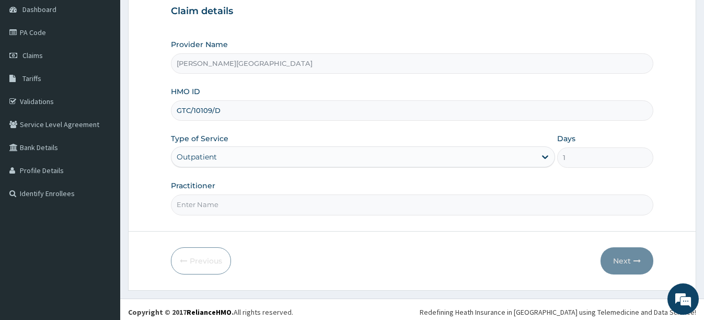
scroll to position [0, 0]
click at [228, 207] on input "Practitioner" at bounding box center [412, 204] width 482 height 20
type input "DR [PERSON_NAME]"
click at [635, 250] on button "Next" at bounding box center [626, 260] width 53 height 27
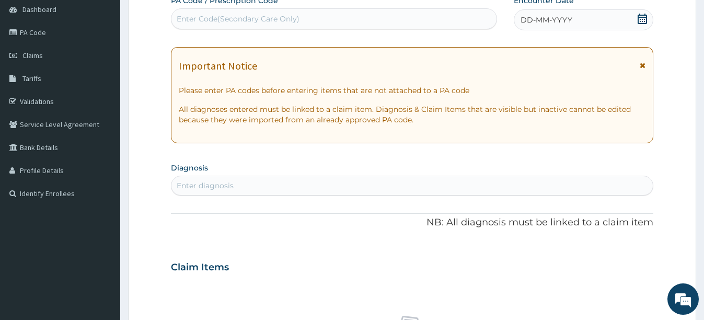
click at [641, 18] on icon at bounding box center [642, 19] width 10 height 10
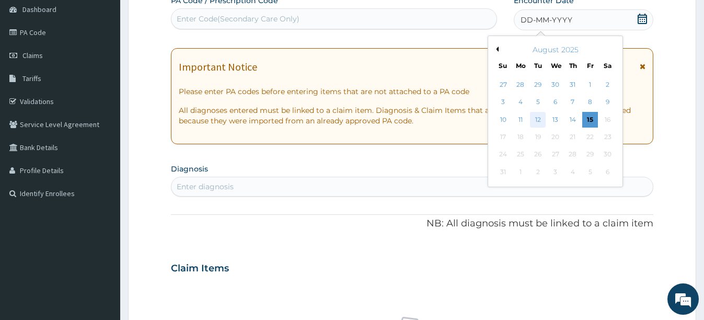
click at [539, 117] on div "12" at bounding box center [538, 120] width 16 height 16
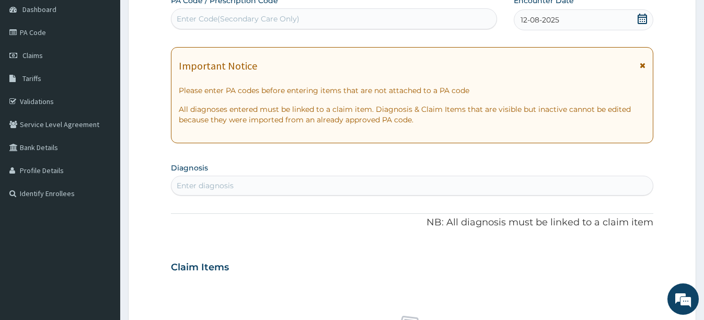
click at [247, 189] on div "Enter diagnosis" at bounding box center [411, 185] width 481 height 17
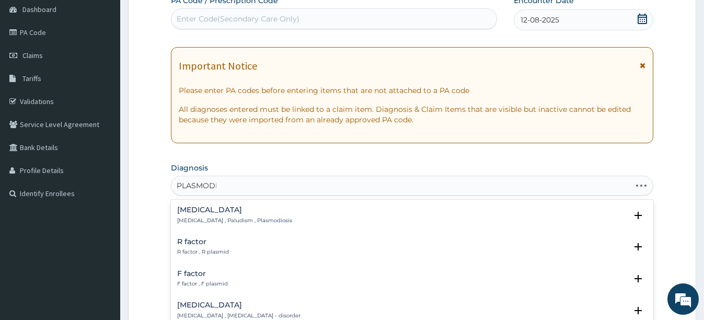
type input "PLASMODIU"
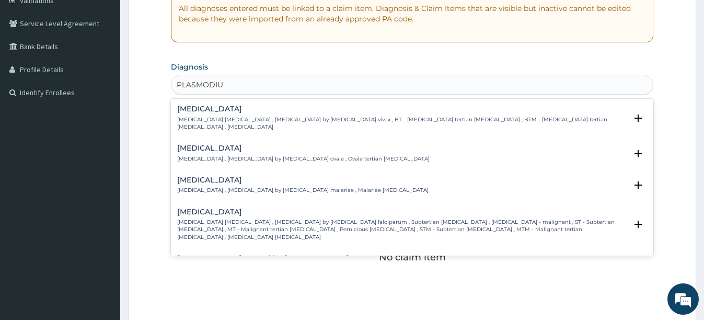
scroll to position [209, 0]
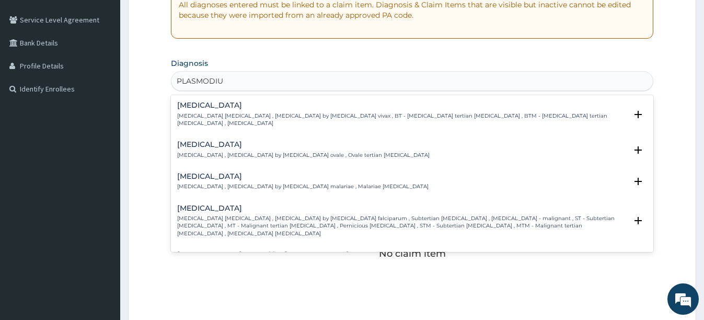
click at [206, 205] on div "[MEDICAL_DATA] [MEDICAL_DATA] [MEDICAL_DATA] , [MEDICAL_DATA] by [MEDICAL_DATA]…" at bounding box center [401, 220] width 449 height 33
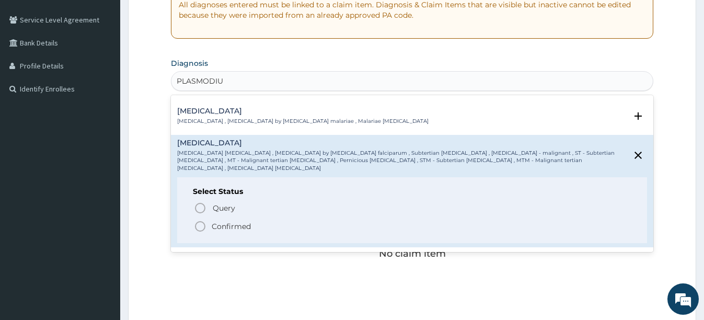
scroll to position [104, 0]
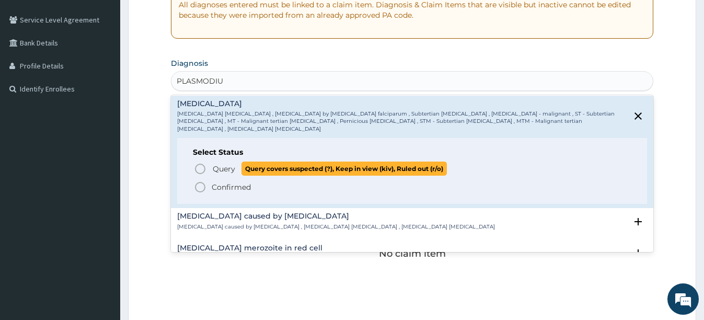
click at [198, 162] on icon "status option query" at bounding box center [200, 168] width 13 height 13
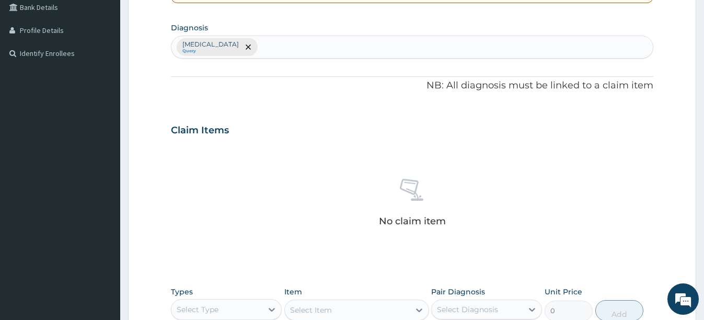
scroll to position [261, 0]
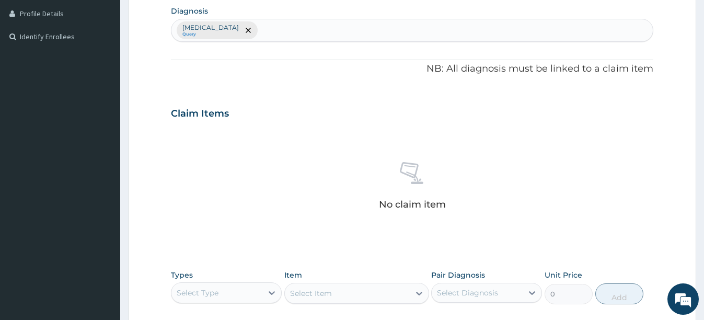
type input "Y"
type input "TYPHOI"
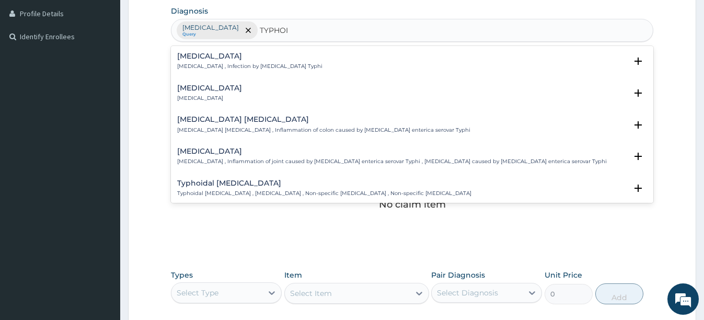
click at [252, 57] on h4 "[MEDICAL_DATA]" at bounding box center [249, 56] width 145 height 8
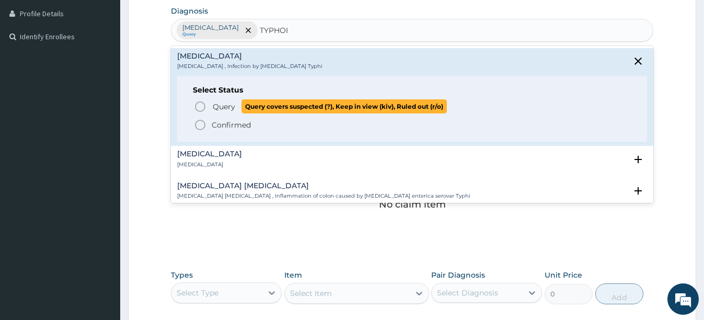
click at [198, 105] on icon "status option query" at bounding box center [200, 106] width 13 height 13
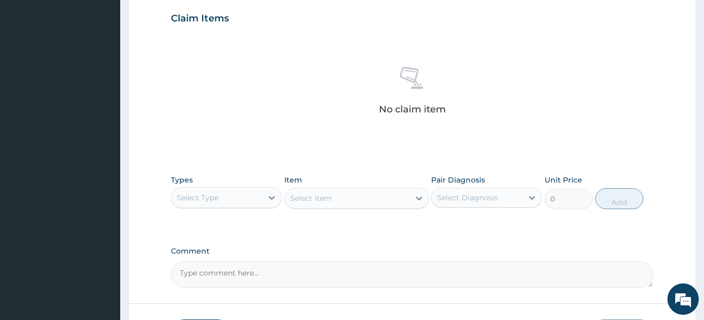
scroll to position [366, 0]
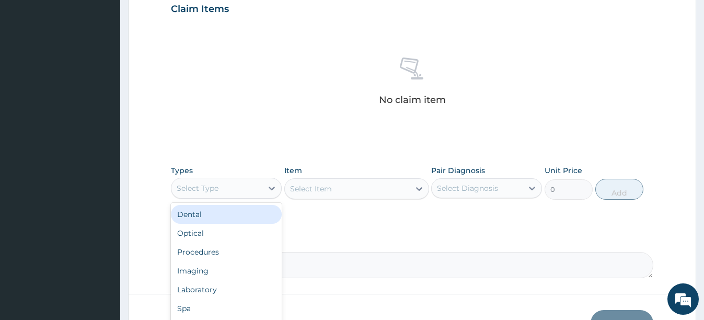
click at [230, 188] on div "Select Type" at bounding box center [216, 188] width 91 height 17
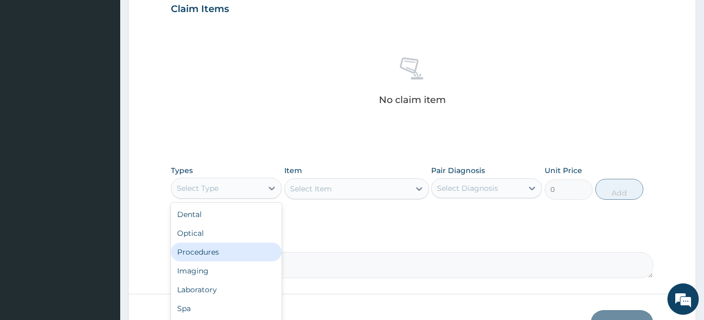
drag, startPoint x: 192, startPoint y: 249, endPoint x: 250, endPoint y: 218, distance: 65.9
click at [197, 247] on div "Procedures" at bounding box center [226, 251] width 111 height 19
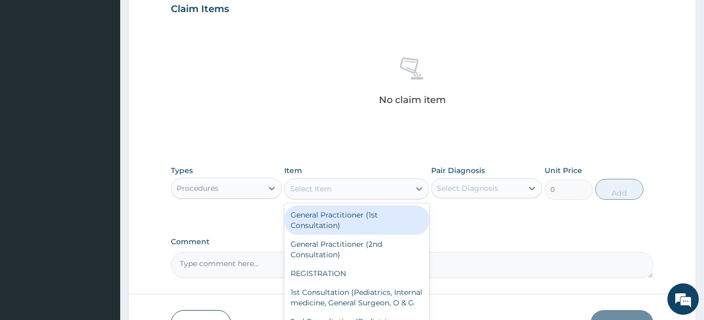
click at [359, 189] on div "Select Item" at bounding box center [347, 188] width 125 height 17
drag, startPoint x: 343, startPoint y: 220, endPoint x: 376, endPoint y: 219, distance: 32.9
click at [345, 220] on div "General Practitioner (1st Consultation)" at bounding box center [356, 219] width 145 height 29
type input "2500"
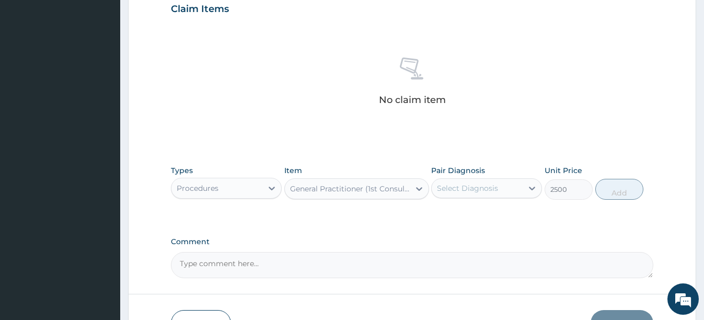
click at [478, 193] on div "Select Diagnosis" at bounding box center [467, 188] width 61 height 10
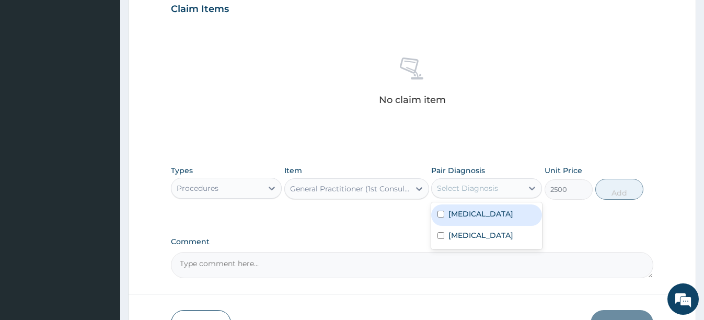
click at [463, 219] on div "[MEDICAL_DATA]" at bounding box center [486, 214] width 111 height 21
checkbox input "true"
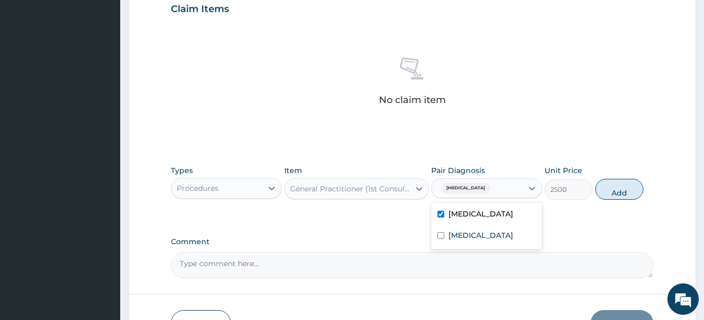
click at [617, 201] on div "Types Procedures Item General Practitioner (1st Consultation) Pair Diagnosis op…" at bounding box center [412, 182] width 482 height 45
click at [616, 192] on button "Add" at bounding box center [619, 189] width 48 height 21
type input "0"
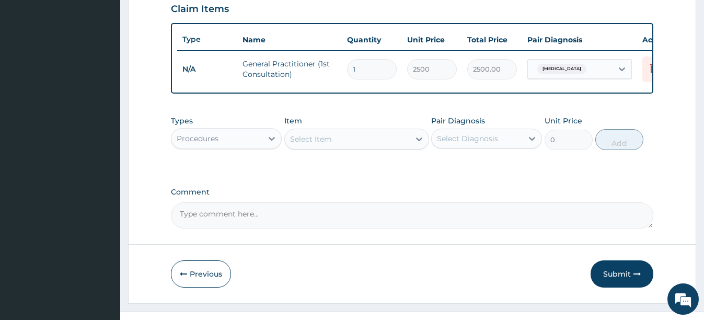
click at [221, 147] on div "Procedures" at bounding box center [216, 138] width 91 height 17
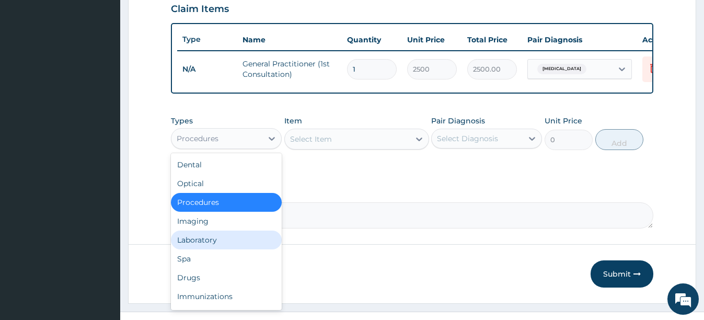
click at [233, 238] on div "Laboratory" at bounding box center [226, 239] width 111 height 19
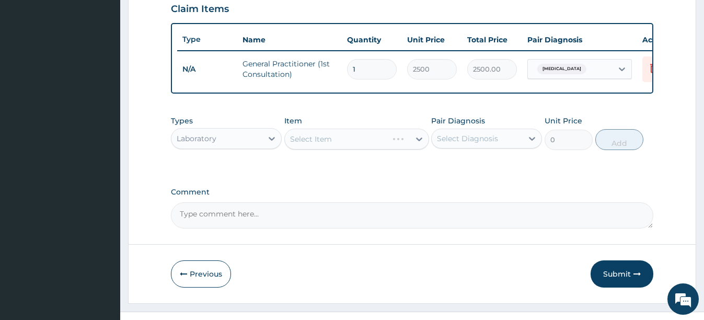
click at [382, 146] on div "Select Item" at bounding box center [356, 138] width 145 height 21
click at [314, 144] on div "Select Item" at bounding box center [311, 139] width 42 height 10
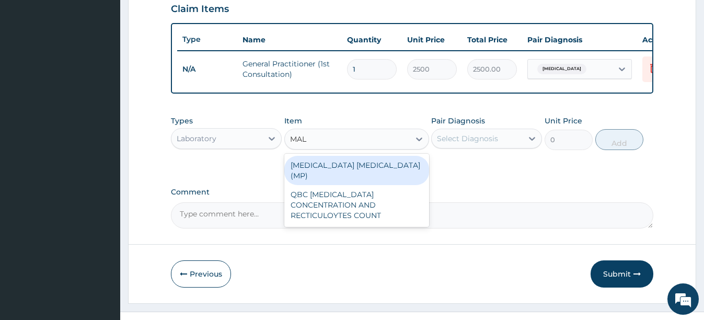
type input "MALA"
drag, startPoint x: 355, startPoint y: 180, endPoint x: 379, endPoint y: 169, distance: 26.6
click at [356, 180] on div "[MEDICAL_DATA] [MEDICAL_DATA] (MP)" at bounding box center [356, 170] width 145 height 29
type input "1500"
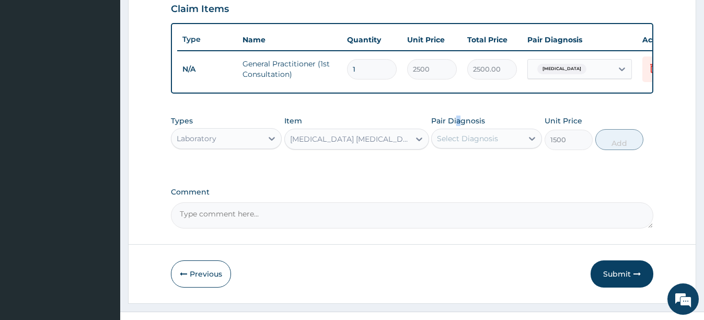
drag, startPoint x: 460, startPoint y: 136, endPoint x: 460, endPoint y: 142, distance: 6.3
click at [460, 138] on div "Pair Diagnosis Select Diagnosis" at bounding box center [486, 132] width 111 height 34
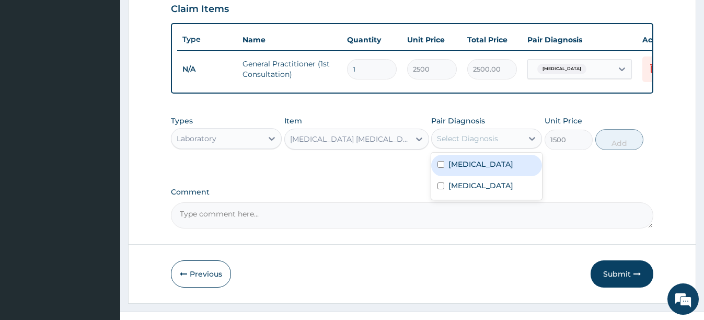
drag, startPoint x: 460, startPoint y: 142, endPoint x: 512, endPoint y: 145, distance: 52.3
click at [512, 145] on div "Select Diagnosis" at bounding box center [476, 138] width 91 height 17
click at [455, 169] on label "[MEDICAL_DATA]" at bounding box center [480, 164] width 65 height 10
checkbox input "true"
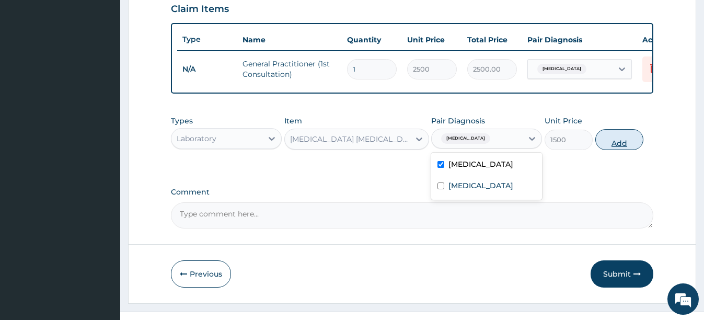
click at [621, 144] on button "Add" at bounding box center [619, 139] width 48 height 21
type input "0"
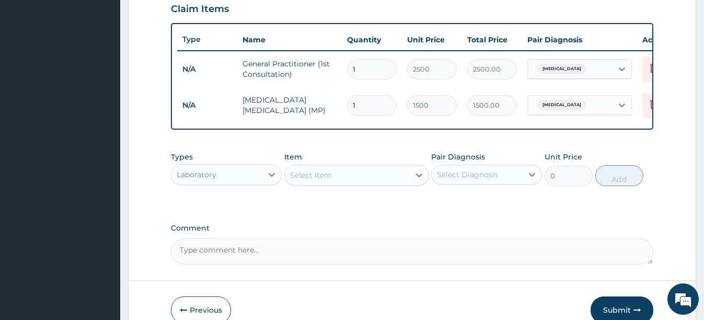
click at [361, 183] on div "Select Item" at bounding box center [347, 175] width 125 height 17
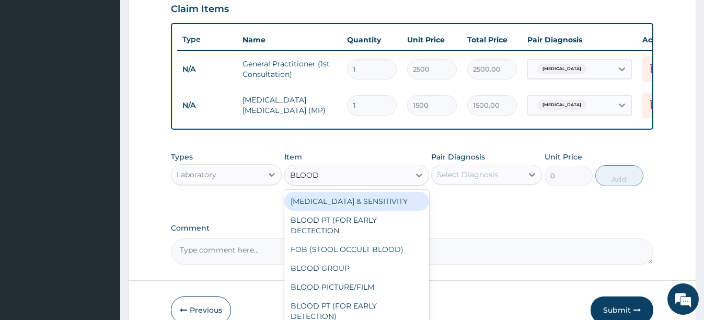
type input "BLOOD C"
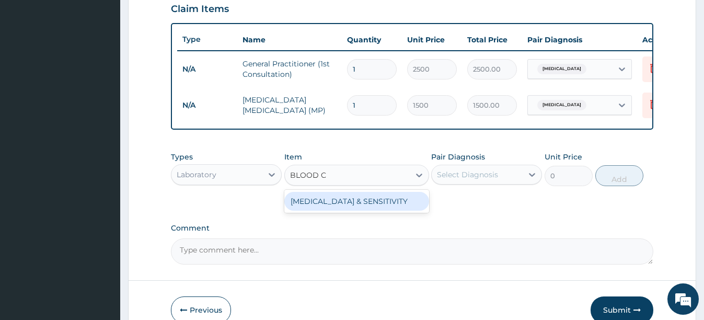
drag, startPoint x: 382, startPoint y: 209, endPoint x: 435, endPoint y: 200, distance: 53.6
click at [383, 210] on div "BLOOD CULTURE & SENSITIVITY" at bounding box center [356, 201] width 145 height 19
type input "6000"
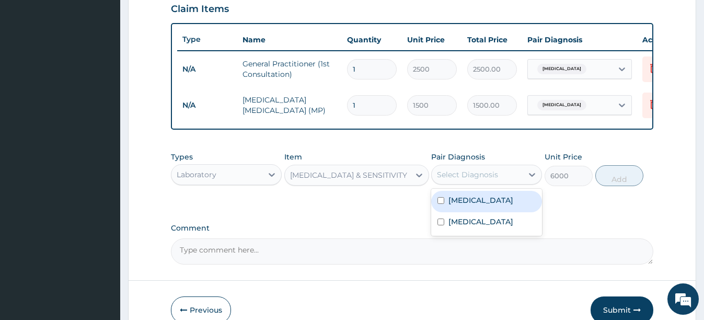
click at [462, 180] on div "Select Diagnosis" at bounding box center [467, 174] width 61 height 10
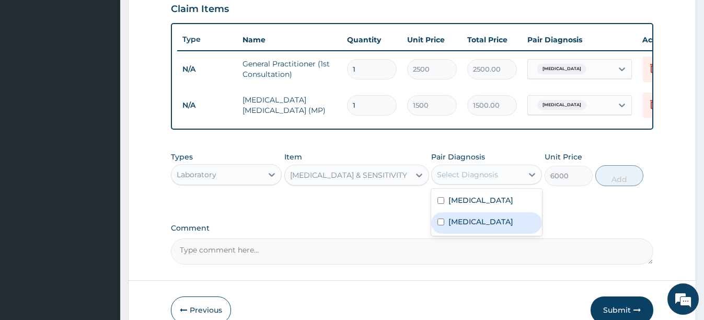
click at [452, 227] on label "Typhoid fever" at bounding box center [480, 221] width 65 height 10
checkbox input "true"
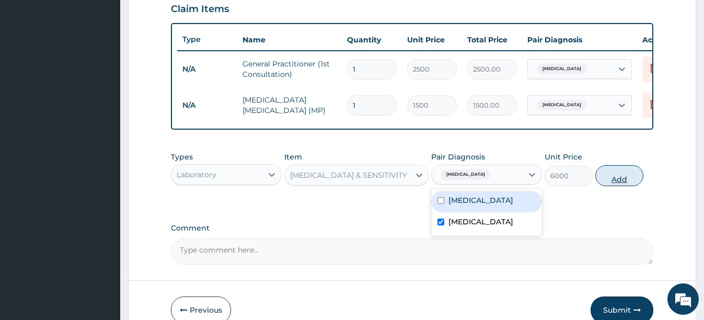
click at [615, 183] on button "Add" at bounding box center [619, 175] width 48 height 21
type input "0"
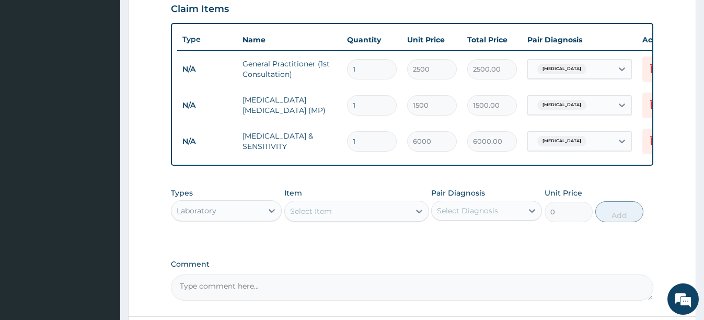
scroll to position [464, 0]
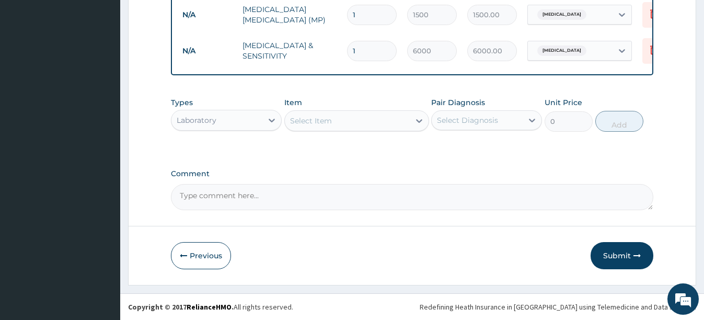
click at [341, 126] on div "Select Item" at bounding box center [347, 120] width 125 height 17
type input "DICLOFEN"
click at [267, 107] on div "Types Laboratory" at bounding box center [226, 114] width 111 height 34
click at [252, 121] on div "Laboratory" at bounding box center [216, 120] width 91 height 17
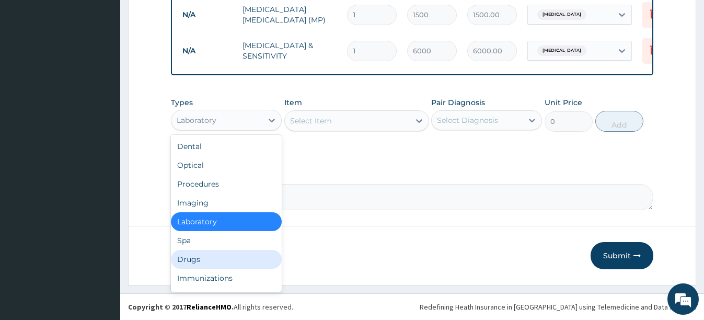
drag, startPoint x: 197, startPoint y: 258, endPoint x: 263, endPoint y: 206, distance: 84.1
click at [200, 258] on div "Drugs" at bounding box center [226, 259] width 111 height 19
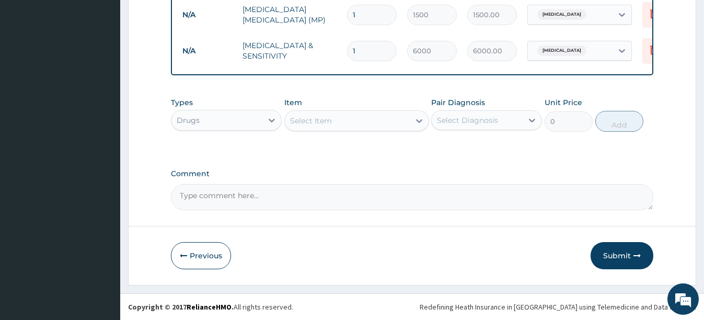
click at [343, 119] on div "Select Item" at bounding box center [347, 120] width 125 height 17
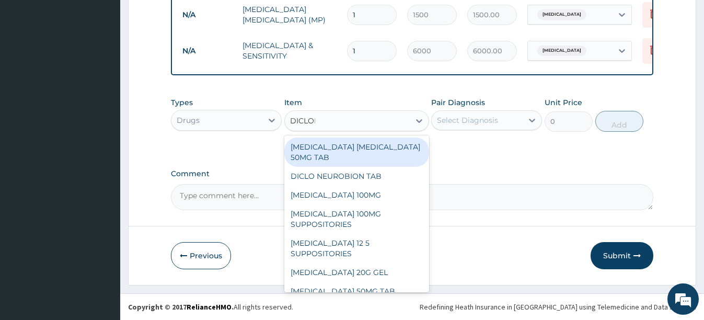
type input "DICLOFE"
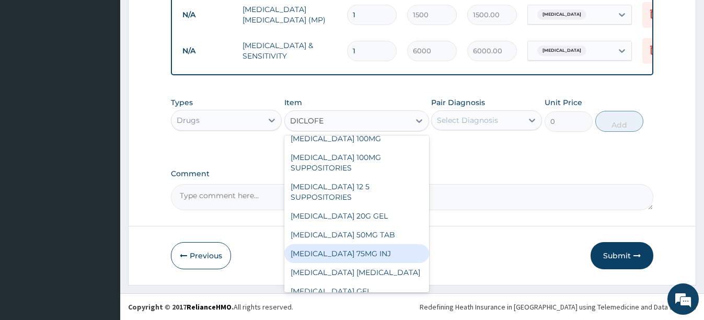
scroll to position [52, 0]
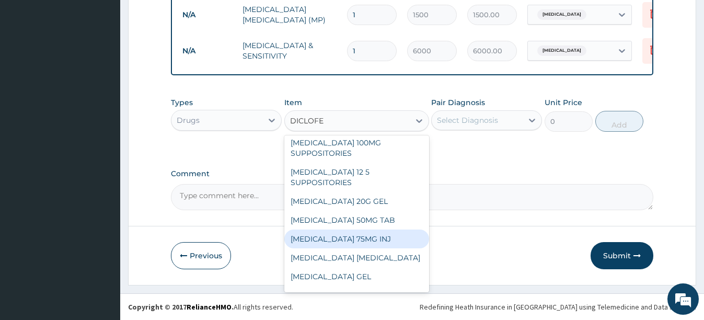
click at [360, 241] on div "DICLOFENAC 75MG INJ" at bounding box center [356, 238] width 145 height 19
type input "140"
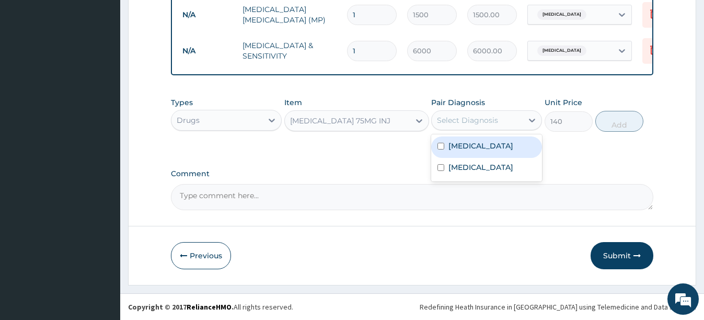
click at [491, 125] on div "Select Diagnosis" at bounding box center [476, 120] width 91 height 17
drag, startPoint x: 449, startPoint y: 148, endPoint x: 522, endPoint y: 144, distance: 73.2
click at [449, 147] on label "Falciparum malaria" at bounding box center [480, 146] width 65 height 10
checkbox input "true"
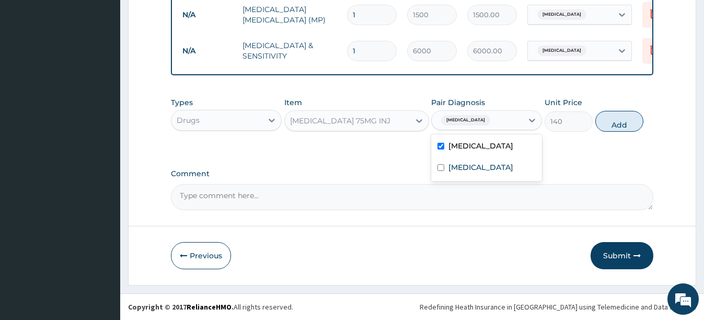
click at [619, 125] on button "Add" at bounding box center [619, 121] width 48 height 21
type input "0"
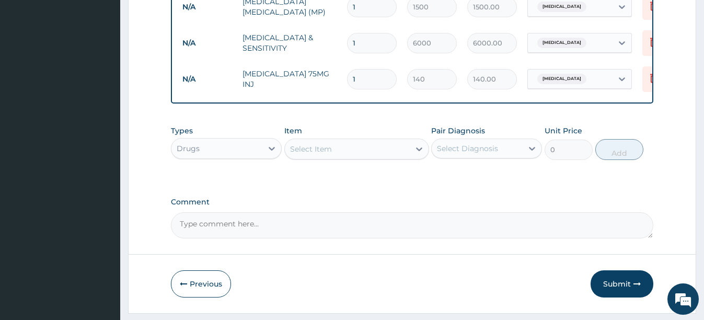
click at [314, 154] on div "Select Item" at bounding box center [311, 149] width 42 height 10
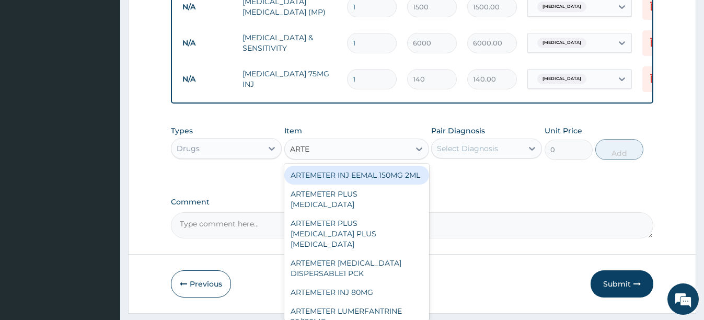
type input "ARTES"
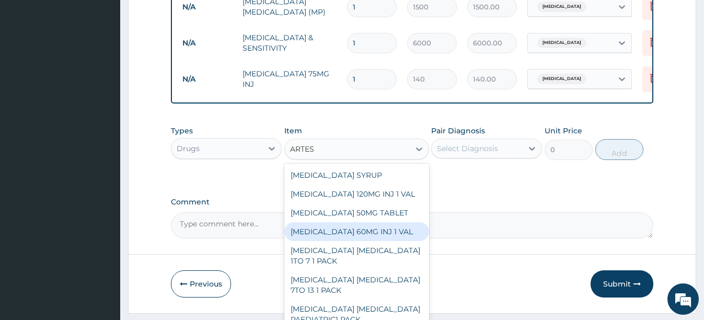
click at [347, 235] on div "ARTESUNATE 60MG INJ 1 VAL" at bounding box center [356, 231] width 145 height 19
type input "595"
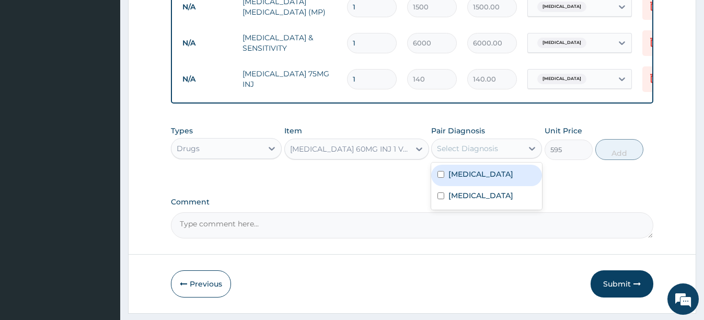
drag, startPoint x: 482, startPoint y: 151, endPoint x: 480, endPoint y: 167, distance: 15.7
click at [483, 154] on div "Select Diagnosis" at bounding box center [467, 148] width 61 height 10
click at [469, 186] on div "Falciparum malaria" at bounding box center [486, 175] width 111 height 21
checkbox input "true"
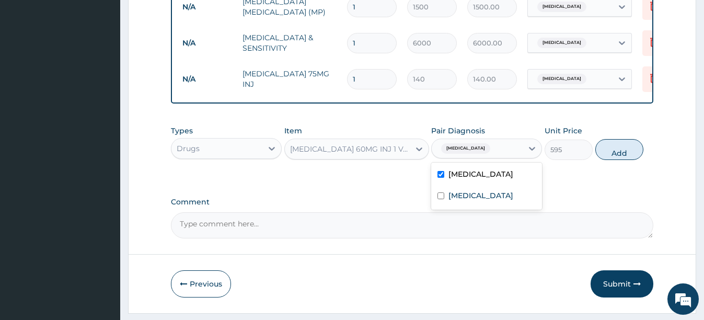
drag, startPoint x: 616, startPoint y: 158, endPoint x: 607, endPoint y: 159, distance: 9.4
click at [614, 158] on button "Add" at bounding box center [619, 149] width 48 height 21
type input "0"
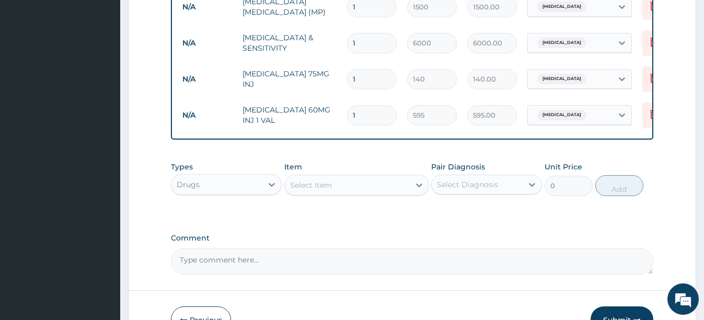
type input "0.00"
type input "3"
type input "1785.00"
type input "3"
drag, startPoint x: 361, startPoint y: 200, endPoint x: 363, endPoint y: 178, distance: 22.0
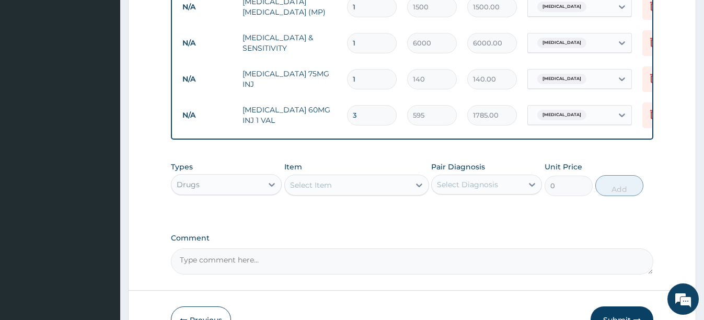
click at [361, 189] on div "Select Item" at bounding box center [347, 185] width 125 height 17
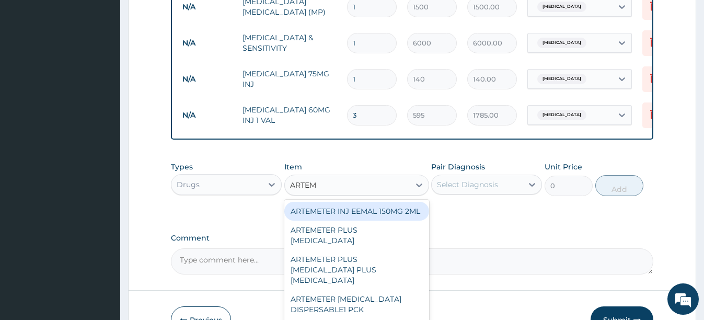
type input "ARTEME"
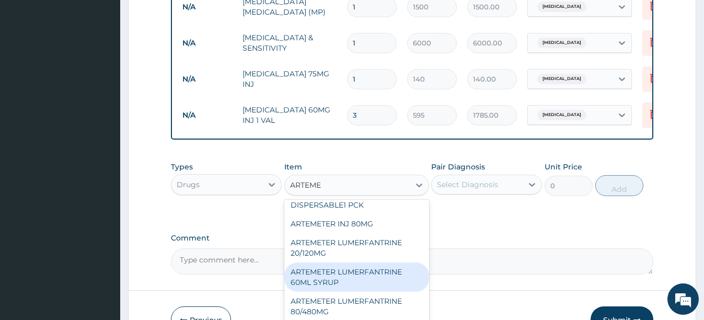
scroll to position [150, 0]
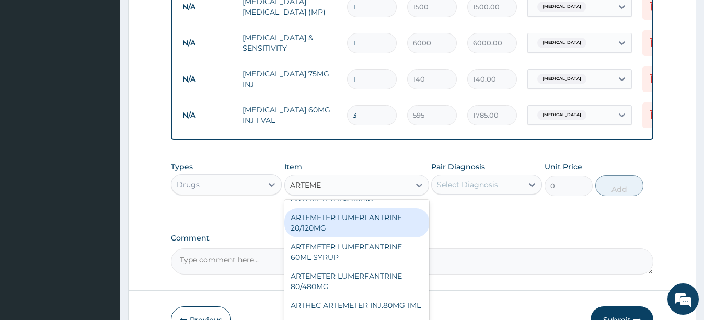
click at [359, 221] on div "ARTEMETER LUMERFANTRINE 20/120MG" at bounding box center [356, 222] width 145 height 29
type input "210"
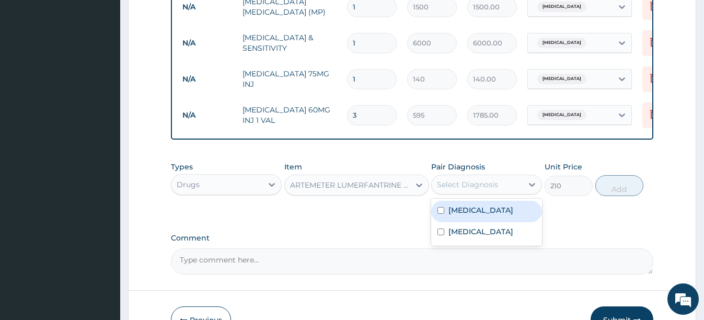
click at [459, 190] on div "Select Diagnosis" at bounding box center [467, 184] width 61 height 10
click at [460, 210] on div "Falciparum malaria" at bounding box center [486, 211] width 111 height 21
checkbox input "true"
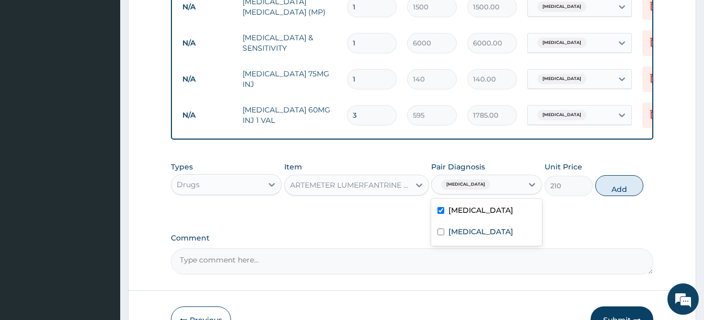
click at [611, 196] on button "Add" at bounding box center [619, 185] width 48 height 21
type input "0"
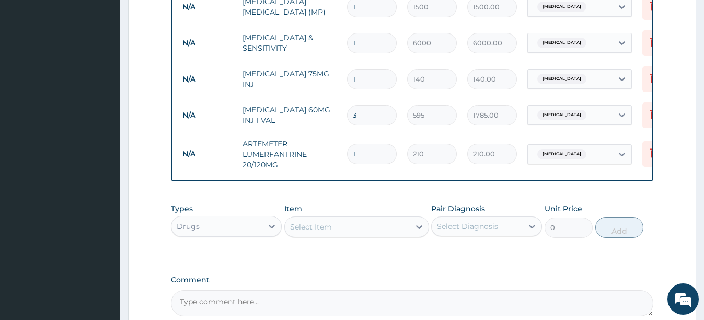
type input "12"
type input "2520.00"
type input "12"
click at [333, 231] on div "Select Item" at bounding box center [347, 226] width 125 height 17
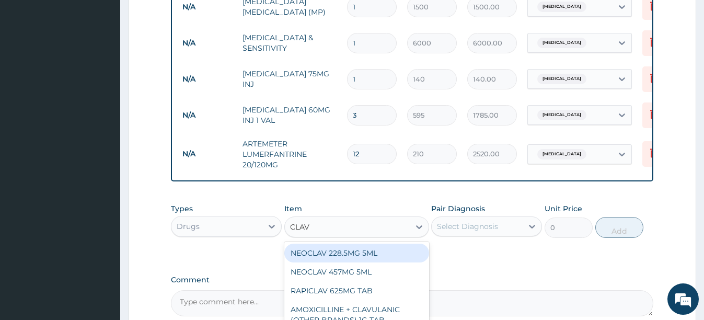
type input "CLAVU"
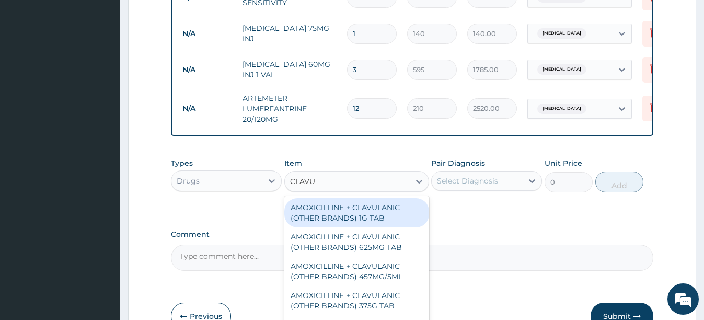
scroll to position [578, 0]
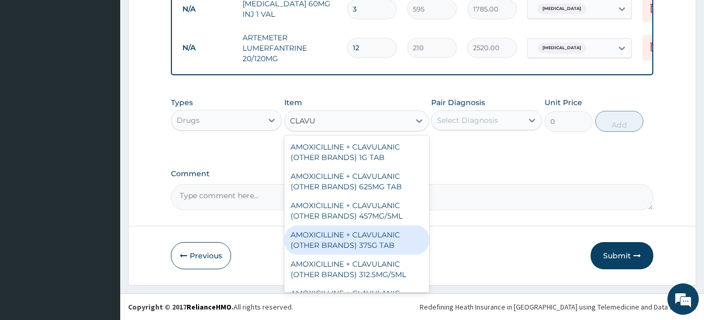
click at [374, 240] on div "AMOXICILLINE + CLAVULANIC (OTHER BRANDS) 375G TAB" at bounding box center [356, 239] width 145 height 29
type input "105"
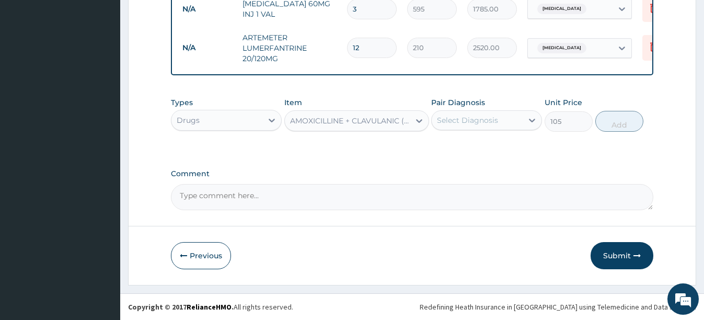
click at [500, 121] on div "Select Diagnosis" at bounding box center [476, 120] width 91 height 17
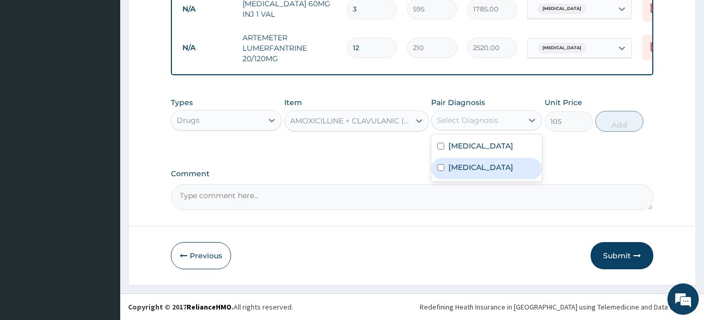
click at [465, 168] on label "[MEDICAL_DATA]" at bounding box center [480, 167] width 65 height 10
checkbox input "true"
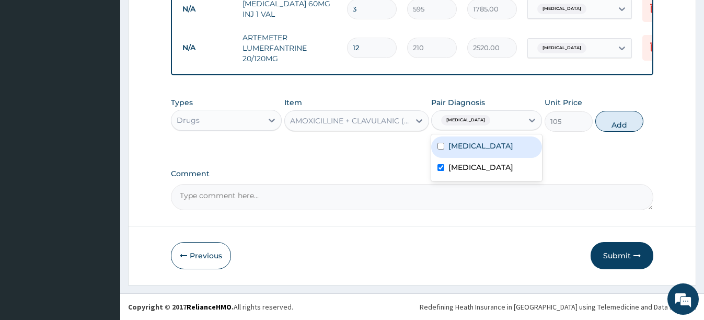
drag, startPoint x: 616, startPoint y: 122, endPoint x: 609, endPoint y: 125, distance: 8.0
click at [616, 122] on button "Add" at bounding box center [619, 121] width 48 height 21
type input "0"
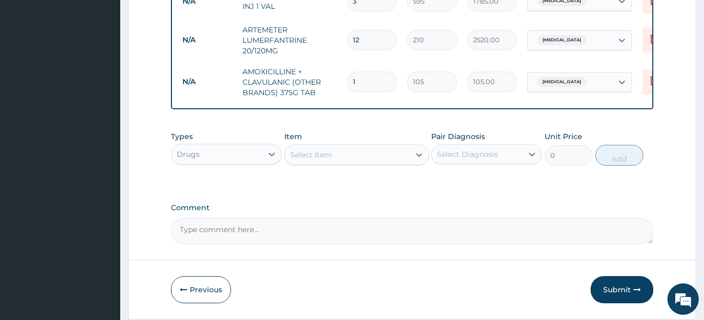
type input "14"
type input "1470.00"
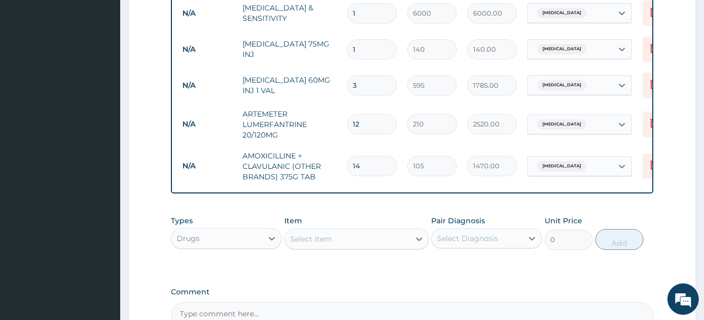
scroll to position [525, 0]
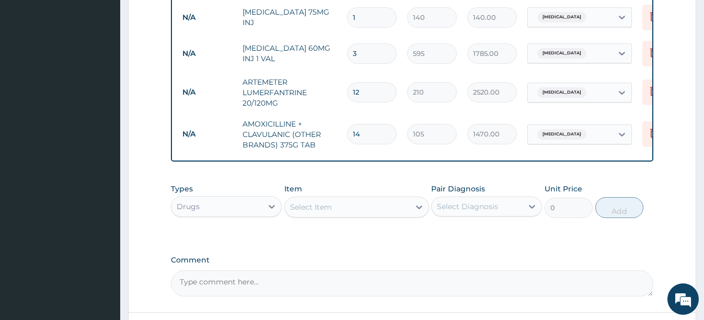
type input "14"
click at [322, 212] on div "Select Item" at bounding box center [311, 207] width 42 height 10
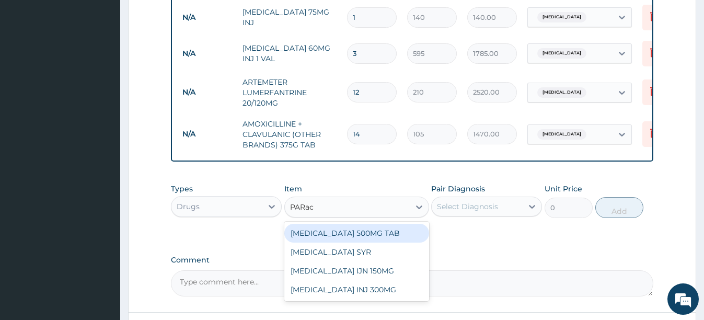
type input "PARace"
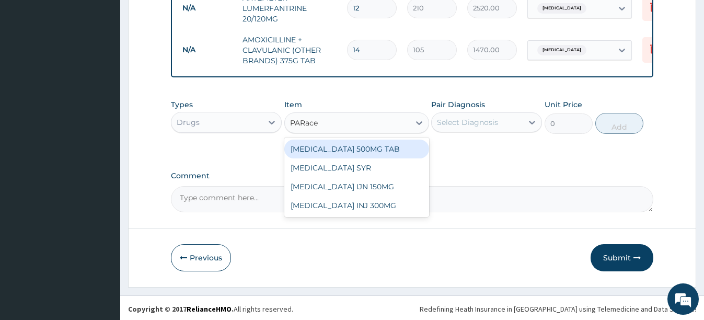
scroll to position [619, 0]
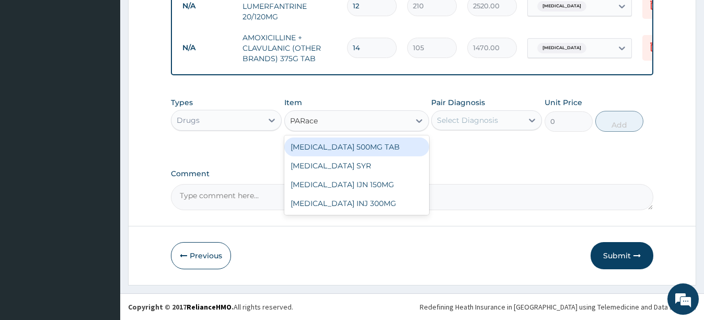
click at [391, 143] on div "PARACETAMOL 500MG TAB" at bounding box center [356, 146] width 145 height 19
type input "70"
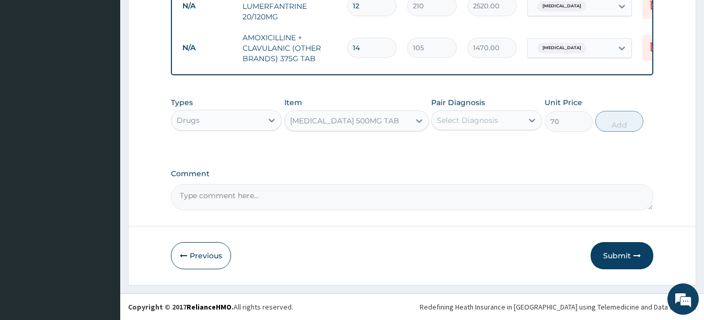
click at [489, 130] on div "Select Diagnosis" at bounding box center [486, 120] width 111 height 20
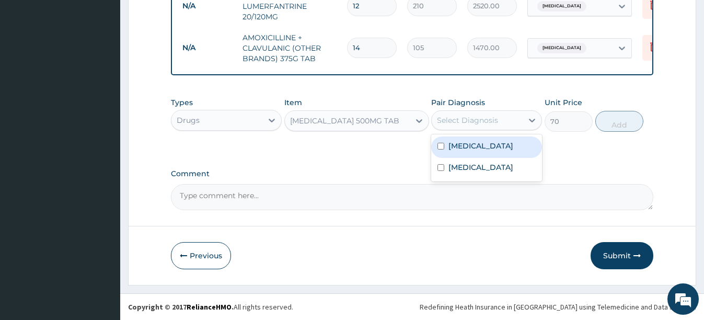
click at [479, 148] on label "Falciparum malaria" at bounding box center [480, 146] width 65 height 10
checkbox input "true"
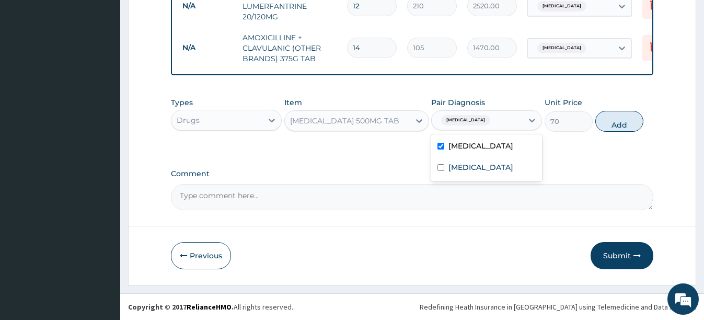
drag, startPoint x: 629, startPoint y: 125, endPoint x: 621, endPoint y: 126, distance: 8.4
click at [627, 126] on button "Add" at bounding box center [619, 121] width 48 height 21
type input "0"
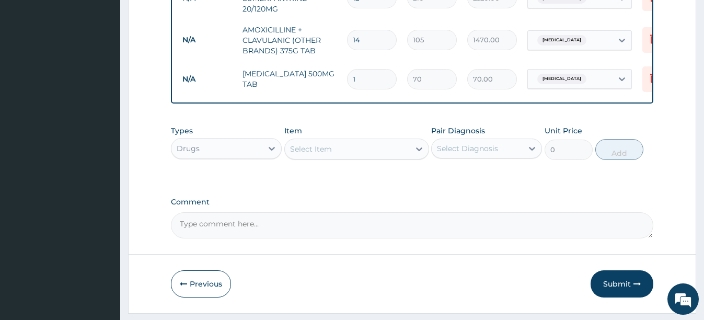
type input "12"
type input "840.00"
type input "12"
click at [355, 153] on div "Select Item" at bounding box center [347, 149] width 125 height 17
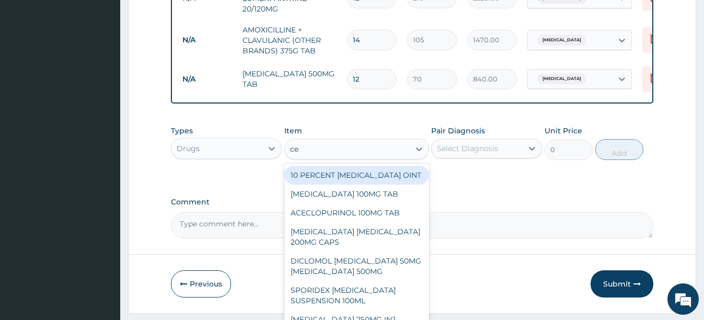
type input "c"
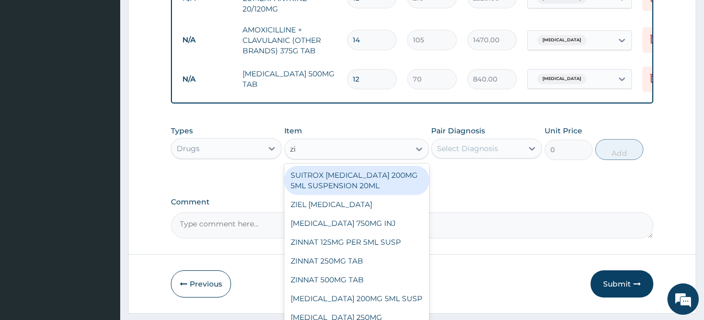
type input "zin"
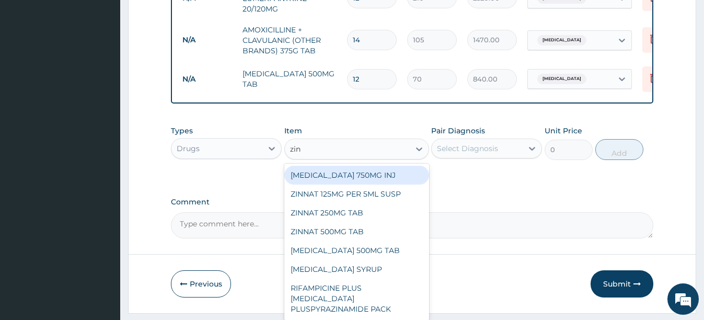
click at [362, 181] on div "ZINACEF 750MG INJ" at bounding box center [356, 175] width 145 height 19
type input "2100"
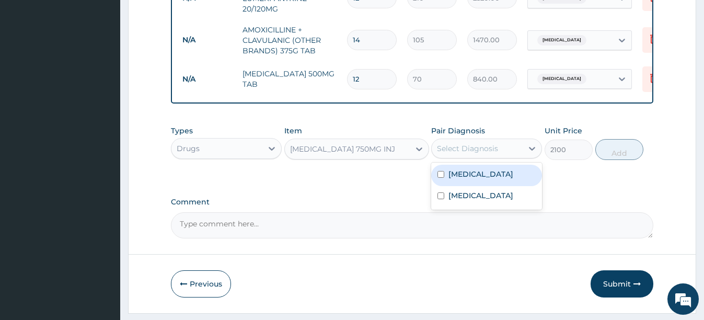
click at [483, 152] on div "Select Diagnosis" at bounding box center [467, 148] width 61 height 10
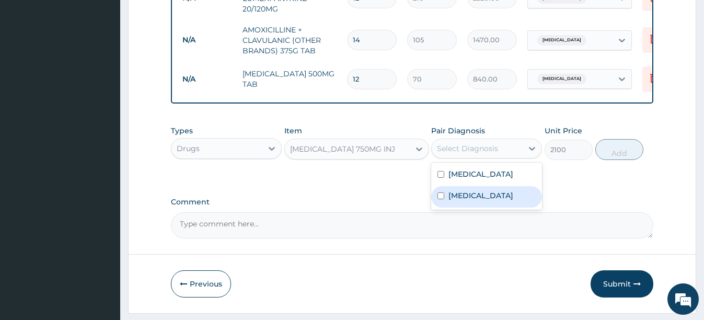
drag, startPoint x: 469, startPoint y: 207, endPoint x: 505, endPoint y: 186, distance: 42.1
click at [473, 201] on label "Typhoid fever" at bounding box center [480, 195] width 65 height 10
checkbox input "true"
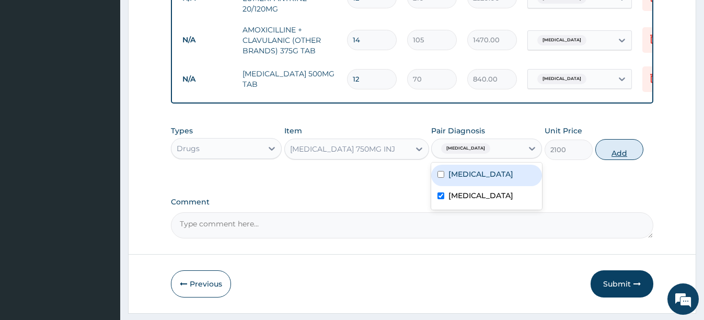
click at [615, 158] on button "Add" at bounding box center [619, 149] width 48 height 21
type input "0"
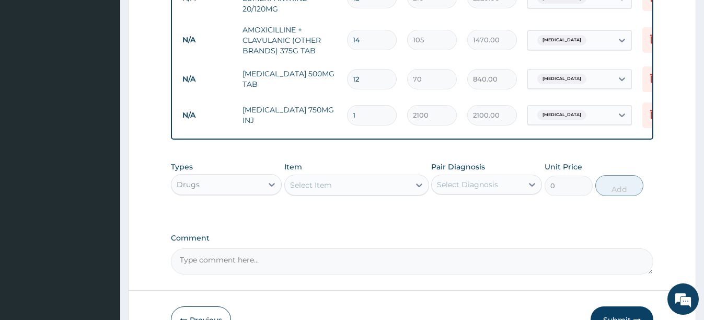
type input "0.00"
type input "2"
type input "4200.00"
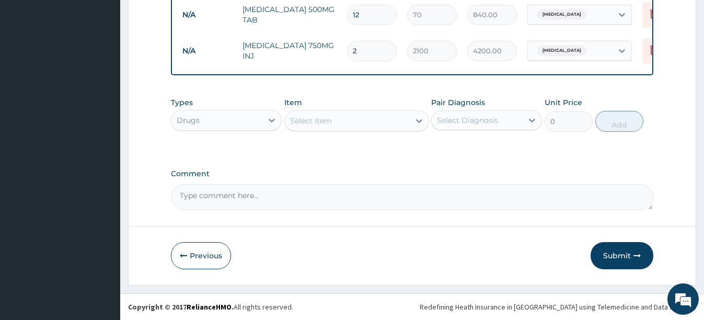
scroll to position [692, 0]
type input "2"
click at [623, 250] on button "Submit" at bounding box center [621, 255] width 63 height 27
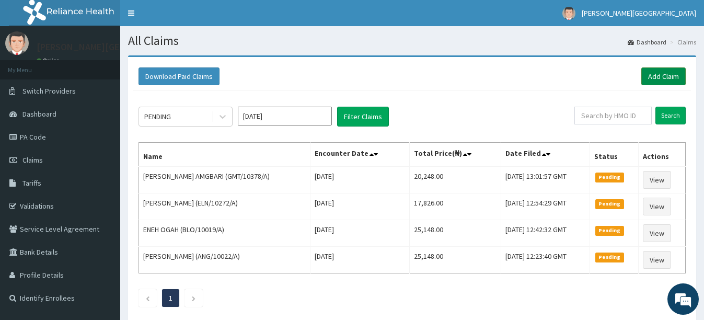
click at [659, 76] on link "Add Claim" at bounding box center [663, 76] width 44 height 18
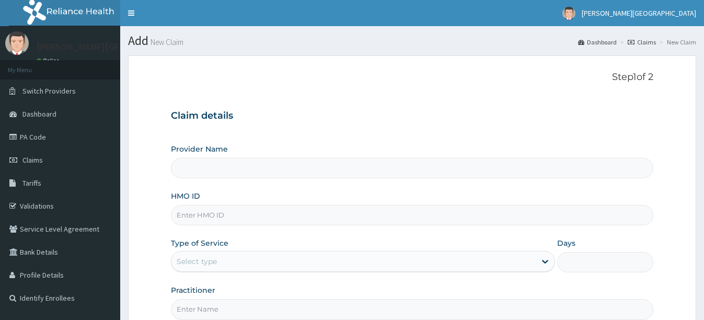
type input "[PERSON_NAME][GEOGRAPHIC_DATA]"
click at [244, 209] on input "HMO ID" at bounding box center [412, 215] width 482 height 20
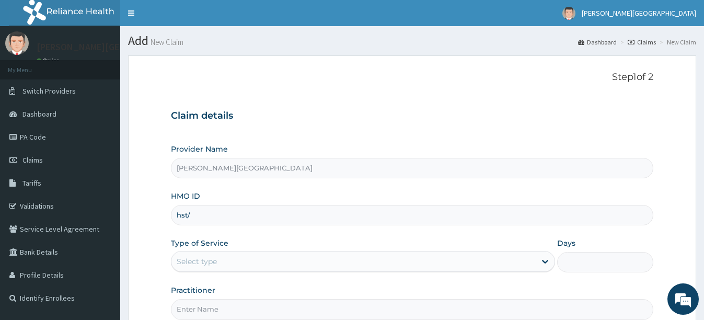
type input "hst/10465/a"
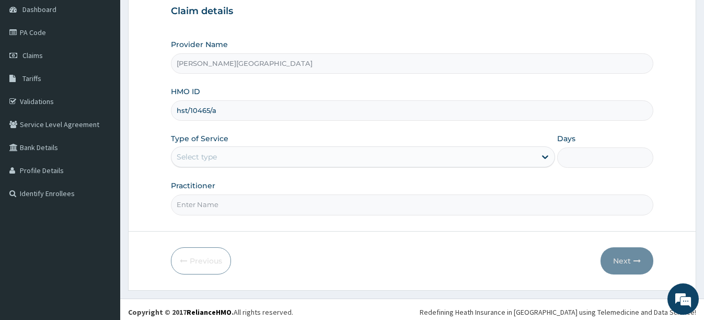
click at [296, 162] on div "Select type" at bounding box center [353, 156] width 364 height 17
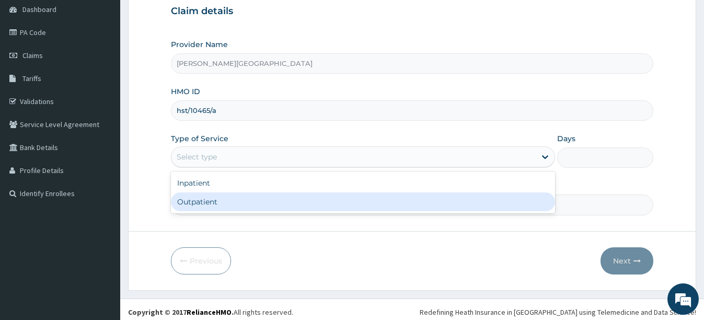
drag, startPoint x: 226, startPoint y: 207, endPoint x: 248, endPoint y: 201, distance: 23.2
click at [230, 206] on div "Outpatient" at bounding box center [363, 201] width 384 height 19
type input "1"
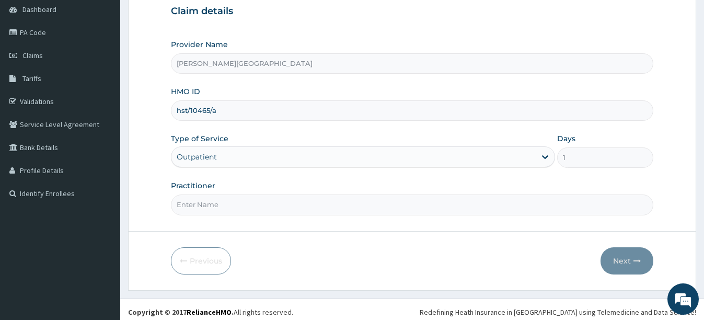
click at [464, 213] on input "Practitioner" at bounding box center [412, 204] width 482 height 20
click at [253, 201] on input "Practitioner" at bounding box center [412, 204] width 482 height 20
type input "d"
click at [191, 201] on input "D" at bounding box center [412, 204] width 482 height 20
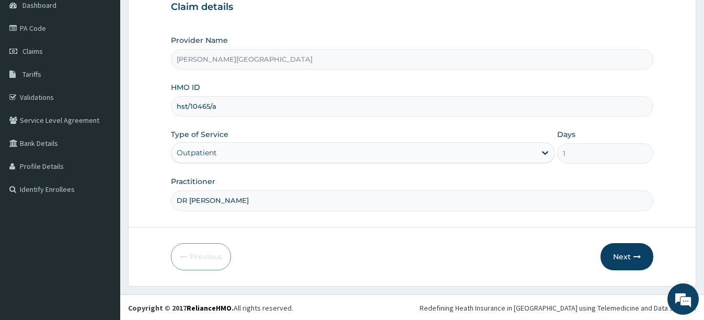
scroll to position [110, 0]
type input "DR PAT"
click at [619, 248] on button "Next" at bounding box center [626, 255] width 53 height 27
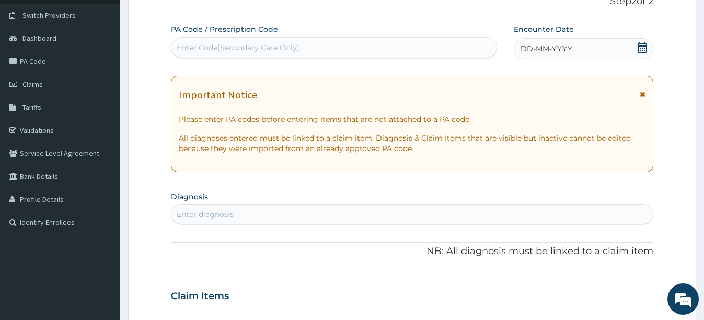
scroll to position [57, 0]
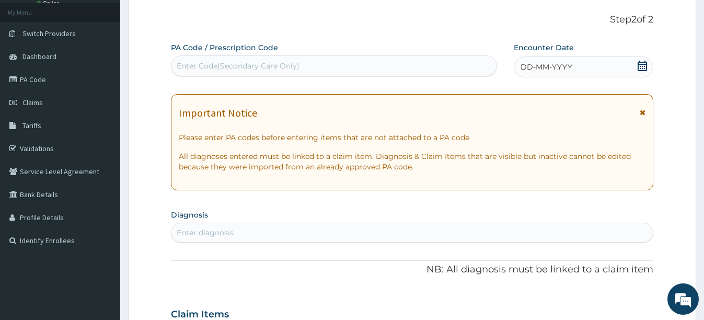
click at [638, 65] on icon at bounding box center [641, 66] width 9 height 10
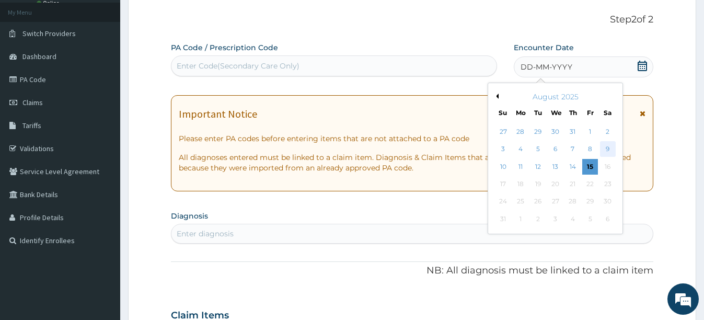
click at [606, 148] on div "9" at bounding box center [607, 150] width 16 height 16
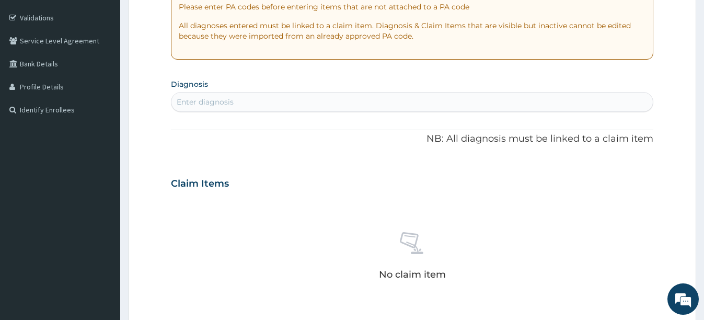
scroll to position [214, 0]
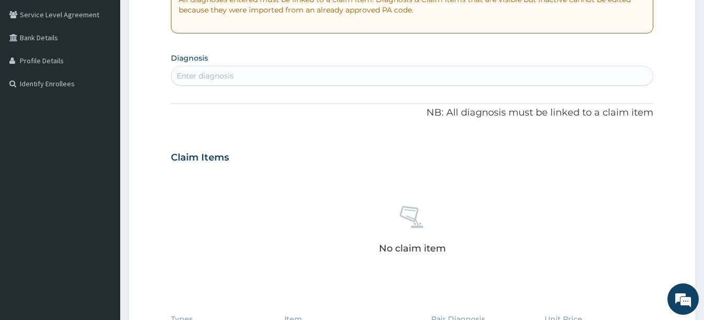
click at [319, 79] on div "Enter diagnosis" at bounding box center [411, 75] width 481 height 17
type input "PLASMODIU"
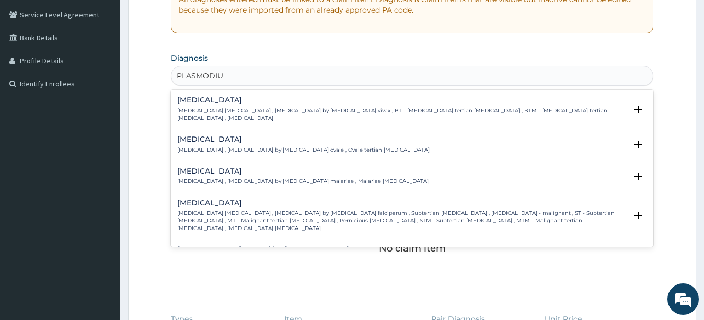
click at [217, 200] on div "Falciparum malaria Falciparum malaria , Malignant tertian malaria , Malaria by …" at bounding box center [401, 215] width 449 height 33
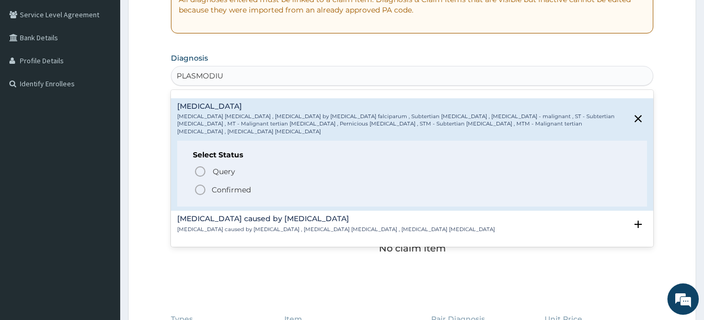
scroll to position [104, 0]
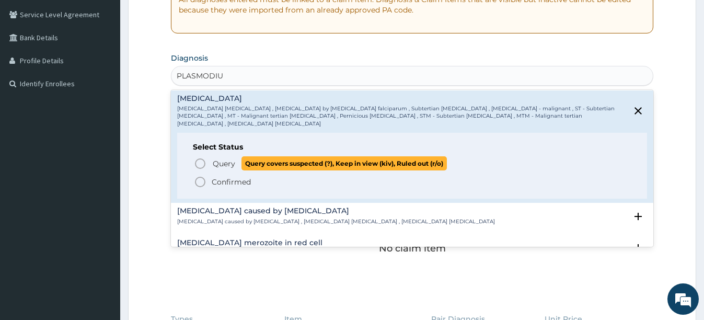
click at [203, 157] on icon "status option query" at bounding box center [200, 163] width 13 height 13
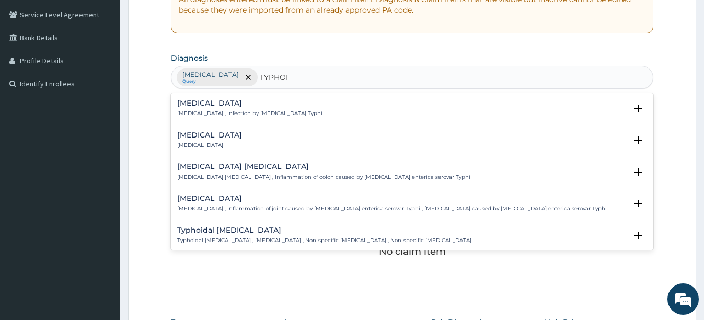
type input "TYPHOID"
click at [258, 114] on p "[MEDICAL_DATA] , Infection by [MEDICAL_DATA] Typhi" at bounding box center [249, 113] width 145 height 7
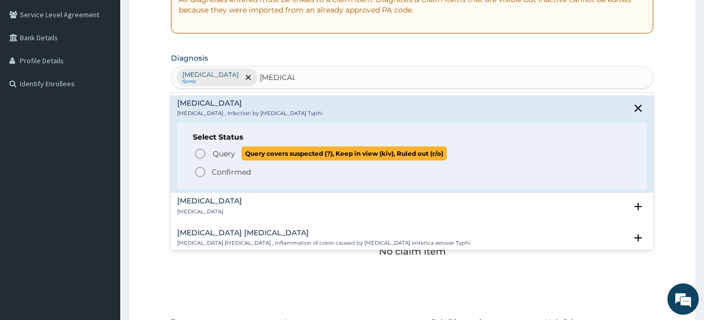
click at [212, 155] on p "Query Query covers suspected (?), Keep in view (kiv), Ruled out (r/o)" at bounding box center [329, 153] width 235 height 14
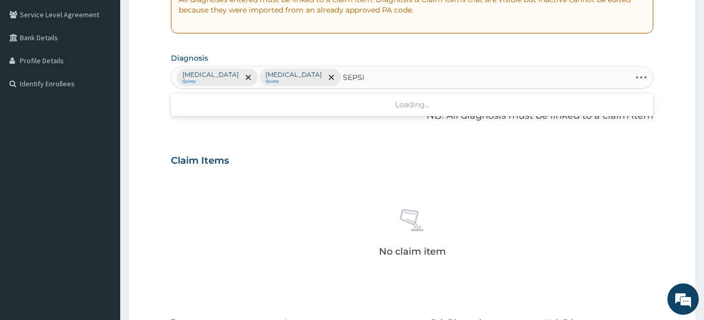
type input "SEPSIS"
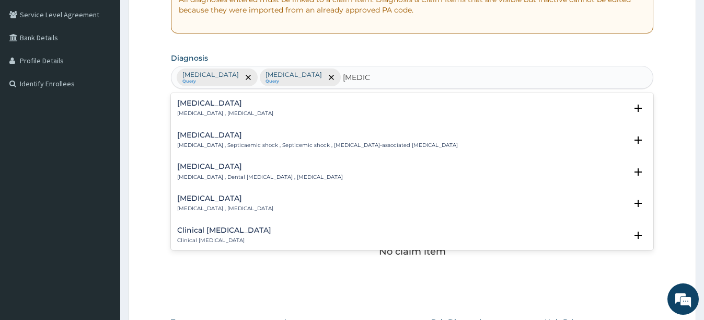
click at [197, 116] on p "Systemic infection , Sepsis" at bounding box center [225, 113] width 96 height 7
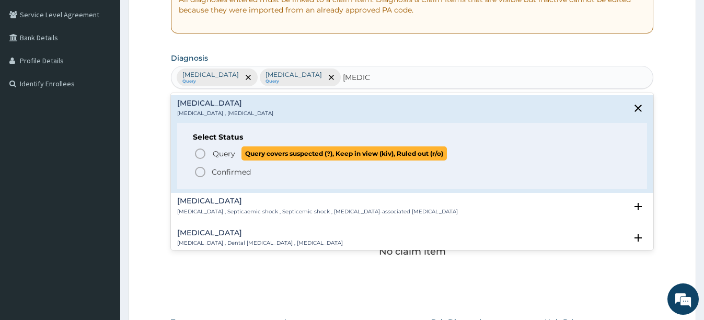
click at [213, 151] on span "Query" at bounding box center [224, 153] width 22 height 10
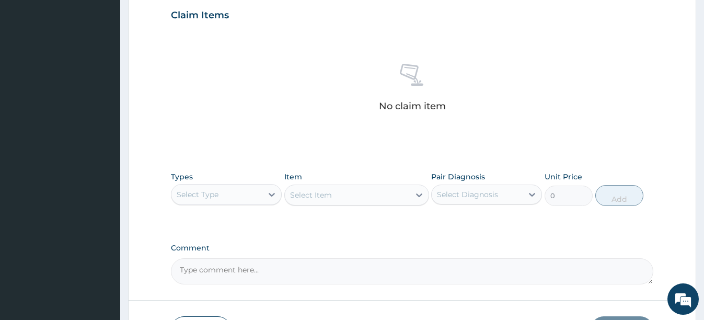
scroll to position [371, 0]
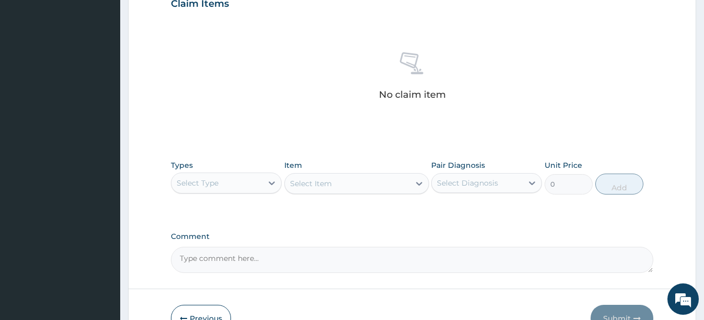
click at [242, 182] on div "Select Type" at bounding box center [216, 182] width 91 height 17
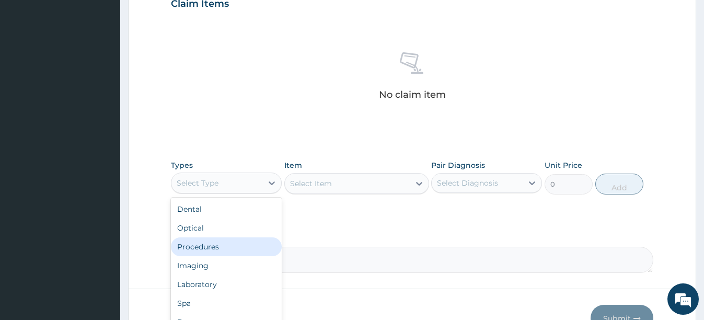
click at [226, 240] on div "Procedures" at bounding box center [226, 246] width 111 height 19
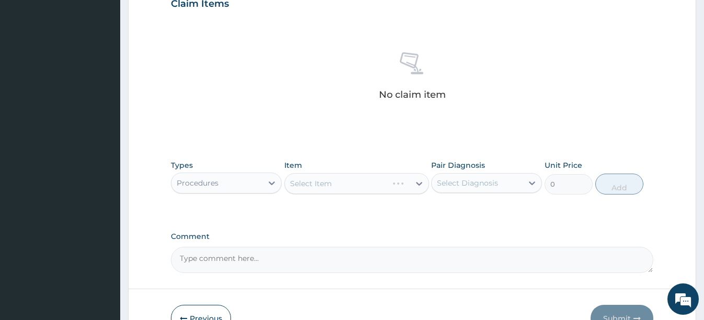
click at [344, 184] on div "Select Item" at bounding box center [356, 183] width 145 height 21
drag, startPoint x: 335, startPoint y: 165, endPoint x: 335, endPoint y: 174, distance: 9.4
click at [335, 171] on div "Item Select Item" at bounding box center [356, 177] width 145 height 34
click at [333, 185] on div "Select Item" at bounding box center [347, 183] width 125 height 17
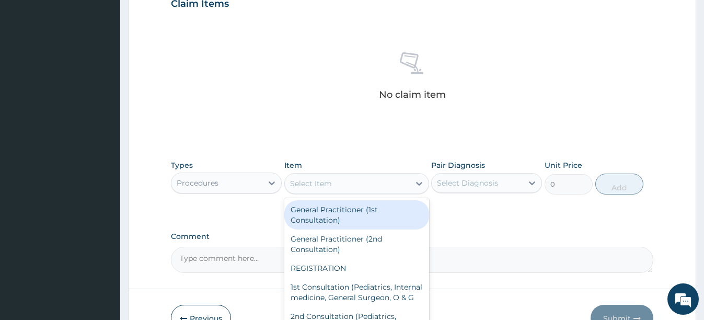
drag, startPoint x: 336, startPoint y: 213, endPoint x: 416, endPoint y: 193, distance: 82.3
click at [337, 213] on div "General Practitioner (1st Consultation)" at bounding box center [356, 214] width 145 height 29
type input "2500"
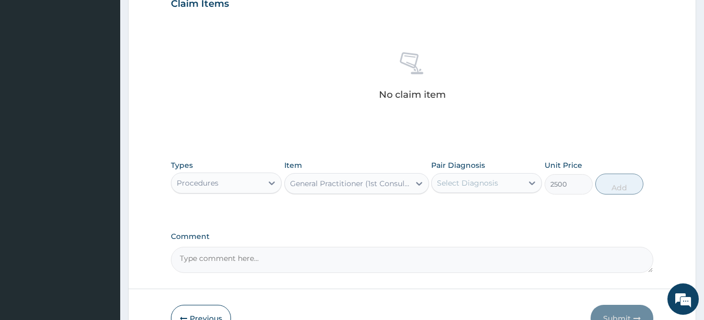
click at [446, 183] on div "Select Diagnosis" at bounding box center [467, 183] width 61 height 10
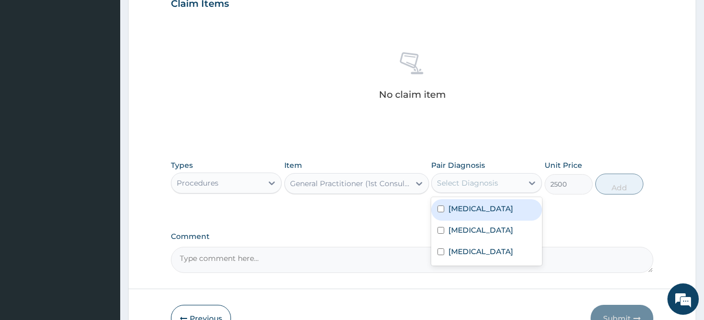
drag, startPoint x: 448, startPoint y: 211, endPoint x: 532, endPoint y: 195, distance: 85.0
click at [451, 208] on label "Falciparum malaria" at bounding box center [480, 208] width 65 height 10
checkbox input "true"
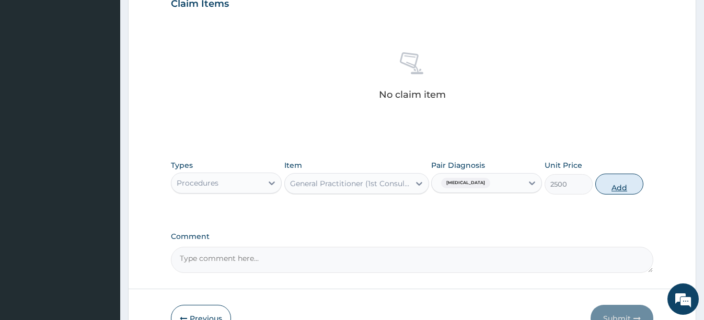
click at [638, 181] on button "Add" at bounding box center [619, 183] width 48 height 21
type input "0"
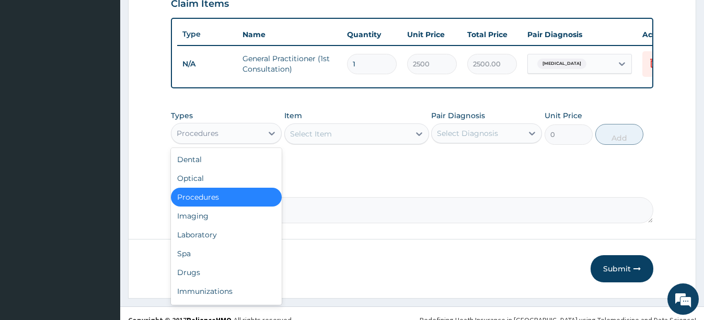
click at [262, 142] on div "Procedures" at bounding box center [216, 133] width 91 height 17
drag, startPoint x: 202, startPoint y: 238, endPoint x: 248, endPoint y: 212, distance: 52.6
click at [216, 230] on div "Dental Optical Procedures Imaging Laboratory Spa Drugs Immunizations Others Gym" at bounding box center [226, 226] width 111 height 157
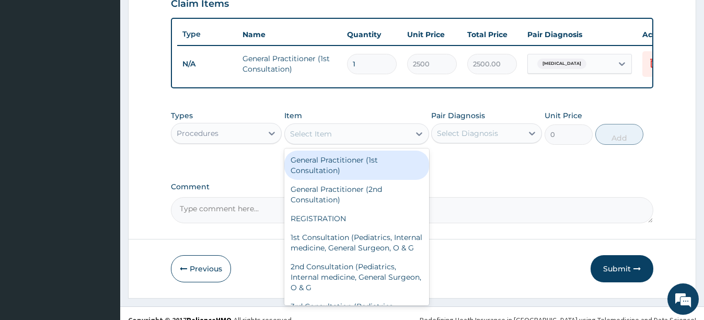
click at [353, 144] on div "Select Item" at bounding box center [356, 133] width 145 height 21
drag, startPoint x: 189, startPoint y: 134, endPoint x: 194, endPoint y: 151, distance: 17.5
click at [191, 142] on div "Procedures" at bounding box center [216, 133] width 91 height 17
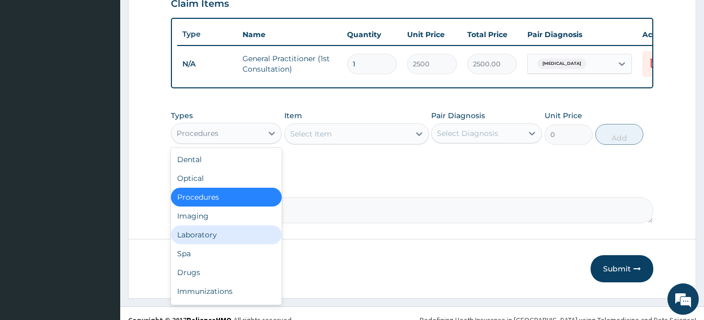
drag, startPoint x: 188, startPoint y: 242, endPoint x: 194, endPoint y: 233, distance: 11.3
click at [187, 241] on div "Laboratory" at bounding box center [226, 234] width 111 height 19
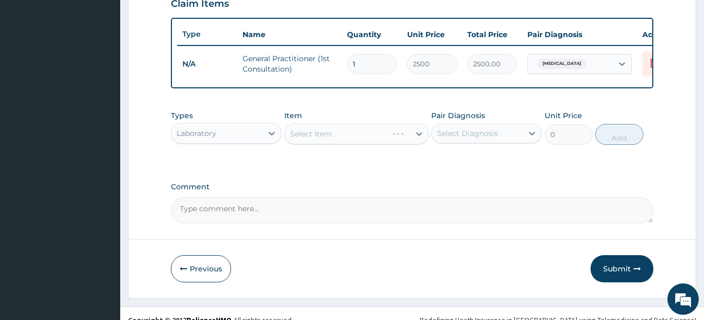
click at [335, 144] on div "Select Item" at bounding box center [356, 133] width 145 height 21
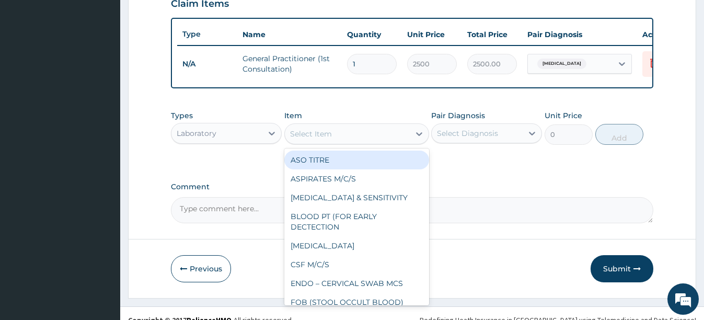
click at [323, 139] on div "Select Item" at bounding box center [311, 133] width 42 height 10
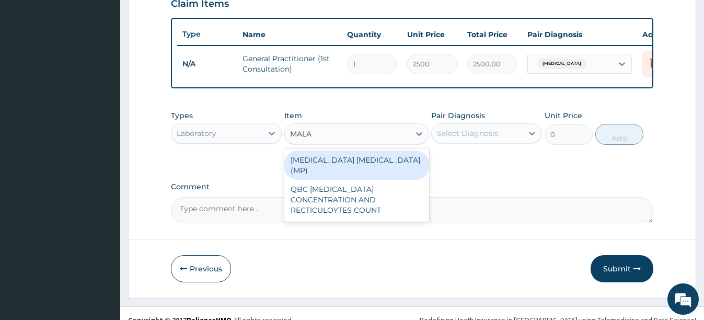
type input "MALAR"
click at [333, 160] on div "MALARIA PARASITE (MP)" at bounding box center [356, 164] width 145 height 29
type input "1500"
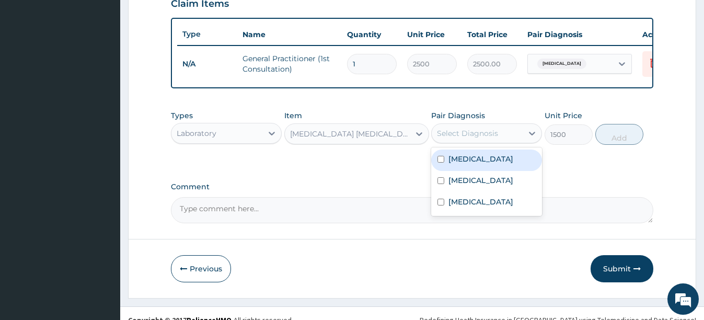
click at [462, 138] on div "Select Diagnosis" at bounding box center [467, 133] width 61 height 10
click at [453, 171] on div "Falciparum malaria" at bounding box center [486, 159] width 111 height 21
checkbox input "true"
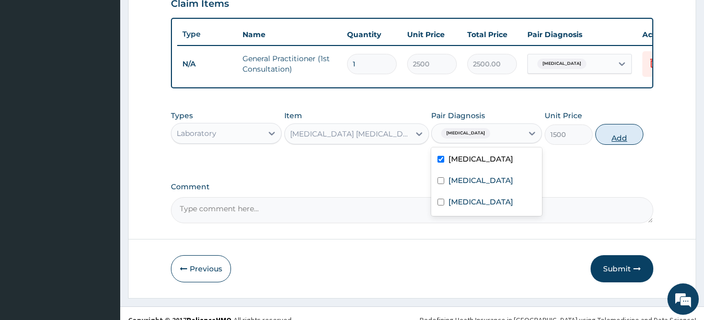
click at [633, 144] on button "Add" at bounding box center [619, 134] width 48 height 21
type input "0"
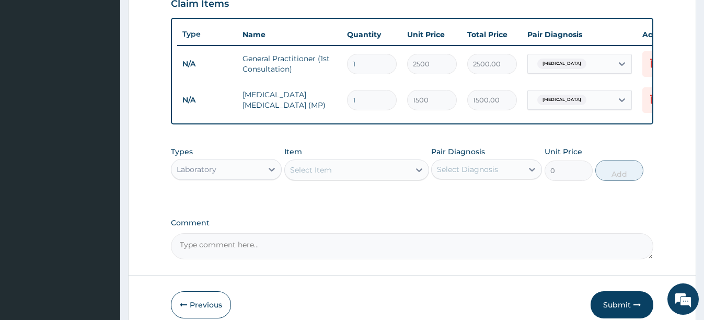
click at [356, 178] on div "Select Item" at bounding box center [347, 169] width 125 height 17
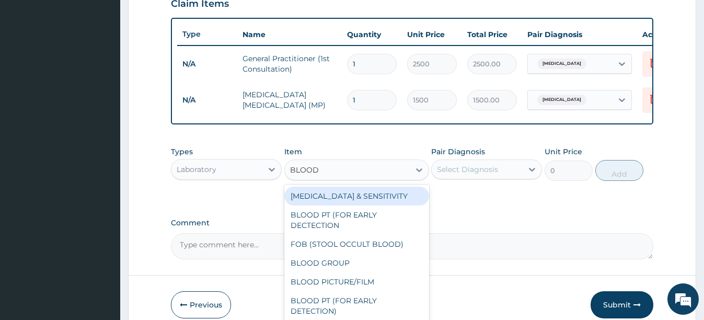
type input "BLOOD C"
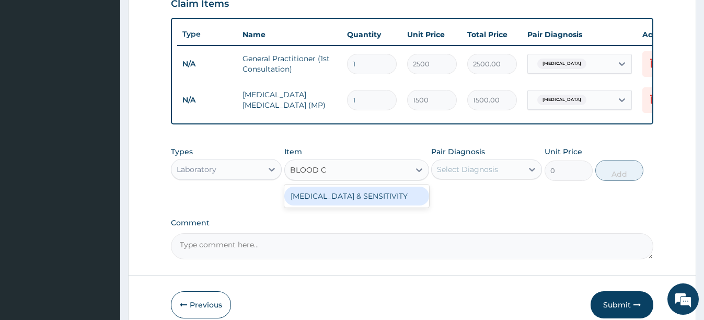
click at [364, 203] on div "BLOOD CULTURE & SENSITIVITY" at bounding box center [356, 195] width 145 height 19
type input "6000"
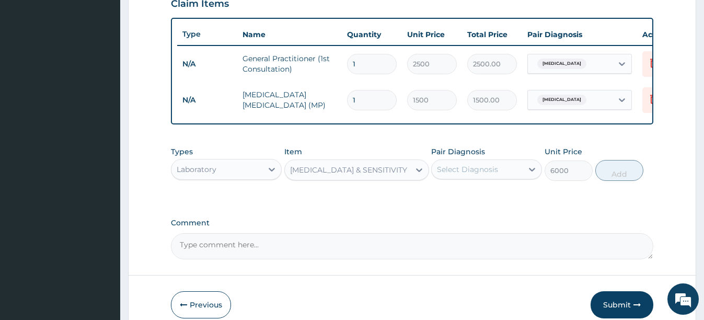
click at [472, 174] on div "Select Diagnosis" at bounding box center [467, 169] width 61 height 10
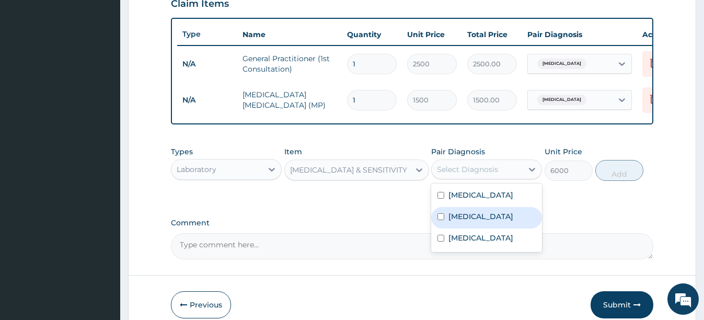
drag, startPoint x: 435, startPoint y: 229, endPoint x: 439, endPoint y: 224, distance: 6.7
click at [435, 228] on div "Typhoid fever" at bounding box center [486, 217] width 111 height 21
checkbox input "true"
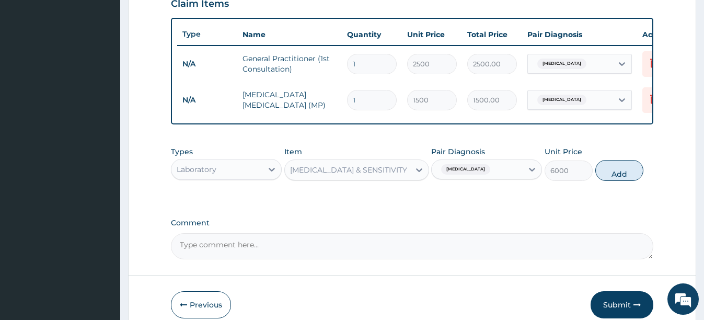
drag, startPoint x: 614, startPoint y: 180, endPoint x: 576, endPoint y: 177, distance: 37.7
click at [613, 179] on button "Add" at bounding box center [619, 170] width 48 height 21
type input "0"
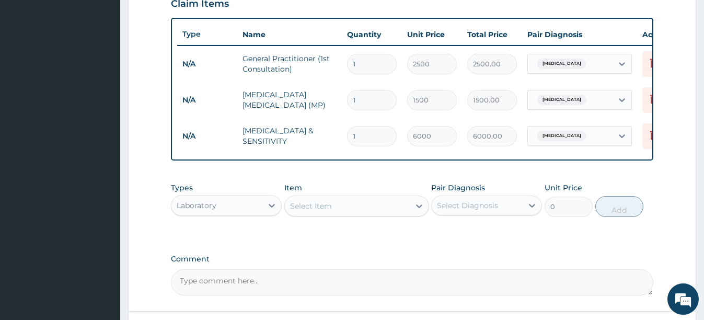
click at [245, 214] on div "Laboratory" at bounding box center [216, 205] width 91 height 17
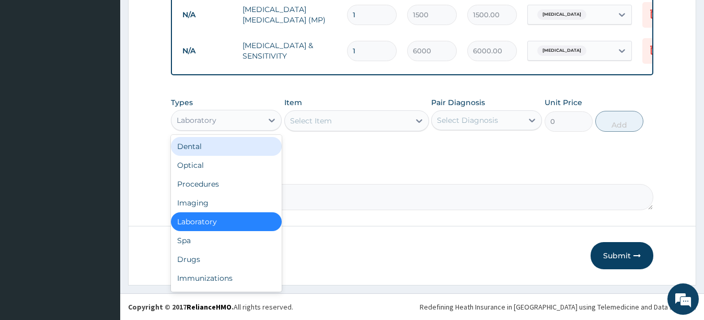
scroll to position [464, 0]
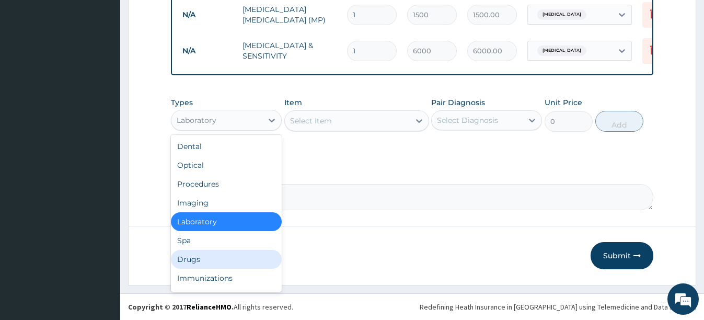
drag, startPoint x: 191, startPoint y: 258, endPoint x: 228, endPoint y: 223, distance: 50.6
click at [192, 255] on div "Drugs" at bounding box center [226, 259] width 111 height 19
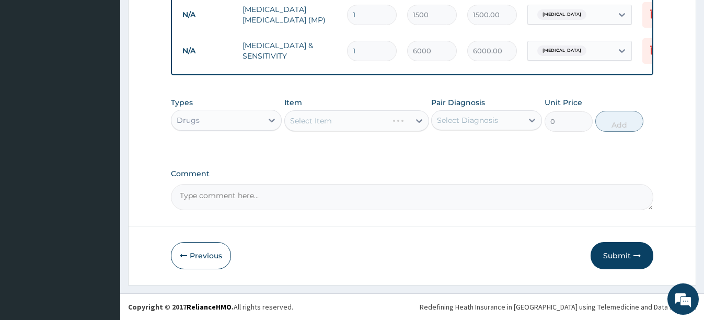
click at [358, 124] on div "Select Item" at bounding box center [356, 120] width 145 height 21
click at [340, 116] on div "Select Item" at bounding box center [347, 120] width 125 height 17
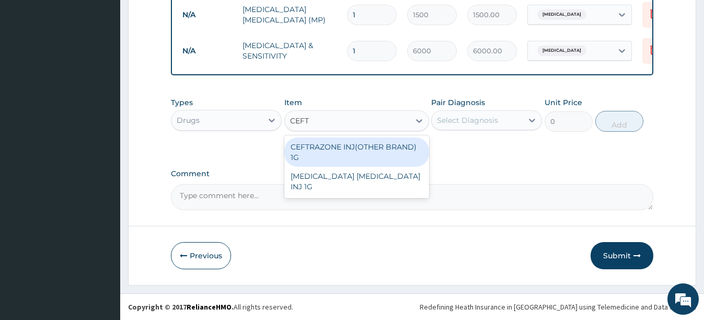
type input "CEFTR"
drag, startPoint x: 349, startPoint y: 146, endPoint x: 401, endPoint y: 132, distance: 53.2
click at [351, 146] on div "CEFTRAZONE INJ(OTHER BRAND) 1G" at bounding box center [356, 151] width 145 height 29
type input "1050"
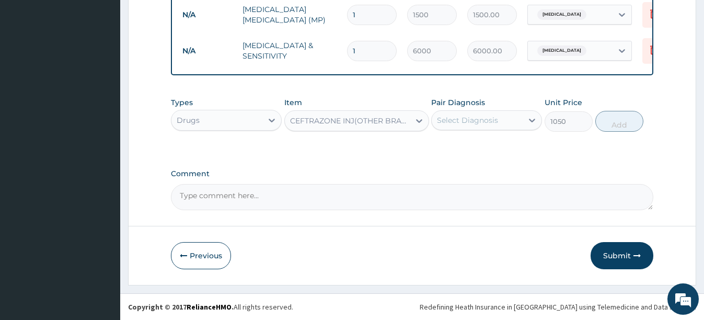
click at [476, 115] on div "Select Diagnosis" at bounding box center [467, 120] width 61 height 10
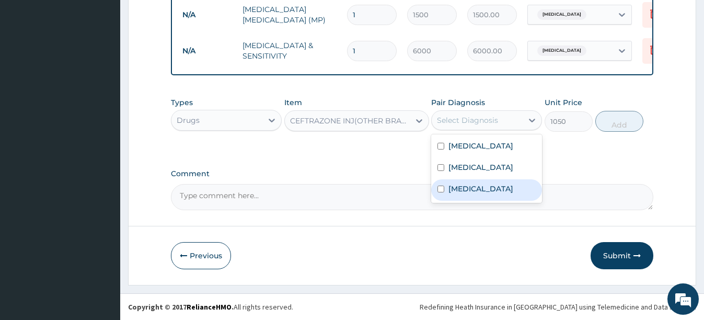
drag, startPoint x: 440, startPoint y: 192, endPoint x: 465, endPoint y: 169, distance: 33.6
click at [446, 187] on div "Sepsis" at bounding box center [486, 189] width 111 height 21
checkbox input "true"
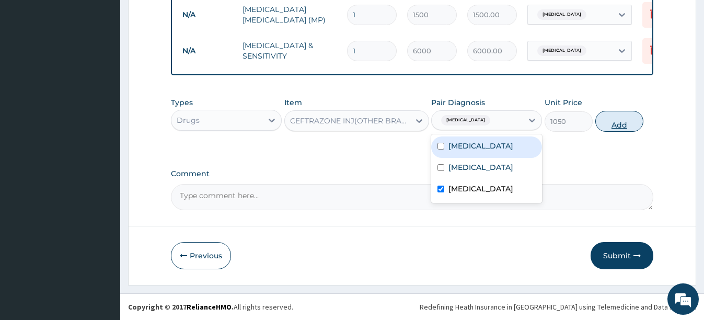
click at [609, 120] on button "Add" at bounding box center [619, 121] width 48 height 21
type input "0"
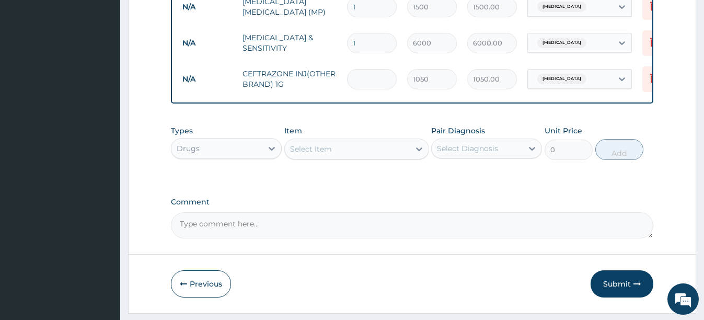
type input "0.00"
type input "4"
type input "4200.00"
type input "0.00"
type input "3"
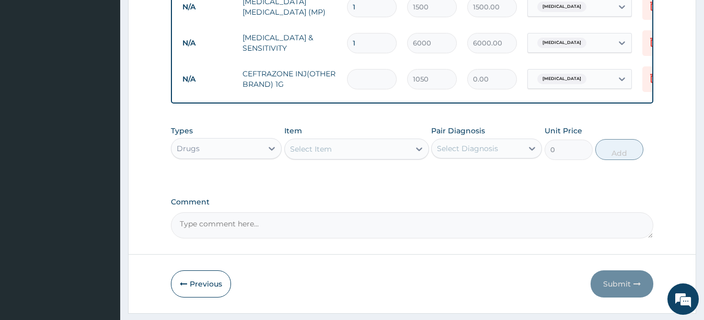
type input "3150.00"
type input "3"
click at [326, 154] on div "Select Item" at bounding box center [311, 149] width 42 height 10
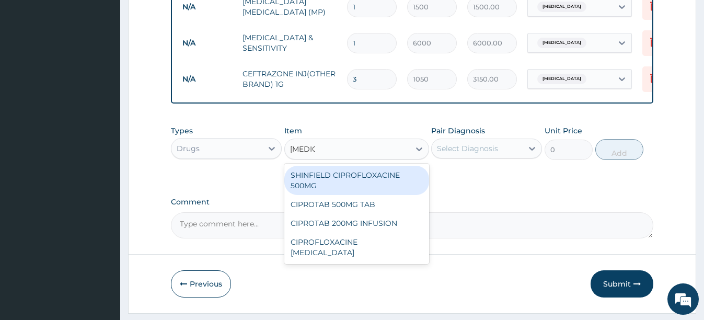
type input "CIPROT"
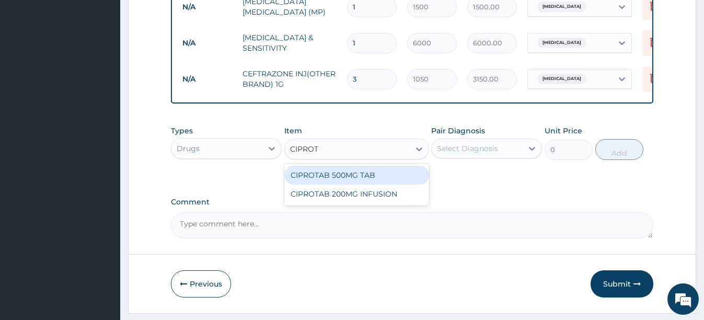
drag, startPoint x: 338, startPoint y: 180, endPoint x: 433, endPoint y: 159, distance: 97.4
click at [345, 180] on div "CIPROTAB 500MG TAB" at bounding box center [356, 175] width 145 height 19
type input "112"
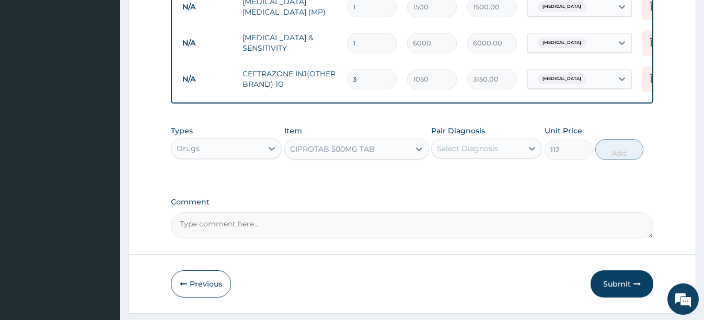
click at [488, 137] on div "Pair Diagnosis Select Diagnosis" at bounding box center [486, 142] width 111 height 34
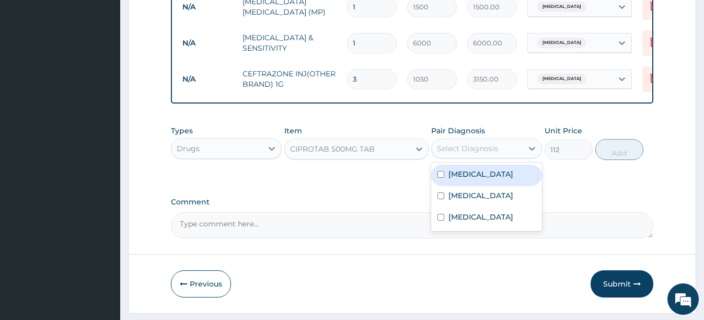
drag, startPoint x: 482, startPoint y: 149, endPoint x: 461, endPoint y: 163, distance: 25.4
click at [477, 152] on div "Select Diagnosis" at bounding box center [476, 148] width 91 height 17
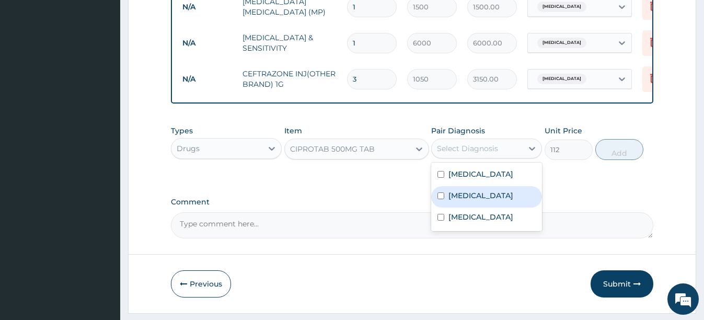
click at [474, 201] on label "Typhoid fever" at bounding box center [480, 195] width 65 height 10
checkbox input "true"
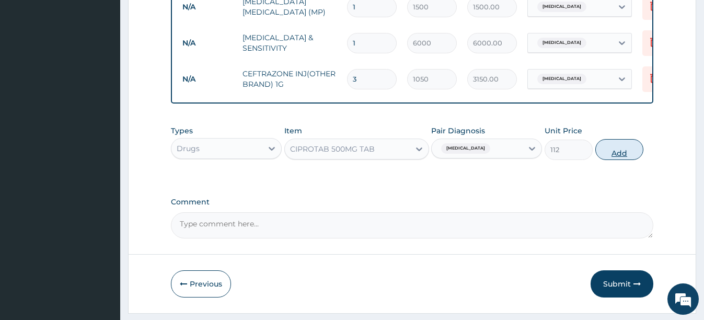
click at [614, 159] on button "Add" at bounding box center [619, 149] width 48 height 21
type input "0"
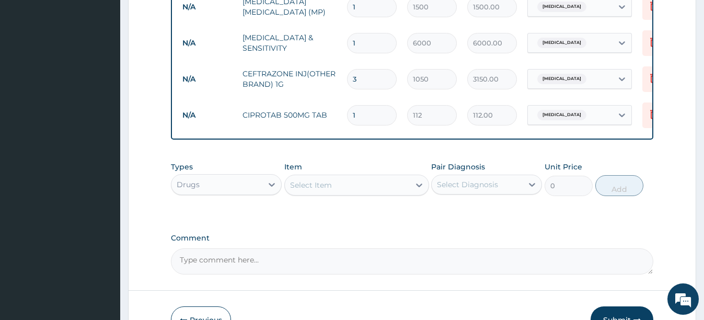
type input "14"
type input "1568.00"
type input "14"
click at [337, 193] on div "Select Item" at bounding box center [347, 185] width 125 height 17
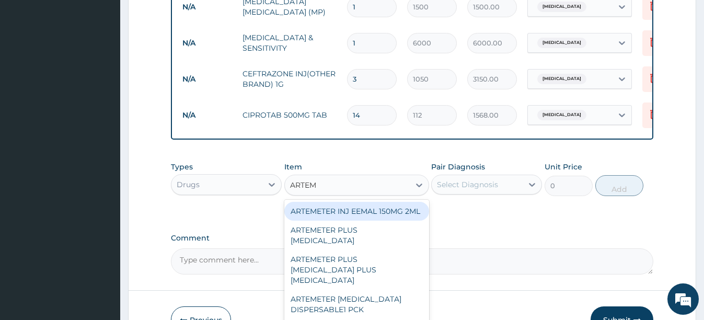
type input "ARTEME"
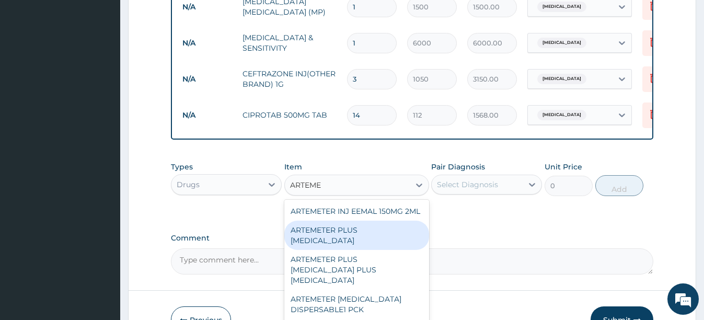
scroll to position [104, 0]
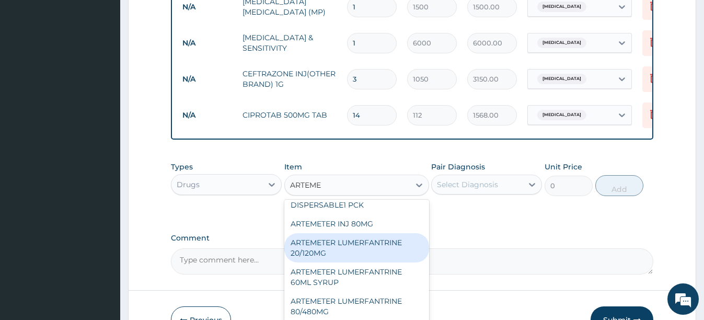
drag, startPoint x: 361, startPoint y: 262, endPoint x: 365, endPoint y: 253, distance: 9.9
click at [361, 261] on div "ARTEMETER LUMERFANTRINE 20/120MG" at bounding box center [356, 247] width 145 height 29
type input "210"
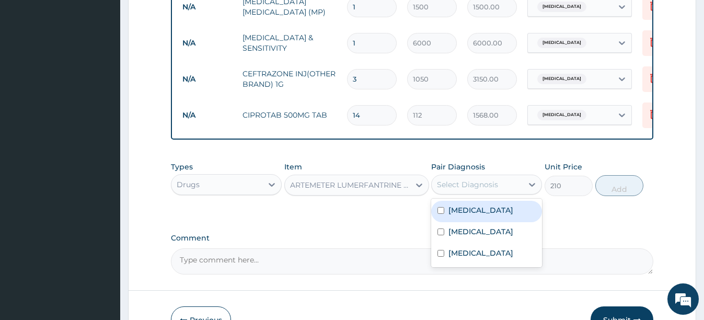
click at [476, 190] on div "Select Diagnosis" at bounding box center [467, 184] width 61 height 10
drag, startPoint x: 447, startPoint y: 225, endPoint x: 532, endPoint y: 195, distance: 90.2
click at [448, 222] on div "Falciparum malaria" at bounding box center [486, 211] width 111 height 21
checkbox input "true"
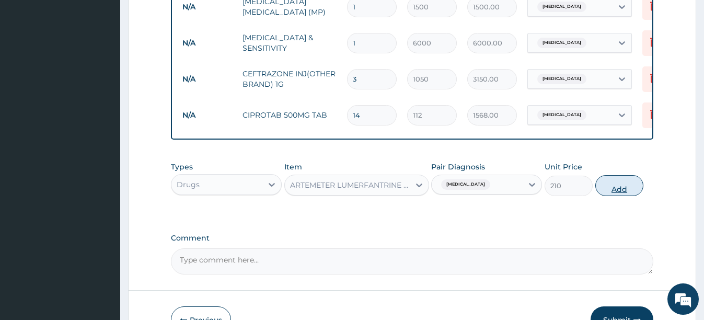
click at [609, 195] on button "Add" at bounding box center [619, 185] width 48 height 21
type input "0"
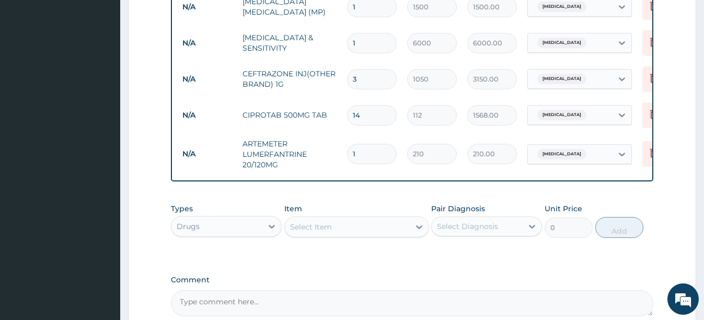
type input "0.00"
type input "2"
type input "420.00"
type input "24"
type input "5040.00"
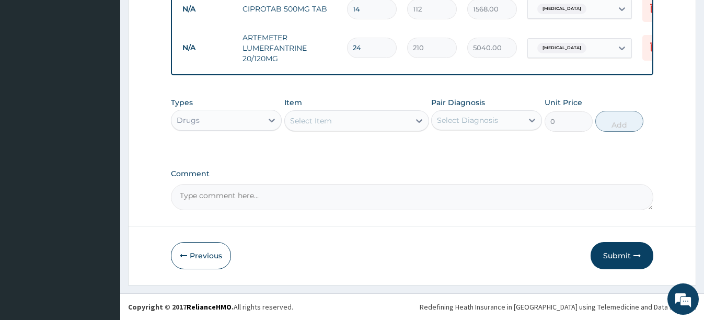
scroll to position [578, 0]
type input "24"
click at [310, 118] on div "Select Item" at bounding box center [311, 120] width 42 height 10
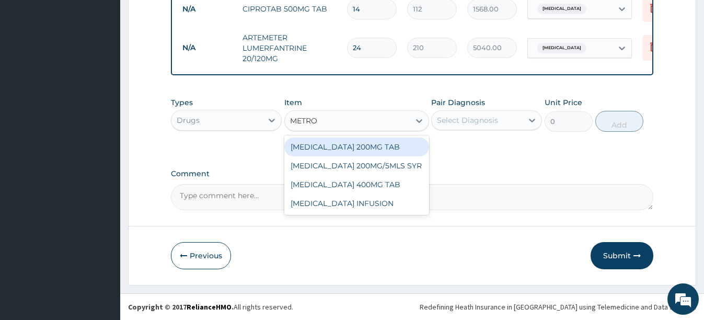
type input "METRON"
drag, startPoint x: 358, startPoint y: 146, endPoint x: 413, endPoint y: 138, distance: 56.0
click at [365, 146] on div "METRONIDAZOLE 200MG TAB" at bounding box center [356, 146] width 145 height 19
type input "105"
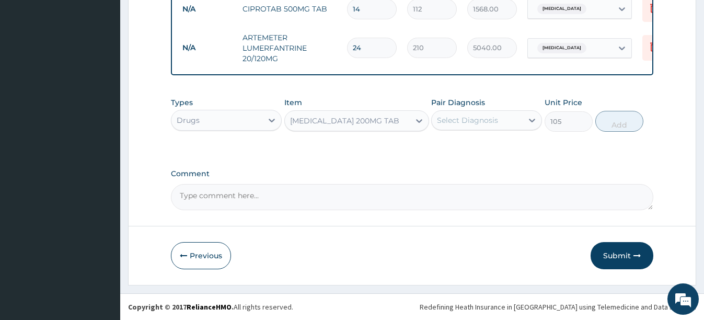
click at [470, 125] on div "Select Diagnosis" at bounding box center [467, 120] width 61 height 10
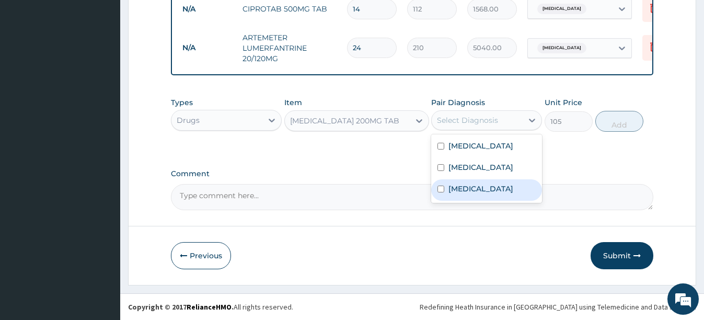
drag, startPoint x: 461, startPoint y: 189, endPoint x: 487, endPoint y: 168, distance: 33.1
click at [461, 188] on label "Sepsis" at bounding box center [480, 188] width 65 height 10
checkbox input "true"
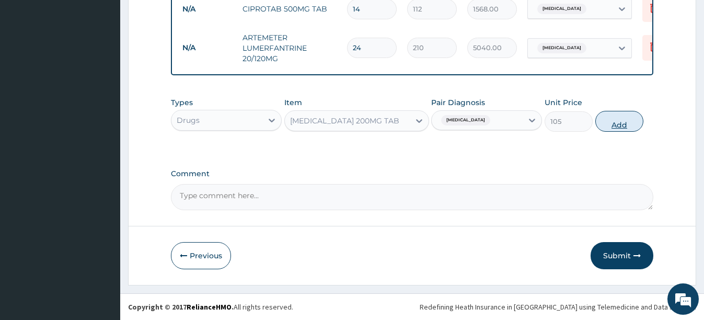
click at [622, 126] on button "Add" at bounding box center [619, 121] width 48 height 21
type input "0"
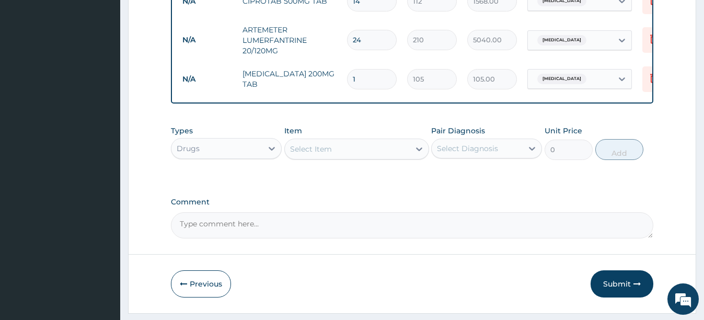
type input "0.00"
type input "2"
type input "210.00"
type input "20"
type input "2100.00"
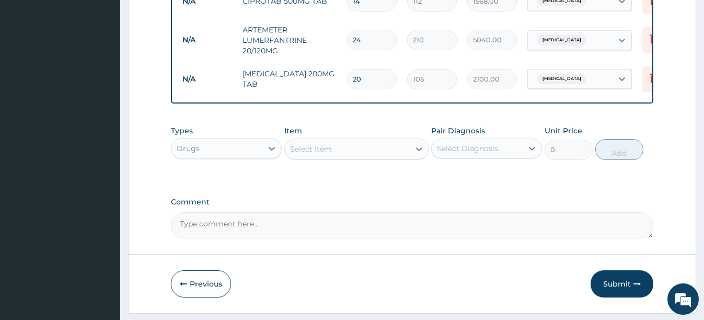
type input "20"
click at [334, 157] on div "Select Item" at bounding box center [347, 149] width 125 height 17
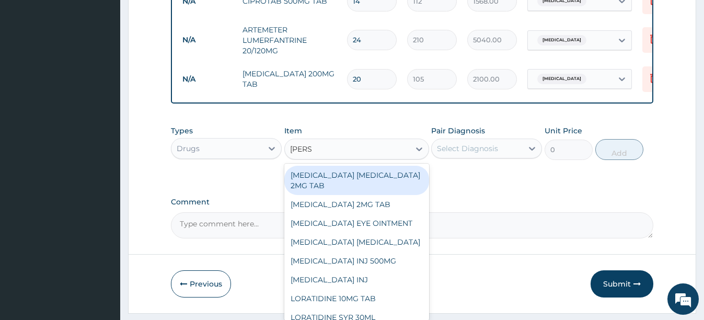
type input "LORAT"
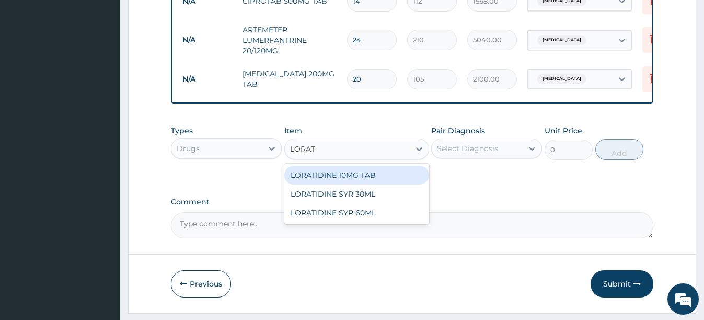
drag, startPoint x: 331, startPoint y: 182, endPoint x: 402, endPoint y: 171, distance: 71.4
click at [334, 181] on div "LORATIDINE 10MG TAB" at bounding box center [356, 175] width 145 height 19
type input "105"
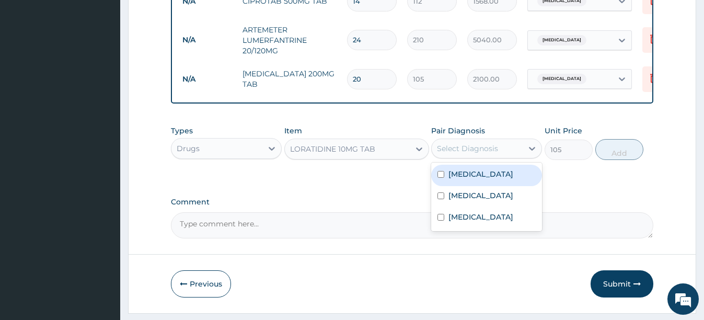
click at [473, 154] on div "Select Diagnosis" at bounding box center [467, 148] width 61 height 10
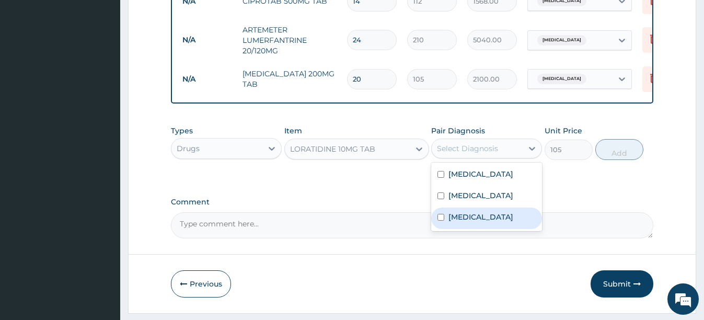
click at [448, 222] on label "Sepsis" at bounding box center [480, 217] width 65 height 10
checkbox input "true"
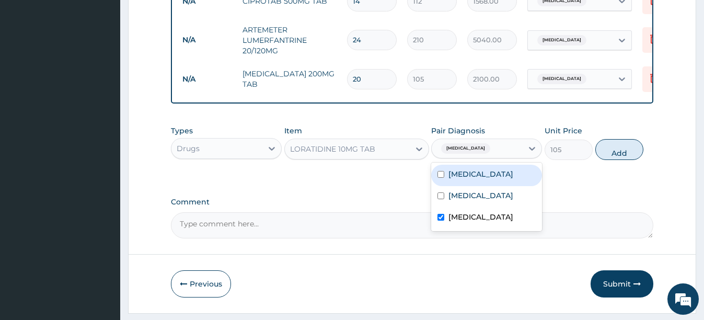
drag, startPoint x: 629, startPoint y: 155, endPoint x: 597, endPoint y: 157, distance: 33.0
click at [624, 156] on button "Add" at bounding box center [619, 149] width 48 height 21
type input "0"
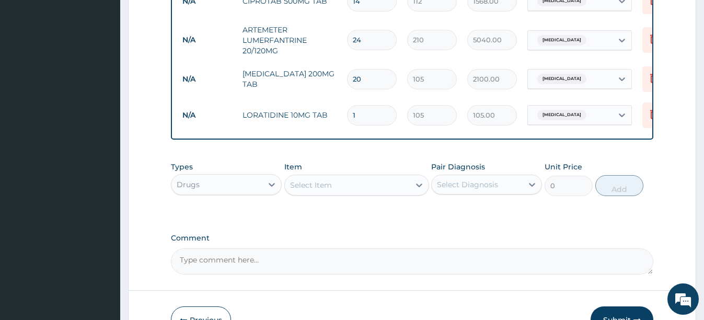
type input "10"
type input "1050.00"
type input "10"
click at [364, 193] on div "Select Item" at bounding box center [347, 185] width 125 height 17
type input "FLUCO"
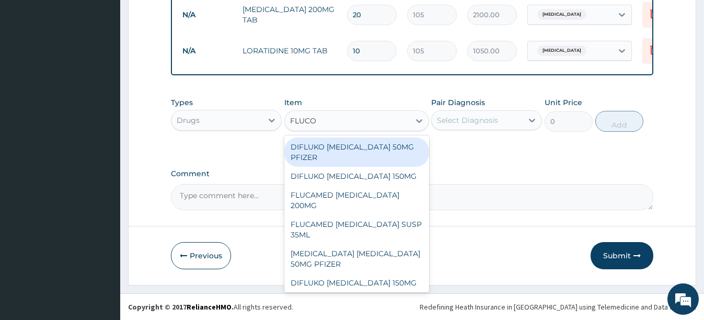
scroll to position [650, 0]
click at [344, 151] on div "DIFLUKO FLUCONAZOLE 50MG PFIZER" at bounding box center [356, 151] width 145 height 29
type input "1050"
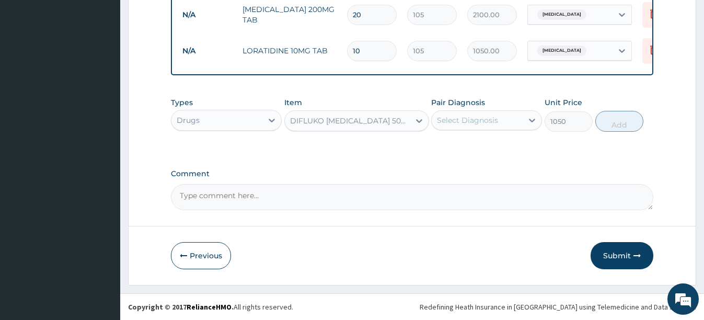
drag, startPoint x: 324, startPoint y: 116, endPoint x: 328, endPoint y: 123, distance: 8.2
click at [325, 116] on div "DIFLUKO FLUCONAZOLE 50MG PFIZER" at bounding box center [350, 120] width 121 height 10
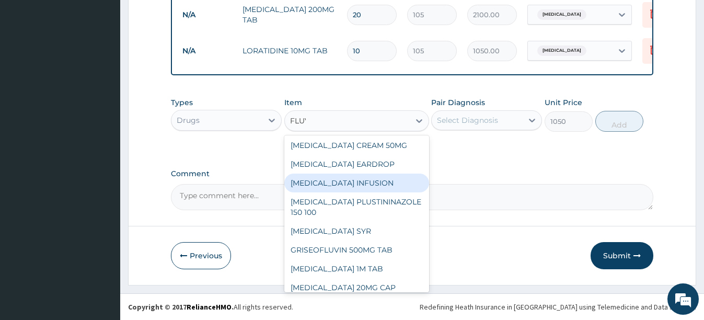
scroll to position [0, 0]
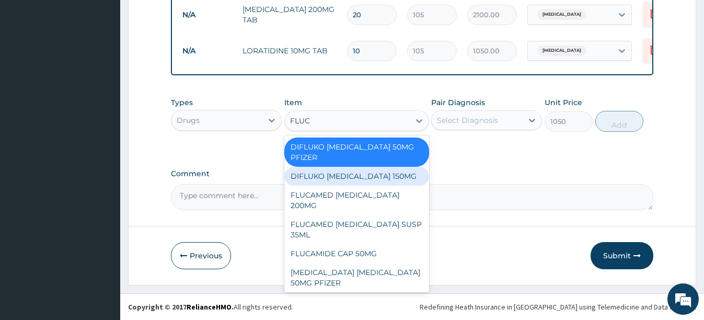
type input "FLUCO"
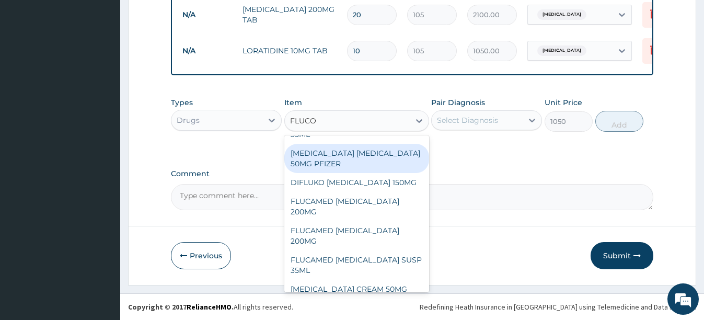
scroll to position [104, 0]
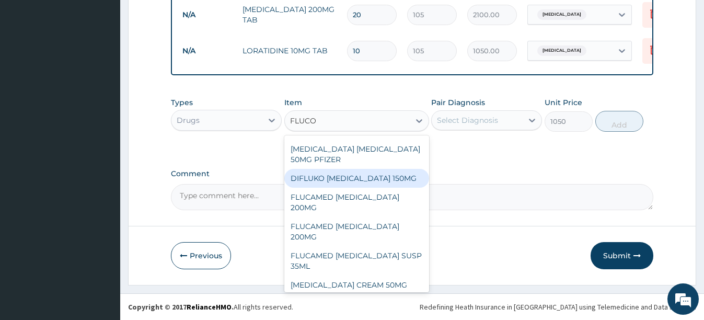
click at [380, 180] on div "DIFLUKO FLUCONAZOLE 150MG" at bounding box center [356, 178] width 145 height 19
type input "519.75"
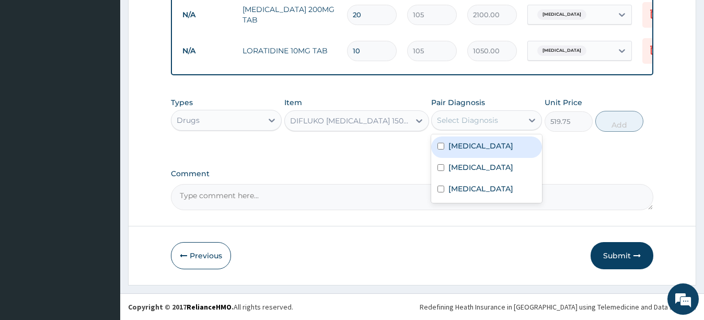
click at [498, 123] on div "Select Diagnosis" at bounding box center [476, 120] width 91 height 17
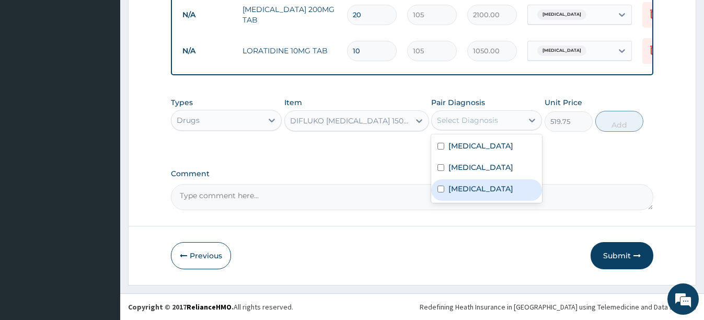
drag, startPoint x: 450, startPoint y: 191, endPoint x: 473, endPoint y: 183, distance: 24.6
click at [457, 188] on label "Sepsis" at bounding box center [480, 188] width 65 height 10
checkbox input "true"
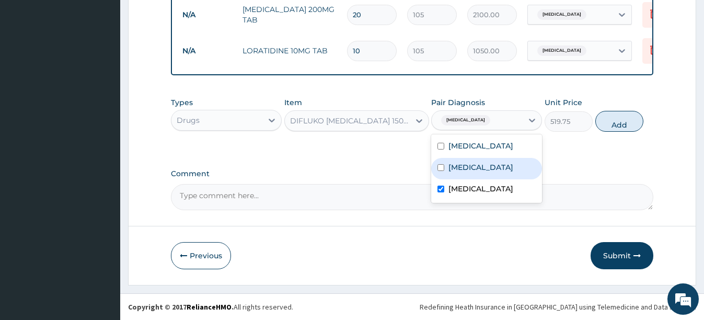
drag, startPoint x: 625, startPoint y: 118, endPoint x: 620, endPoint y: 123, distance: 7.0
click at [624, 118] on button "Add" at bounding box center [619, 121] width 48 height 21
type input "0"
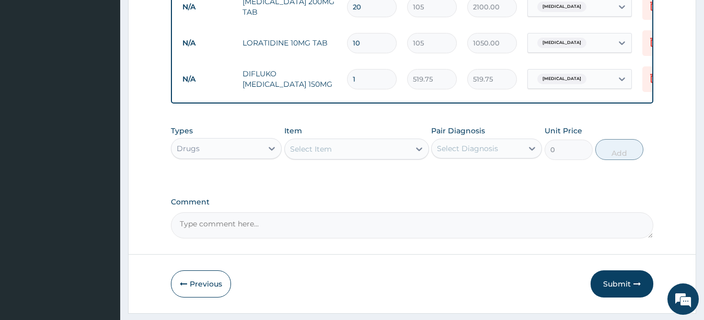
type input "10"
type input "5197.50"
type input "10"
click at [646, 81] on icon at bounding box center [653, 79] width 23 height 26
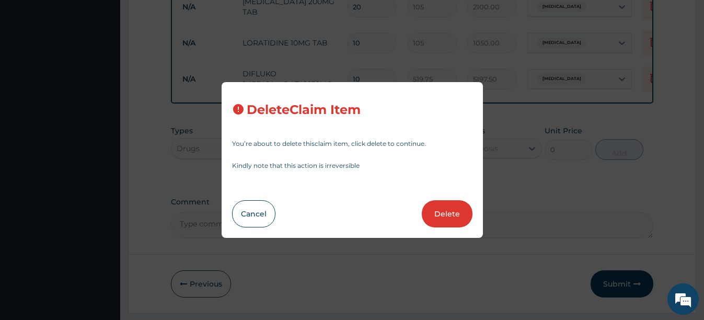
click at [457, 208] on button "Delete" at bounding box center [447, 213] width 51 height 27
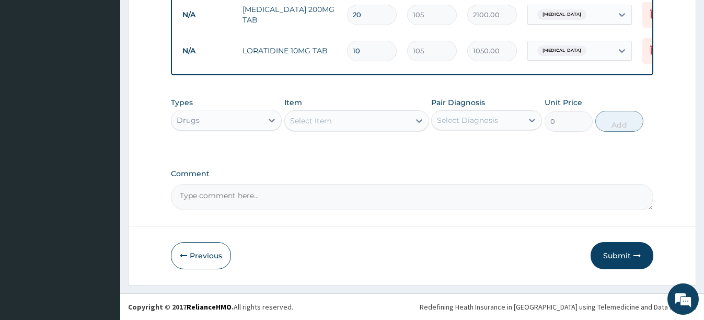
drag, startPoint x: 326, startPoint y: 116, endPoint x: 330, endPoint y: 121, distance: 6.1
click at [326, 115] on div "Select Item" at bounding box center [311, 120] width 42 height 10
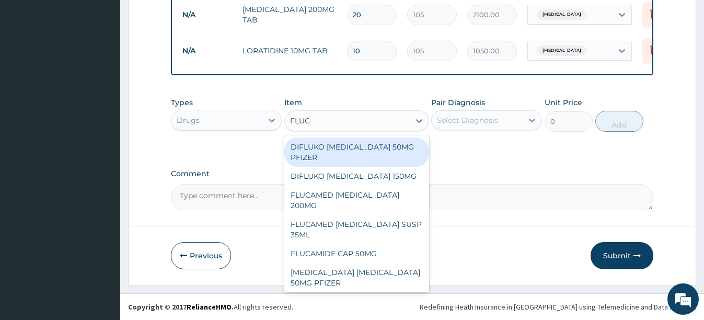
type input "FLUCO"
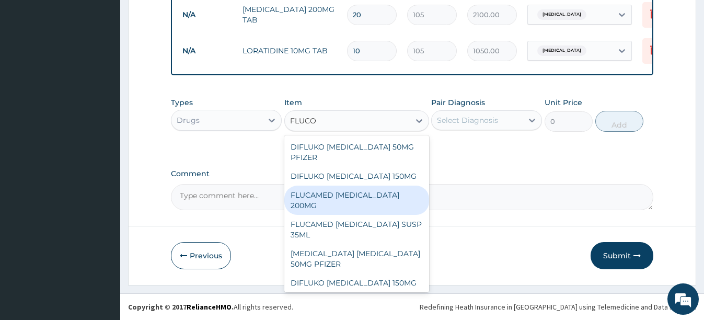
click at [364, 200] on div "FLUCAMED FLUCONAZOLE 200MG" at bounding box center [356, 199] width 145 height 29
type input "140"
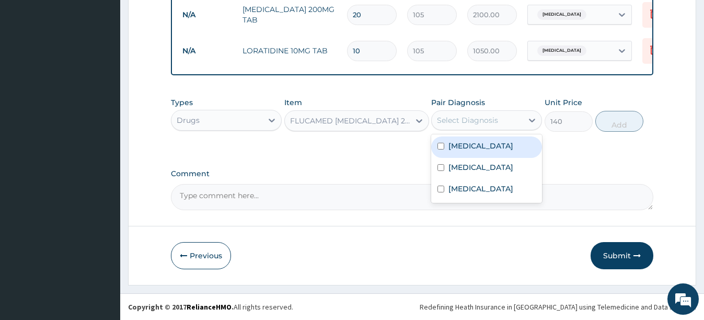
drag, startPoint x: 469, startPoint y: 120, endPoint x: 469, endPoint y: 125, distance: 5.2
click at [469, 120] on div "Select Diagnosis" at bounding box center [467, 120] width 61 height 10
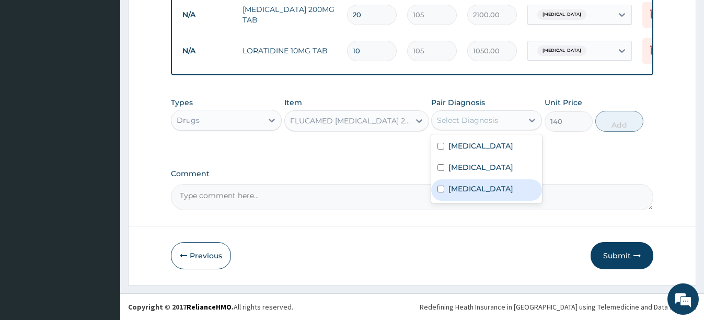
drag, startPoint x: 460, startPoint y: 193, endPoint x: 553, endPoint y: 156, distance: 100.1
click at [464, 191] on label "Sepsis" at bounding box center [480, 188] width 65 height 10
checkbox input "true"
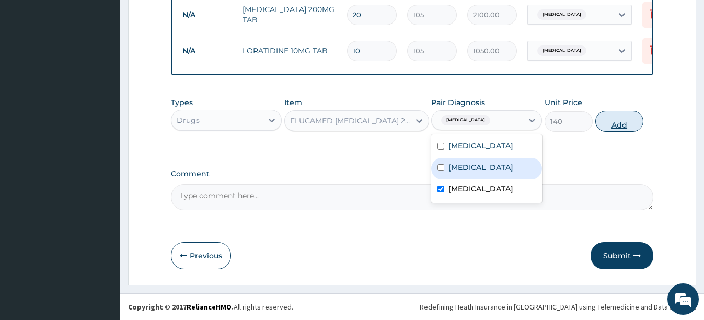
drag, startPoint x: 618, startPoint y: 120, endPoint x: 611, endPoint y: 128, distance: 11.5
click at [619, 120] on button "Add" at bounding box center [619, 121] width 48 height 21
type input "0"
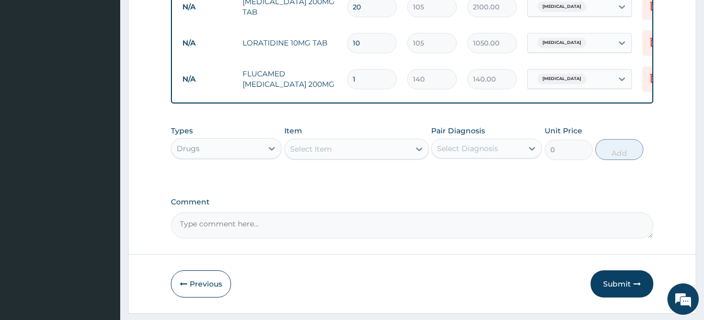
type input "10"
type input "1400.00"
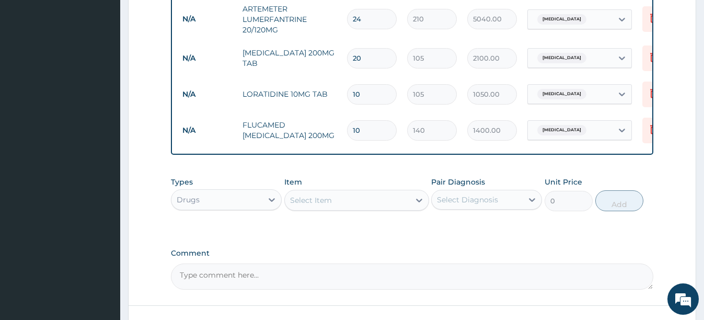
scroll to position [686, 0]
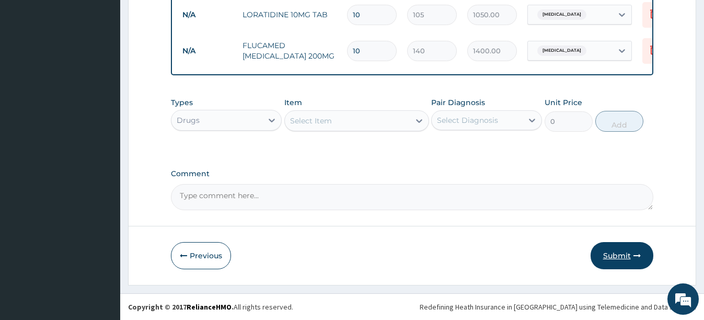
type input "10"
click at [608, 257] on button "Submit" at bounding box center [621, 255] width 63 height 27
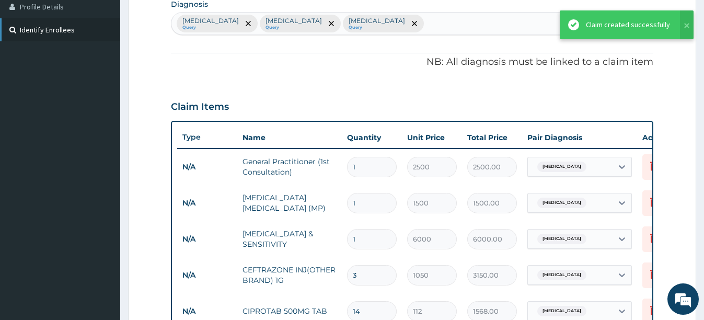
scroll to position [240, 0]
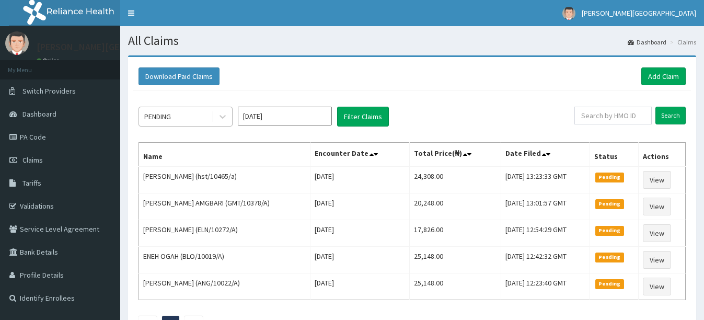
click at [190, 122] on div "PENDING" at bounding box center [175, 116] width 73 height 17
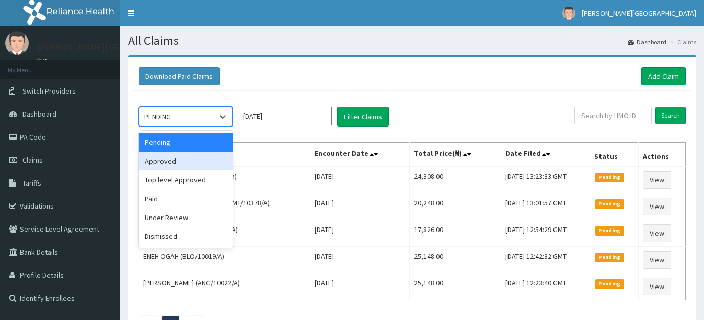
click at [180, 162] on div "Approved" at bounding box center [185, 160] width 94 height 19
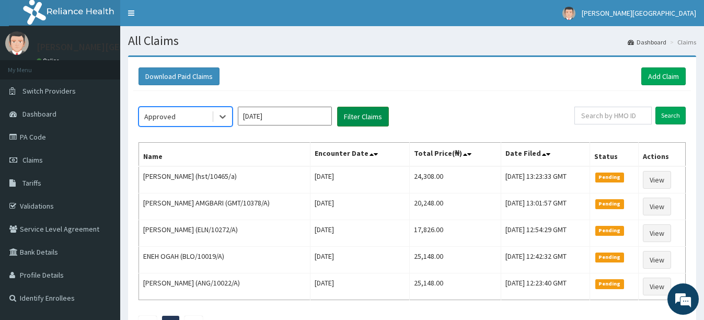
click at [376, 114] on button "Filter Claims" at bounding box center [363, 117] width 52 height 20
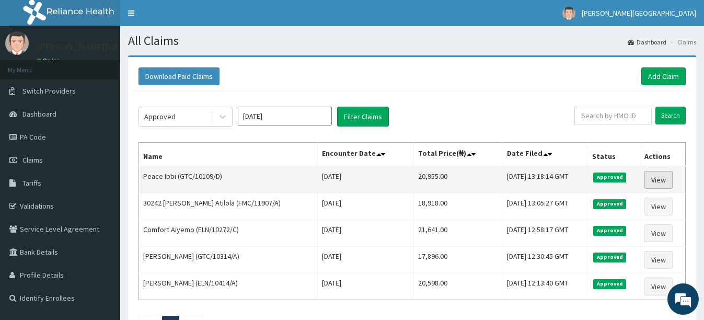
click at [647, 177] on link "View" at bounding box center [658, 180] width 28 height 18
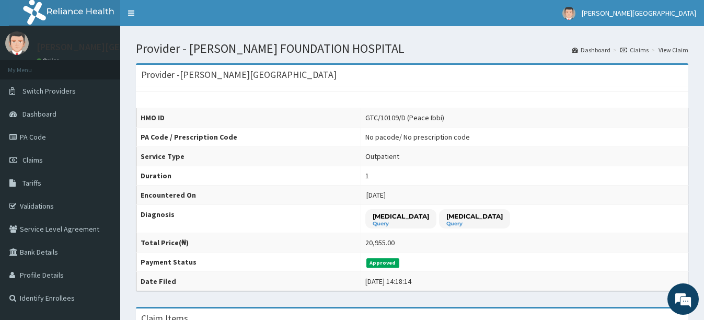
drag, startPoint x: 218, startPoint y: 13, endPoint x: 162, endPoint y: 16, distance: 55.5
click at [170, 21] on nav "Toggle navigation [PERSON_NAME] FOUNDATION HOSPITAL [PERSON_NAME] FOUNDATION HO…" at bounding box center [411, 13] width 583 height 26
click at [178, 20] on nav "Toggle navigation [PERSON_NAME] FOUNDATION HOSPITAL [PERSON_NAME] FOUNDATION HO…" at bounding box center [411, 13] width 583 height 26
click at [178, 14] on nav "Toggle navigation [PERSON_NAME] FOUNDATION HOSPITAL [PERSON_NAME] FOUNDATION HO…" at bounding box center [411, 13] width 583 height 26
drag, startPoint x: 178, startPoint y: 14, endPoint x: 136, endPoint y: 18, distance: 41.5
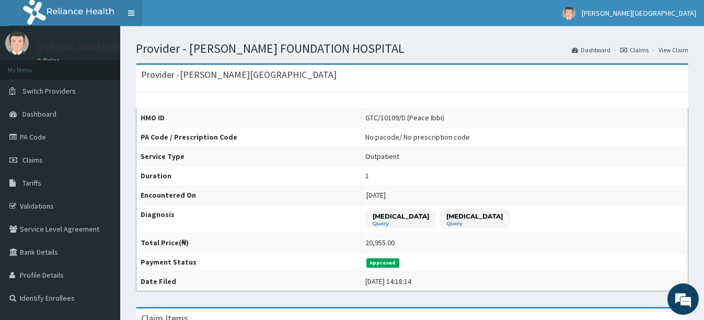
click at [138, 18] on nav "Toggle navigation [PERSON_NAME] FOUNDATION HOSPITAL [PERSON_NAME] FOUNDATION HO…" at bounding box center [411, 13] width 583 height 26
drag, startPoint x: 136, startPoint y: 18, endPoint x: 268, endPoint y: 8, distance: 132.0
click at [268, 8] on nav "Toggle navigation [PERSON_NAME] FOUNDATION HOSPITAL [PERSON_NAME] FOUNDATION HO…" at bounding box center [411, 13] width 583 height 26
click at [270, 9] on nav "Toggle navigation [PERSON_NAME] FOUNDATION HOSPITAL [PERSON_NAME] FOUNDATION HO…" at bounding box center [411, 13] width 583 height 26
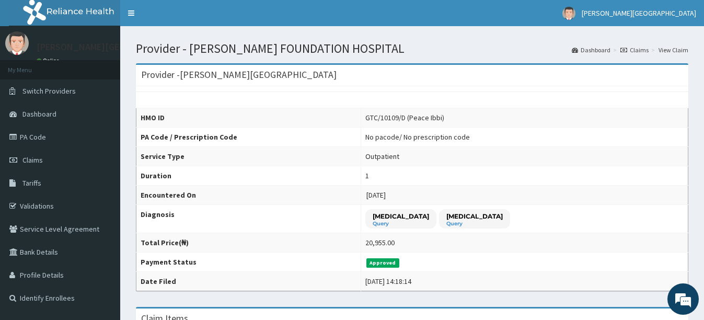
drag, startPoint x: 270, startPoint y: 9, endPoint x: 221, endPoint y: 11, distance: 48.6
click at [235, 15] on nav "Toggle navigation [PERSON_NAME] FOUNDATION HOSPITAL [PERSON_NAME] FOUNDATION HO…" at bounding box center [411, 13] width 583 height 26
click at [53, 116] on span "Dashboard" at bounding box center [39, 113] width 34 height 9
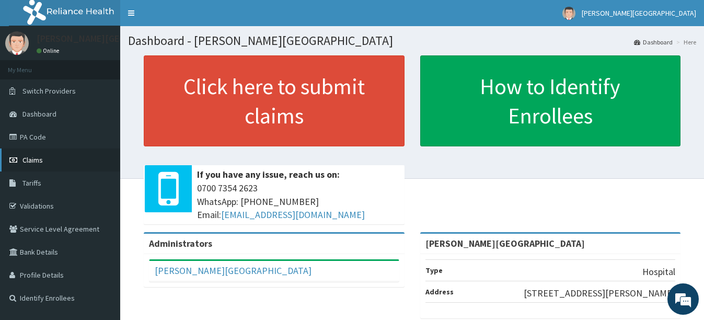
click at [37, 154] on link "Claims" at bounding box center [60, 159] width 120 height 23
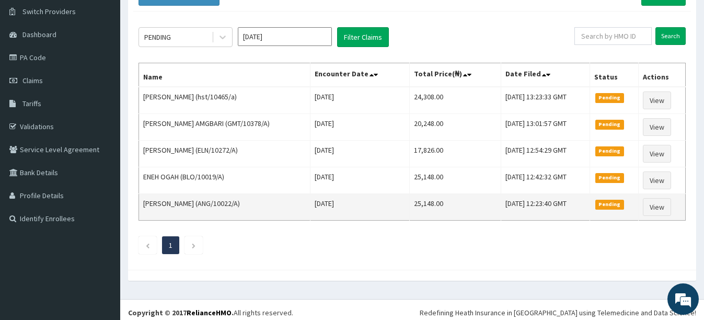
scroll to position [85, 0]
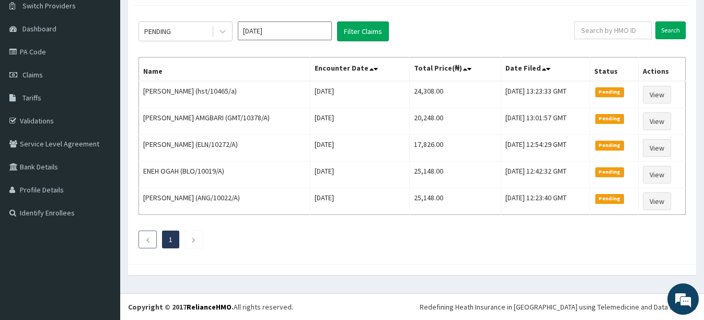
drag, startPoint x: 145, startPoint y: 234, endPoint x: 143, endPoint y: 240, distance: 6.0
click at [145, 235] on li at bounding box center [147, 239] width 18 height 18
click at [145, 242] on li at bounding box center [147, 239] width 18 height 18
click at [198, 242] on li at bounding box center [193, 239] width 18 height 18
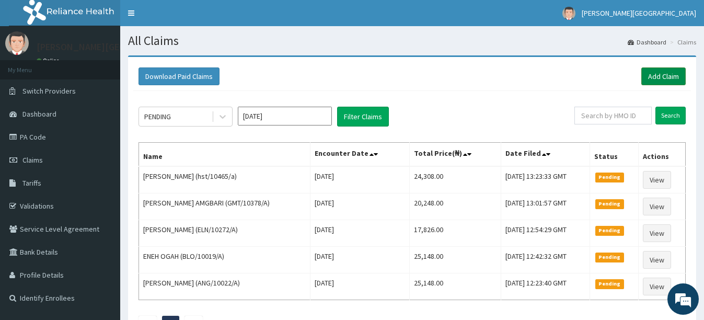
click at [654, 73] on link "Add Claim" at bounding box center [663, 76] width 44 height 18
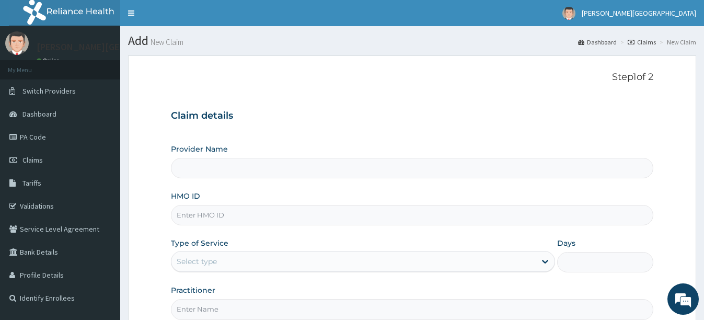
type input "[PERSON_NAME][GEOGRAPHIC_DATA]"
click at [208, 218] on input "HMO ID" at bounding box center [412, 215] width 482 height 20
click at [212, 216] on input "GTC/10576/B" at bounding box center [412, 215] width 482 height 20
click at [221, 216] on input "GTC/10109/B" at bounding box center [412, 215] width 482 height 20
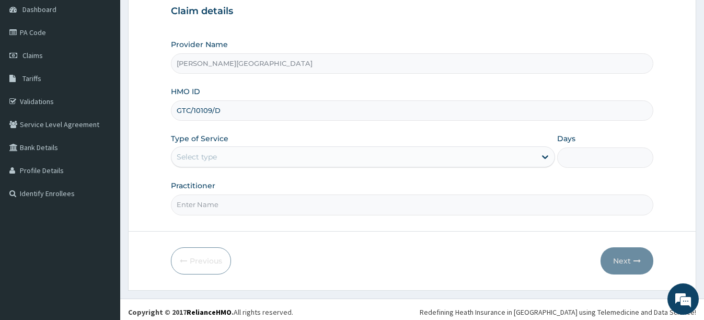
scroll to position [110, 0]
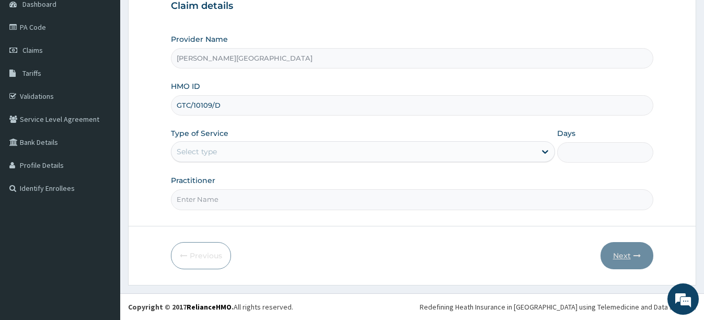
type input "GTC/10109/D"
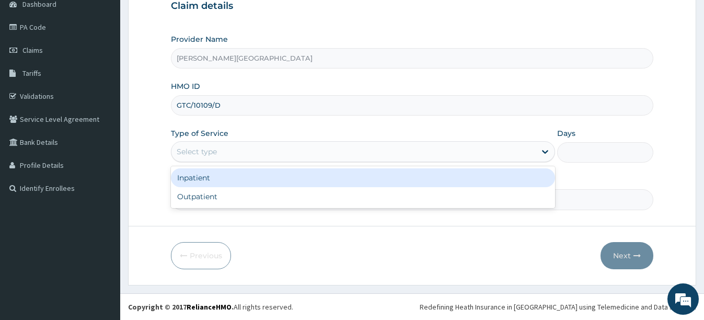
click at [388, 150] on div "Select type" at bounding box center [353, 151] width 364 height 17
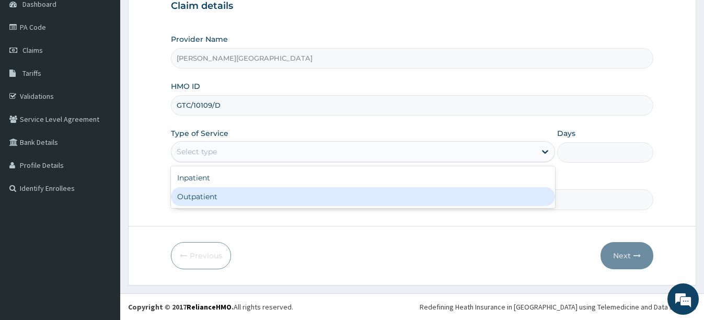
click at [346, 197] on div "Outpatient" at bounding box center [363, 196] width 384 height 19
type input "1"
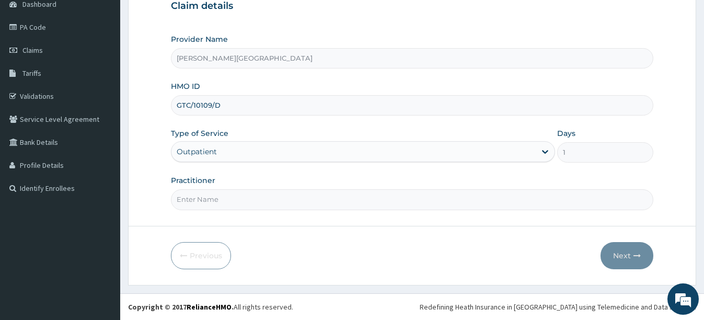
click at [273, 201] on input "Practitioner" at bounding box center [412, 199] width 482 height 20
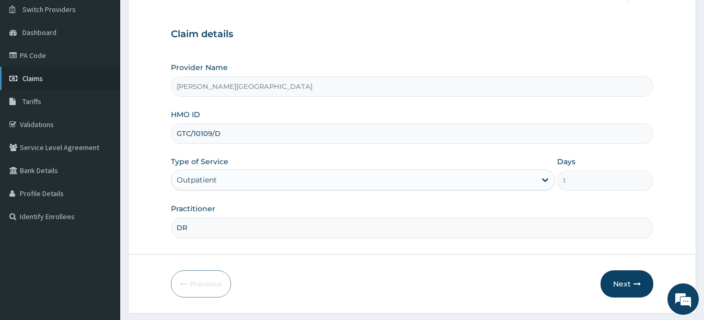
scroll to position [57, 0]
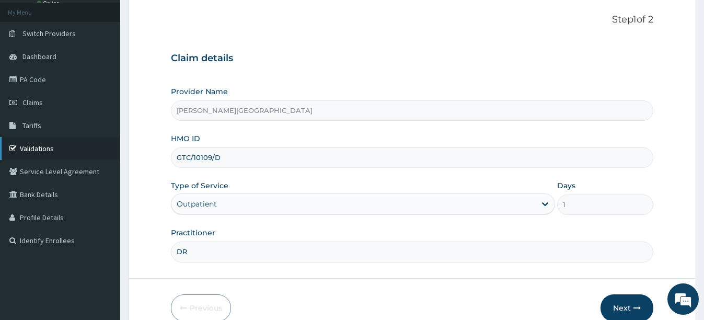
type input "DR"
click at [33, 150] on link "Validations" at bounding box center [60, 148] width 120 height 23
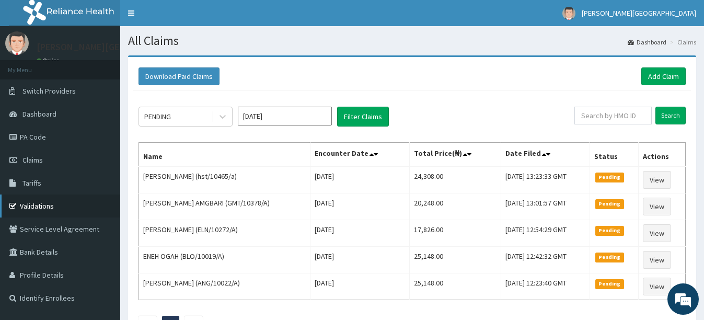
click at [48, 201] on link "Validations" at bounding box center [60, 205] width 120 height 23
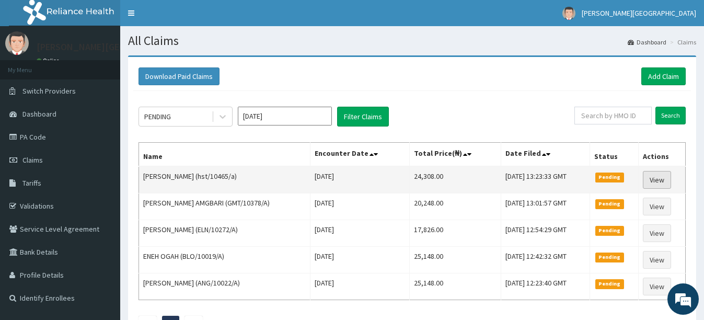
click at [665, 176] on link "View" at bounding box center [656, 180] width 28 height 18
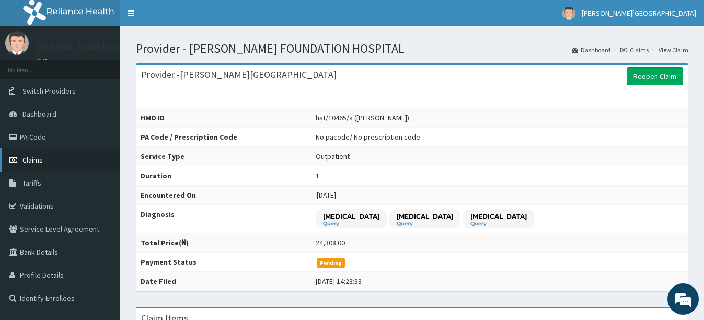
click at [37, 155] on span "Claims" at bounding box center [32, 159] width 20 height 9
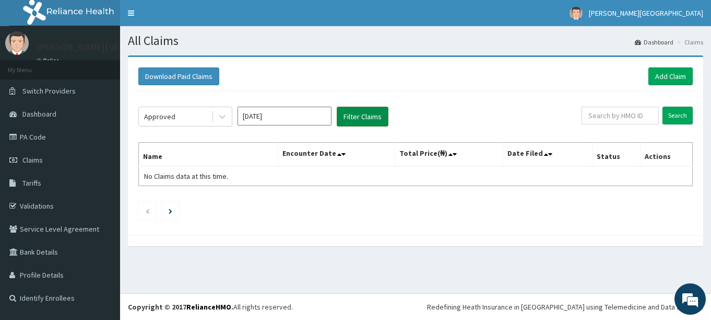
click at [362, 115] on button "Filter Claims" at bounding box center [363, 117] width 52 height 20
click at [366, 119] on button "Filter Claims" at bounding box center [363, 117] width 52 height 20
click at [48, 154] on link "Claims" at bounding box center [60, 159] width 120 height 23
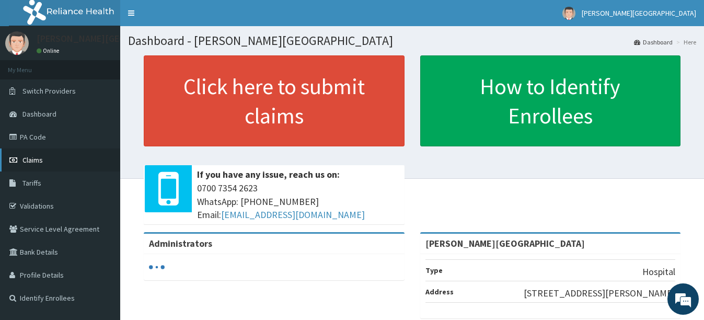
click at [44, 161] on link "Claims" at bounding box center [60, 159] width 120 height 23
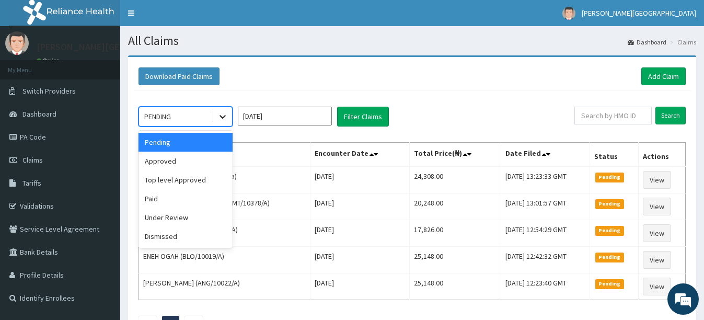
click at [220, 115] on icon at bounding box center [222, 116] width 10 height 10
click at [183, 168] on div "Approved" at bounding box center [185, 160] width 94 height 19
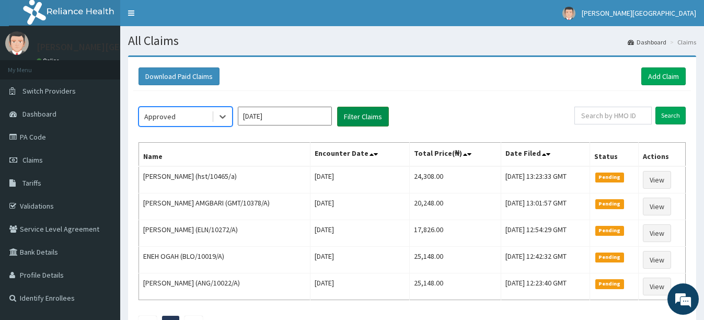
click at [352, 114] on button "Filter Claims" at bounding box center [363, 117] width 52 height 20
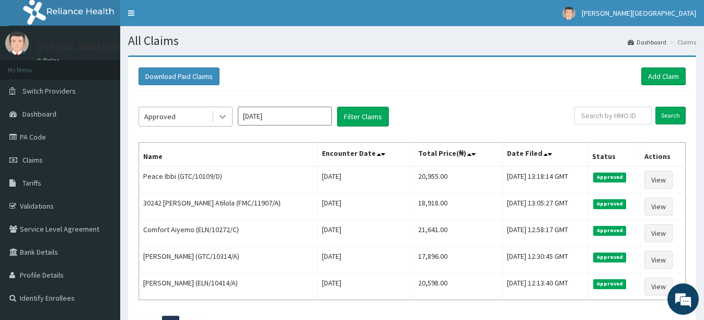
click at [226, 114] on icon at bounding box center [222, 116] width 10 height 10
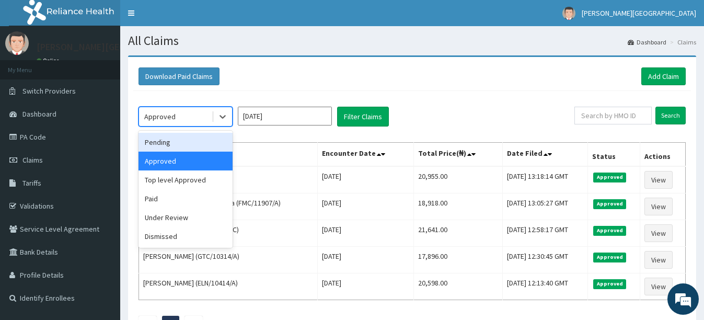
click at [181, 147] on div "Pending" at bounding box center [185, 142] width 94 height 19
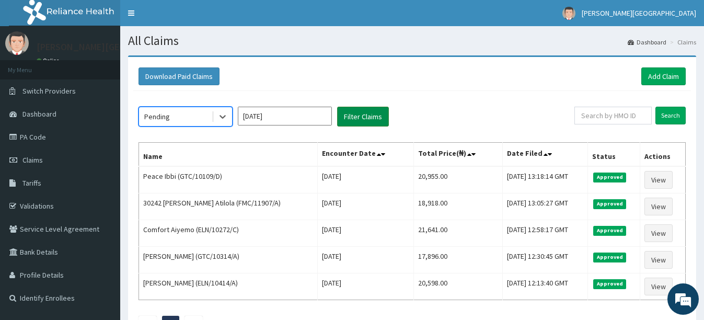
click at [376, 116] on button "Filter Claims" at bounding box center [363, 117] width 52 height 20
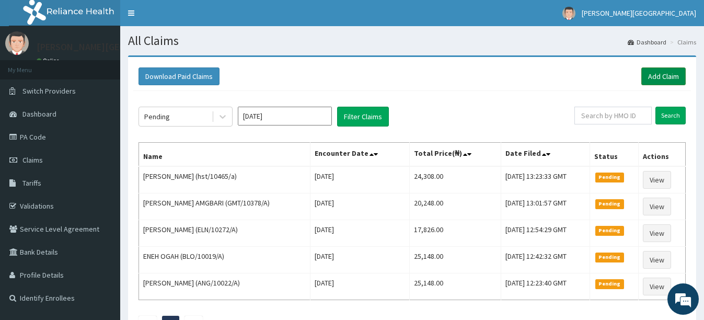
click at [664, 69] on link "Add Claim" at bounding box center [663, 76] width 44 height 18
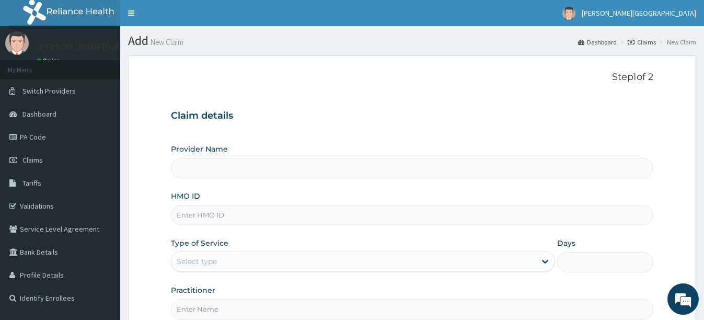
type input "[PERSON_NAME][GEOGRAPHIC_DATA]"
click at [307, 211] on input "HMO ID" at bounding box center [412, 215] width 482 height 20
type input "GMT/10562/A"
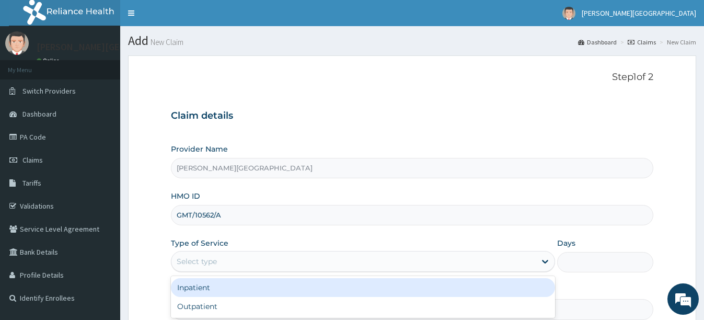
click at [213, 265] on div "Select type" at bounding box center [197, 261] width 40 height 10
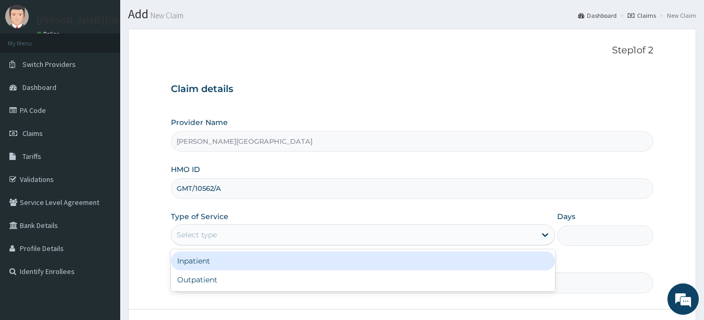
scroll to position [52, 0]
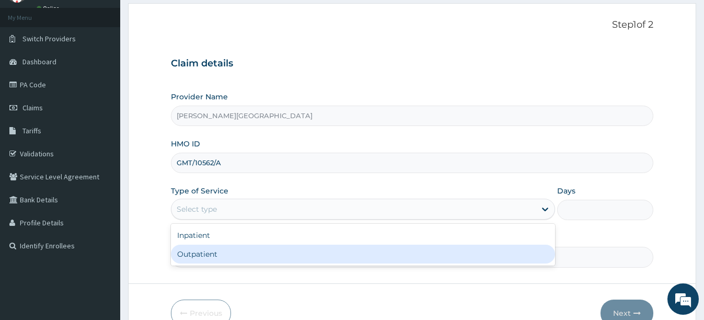
click at [218, 254] on div "Outpatient" at bounding box center [363, 253] width 384 height 19
type input "1"
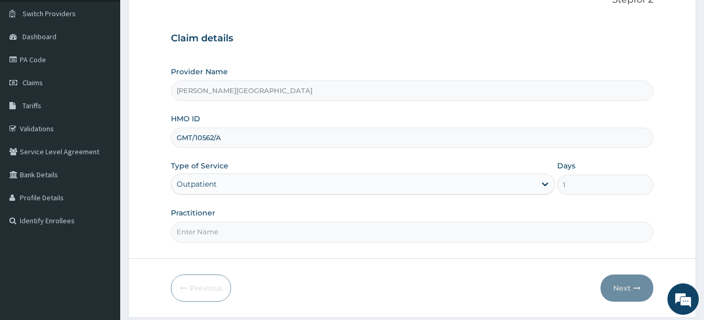
scroll to position [110, 0]
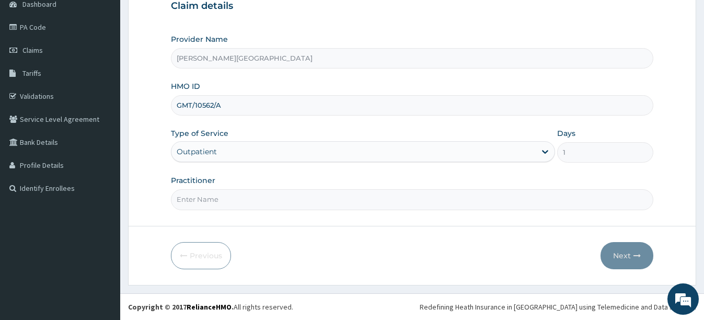
click at [310, 204] on input "Practitioner" at bounding box center [412, 199] width 482 height 20
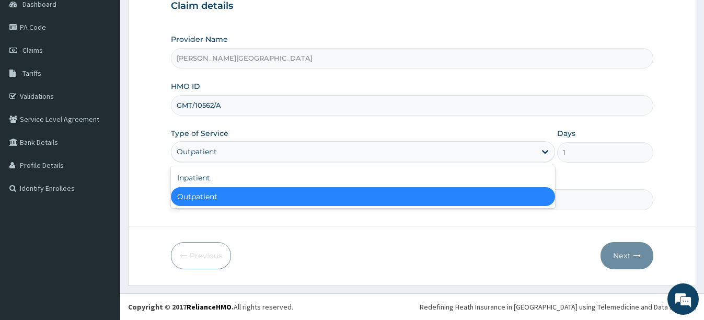
click at [201, 156] on div "Outpatient" at bounding box center [197, 151] width 40 height 10
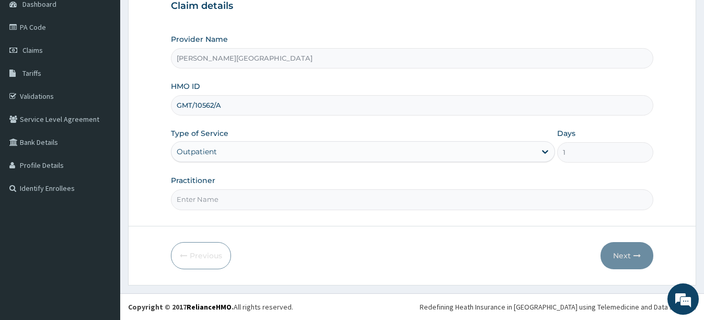
click at [252, 206] on input "Practitioner" at bounding box center [412, 199] width 482 height 20
type input "DR [PERSON_NAME]"
click at [617, 259] on button "Next" at bounding box center [626, 255] width 53 height 27
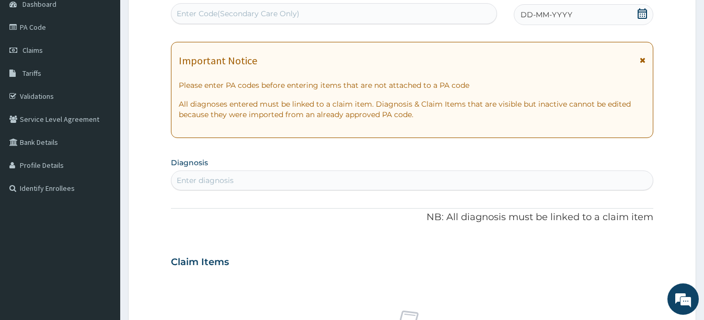
click at [642, 12] on icon at bounding box center [641, 13] width 9 height 10
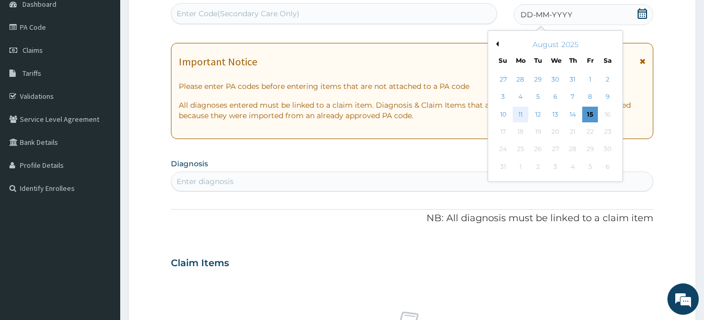
click at [520, 112] on div "11" at bounding box center [520, 115] width 16 height 16
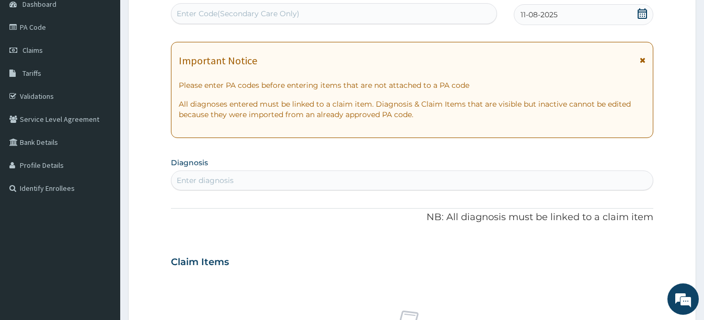
click at [243, 180] on div "Enter diagnosis" at bounding box center [411, 180] width 481 height 17
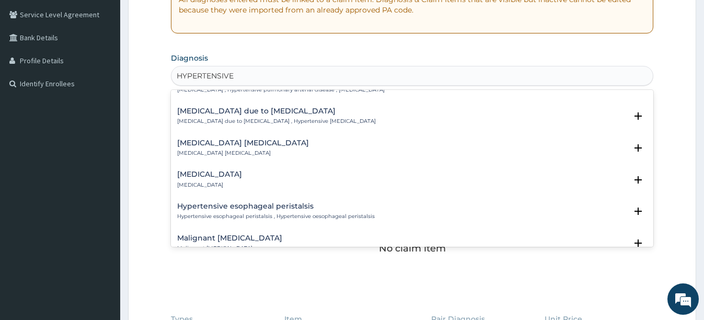
scroll to position [567, 0]
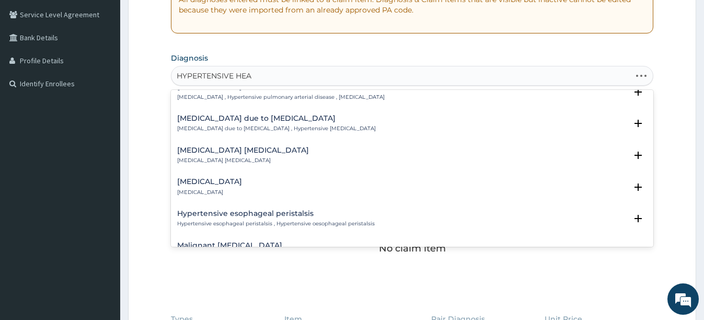
type input "HYPERTENSIVE HEAR"
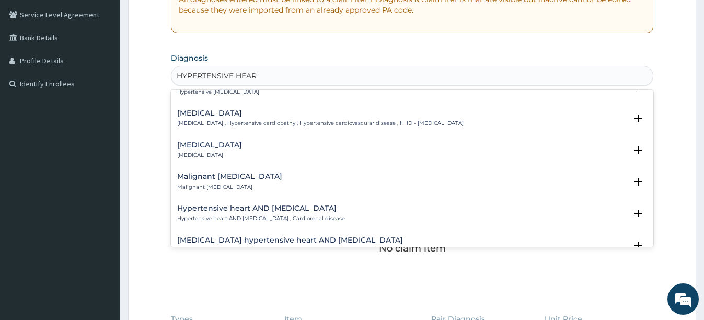
scroll to position [0, 0]
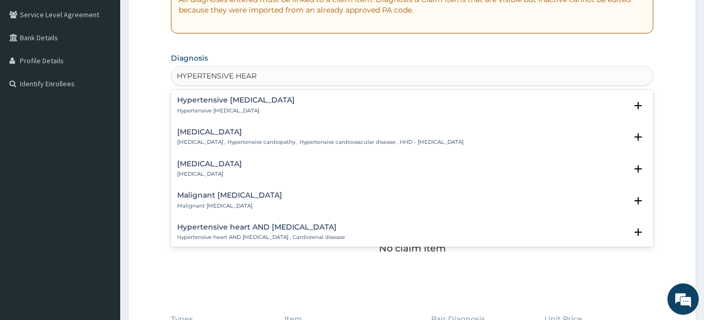
click at [263, 138] on div "[MEDICAL_DATA] [MEDICAL_DATA] , Hypertensive cardiopathy , Hypertensive cardiov…" at bounding box center [320, 137] width 286 height 18
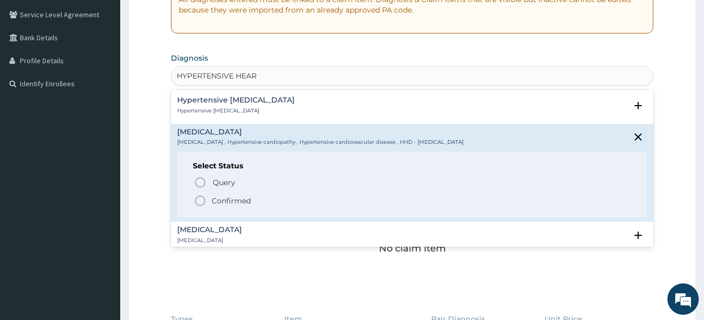
click at [198, 201] on icon "status option filled" at bounding box center [200, 200] width 13 height 13
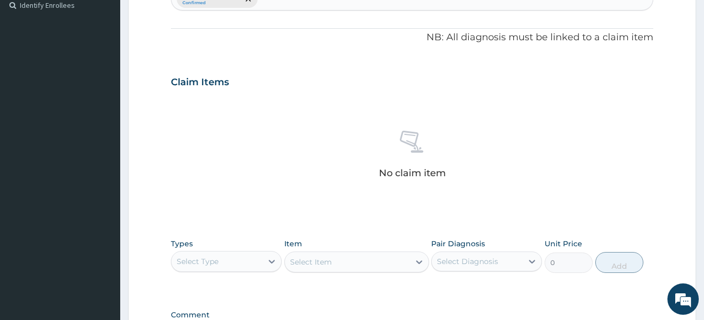
scroll to position [371, 0]
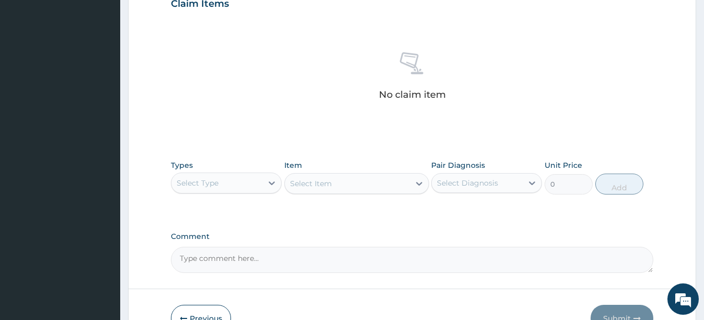
drag, startPoint x: 213, startPoint y: 181, endPoint x: 217, endPoint y: 196, distance: 16.2
click at [213, 181] on div "Select Type" at bounding box center [198, 183] width 42 height 10
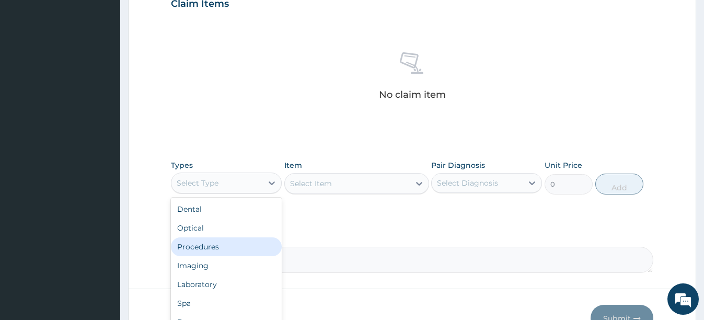
drag, startPoint x: 205, startPoint y: 244, endPoint x: 296, endPoint y: 194, distance: 103.3
click at [206, 244] on div "Procedures" at bounding box center [226, 246] width 111 height 19
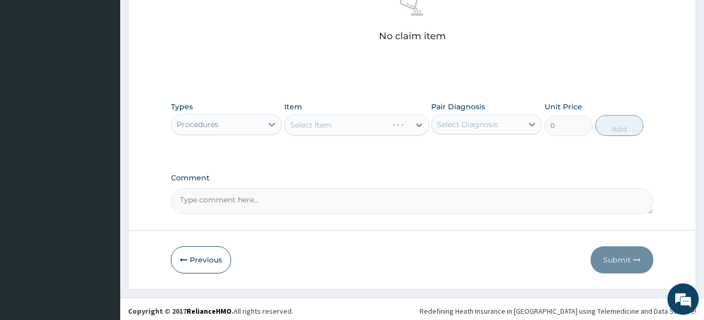
scroll to position [434, 0]
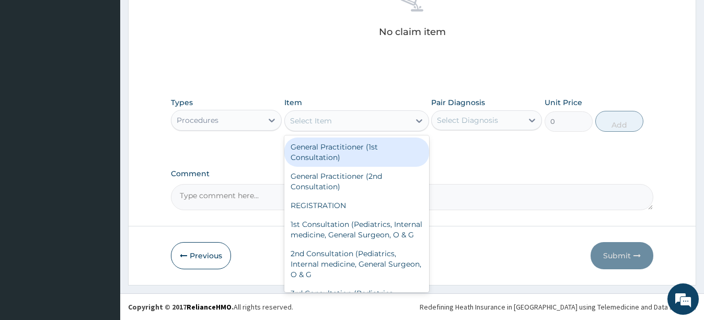
click at [385, 126] on div "Select Item" at bounding box center [347, 120] width 125 height 17
click at [328, 148] on div "General Practitioner (1st Consultation)" at bounding box center [356, 151] width 145 height 29
type input "2500"
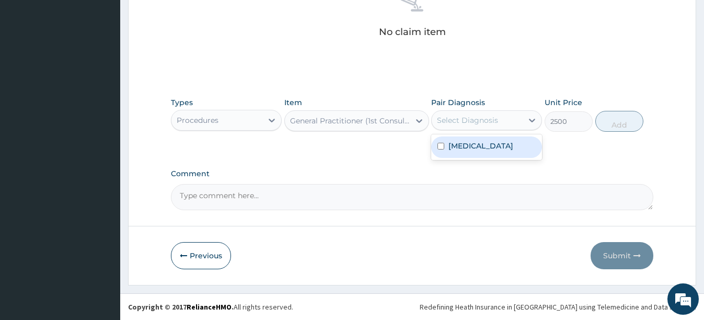
click at [483, 113] on div "Select Diagnosis" at bounding box center [476, 120] width 91 height 17
click at [447, 150] on div "Hypertensive heart disease" at bounding box center [486, 146] width 111 height 21
checkbox input "true"
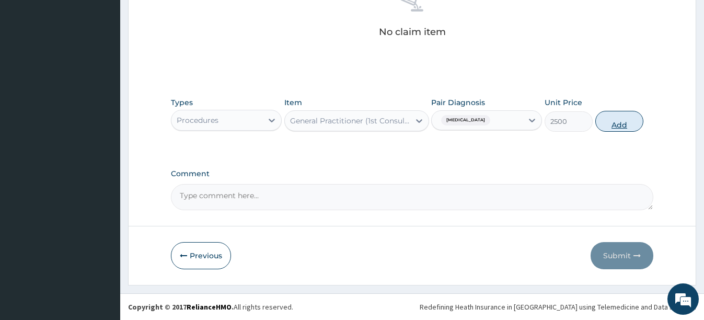
click at [622, 118] on button "Add" at bounding box center [619, 121] width 48 height 21
type input "0"
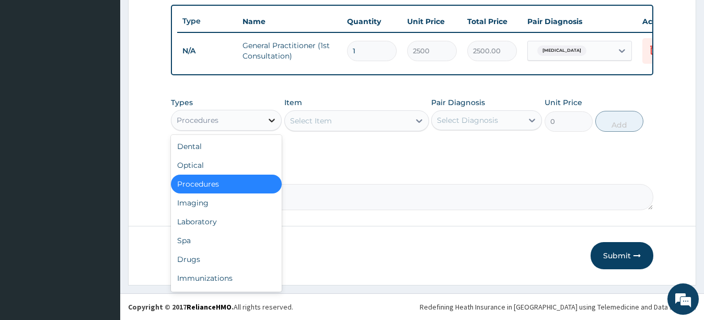
click at [266, 118] on div at bounding box center [271, 120] width 19 height 19
click at [203, 253] on div "Drugs" at bounding box center [226, 259] width 111 height 19
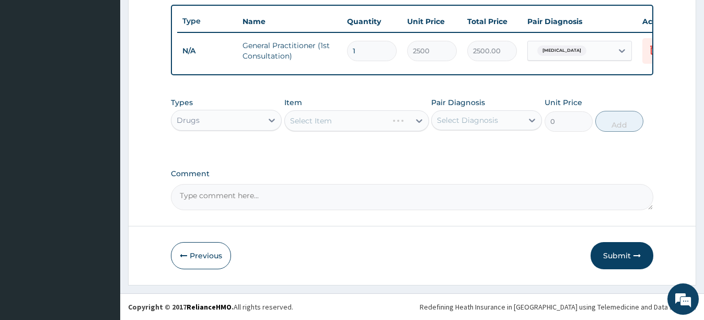
click at [384, 113] on div "Select Item" at bounding box center [356, 120] width 145 height 21
click at [375, 118] on div "Select Item" at bounding box center [356, 120] width 145 height 21
click at [373, 131] on div "Select Item" at bounding box center [356, 120] width 145 height 21
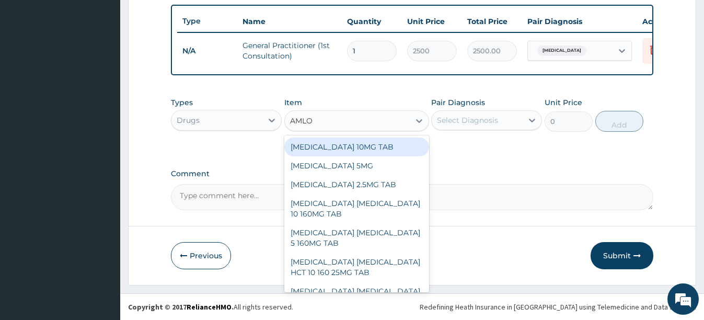
type input "AMLOD"
click at [370, 144] on div "[MEDICAL_DATA] 10MG TAB" at bounding box center [356, 146] width 145 height 19
type input "140"
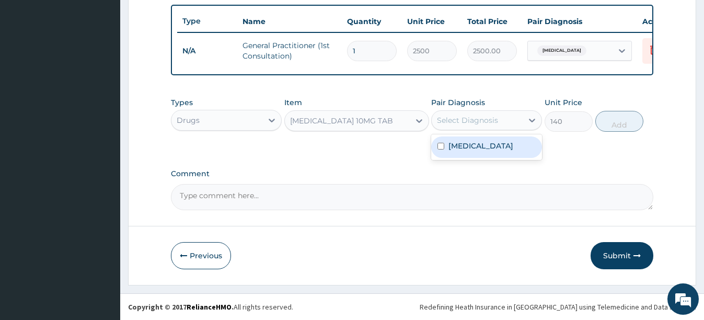
click at [473, 120] on div "Select Diagnosis" at bounding box center [467, 120] width 61 height 10
click at [471, 151] on label "Hypertensive heart disease" at bounding box center [480, 146] width 65 height 10
checkbox input "true"
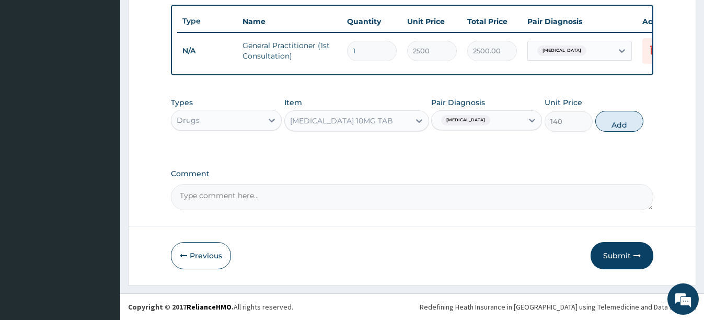
drag, startPoint x: 623, startPoint y: 117, endPoint x: 492, endPoint y: 116, distance: 131.1
click at [621, 117] on button "Add" at bounding box center [619, 121] width 48 height 21
type input "0"
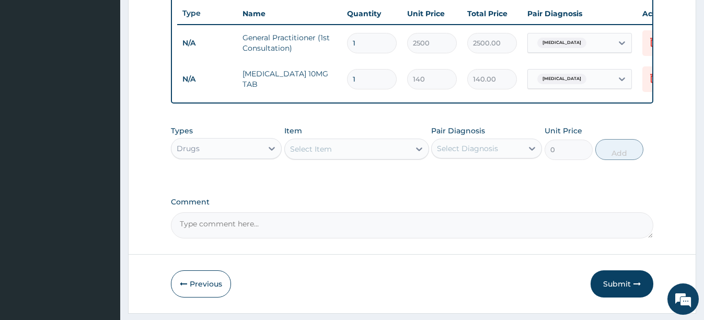
type input "0.00"
type input "3"
type input "420.00"
type input "30"
type input "4200.00"
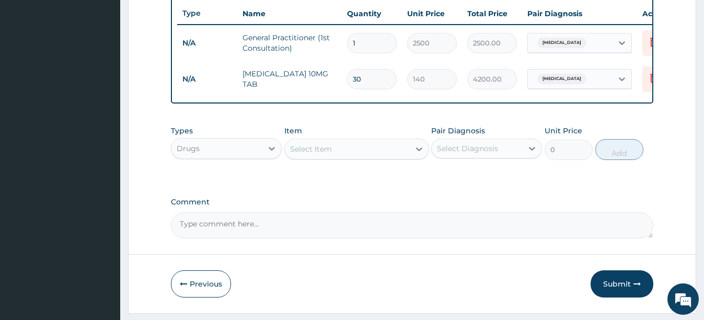
type input "30"
click at [320, 154] on div "Select Item" at bounding box center [311, 149] width 42 height 10
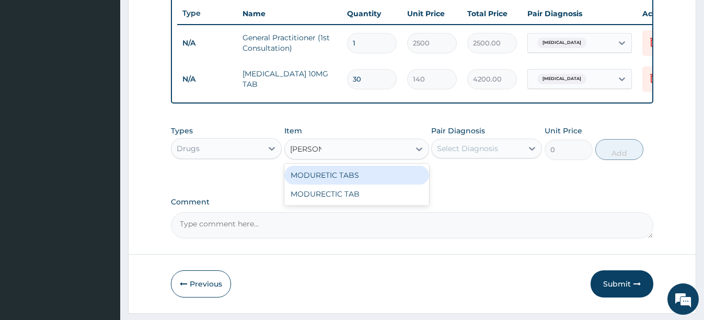
type input "MODURE"
click at [328, 178] on div "MODURETIC TABS" at bounding box center [356, 175] width 145 height 19
type input "140"
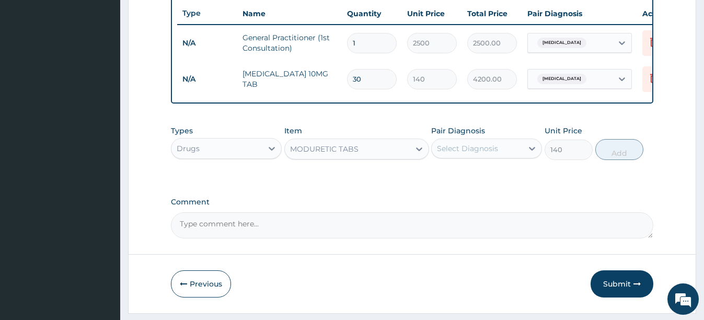
click at [481, 153] on div "Select Diagnosis" at bounding box center [467, 148] width 61 height 10
click at [455, 179] on label "Hypertensive heart disease" at bounding box center [480, 174] width 65 height 10
checkbox input "true"
click at [623, 160] on button "Add" at bounding box center [619, 149] width 48 height 21
type input "0"
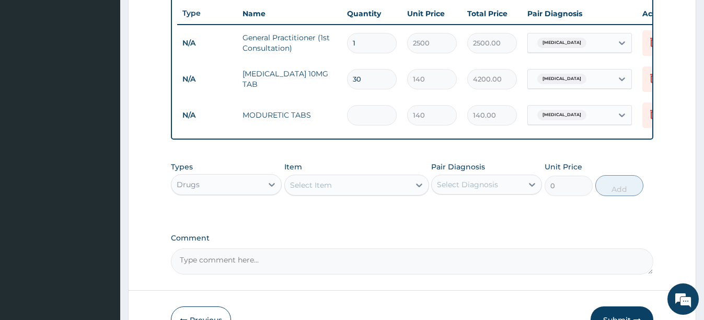
type input "0.00"
type input "3"
type input "420.00"
type input "30"
type input "4200.00"
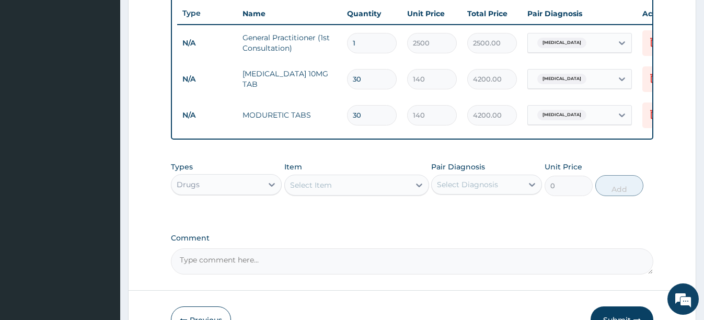
type input "30"
click at [349, 193] on div "Select Item" at bounding box center [347, 185] width 125 height 17
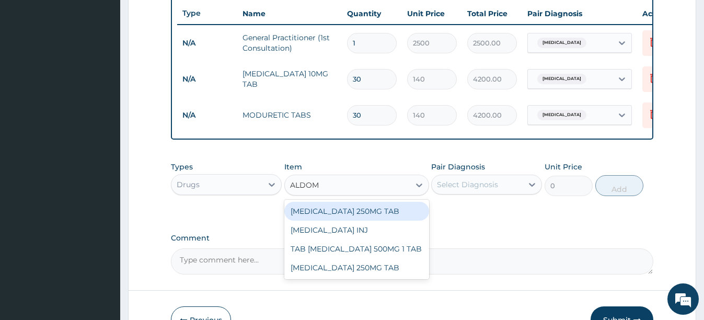
type input "ALDOME"
click at [338, 215] on div "[MEDICAL_DATA] 250MG TAB" at bounding box center [356, 211] width 145 height 19
type input "140"
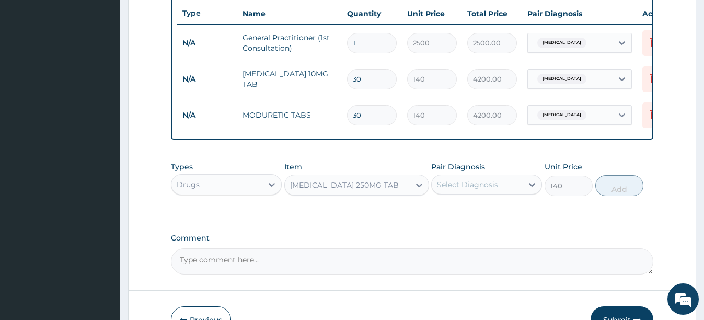
click at [494, 181] on div "Pair Diagnosis Select Diagnosis" at bounding box center [486, 178] width 111 height 34
click at [492, 190] on div "Select Diagnosis" at bounding box center [467, 184] width 61 height 10
click at [480, 215] on label "Hypertensive heart disease" at bounding box center [480, 210] width 65 height 10
checkbox input "true"
click at [625, 196] on button "Add" at bounding box center [619, 185] width 48 height 21
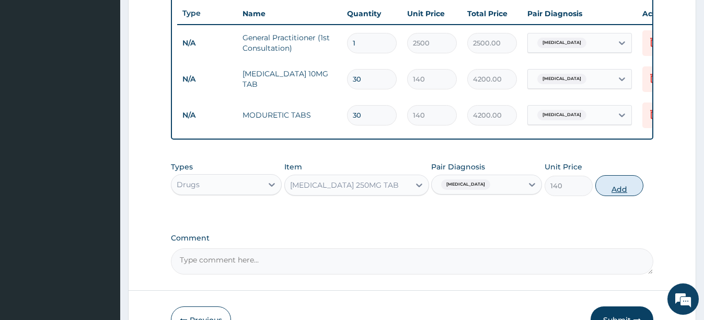
type input "0"
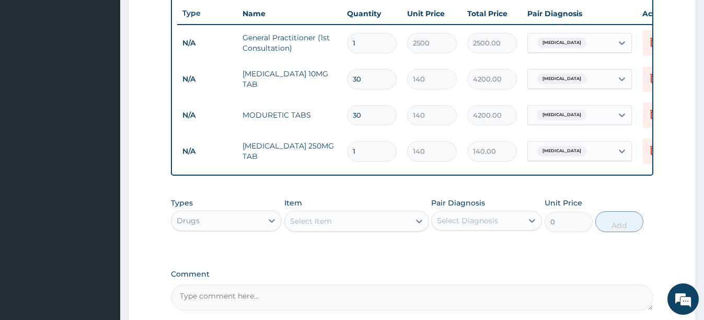
type input "0.00"
type input "3"
type input "420.00"
type input "30"
type input "4200.00"
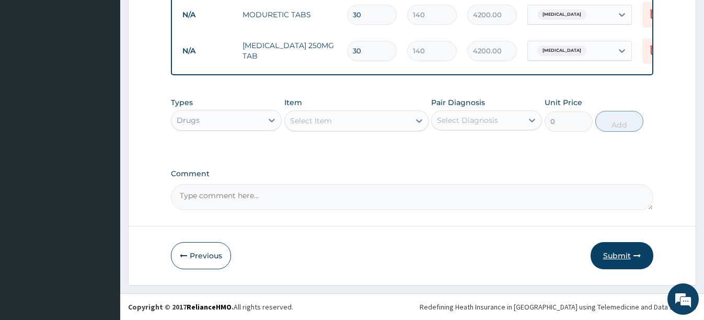
type input "30"
click at [616, 253] on button "Submit" at bounding box center [621, 255] width 63 height 27
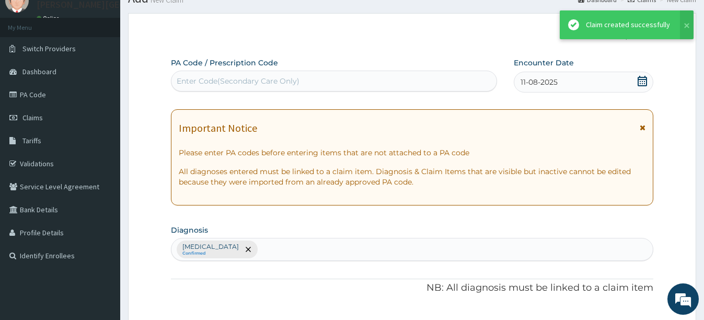
scroll to position [496, 0]
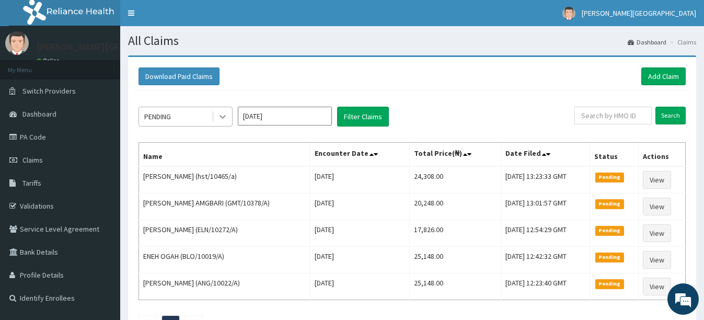
click at [218, 115] on icon at bounding box center [222, 116] width 10 height 10
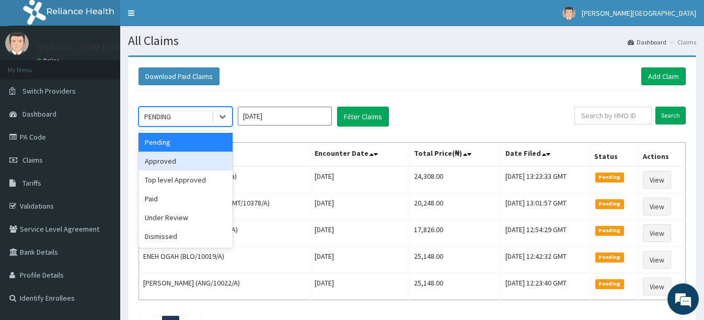
click at [185, 164] on div "Approved" at bounding box center [185, 160] width 94 height 19
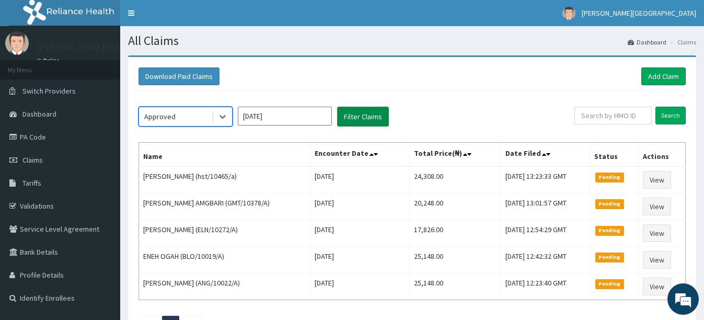
click at [355, 118] on button "Filter Claims" at bounding box center [363, 117] width 52 height 20
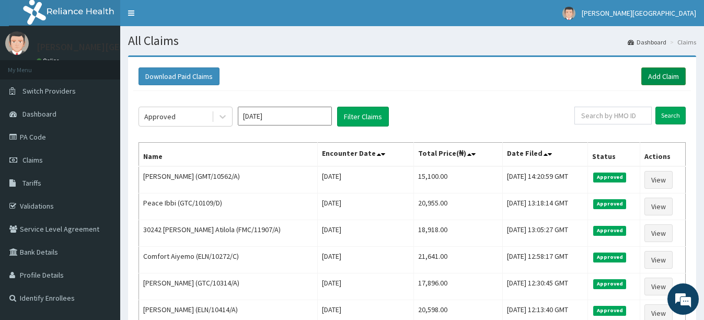
click at [664, 83] on link "Add Claim" at bounding box center [663, 76] width 44 height 18
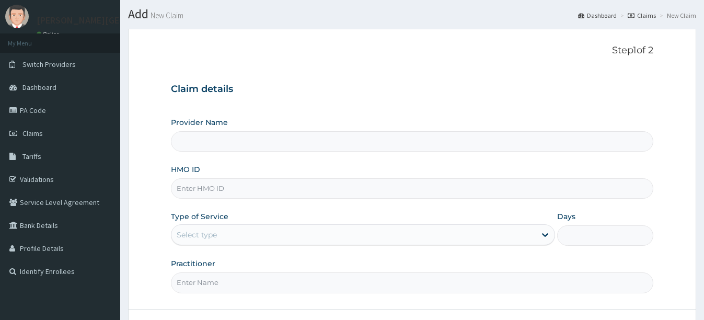
scroll to position [52, 0]
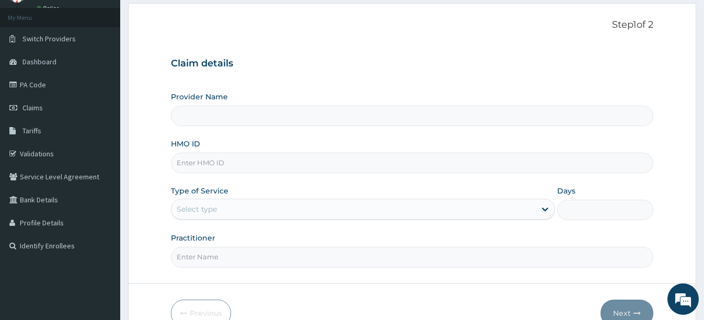
type input "[PERSON_NAME][GEOGRAPHIC_DATA]"
click at [231, 163] on input "HMO ID" at bounding box center [412, 163] width 482 height 20
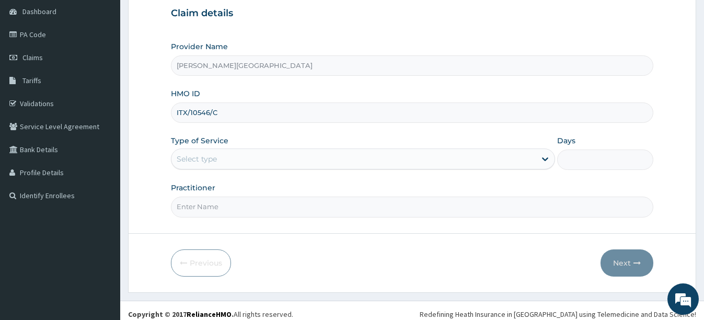
scroll to position [110, 0]
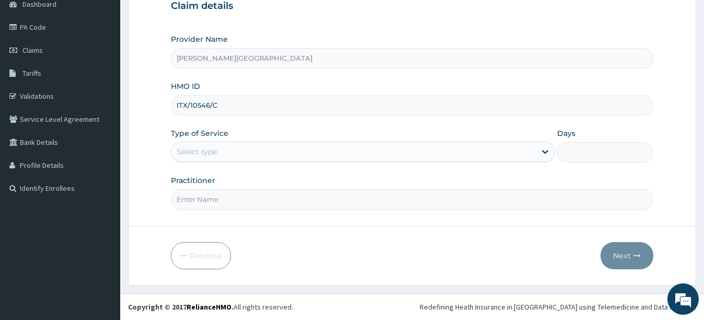
type input "ITX/10546/C"
click at [260, 155] on div "Select type" at bounding box center [353, 151] width 364 height 17
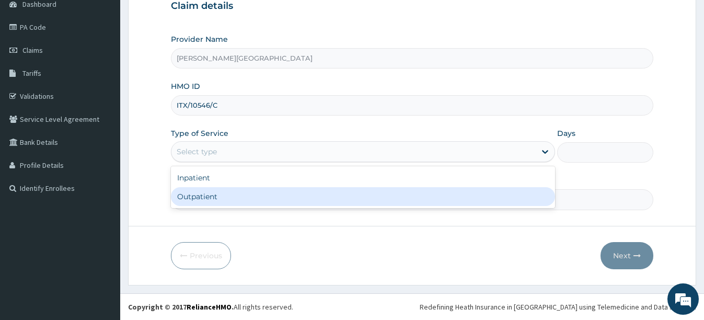
drag, startPoint x: 209, startPoint y: 197, endPoint x: 232, endPoint y: 194, distance: 22.7
click at [212, 197] on div "Outpatient" at bounding box center [363, 196] width 384 height 19
type input "1"
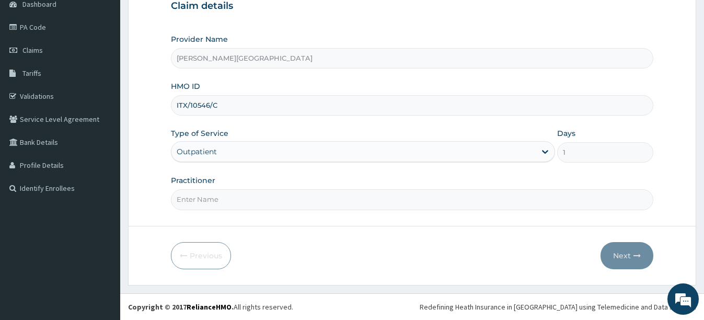
click at [199, 200] on input "Practitioner" at bounding box center [412, 199] width 482 height 20
type input "DR [PERSON_NAME]"
click at [621, 252] on button "Next" at bounding box center [626, 255] width 53 height 27
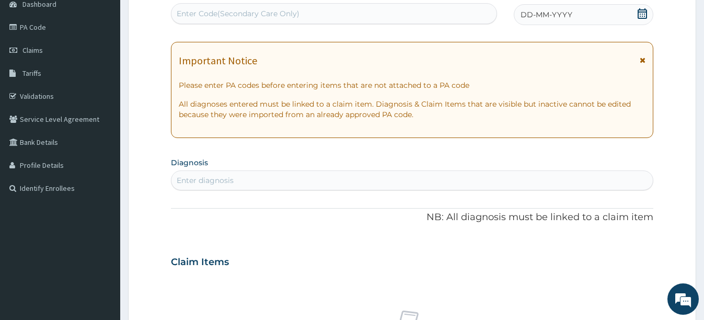
click at [641, 14] on icon at bounding box center [641, 13] width 9 height 10
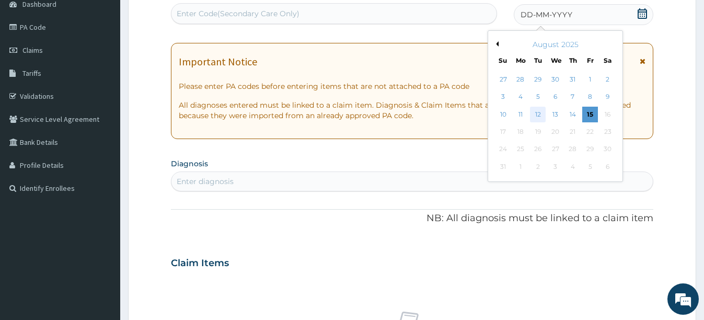
click at [537, 116] on div "12" at bounding box center [538, 115] width 16 height 16
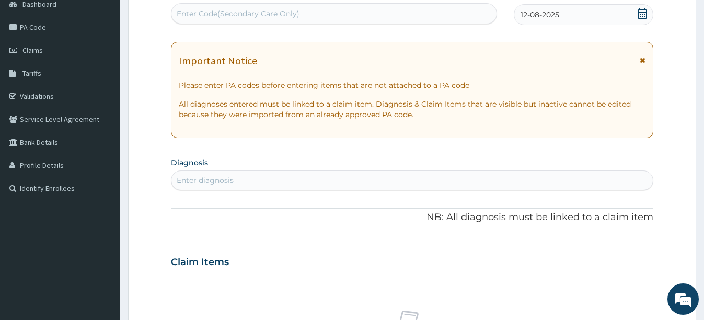
click at [252, 182] on div "Enter diagnosis" at bounding box center [411, 180] width 481 height 17
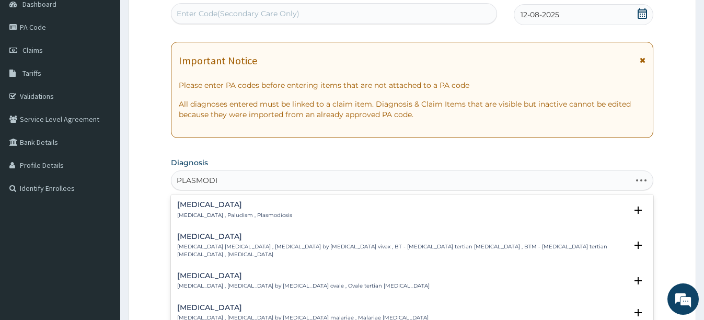
type input "PLASMODIU"
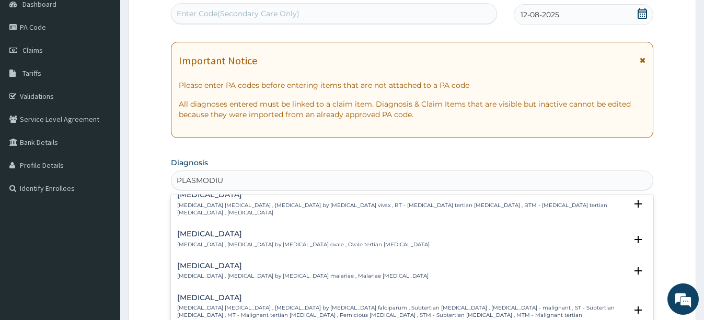
scroll to position [0, 0]
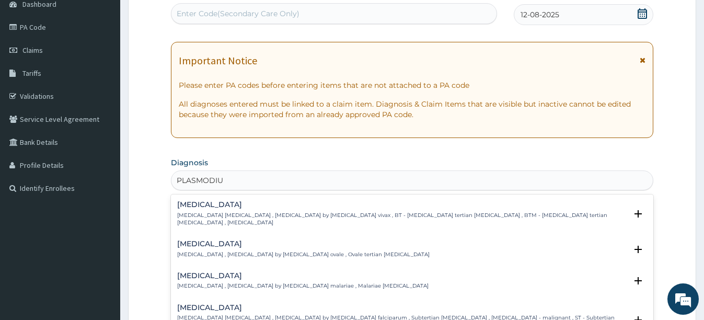
click at [217, 306] on div "Falciparum malaria Falciparum malaria , Malignant tertian malaria , Malaria by …" at bounding box center [401, 319] width 449 height 33
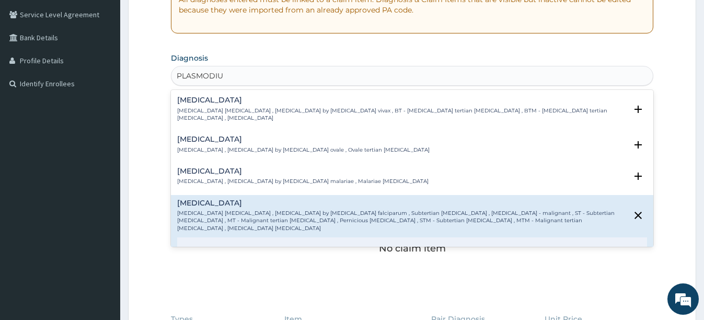
scroll to position [52, 0]
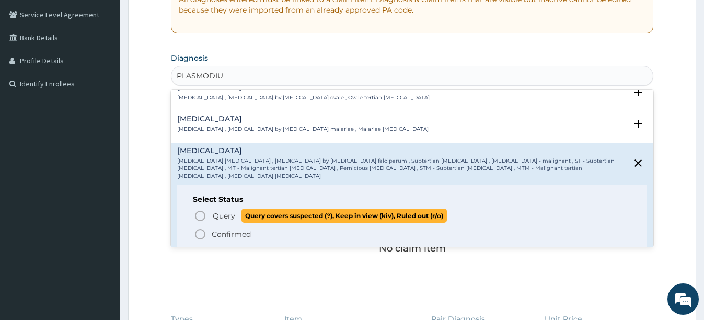
click at [199, 209] on icon "status option query" at bounding box center [200, 215] width 13 height 13
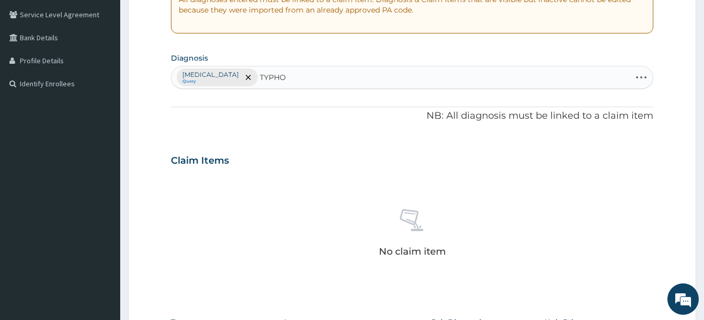
type input "TYPHOI"
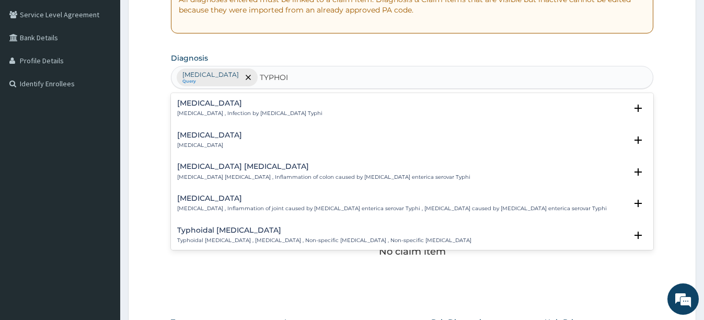
click at [257, 112] on p "Typhoid fever , Infection by Salmonella Typhi" at bounding box center [249, 113] width 145 height 7
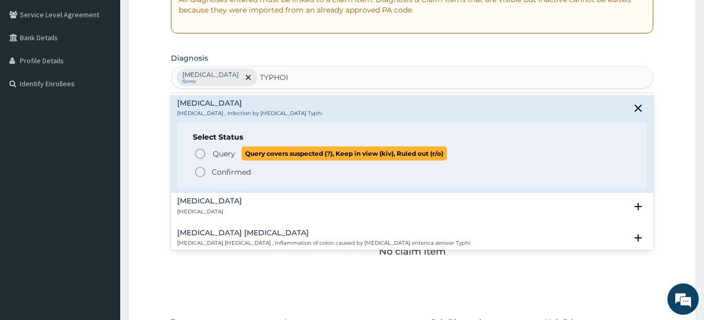
click at [202, 150] on icon "status option query" at bounding box center [200, 153] width 13 height 13
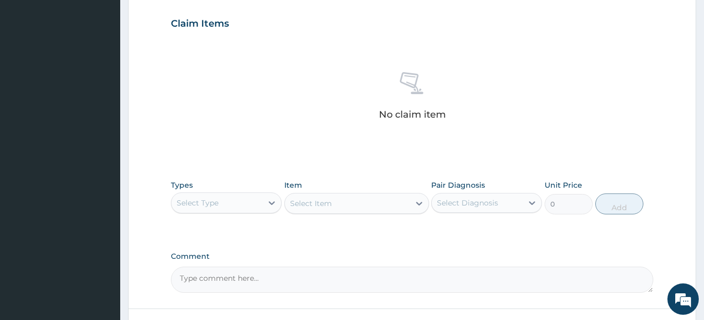
scroll to position [371, 0]
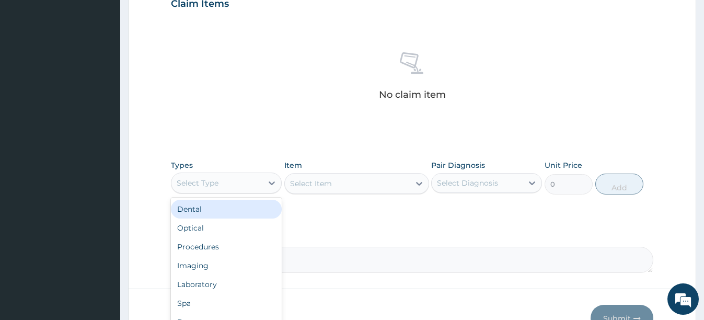
click at [216, 183] on div "Select Type" at bounding box center [198, 183] width 42 height 10
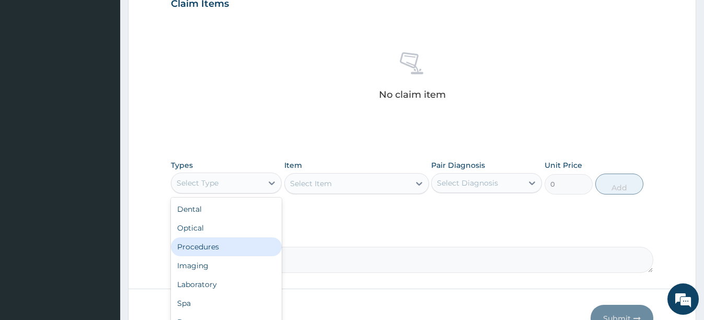
click at [215, 246] on div "Procedures" at bounding box center [226, 246] width 111 height 19
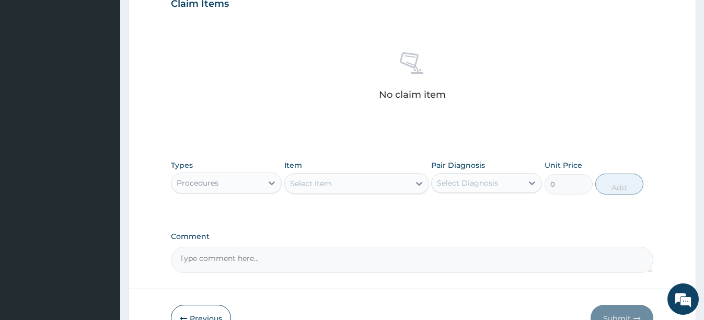
click at [395, 184] on div "Select Item" at bounding box center [347, 183] width 125 height 17
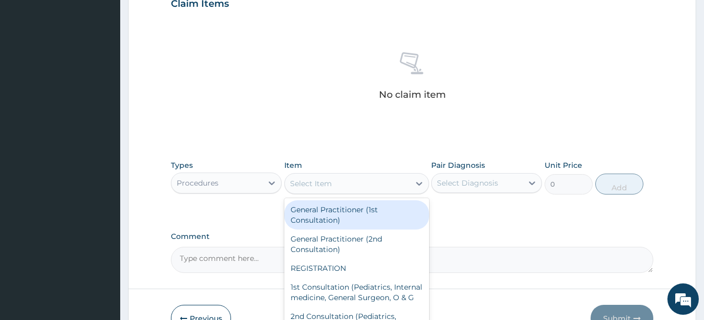
drag, startPoint x: 352, startPoint y: 213, endPoint x: 468, endPoint y: 192, distance: 117.8
click at [355, 213] on div "General Practitioner (1st Consultation)" at bounding box center [356, 214] width 145 height 29
type input "2500"
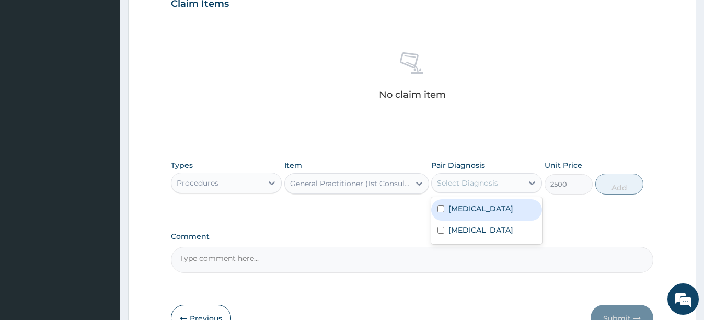
drag, startPoint x: 491, startPoint y: 182, endPoint x: 497, endPoint y: 188, distance: 8.1
click at [492, 182] on div "Select Diagnosis" at bounding box center [467, 183] width 61 height 10
click at [484, 212] on label "Falciparum malaria" at bounding box center [480, 208] width 65 height 10
checkbox input "true"
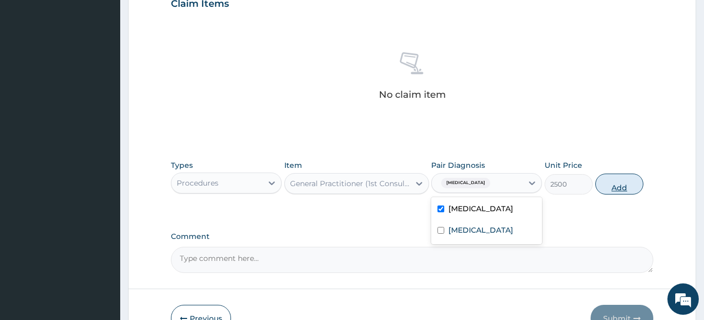
click at [625, 182] on button "Add" at bounding box center [619, 183] width 48 height 21
type input "0"
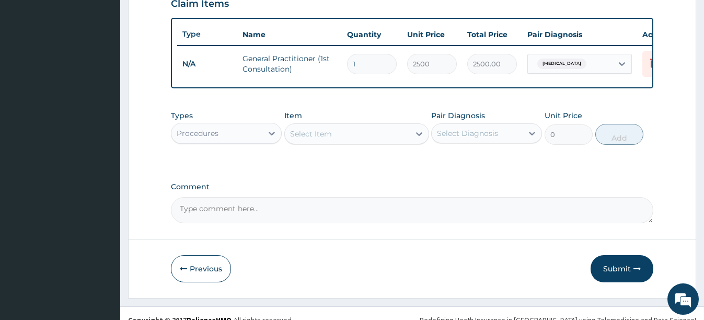
click at [238, 142] on div "Procedures" at bounding box center [216, 133] width 91 height 17
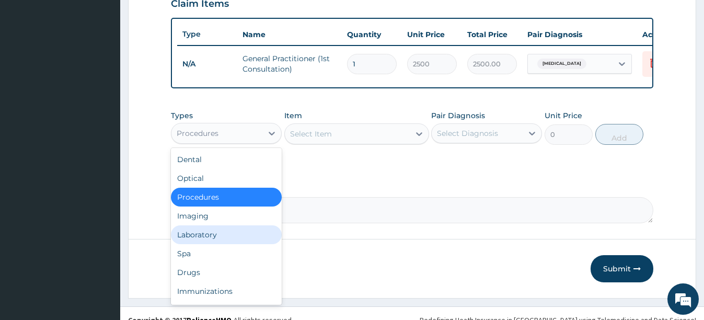
drag, startPoint x: 202, startPoint y: 241, endPoint x: 253, endPoint y: 220, distance: 55.3
click at [202, 241] on div "Laboratory" at bounding box center [226, 234] width 111 height 19
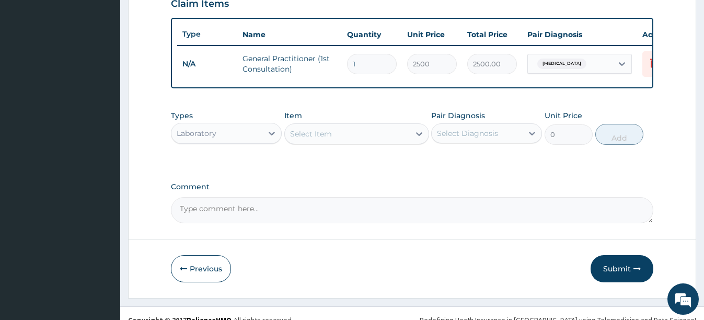
click at [365, 142] on div "Select Item" at bounding box center [347, 133] width 125 height 17
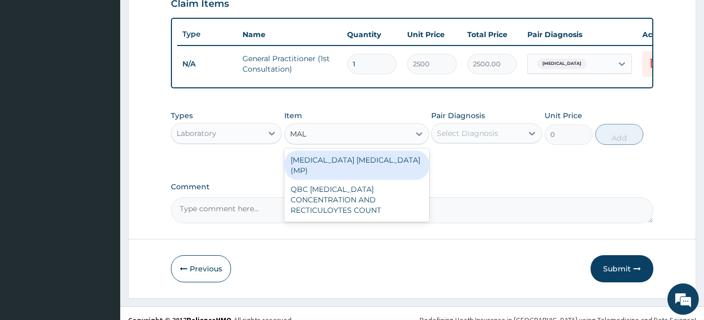
type input "MALA"
click at [366, 163] on div "MALARIA PARASITE (MP)" at bounding box center [356, 164] width 145 height 29
type input "1500"
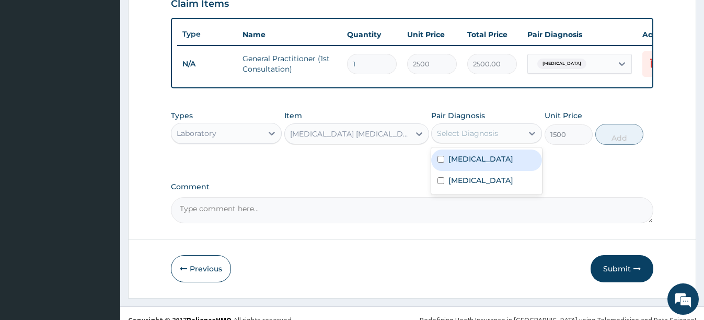
click at [474, 142] on div "Select Diagnosis" at bounding box center [476, 133] width 91 height 17
drag, startPoint x: 489, startPoint y: 175, endPoint x: 528, endPoint y: 165, distance: 40.0
click at [495, 171] on div "Falciparum malaria" at bounding box center [486, 159] width 111 height 21
checkbox input "true"
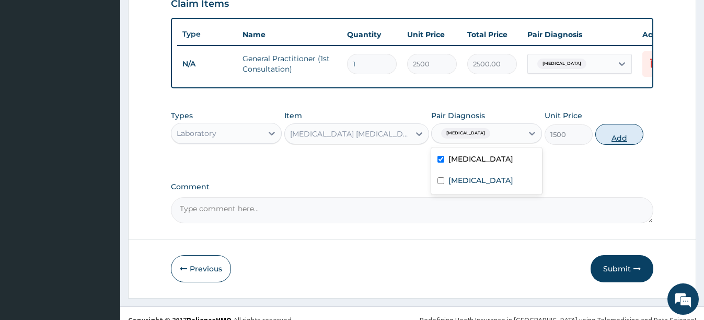
click at [635, 145] on button "Add" at bounding box center [619, 134] width 48 height 21
type input "0"
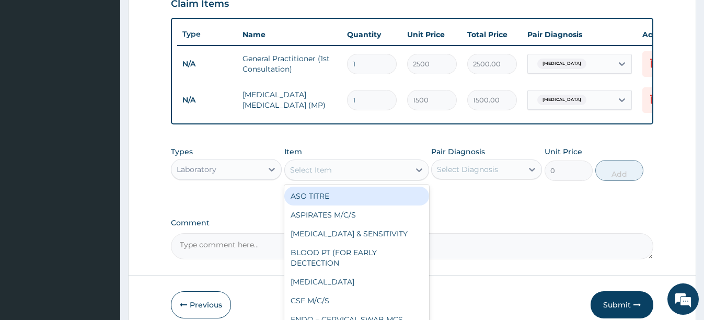
click at [353, 178] on div "Select Item" at bounding box center [347, 169] width 125 height 17
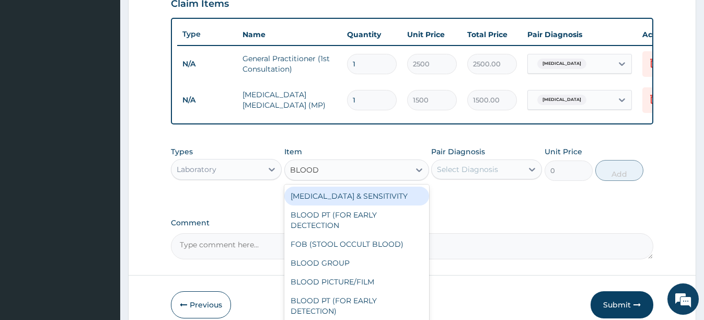
type input "BLOOD C"
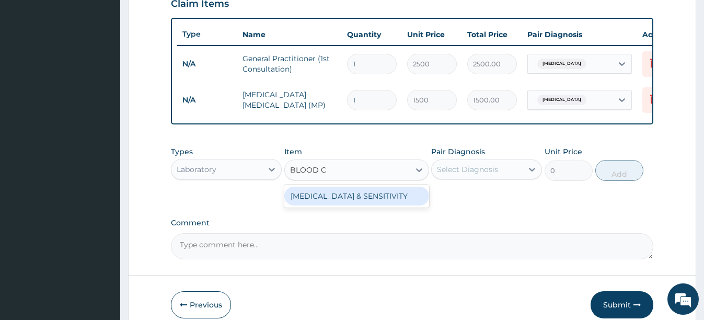
click at [373, 205] on div "BLOOD CULTURE & SENSITIVITY" at bounding box center [356, 195] width 145 height 19
type input "6000"
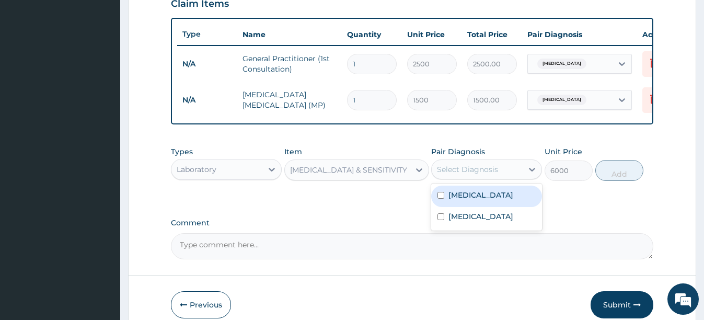
click at [510, 172] on div "Select Diagnosis" at bounding box center [476, 169] width 91 height 17
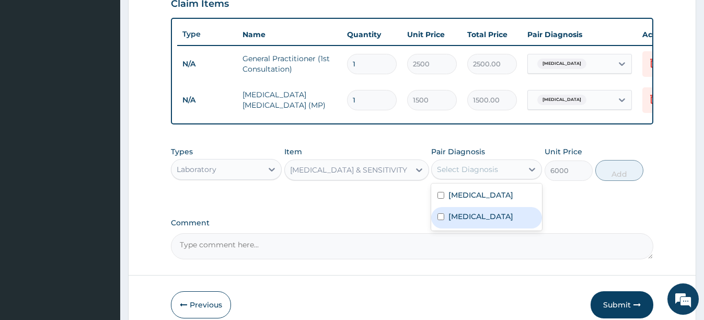
click at [507, 227] on div "Typhoid fever" at bounding box center [486, 217] width 111 height 21
checkbox input "true"
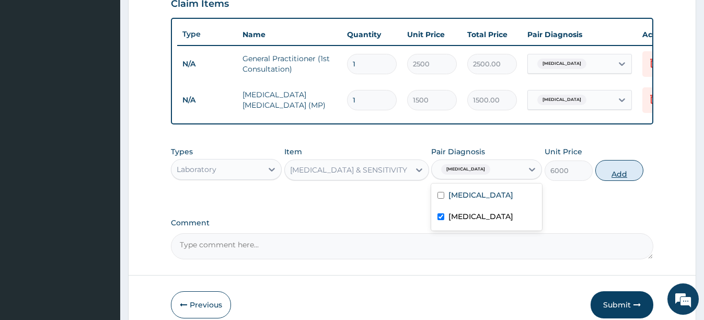
click at [636, 180] on button "Add" at bounding box center [619, 170] width 48 height 21
type input "0"
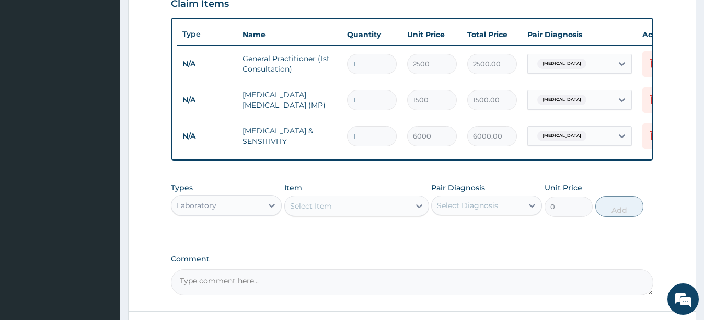
click at [224, 214] on div "Laboratory" at bounding box center [216, 205] width 91 height 17
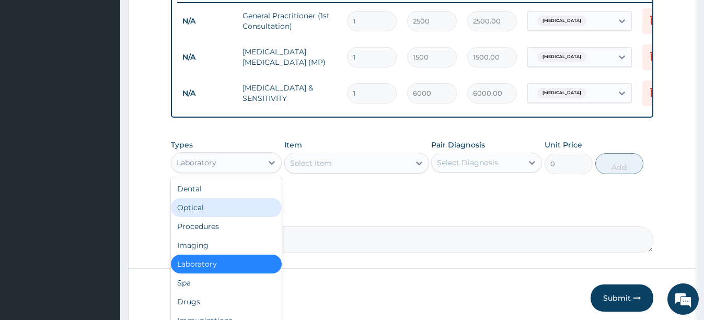
scroll to position [464, 0]
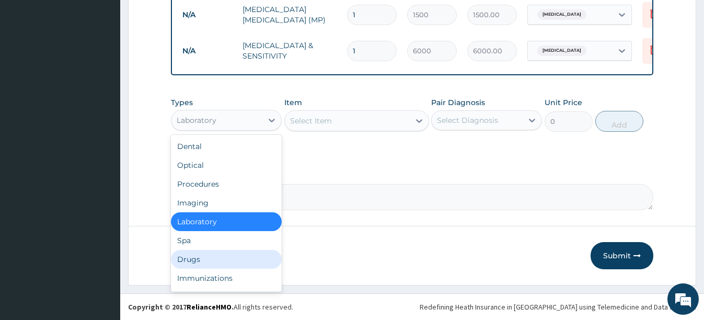
drag, startPoint x: 191, startPoint y: 256, endPoint x: 313, endPoint y: 180, distance: 143.8
click at [197, 254] on div "Drugs" at bounding box center [226, 259] width 111 height 19
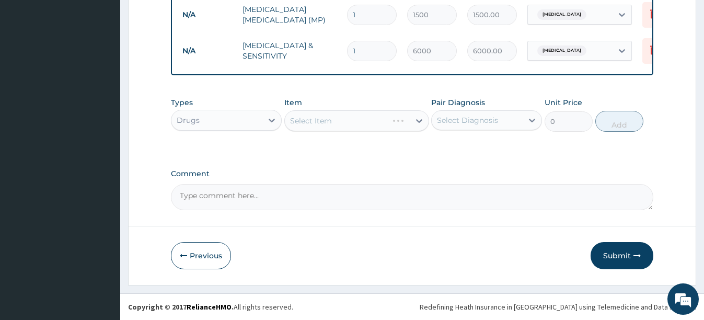
click at [368, 123] on div "Select Item" at bounding box center [356, 120] width 145 height 21
click at [368, 123] on div "Select Item" at bounding box center [347, 120] width 125 height 17
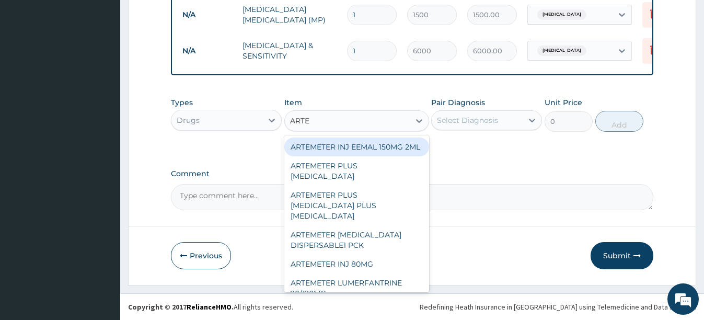
type input "ARTEM"
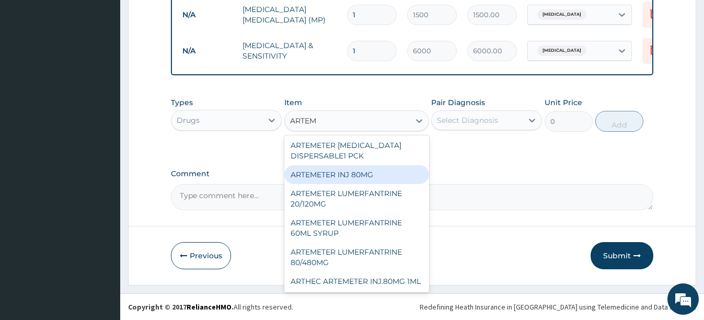
scroll to position [104, 0]
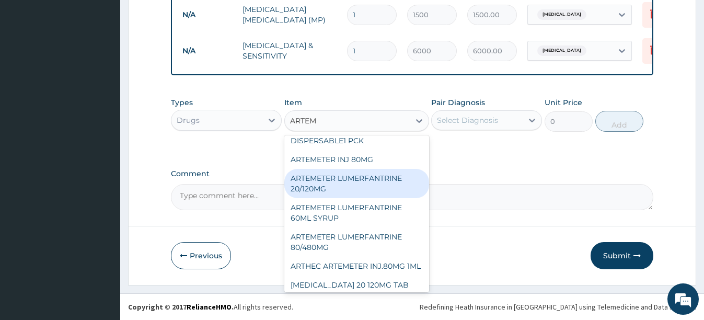
click at [348, 189] on div "ARTEMETER LUMERFANTRINE 20/120MG" at bounding box center [356, 183] width 145 height 29
type input "210"
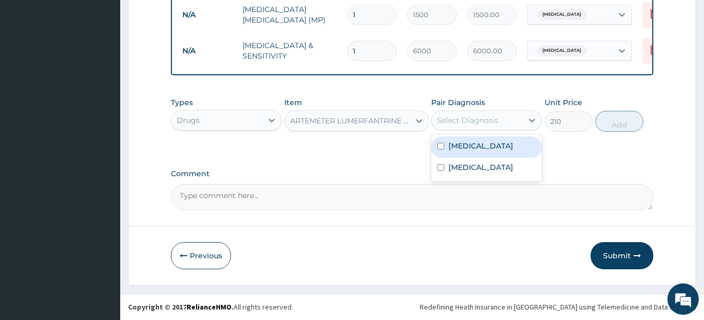
click at [488, 122] on div "Select Diagnosis" at bounding box center [467, 120] width 61 height 10
click at [464, 150] on label "Falciparum malaria" at bounding box center [480, 146] width 65 height 10
checkbox input "true"
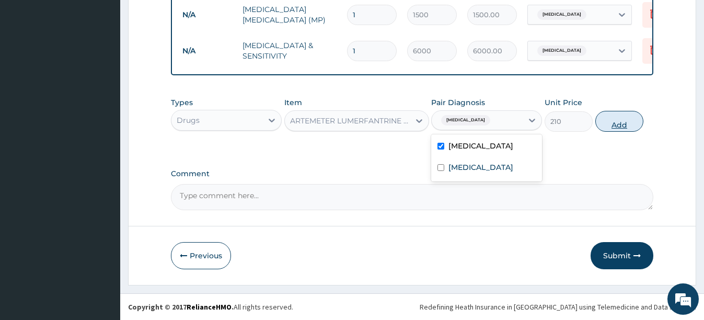
click at [625, 117] on button "Add" at bounding box center [619, 121] width 48 height 21
type input "0"
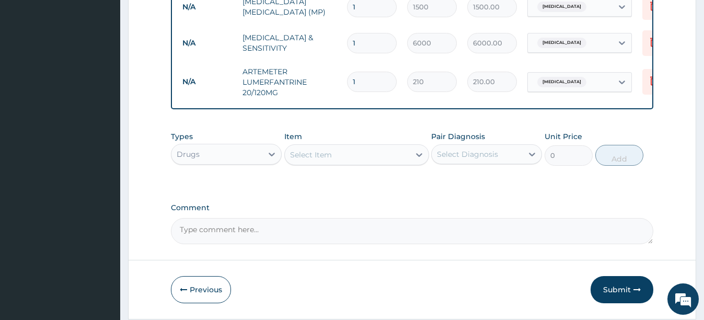
click at [368, 86] on input "1" at bounding box center [372, 82] width 50 height 20
type input "12"
type input "2520.00"
type input "12"
click at [363, 157] on div "Select Item" at bounding box center [347, 154] width 125 height 17
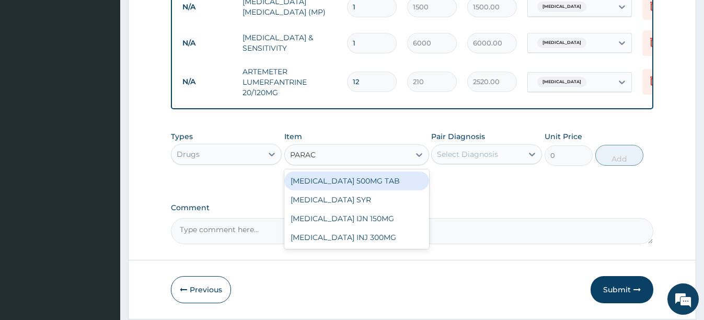
type input "PARACE"
click at [372, 186] on div "PARACETAMOL 500MG TAB" at bounding box center [356, 180] width 145 height 19
type input "70"
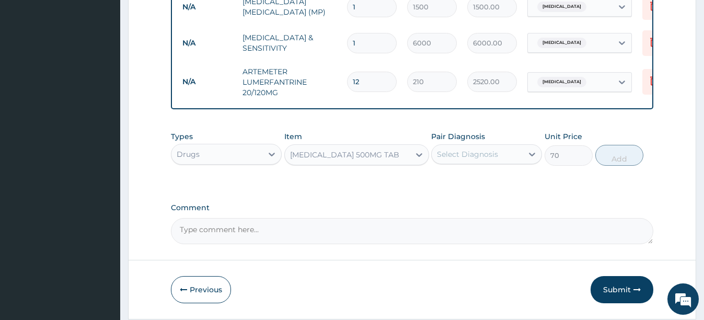
drag, startPoint x: 487, startPoint y: 161, endPoint x: 482, endPoint y: 170, distance: 10.8
click at [487, 159] on div "Select Diagnosis" at bounding box center [467, 154] width 61 height 10
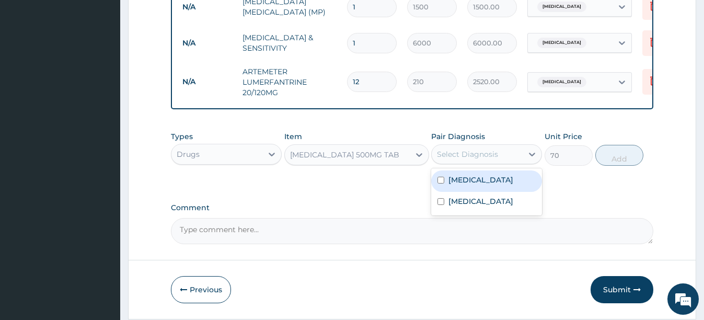
drag, startPoint x: 484, startPoint y: 185, endPoint x: 543, endPoint y: 176, distance: 59.7
click at [487, 185] on label "Falciparum malaria" at bounding box center [480, 179] width 65 height 10
checkbox input "true"
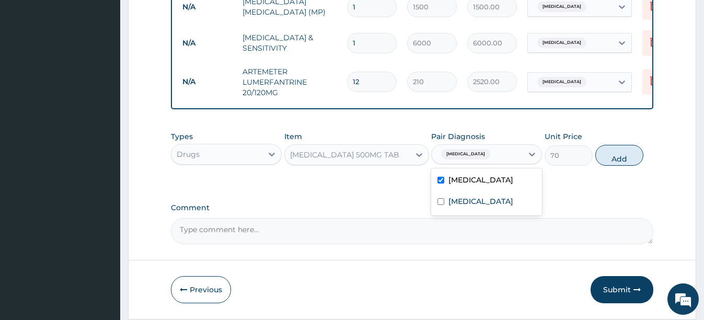
click at [624, 166] on button "Add" at bounding box center [619, 155] width 48 height 21
type input "0"
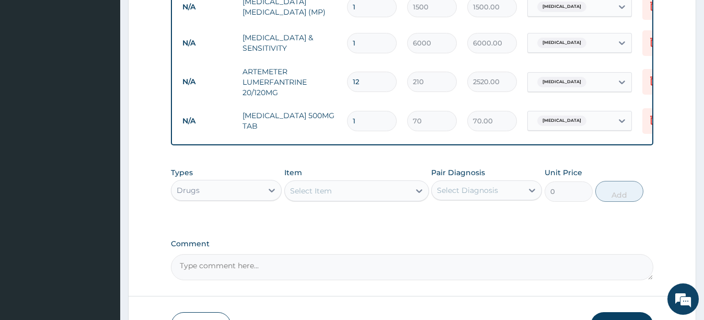
type input "12"
type input "840.00"
type input "12"
click at [325, 196] on div "Select Item" at bounding box center [311, 190] width 42 height 10
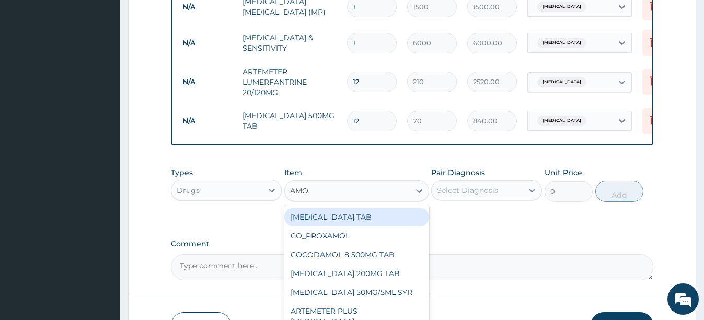
type input "AMOX"
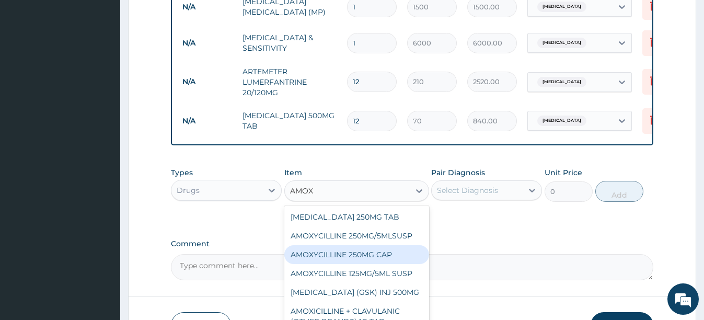
click at [352, 264] on div "AMOXYCILLINE 250MG CAP" at bounding box center [356, 254] width 145 height 19
type input "21"
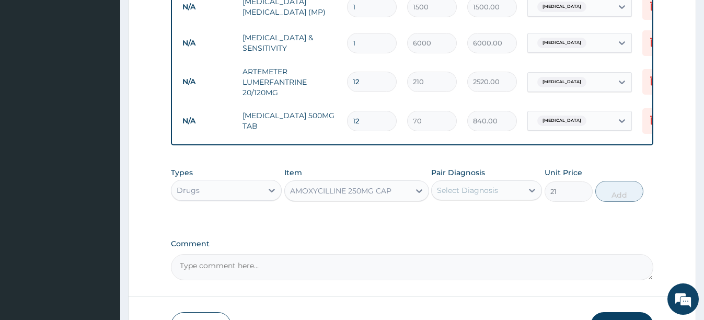
click at [360, 196] on div "AMOXYCILLINE 250MG CAP" at bounding box center [340, 190] width 101 height 10
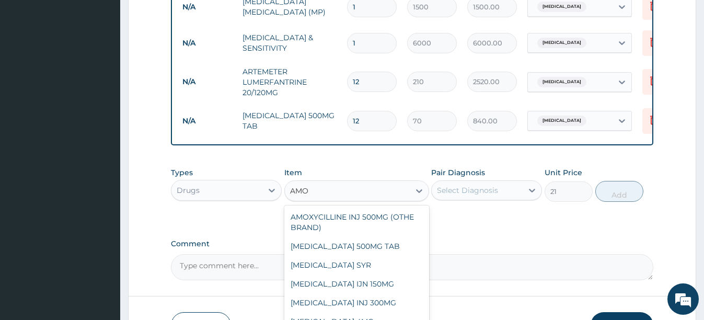
scroll to position [380, 0]
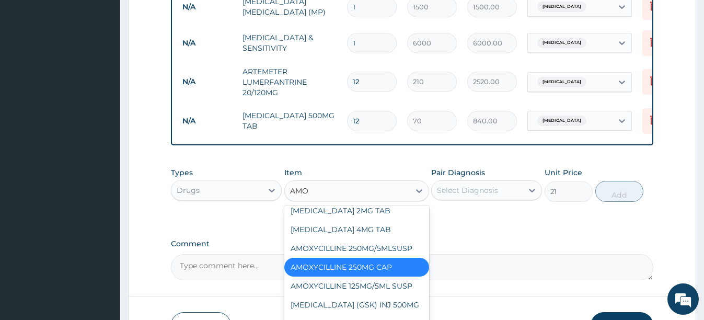
type input "AMOX"
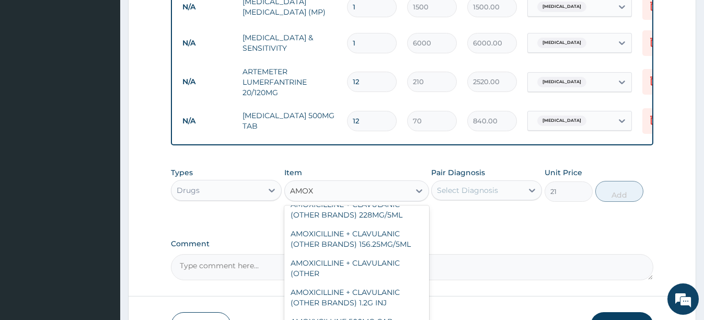
scroll to position [0, 0]
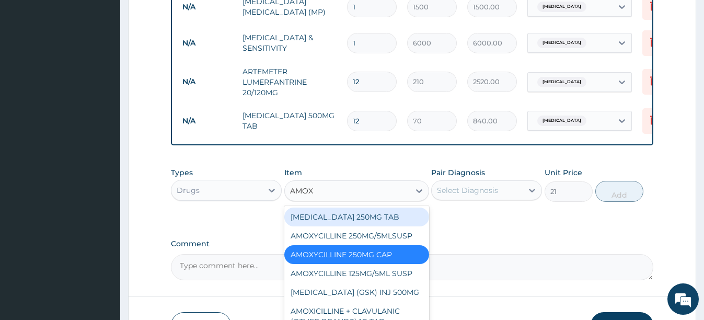
click at [348, 226] on div "DIAMOX 250MG TAB" at bounding box center [356, 216] width 145 height 19
type input "236.25"
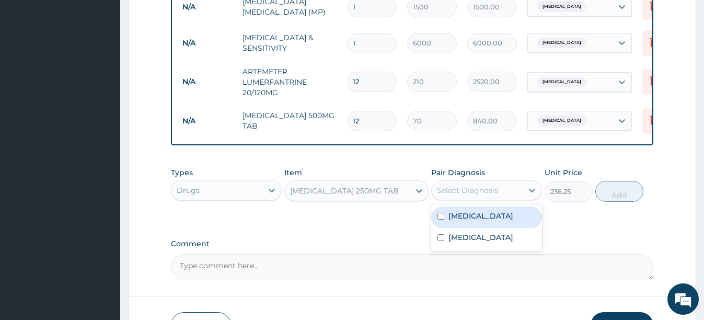
click at [467, 195] on div "Select Diagnosis" at bounding box center [467, 190] width 61 height 10
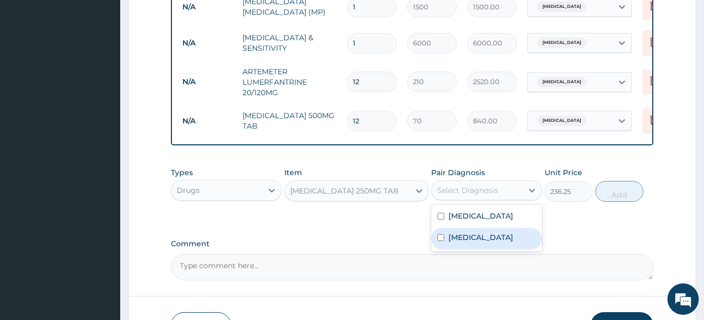
click at [482, 242] on label "Typhoid fever" at bounding box center [480, 237] width 65 height 10
checkbox input "true"
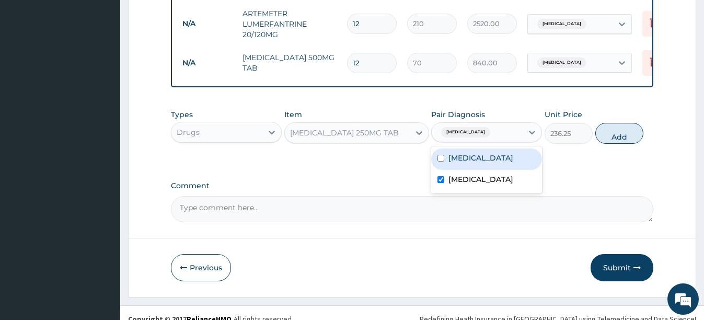
scroll to position [542, 0]
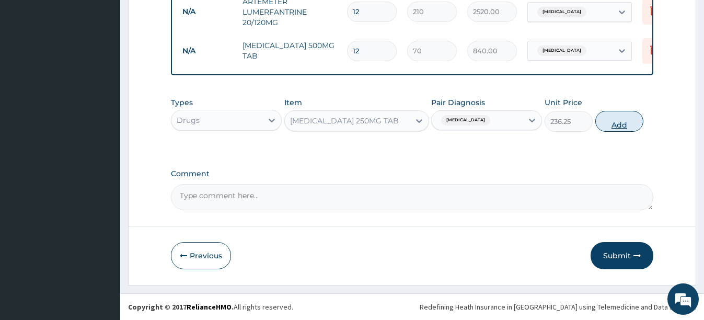
click at [610, 122] on button "Add" at bounding box center [619, 121] width 48 height 21
type input "0"
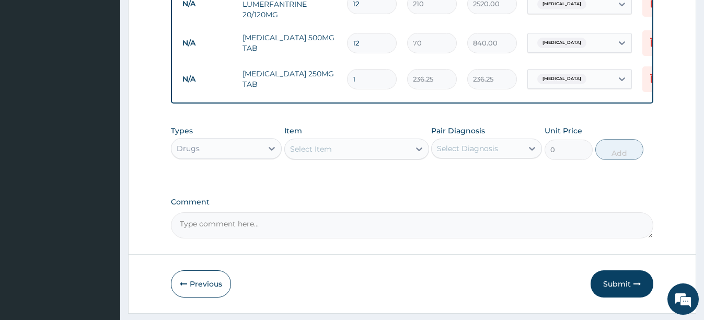
type input "15"
type input "3543.75"
type input "1"
type input "236.25"
type input "10"
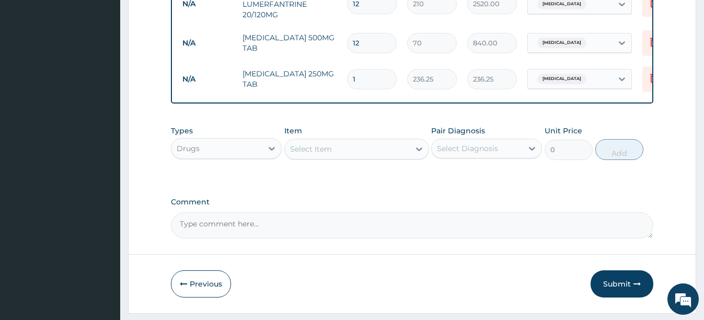
type input "2362.50"
type input "10"
click at [360, 157] on div "Select Item" at bounding box center [347, 149] width 125 height 17
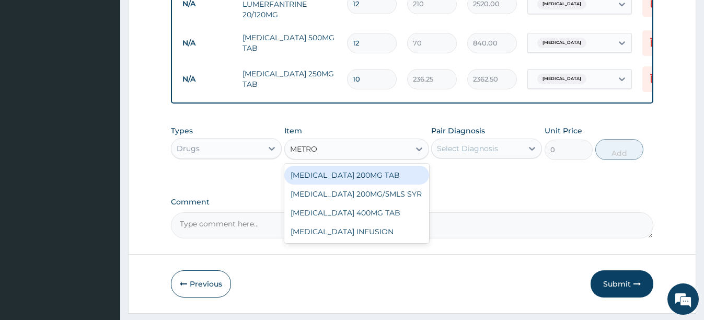
type input "METRON"
click at [372, 179] on div "METRONIDAZOLE 200MG TAB" at bounding box center [356, 175] width 145 height 19
type input "105"
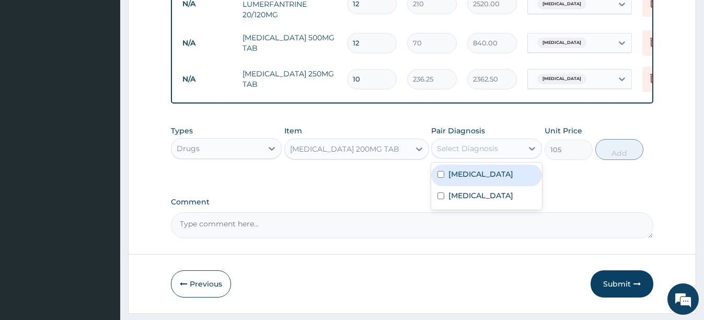
click at [475, 157] on div "Select Diagnosis" at bounding box center [476, 148] width 91 height 17
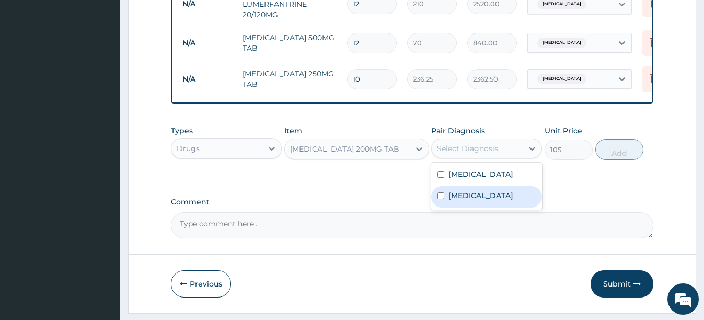
click at [480, 200] on label "Typhoid fever" at bounding box center [480, 195] width 65 height 10
checkbox input "true"
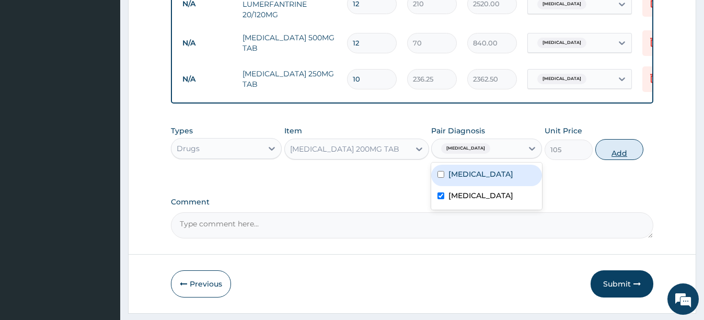
click at [617, 160] on button "Add" at bounding box center [619, 149] width 48 height 21
type input "0"
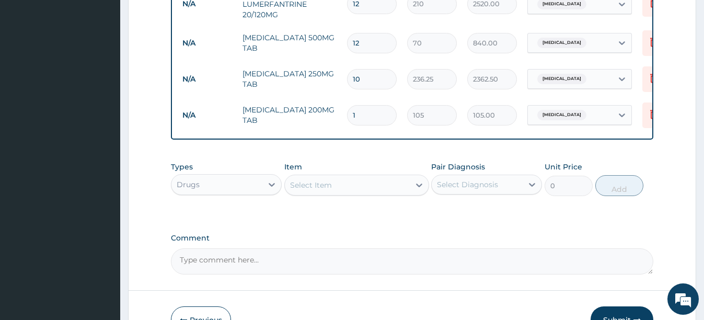
type input "10"
type input "1050.00"
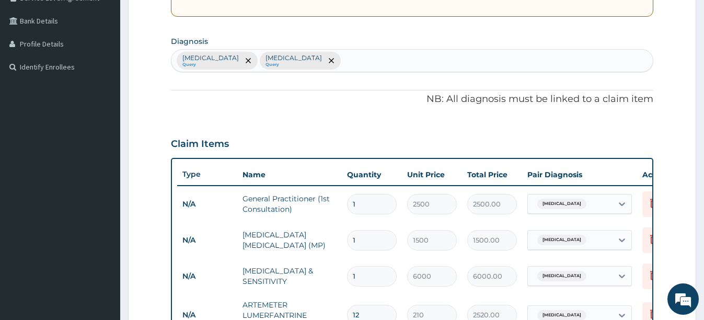
scroll to position [228, 0]
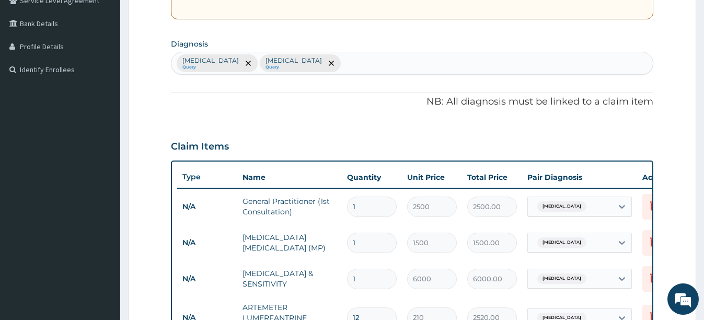
type input "10"
click at [358, 68] on div "Falciparum malaria Query Typhoid fever Query" at bounding box center [411, 63] width 481 height 22
type input "UPPER RES"
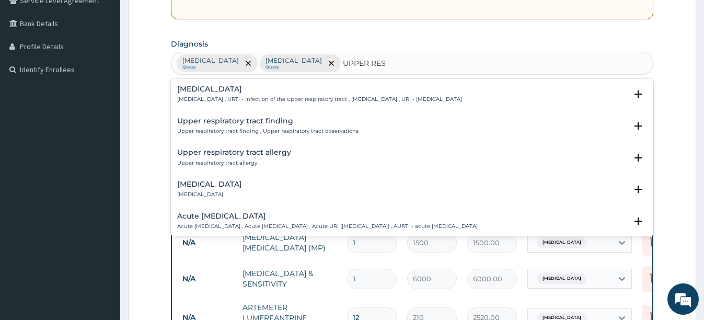
click at [251, 88] on h4 "Upper respiratory infection" at bounding box center [319, 89] width 285 height 8
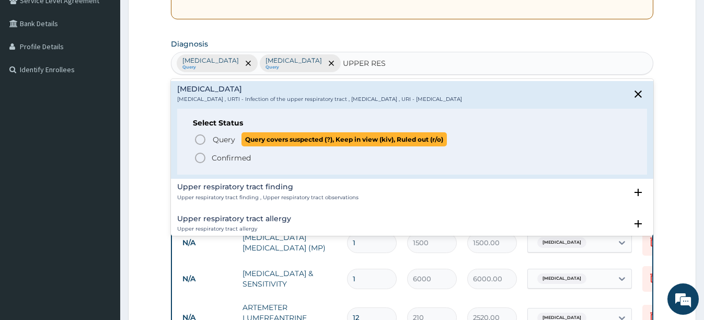
click at [200, 138] on icon "status option query" at bounding box center [200, 139] width 13 height 13
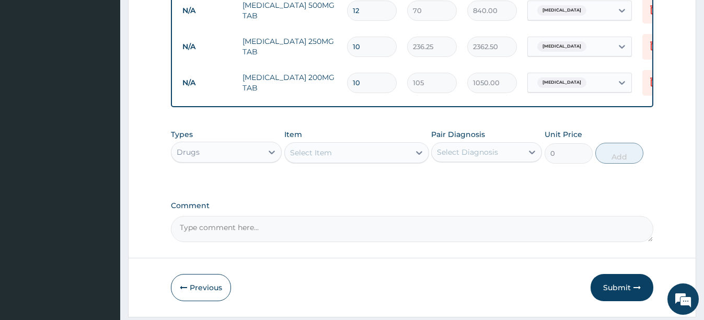
scroll to position [594, 0]
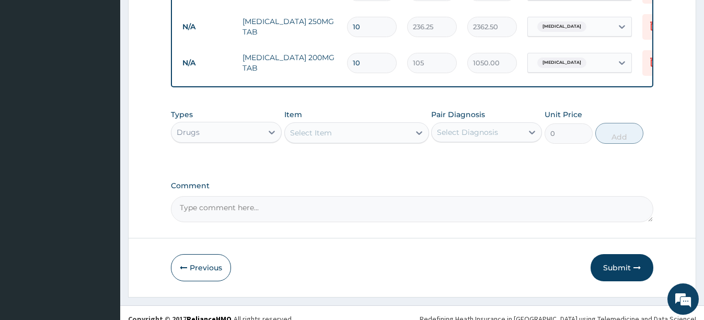
click at [378, 141] on div "Select Item" at bounding box center [347, 132] width 125 height 17
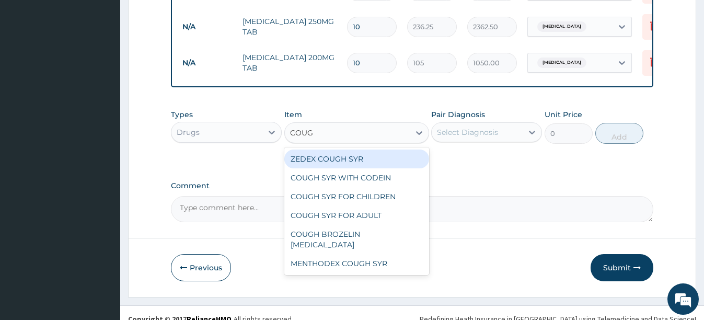
type input "COUGH"
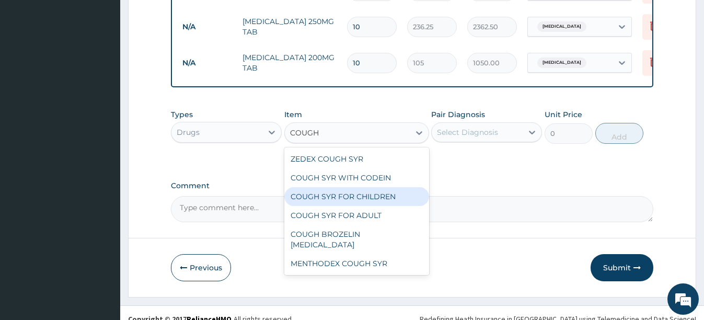
click at [369, 203] on div "COUGH SYR FOR CHILDREN" at bounding box center [356, 196] width 145 height 19
type input "560"
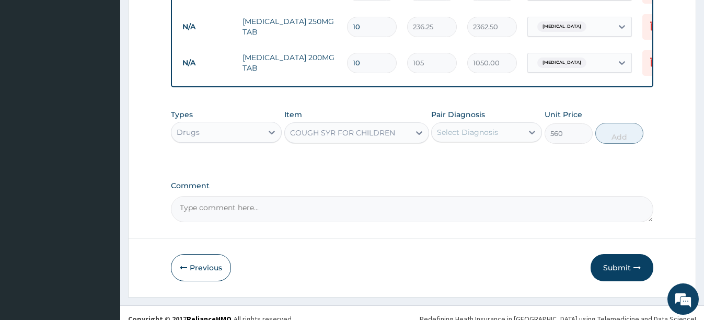
click at [503, 138] on div "Select Diagnosis" at bounding box center [476, 132] width 91 height 17
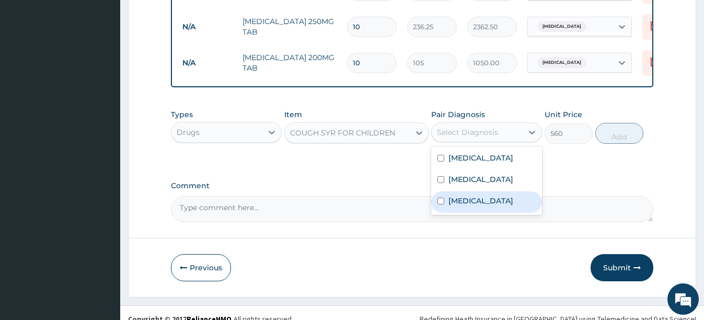
click at [446, 213] on div "Upper respiratory infection" at bounding box center [486, 201] width 111 height 21
checkbox input "true"
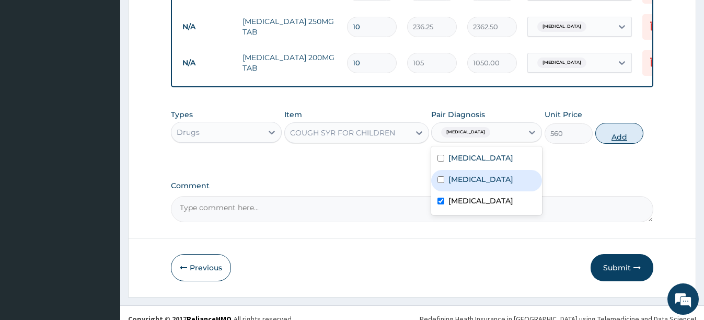
click at [613, 144] on button "Add" at bounding box center [619, 133] width 48 height 21
type input "0"
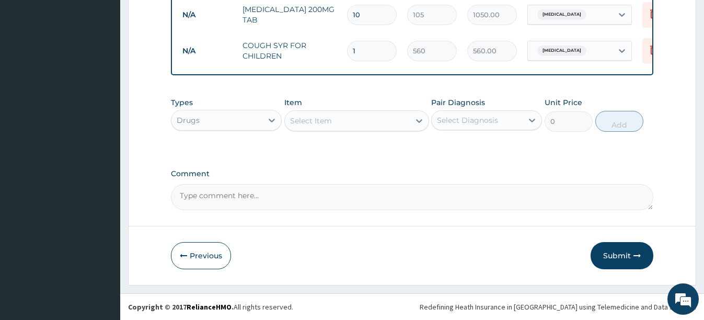
scroll to position [650, 0]
click at [619, 249] on button "Submit" at bounding box center [621, 255] width 63 height 27
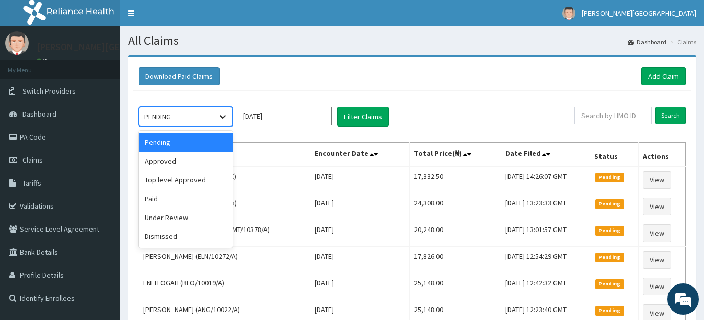
click at [224, 118] on icon at bounding box center [222, 117] width 6 height 4
click at [182, 164] on div "Approved" at bounding box center [185, 160] width 94 height 19
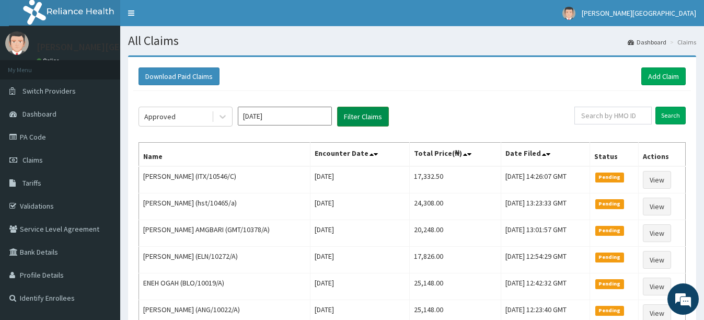
click at [358, 121] on button "Filter Claims" at bounding box center [363, 117] width 52 height 20
